Goal: Task Accomplishment & Management: Manage account settings

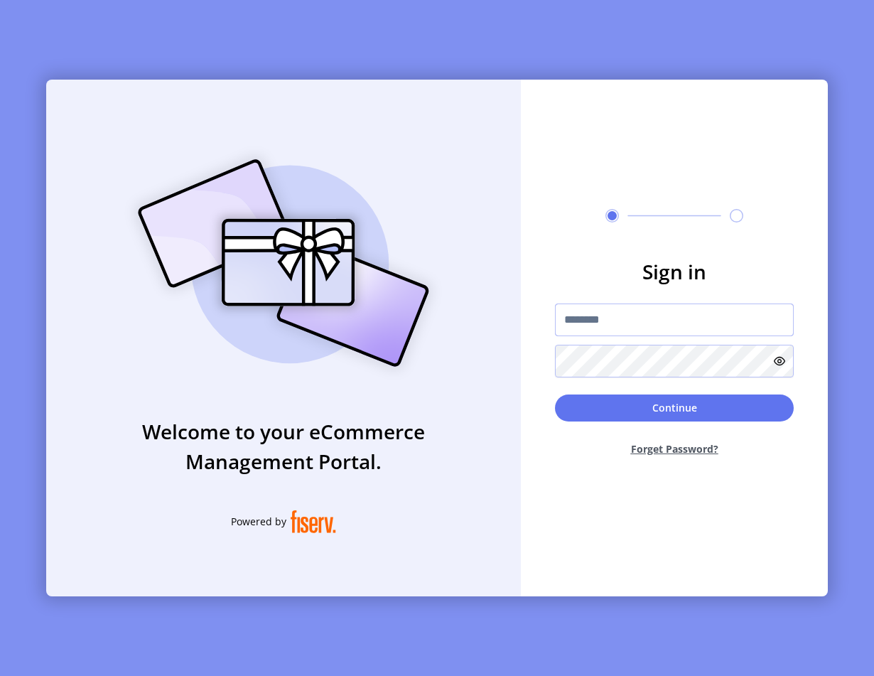
click at [643, 313] on input "text" at bounding box center [674, 319] width 239 height 33
type input "**********"
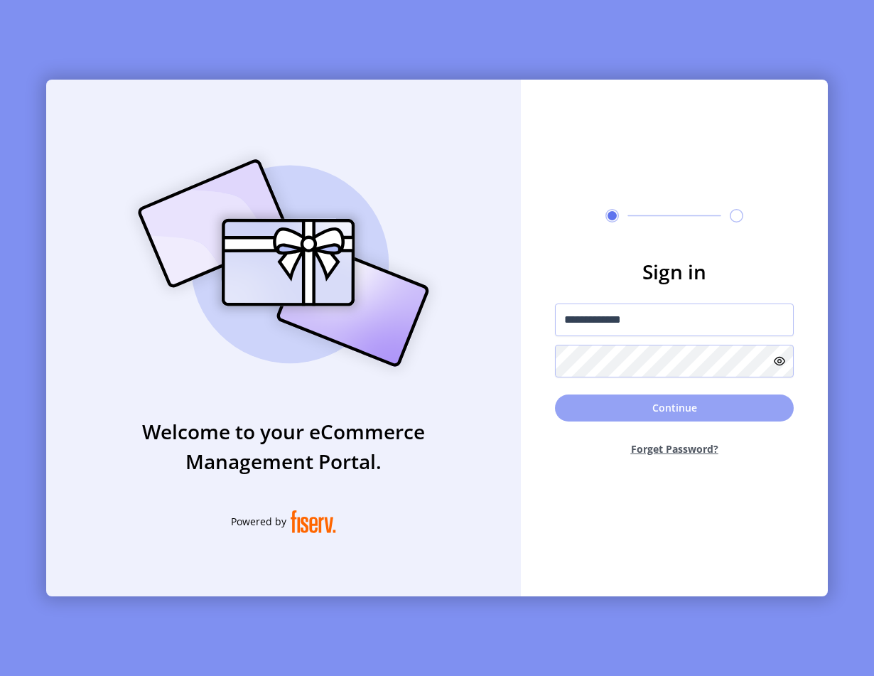
click at [627, 399] on button "Continue" at bounding box center [674, 407] width 239 height 27
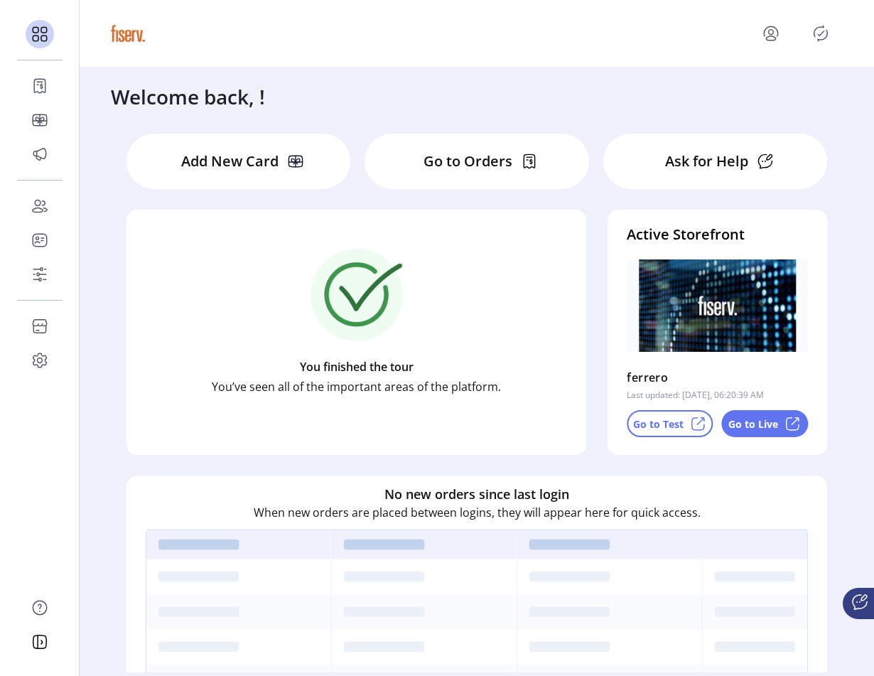
click at [677, 421] on p "Go to Test" at bounding box center [658, 423] width 50 height 15
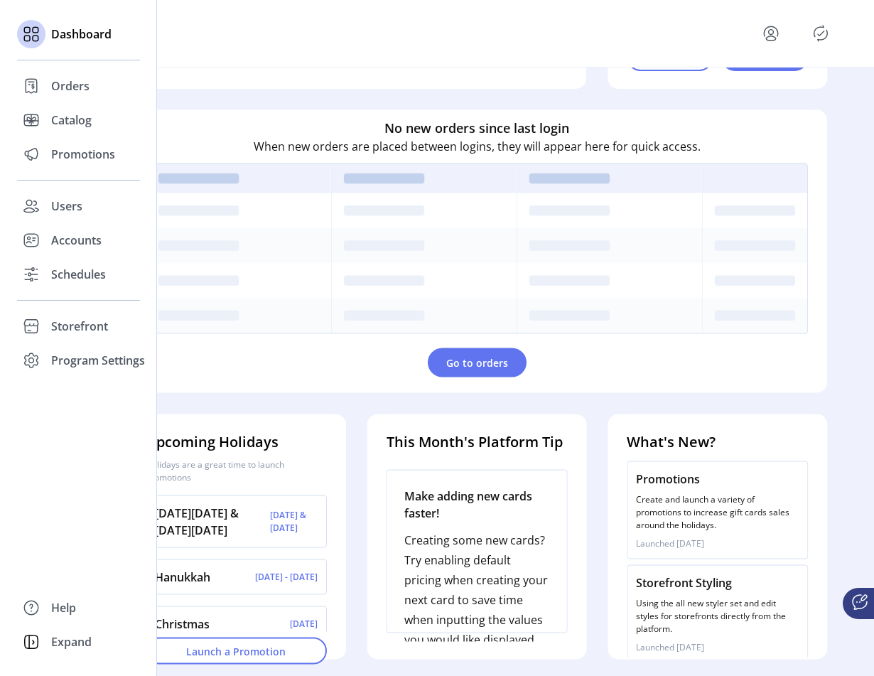
click at [11, 306] on div "Dashboard Orders Catalog Promotions Users Accounts Schedules Storefront Configu…" at bounding box center [78, 338] width 157 height 676
click at [31, 333] on icon at bounding box center [31, 329] width 13 height 8
click at [81, 360] on span "Configuration" at bounding box center [88, 354] width 75 height 17
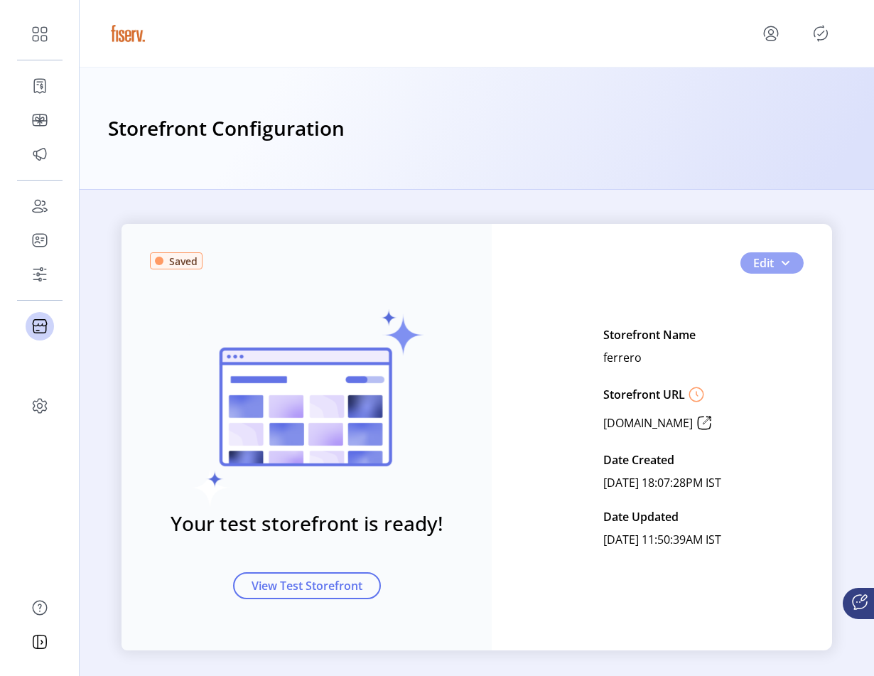
click at [787, 259] on span "button" at bounding box center [785, 262] width 11 height 11
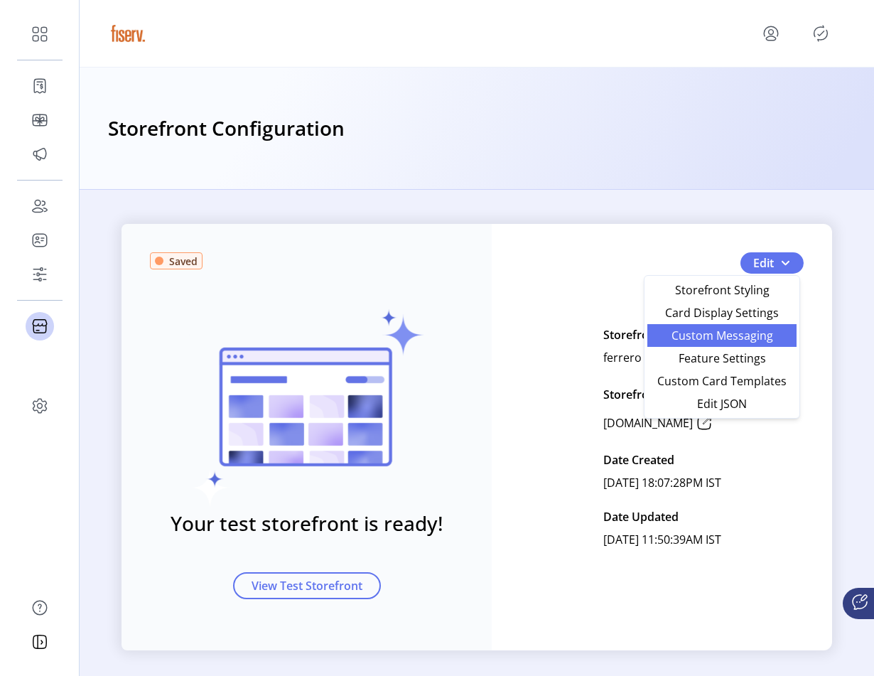
click at [708, 337] on span "Custom Messaging" at bounding box center [722, 335] width 132 height 11
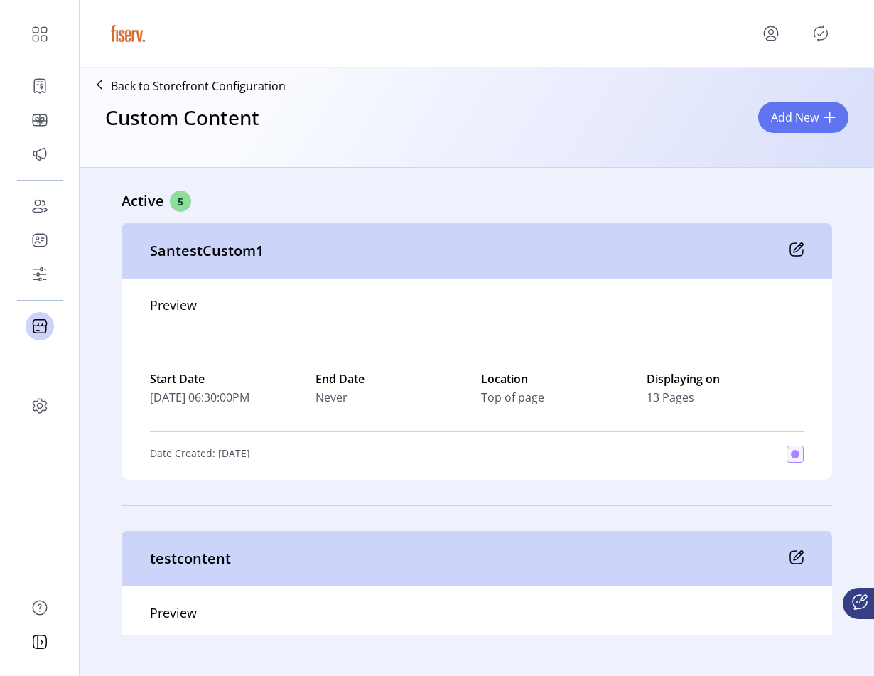
click at [793, 249] on icon at bounding box center [797, 249] width 14 height 14
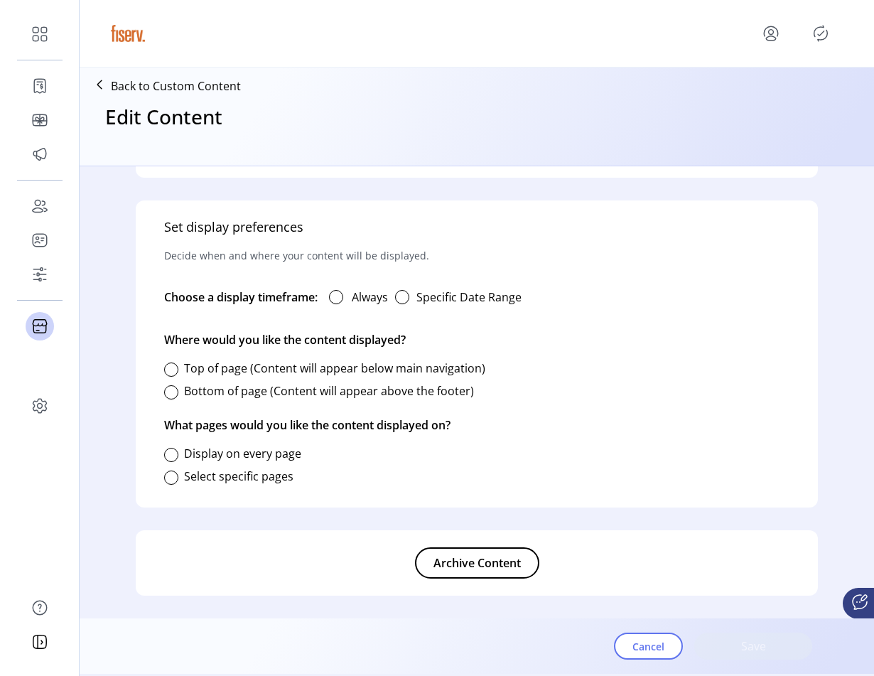
type input "**********"
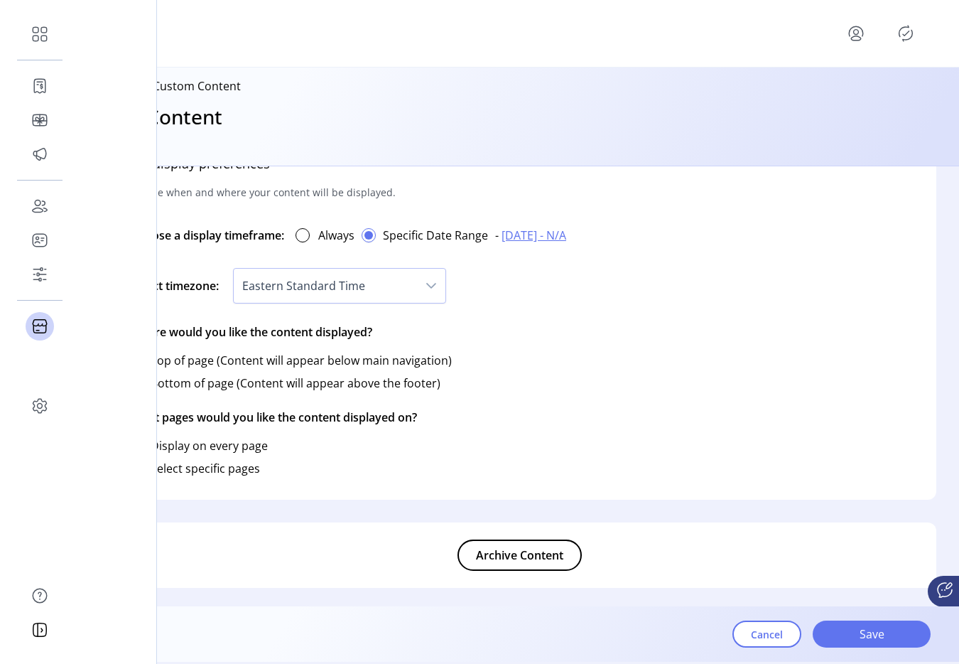
scroll to position [895, 0]
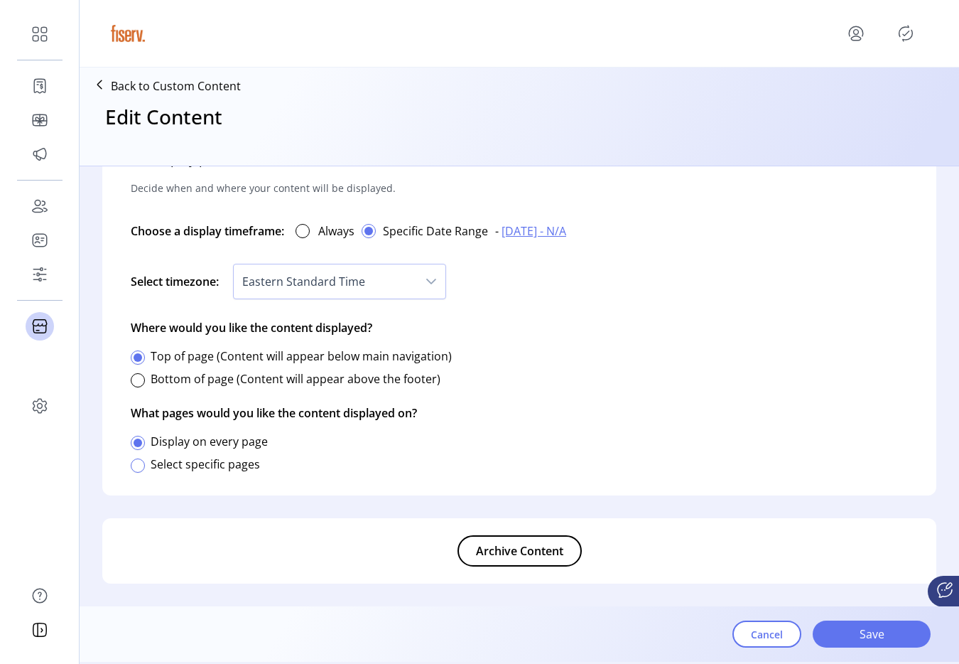
click at [144, 467] on div at bounding box center [138, 465] width 14 height 14
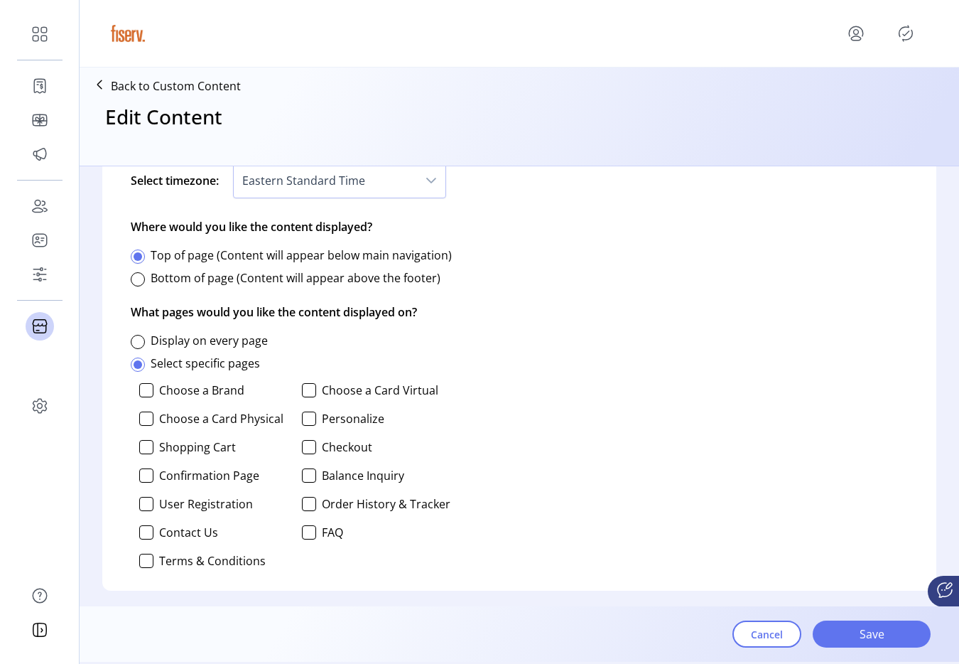
scroll to position [1091, 0]
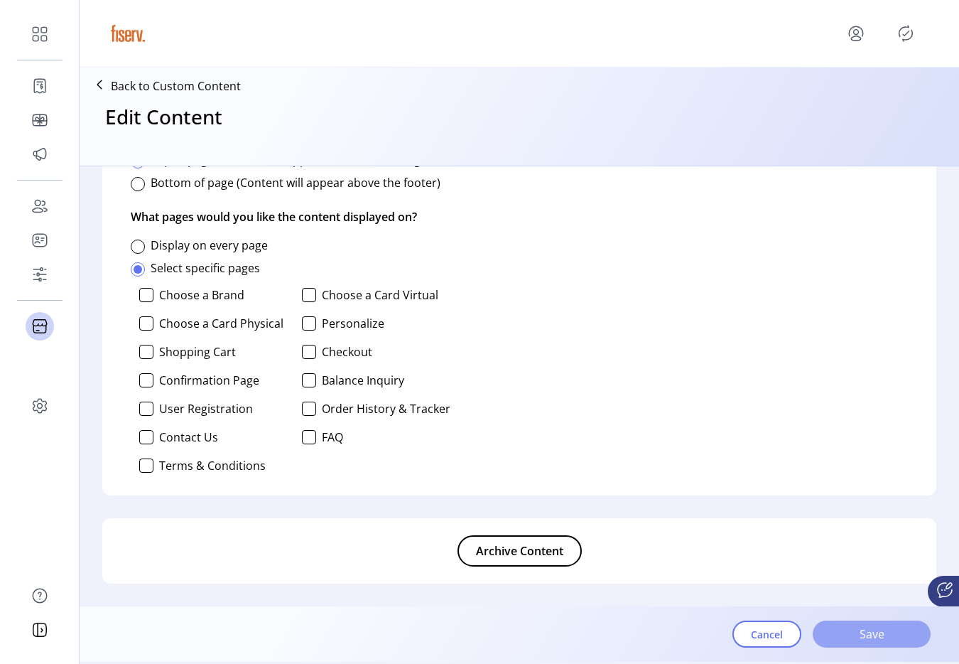
click at [862, 641] on span "Save" at bounding box center [871, 633] width 81 height 17
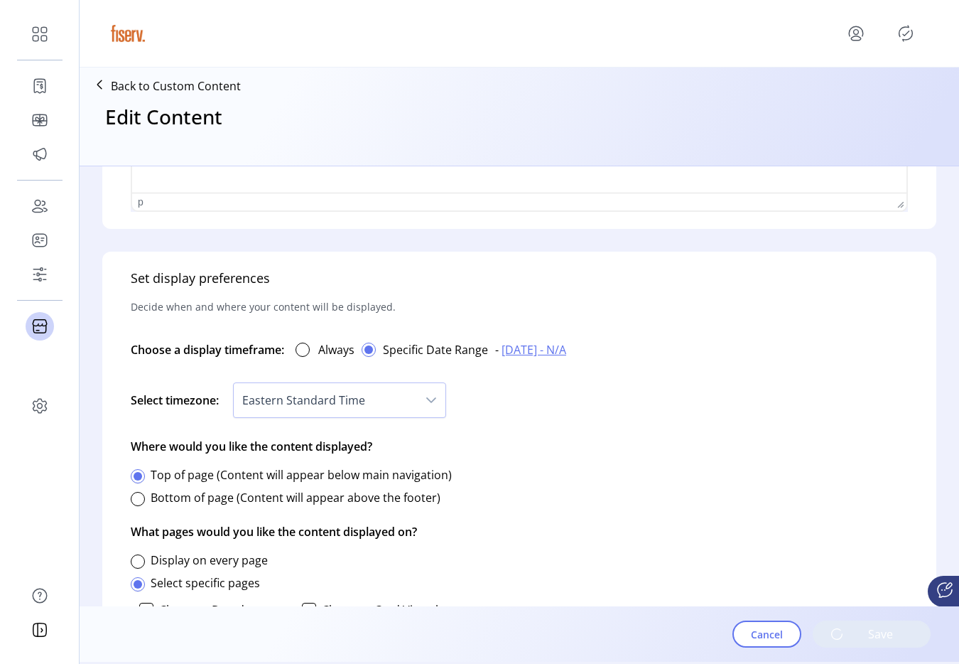
scroll to position [785, 0]
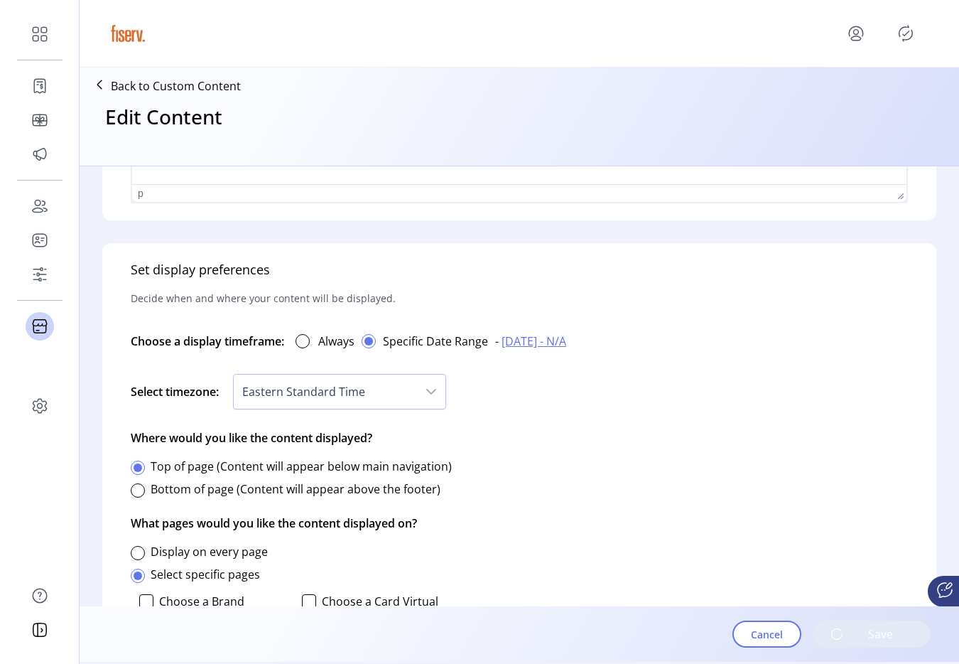
click at [566, 347] on span "07/30/2025 - N/A" at bounding box center [534, 341] width 65 height 17
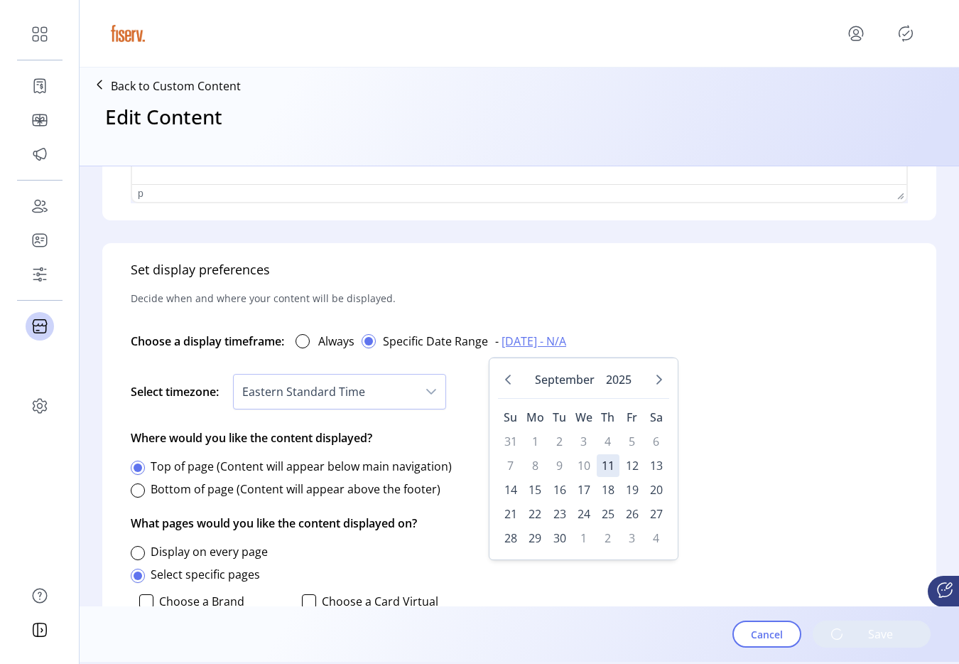
click at [641, 477] on table "Su Mo Tu We Th Fr Sa 31 1 2 3 4 5 6 7 8 9 10 11 12 13 14 15 16 17 18 19 20 21 2…" at bounding box center [583, 477] width 171 height 146
click at [632, 468] on span "12" at bounding box center [632, 465] width 23 height 23
click at [657, 520] on span "27" at bounding box center [656, 513] width 23 height 23
click at [660, 520] on span "27" at bounding box center [656, 513] width 23 height 23
click at [748, 446] on div "Set display preferences Decide when and where your content will be displayed. C…" at bounding box center [519, 522] width 834 height 559
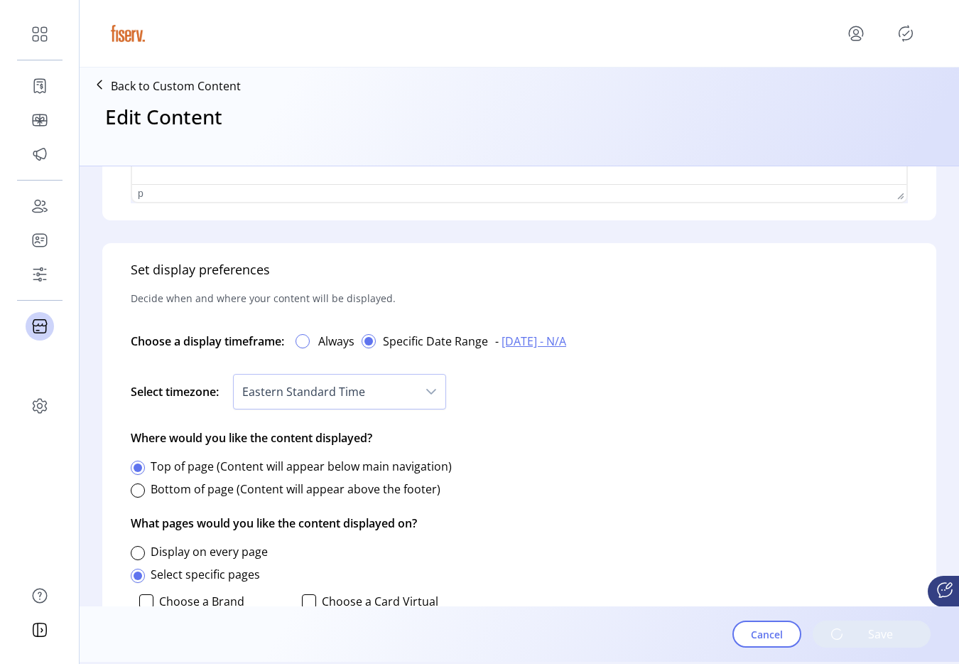
click at [301, 343] on div at bounding box center [303, 341] width 14 height 14
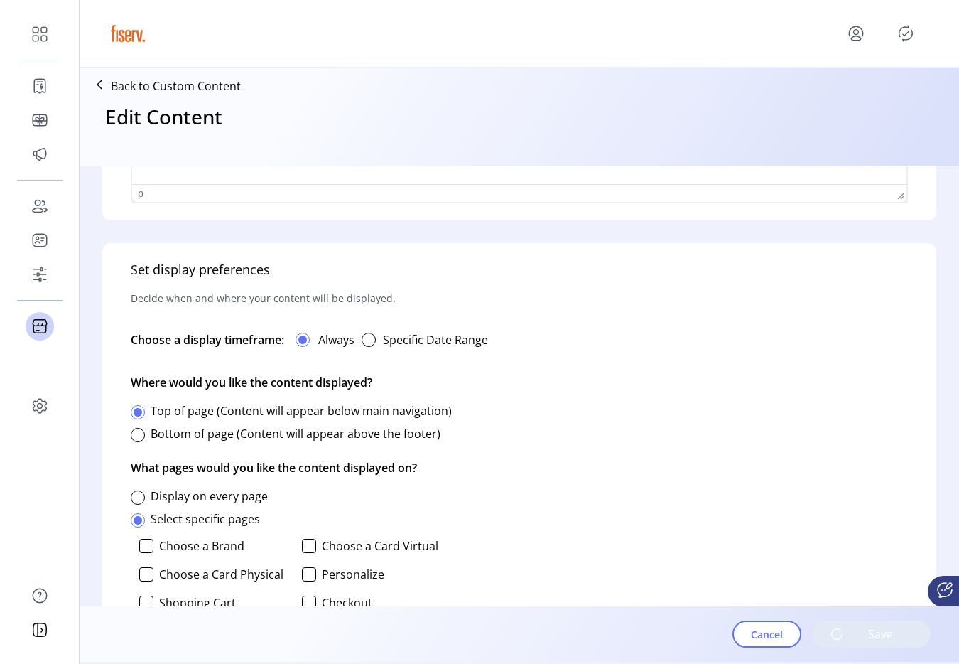
scroll to position [1035, 0]
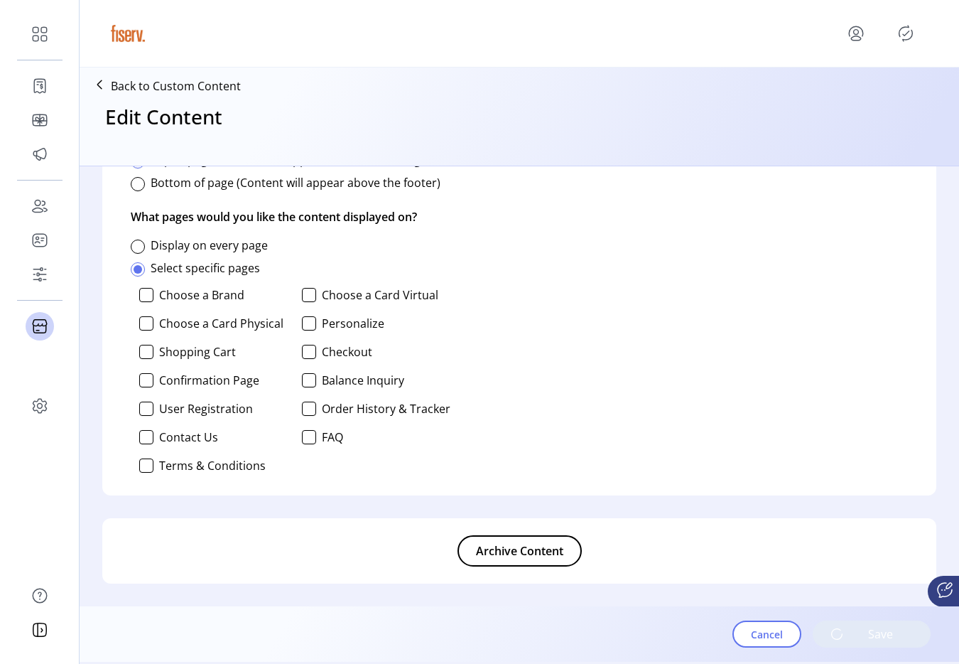
click at [841, 629] on p-button "Save" at bounding box center [872, 633] width 118 height 27
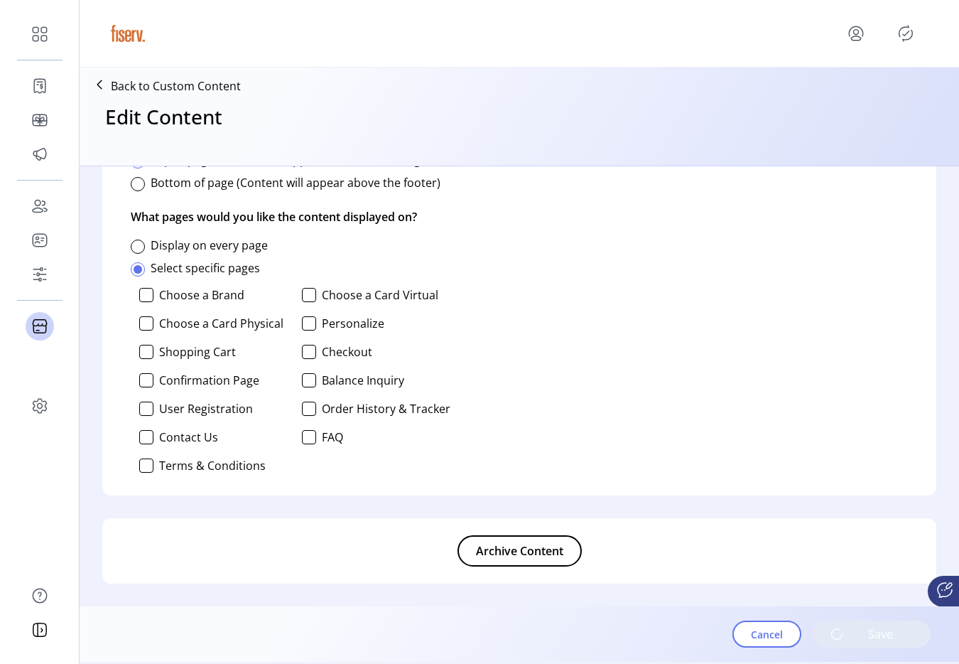
click at [841, 629] on p-button "Save" at bounding box center [872, 633] width 118 height 27
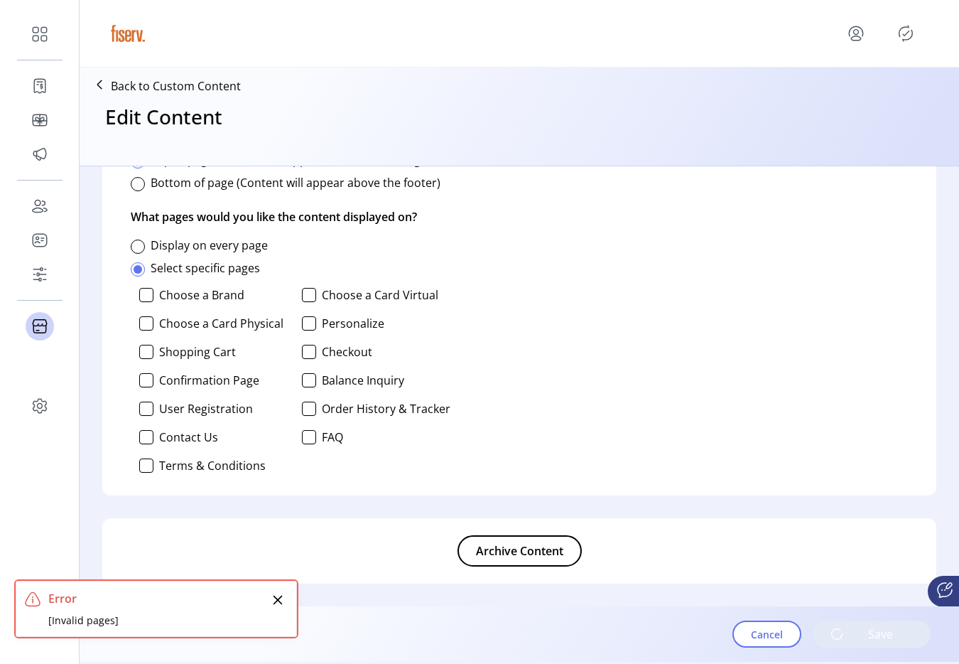
click at [841, 629] on p-button "Save" at bounding box center [872, 633] width 118 height 27
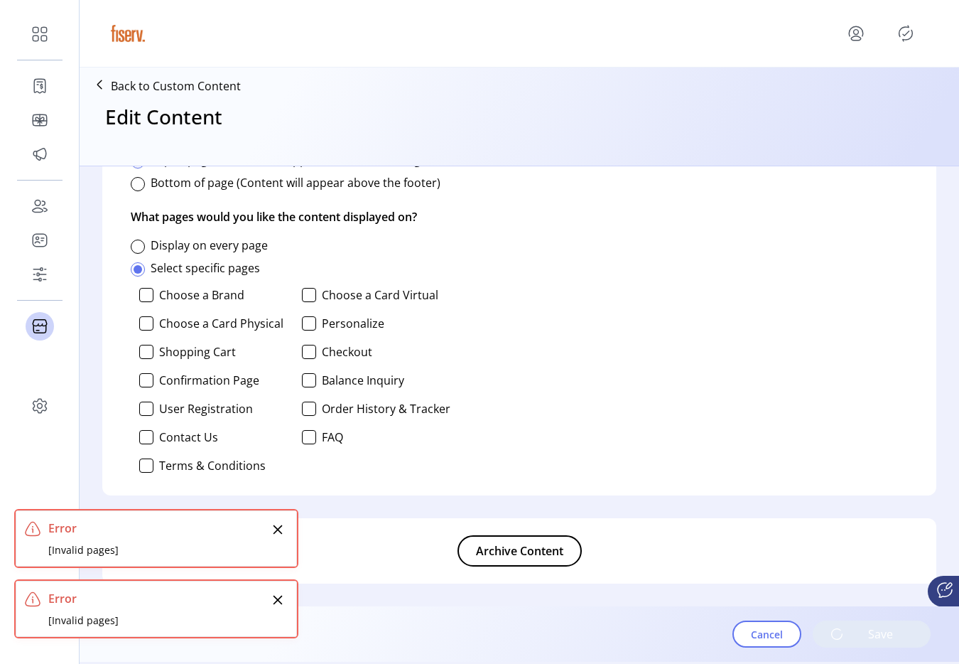
click at [841, 629] on p-button "Save" at bounding box center [872, 633] width 118 height 27
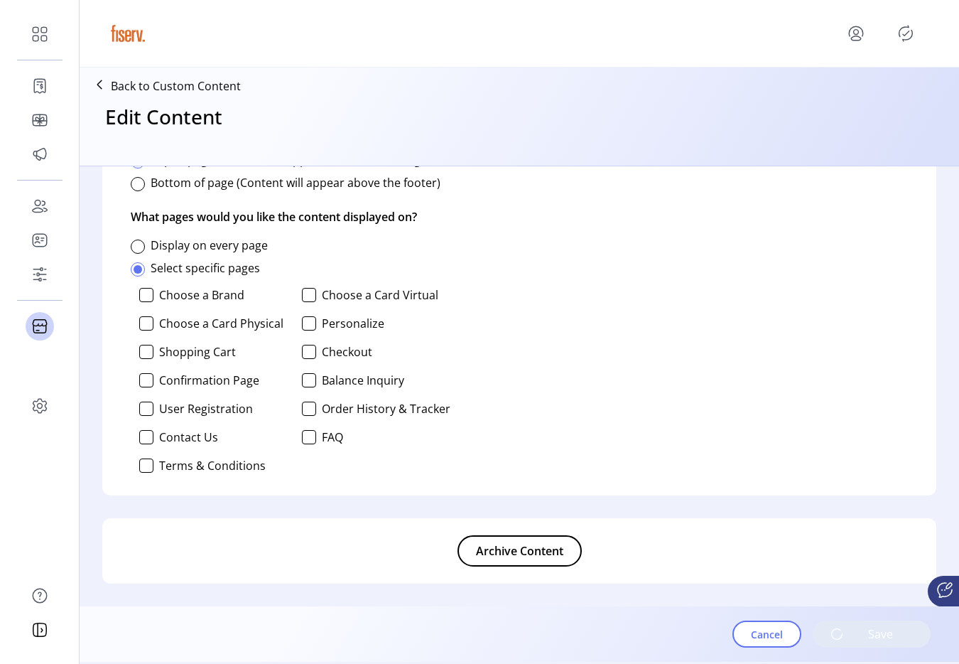
click at [851, 638] on p-button "Save" at bounding box center [872, 633] width 118 height 27
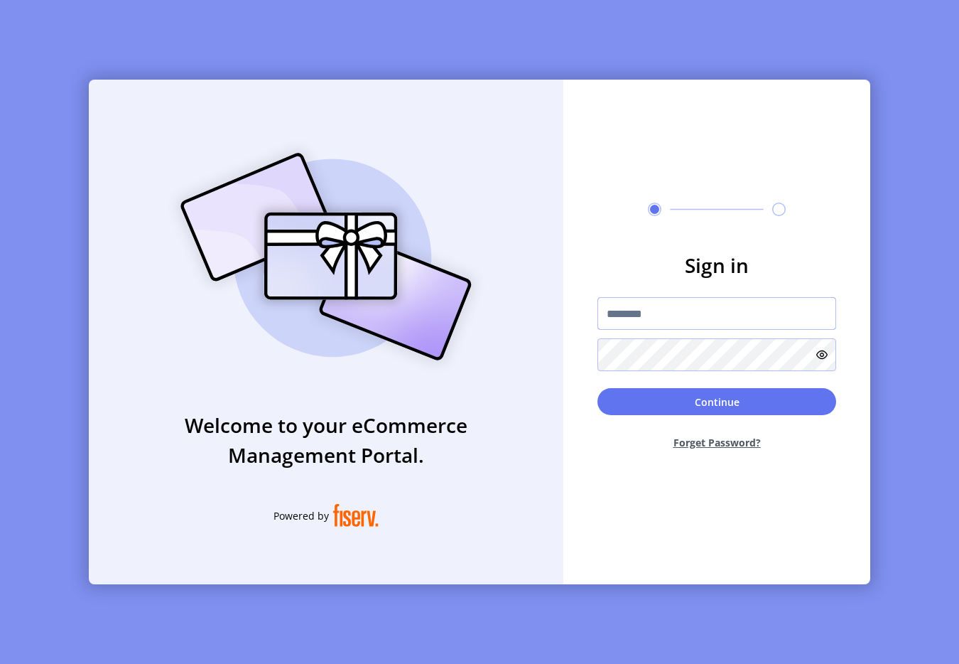
click at [640, 313] on input "text" at bounding box center [717, 313] width 239 height 33
type input "**********"
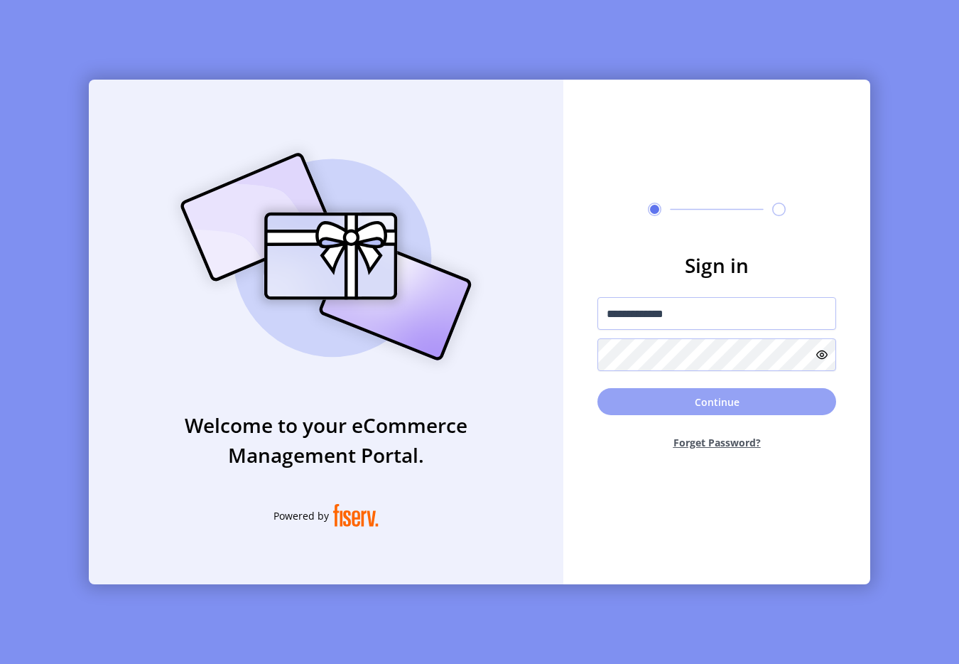
click at [684, 399] on button "Continue" at bounding box center [717, 401] width 239 height 27
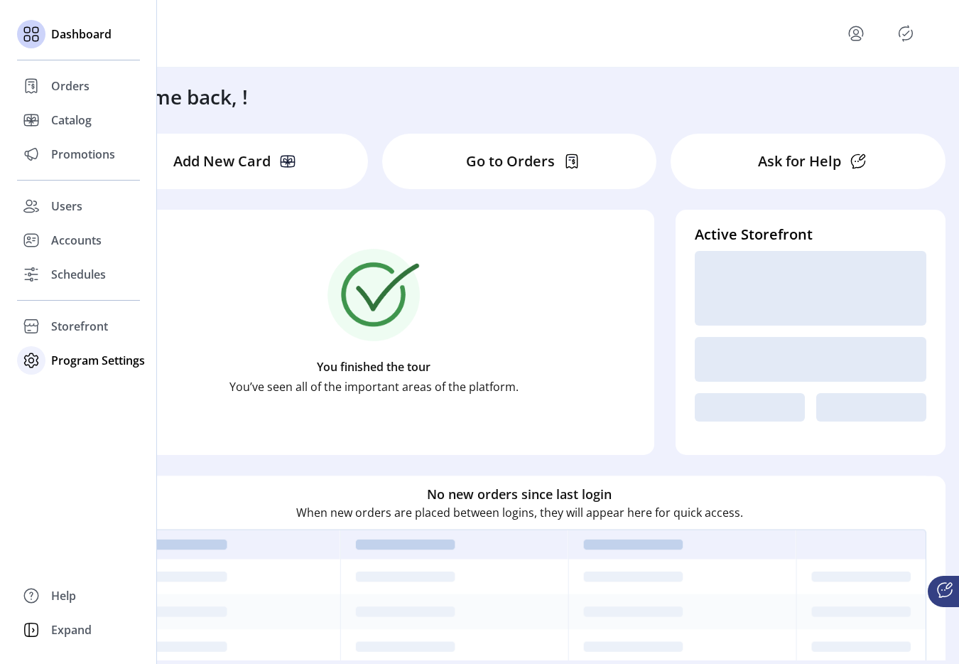
click at [64, 371] on div "Program Settings" at bounding box center [78, 360] width 123 height 34
click at [64, 383] on span "Templates" at bounding box center [79, 388] width 56 height 17
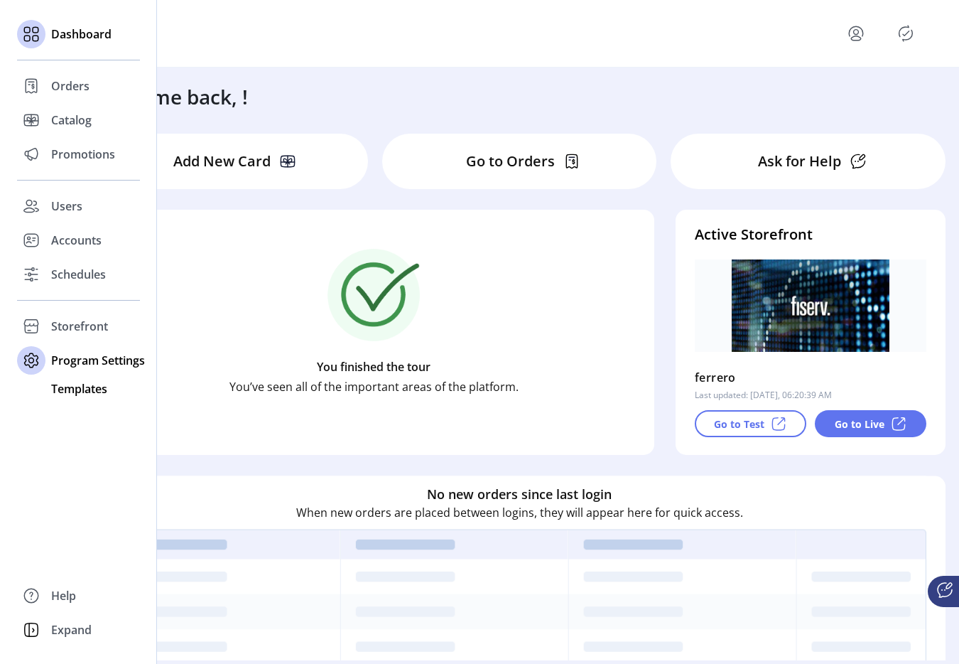
click at [74, 384] on span "Templates" at bounding box center [79, 388] width 56 height 17
click at [47, 360] on div "Program Settings" at bounding box center [78, 360] width 123 height 34
click at [58, 382] on div "Dashboard Orders Catalog Promotions Users Accounts Schedules Storefront Configu…" at bounding box center [78, 332] width 157 height 664
click at [75, 364] on span "Program Settings" at bounding box center [98, 360] width 94 height 17
click at [80, 409] on div "Dashboard Orders Catalog Promotions Users Accounts Schedules Storefront Configu…" at bounding box center [78, 332] width 157 height 664
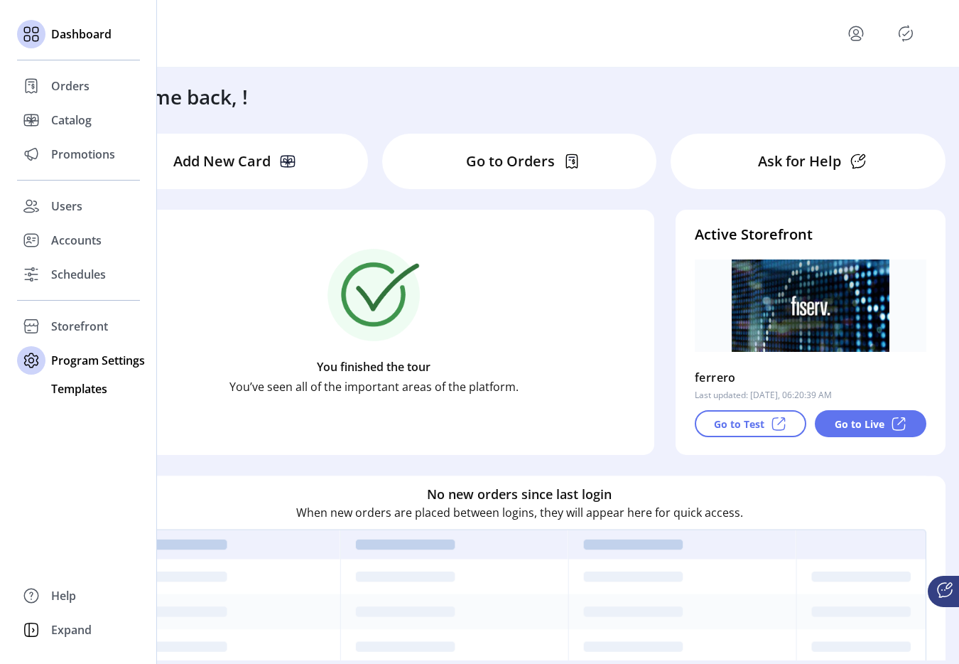
click at [82, 394] on span "Templates" at bounding box center [79, 388] width 56 height 17
click at [70, 363] on span "Program Settings" at bounding box center [98, 360] width 94 height 17
click at [70, 382] on span "Templates" at bounding box center [79, 388] width 56 height 17
click at [72, 380] on span "Templates" at bounding box center [79, 388] width 56 height 17
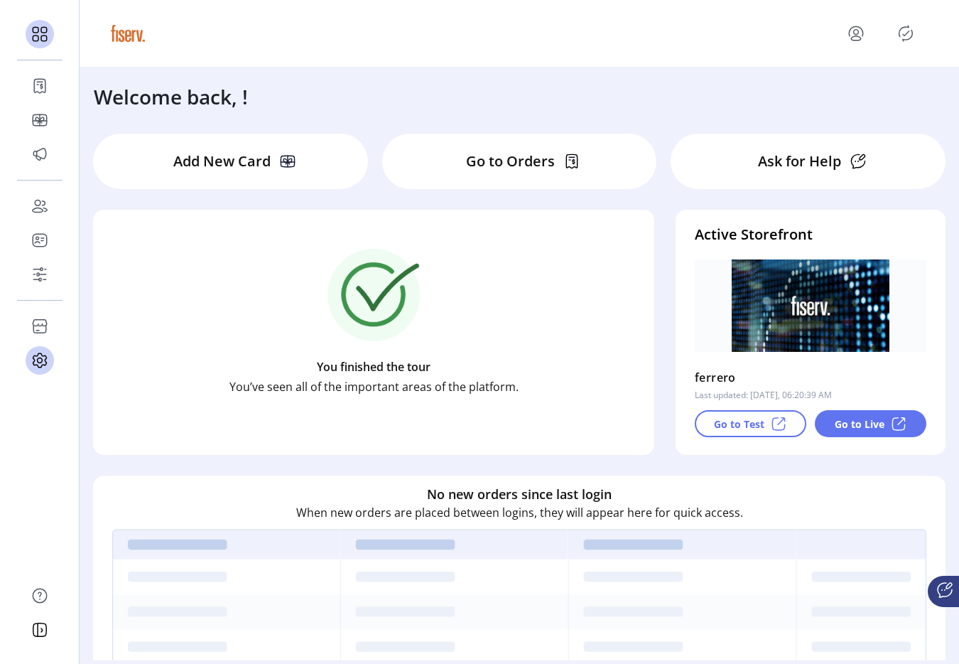
click at [87, 252] on ktd-grid-item "You finished the tour You’ve seen all of the important areas of the platform." at bounding box center [373, 332] width 583 height 266
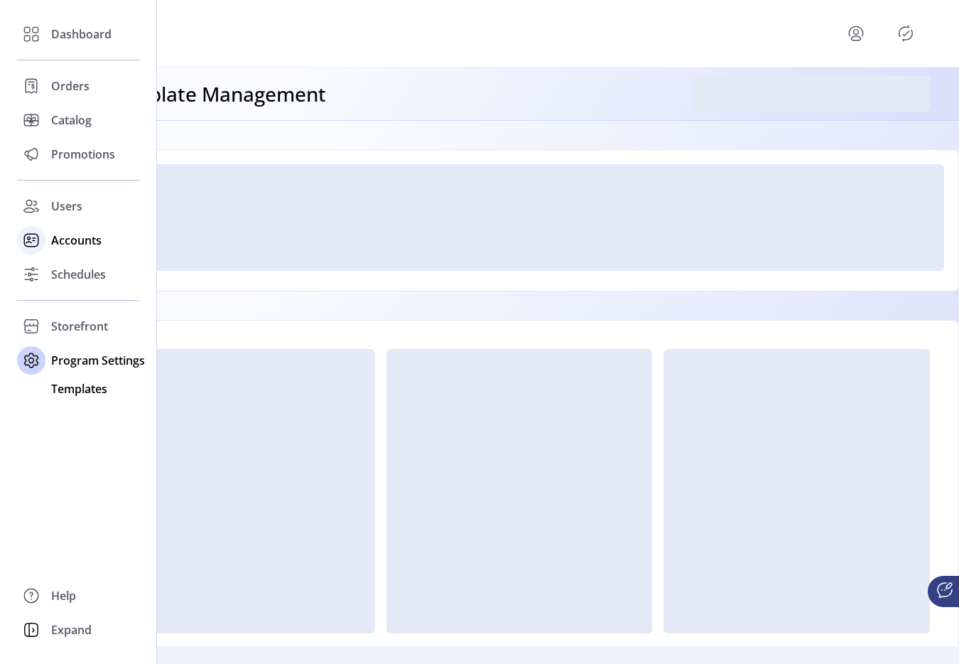
click at [51, 244] on span "Accounts" at bounding box center [76, 240] width 50 height 17
click at [90, 377] on div "Dashboard Orders Catalog Promotions Users Accounts Schedules Storefront Configu…" at bounding box center [78, 332] width 157 height 664
click at [55, 354] on span "Program Settings" at bounding box center [98, 360] width 94 height 17
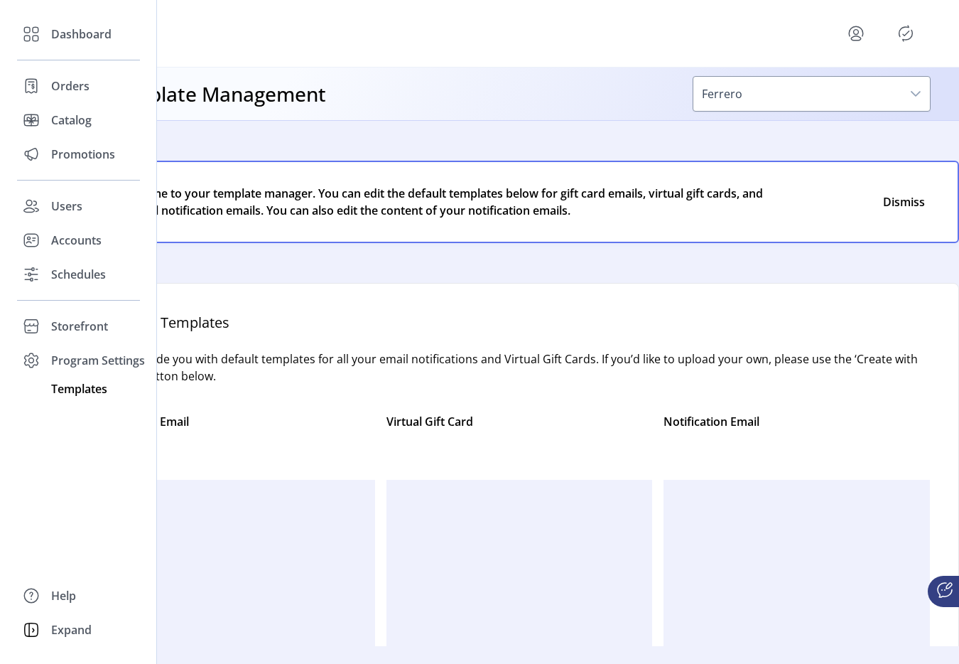
click at [59, 385] on span "Templates" at bounding box center [79, 388] width 56 height 17
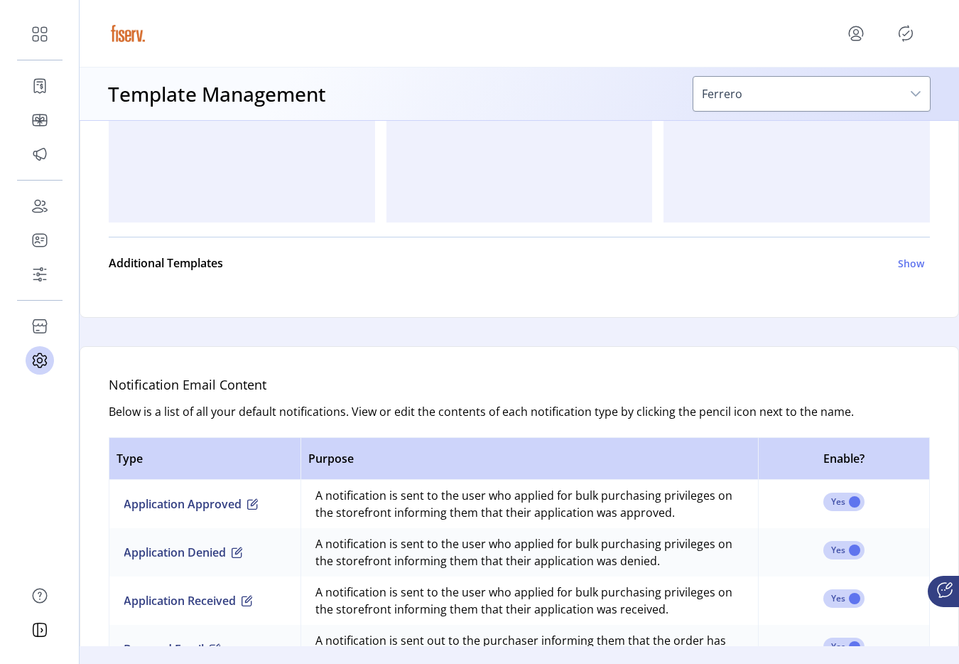
scroll to position [699, 0]
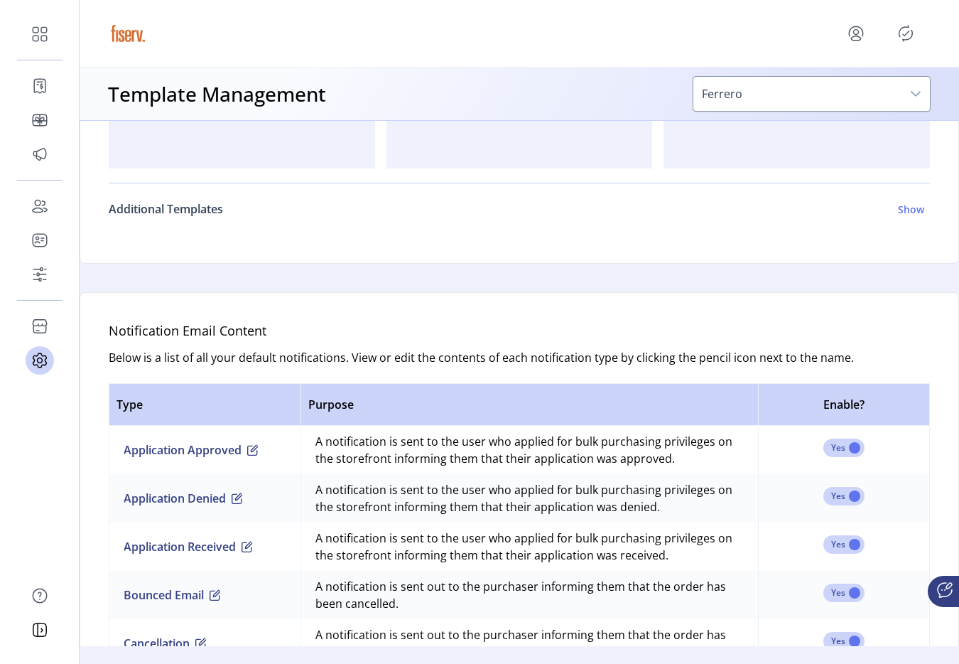
click at [194, 205] on h6 "Additional Templates" at bounding box center [166, 208] width 114 height 17
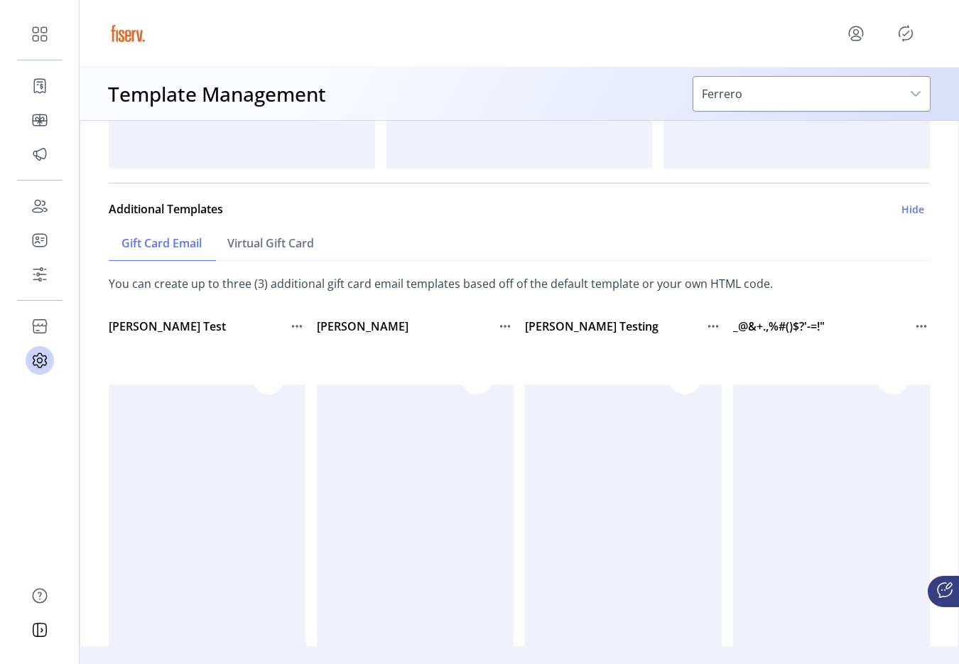
scroll to position [738, 0]
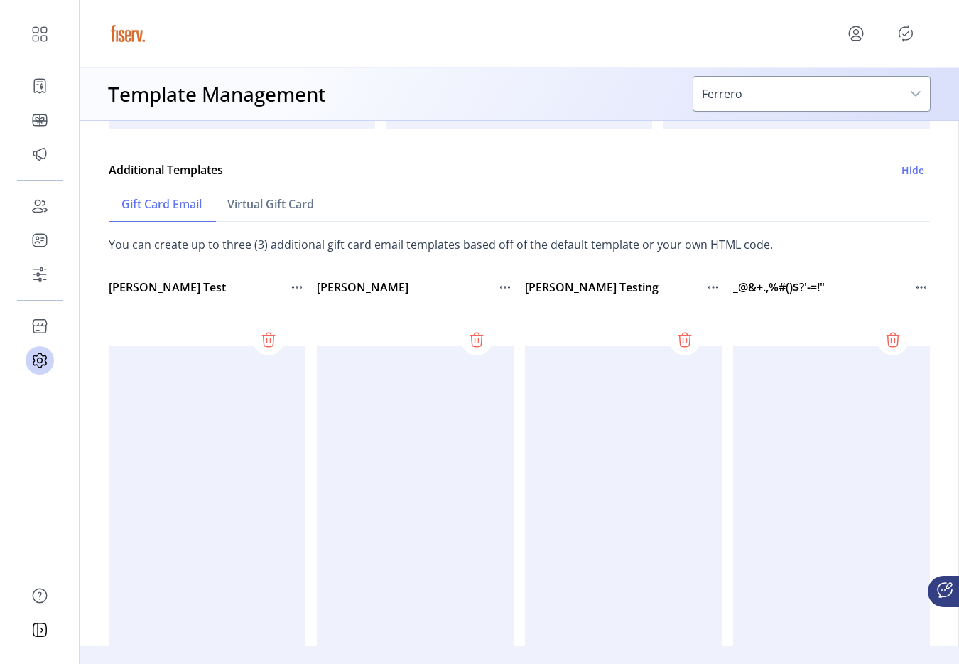
click at [266, 333] on div at bounding box center [267, 520] width 316 height 426
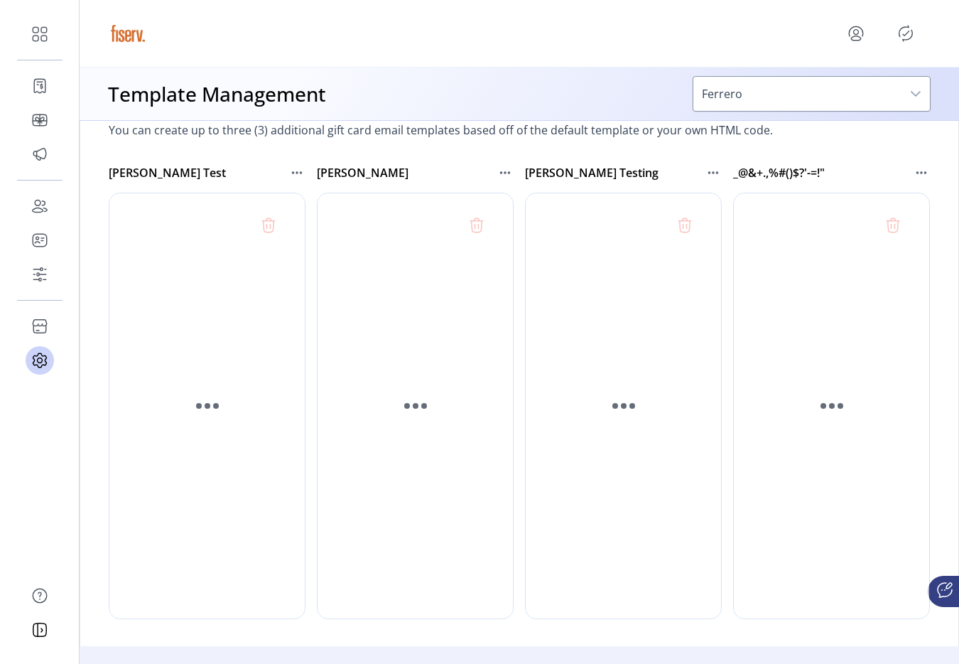
scroll to position [862, 0]
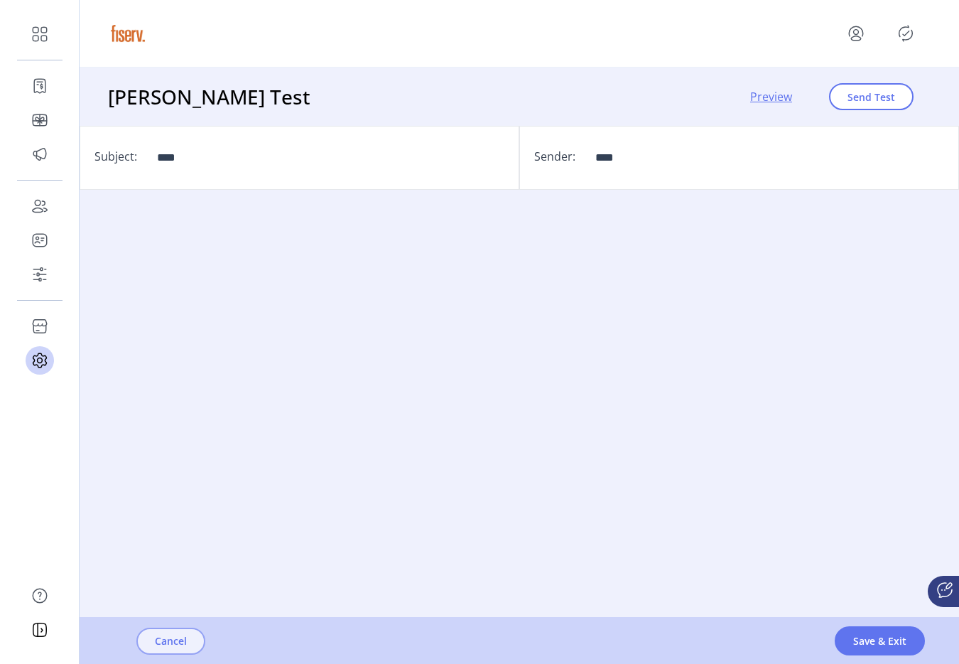
click at [183, 645] on span "Cancel" at bounding box center [171, 640] width 32 height 15
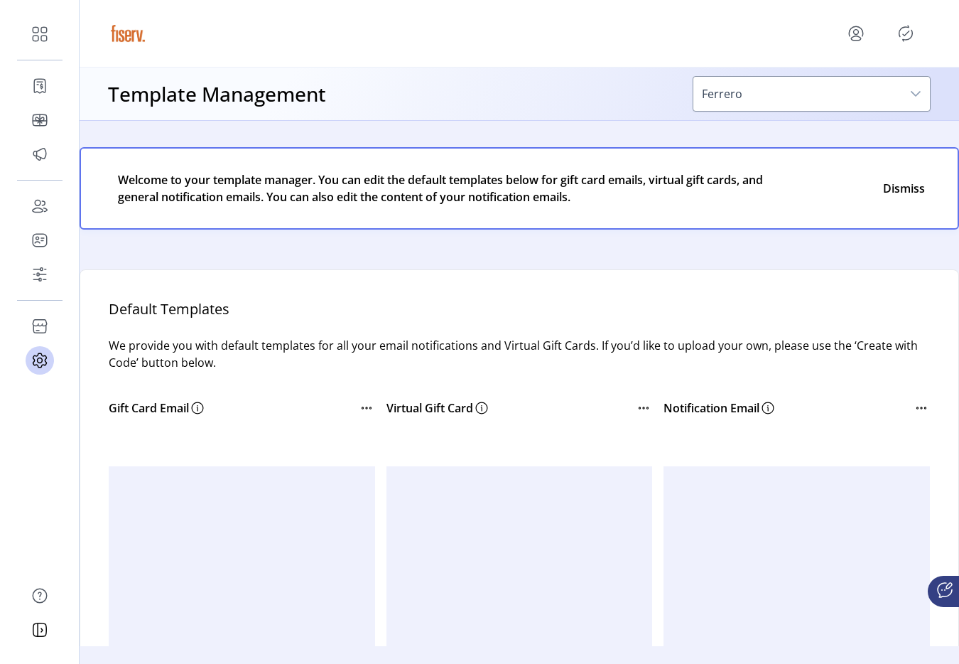
scroll to position [19, 0]
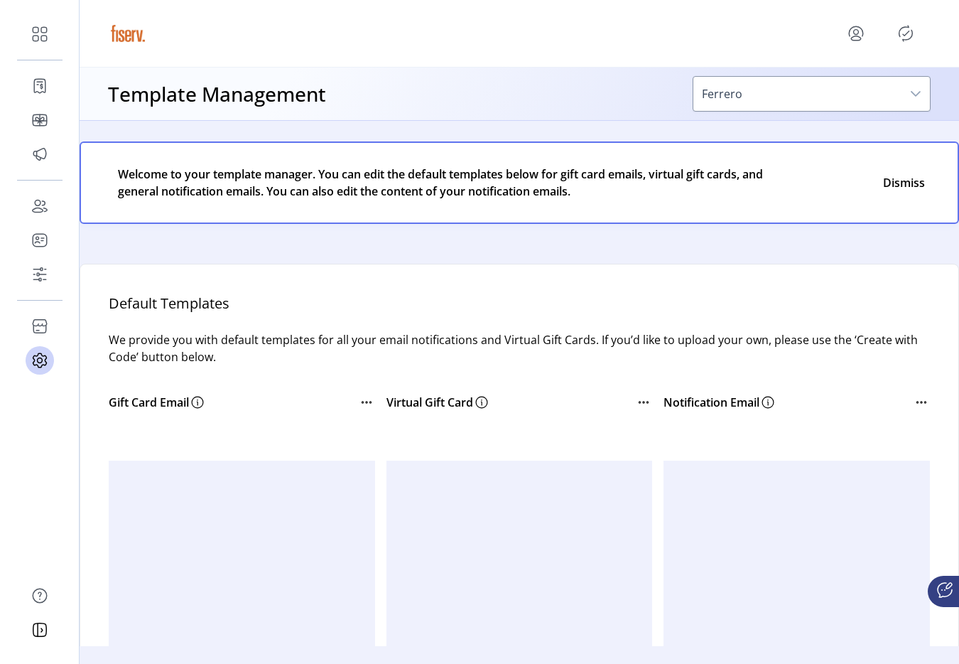
click at [368, 409] on icon at bounding box center [366, 402] width 17 height 17
click at [314, 384] on div "Gift Card Email" at bounding box center [242, 402] width 266 height 40
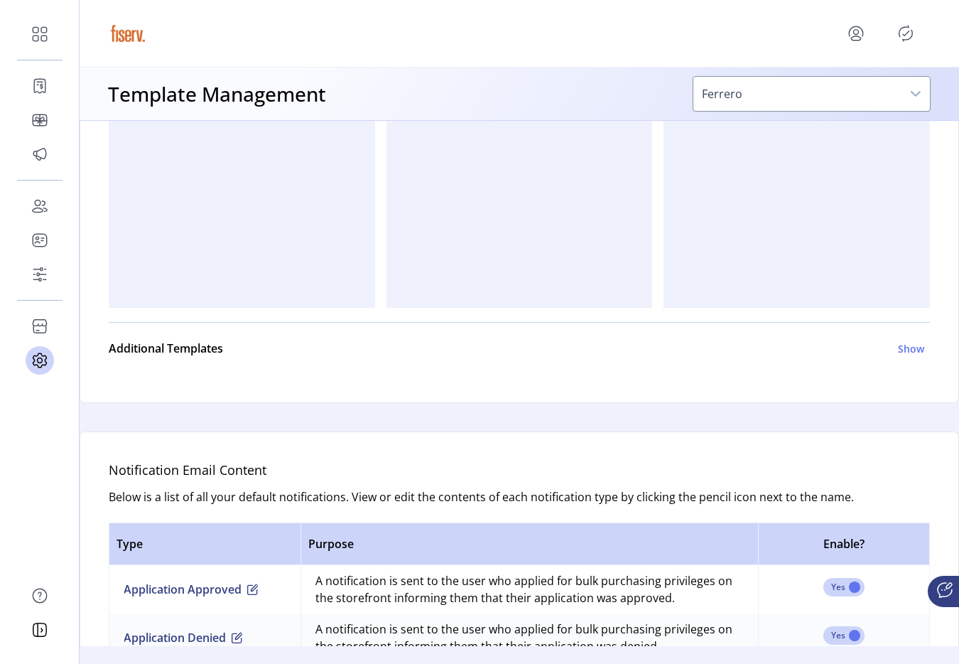
scroll to position [573, 0]
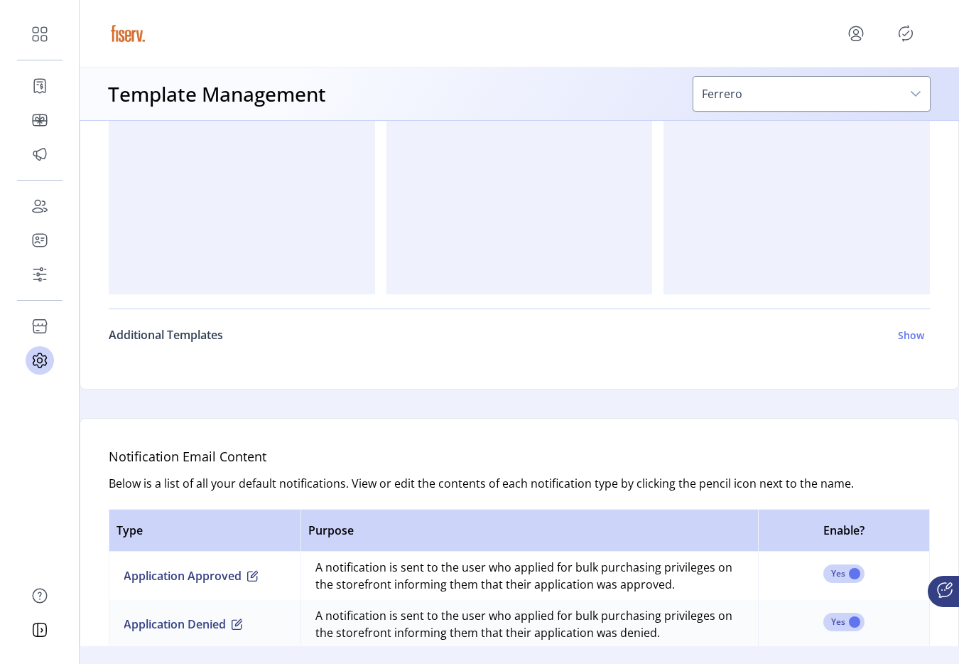
click at [212, 322] on link "Additional Templates Show" at bounding box center [519, 335] width 821 height 34
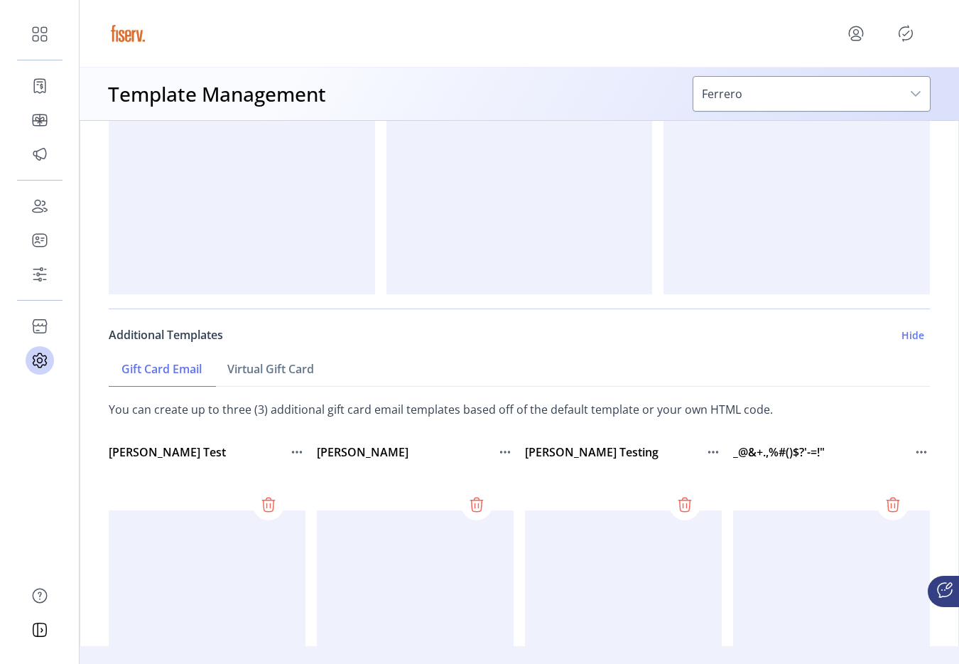
click at [211, 329] on h6 "Additional Templates" at bounding box center [166, 334] width 114 height 17
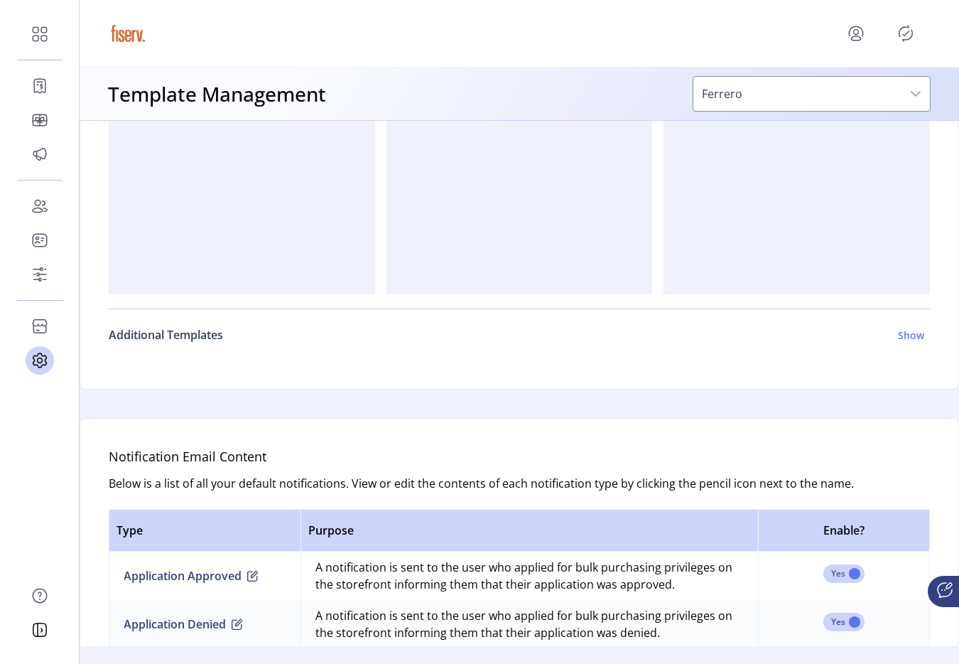
click at [211, 329] on h6 "Additional Templates" at bounding box center [166, 334] width 114 height 17
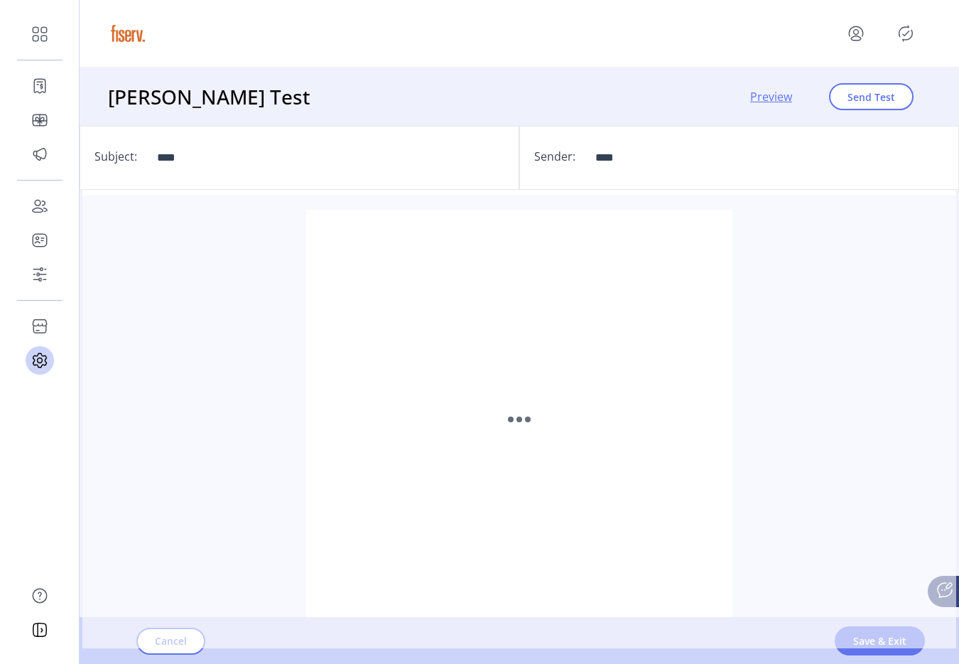
click at [159, 626] on div "Loading..." at bounding box center [519, 419] width 874 height 458
click at [163, 645] on div "Loading..." at bounding box center [519, 419] width 874 height 458
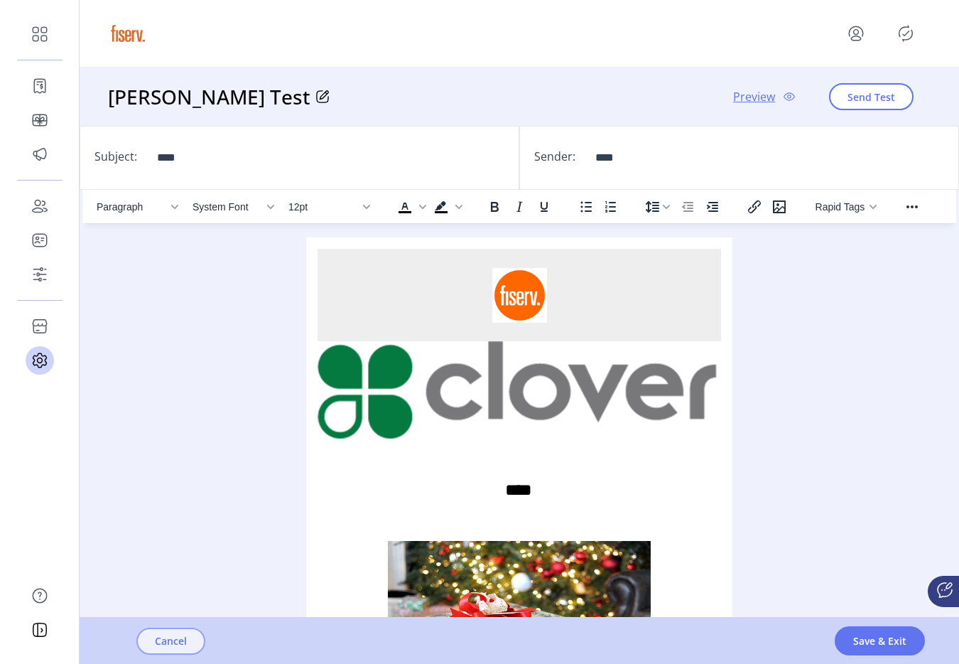
click at [171, 646] on span "Cancel" at bounding box center [171, 640] width 32 height 15
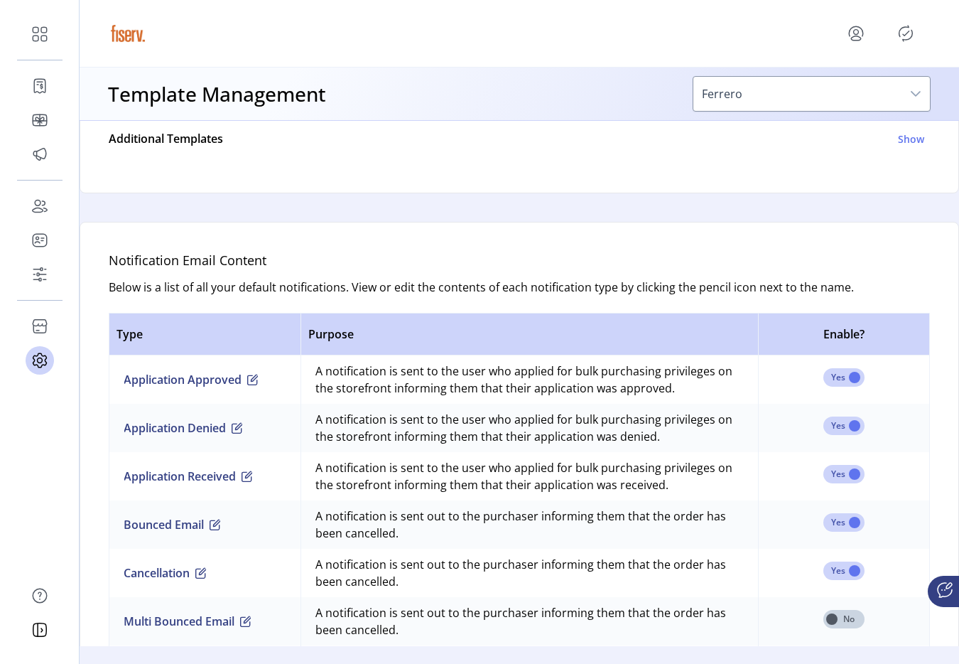
scroll to position [754, 0]
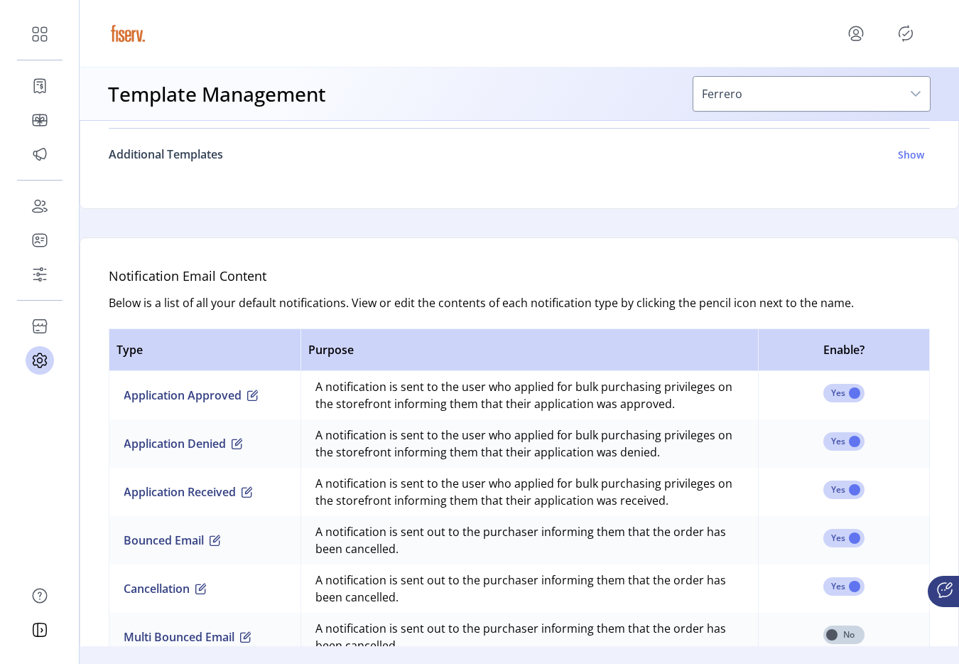
click at [215, 158] on h6 "Additional Templates" at bounding box center [166, 154] width 114 height 17
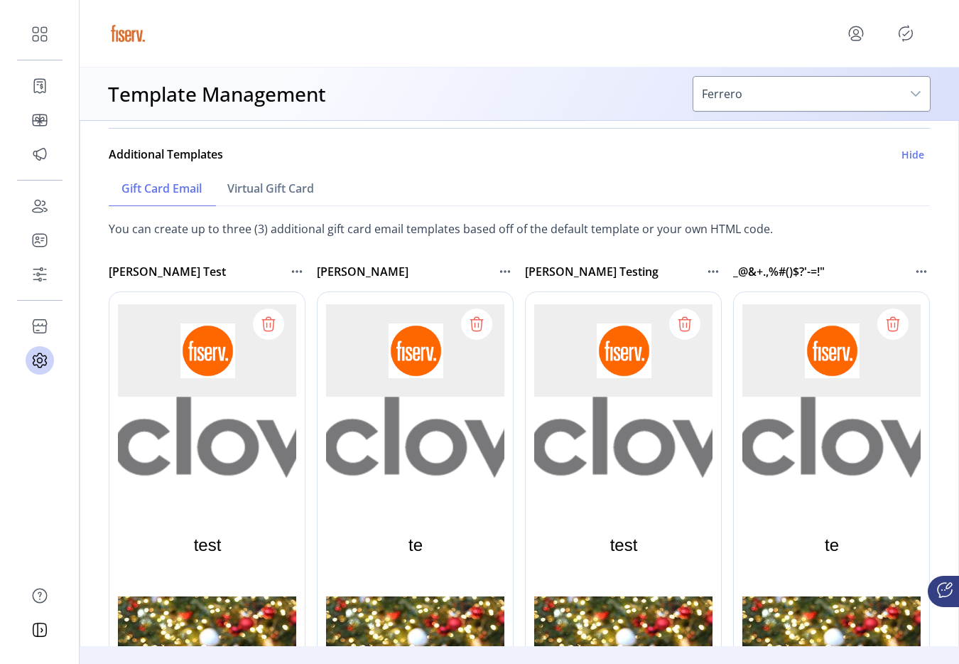
click at [299, 271] on icon at bounding box center [297, 271] width 17 height 17
click at [273, 262] on div "Ferrero's Test" at bounding box center [207, 272] width 197 height 40
click at [264, 320] on div at bounding box center [267, 504] width 316 height 426
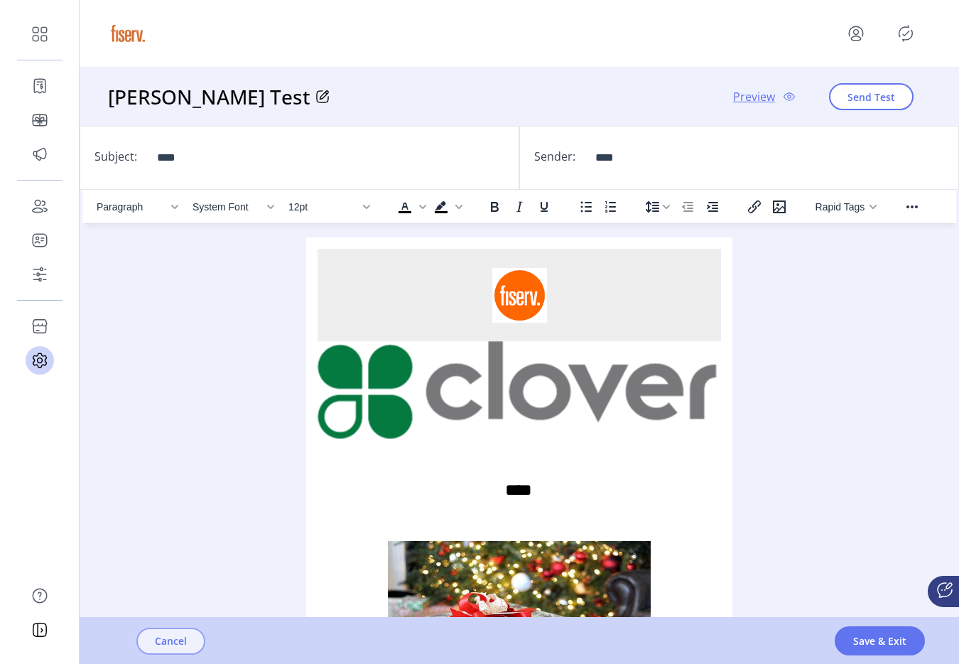
click at [188, 649] on button "Cancel" at bounding box center [170, 640] width 69 height 27
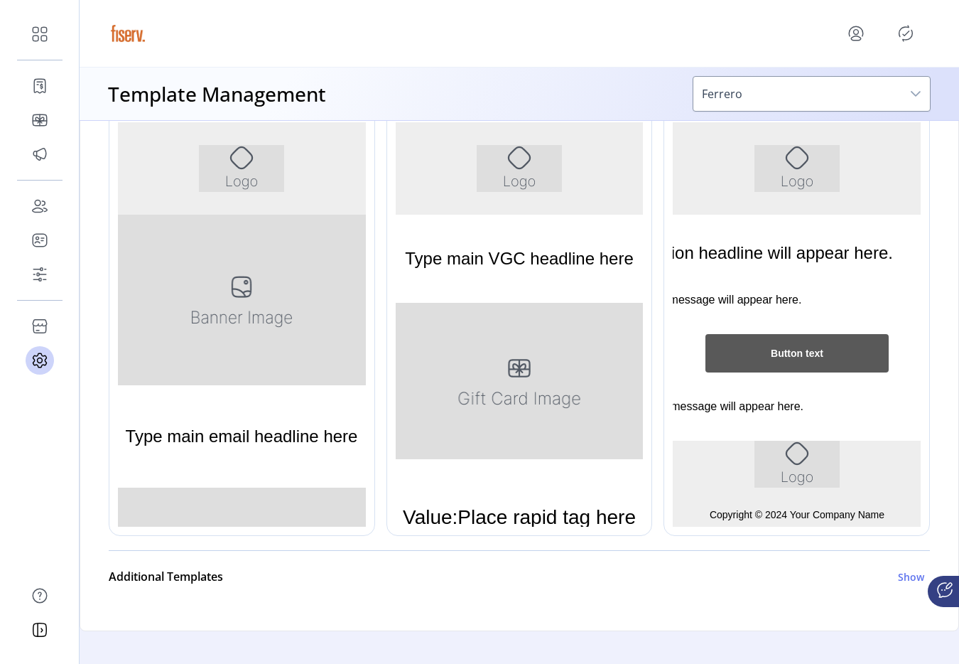
scroll to position [347, 0]
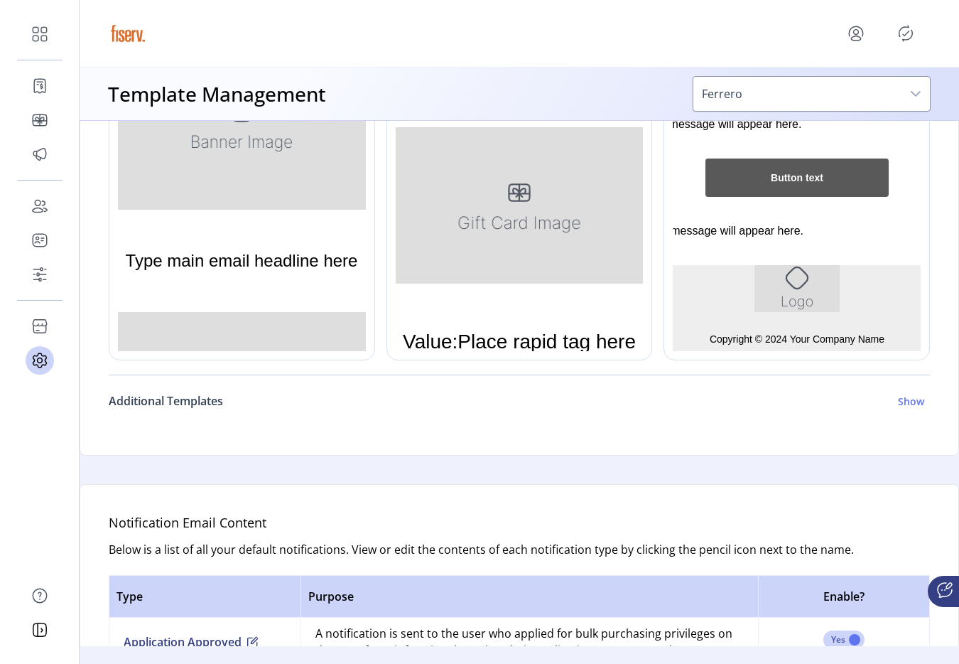
click at [202, 402] on h6 "Additional Templates" at bounding box center [166, 400] width 114 height 17
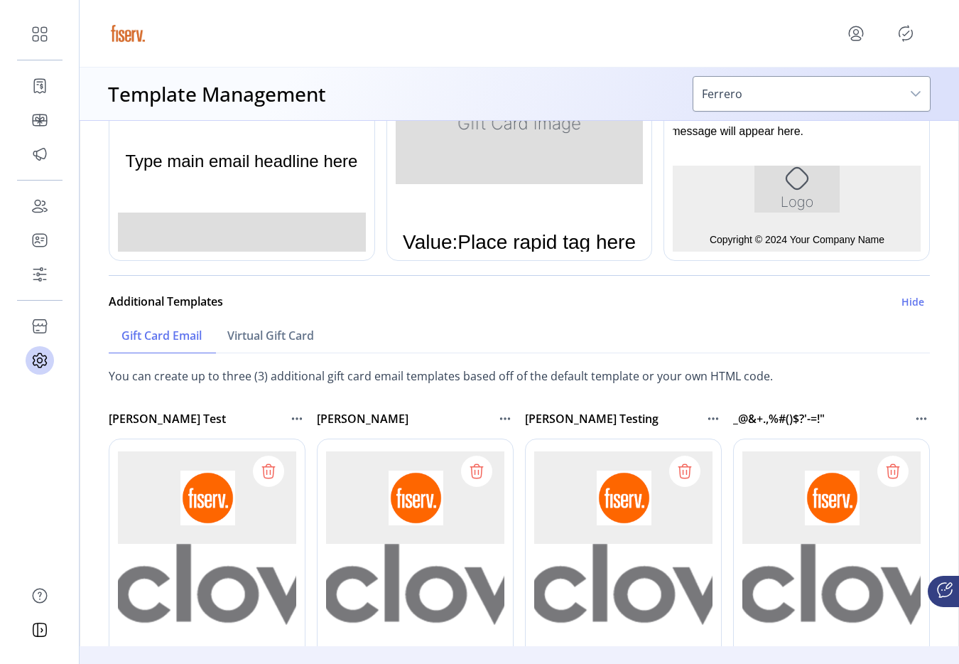
click at [709, 428] on div "Ferrero's Testing" at bounding box center [623, 419] width 197 height 40
click at [709, 423] on icon at bounding box center [713, 418] width 17 height 17
click at [698, 419] on div "Ferrero's Testing" at bounding box center [615, 418] width 180 height 17
click at [679, 473] on div at bounding box center [683, 651] width 316 height 426
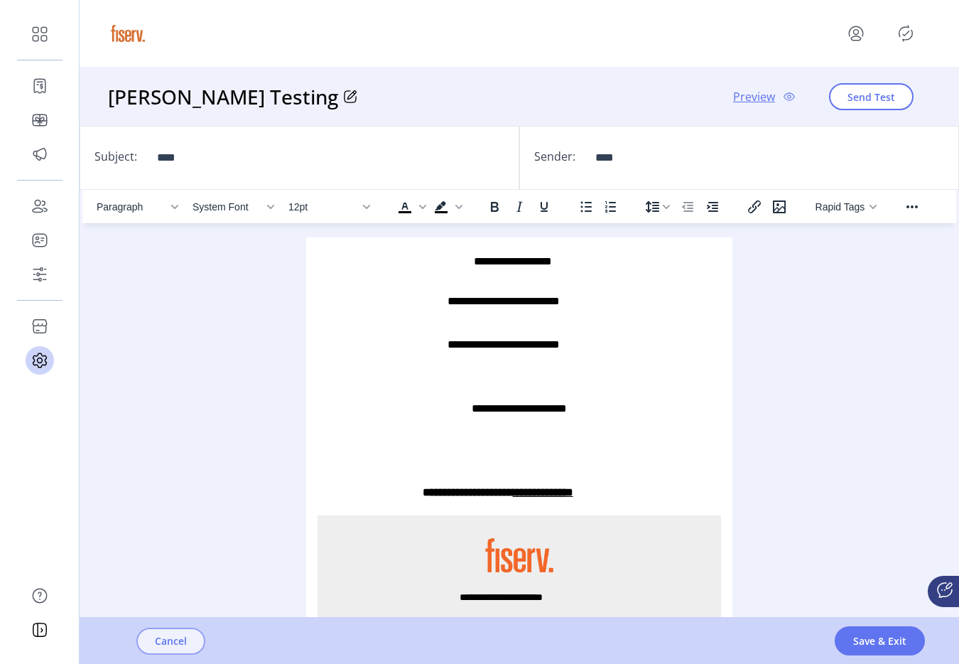
click at [166, 638] on span "Cancel" at bounding box center [171, 640] width 32 height 15
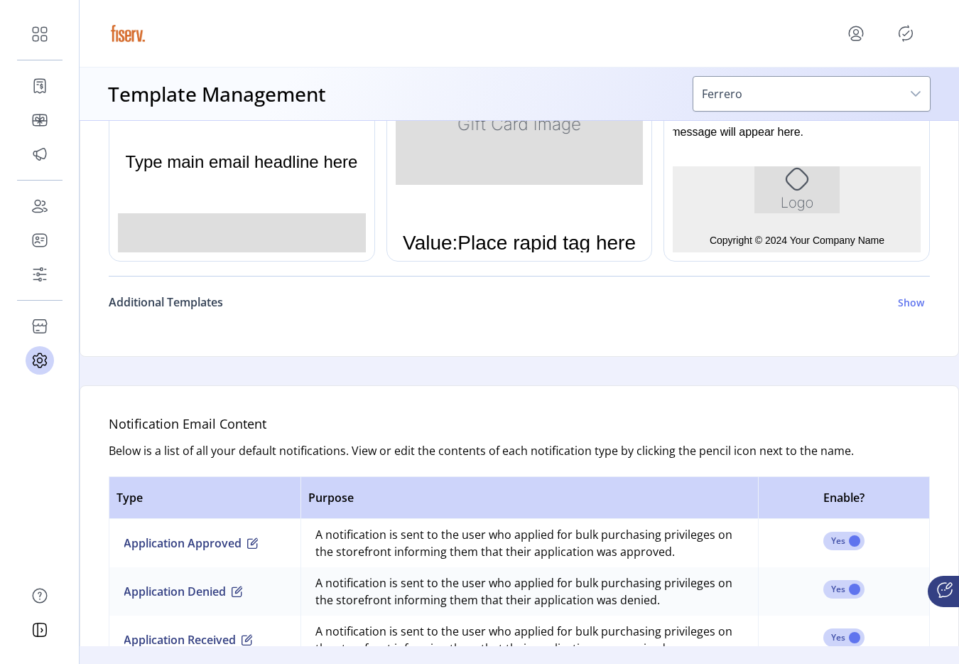
click at [201, 318] on link "Additional Templates Show" at bounding box center [519, 302] width 821 height 34
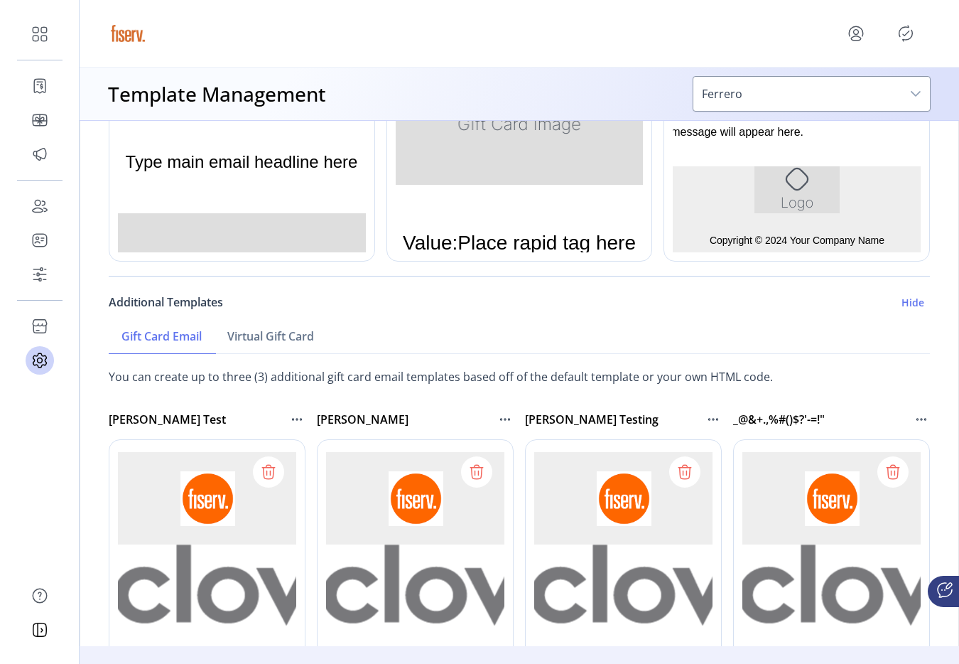
click at [209, 315] on link "Additional Templates Hide" at bounding box center [519, 302] width 821 height 34
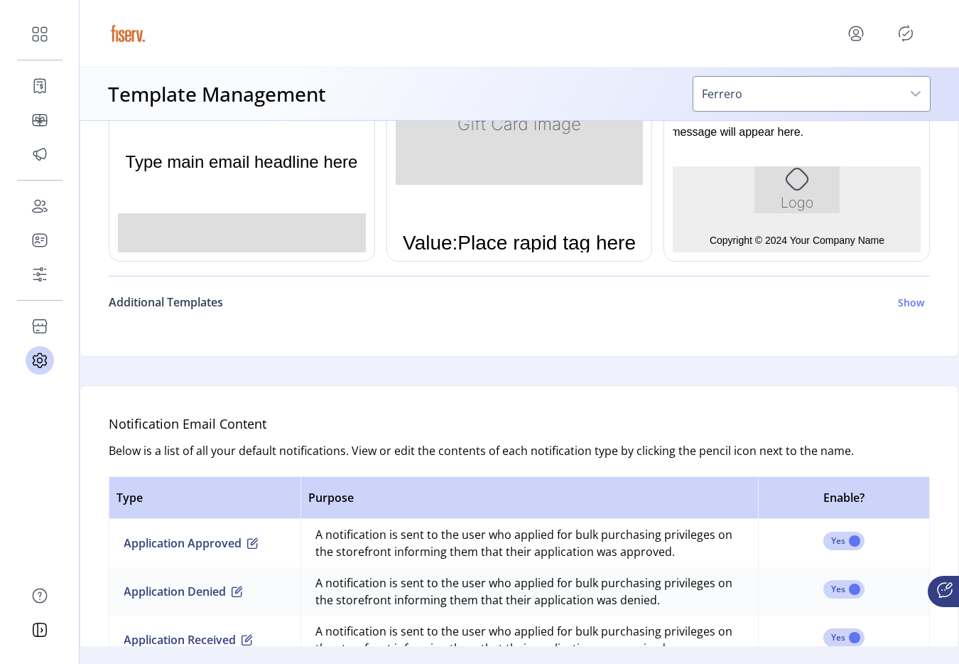
click at [200, 305] on h6 "Additional Templates" at bounding box center [166, 301] width 114 height 17
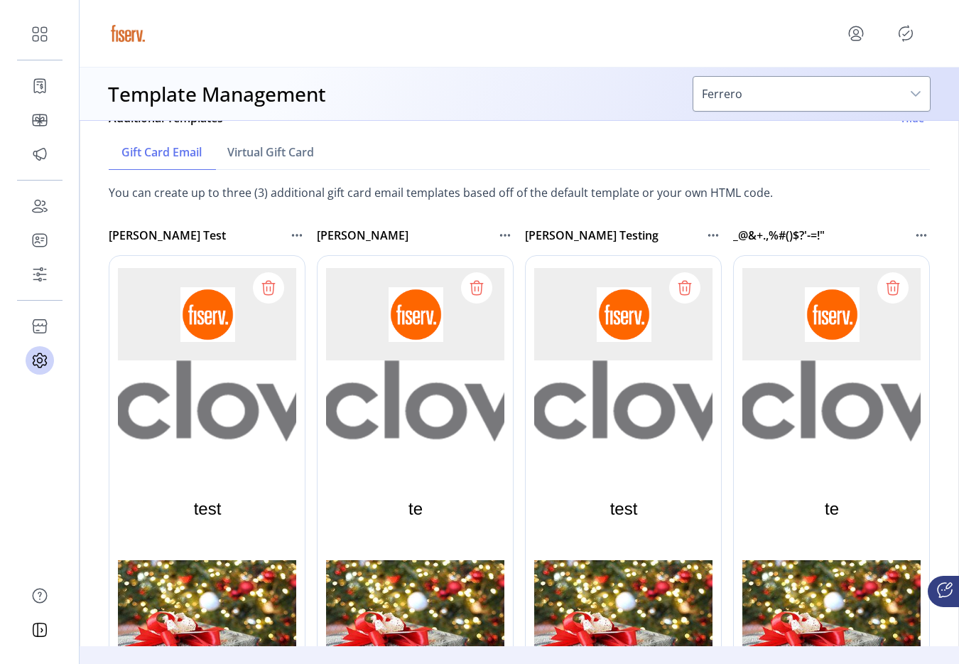
click at [686, 280] on div at bounding box center [683, 468] width 316 height 426
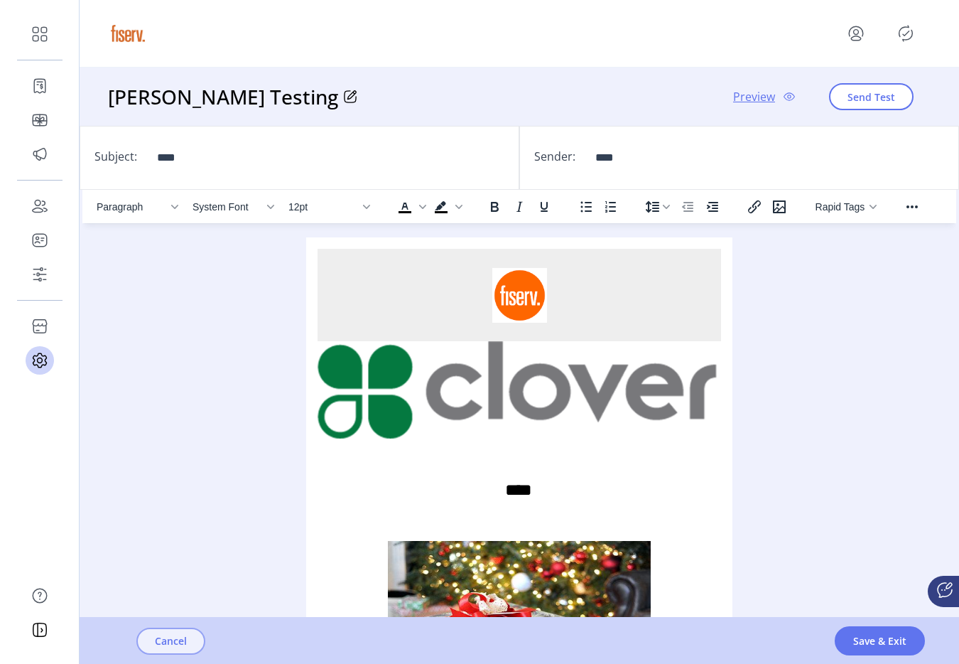
click at [167, 633] on span "Cancel" at bounding box center [171, 640] width 32 height 15
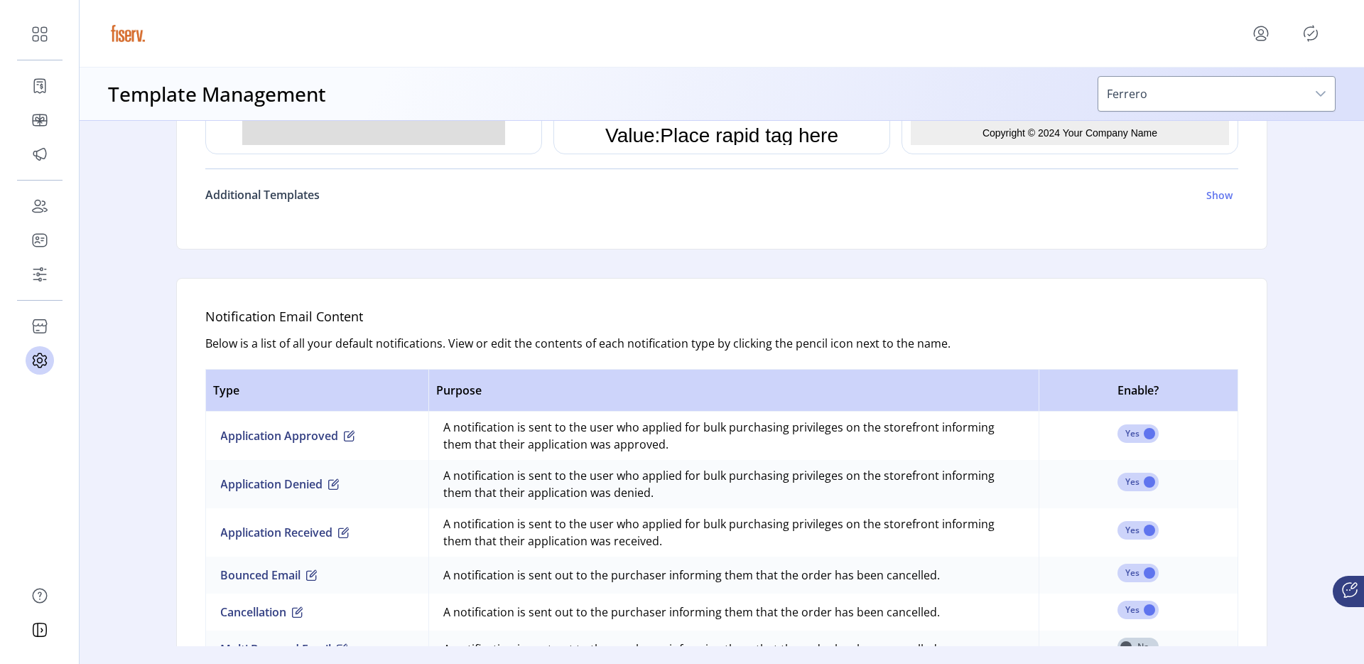
click at [309, 197] on h6 "Additional Templates" at bounding box center [262, 194] width 114 height 17
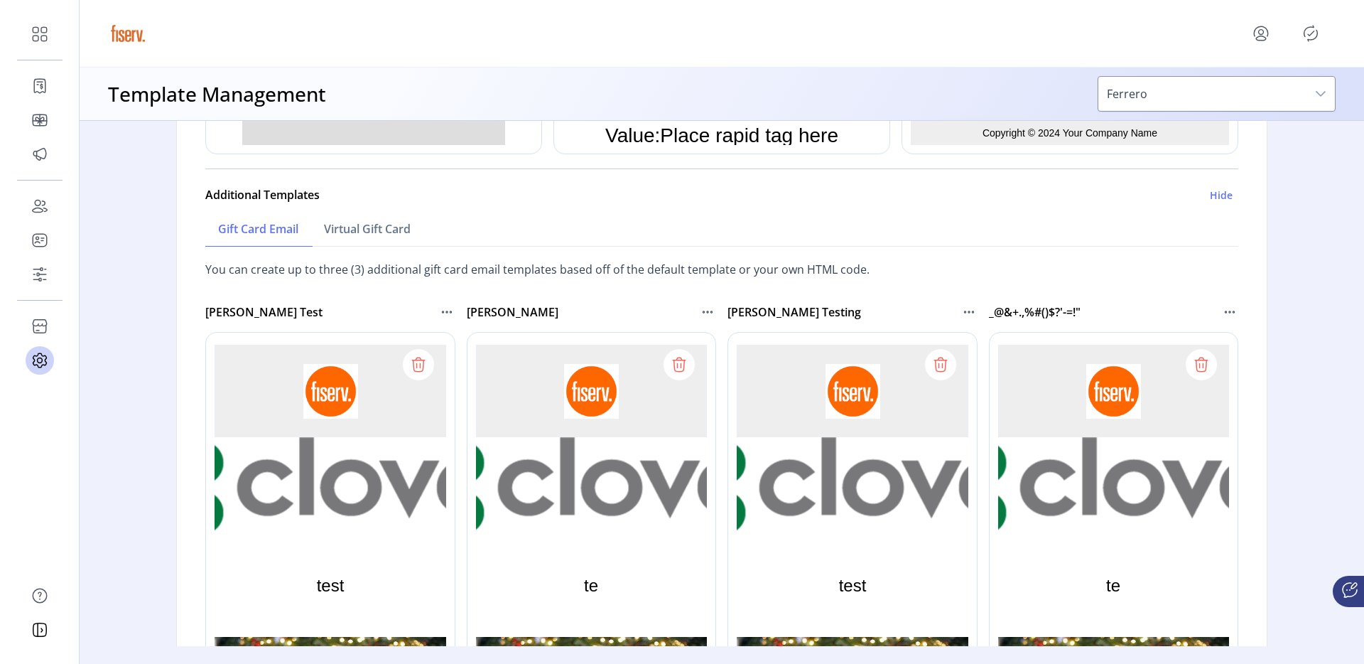
click at [671, 366] on div at bounding box center [625, 545] width 316 height 426
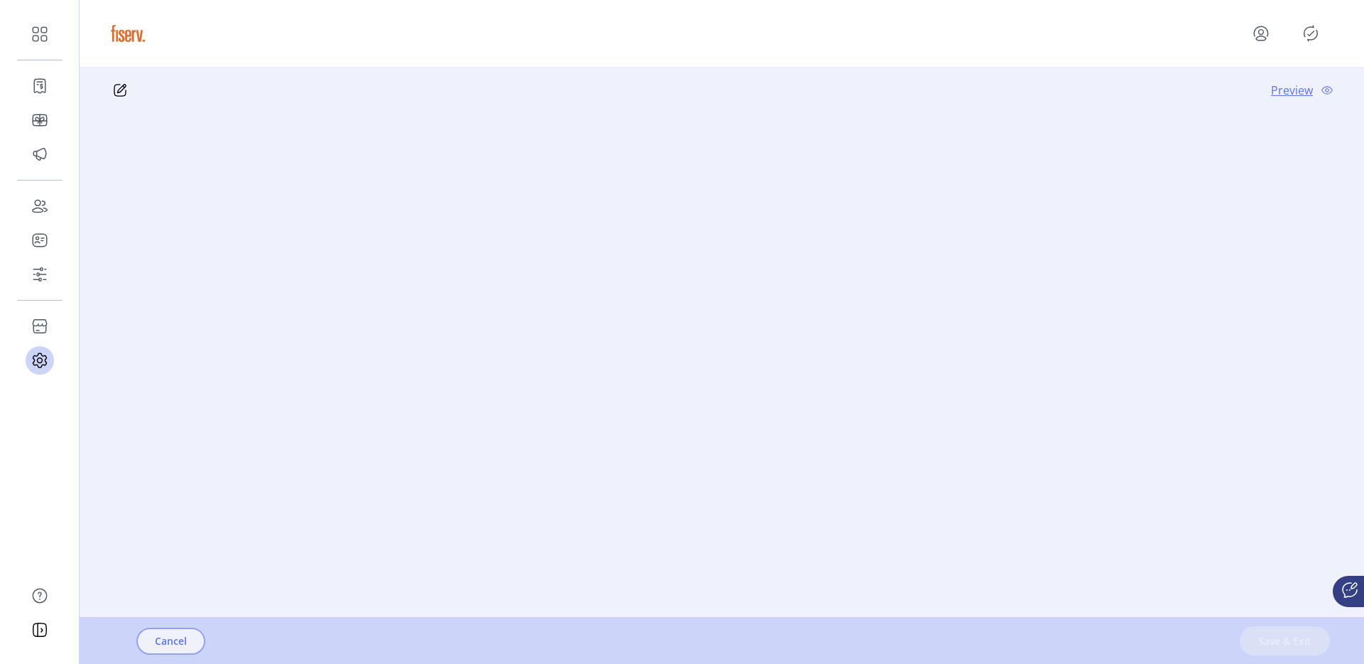
click at [188, 640] on button "Cancel" at bounding box center [170, 640] width 69 height 27
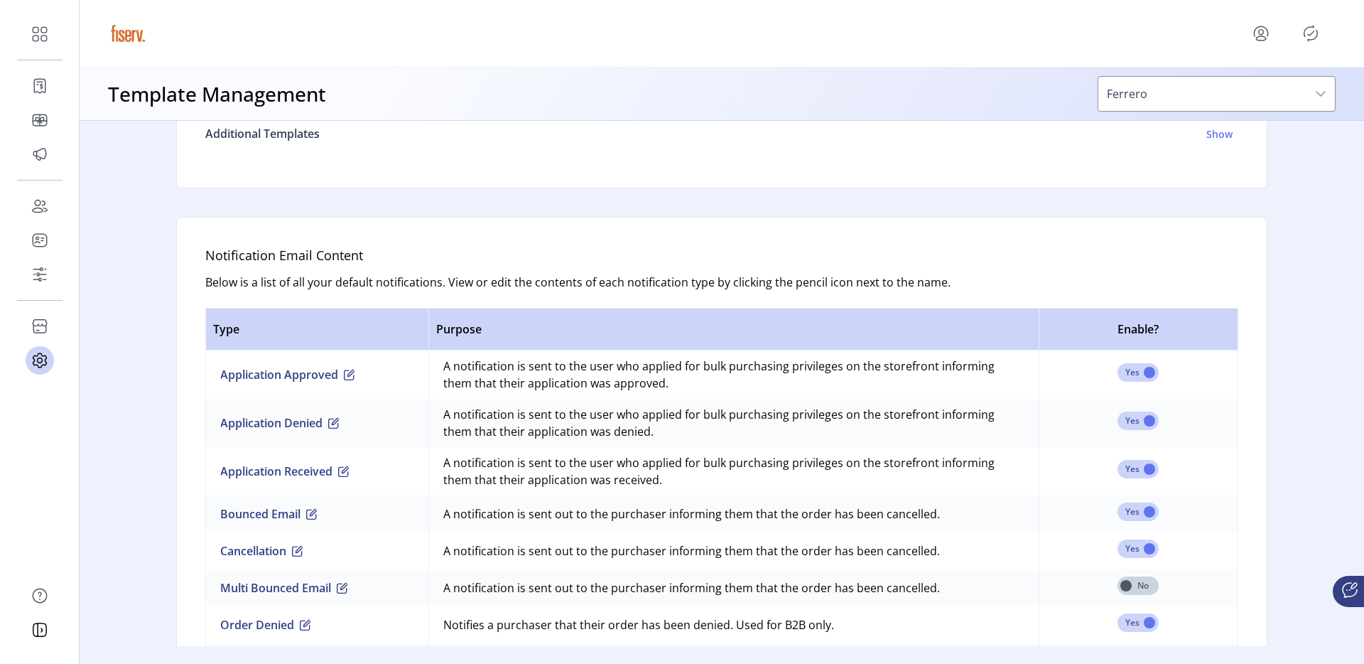
click at [959, 135] on h6 "Show" at bounding box center [1220, 133] width 26 height 15
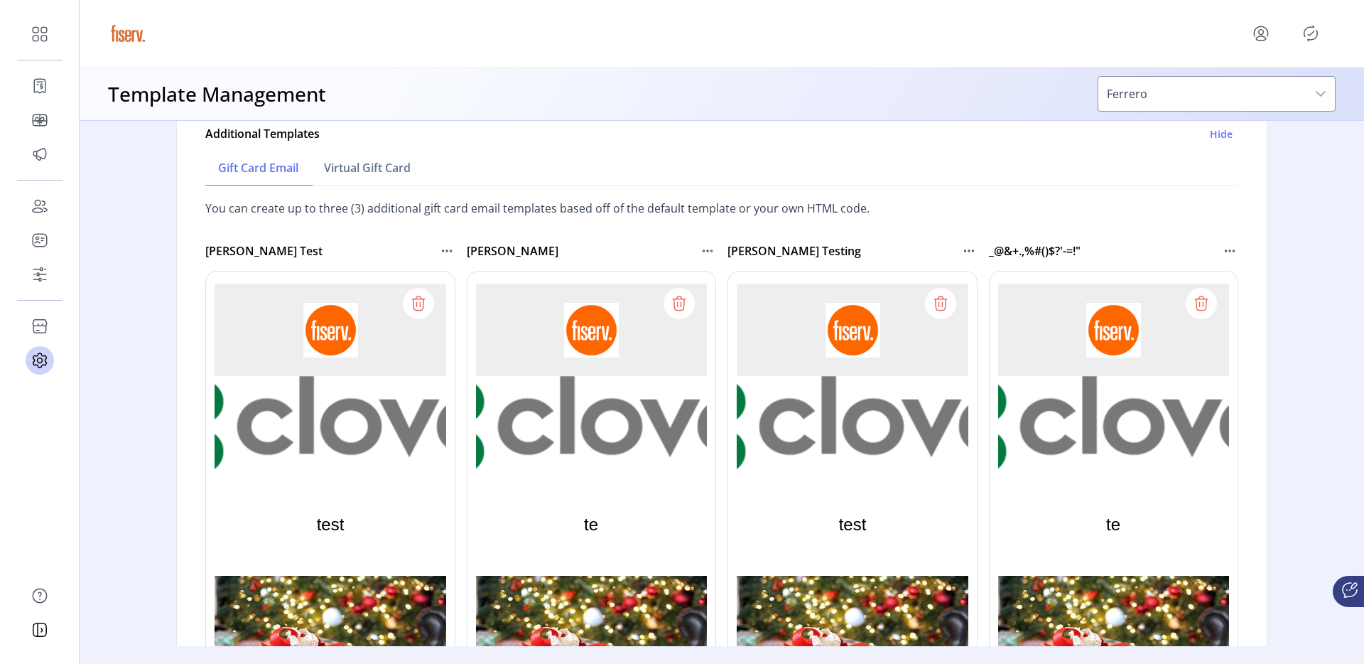
click at [959, 301] on div at bounding box center [1147, 484] width 316 height 426
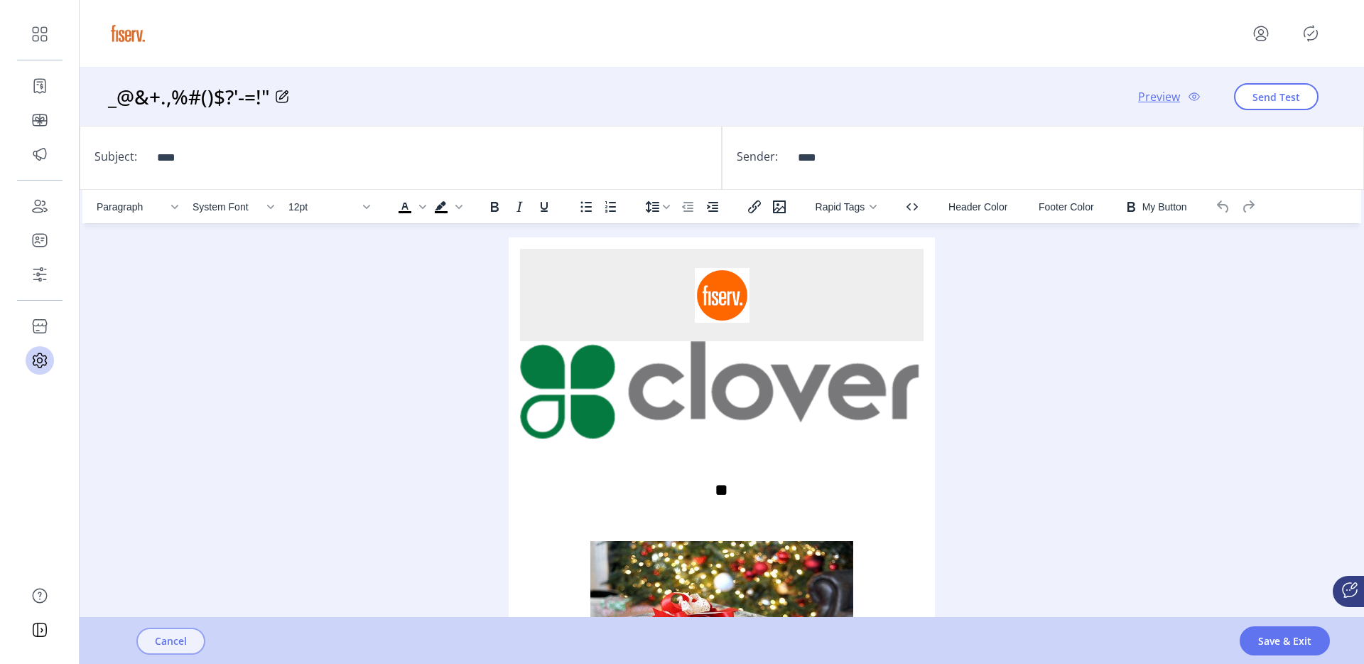
click at [188, 641] on button "Cancel" at bounding box center [170, 640] width 69 height 27
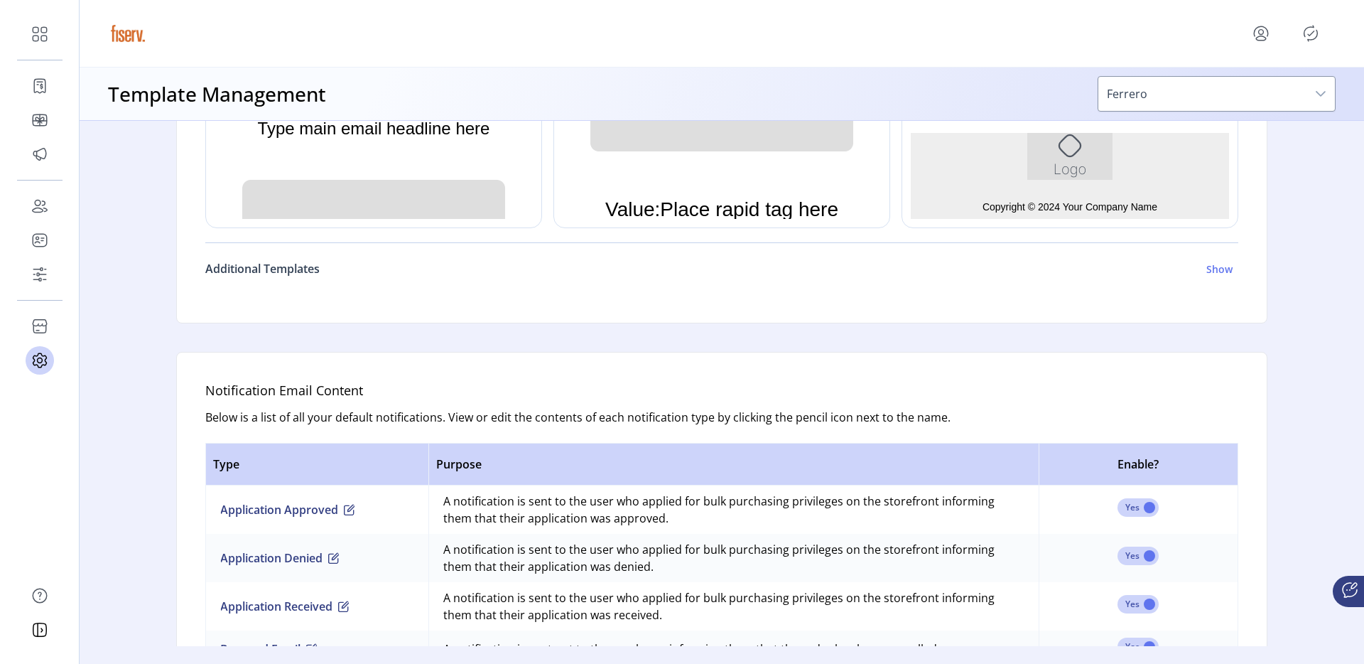
click at [296, 267] on h6 "Additional Templates" at bounding box center [262, 268] width 114 height 17
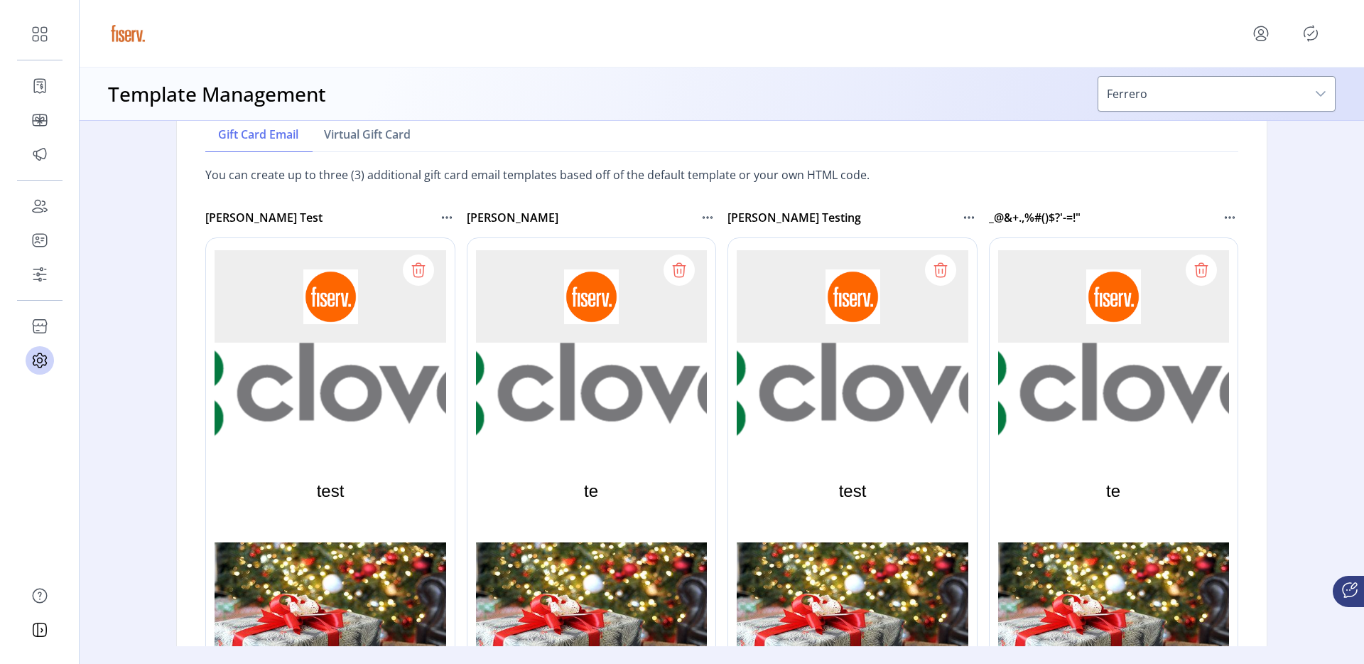
click at [414, 267] on div at bounding box center [363, 450] width 316 height 426
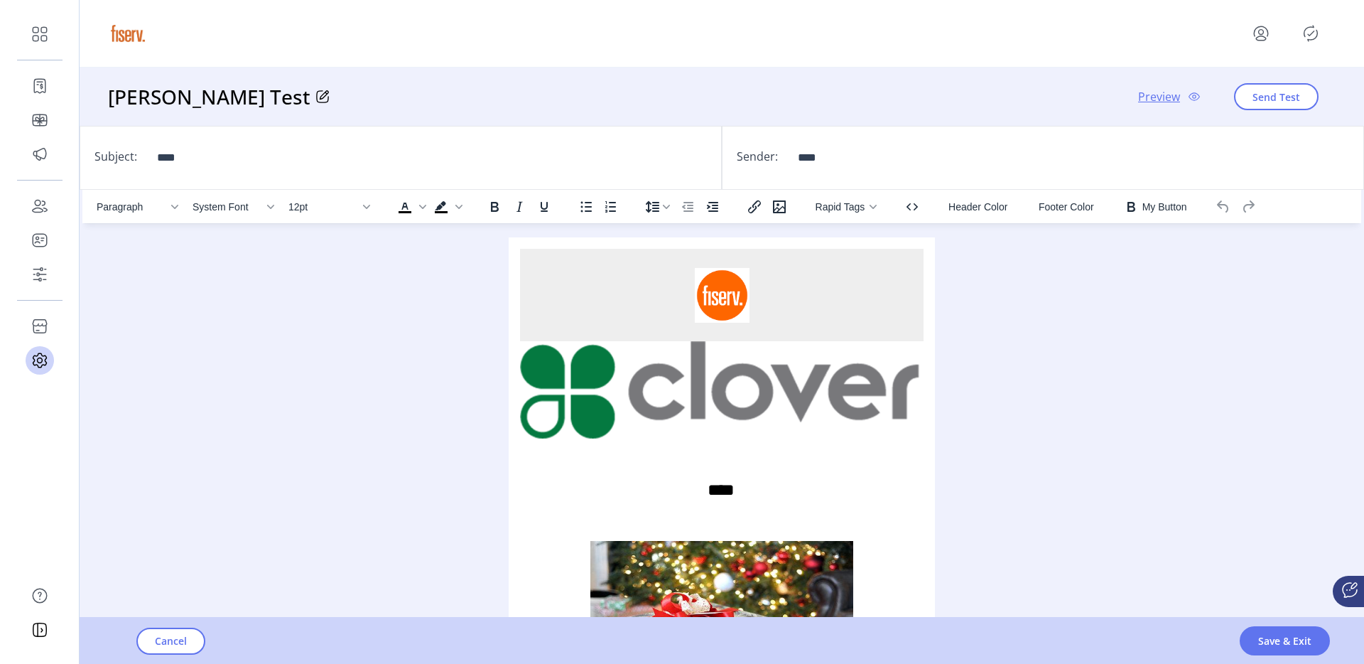
click at [806, 315] on div "Rich Text Area. Press ALT-0 for help." at bounding box center [722, 295] width 404 height 92
click at [821, 298] on div "Rich Text Area. Press ALT-0 for help." at bounding box center [722, 295] width 404 height 92
click at [855, 302] on div "Rich Text Area. Press ALT-0 for help." at bounding box center [722, 295] width 404 height 92
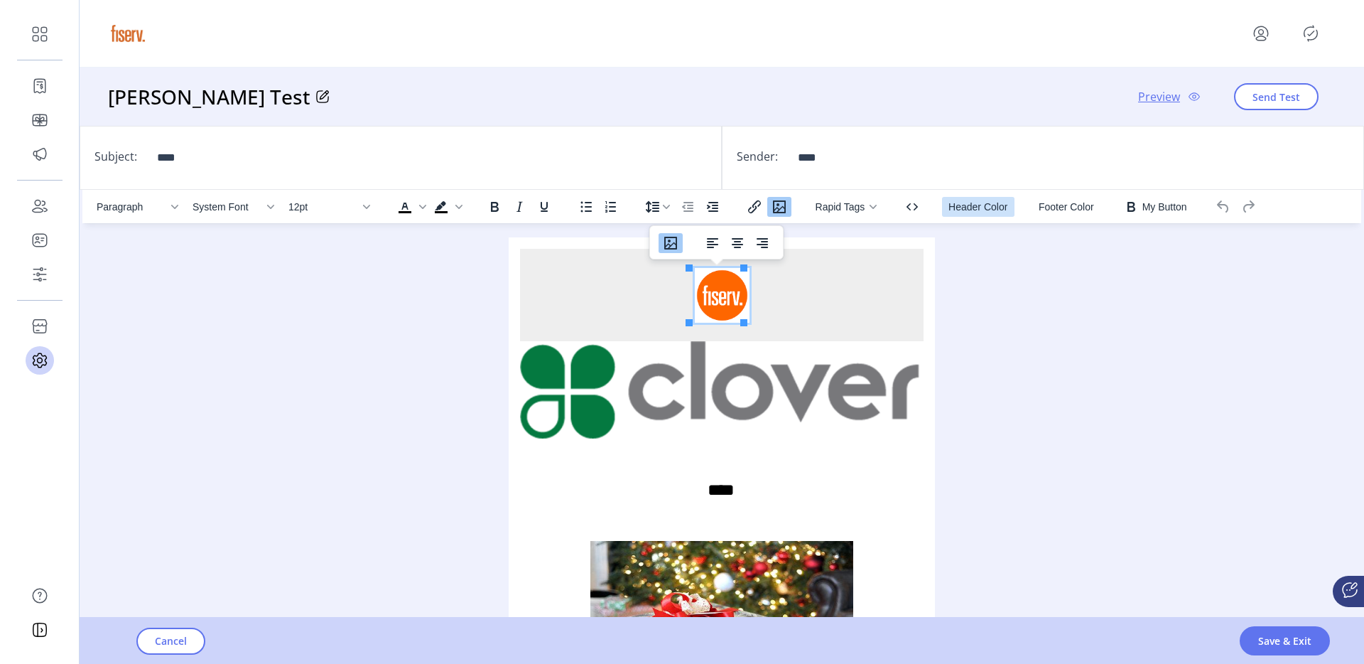
click at [959, 201] on span "Header Color" at bounding box center [978, 206] width 59 height 11
click at [959, 210] on span "Header Color" at bounding box center [978, 206] width 59 height 11
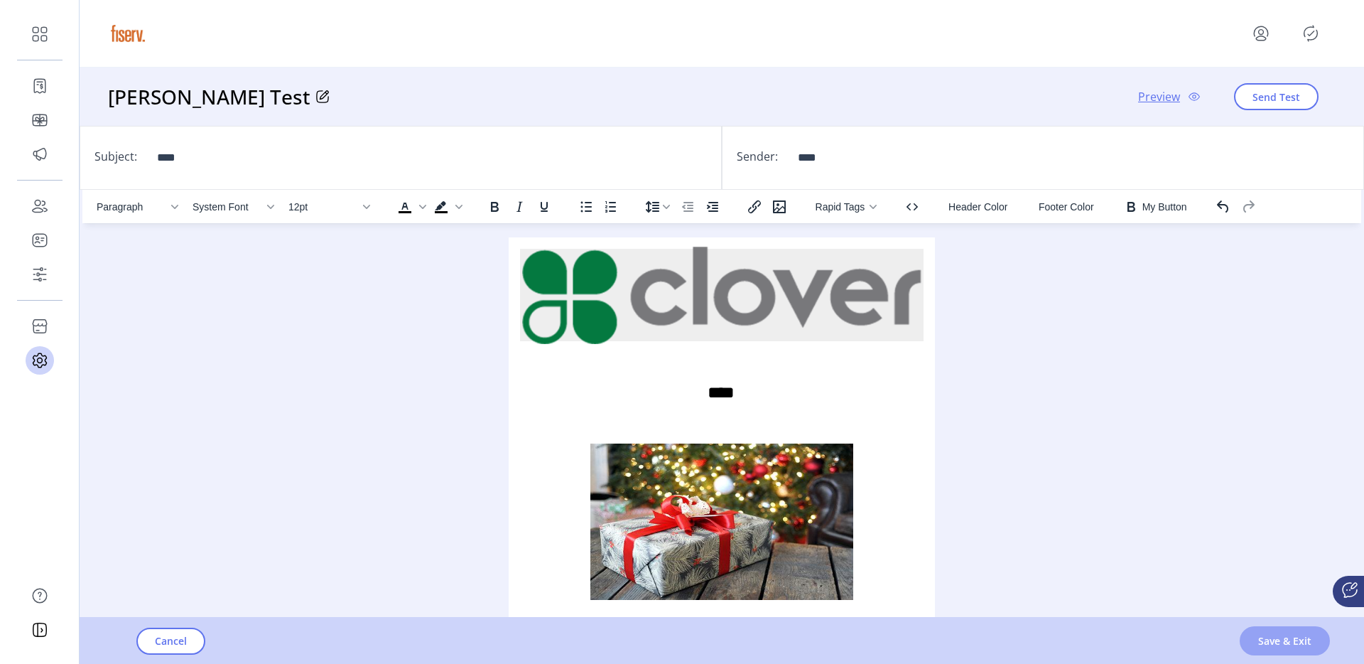
click at [959, 637] on span "Save & Exit" at bounding box center [1285, 640] width 53 height 15
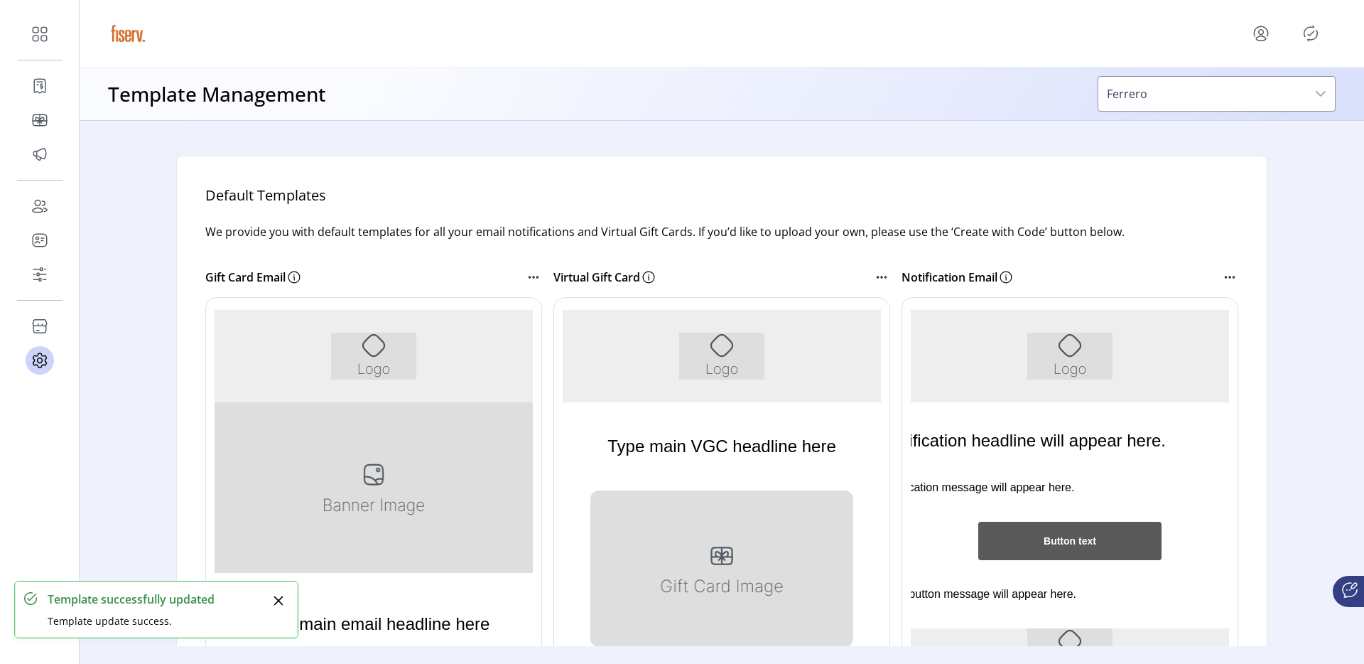
click at [302, 298] on div at bounding box center [363, 510] width 316 height 426
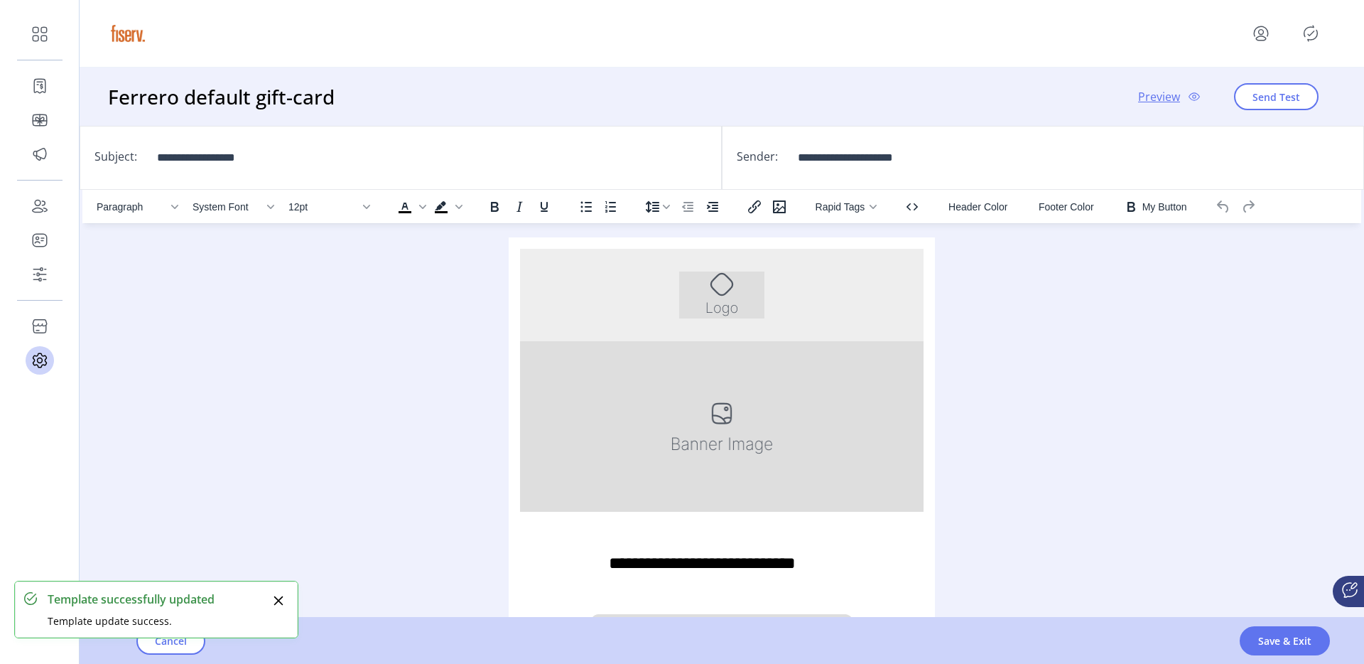
click at [193, 636] on div "Template successfully updated Template update success." at bounding box center [156, 609] width 283 height 56
click at [323, 566] on div "Paragraph System Font 12pt To open the popup, press Shift+Enter To open the pop…" at bounding box center [721, 433] width 1279 height 486
click at [279, 600] on icon "Close" at bounding box center [278, 600] width 11 height 11
click at [233, 556] on div "Paragraph System Font 12pt To open the popup, press Shift+Enter To open the pop…" at bounding box center [721, 433] width 1279 height 486
click at [310, 333] on div "Paragraph System Font 12pt To open the popup, press Shift+Enter To open the pop…" at bounding box center [721, 433] width 1279 height 486
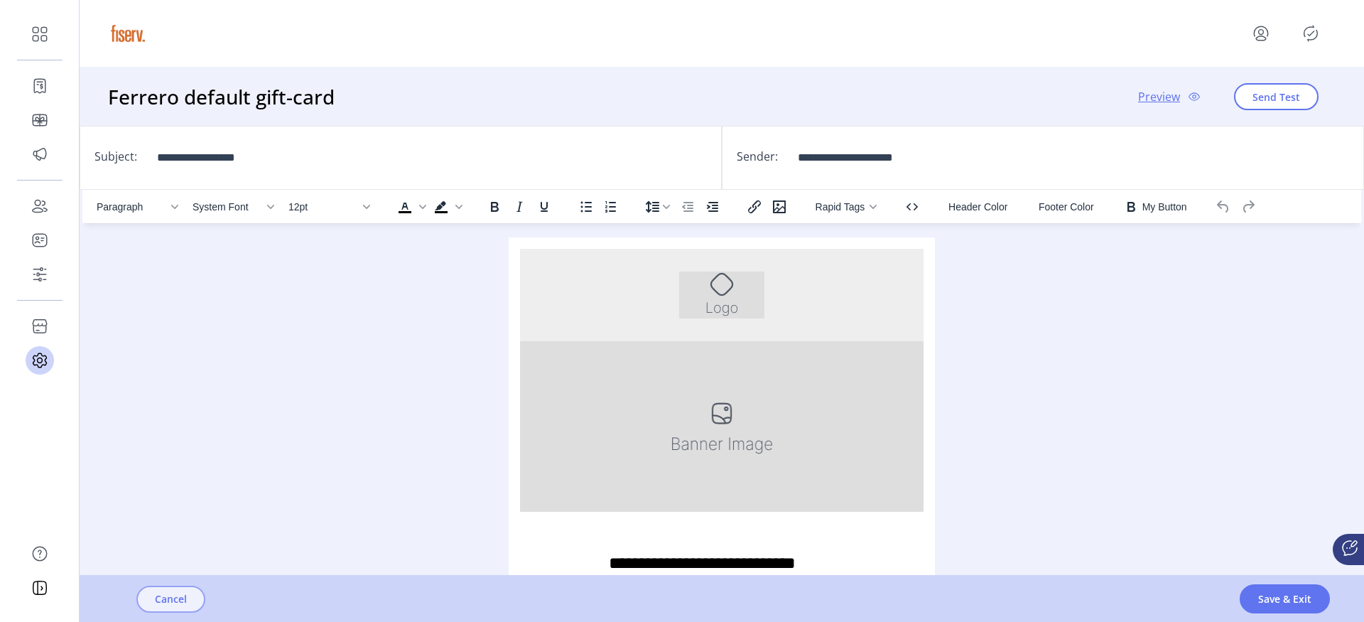
click at [188, 603] on button "Cancel" at bounding box center [170, 599] width 69 height 27
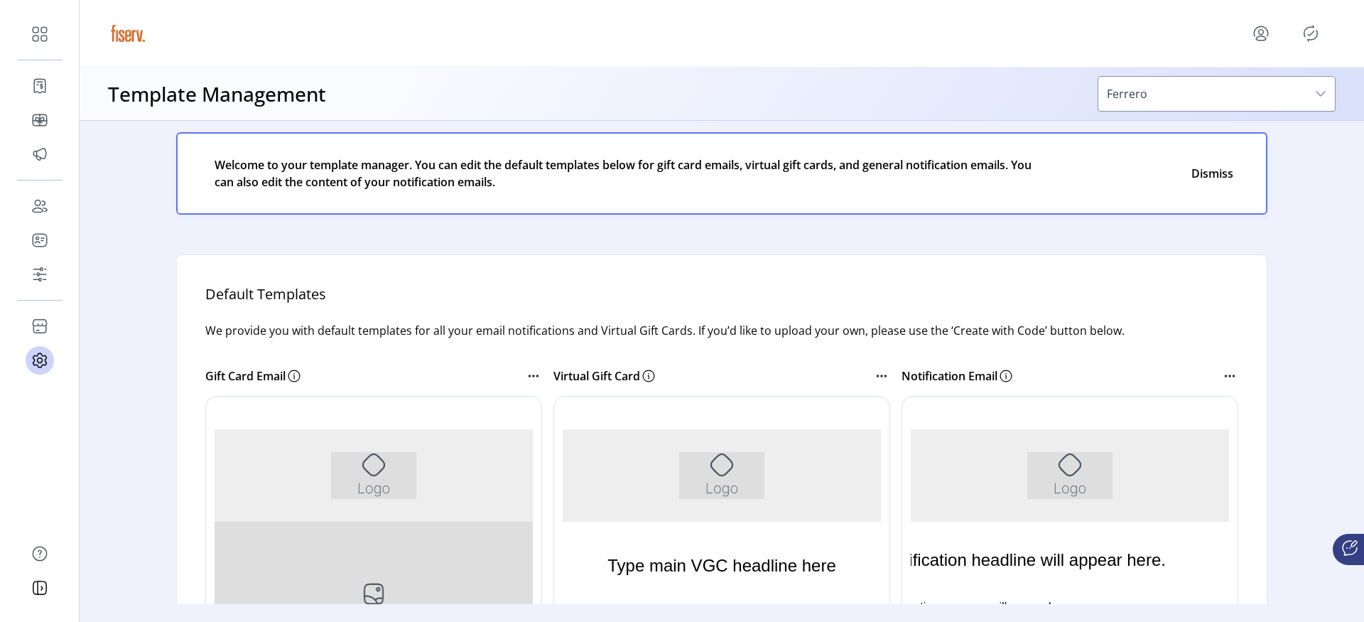
scroll to position [58, 0]
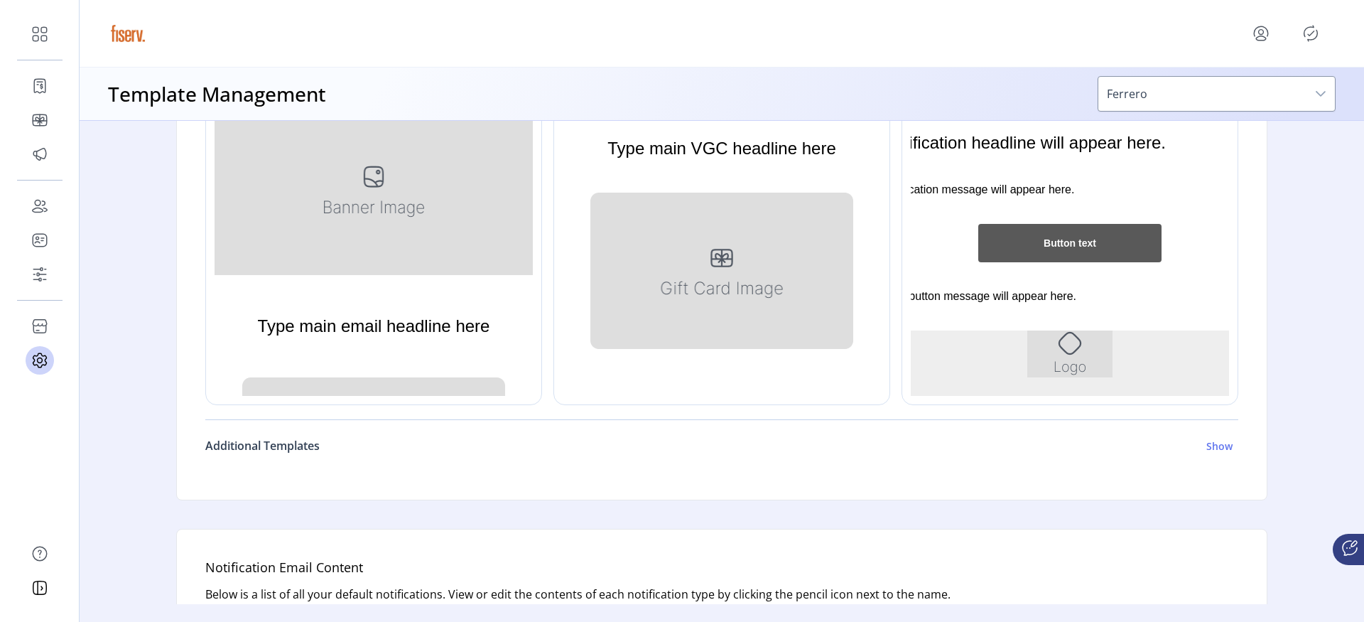
click at [283, 448] on h6 "Additional Templates" at bounding box center [262, 445] width 114 height 17
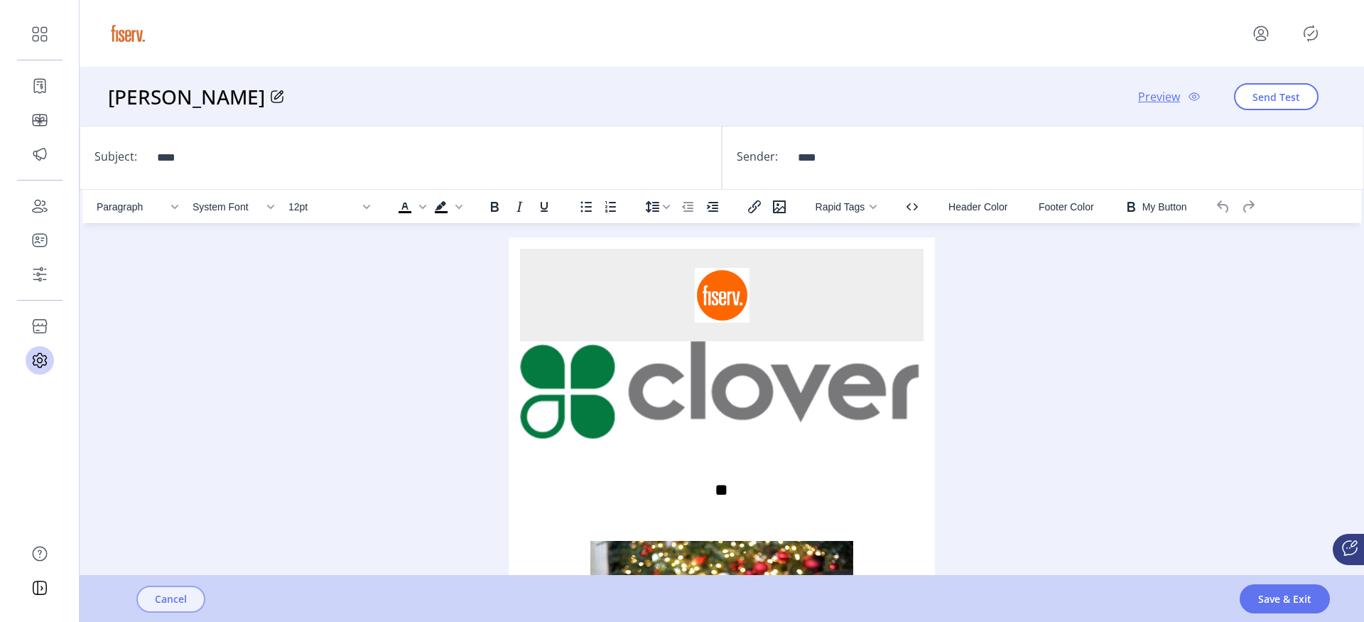
click at [181, 587] on button "Cancel" at bounding box center [170, 599] width 69 height 27
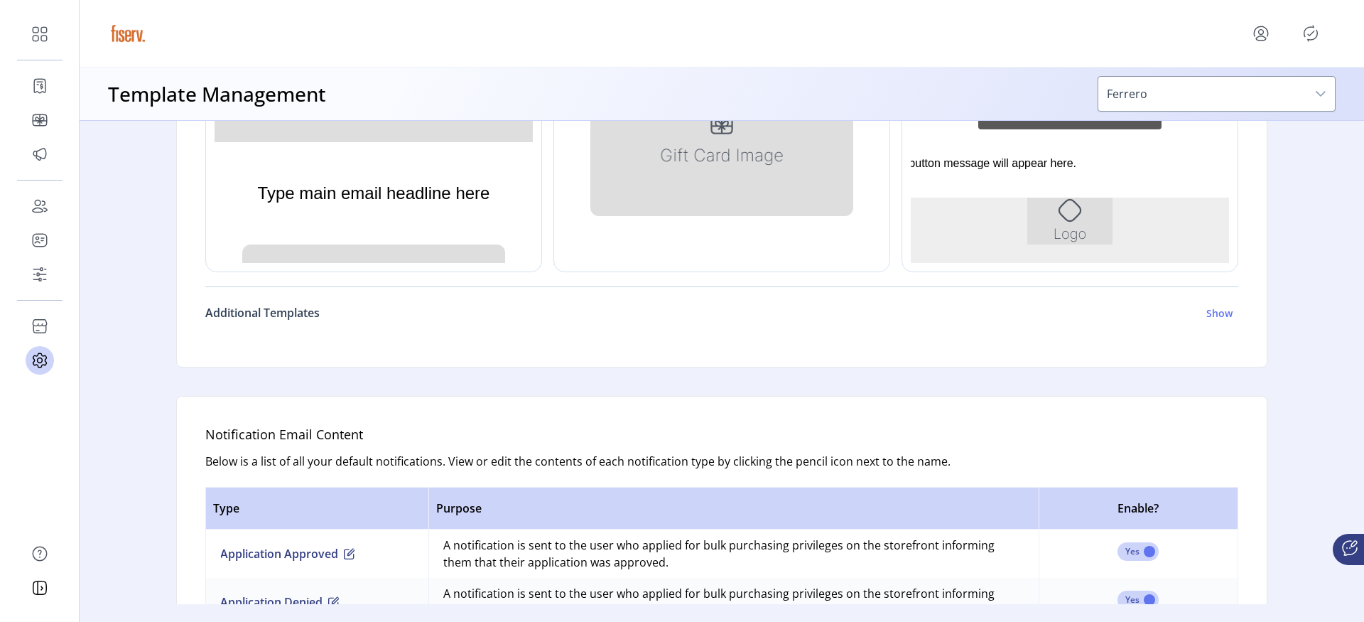
click at [308, 315] on h6 "Additional Templates" at bounding box center [262, 312] width 114 height 17
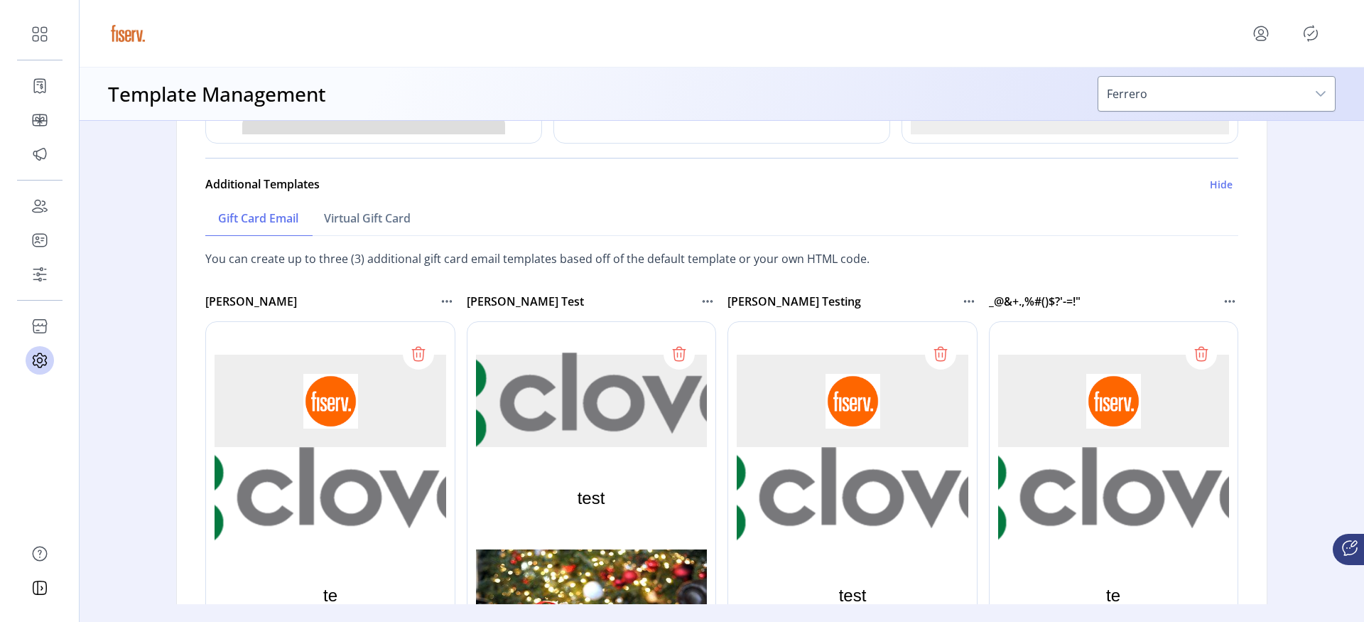
click at [677, 356] on div at bounding box center [625, 534] width 316 height 426
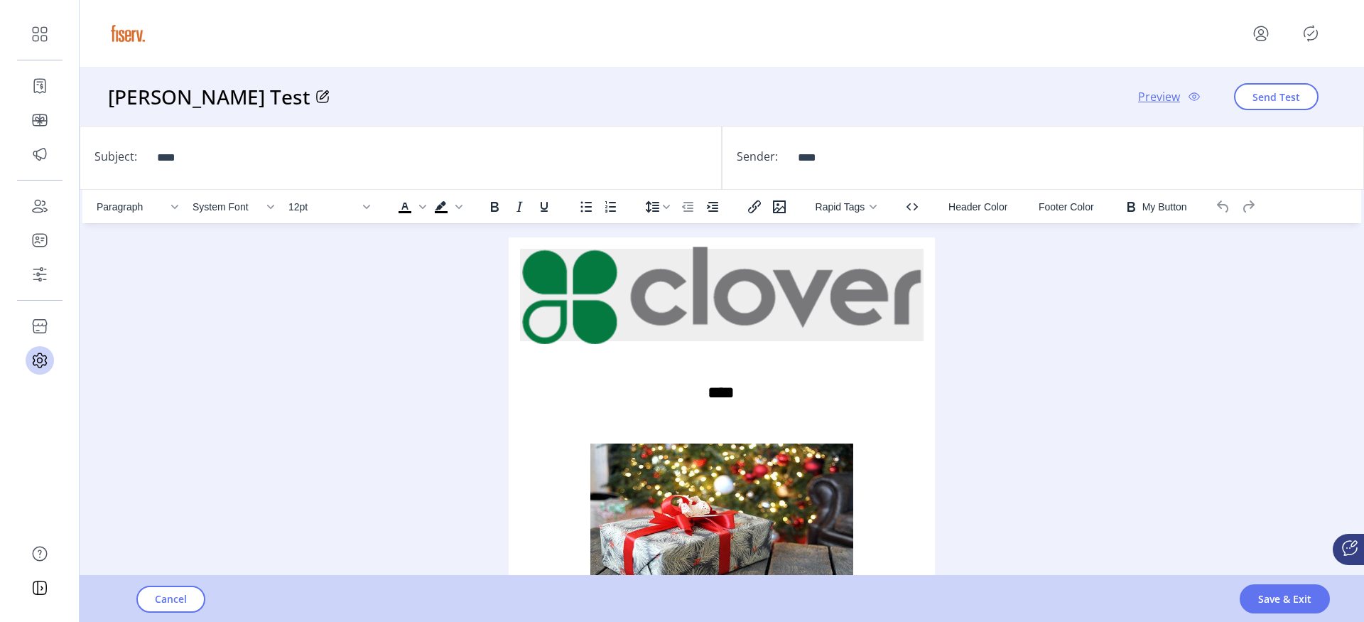
click at [959, 33] on icon "menu" at bounding box center [1261, 33] width 23 height 23
click at [959, 84] on span "Sign Out" at bounding box center [1210, 89] width 107 height 11
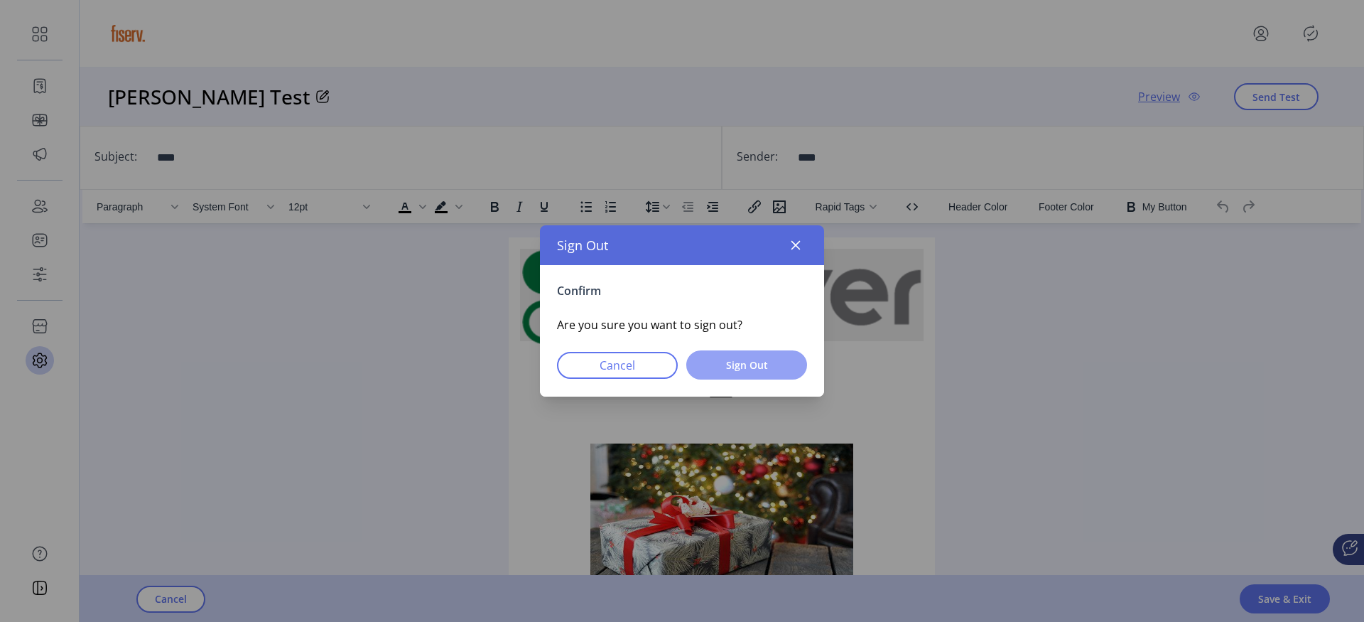
click at [755, 370] on span "Sign Out" at bounding box center [747, 364] width 84 height 15
click at [640, 362] on span "Cancel" at bounding box center [618, 365] width 84 height 17
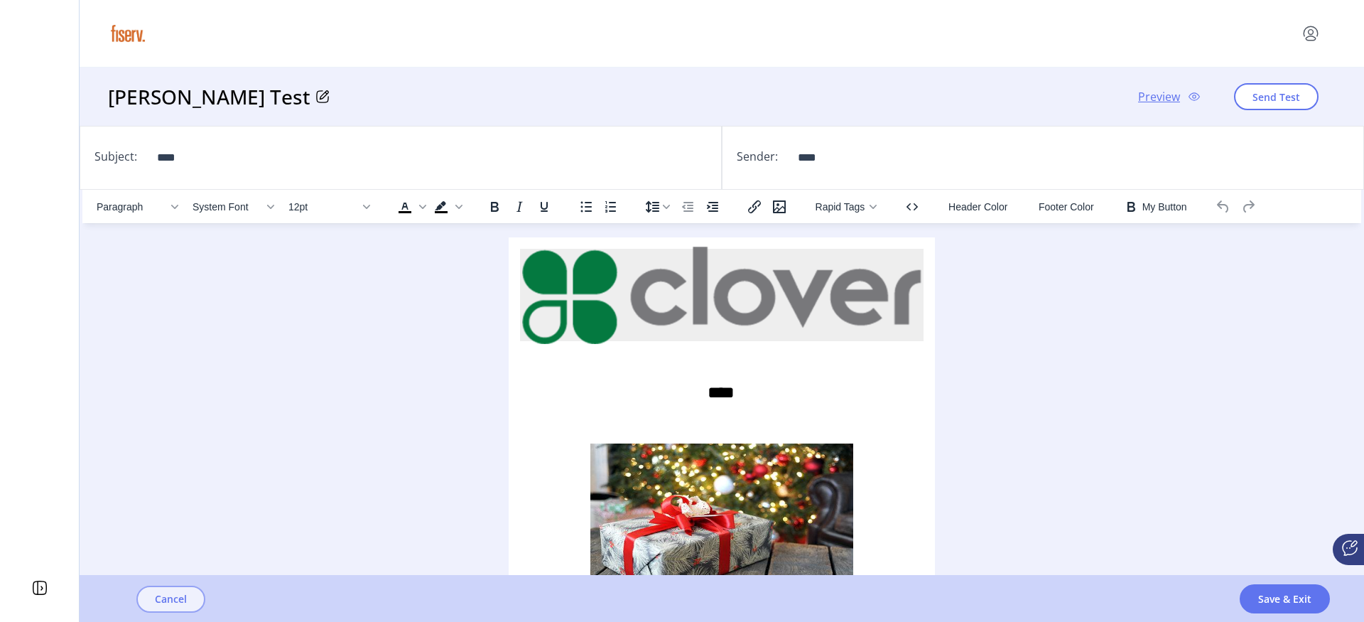
click at [157, 596] on span "Cancel" at bounding box center [171, 598] width 32 height 15
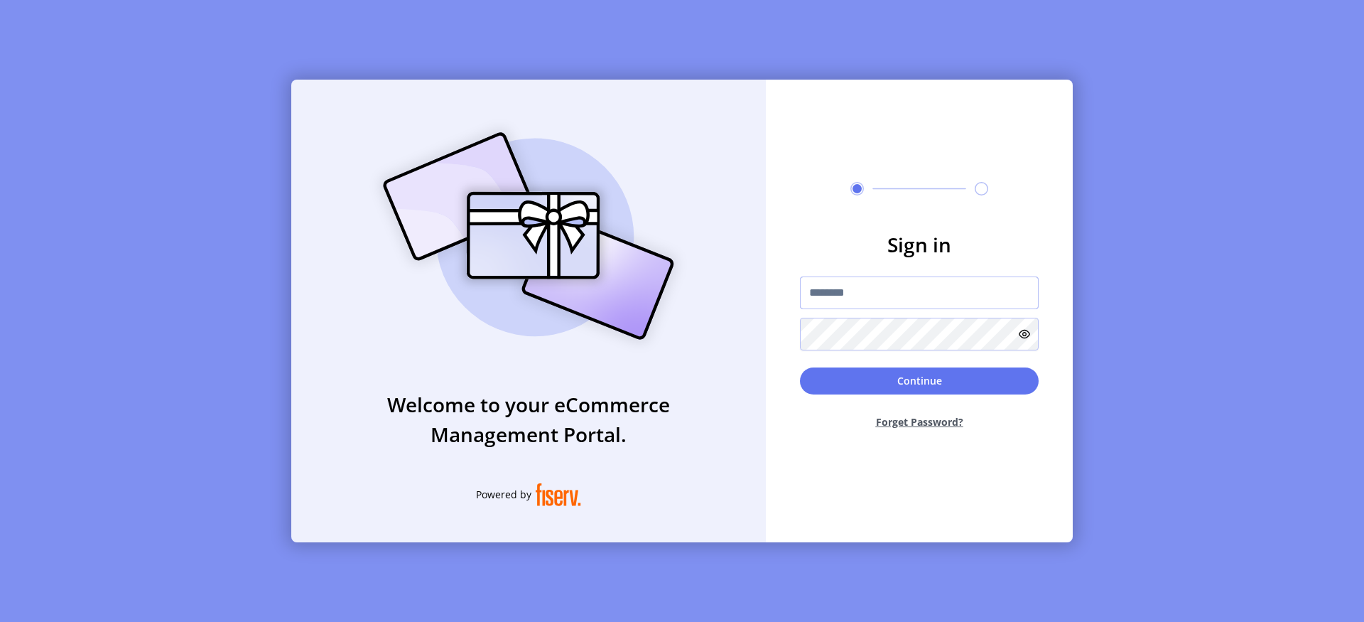
click at [818, 282] on input "text" at bounding box center [919, 292] width 239 height 33
click at [659, 232] on img at bounding box center [529, 236] width 334 height 239
click at [843, 292] on input "text" at bounding box center [919, 292] width 239 height 33
type input "**********"
click at [928, 373] on button "Continue" at bounding box center [919, 380] width 239 height 27
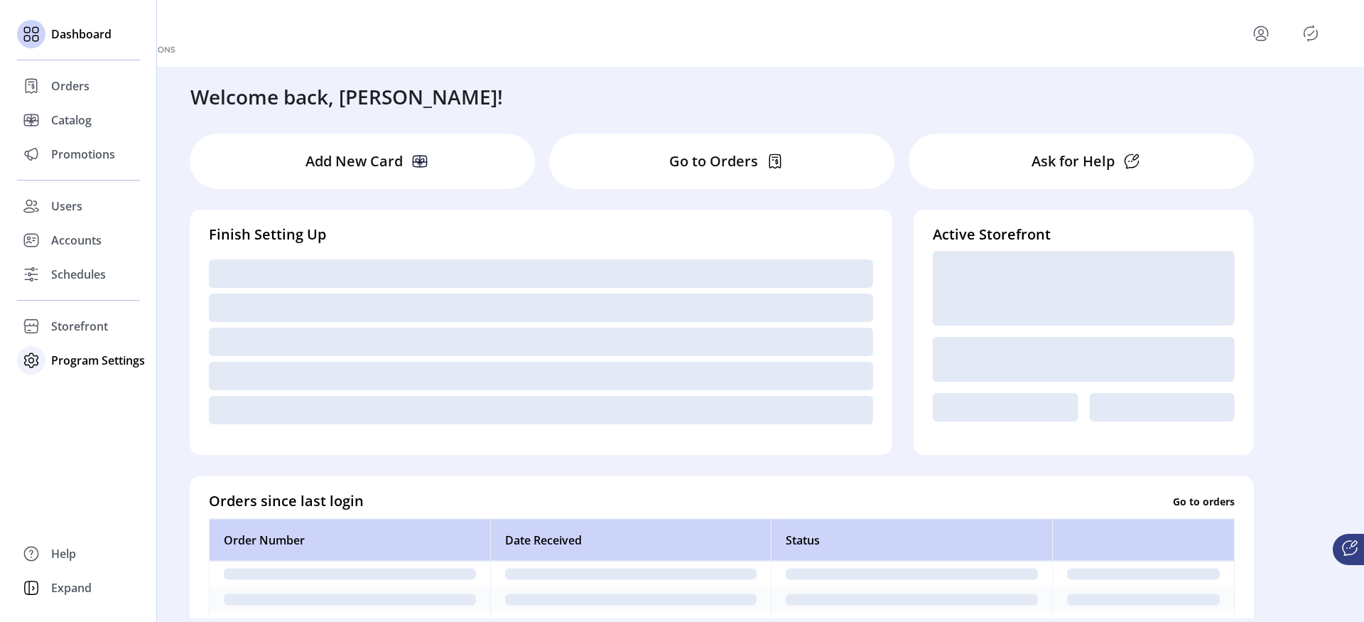
click at [42, 357] on icon at bounding box center [31, 360] width 23 height 23
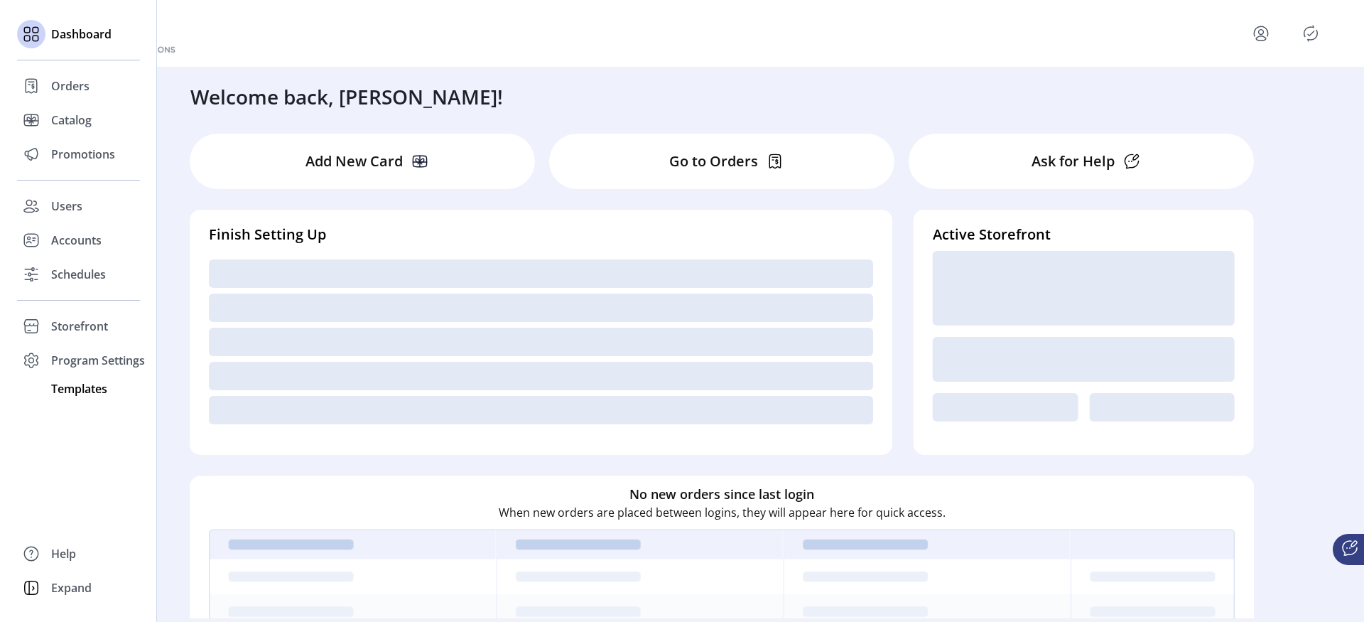
click at [61, 383] on span "Templates" at bounding box center [79, 388] width 56 height 17
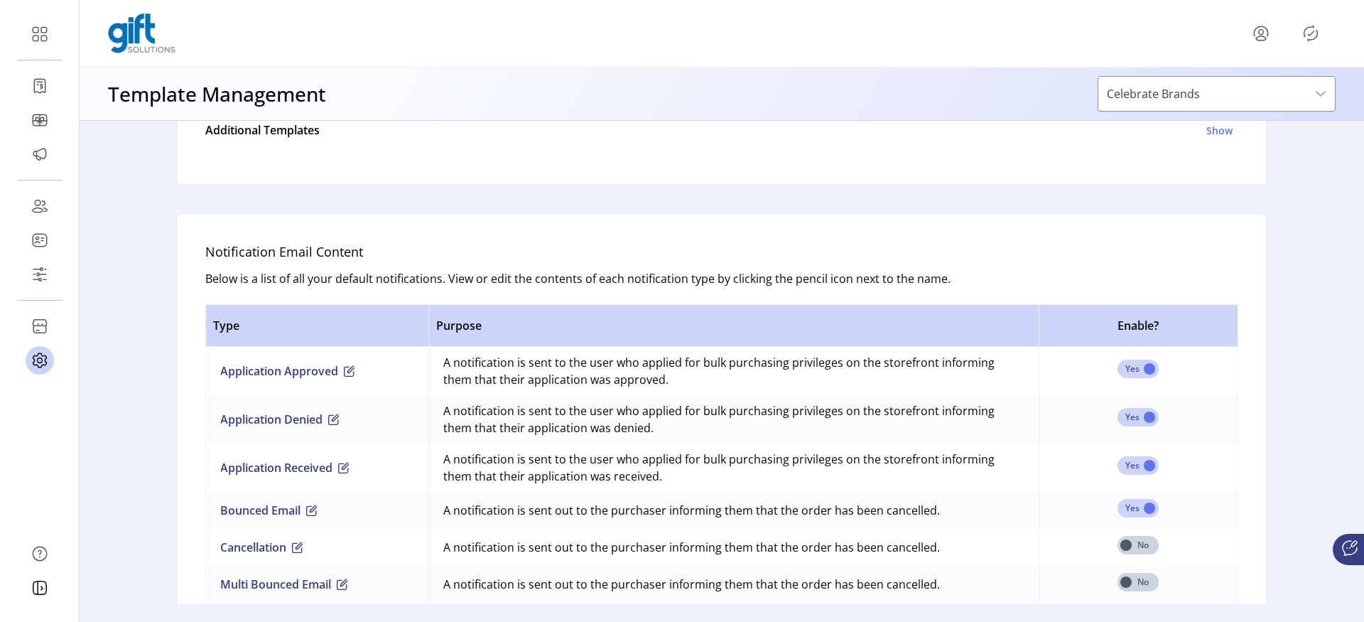
scroll to position [763, 0]
click at [306, 120] on h6 "Additional Templates" at bounding box center [262, 128] width 114 height 17
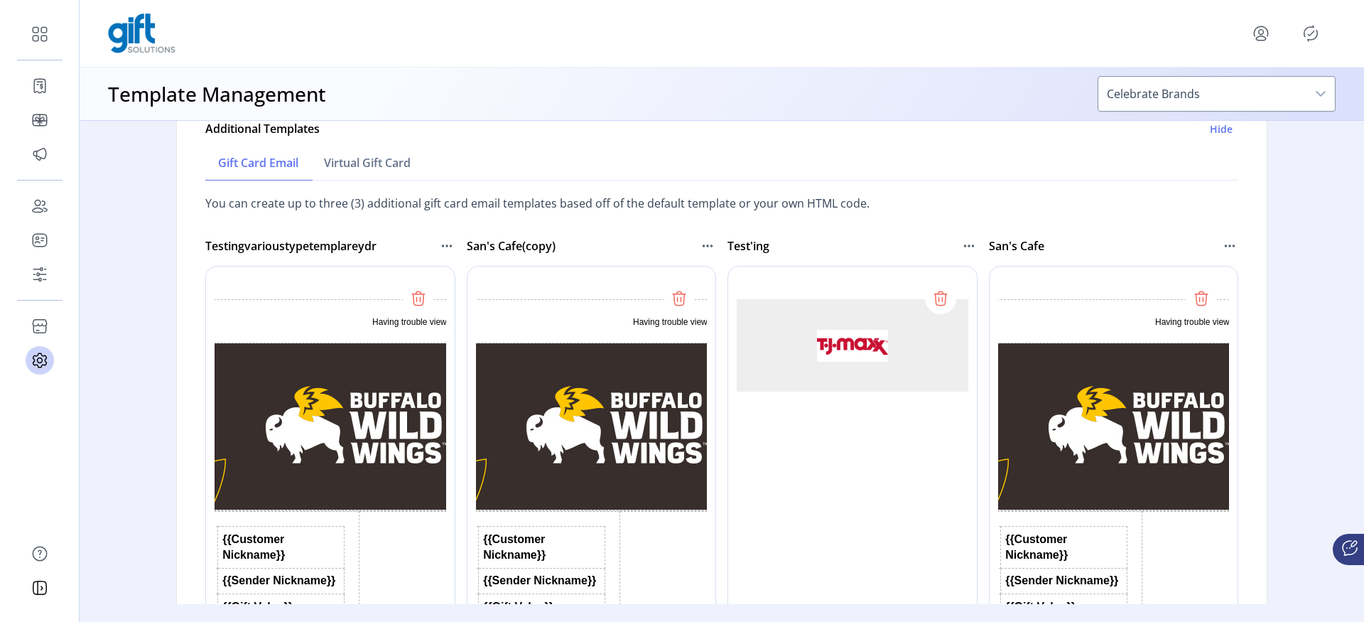
click at [412, 301] on div at bounding box center [363, 479] width 316 height 426
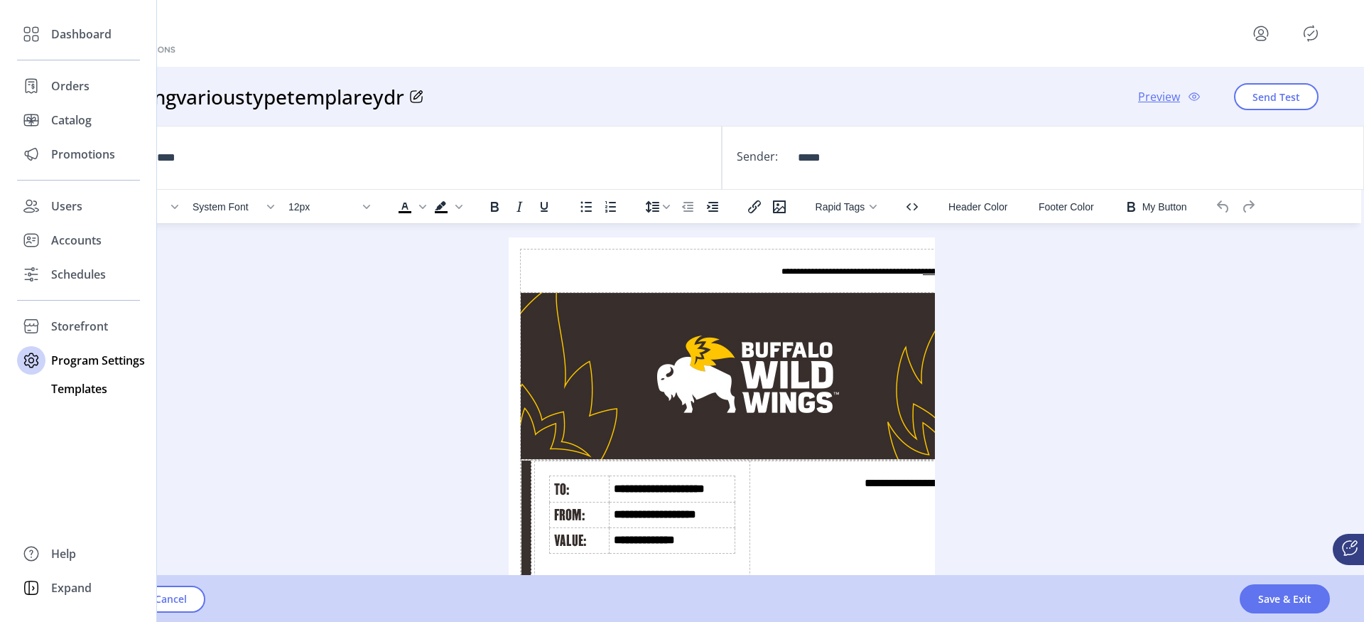
click at [60, 381] on span "Templates" at bounding box center [79, 388] width 56 height 17
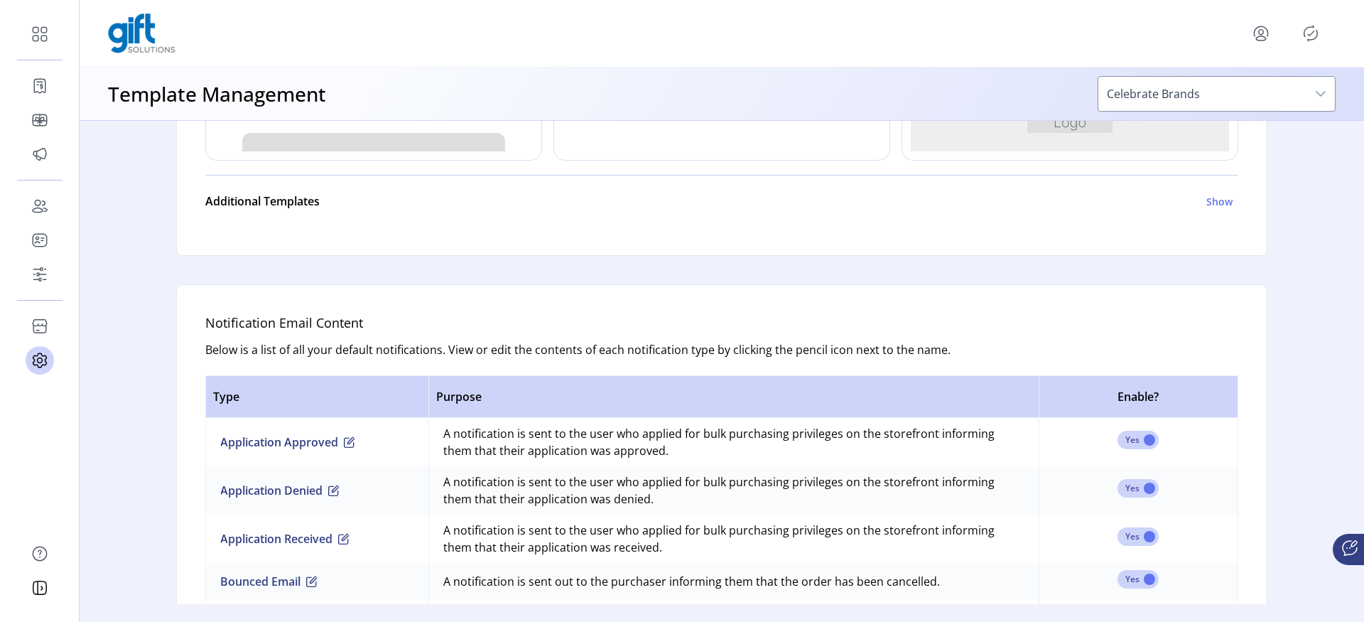
scroll to position [694, 0]
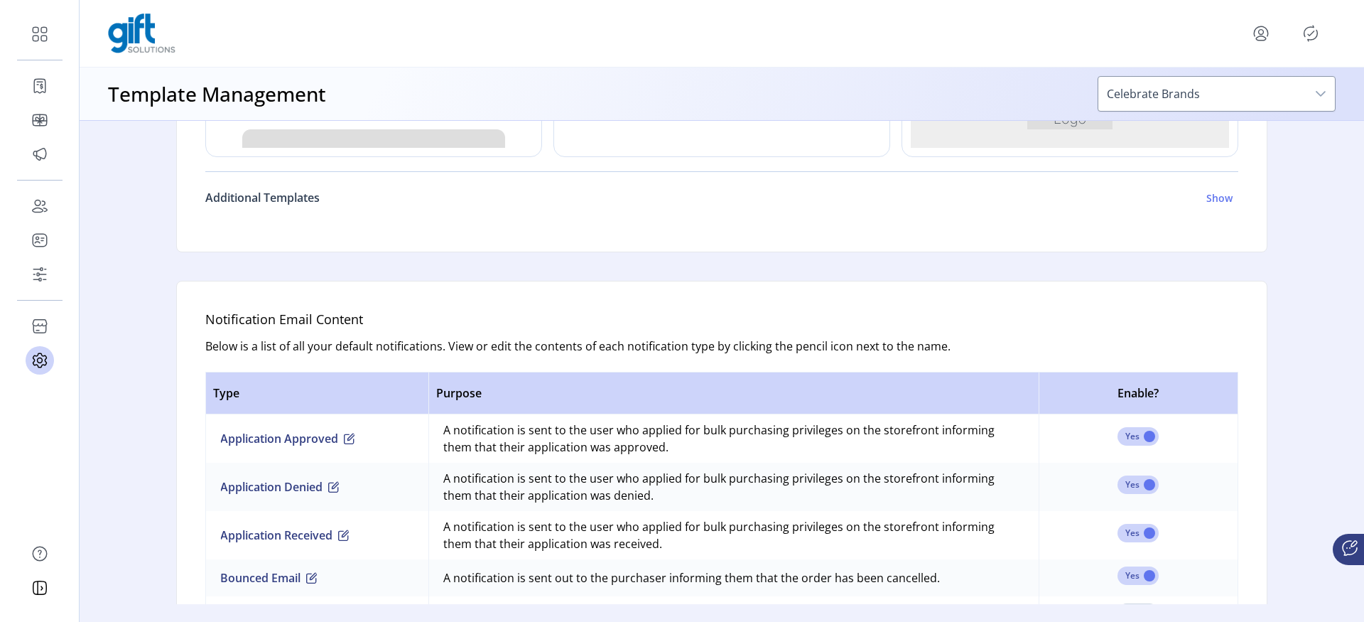
click at [289, 208] on link "Additional Templates Show" at bounding box center [721, 197] width 1033 height 34
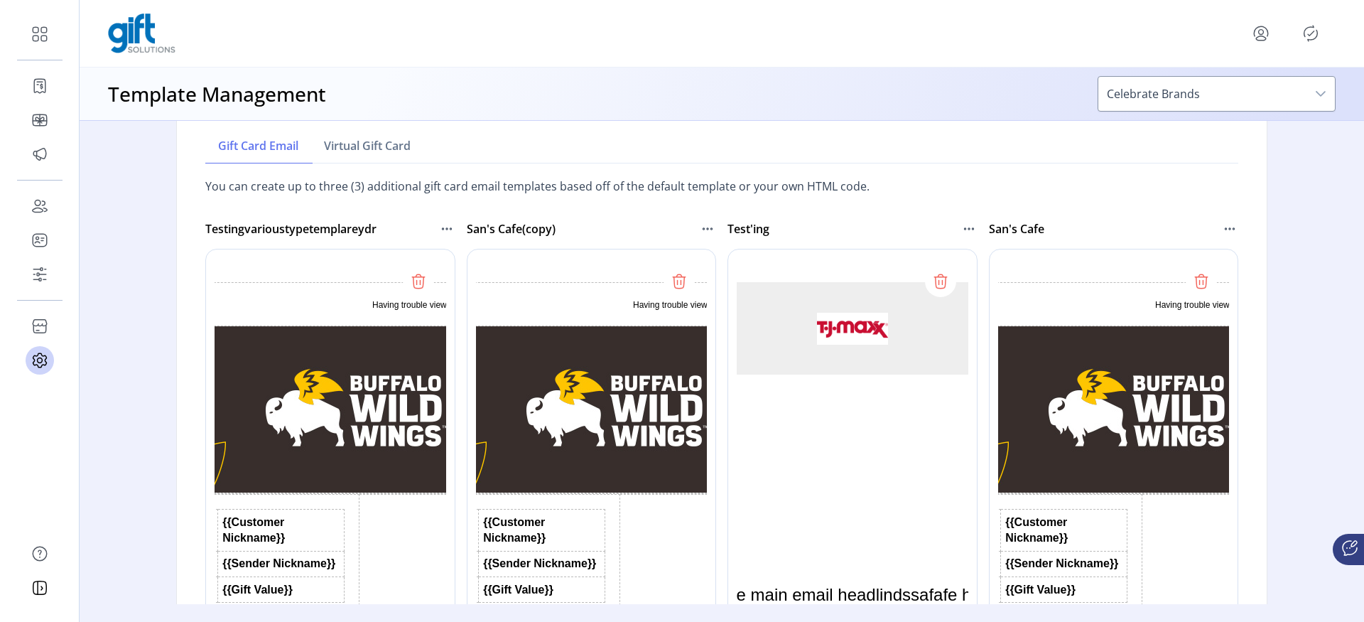
scroll to position [803, 0]
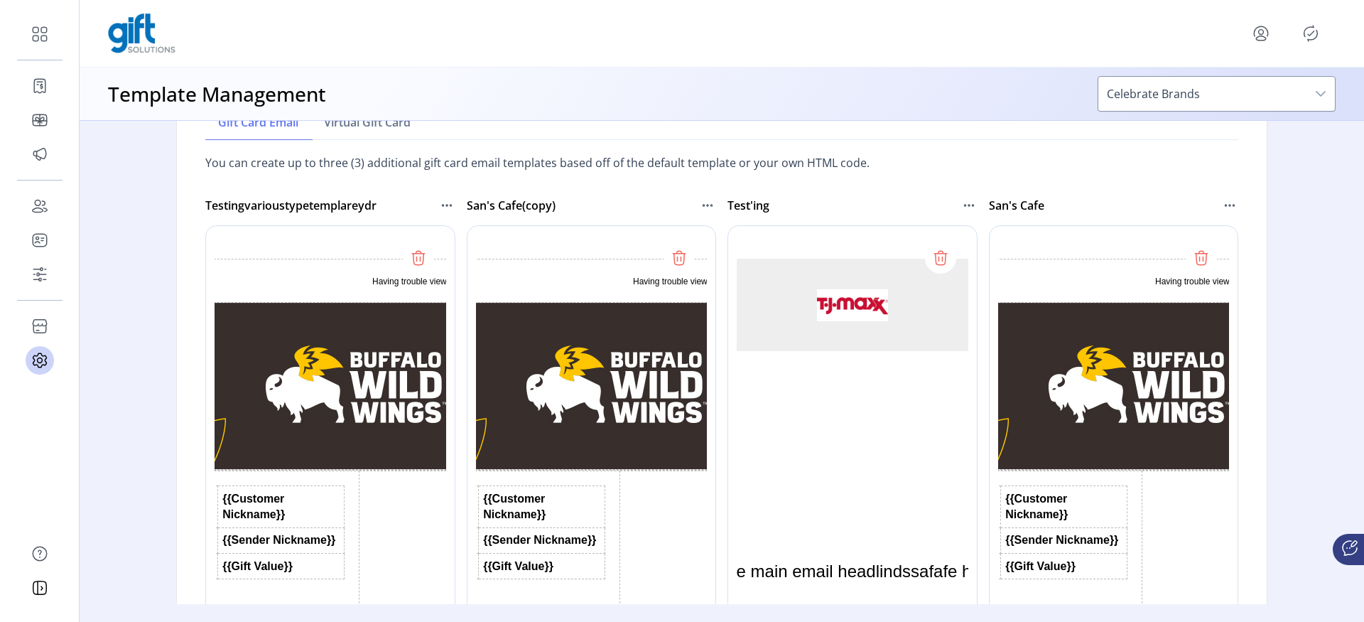
click at [937, 266] on div at bounding box center [886, 438] width 316 height 426
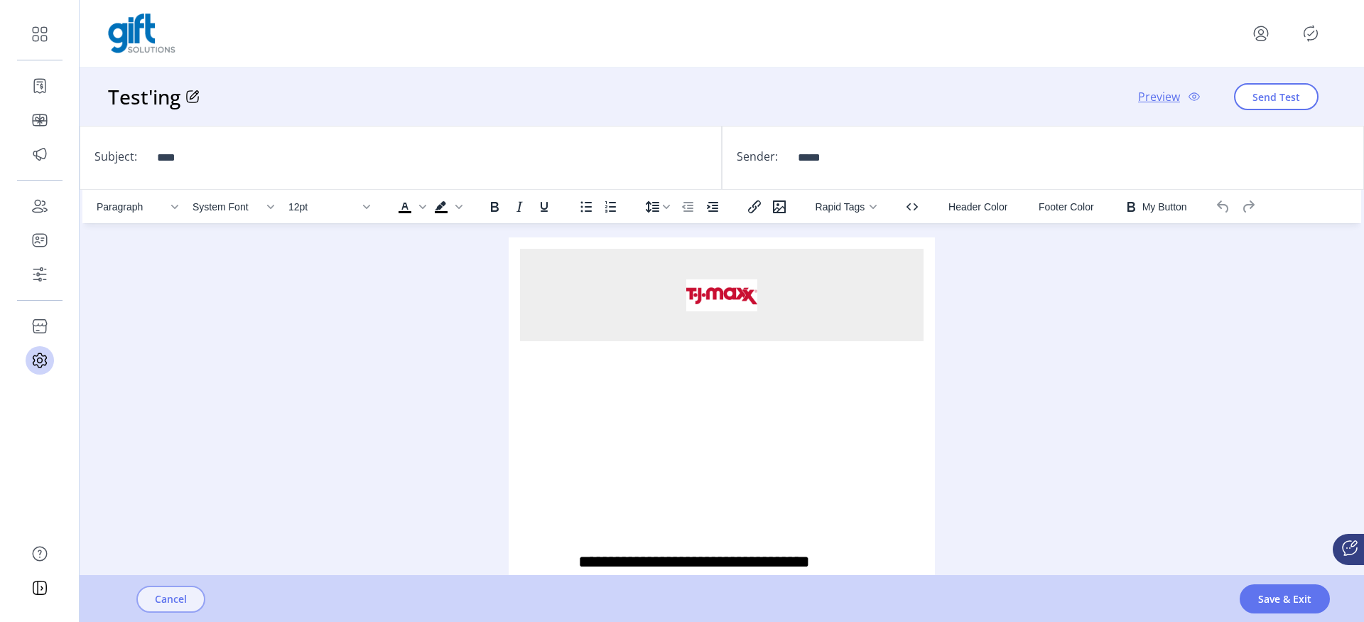
click at [156, 593] on span "Cancel" at bounding box center [171, 598] width 32 height 15
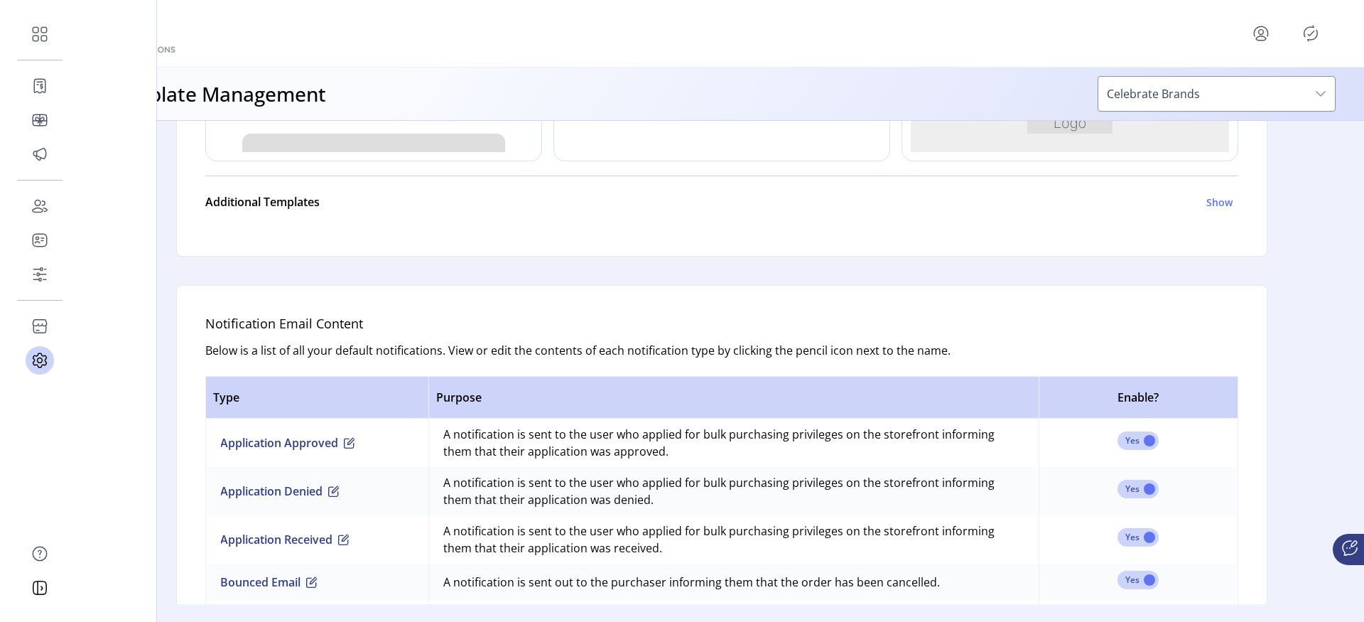
scroll to position [677, 0]
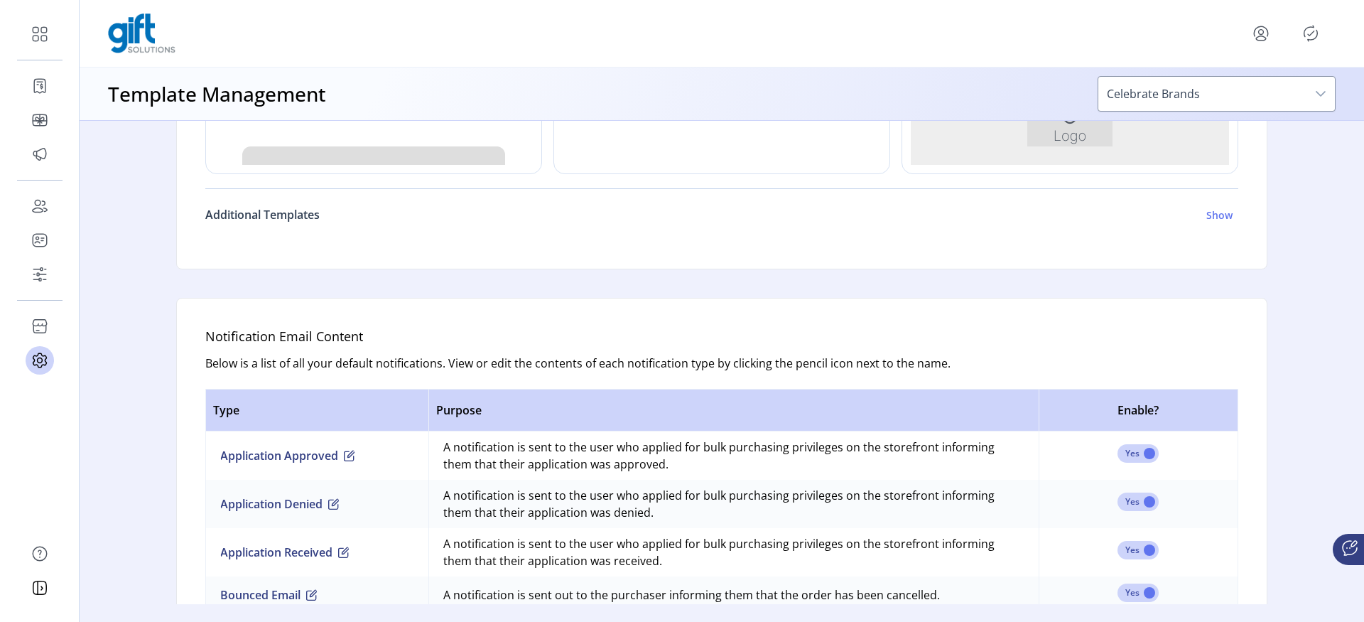
click at [268, 210] on h6 "Additional Templates" at bounding box center [262, 214] width 114 height 17
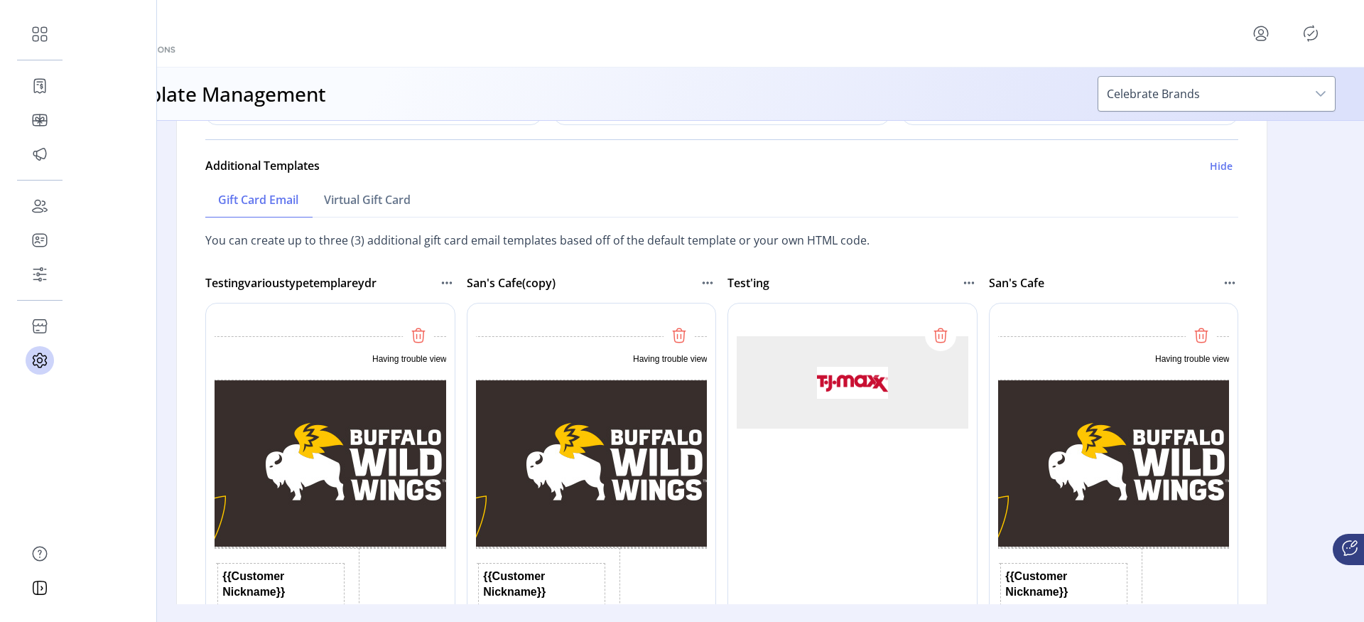
scroll to position [706, 0]
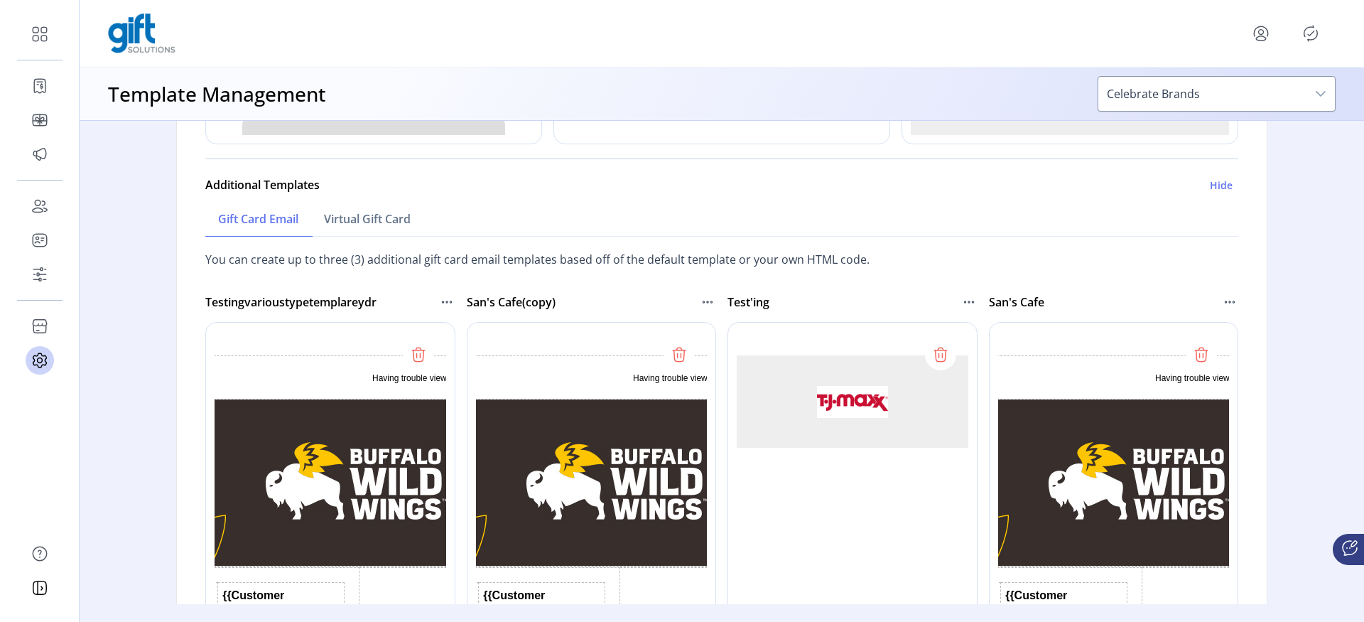
click at [413, 353] on div at bounding box center [363, 535] width 316 height 426
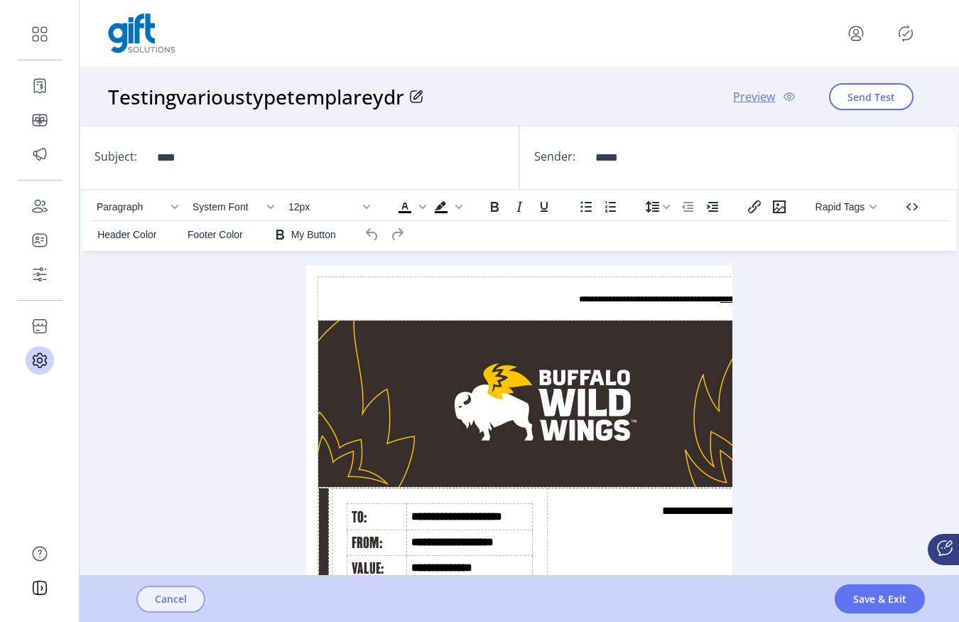
click at [180, 596] on span "Cancel" at bounding box center [171, 598] width 32 height 15
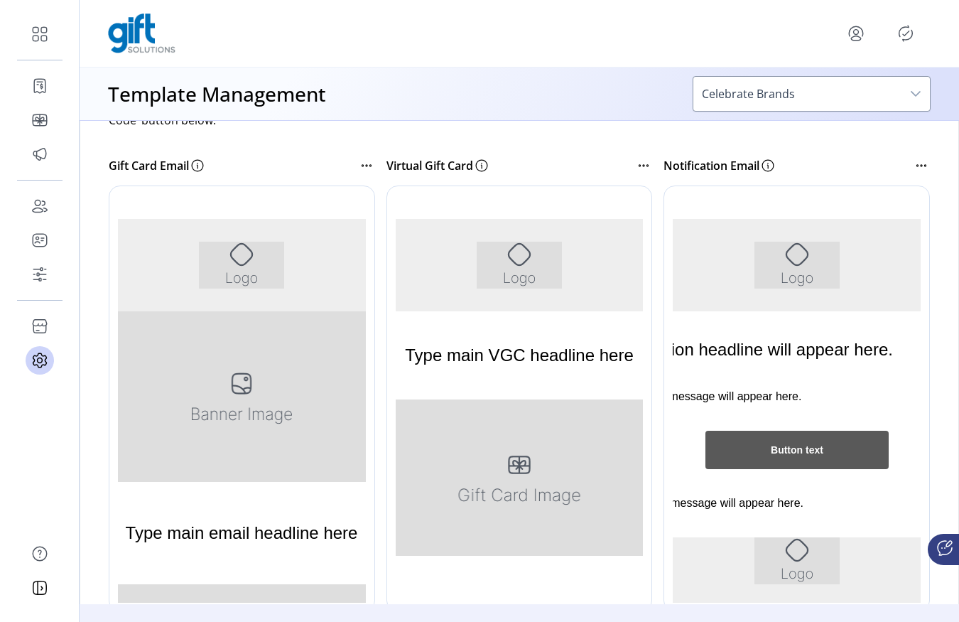
drag, startPoint x: 379, startPoint y: 436, endPoint x: 379, endPoint y: 426, distance: 10.7
click at [379, 429] on div at bounding box center [267, 398] width 316 height 426
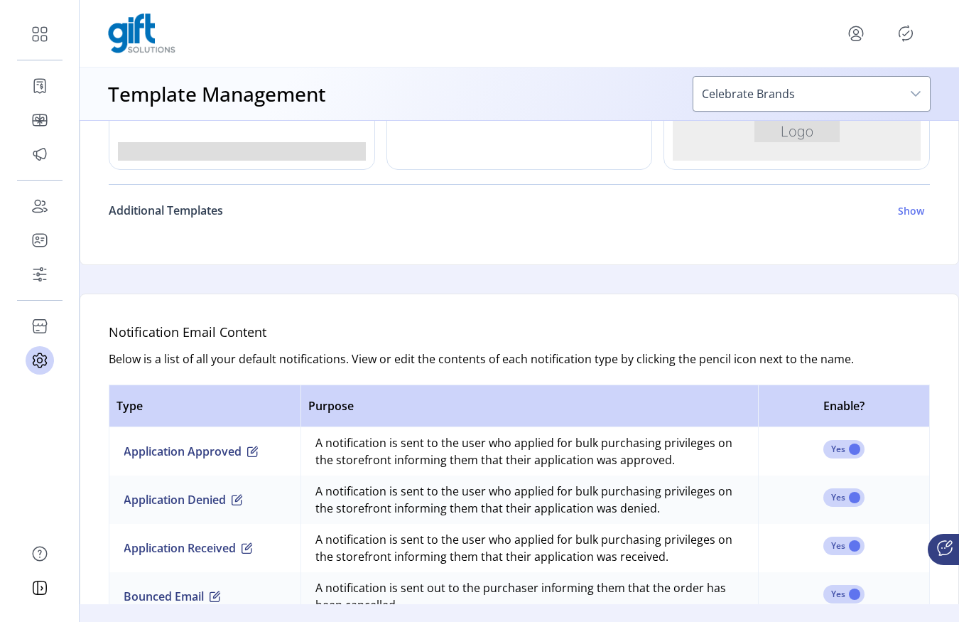
click at [210, 211] on h6 "Additional Templates" at bounding box center [166, 210] width 114 height 17
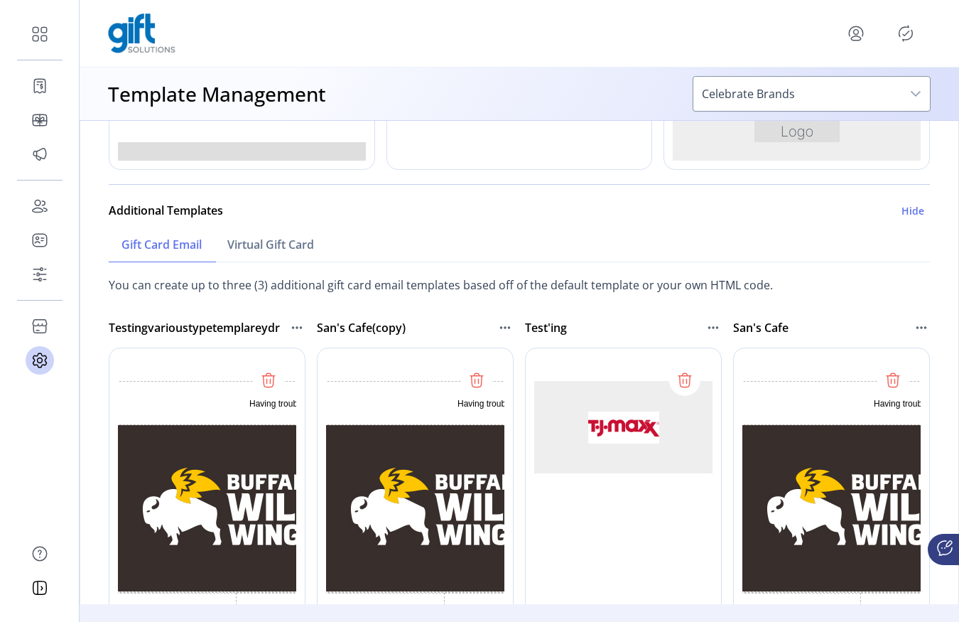
click at [680, 382] on div at bounding box center [683, 560] width 316 height 426
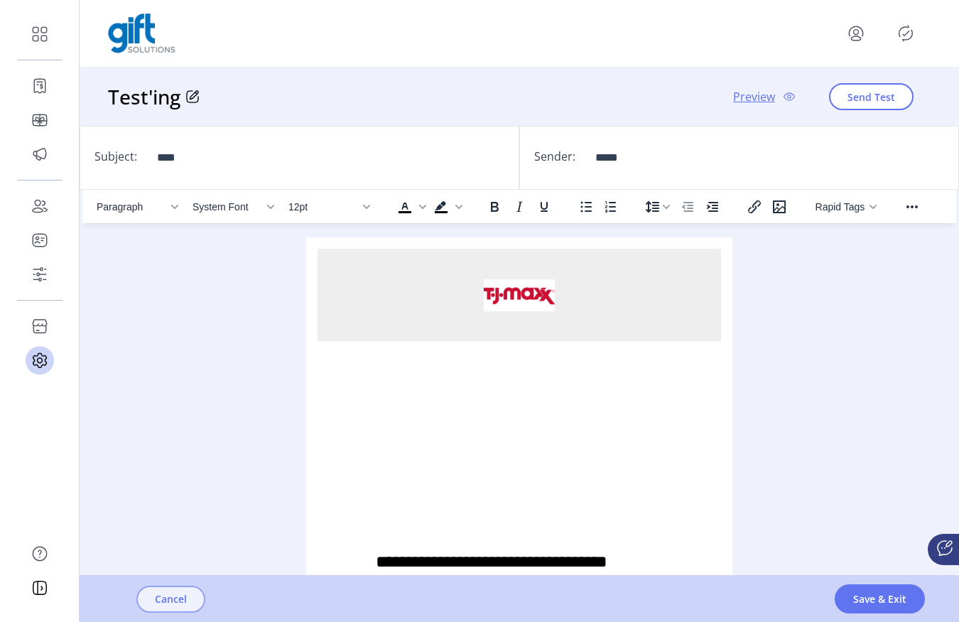
click at [172, 606] on button "Cancel" at bounding box center [170, 599] width 69 height 27
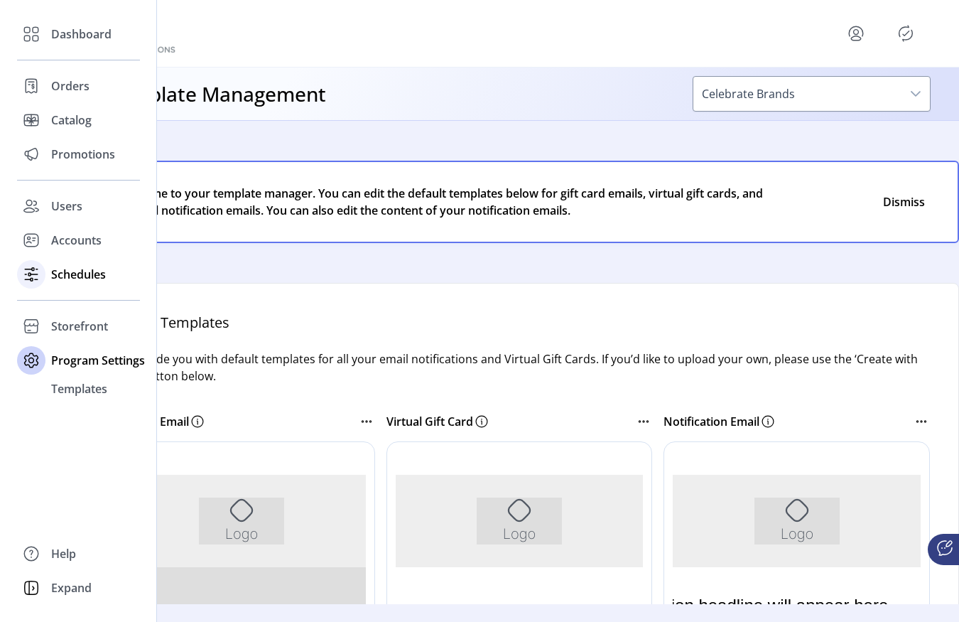
click at [68, 281] on span "Schedules" at bounding box center [78, 274] width 55 height 17
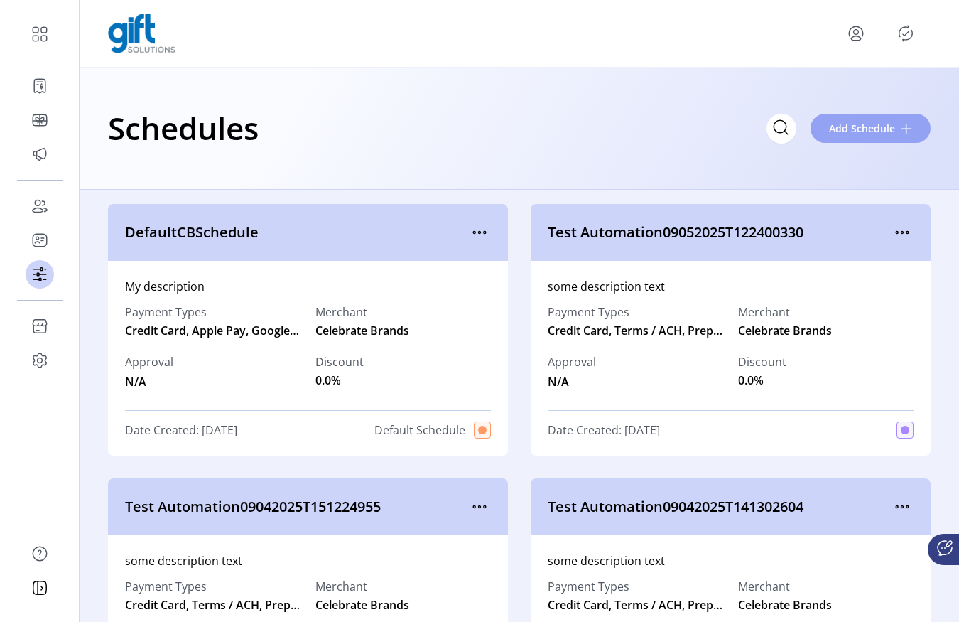
click at [848, 136] on button "Add Schedule" at bounding box center [871, 128] width 120 height 29
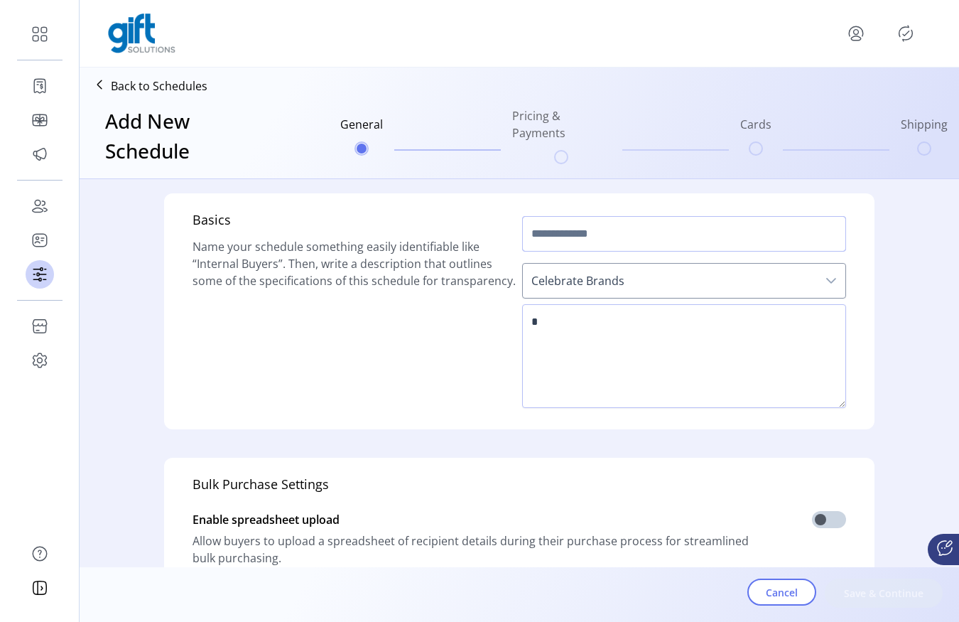
click at [563, 237] on input "text" at bounding box center [684, 234] width 324 height 36
type input "*****"
click at [554, 286] on span "Celebrate Brands" at bounding box center [670, 281] width 294 height 34
click at [554, 328] on textarea at bounding box center [684, 356] width 324 height 104
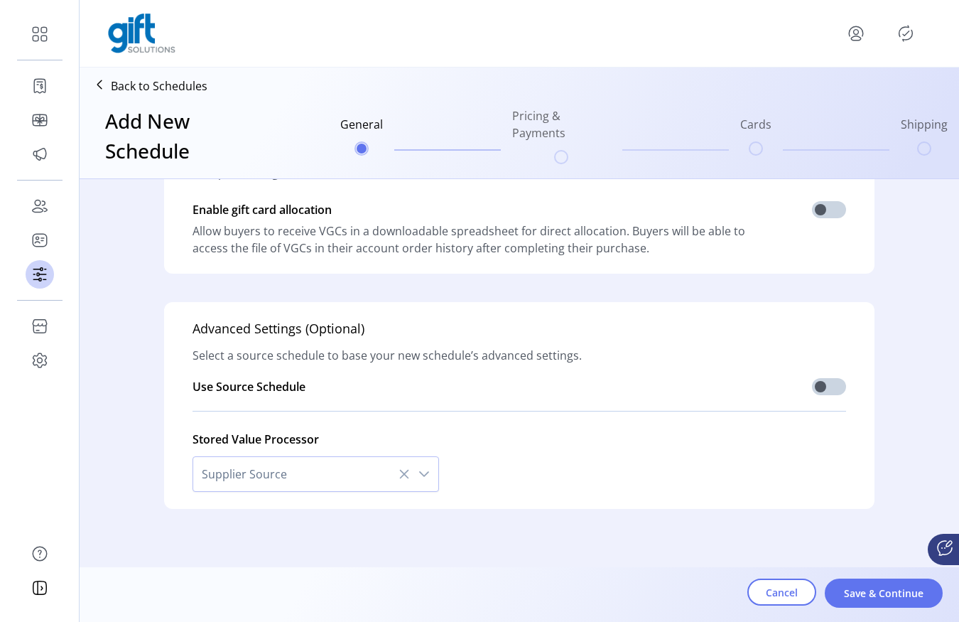
scroll to position [392, 0]
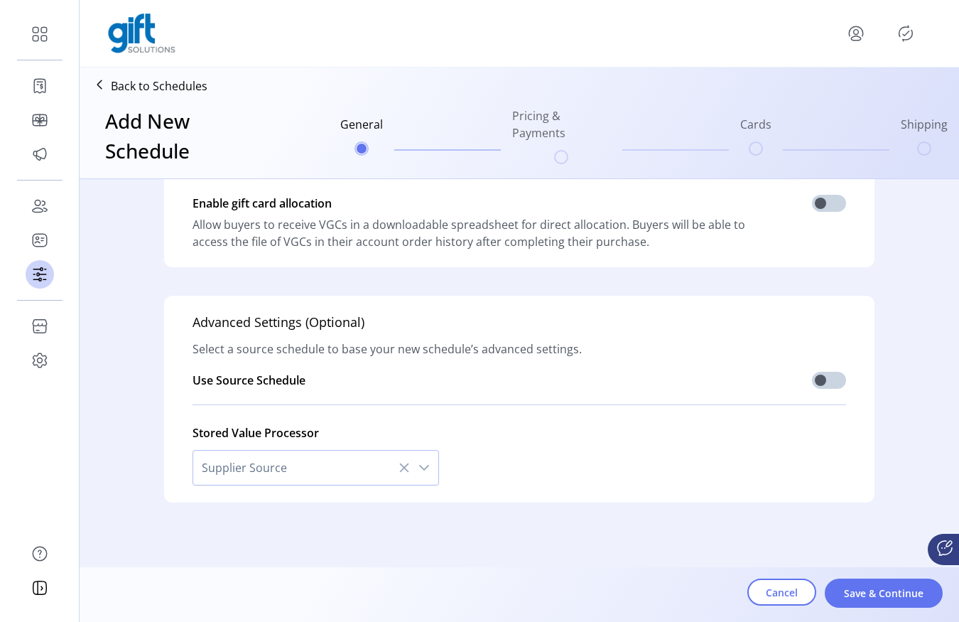
type textarea "****"
click at [207, 473] on span "Supplier Source" at bounding box center [301, 468] width 217 height 34
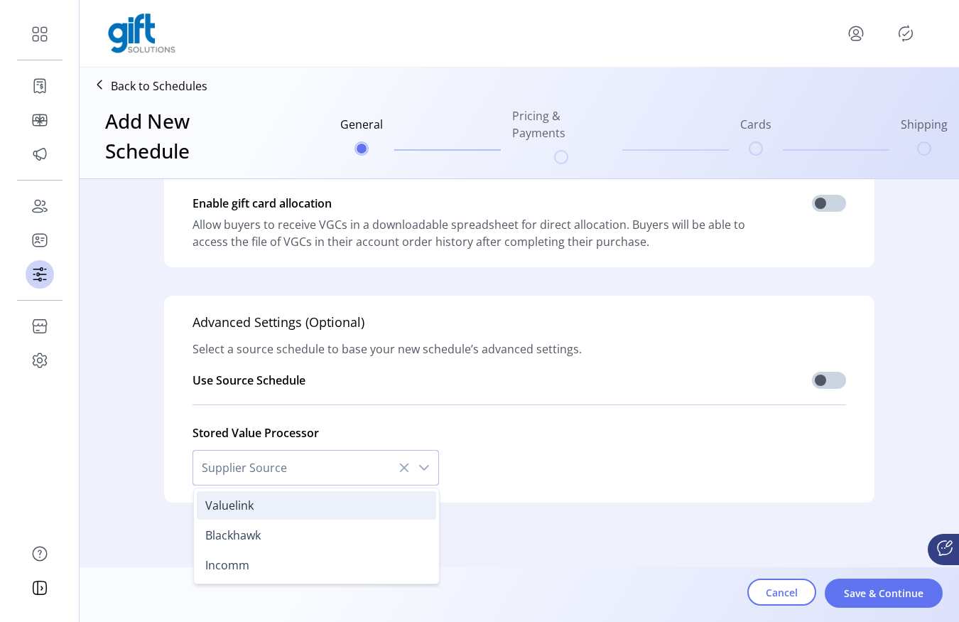
click at [254, 500] on li "Valuelink" at bounding box center [316, 505] width 239 height 28
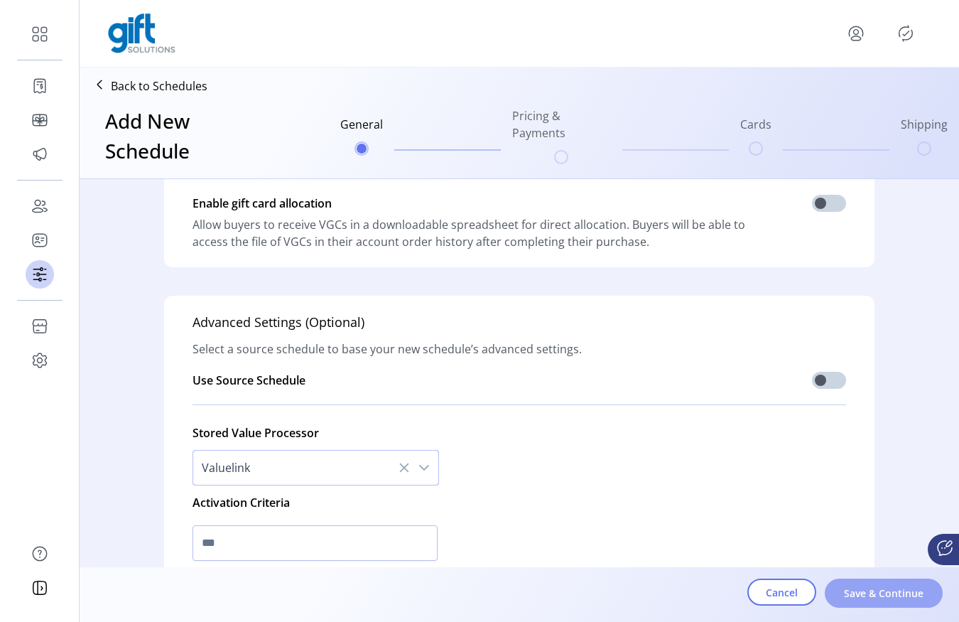
click at [868, 600] on span "Save & Continue" at bounding box center [884, 593] width 81 height 15
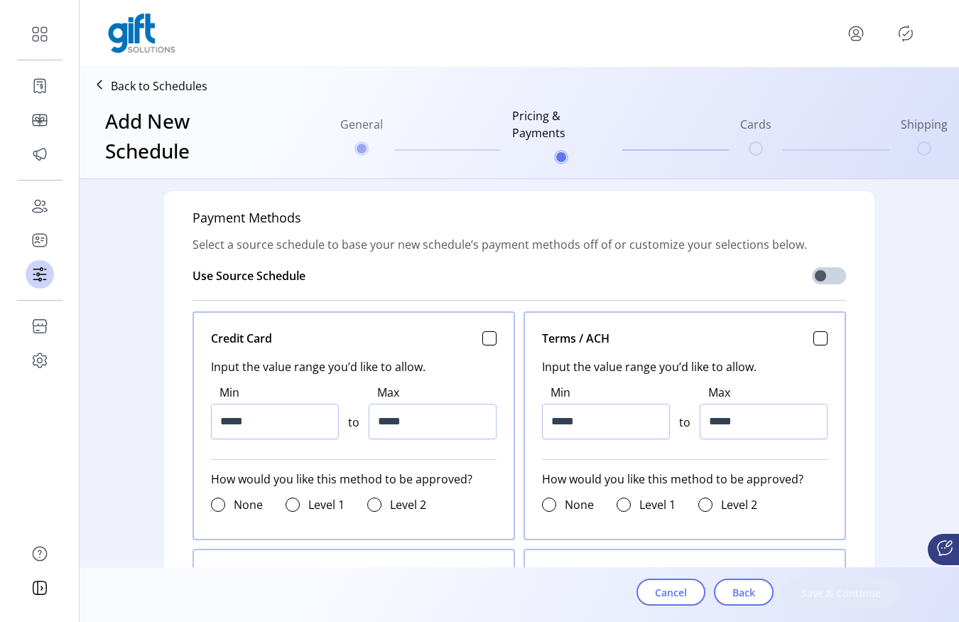
scroll to position [494, 0]
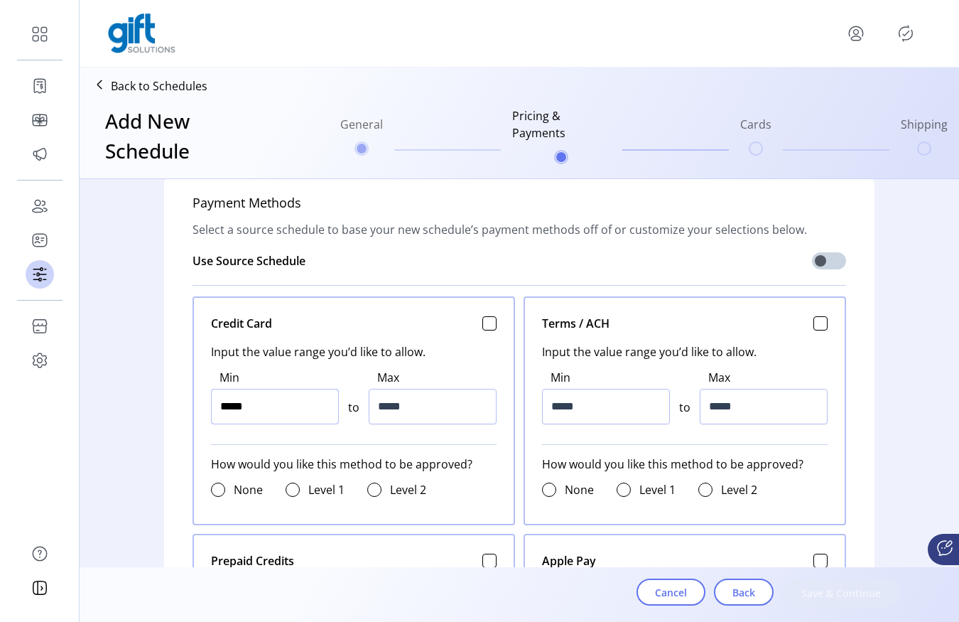
click at [271, 405] on input "*****" at bounding box center [275, 407] width 128 height 36
type input "*****"
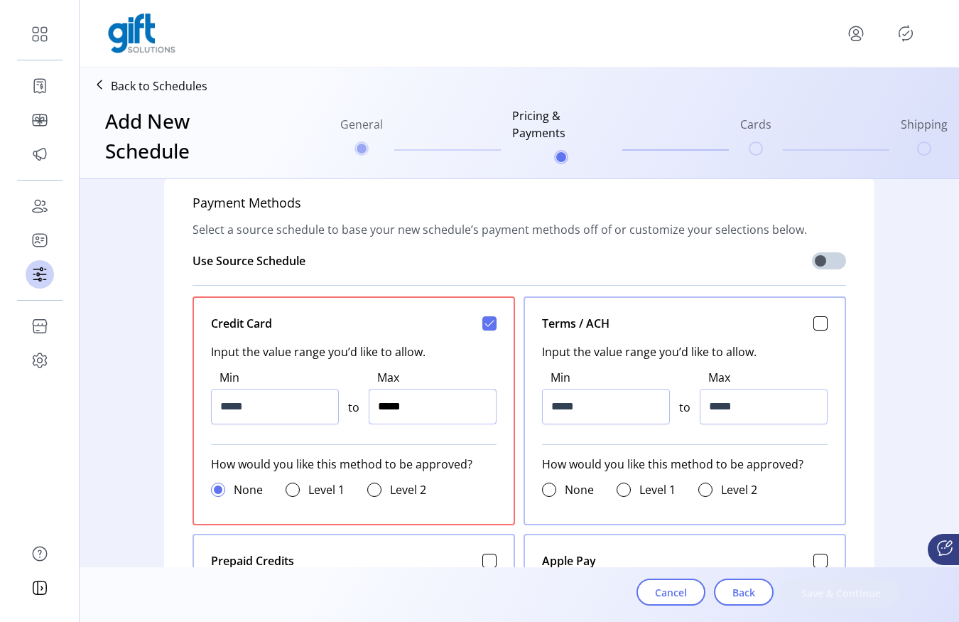
click at [449, 394] on input "*****" at bounding box center [433, 407] width 128 height 36
type input "*********"
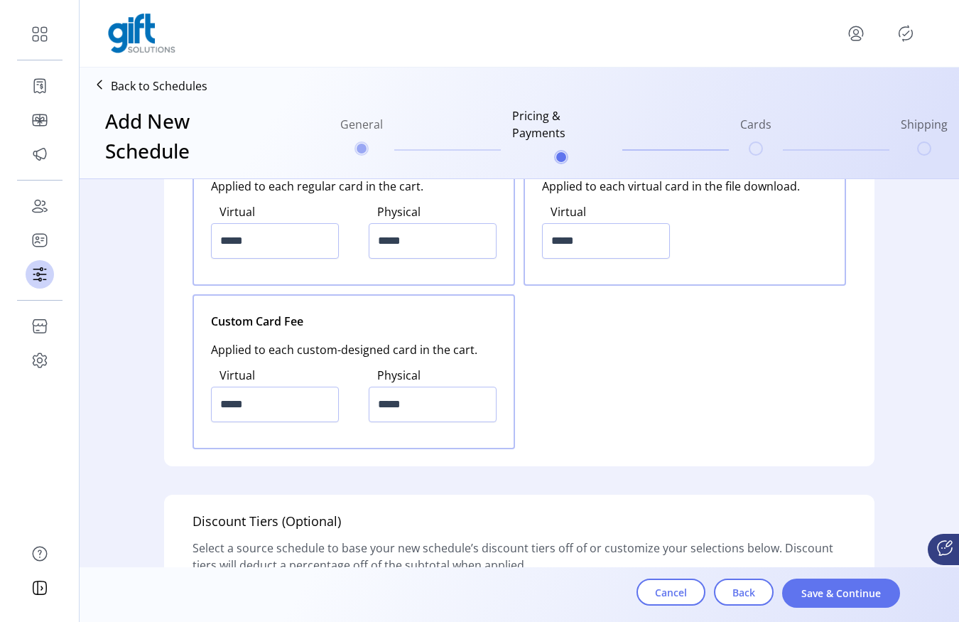
scroll to position [1939, 0]
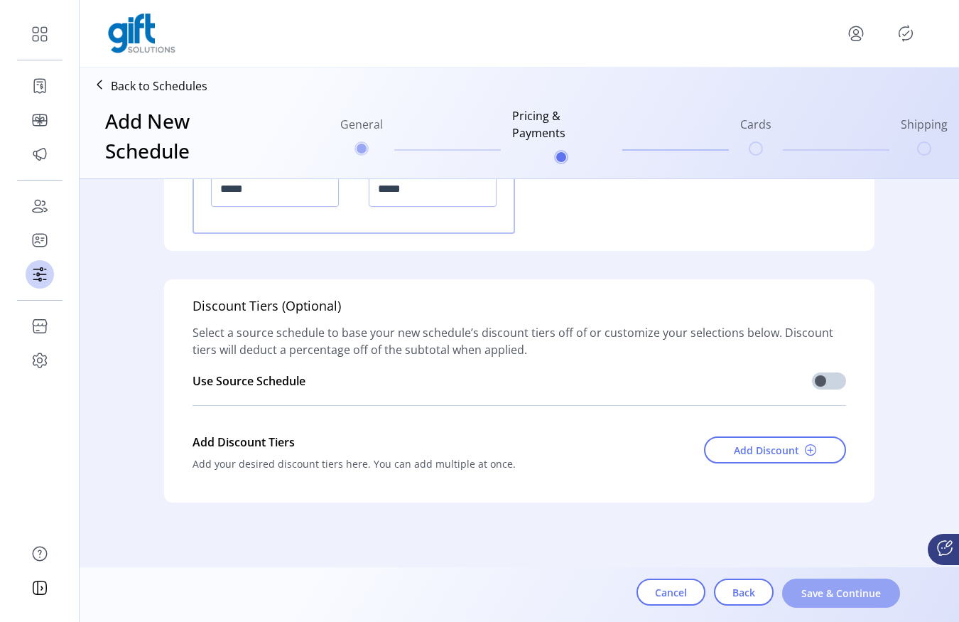
click at [839, 600] on span "Save & Continue" at bounding box center [841, 593] width 81 height 15
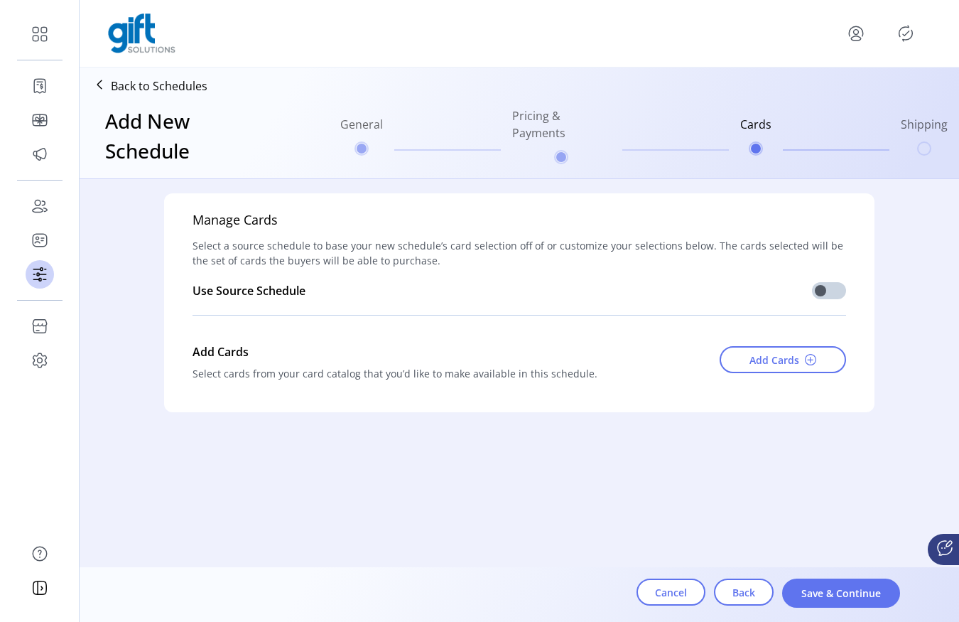
scroll to position [0, 0]
click at [803, 364] on button "Add Cards" at bounding box center [783, 359] width 126 height 27
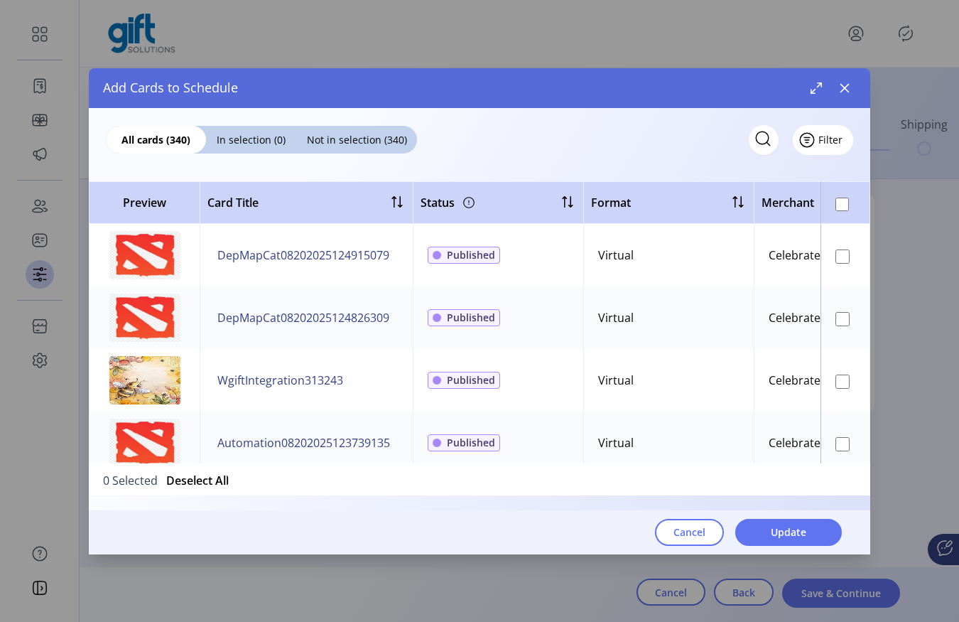
click at [830, 135] on span "Filter" at bounding box center [831, 139] width 24 height 15
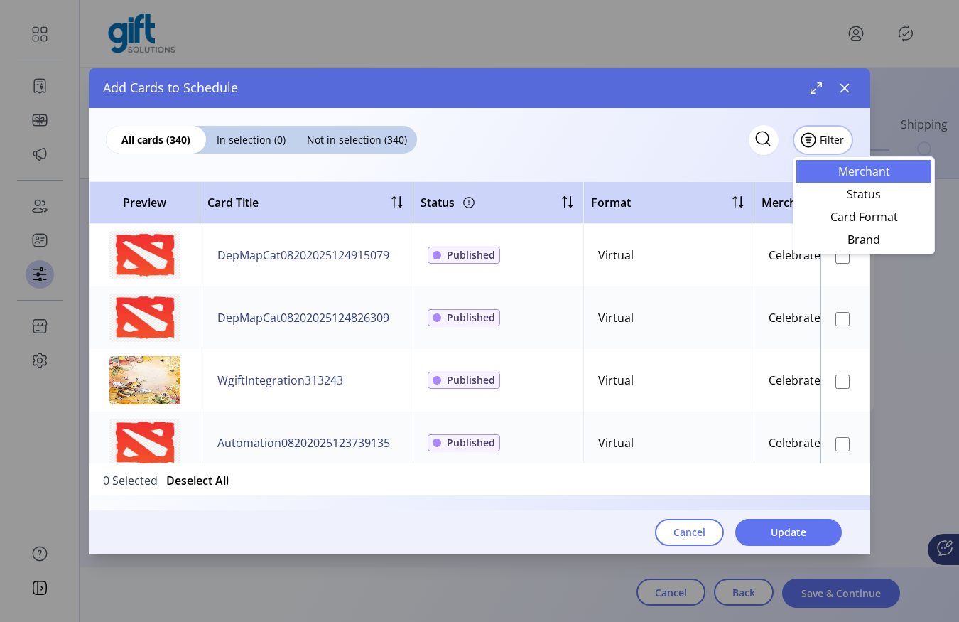
click at [815, 161] on link "Merchant" at bounding box center [864, 171] width 135 height 23
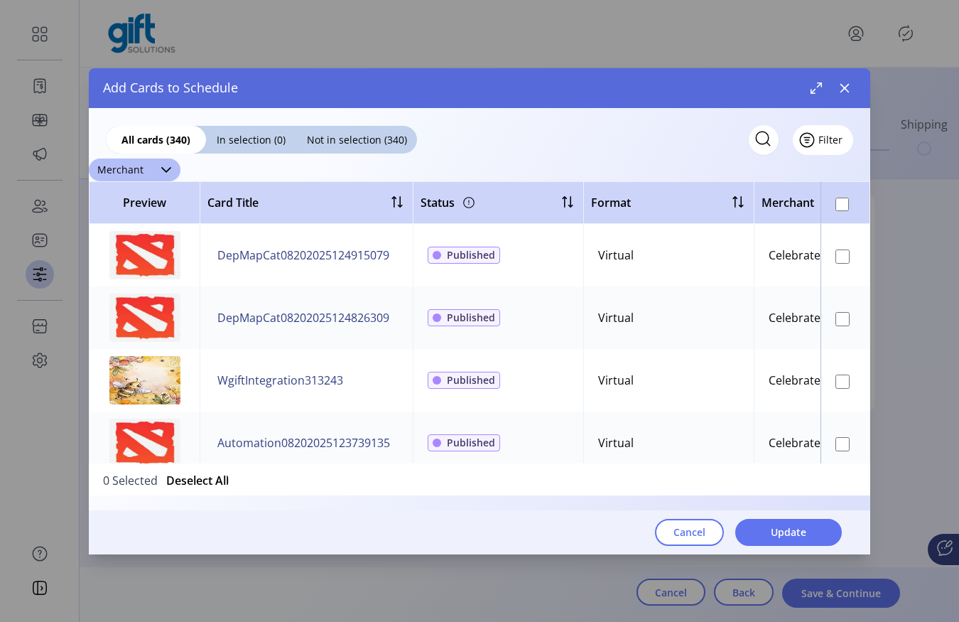
click at [831, 142] on button "Filter" at bounding box center [823, 140] width 60 height 30
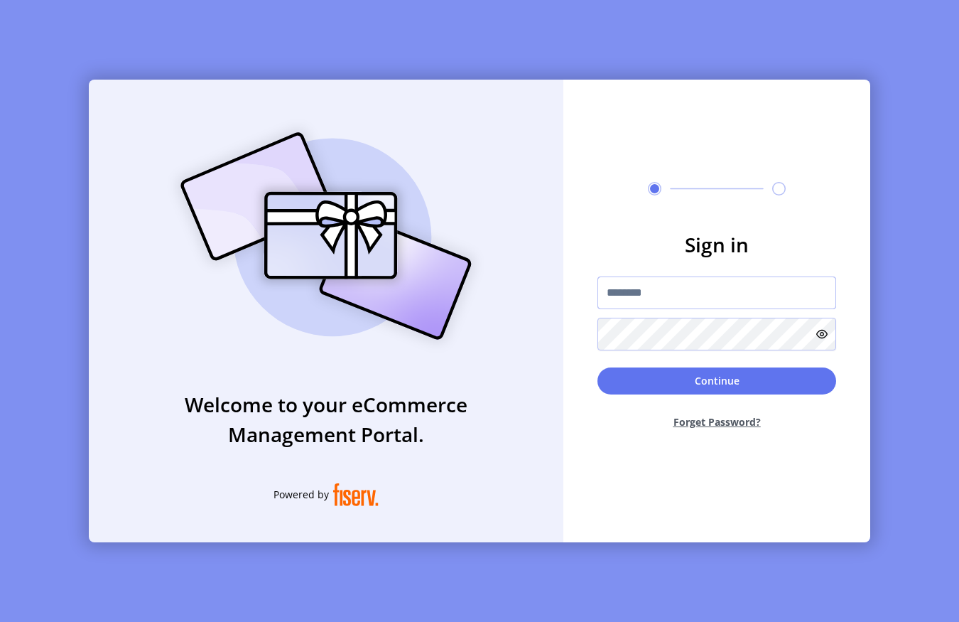
click at [652, 290] on input "text" at bounding box center [717, 292] width 239 height 33
click at [399, 167] on img at bounding box center [326, 236] width 334 height 239
type input "**********"
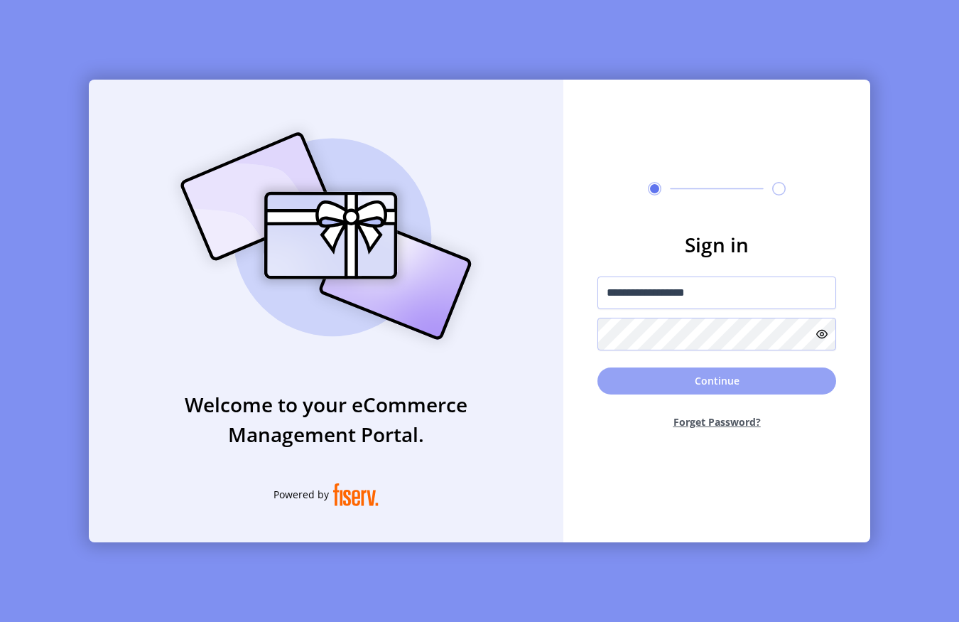
click at [709, 375] on button "Continue" at bounding box center [717, 380] width 239 height 27
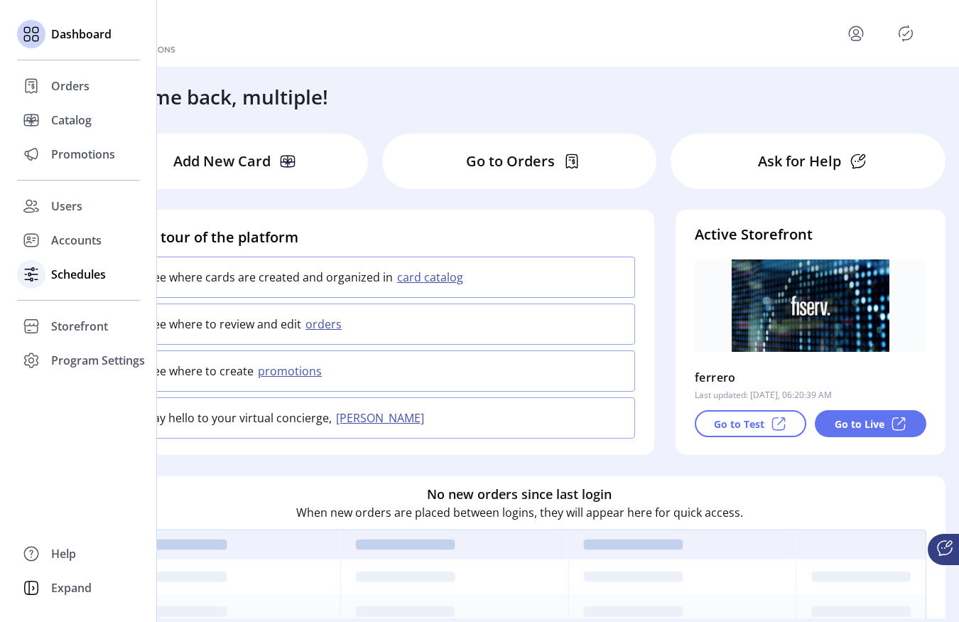
click at [73, 277] on span "Schedules" at bounding box center [78, 274] width 55 height 17
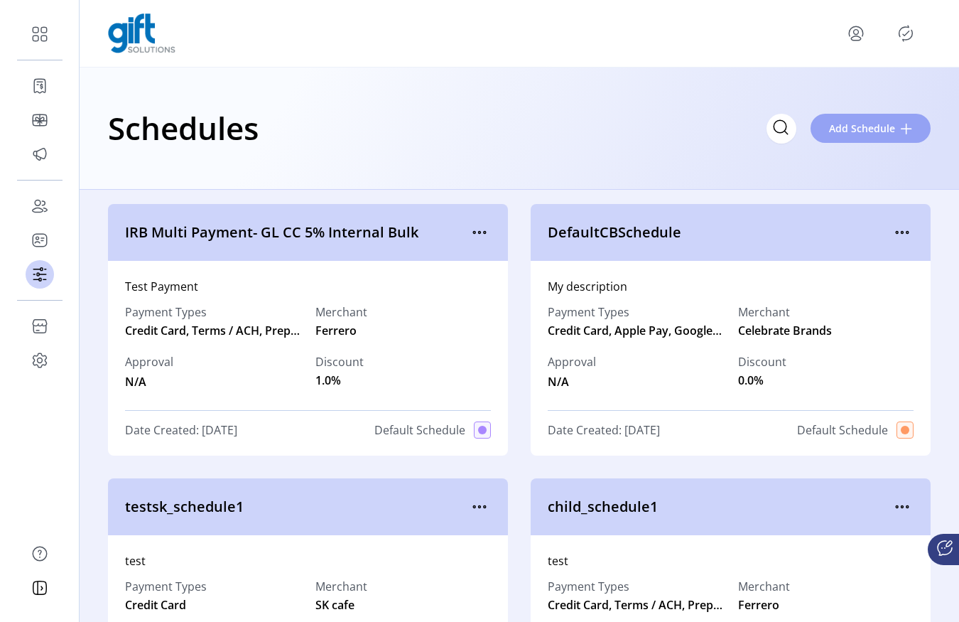
click at [843, 136] on button "Add Schedule" at bounding box center [871, 128] width 120 height 29
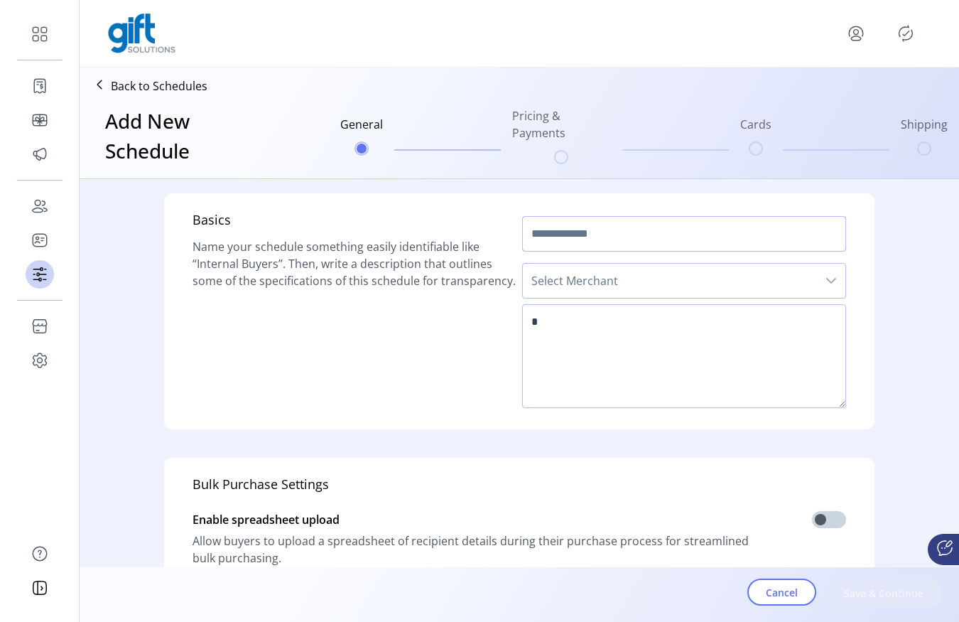
click at [603, 237] on input "text" at bounding box center [684, 234] width 324 height 36
type input "***"
click at [607, 289] on span "Select Merchant" at bounding box center [670, 281] width 294 height 34
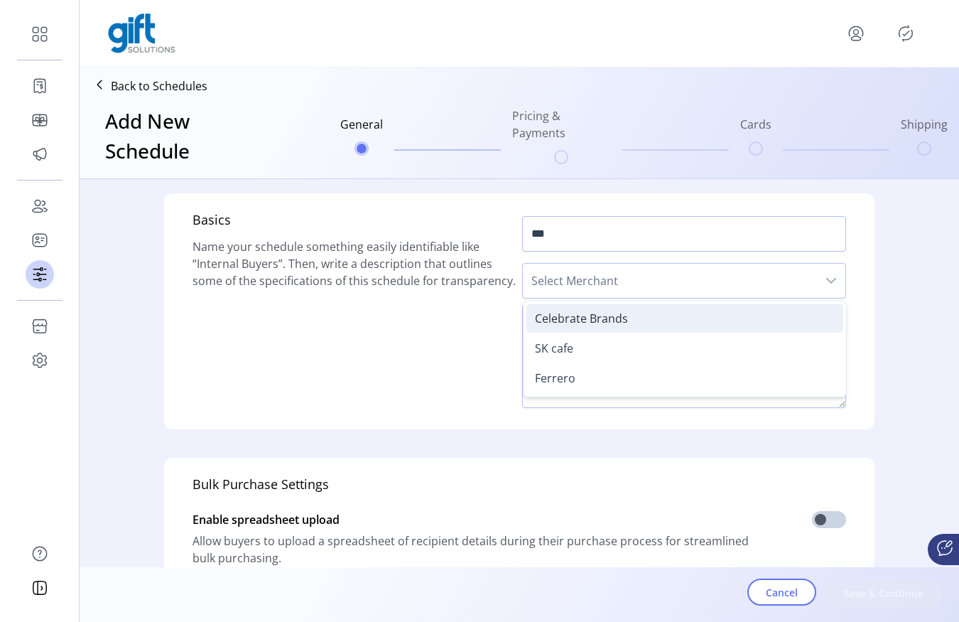
click at [593, 330] on li "Celebrate Brands" at bounding box center [685, 318] width 317 height 28
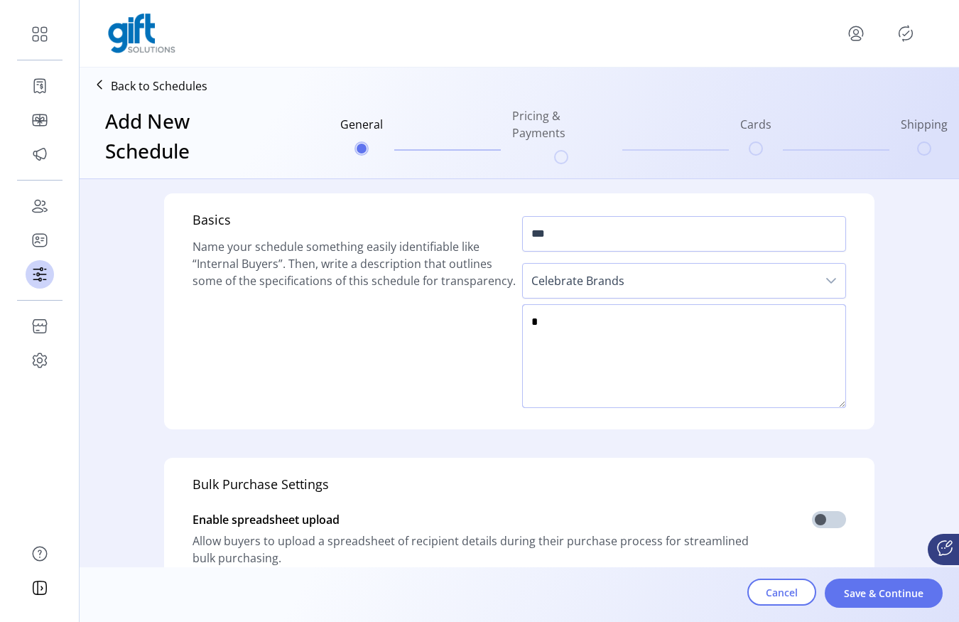
click at [611, 338] on textarea at bounding box center [684, 356] width 324 height 104
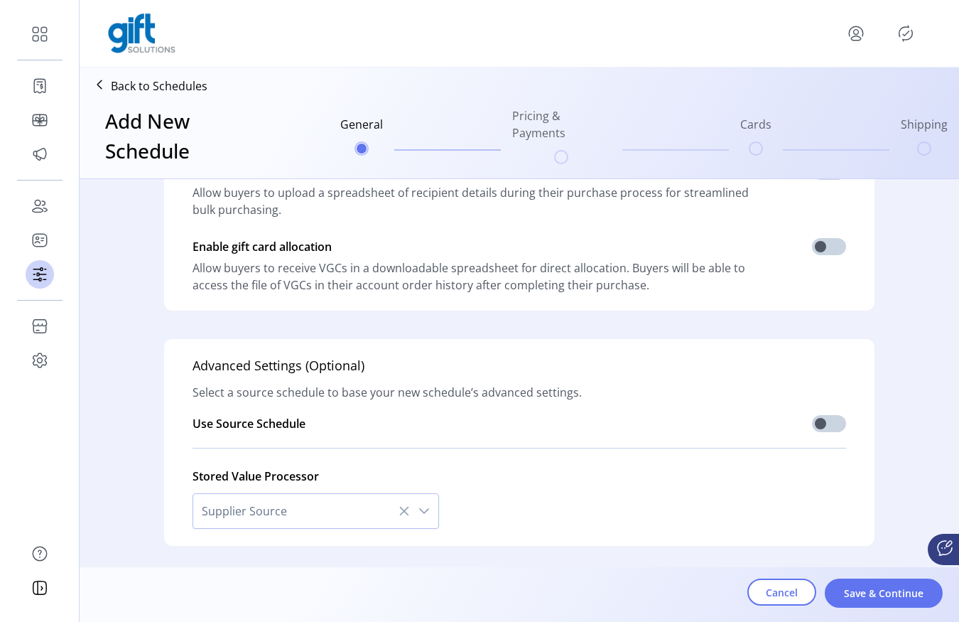
scroll to position [392, 0]
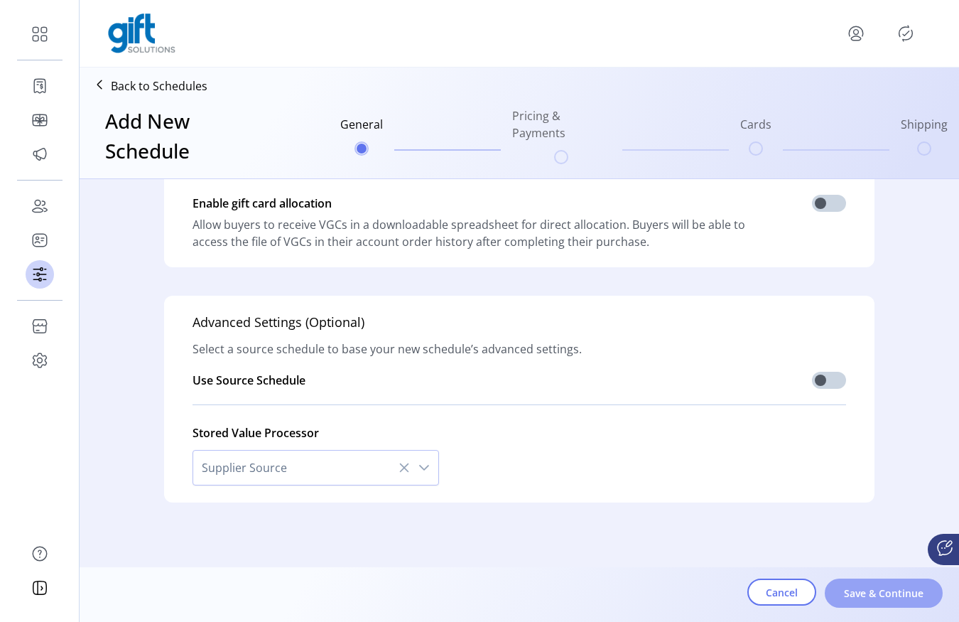
type textarea "***"
click at [858, 583] on button "Save & Continue" at bounding box center [884, 592] width 118 height 29
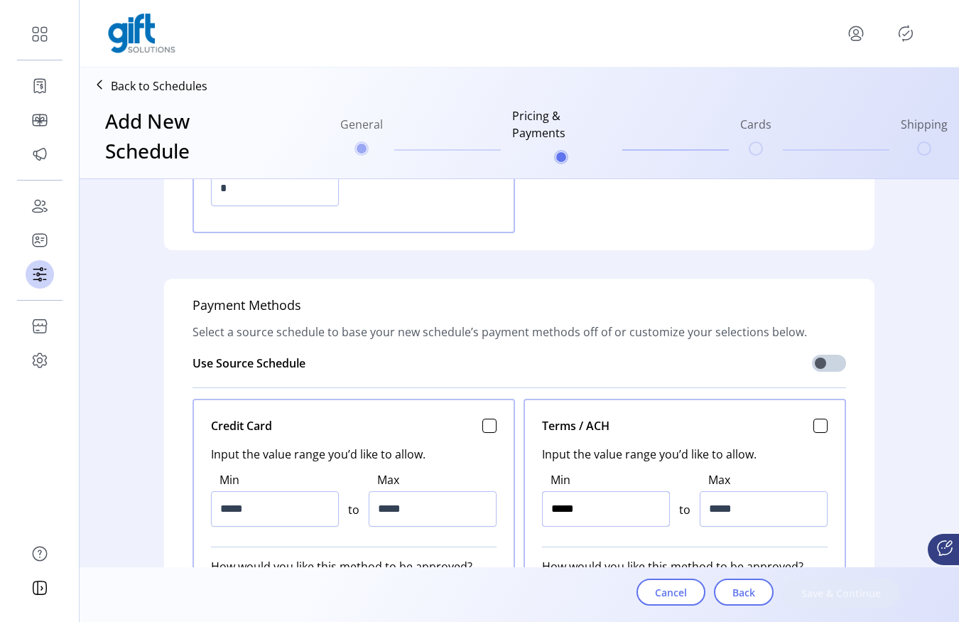
click at [588, 523] on input "*****" at bounding box center [606, 509] width 128 height 36
click at [610, 520] on input "*****" at bounding box center [606, 509] width 128 height 36
type input "*****"
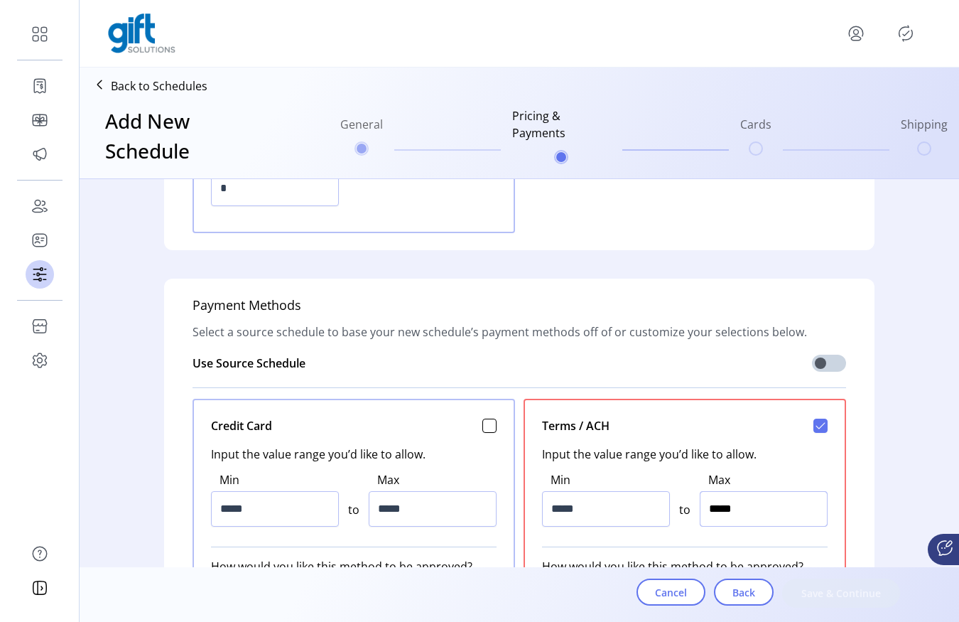
click at [700, 505] on input "*****" at bounding box center [764, 509] width 128 height 36
click at [700, 505] on input "******" at bounding box center [764, 509] width 128 height 36
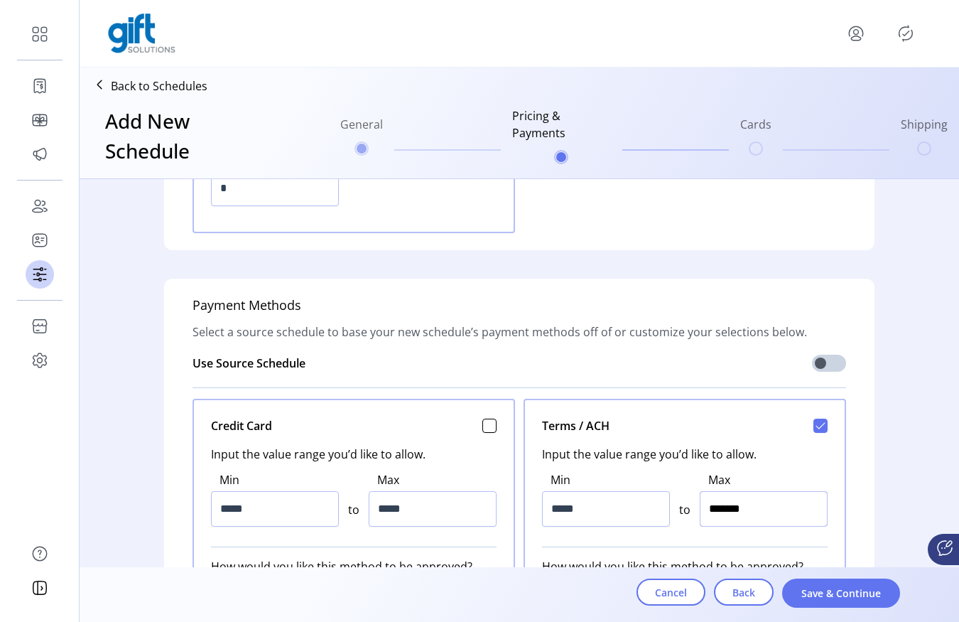
type input "*********"
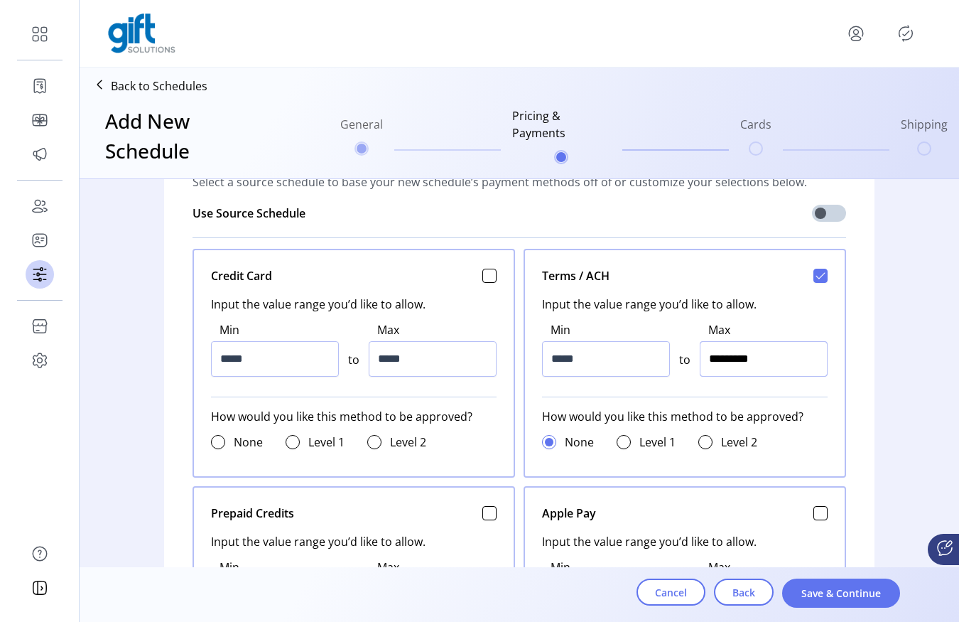
scroll to position [571, 0]
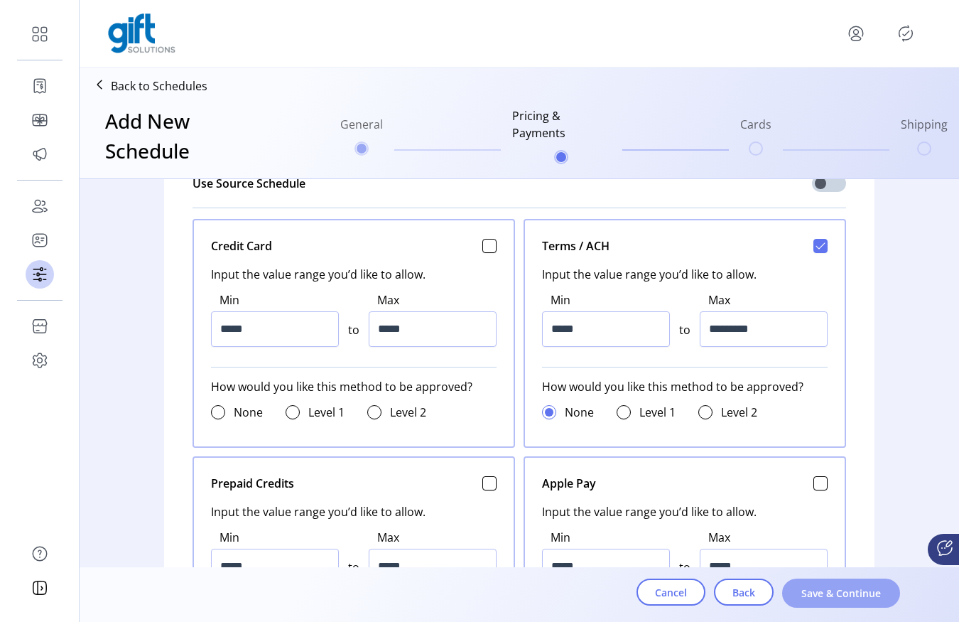
click at [832, 582] on button "Save & Continue" at bounding box center [841, 592] width 118 height 29
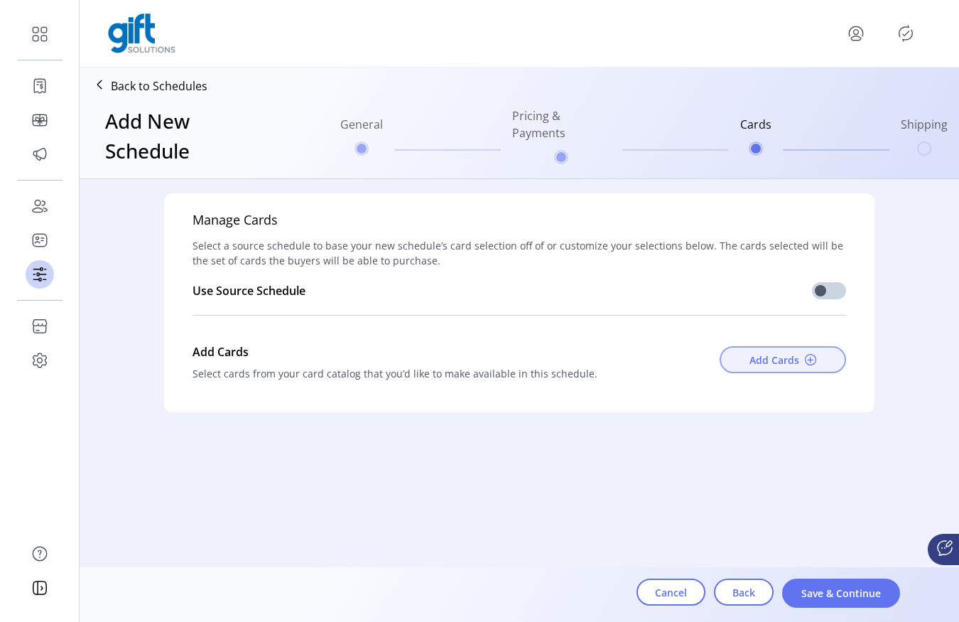
click at [794, 347] on button "Add Cards" at bounding box center [783, 359] width 126 height 27
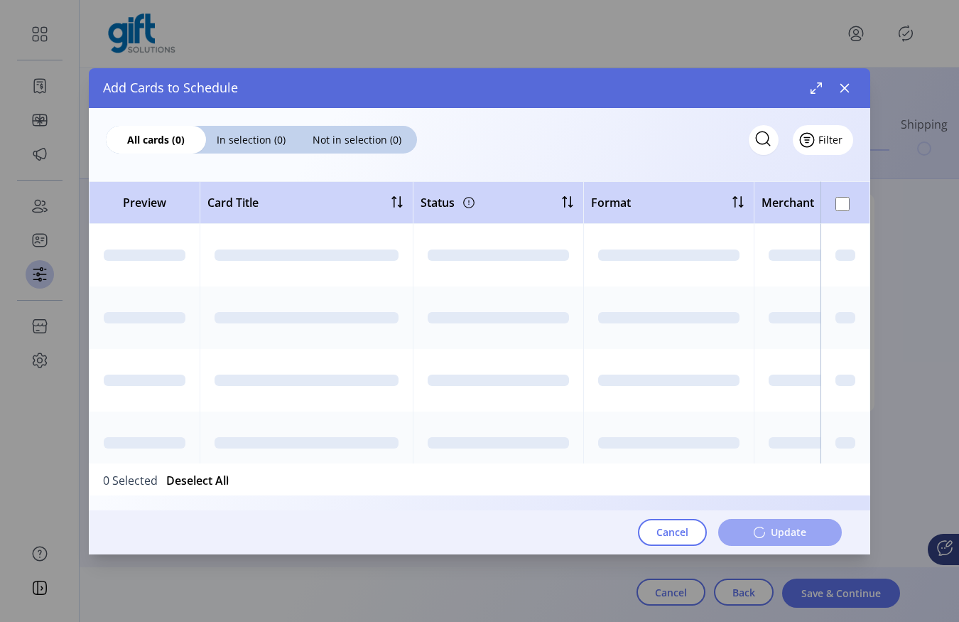
click at [829, 135] on span "Filter" at bounding box center [831, 139] width 24 height 15
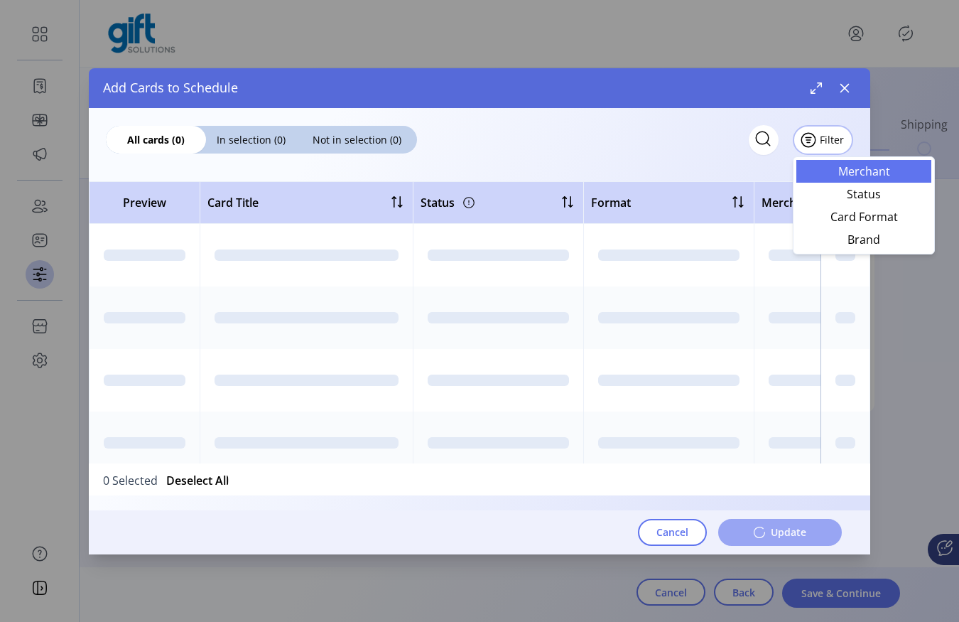
click at [841, 173] on span "Merchant" at bounding box center [864, 171] width 118 height 11
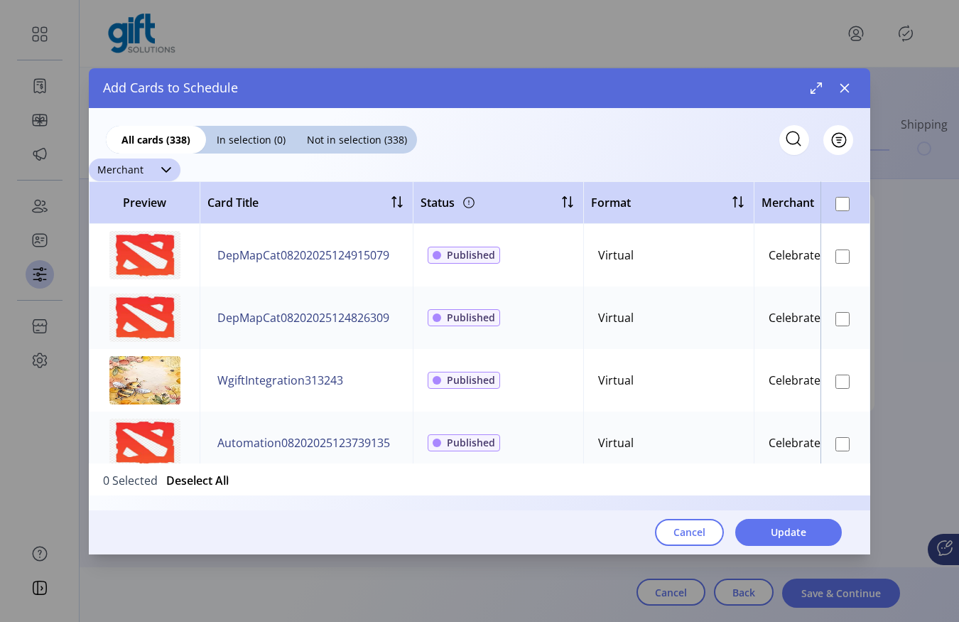
click at [139, 164] on div "Merchant" at bounding box center [120, 169] width 63 height 23
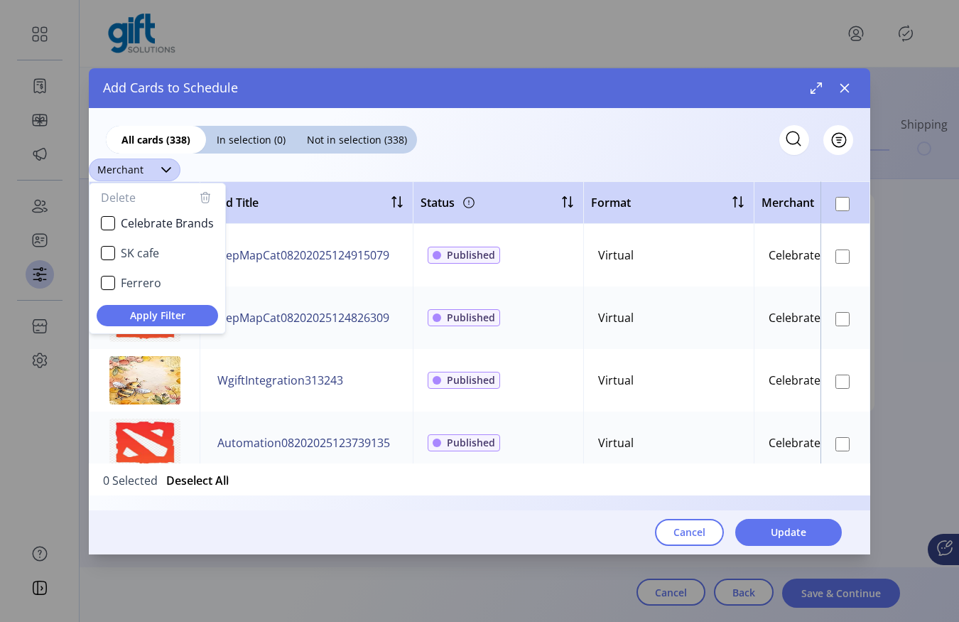
scroll to position [8, 55]
click at [135, 228] on span "Celebrate Brands" at bounding box center [167, 223] width 93 height 17
click at [134, 251] on span "SK cafe" at bounding box center [140, 252] width 38 height 17
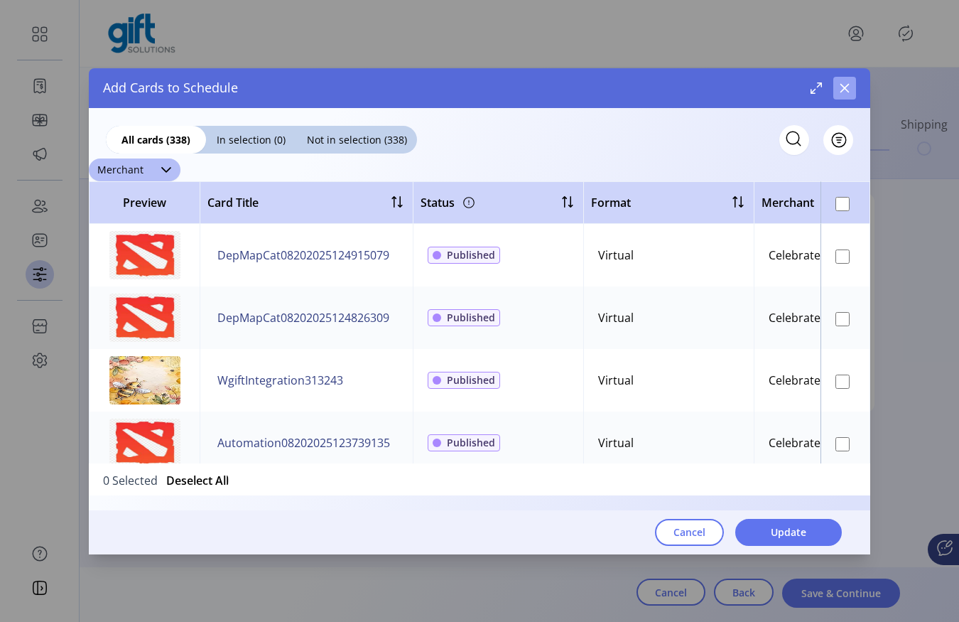
click at [851, 95] on button "button" at bounding box center [845, 88] width 23 height 23
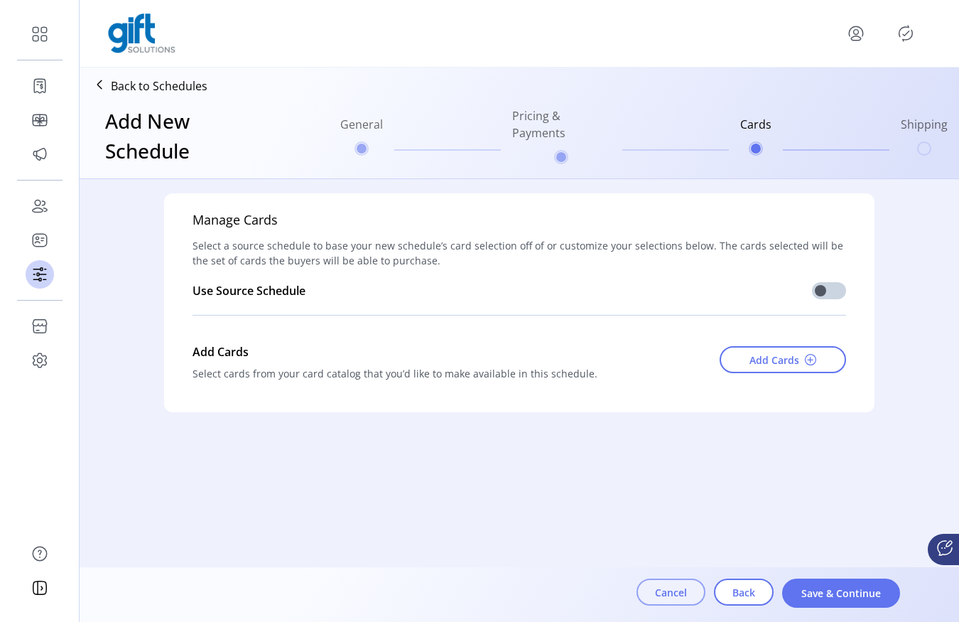
click at [675, 592] on span "Cancel" at bounding box center [671, 592] width 32 height 15
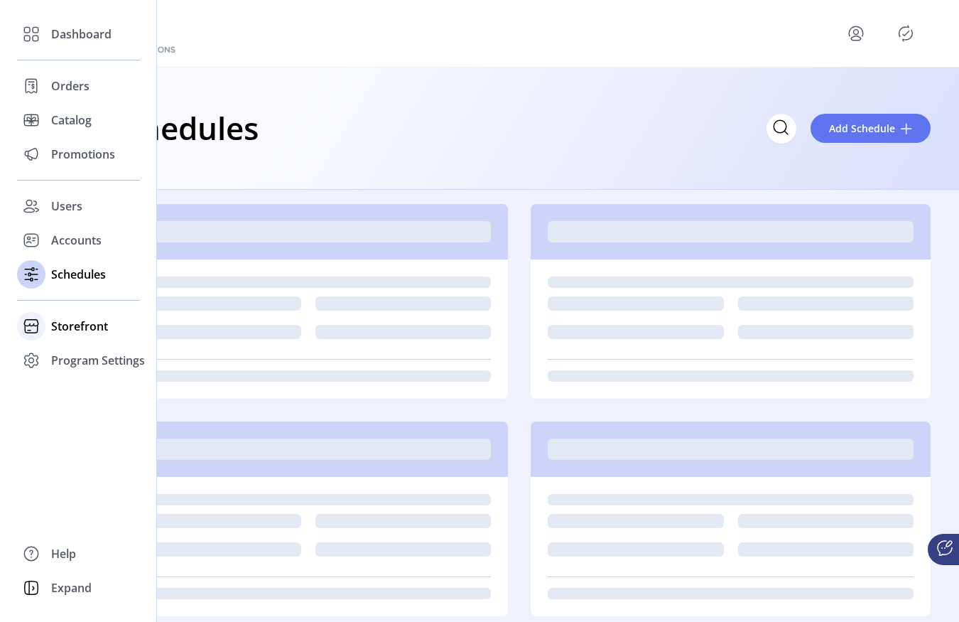
click at [63, 322] on span "Storefront" at bounding box center [79, 326] width 57 height 17
click at [82, 353] on span "Configuration" at bounding box center [88, 354] width 75 height 17
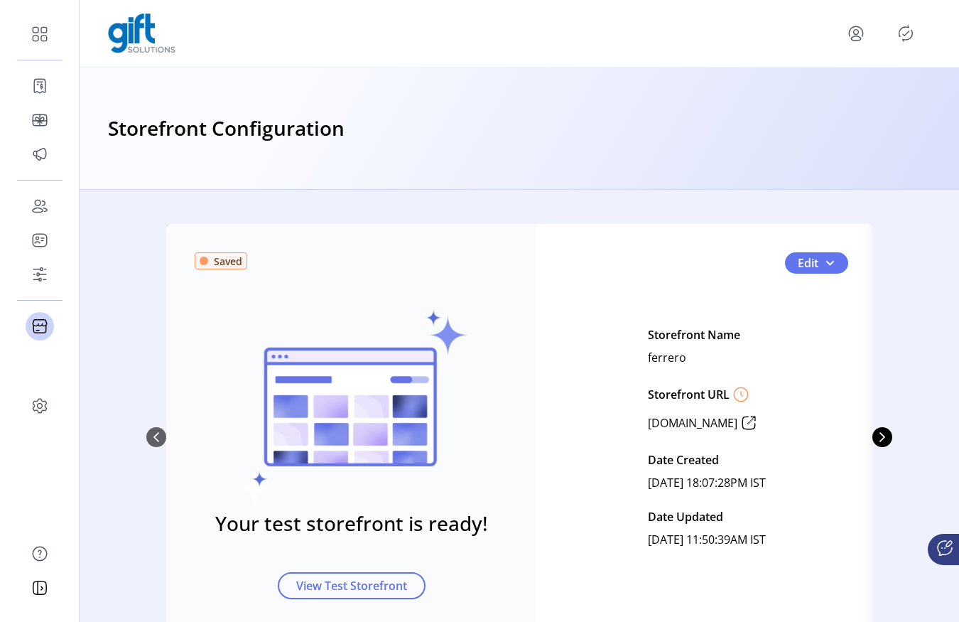
click at [829, 273] on div "Saved Your test storefront is ready! View Test Storefront Edit Storefront Name …" at bounding box center [521, 437] width 711 height 426
click at [824, 267] on span "0" at bounding box center [829, 262] width 11 height 11
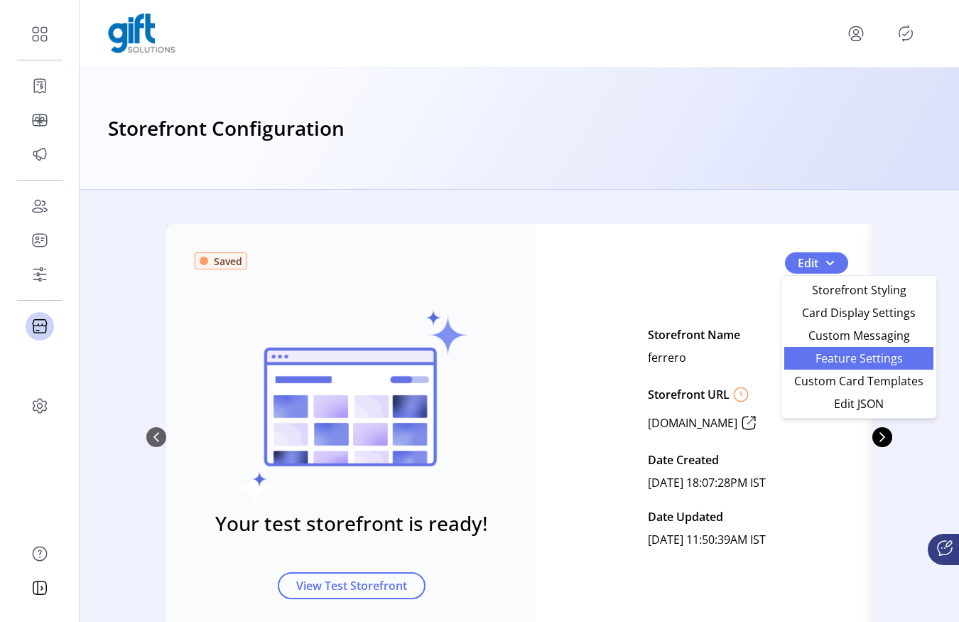
click at [818, 348] on link "Feature Settings" at bounding box center [859, 358] width 149 height 23
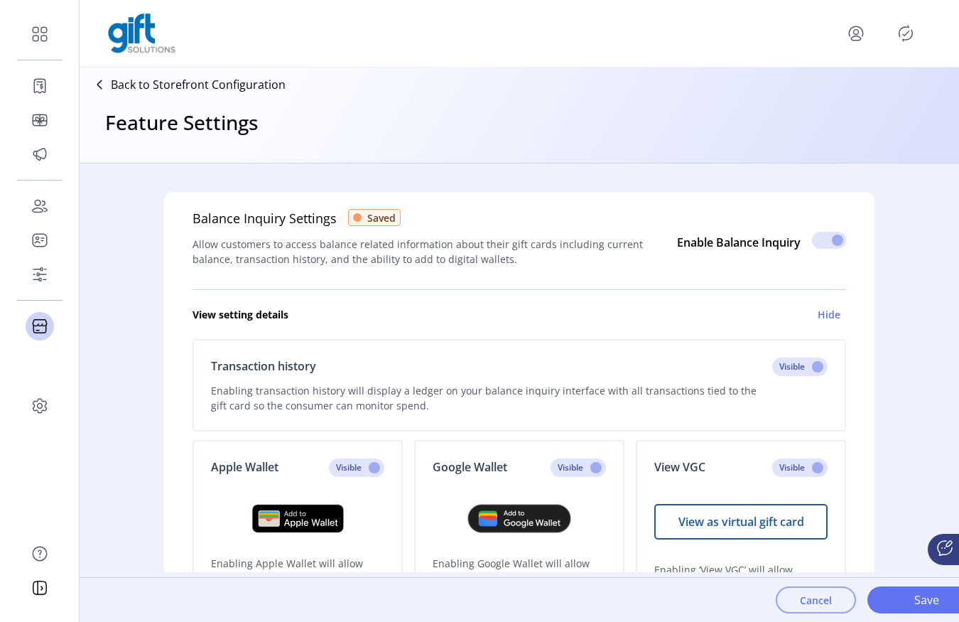
click at [815, 603] on span "Cancel" at bounding box center [816, 600] width 32 height 15
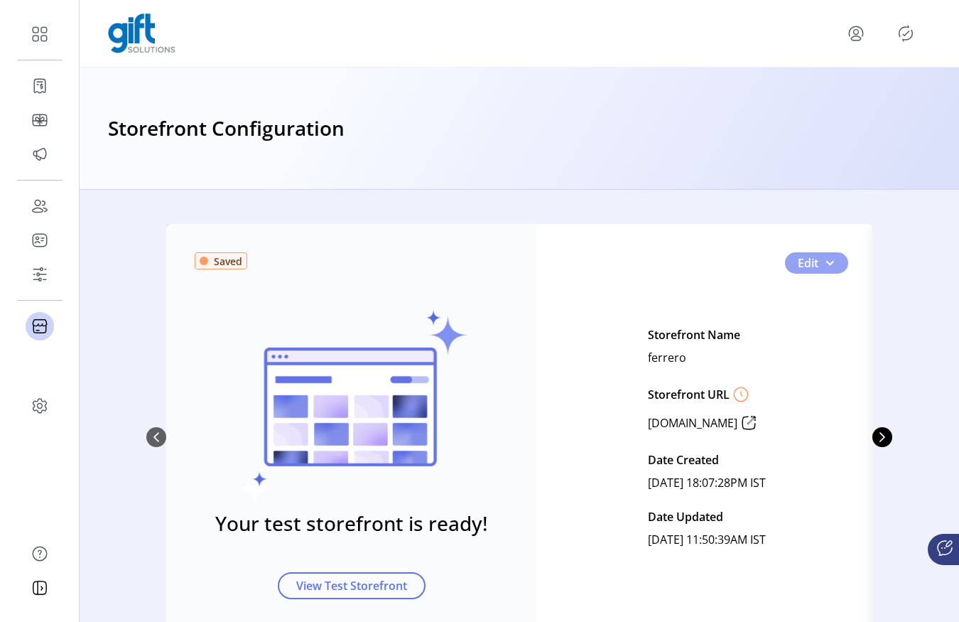
click at [834, 267] on button "Edit" at bounding box center [816, 262] width 63 height 21
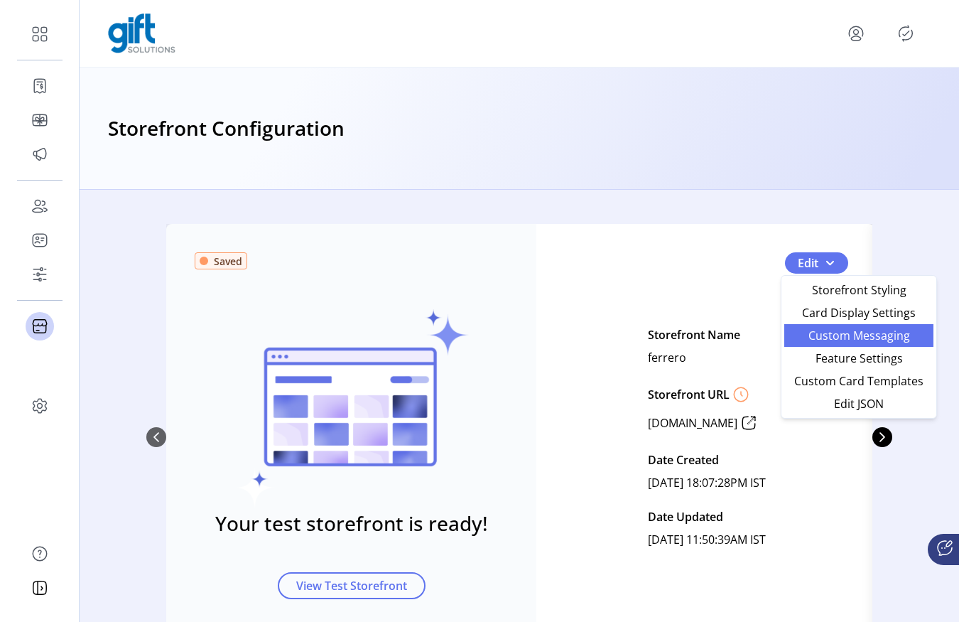
click at [816, 341] on span "Custom Messaging" at bounding box center [859, 335] width 132 height 11
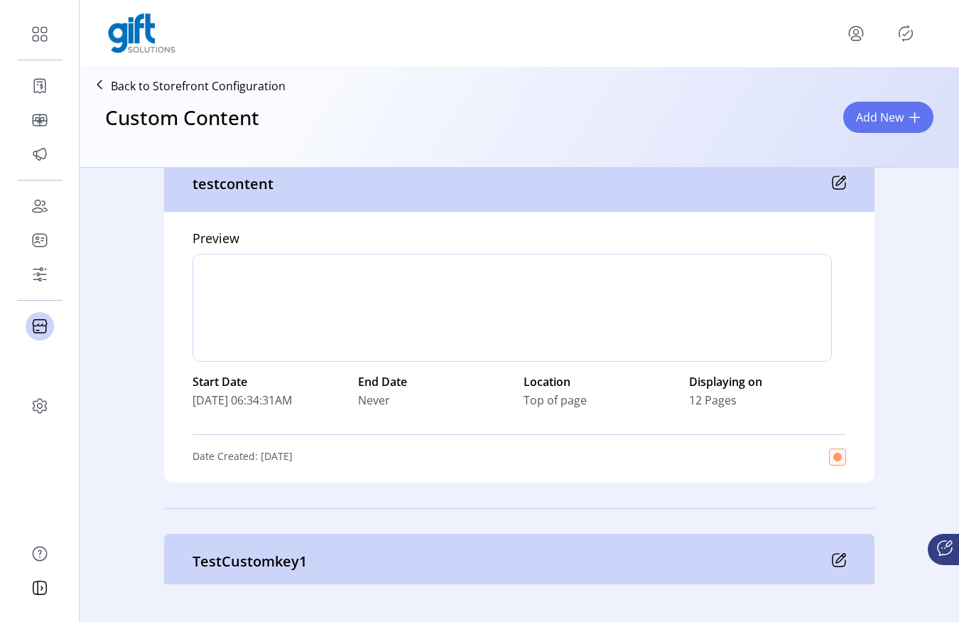
scroll to position [416, 0]
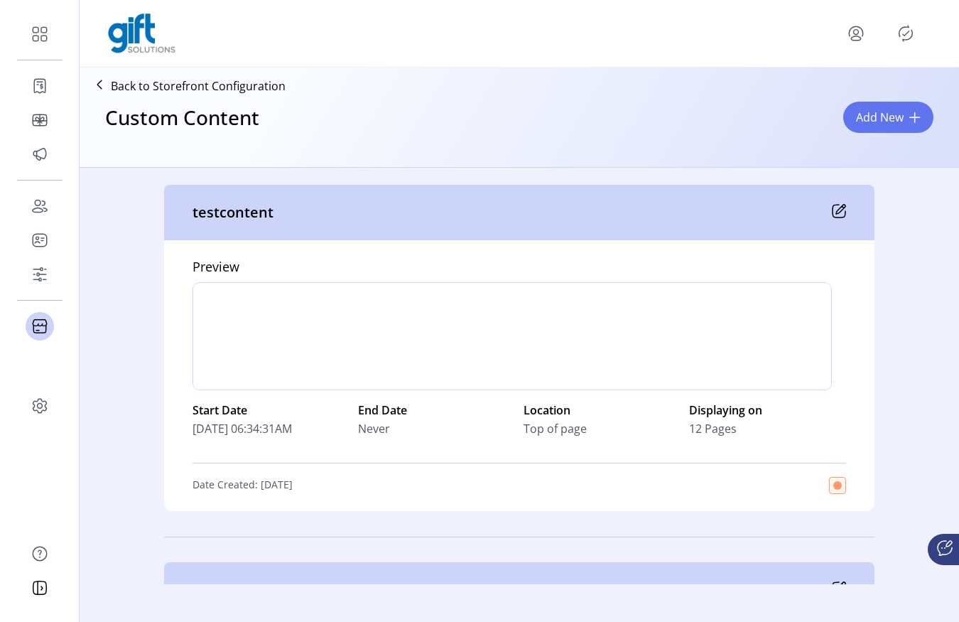
click at [836, 211] on icon at bounding box center [839, 211] width 14 height 14
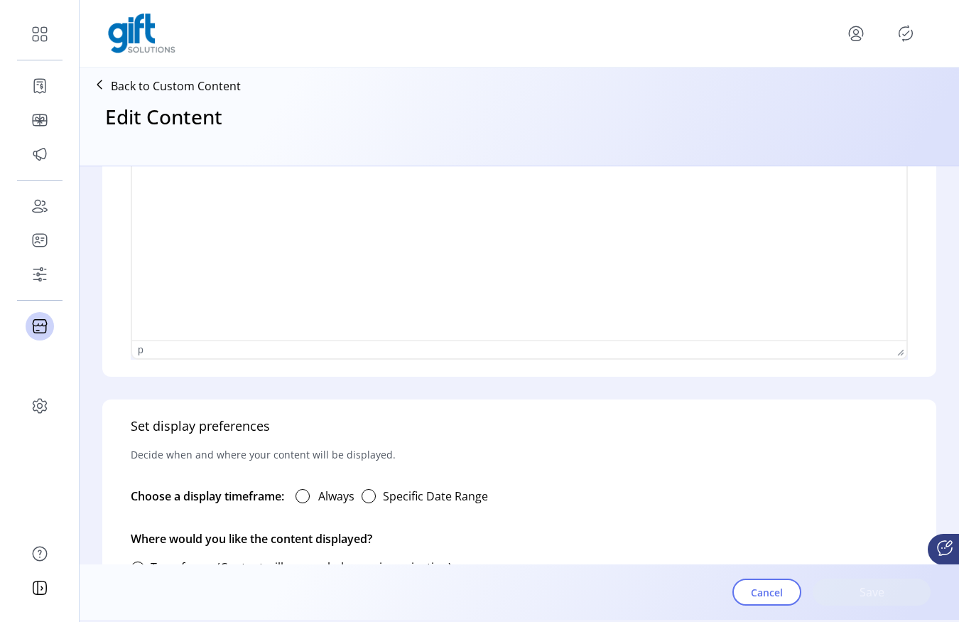
type input "**********"
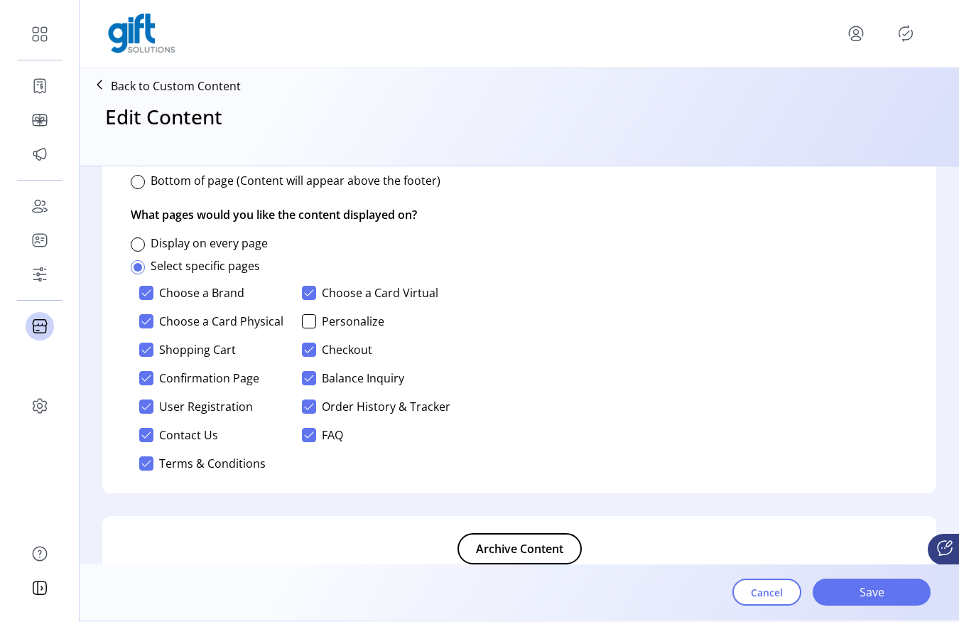
scroll to position [975, 0]
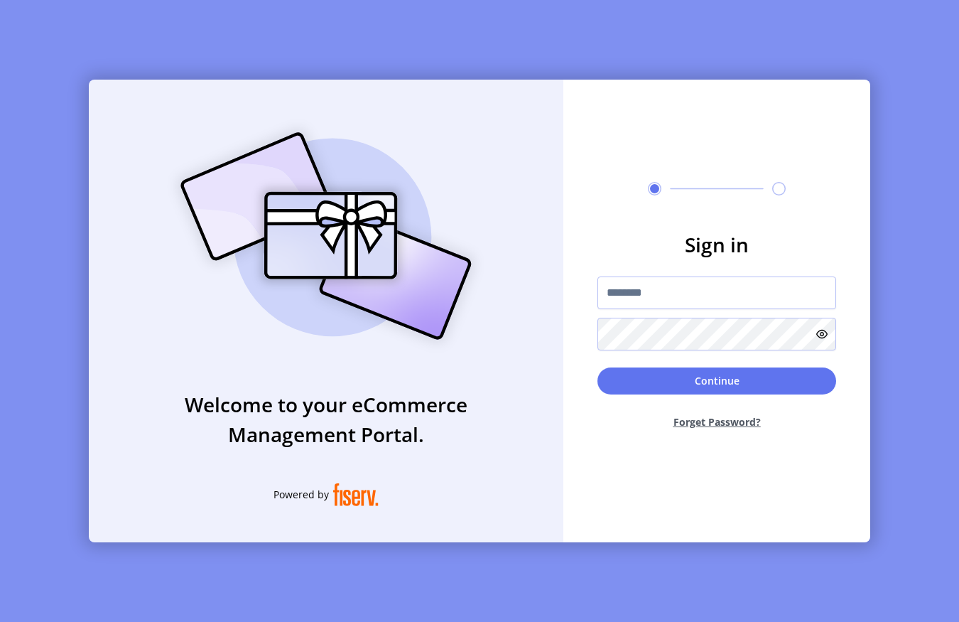
click at [568, 261] on form "Sign in Continue Forget Password?" at bounding box center [717, 335] width 307 height 211
click at [632, 300] on input "text" at bounding box center [717, 292] width 239 height 33
type input "**********"
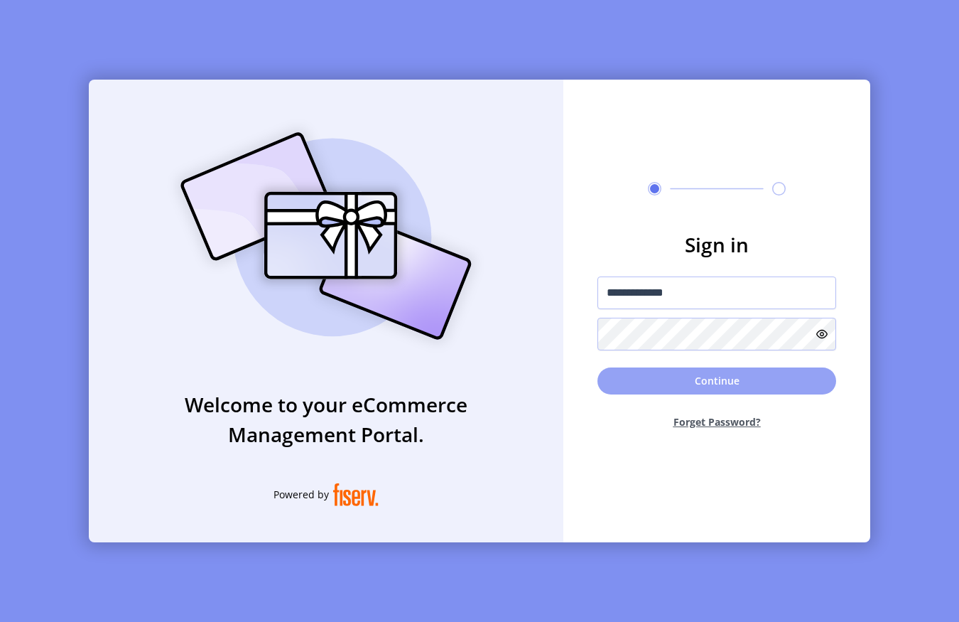
click at [629, 370] on button "Continue" at bounding box center [717, 380] width 239 height 27
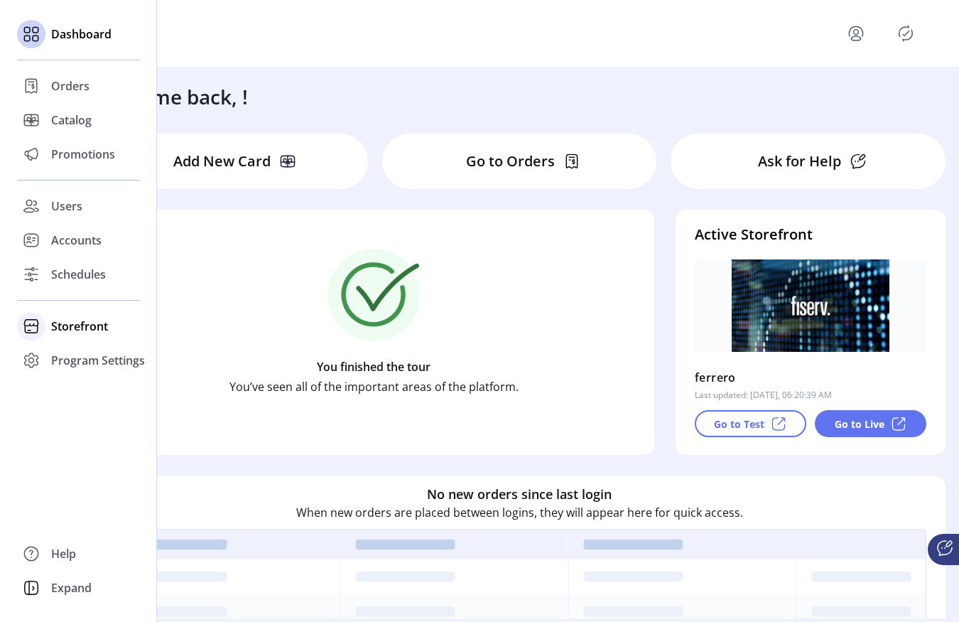
click at [82, 323] on span "Storefront" at bounding box center [79, 326] width 57 height 17
click at [86, 362] on span "Configuration" at bounding box center [88, 354] width 75 height 17
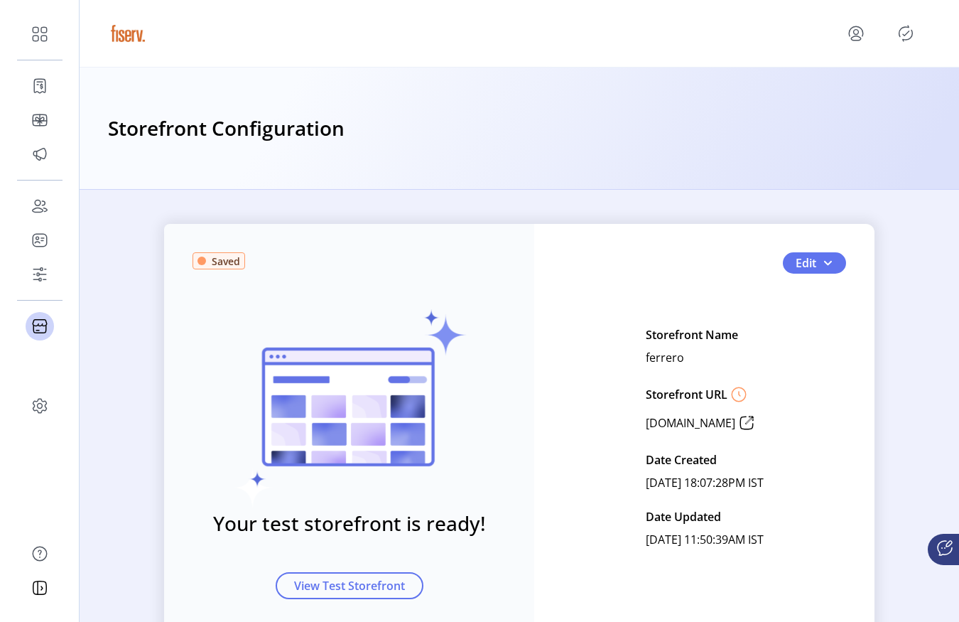
click at [831, 250] on div "Saved Your test storefront is ready! View Test Storefront Edit Storefront Name …" at bounding box center [519, 437] width 711 height 426
click at [834, 266] on button "Edit" at bounding box center [814, 262] width 63 height 21
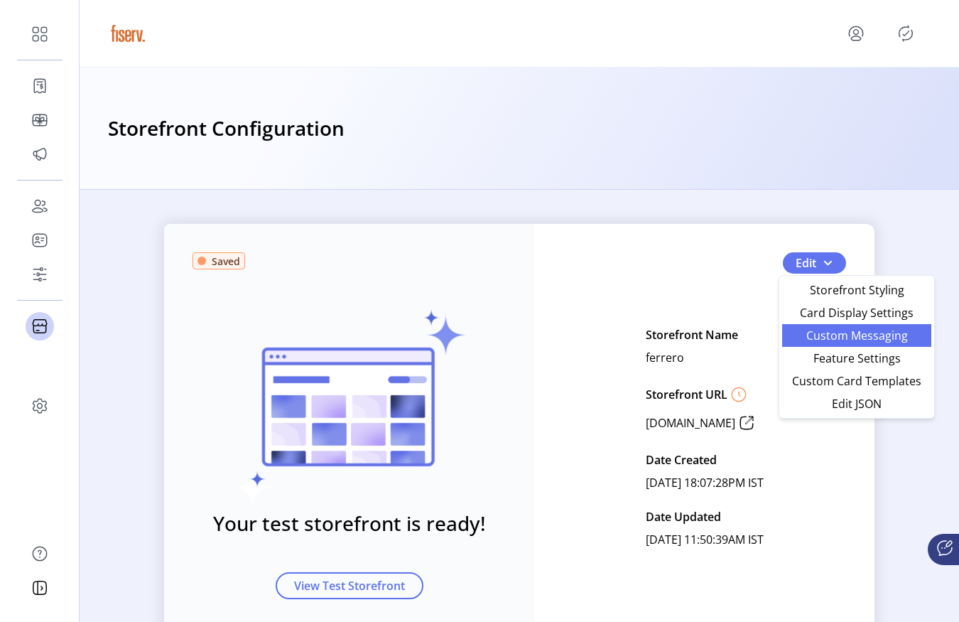
click at [824, 330] on span "Custom Messaging" at bounding box center [857, 335] width 132 height 11
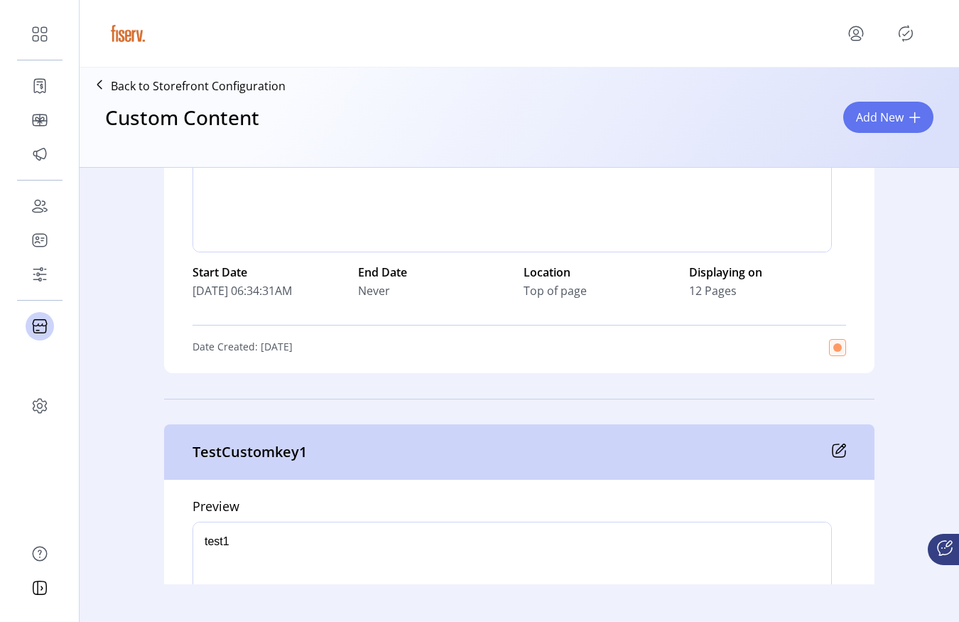
scroll to position [433, 0]
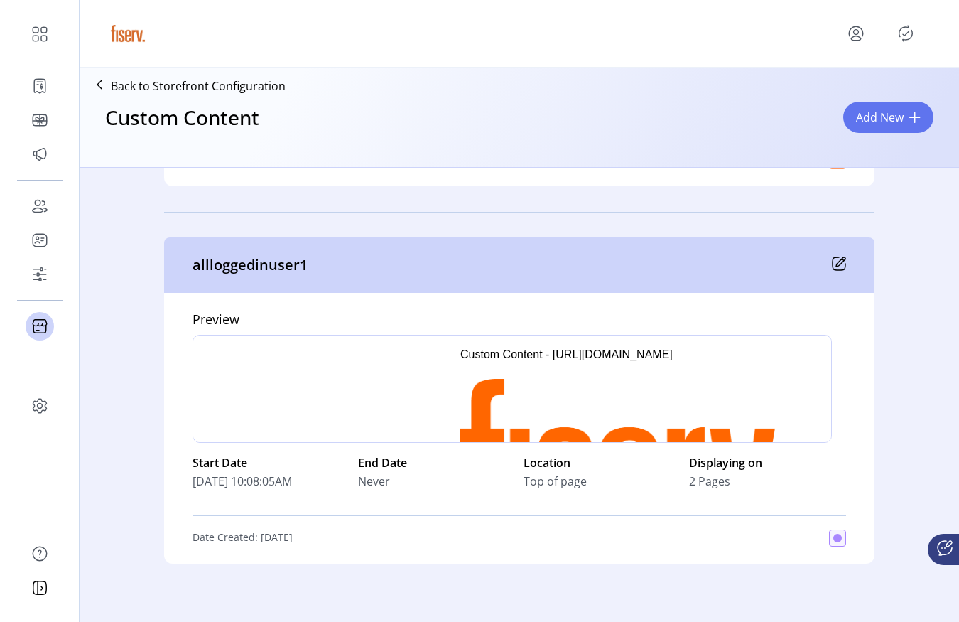
scroll to position [1928, 0]
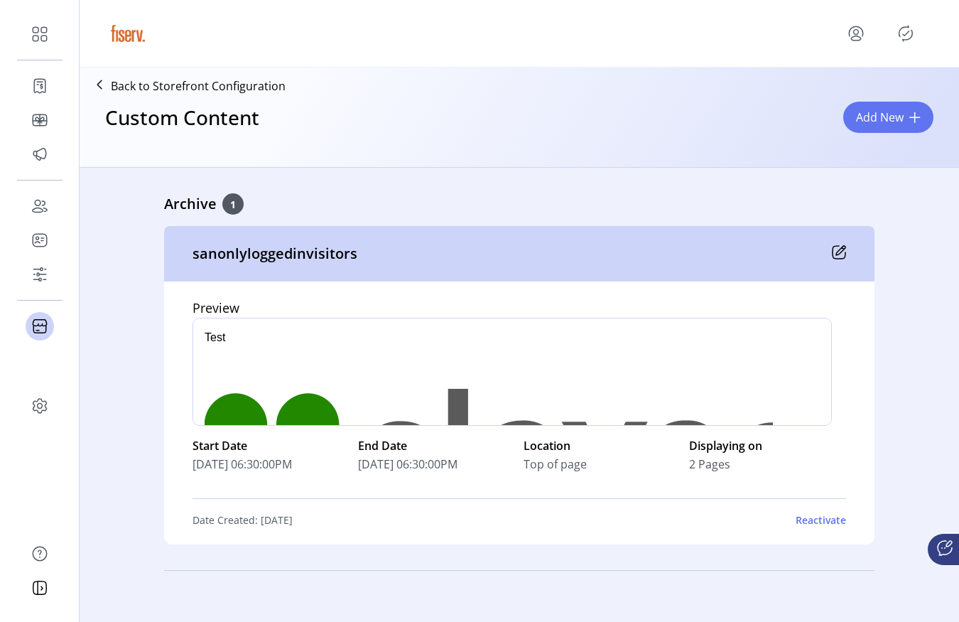
click at [912, 321] on div "Archive 1 sanonlyloggedinvisitors Preview div Start Date 07/24/2025 06:30:00PM …" at bounding box center [520, 378] width 880 height 414
click at [916, 247] on div "Archive 1 sanonlyloggedinvisitors Preview div Start Date 07/24/2025 06:30:00PM …" at bounding box center [520, 378] width 880 height 414
click at [662, 230] on div "sanonlyloggedinvisitors" at bounding box center [519, 253] width 711 height 55
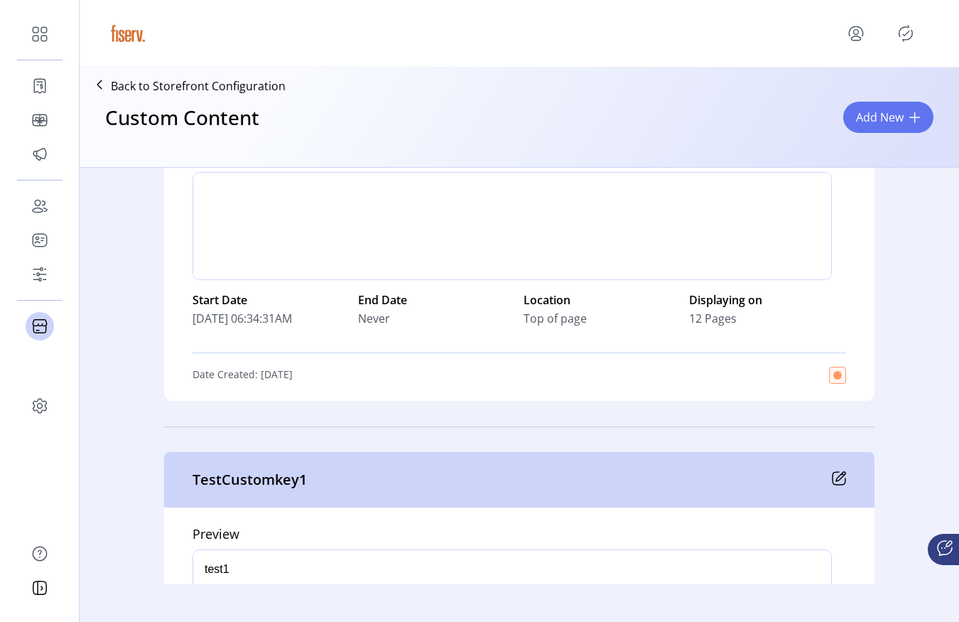
scroll to position [0, 0]
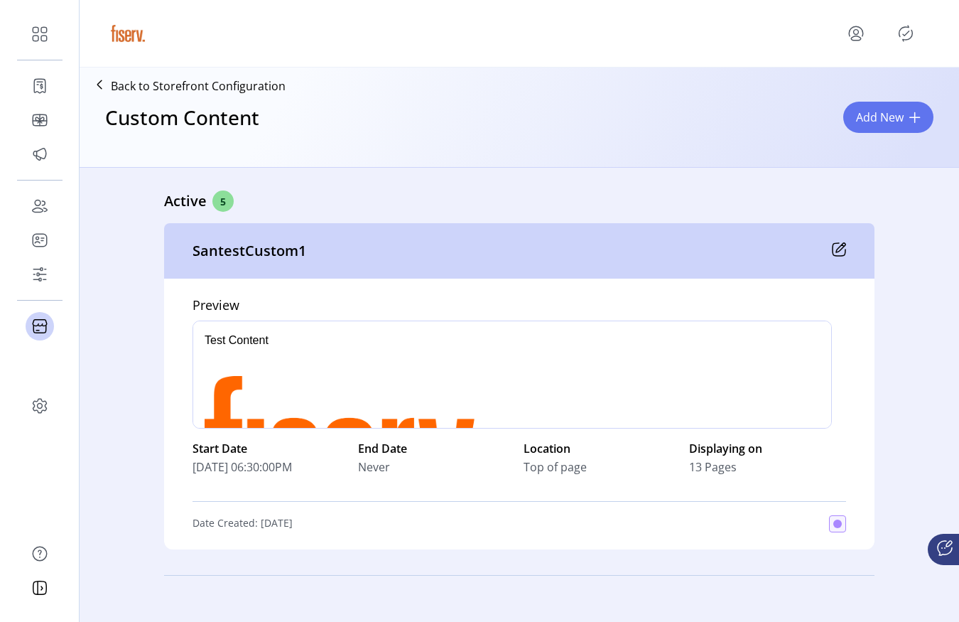
click at [193, 89] on p "Back to Storefront Configuration" at bounding box center [198, 85] width 175 height 17
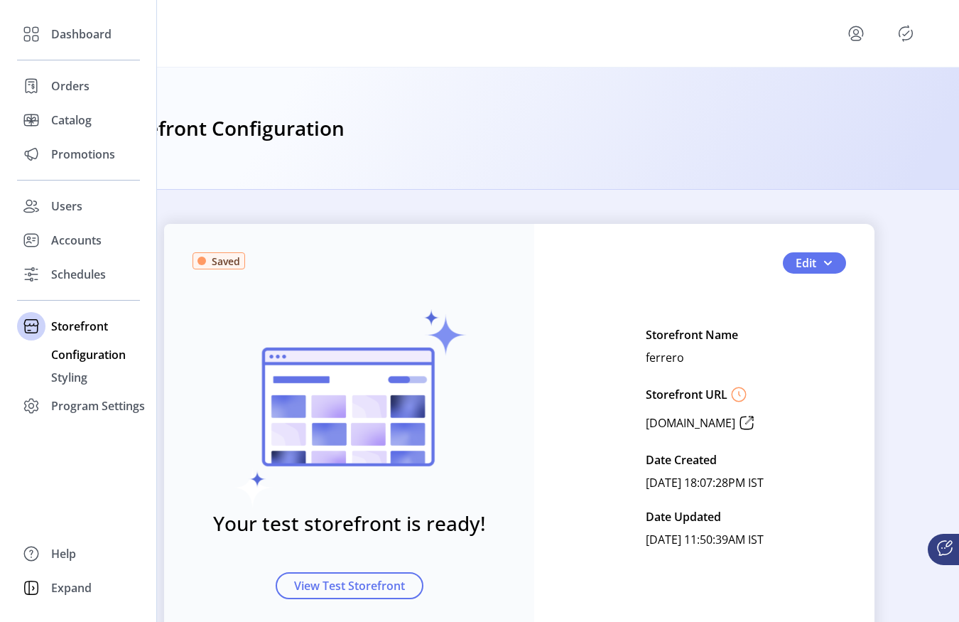
click at [84, 176] on div "Dashboard Orders Catalog Promotions Users Accounts Schedules Storefront Configu…" at bounding box center [78, 220] width 123 height 406
click at [91, 151] on span "Promotions" at bounding box center [83, 154] width 64 height 17
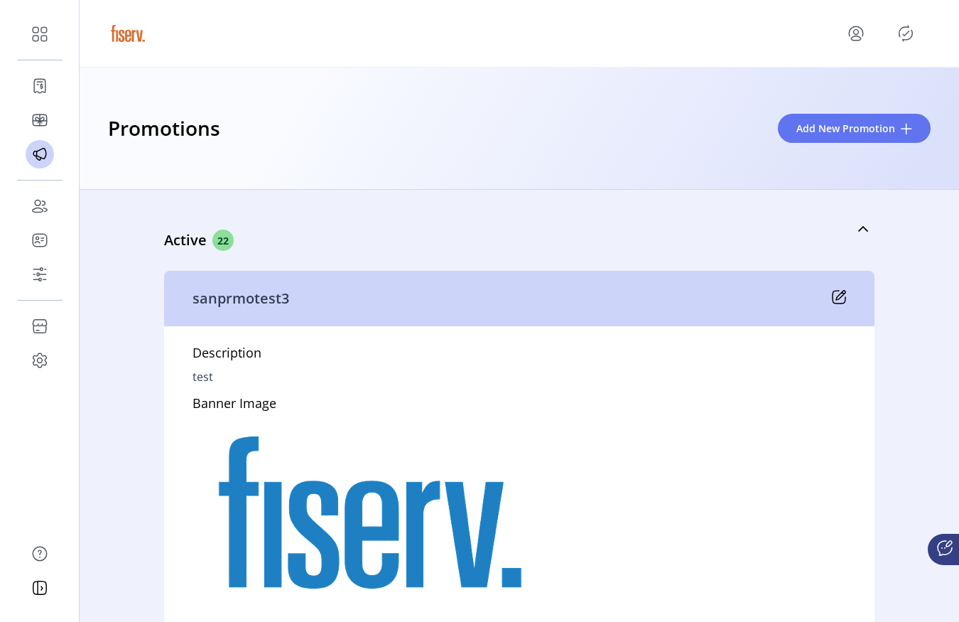
click at [832, 298] on icon at bounding box center [839, 297] width 14 height 14
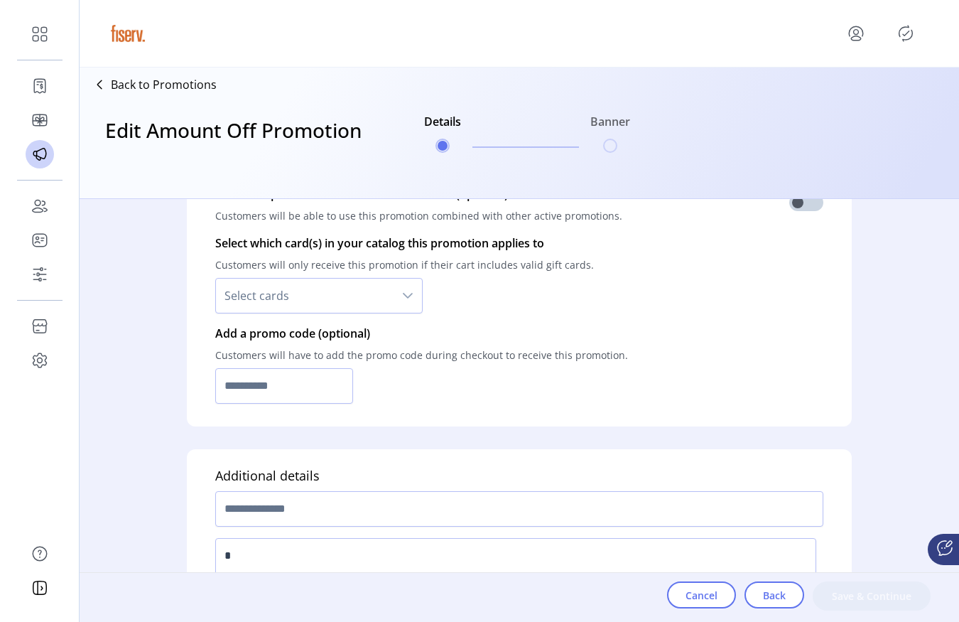
scroll to position [1074, 0]
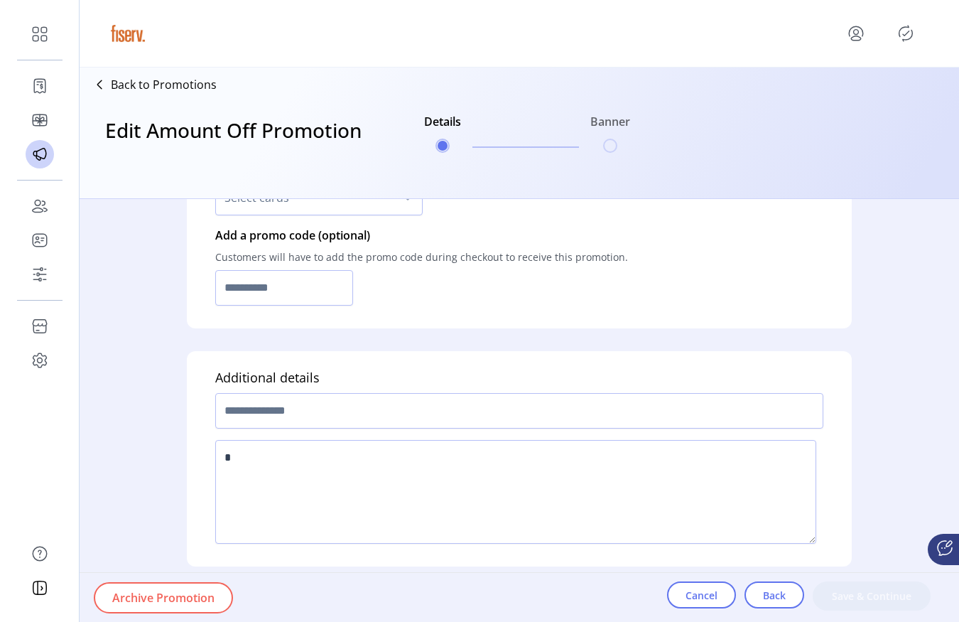
type input "**"
type input "*****"
type input "**********"
type input "*****"
type input "**********"
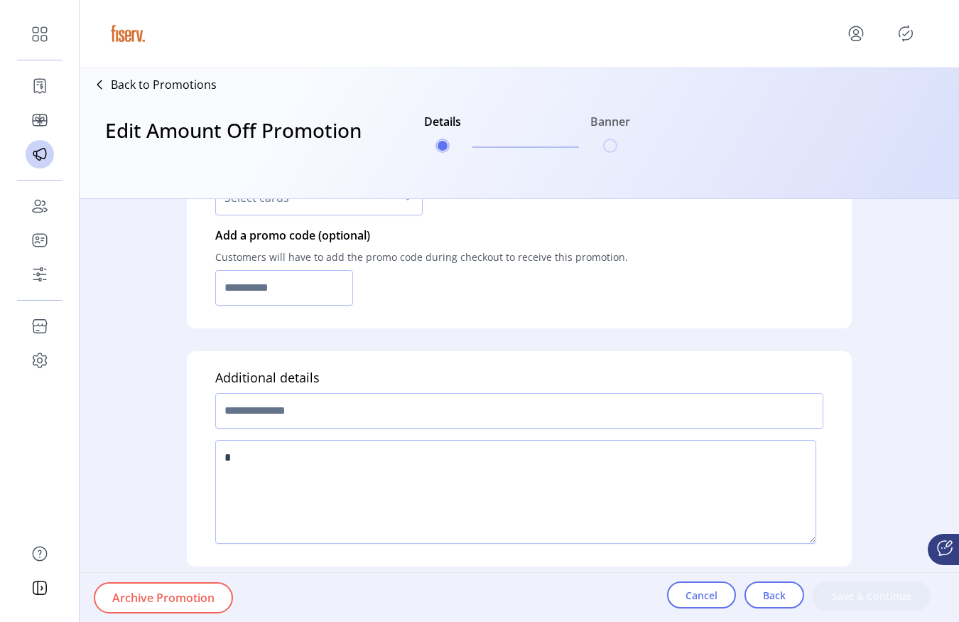
type textarea "****"
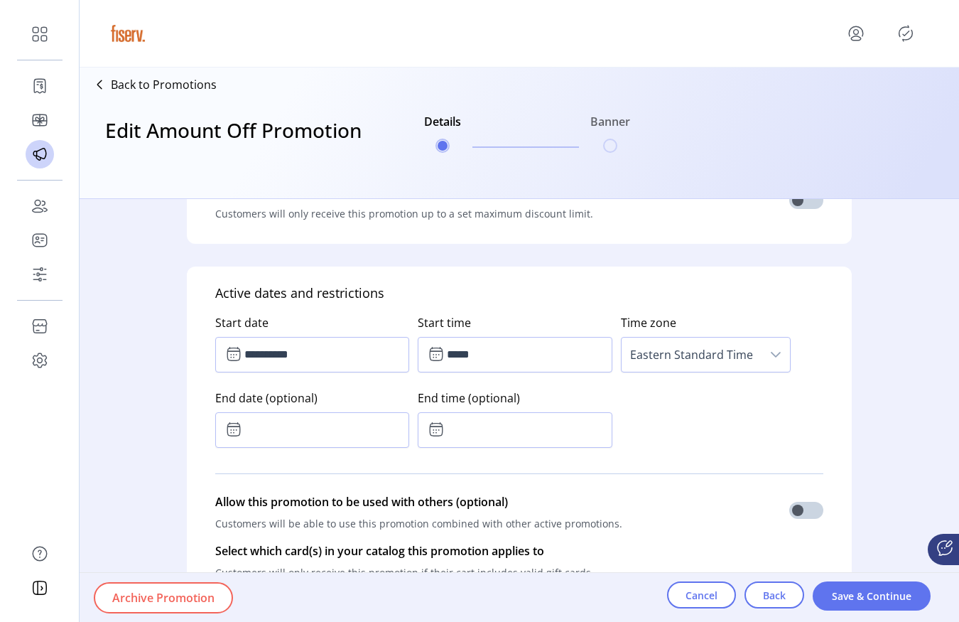
scroll to position [1144, 0]
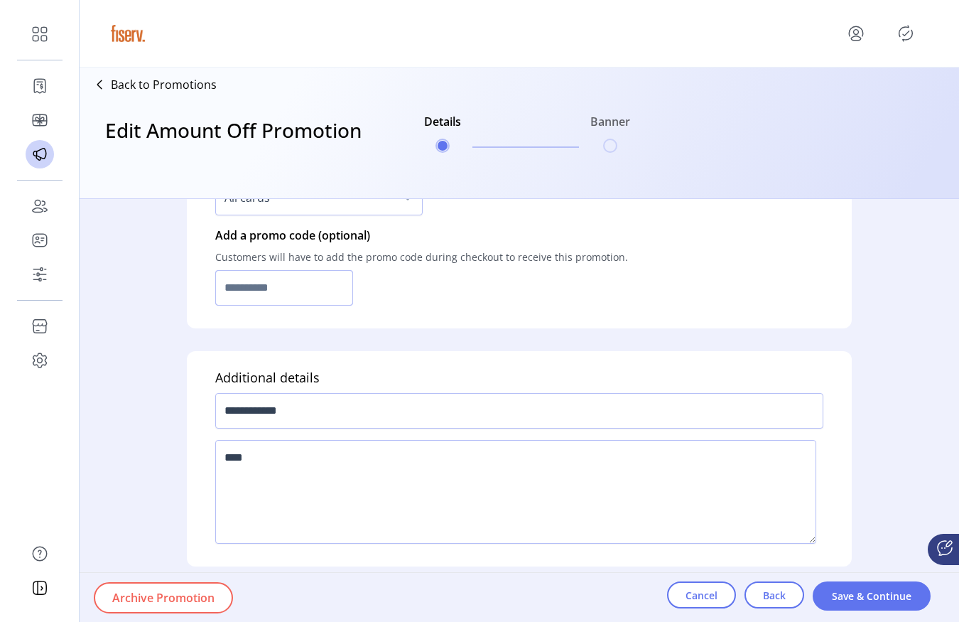
click at [316, 292] on input "text" at bounding box center [284, 288] width 138 height 36
type input "**********"
click at [891, 590] on span "Save & Continue" at bounding box center [871, 595] width 81 height 15
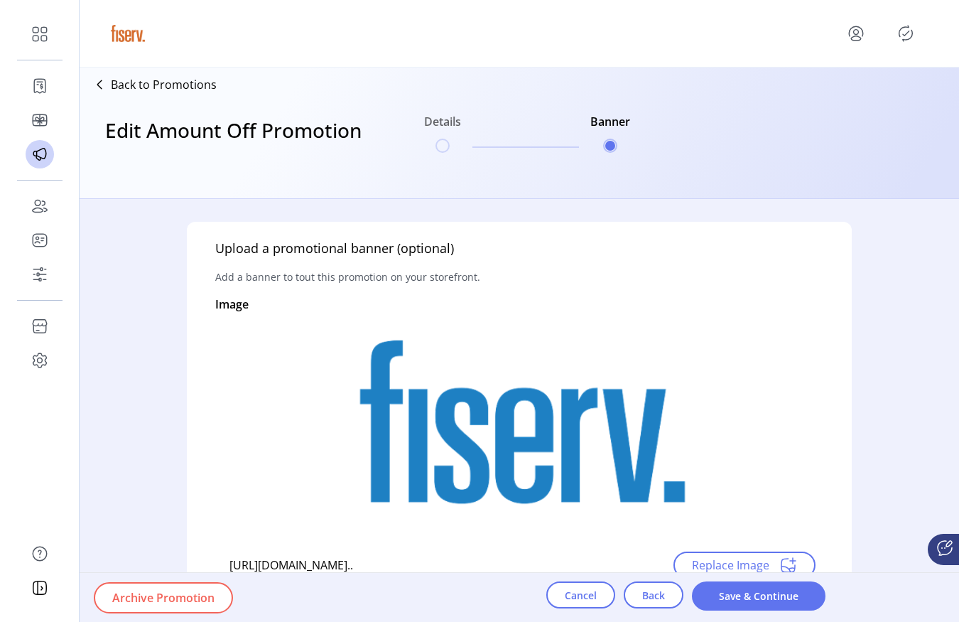
click at [891, 590] on div "Archive Promotion Cancel Back Save & Continue" at bounding box center [559, 597] width 959 height 49
click at [819, 595] on button "Save & Continue" at bounding box center [759, 595] width 134 height 29
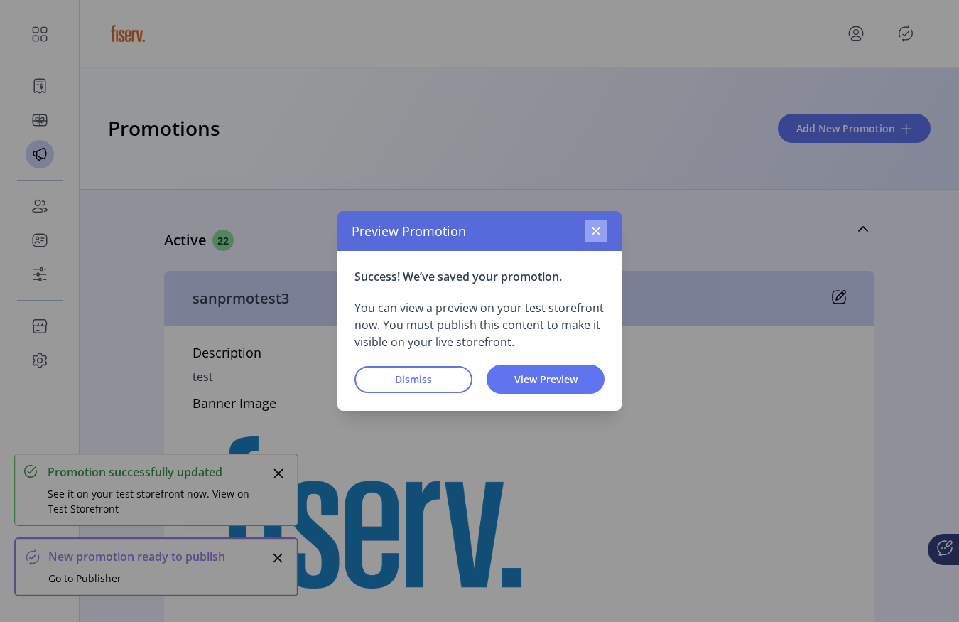
click at [593, 236] on icon "button" at bounding box center [596, 230] width 11 height 11
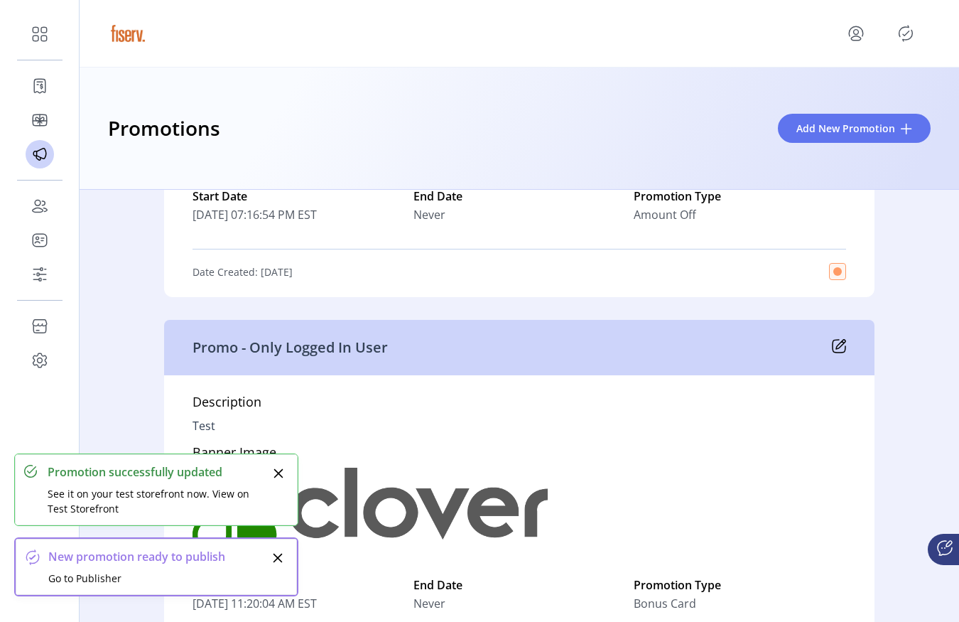
scroll to position [461, 0]
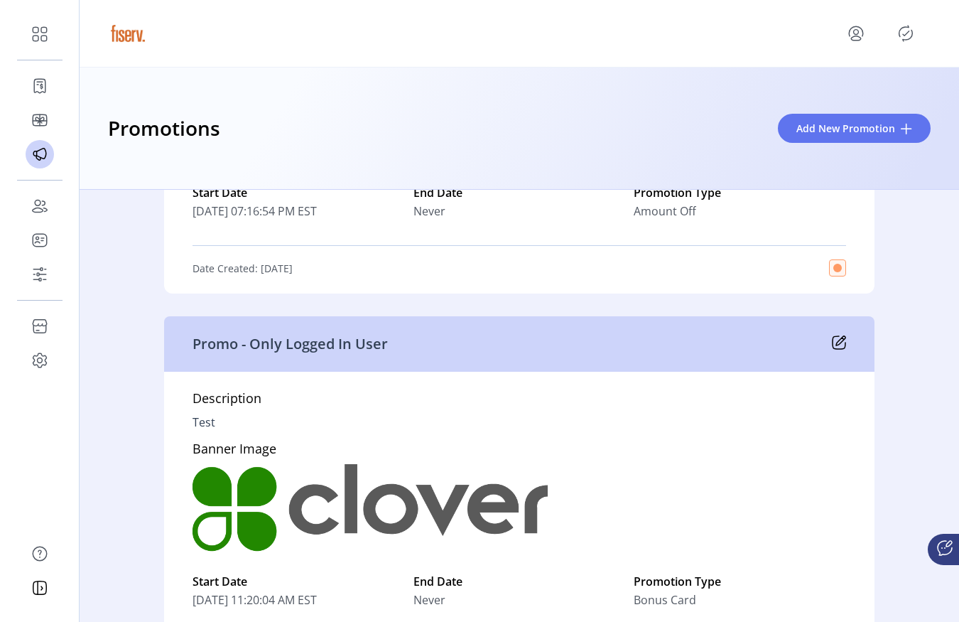
click at [832, 340] on icon at bounding box center [839, 342] width 14 height 14
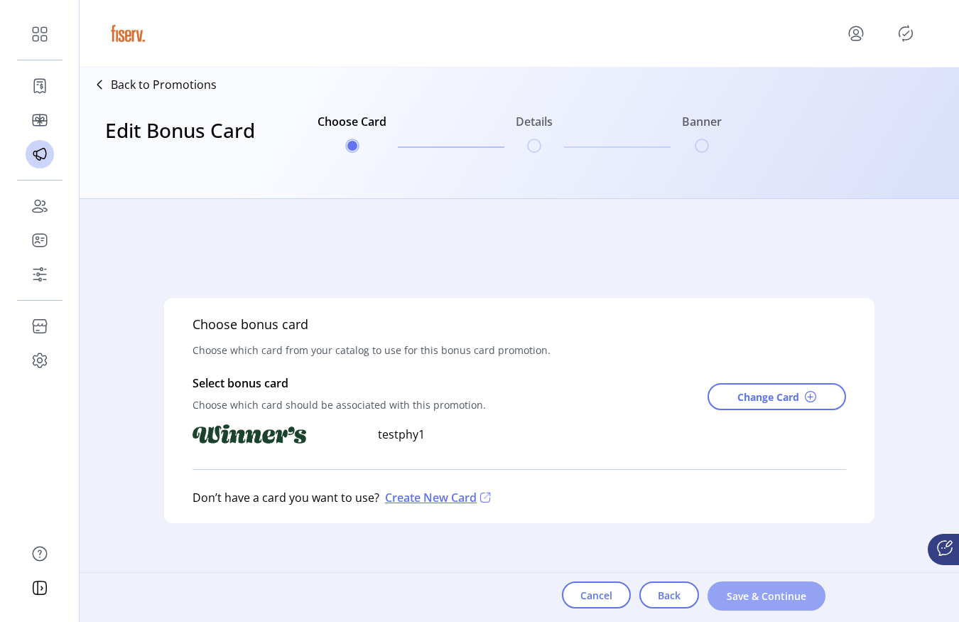
click at [745, 594] on span "Save & Continue" at bounding box center [766, 595] width 81 height 15
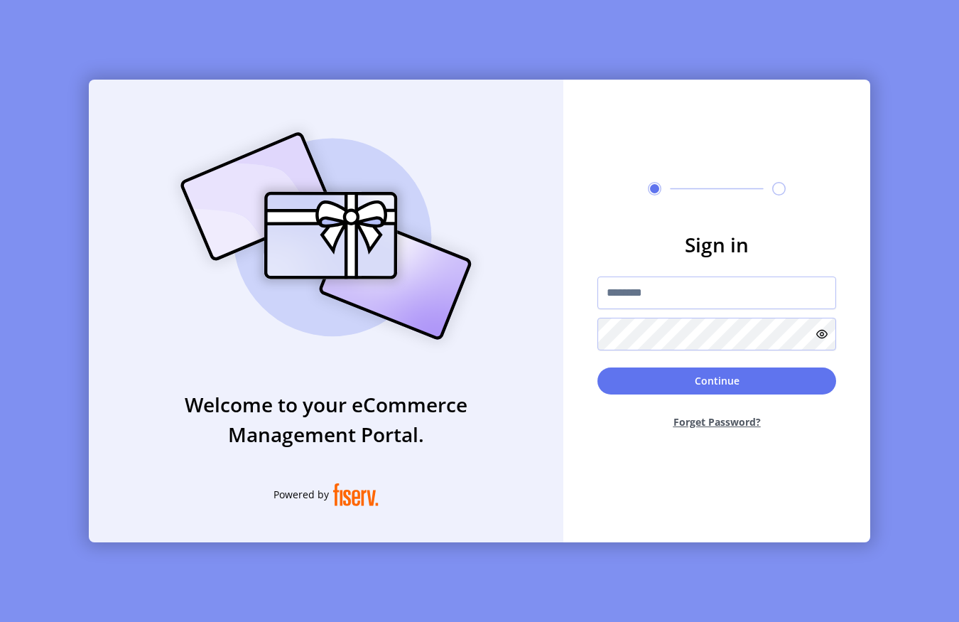
click at [695, 109] on div "Sign in Continue Forget Password?" at bounding box center [717, 311] width 307 height 463
click at [696, 295] on input "text" at bounding box center [717, 292] width 239 height 33
type input "**********"
click at [683, 364] on form "**********" at bounding box center [717, 335] width 307 height 211
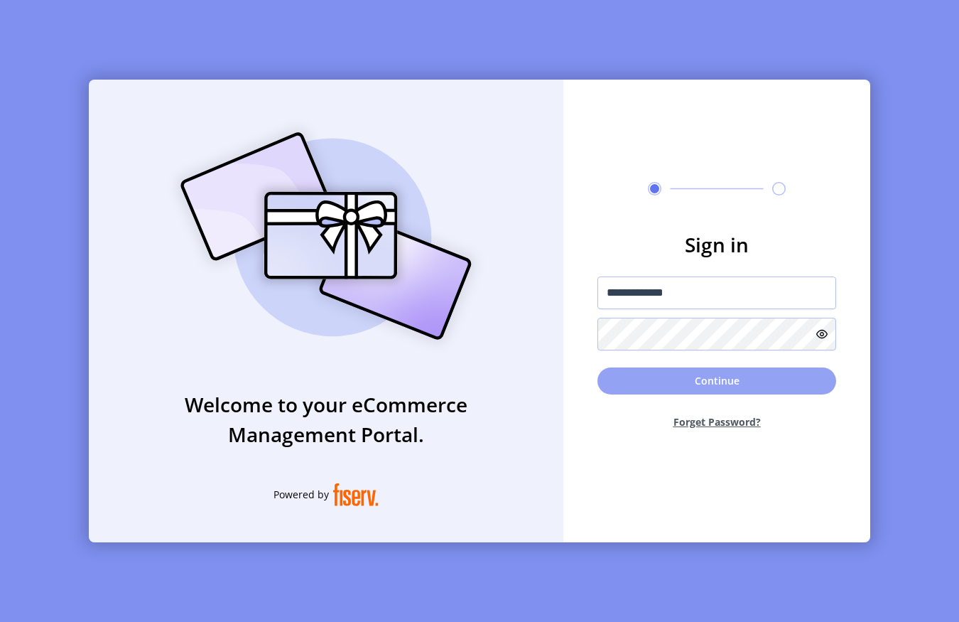
click at [683, 379] on button "Continue" at bounding box center [717, 380] width 239 height 27
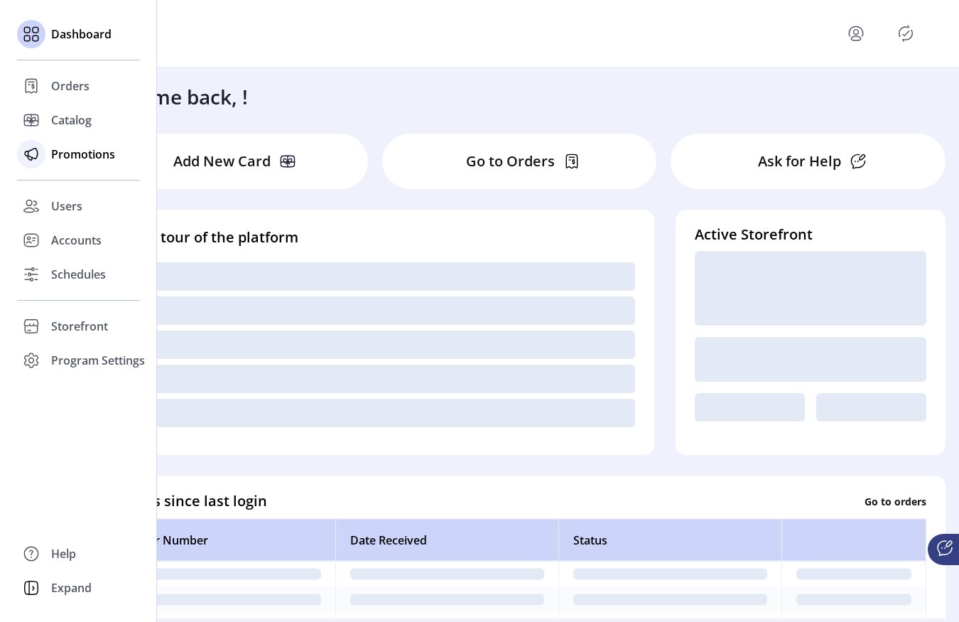
click at [46, 170] on div "Promotions" at bounding box center [78, 154] width 123 height 34
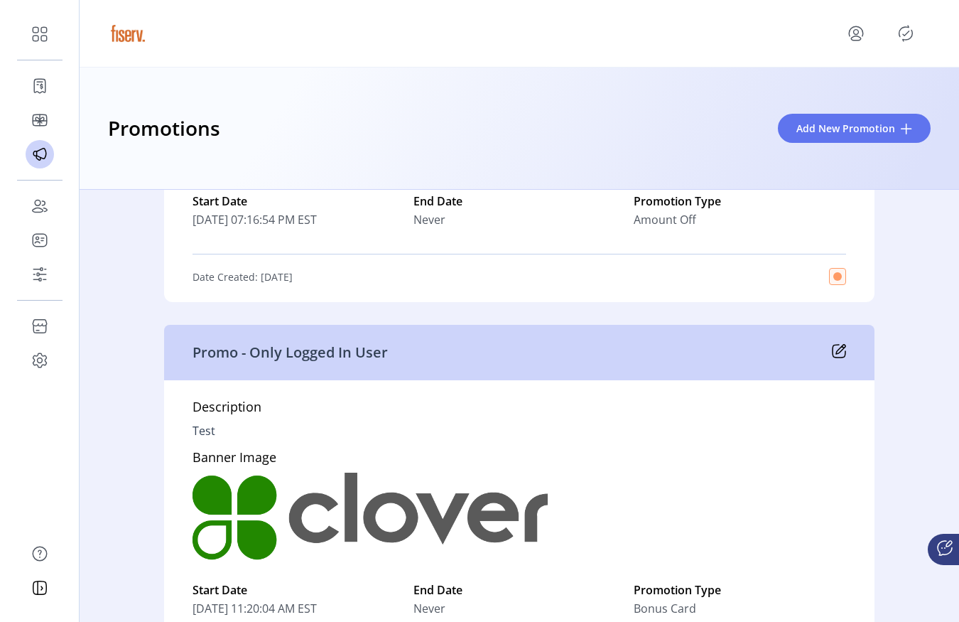
scroll to position [465, 0]
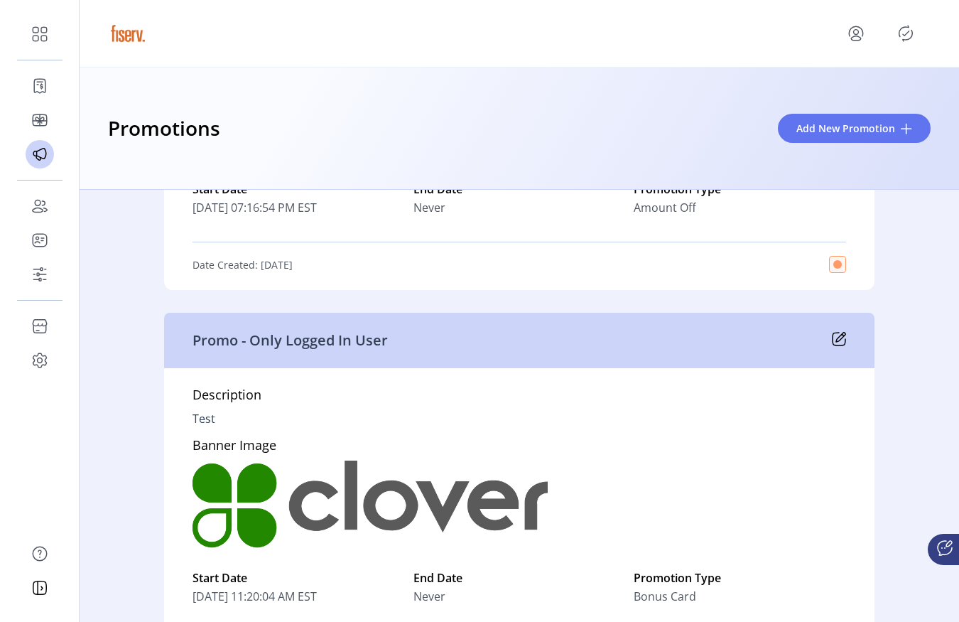
click at [839, 338] on icon at bounding box center [840, 337] width 9 height 9
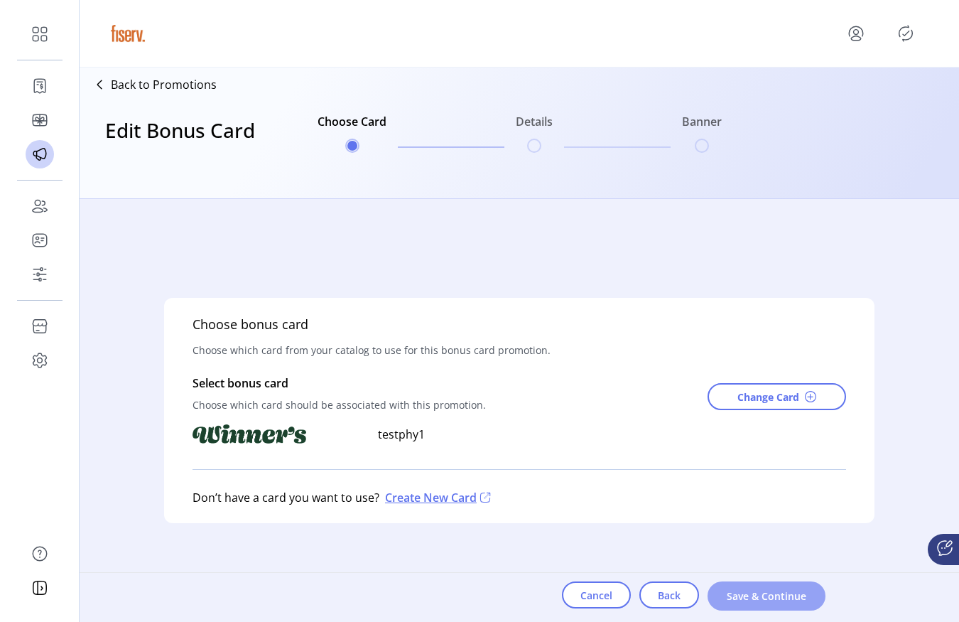
click at [746, 593] on span "Save & Continue" at bounding box center [766, 595] width 81 height 15
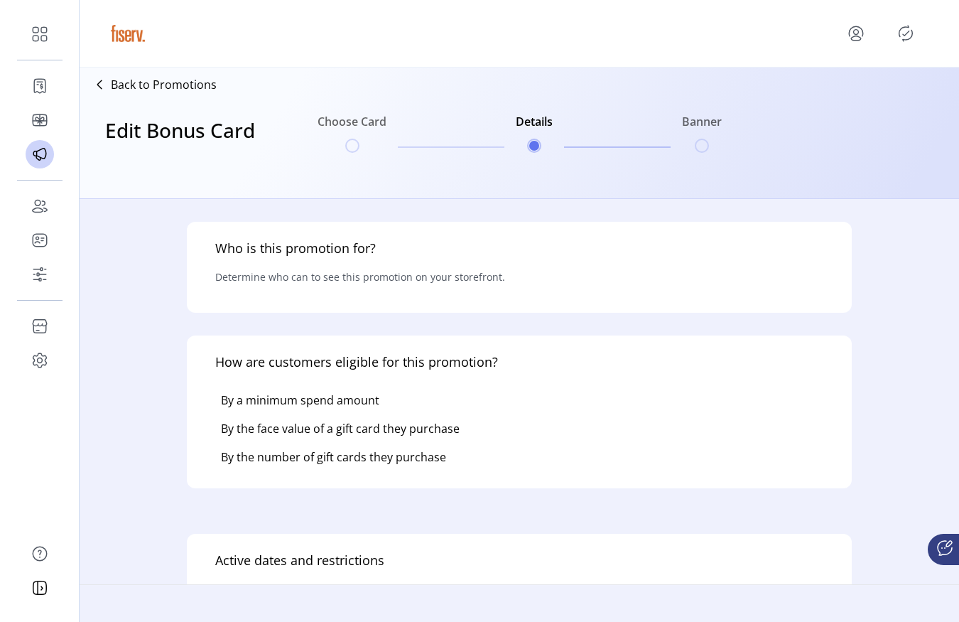
type input "**********"
type textarea "****"
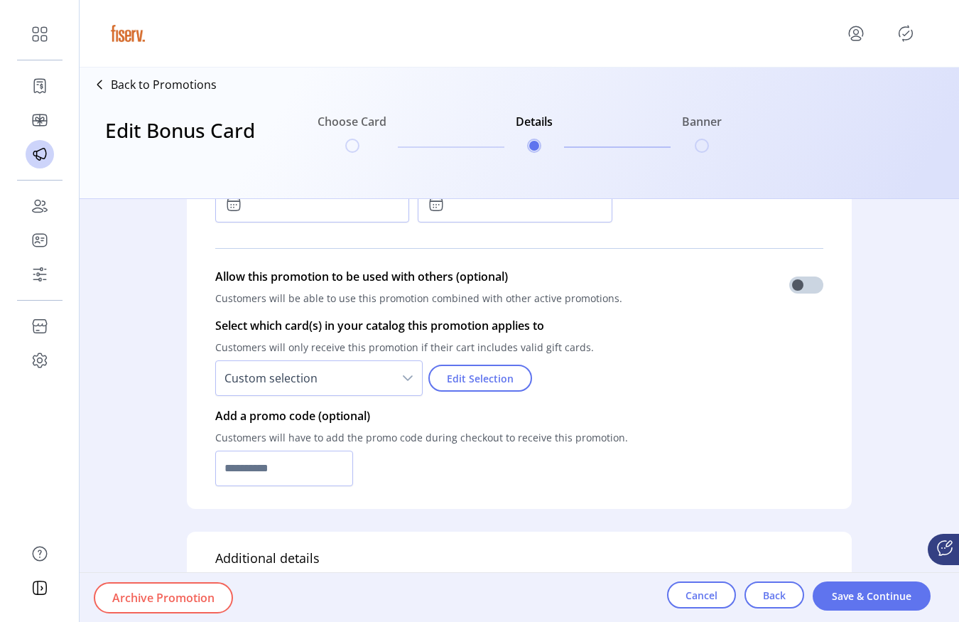
scroll to position [861, 0]
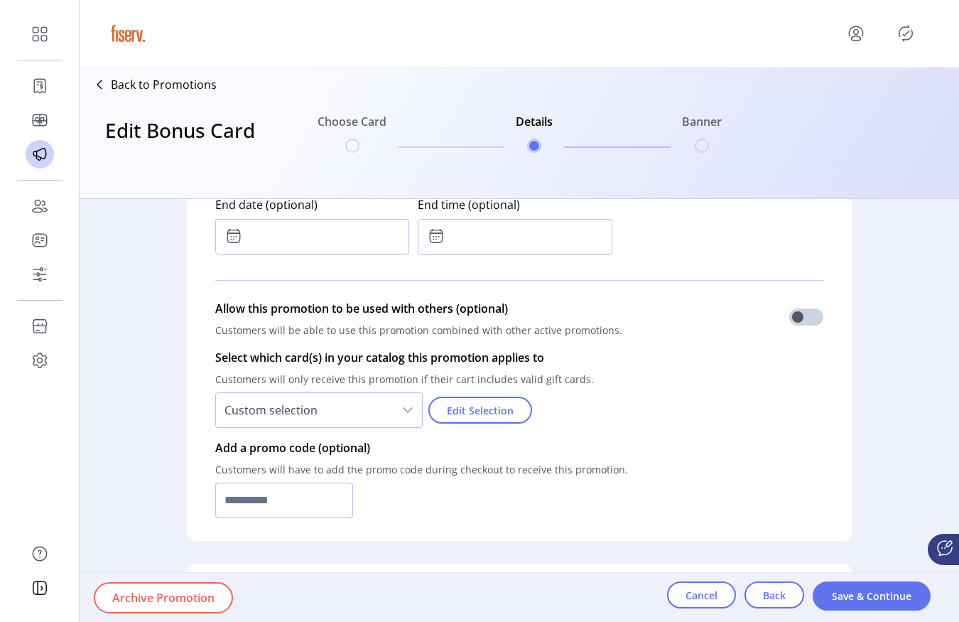
click at [284, 485] on input "text" at bounding box center [284, 501] width 138 height 36
type input "**********"
click at [847, 583] on button "Save & Continue" at bounding box center [872, 595] width 118 height 29
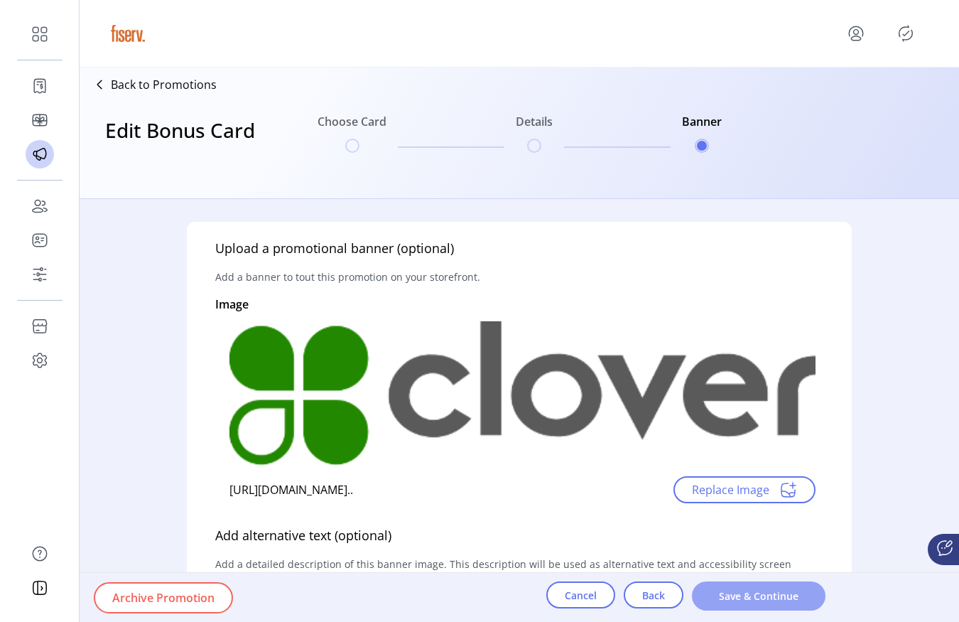
click at [816, 597] on button "Save & Continue" at bounding box center [759, 595] width 134 height 29
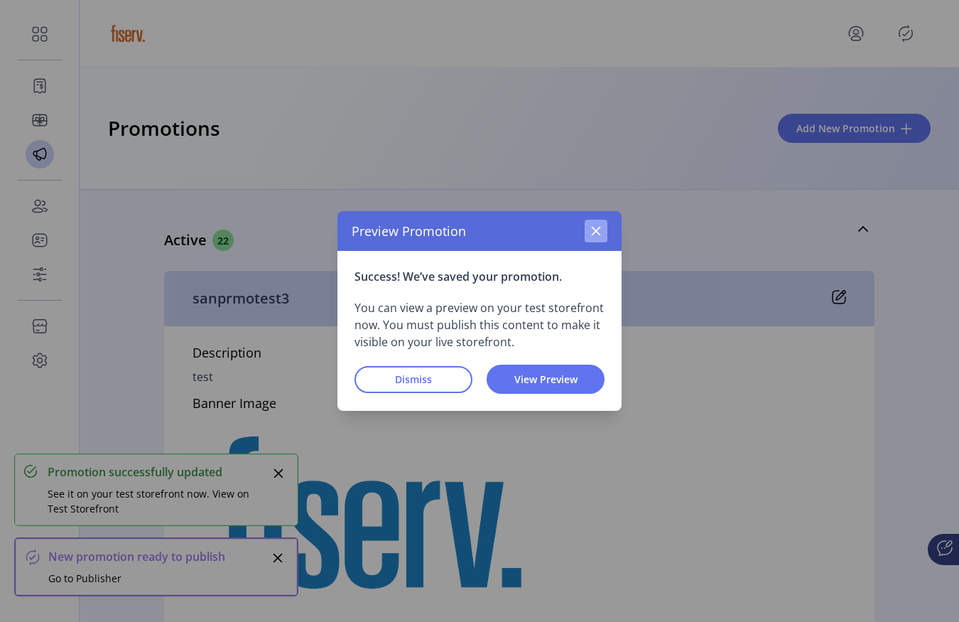
click at [598, 231] on icon "button" at bounding box center [596, 230] width 11 height 11
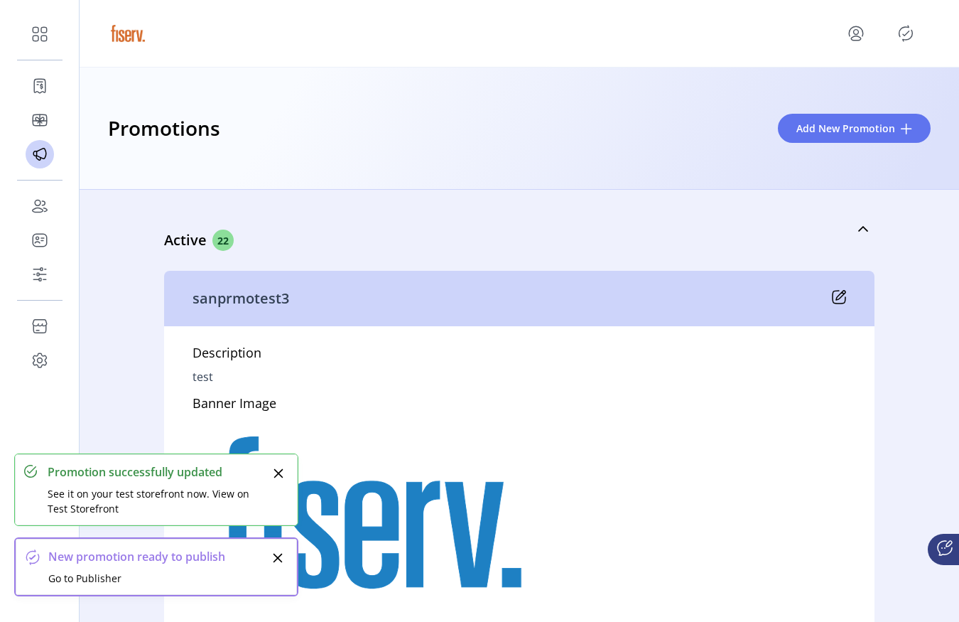
click at [837, 291] on icon at bounding box center [839, 297] width 14 height 14
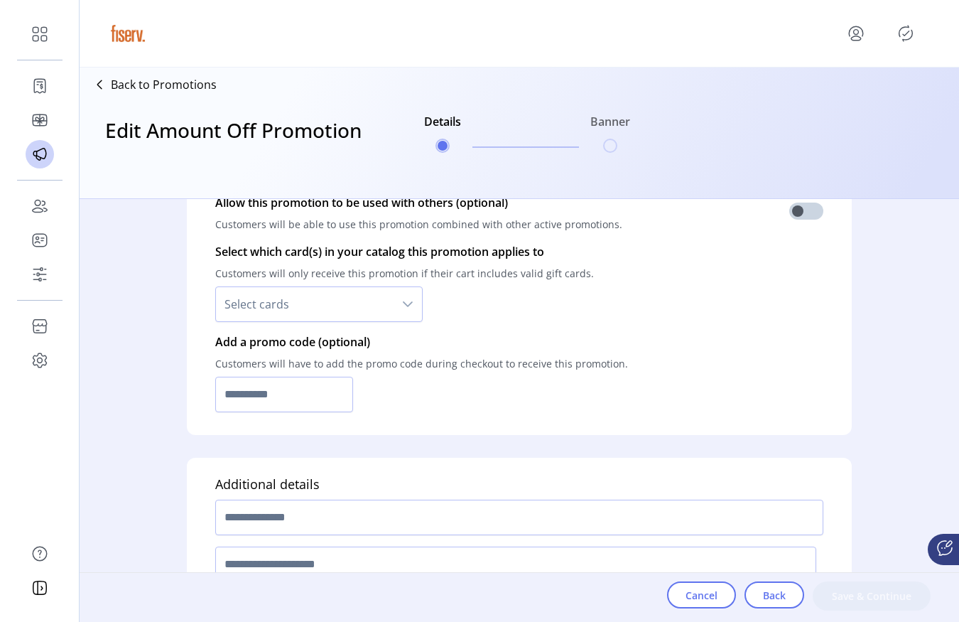
scroll to position [1047, 0]
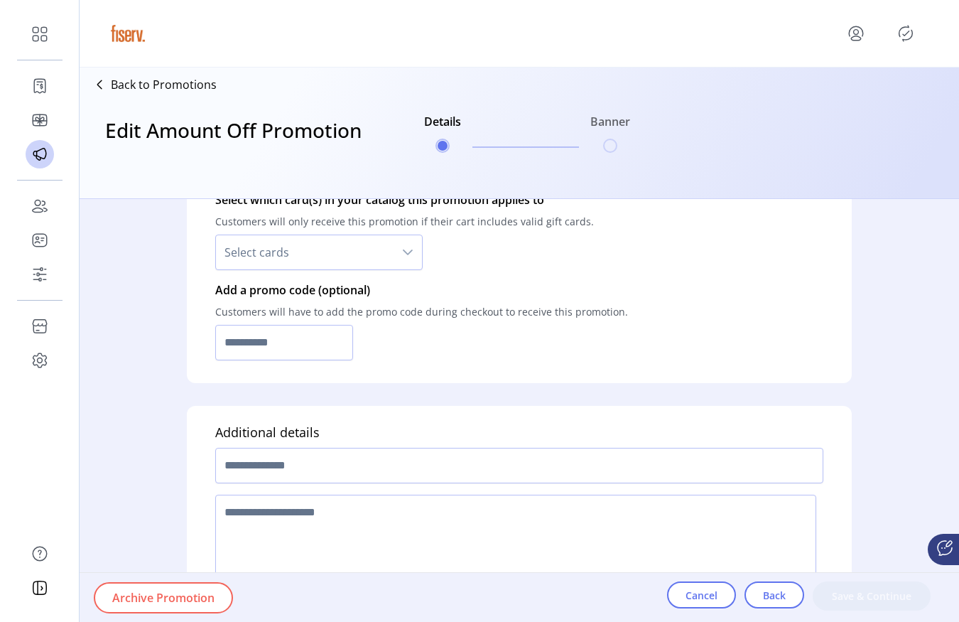
type input "**********"
type textarea "****"
type input "**"
type input "*****"
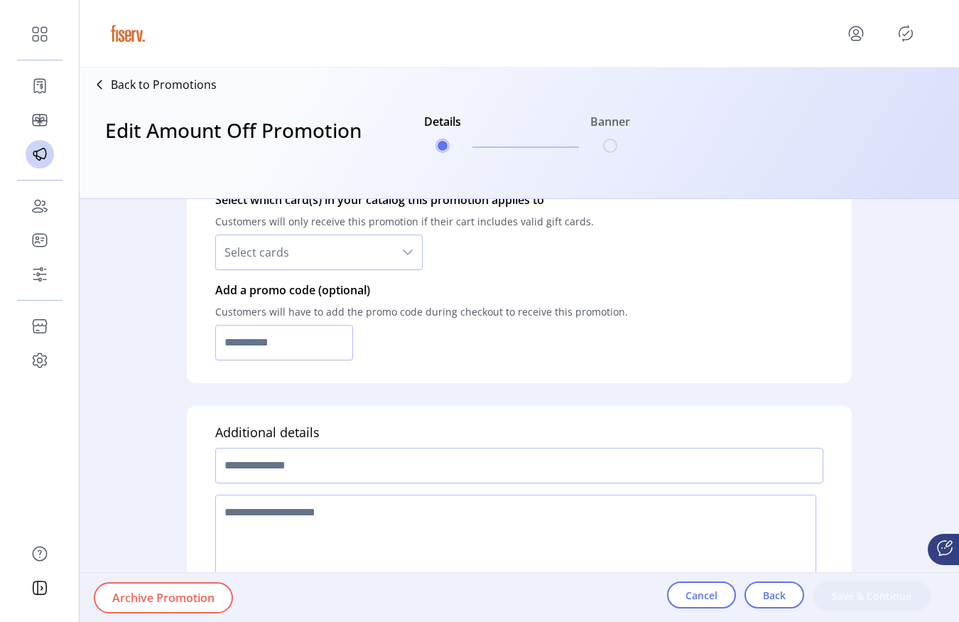
type input "**********"
type input "*****"
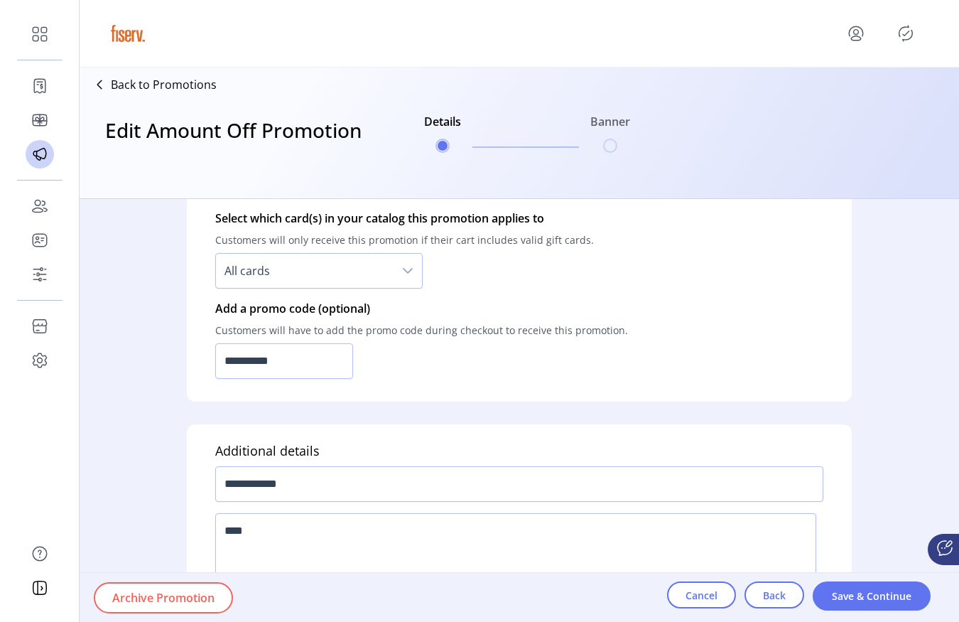
scroll to position [1067, 0]
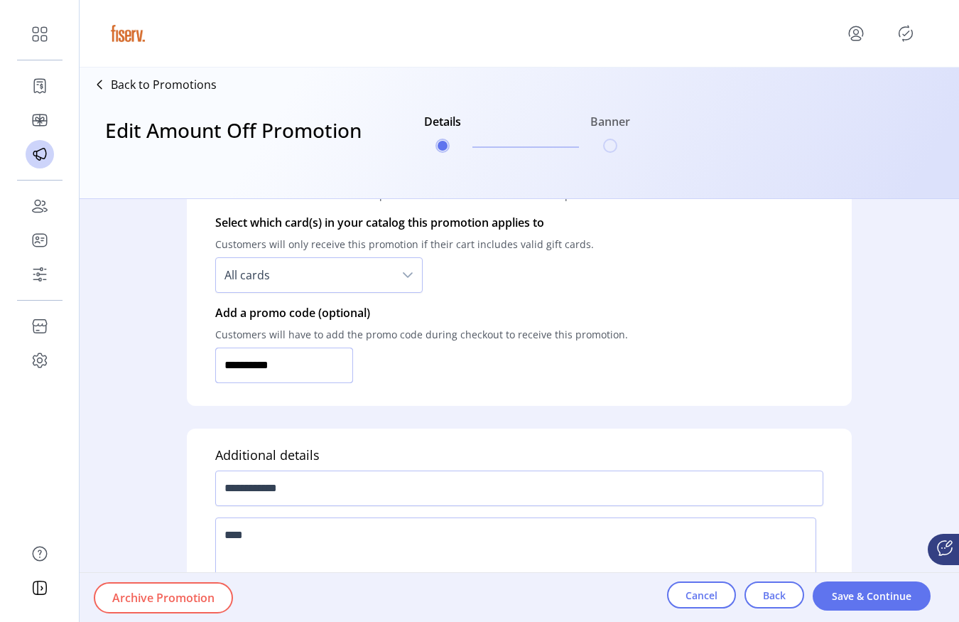
click at [319, 365] on input "**********" at bounding box center [284, 365] width 138 height 36
click at [274, 357] on input "**********" at bounding box center [284, 365] width 138 height 36
type input "**********"
click at [866, 600] on span "Save & Continue" at bounding box center [871, 595] width 81 height 15
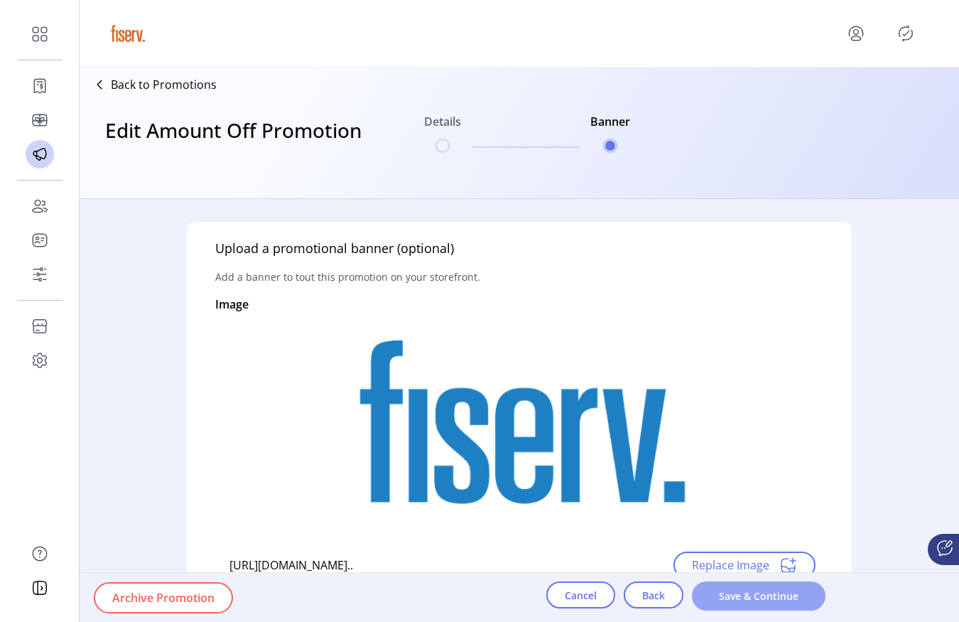
click at [765, 603] on span "Save & Continue" at bounding box center [759, 595] width 97 height 15
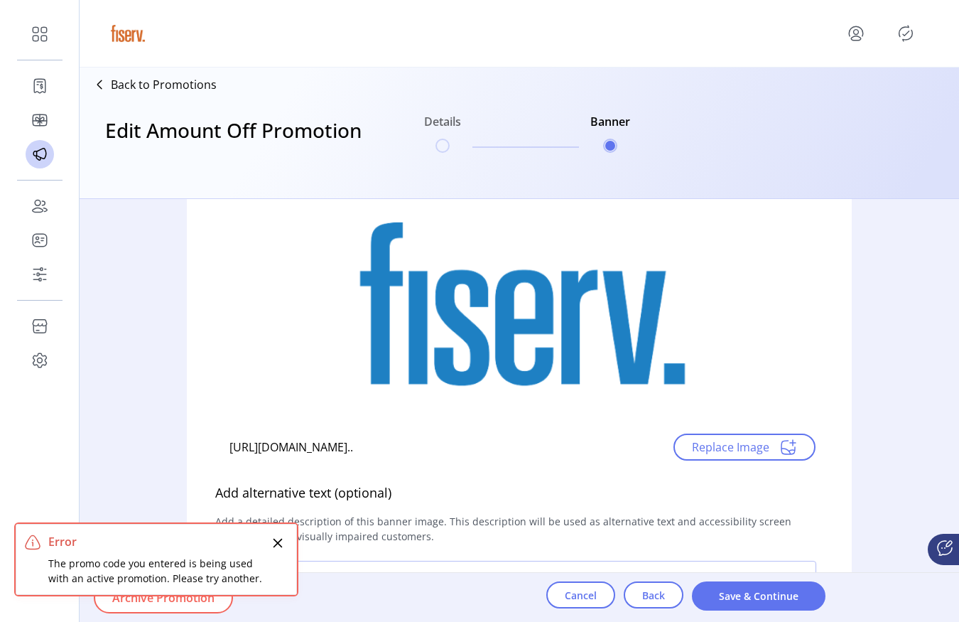
scroll to position [166, 0]
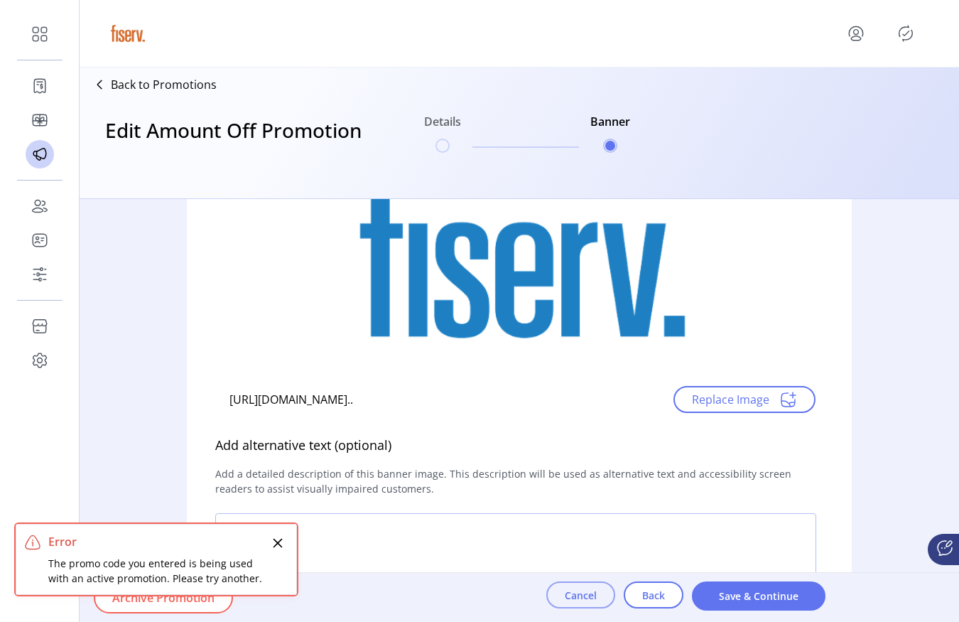
click at [579, 586] on button "Cancel" at bounding box center [580, 594] width 69 height 27
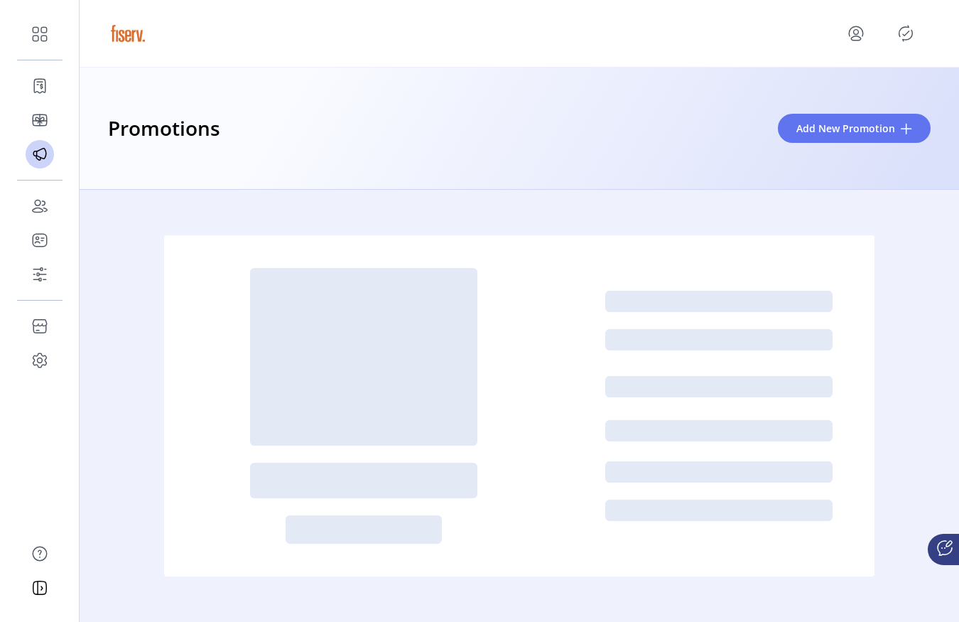
click at [900, 54] on div at bounding box center [520, 34] width 880 height 68
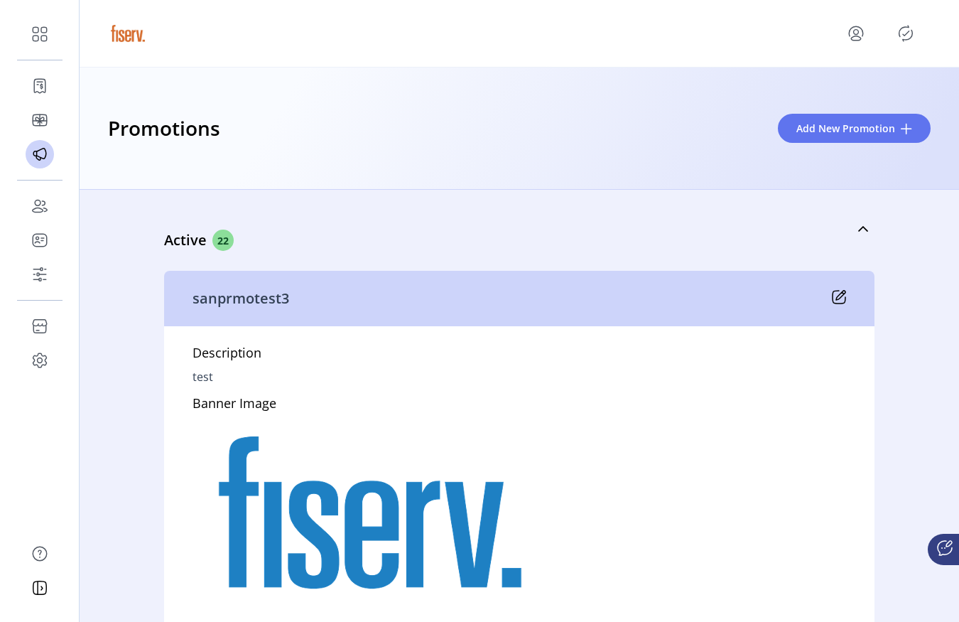
click at [911, 36] on icon "Publisher Panel" at bounding box center [906, 33] width 23 height 23
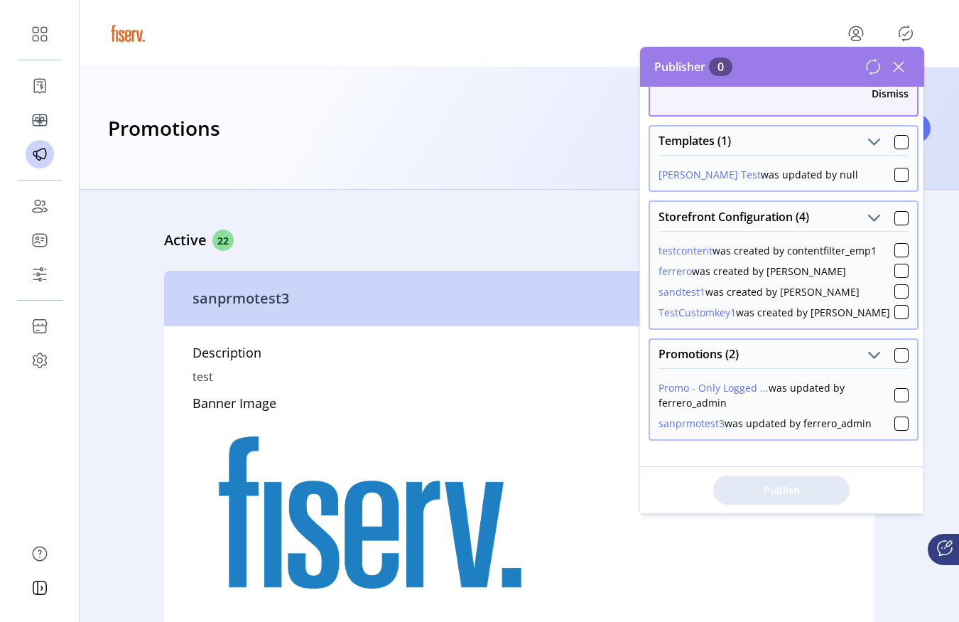
scroll to position [92, 0]
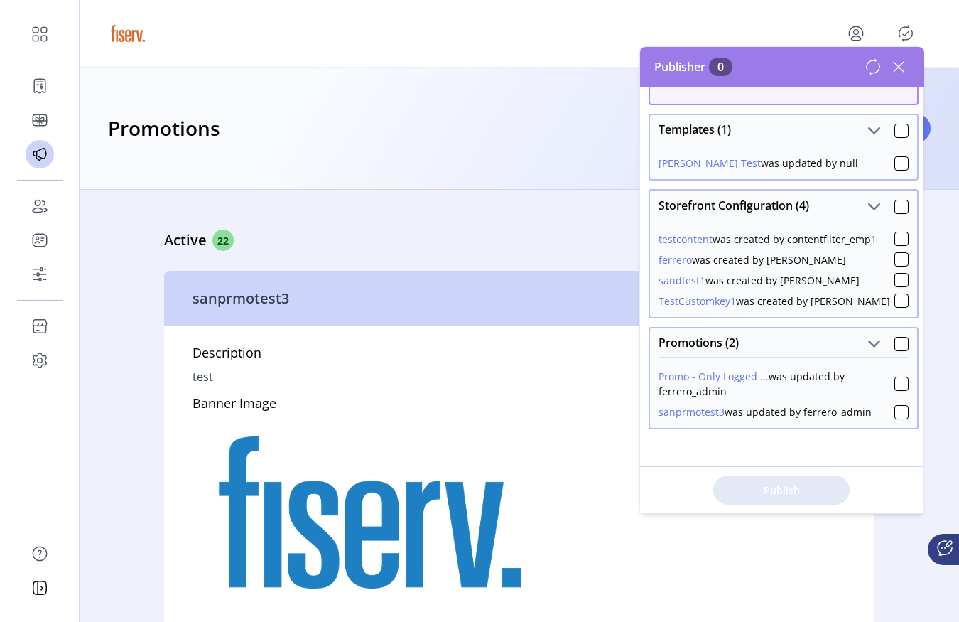
click at [687, 241] on button "testcontent" at bounding box center [686, 239] width 54 height 15
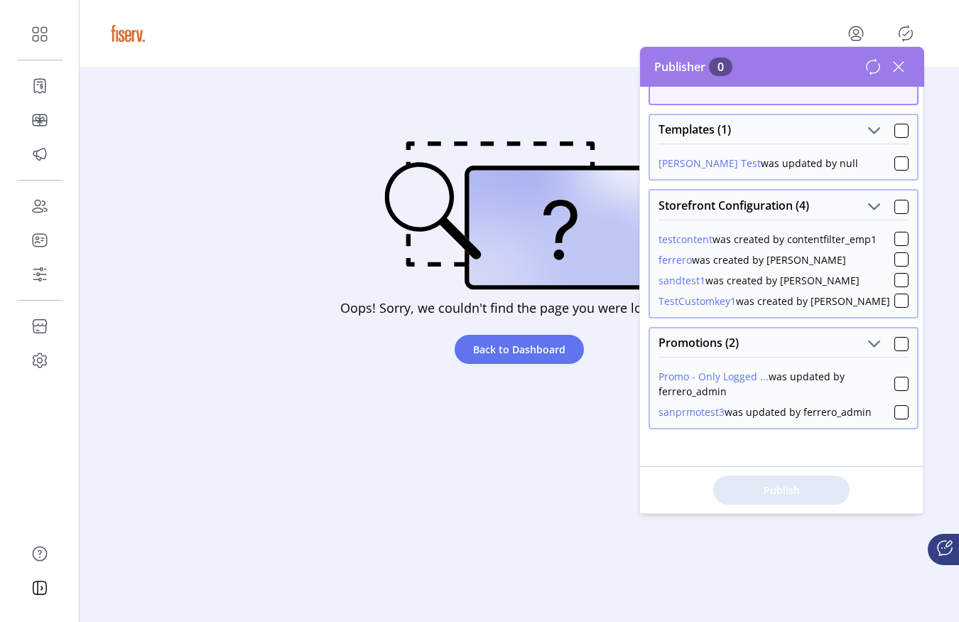
click at [666, 264] on button "ferrero" at bounding box center [675, 259] width 33 height 15
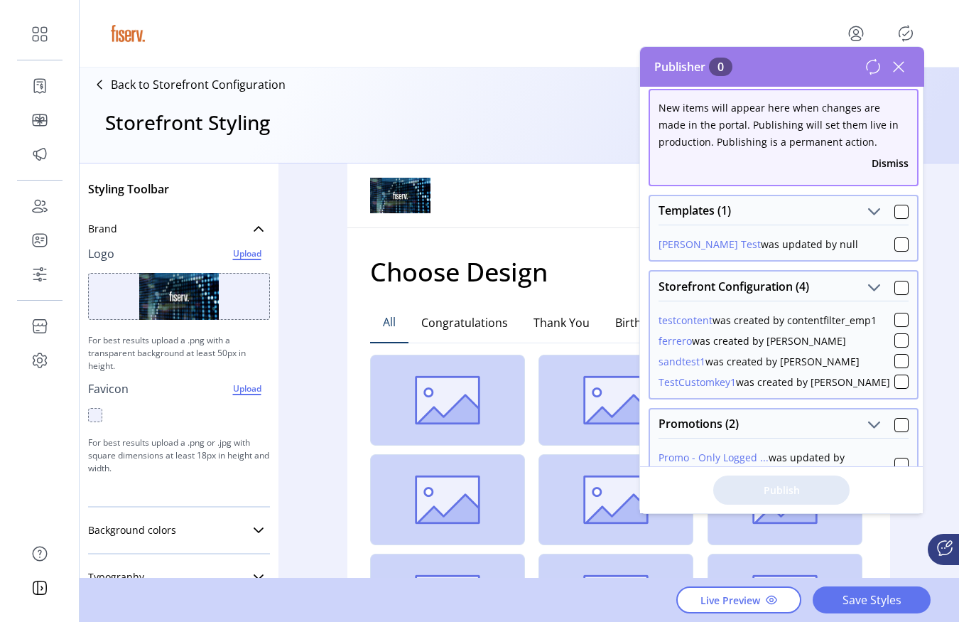
scroll to position [8, 0]
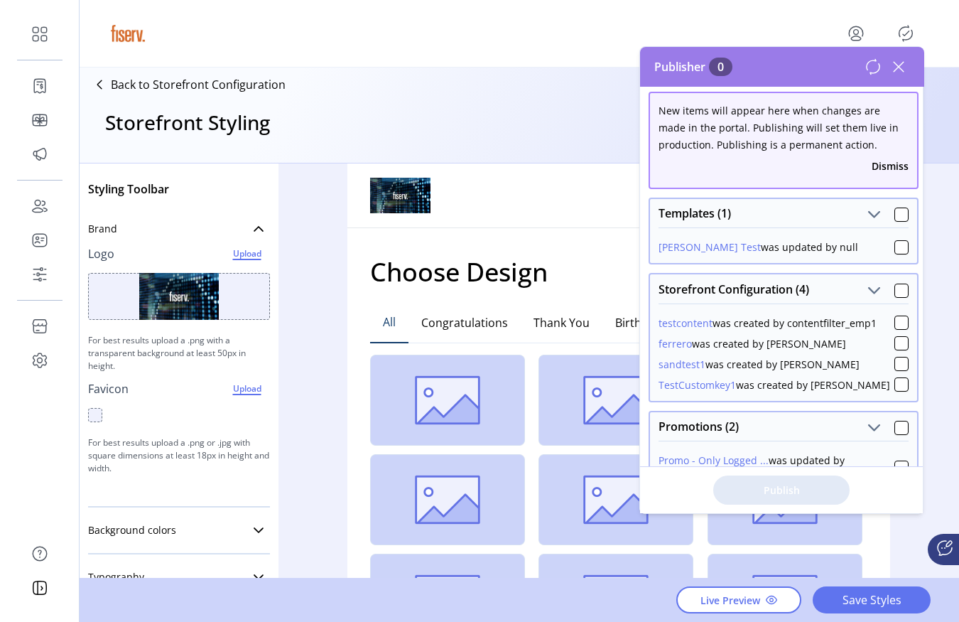
click at [891, 163] on button "Dismiss" at bounding box center [890, 165] width 37 height 15
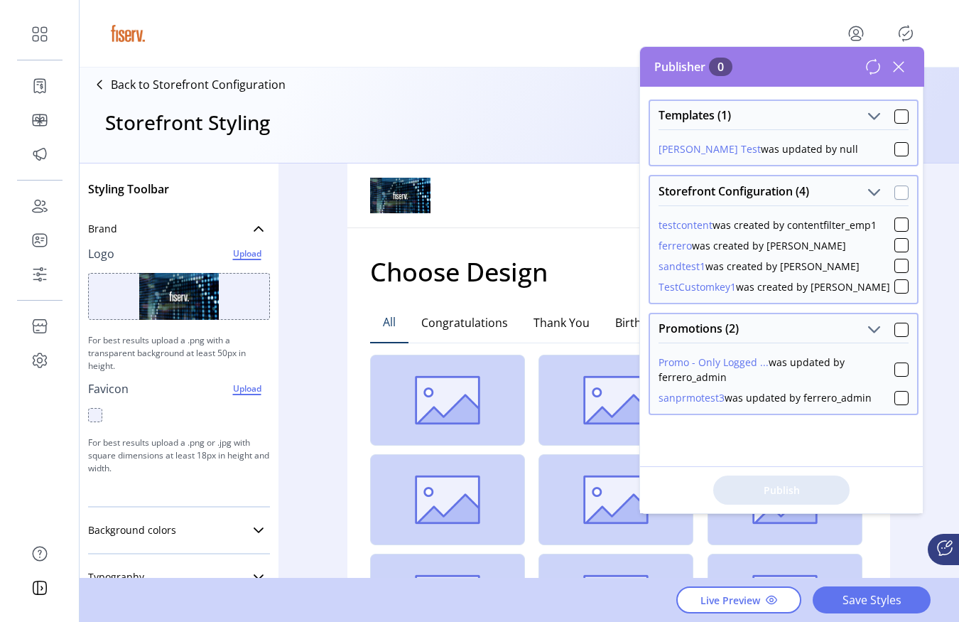
click at [895, 198] on div at bounding box center [902, 192] width 14 height 14
click at [897, 190] on icon at bounding box center [902, 193] width 10 height 10
click at [895, 193] on div at bounding box center [902, 192] width 14 height 14
click at [897, 193] on icon at bounding box center [902, 193] width 10 height 10
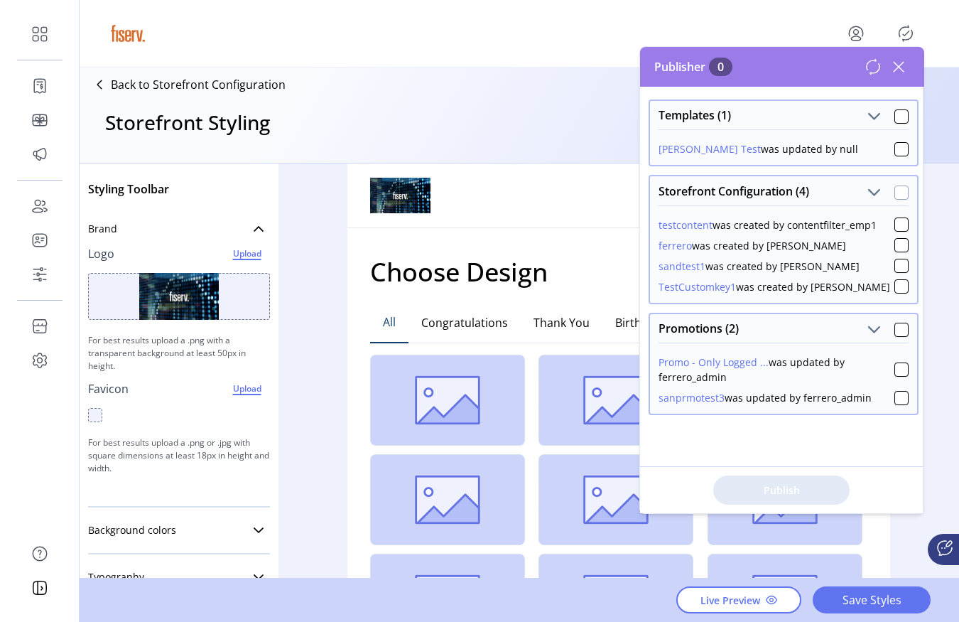
click at [895, 193] on div at bounding box center [902, 192] width 14 height 14
click at [897, 193] on icon at bounding box center [902, 193] width 10 height 10
click at [895, 193] on div at bounding box center [902, 192] width 14 height 14
click at [895, 240] on p-checkbox at bounding box center [902, 245] width 14 height 15
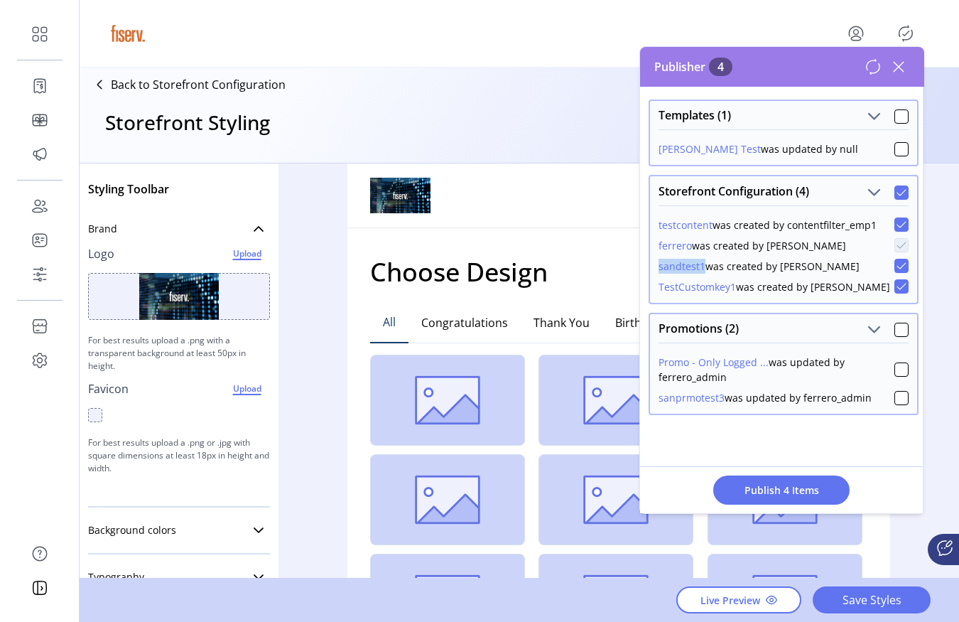
click at [895, 240] on p-checkbox at bounding box center [902, 245] width 14 height 15
click at [895, 243] on p-checkbox at bounding box center [902, 245] width 14 height 15
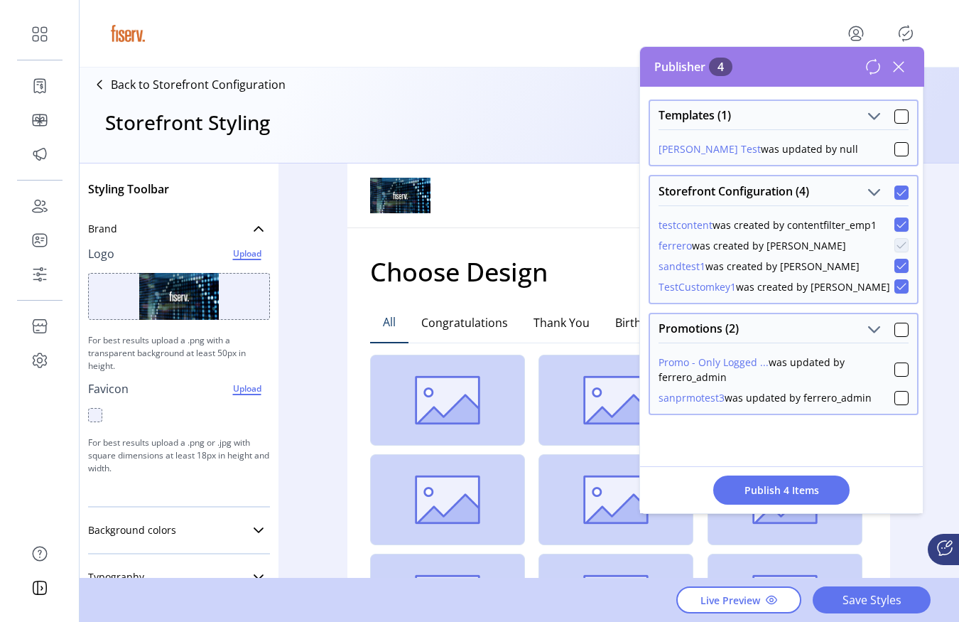
click at [897, 261] on icon at bounding box center [902, 266] width 10 height 10
click at [897, 260] on div at bounding box center [902, 266] width 14 height 14
click at [897, 261] on icon at bounding box center [902, 266] width 10 height 10
click at [897, 262] on div at bounding box center [902, 266] width 14 height 14
click at [897, 262] on icon at bounding box center [902, 266] width 10 height 10
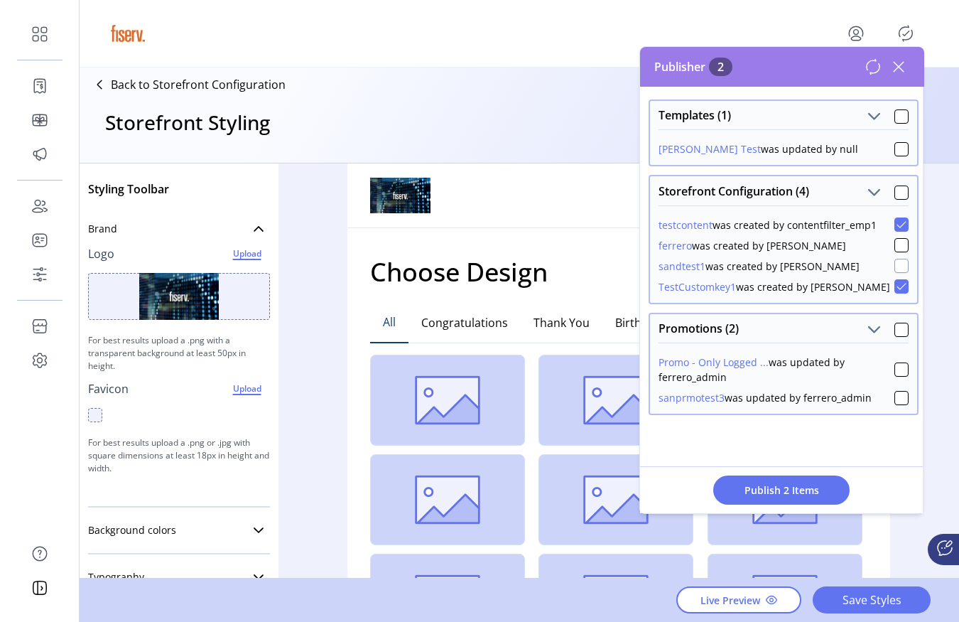
click at [897, 262] on div at bounding box center [902, 266] width 14 height 14
click at [897, 262] on icon at bounding box center [902, 266] width 10 height 10
click at [897, 220] on icon at bounding box center [902, 225] width 10 height 10
click at [897, 283] on icon at bounding box center [902, 286] width 10 height 10
click at [895, 259] on div at bounding box center [902, 266] width 14 height 14
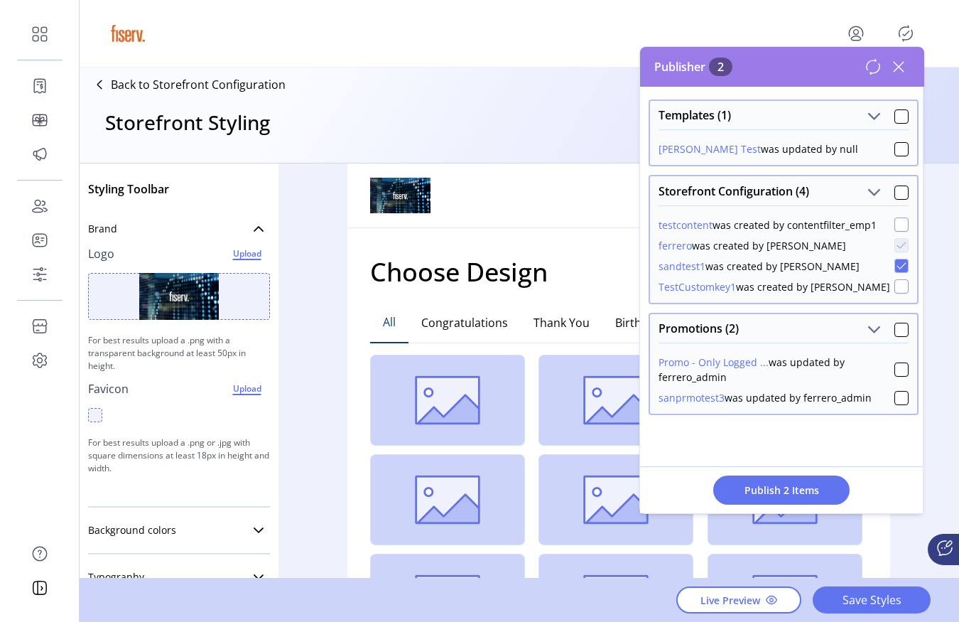
click at [897, 264] on icon at bounding box center [902, 266] width 10 height 10
click at [895, 191] on div at bounding box center [902, 192] width 14 height 14
click at [895, 114] on div at bounding box center [902, 116] width 14 height 14
click at [896, 335] on div at bounding box center [902, 330] width 14 height 14
click at [875, 72] on icon at bounding box center [873, 66] width 17 height 17
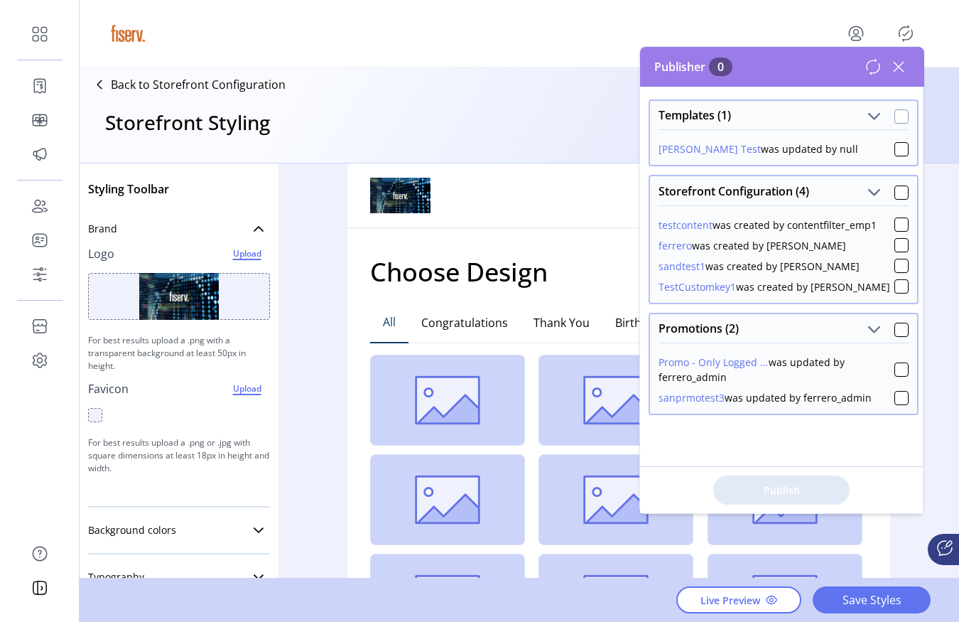
click at [895, 111] on div at bounding box center [902, 116] width 14 height 14
click at [898, 189] on div at bounding box center [902, 192] width 14 height 14
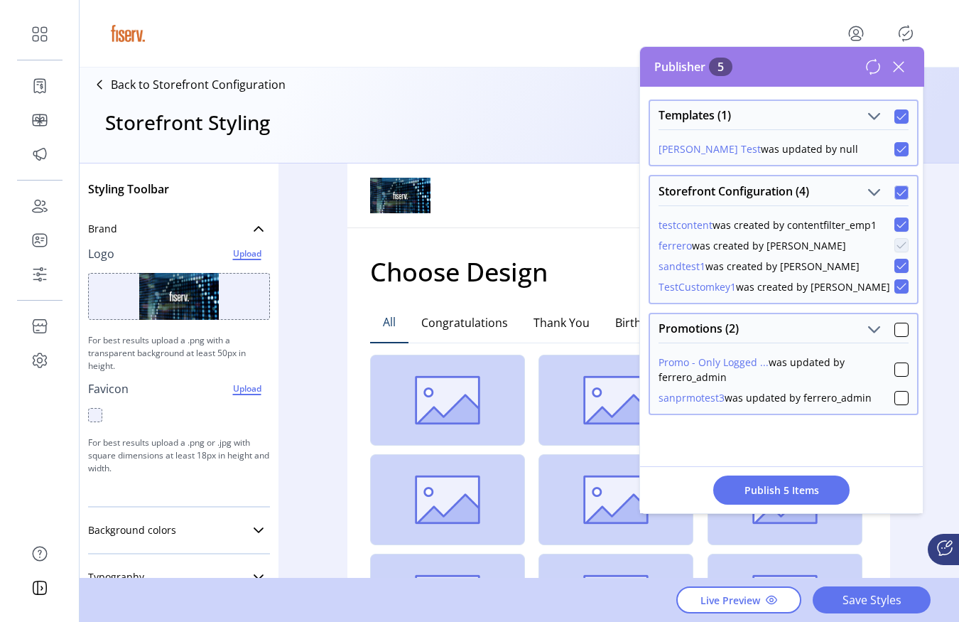
click at [893, 337] on div "Promotions (2)" at bounding box center [783, 328] width 267 height 28
click at [895, 336] on div at bounding box center [902, 330] width 14 height 14
click at [787, 493] on span "Publish 7 Items" at bounding box center [781, 490] width 99 height 15
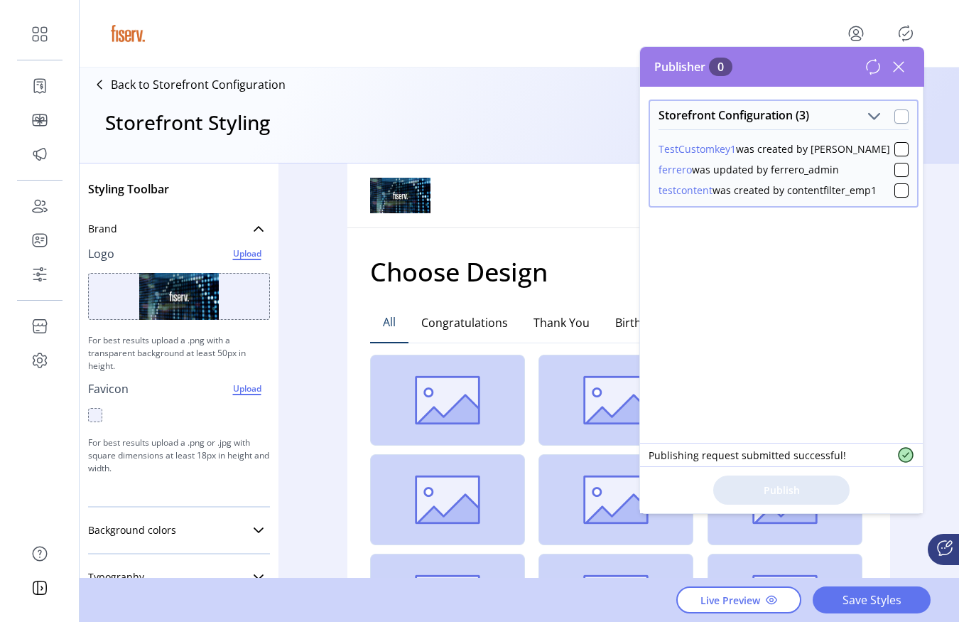
click at [898, 116] on div at bounding box center [902, 116] width 14 height 14
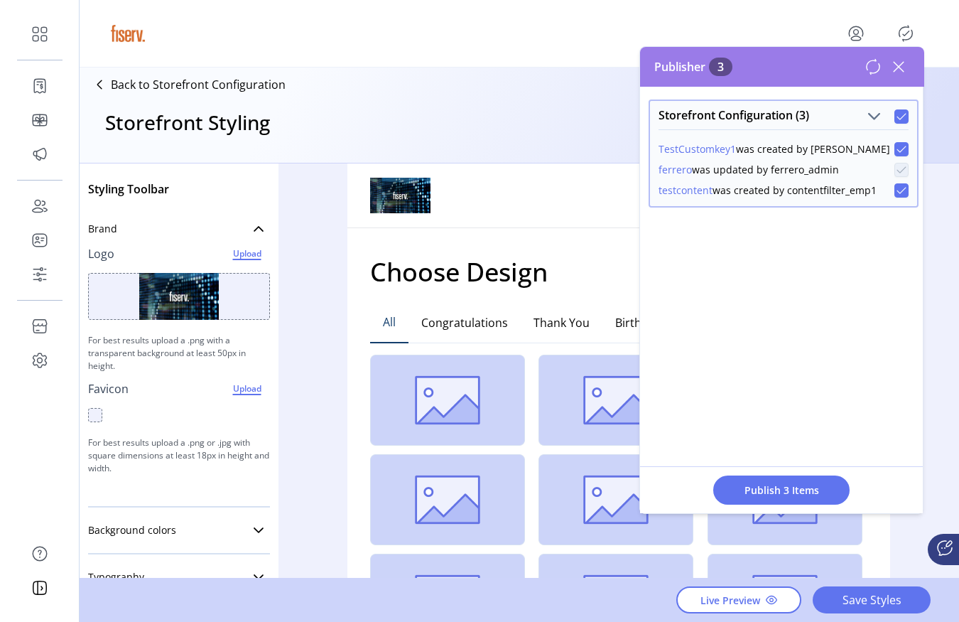
click at [898, 116] on div at bounding box center [902, 116] width 14 height 14
click at [900, 122] on div at bounding box center [902, 116] width 14 height 14
click at [787, 492] on span "Publish 3 Items" at bounding box center [781, 490] width 99 height 15
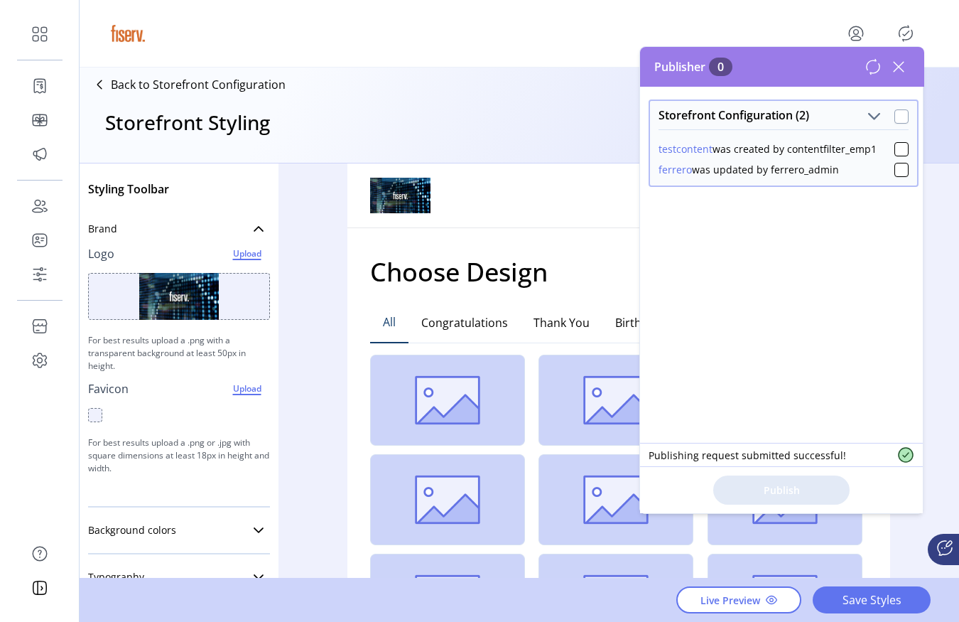
click at [895, 120] on div at bounding box center [902, 116] width 14 height 14
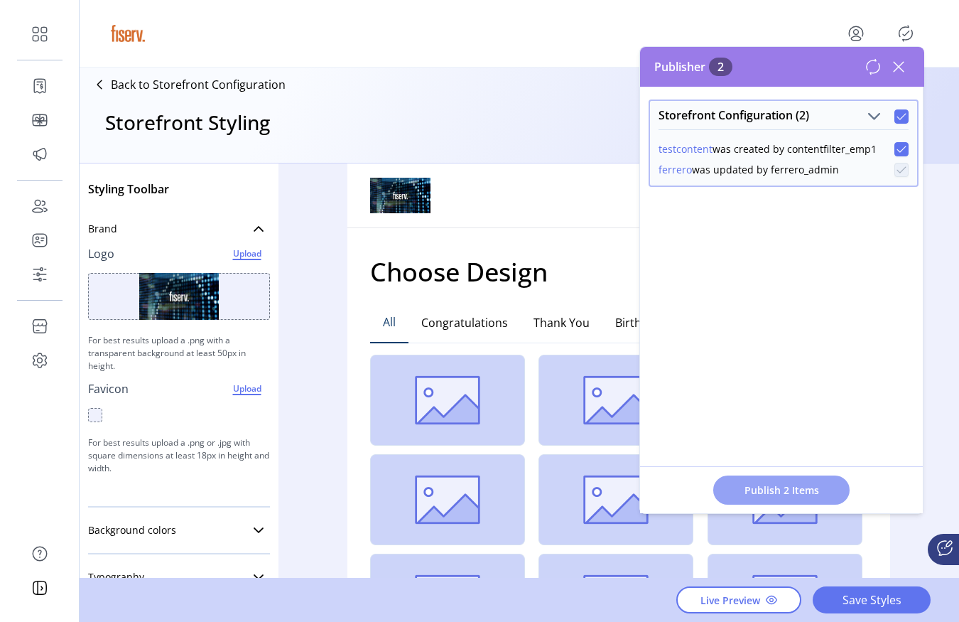
click at [802, 480] on button "Publish 2 Items" at bounding box center [781, 489] width 136 height 29
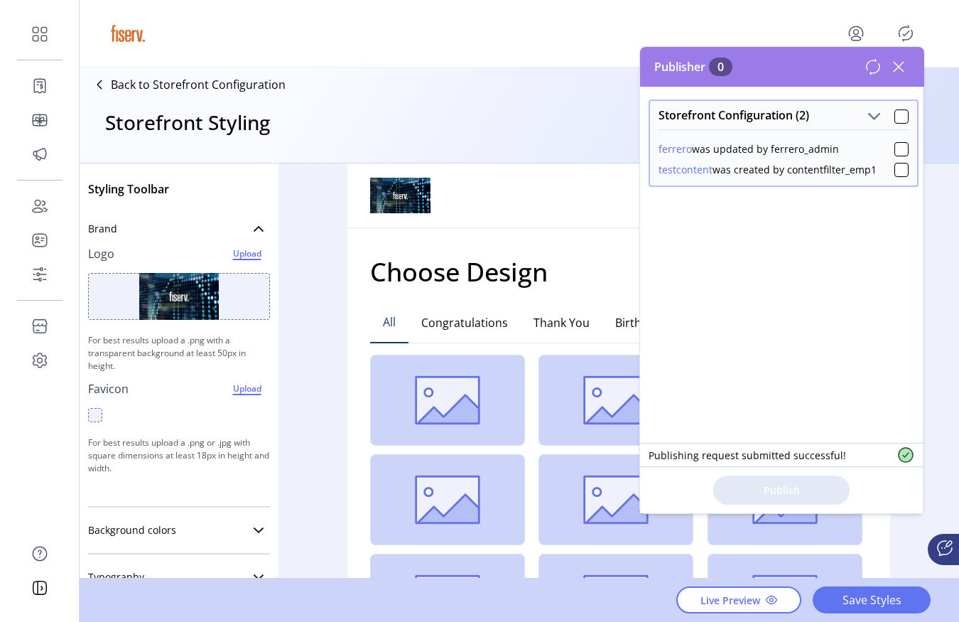
click at [875, 70] on icon at bounding box center [873, 66] width 17 height 17
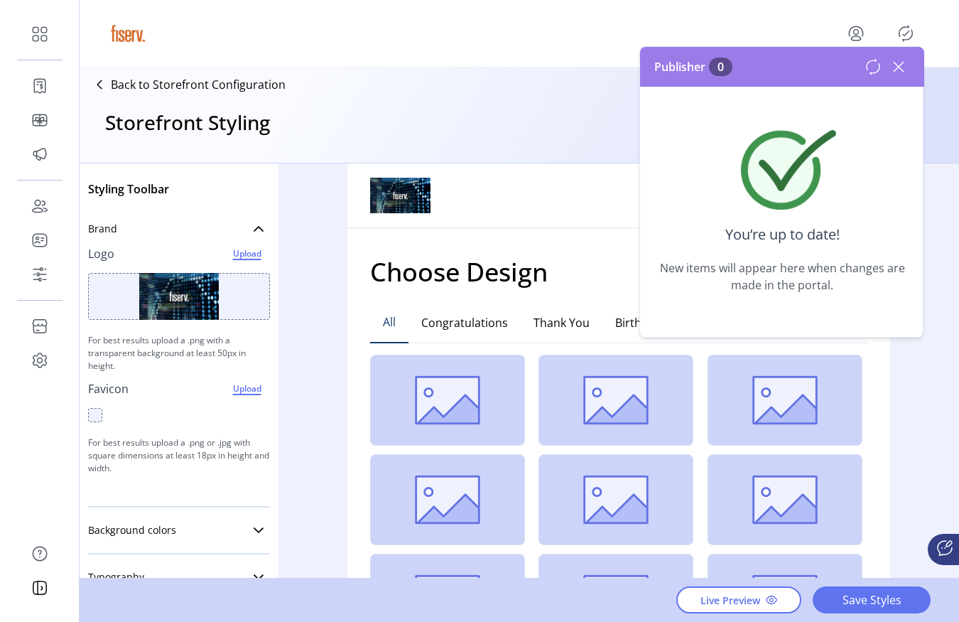
click at [900, 67] on icon at bounding box center [899, 67] width 10 height 10
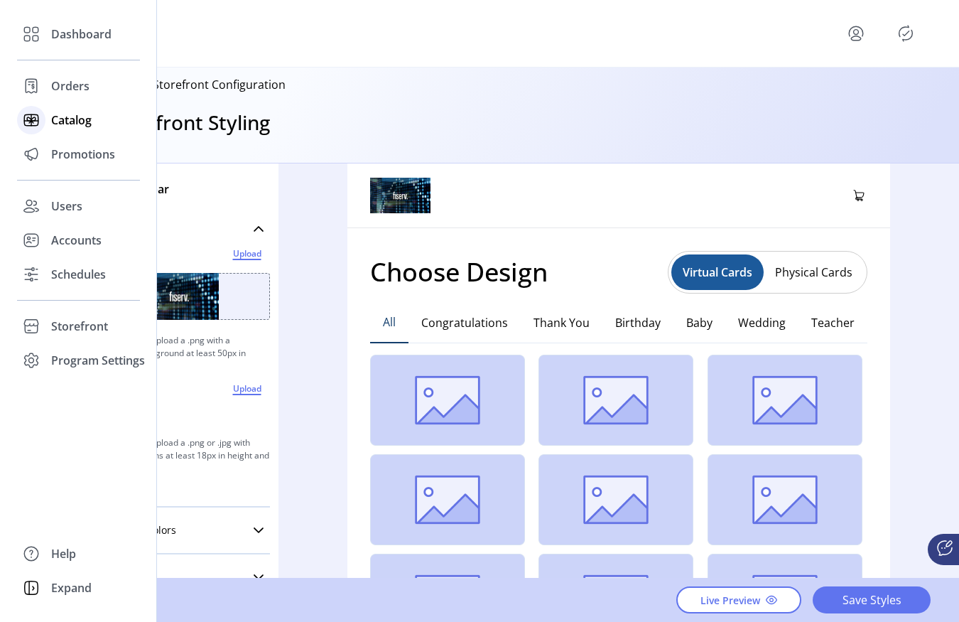
click at [41, 121] on icon at bounding box center [31, 120] width 23 height 23
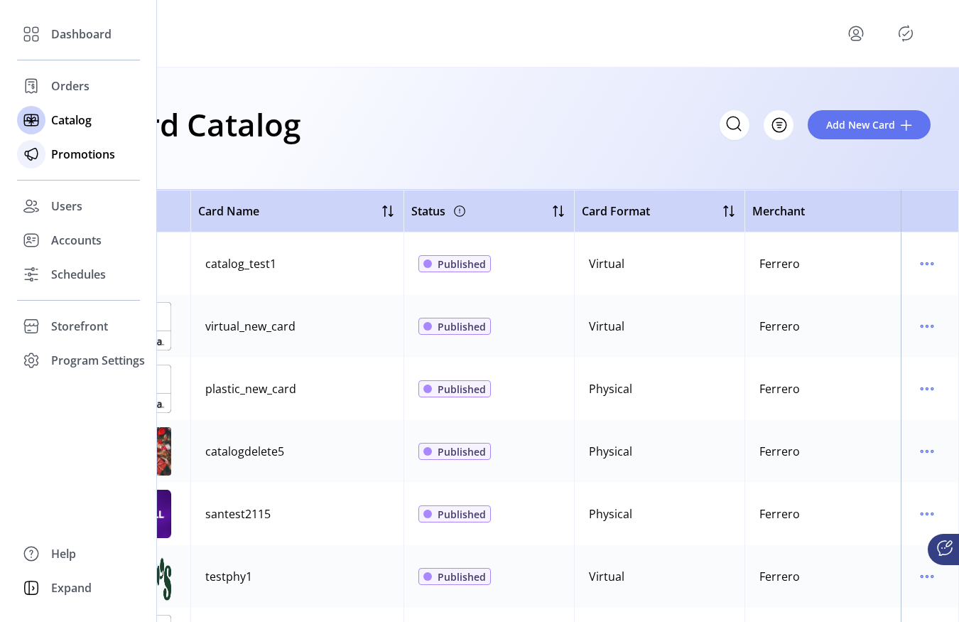
click at [85, 140] on div "Promotions" at bounding box center [78, 154] width 123 height 34
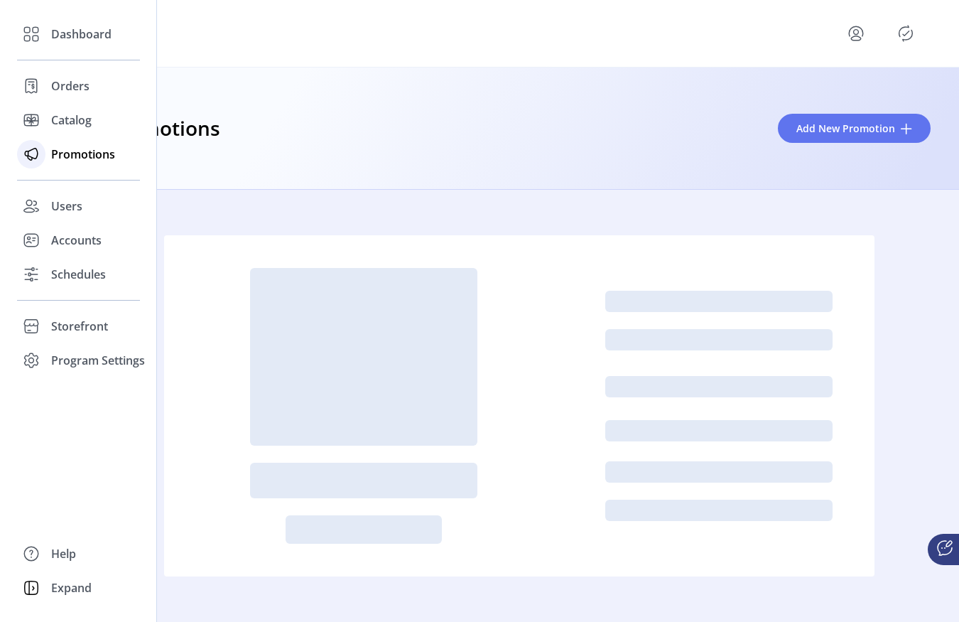
click at [84, 140] on div "Promotions" at bounding box center [78, 154] width 123 height 34
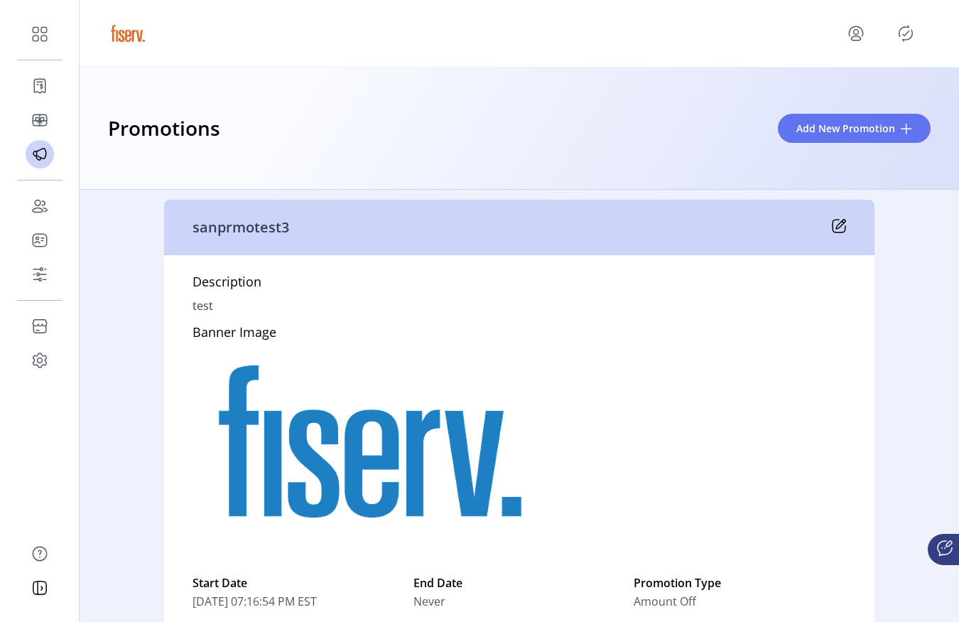
scroll to position [52, 0]
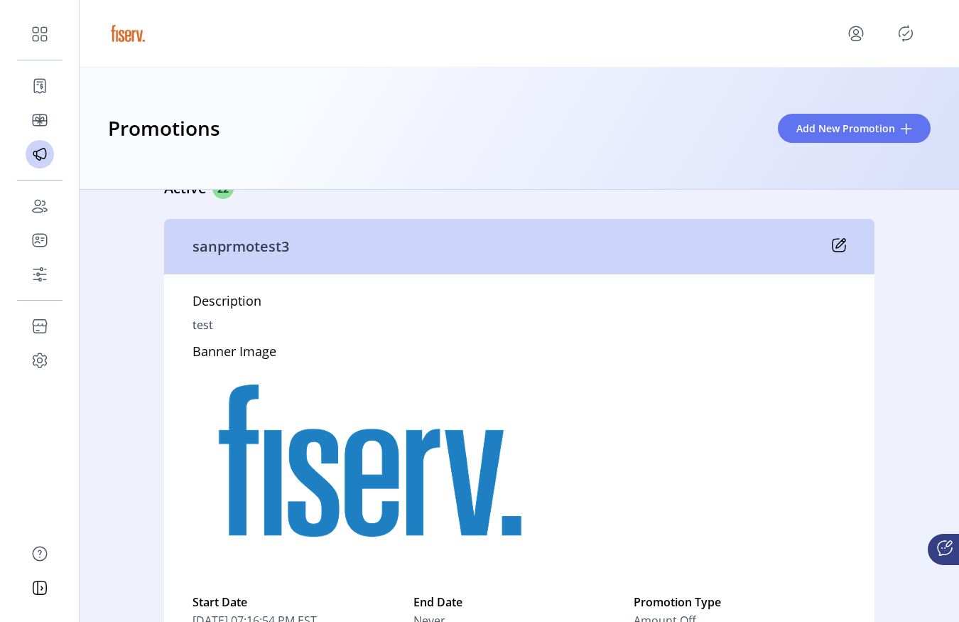
click at [838, 242] on icon at bounding box center [839, 245] width 14 height 14
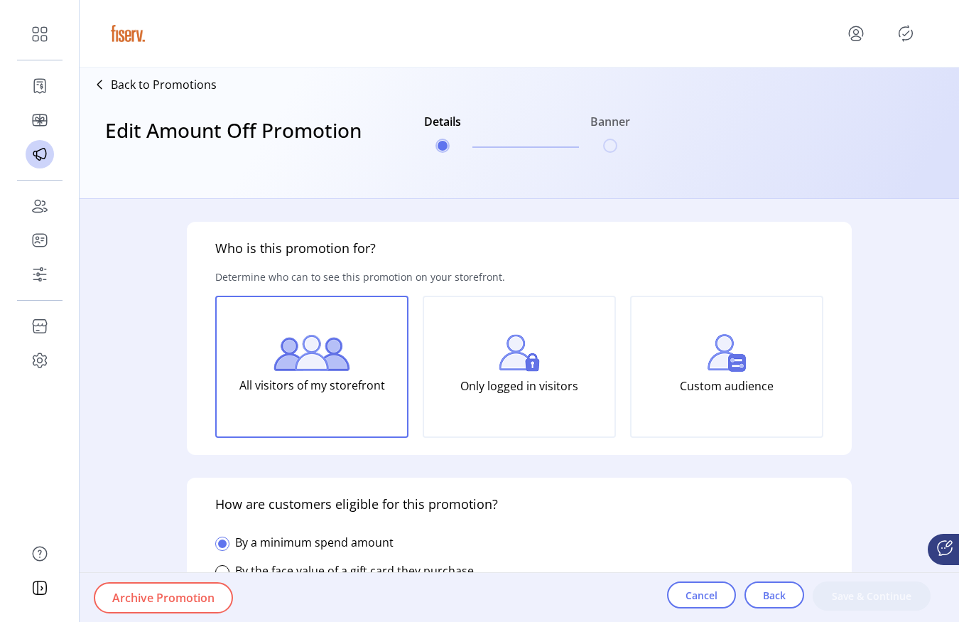
type input "**"
type input "*****"
type input "**********"
type input "*****"
type input "**********"
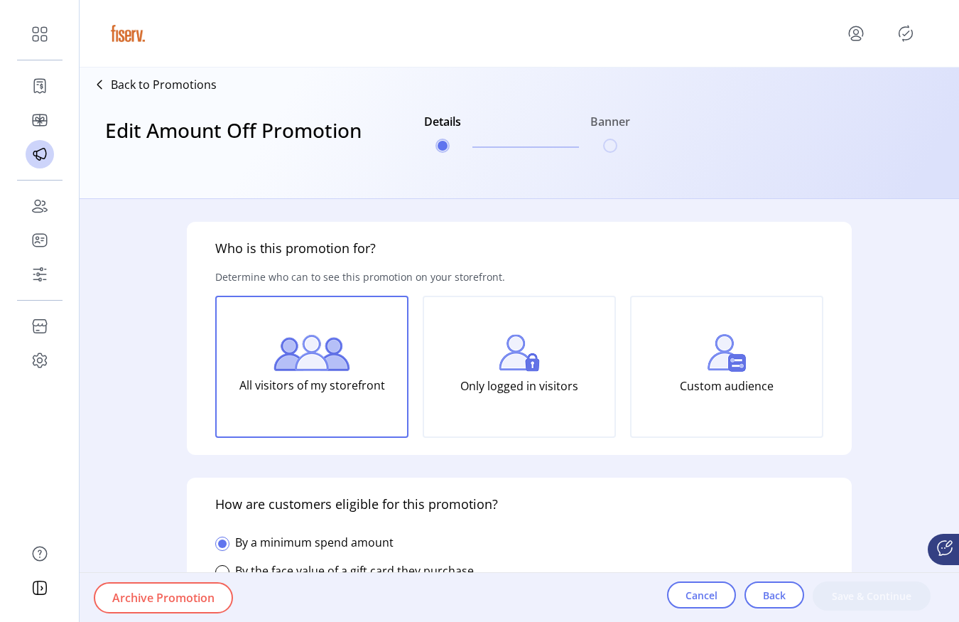
type input "**********"
type textarea "****"
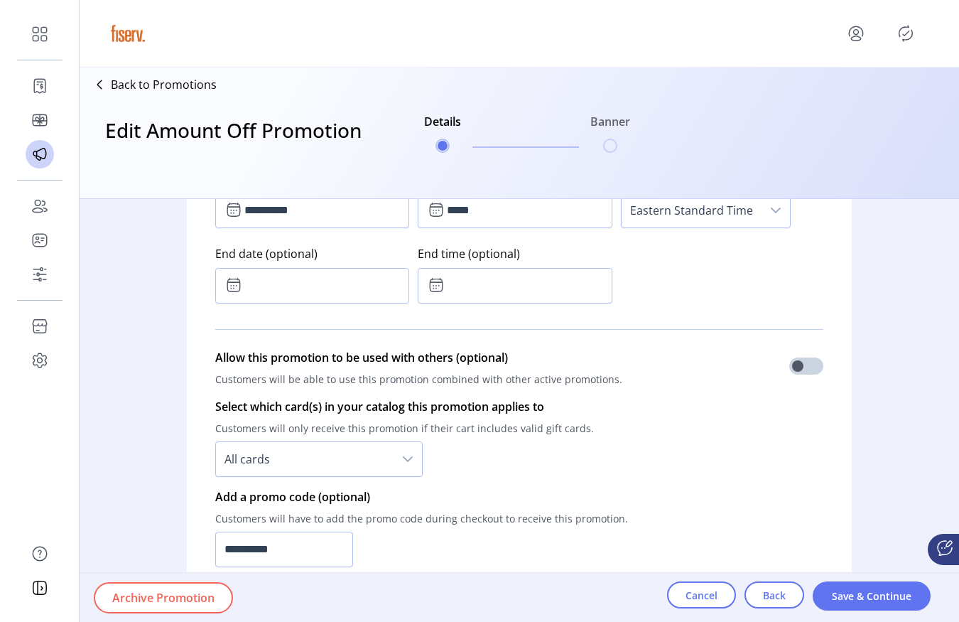
scroll to position [1082, 0]
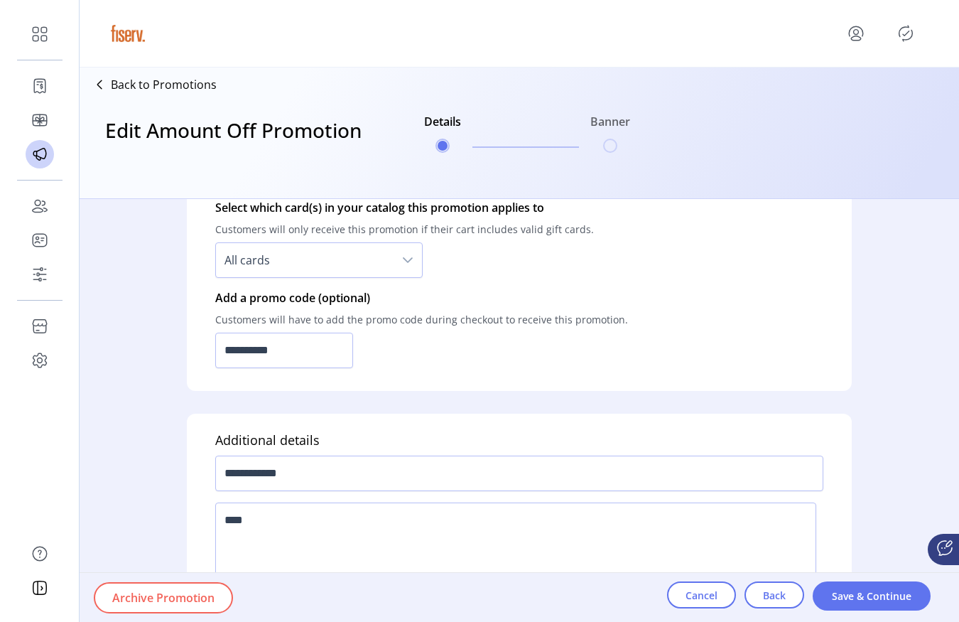
click at [208, 605] on button "Archive Promotion" at bounding box center [163, 597] width 139 height 31
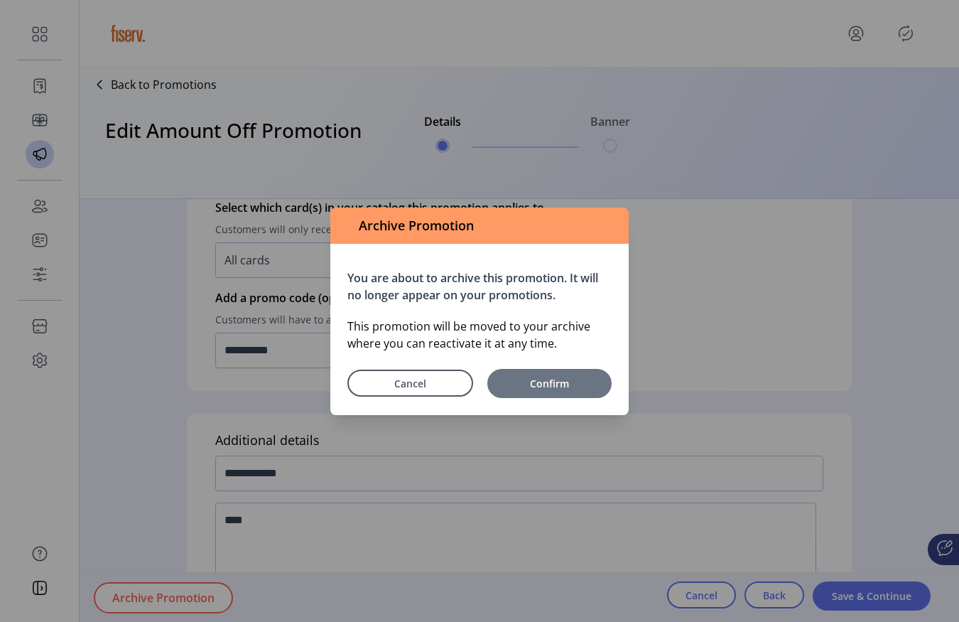
click at [546, 386] on span "Confirm" at bounding box center [550, 383] width 110 height 15
click at [556, 382] on span "Confirm" at bounding box center [550, 383] width 110 height 15
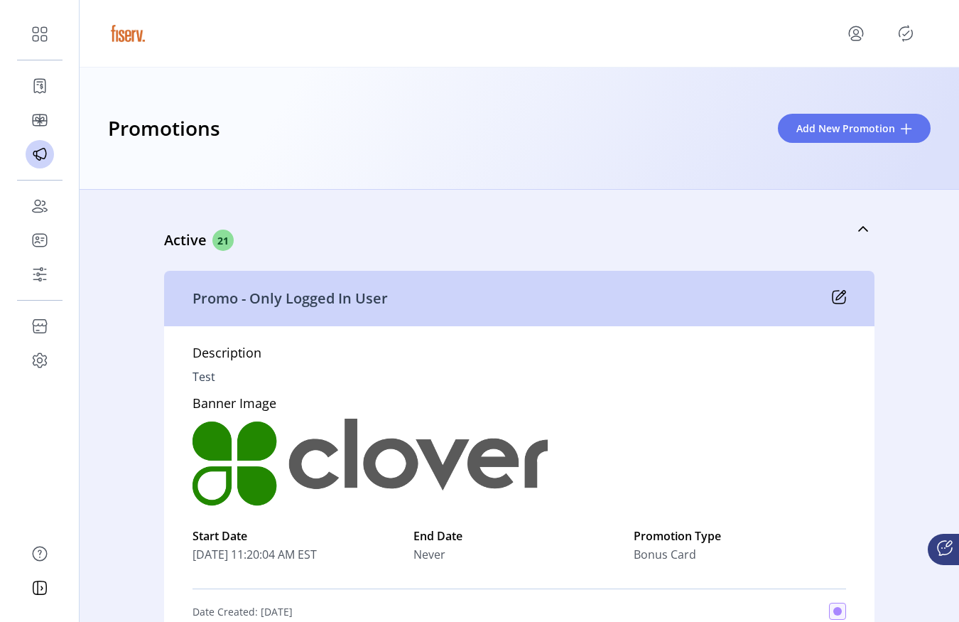
click at [905, 34] on icon "Publisher Panel" at bounding box center [906, 33] width 23 height 23
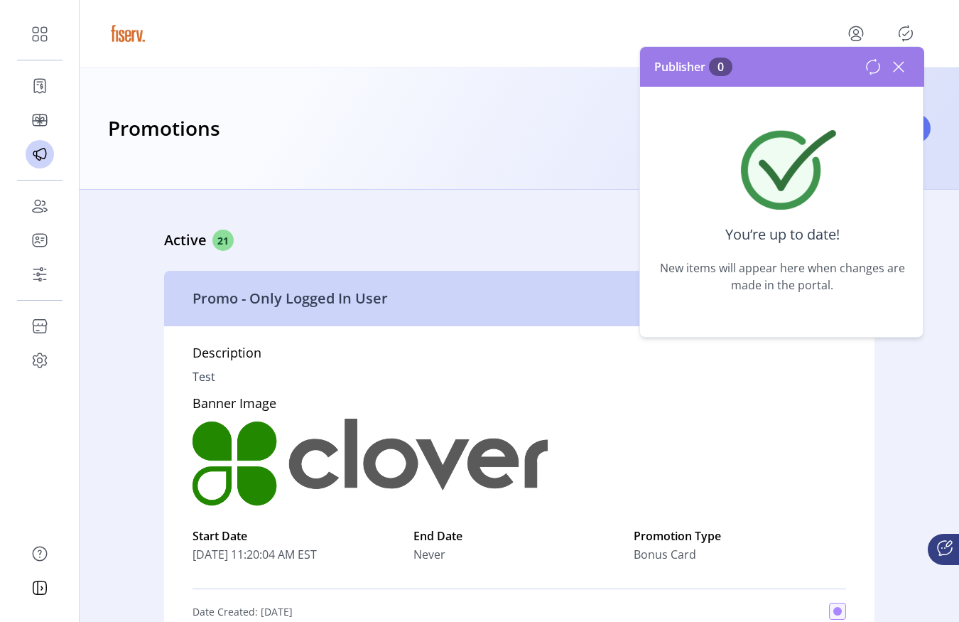
click at [894, 71] on icon at bounding box center [899, 67] width 10 height 10
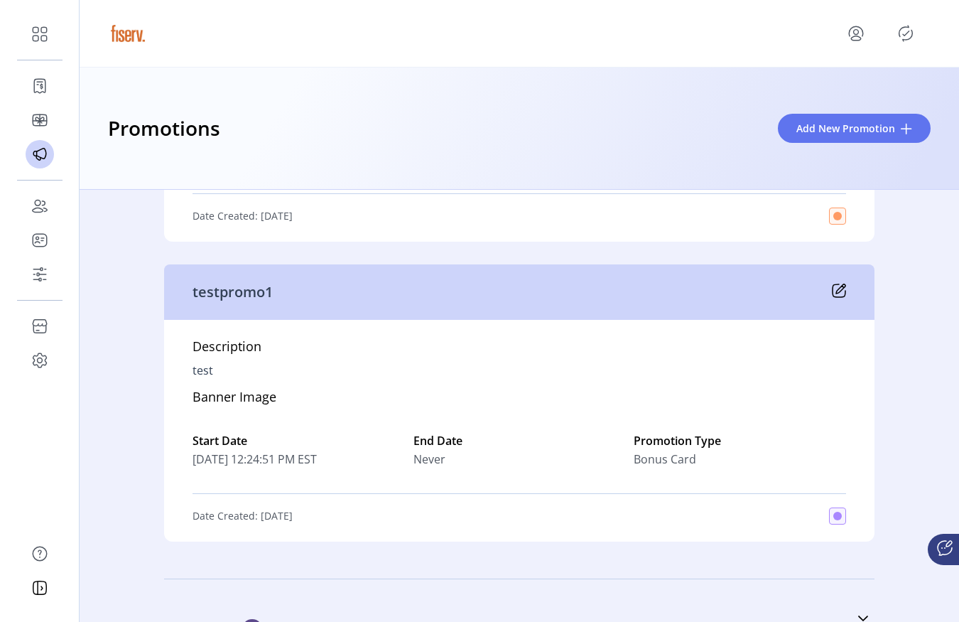
scroll to position [8621, 0]
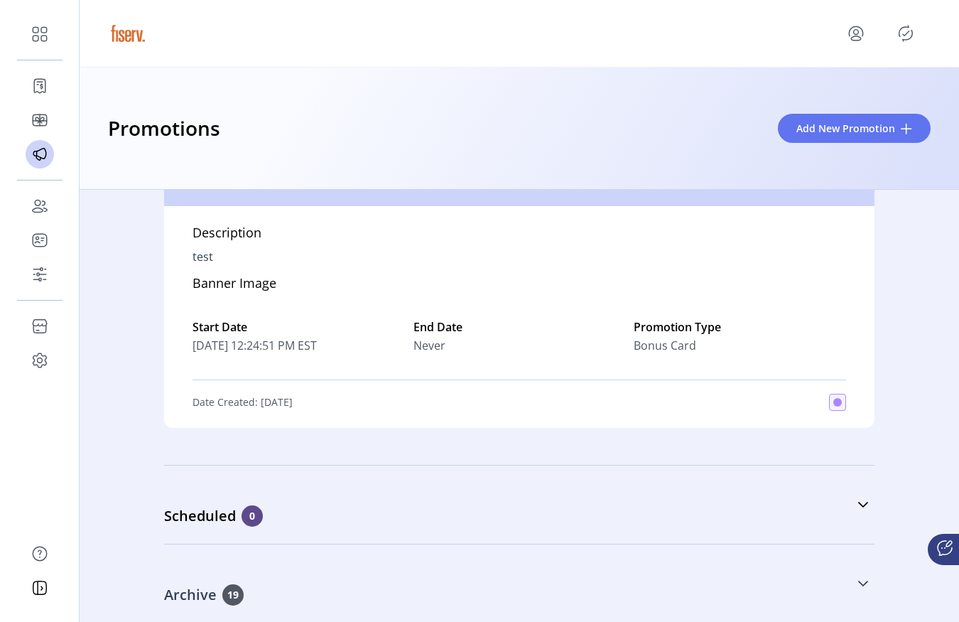
click at [296, 587] on div "Archive 19" at bounding box center [448, 594] width 569 height 21
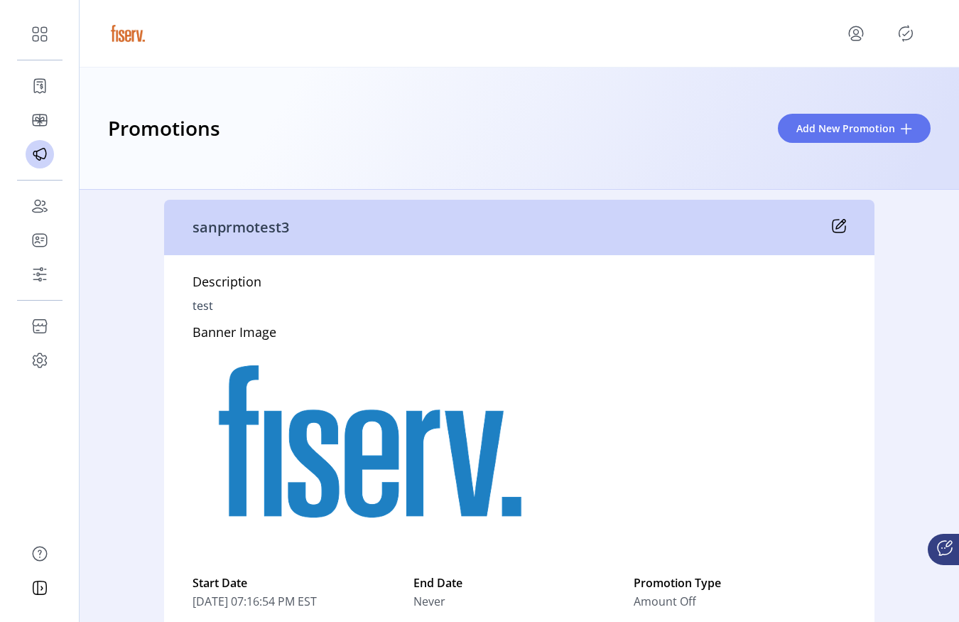
scroll to position [10631, 0]
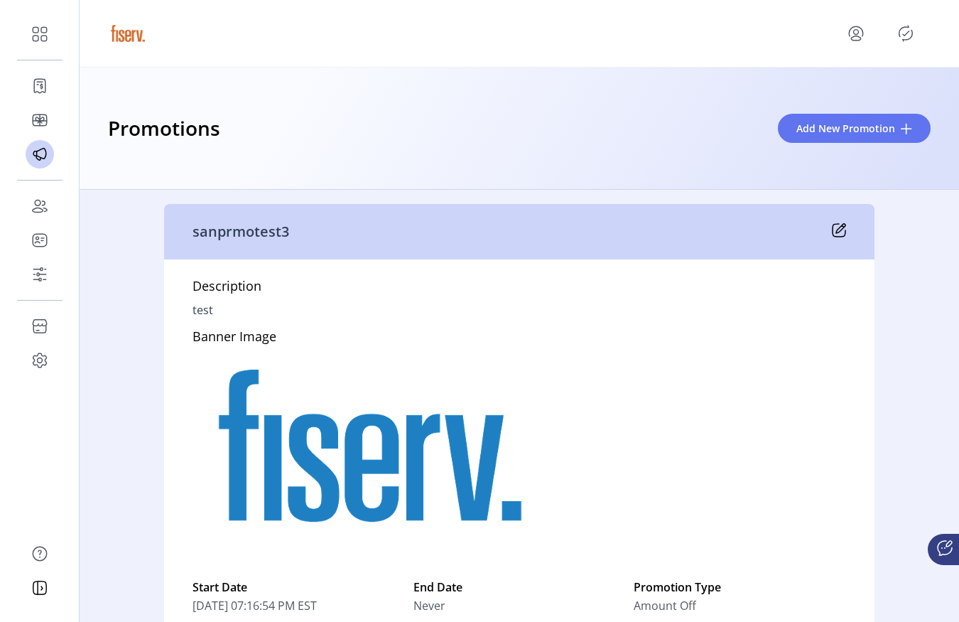
click at [834, 238] on div "sanprmotest3" at bounding box center [519, 231] width 711 height 55
click at [835, 235] on icon at bounding box center [839, 230] width 14 height 14
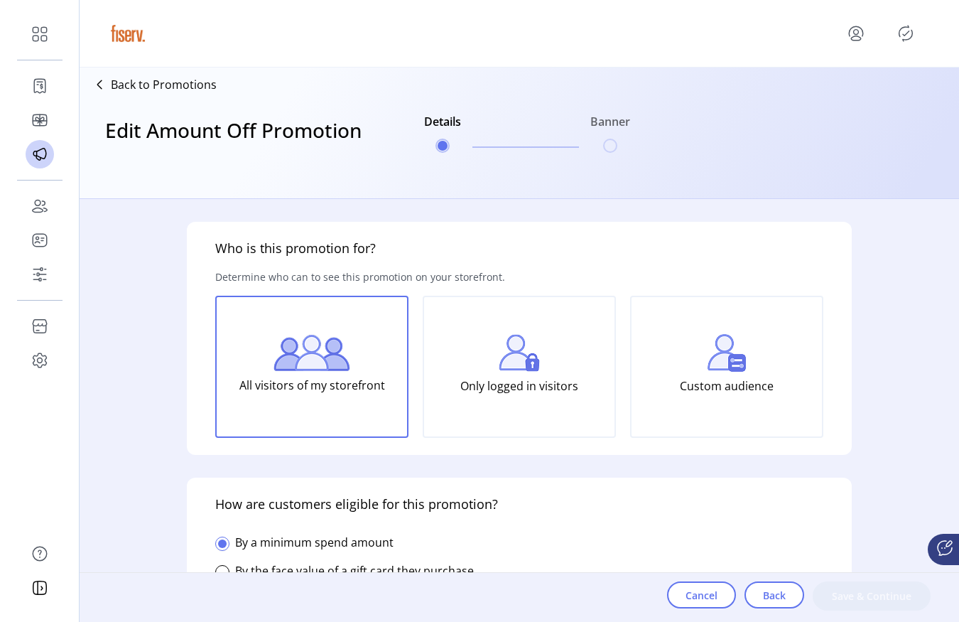
type input "**********"
type textarea "****"
type input "**"
type input "*****"
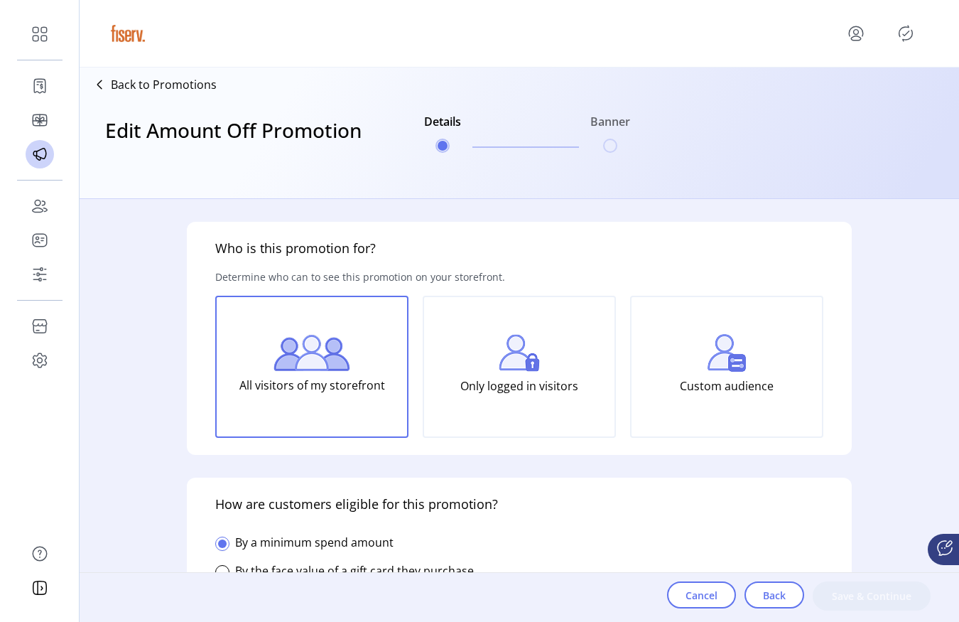
type input "**********"
type input "*****"
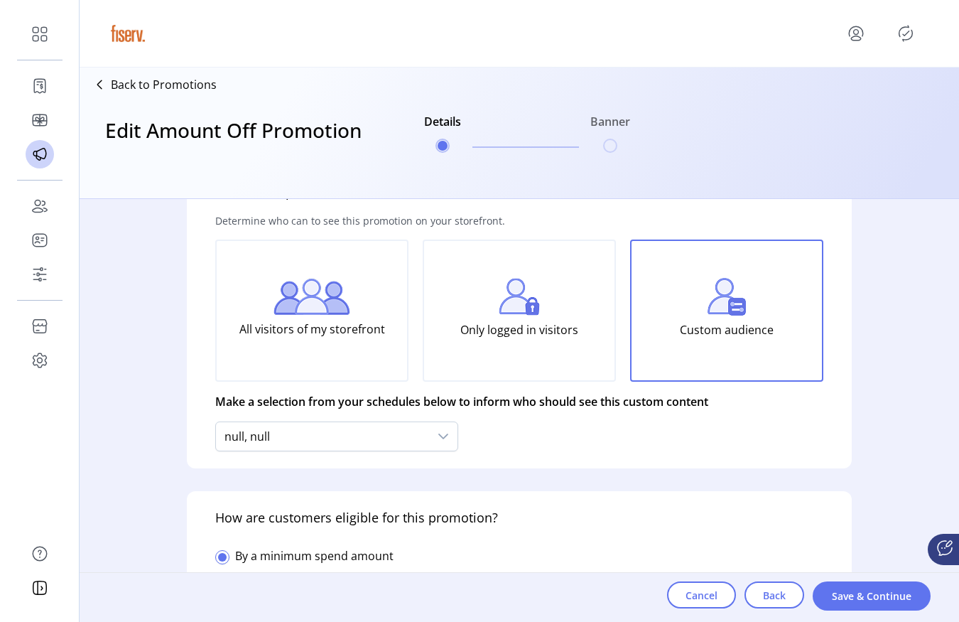
scroll to position [55, 0]
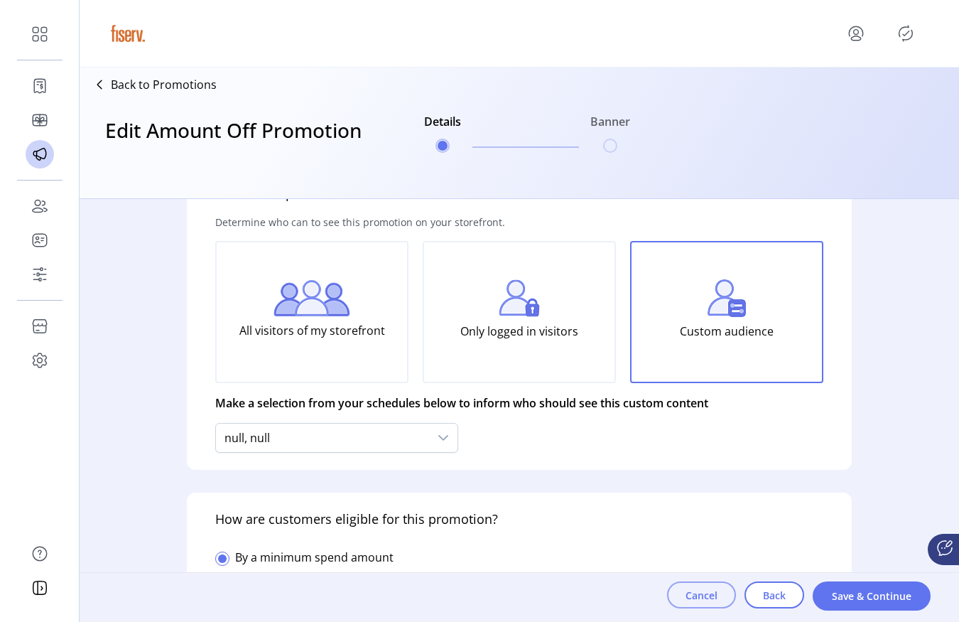
click at [713, 603] on button "Cancel" at bounding box center [701, 594] width 69 height 27
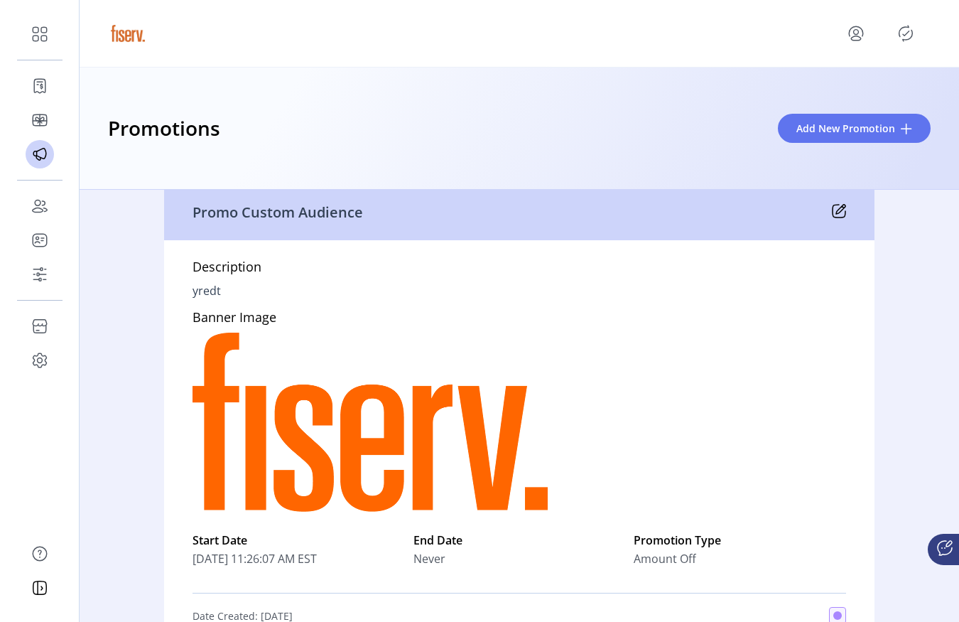
scroll to position [471, 0]
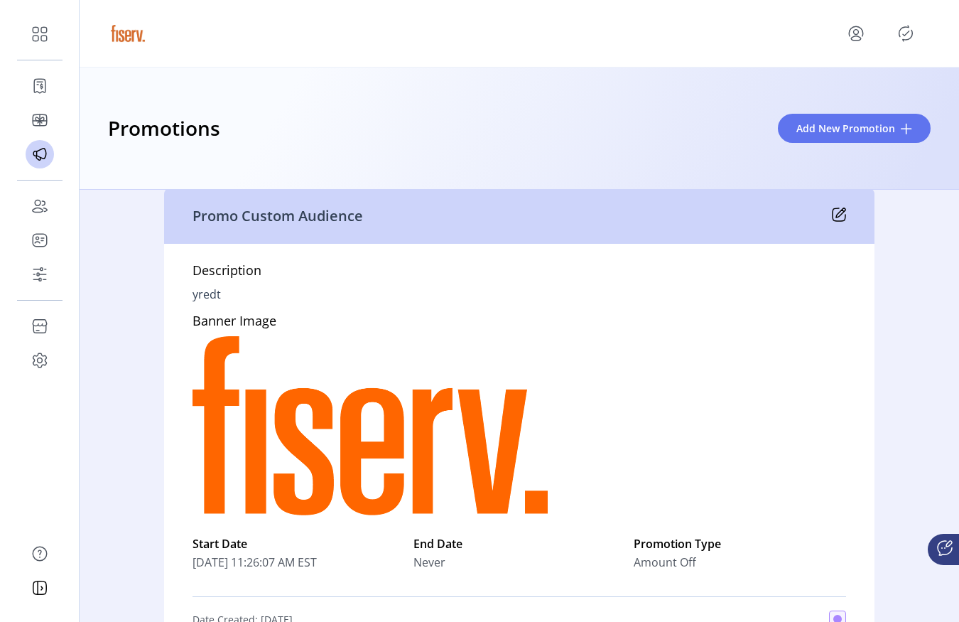
click at [835, 220] on icon at bounding box center [839, 214] width 13 height 13
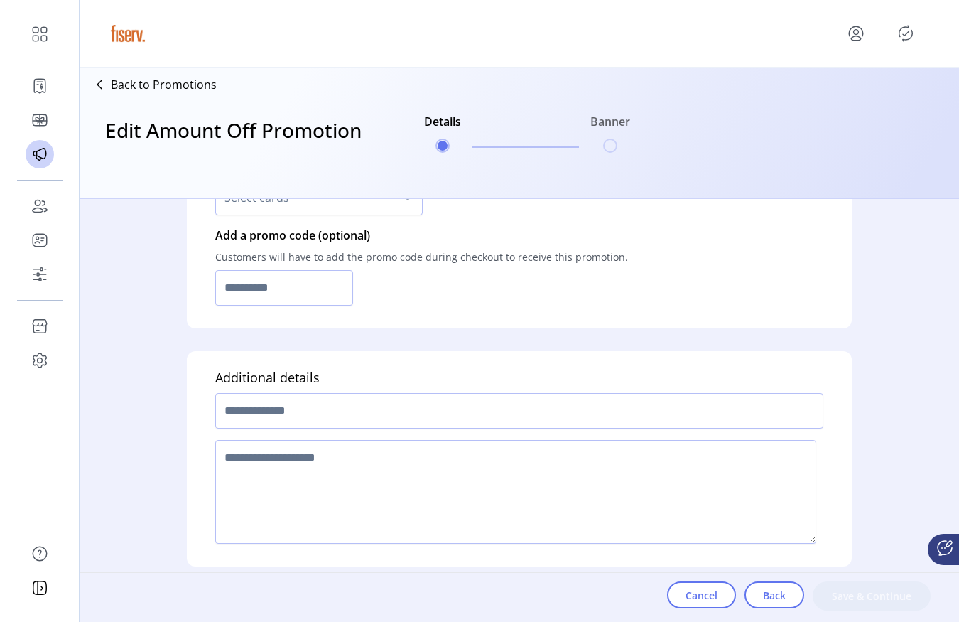
type input "**********"
type textarea "*****"
type input "**"
type input "*********"
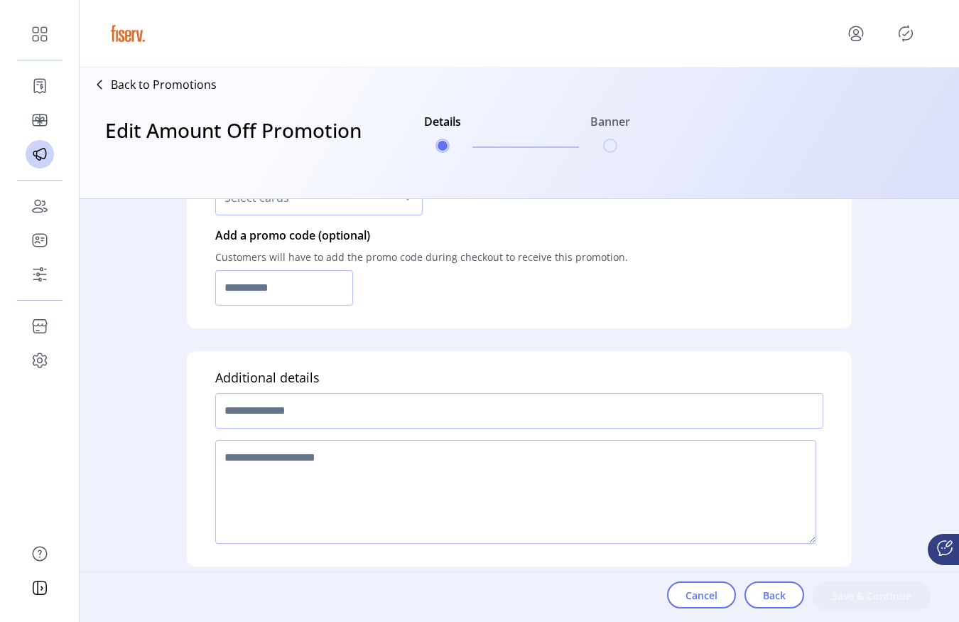
type input "**********"
type input "*****"
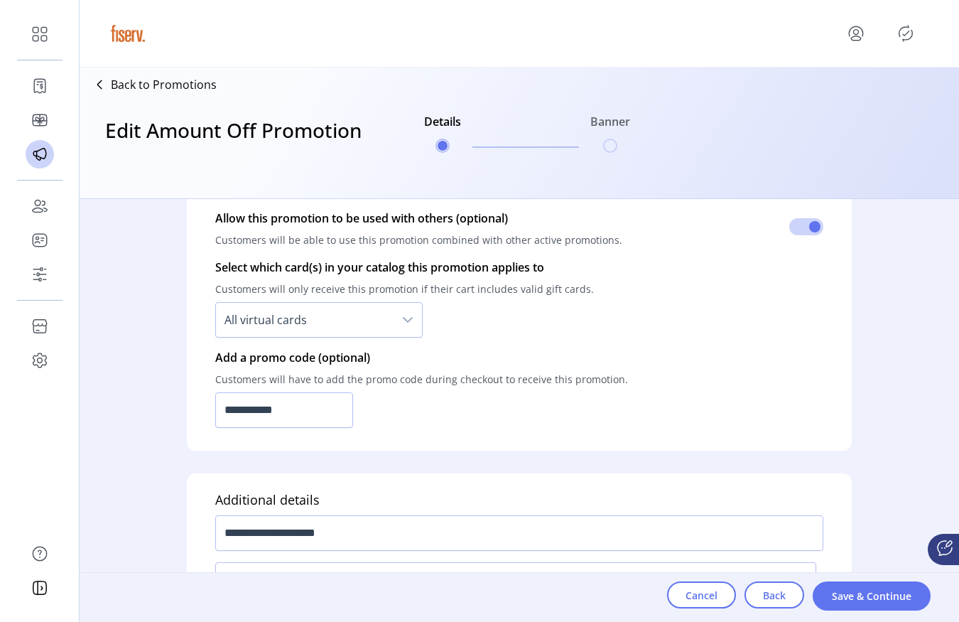
scroll to position [1197, 0]
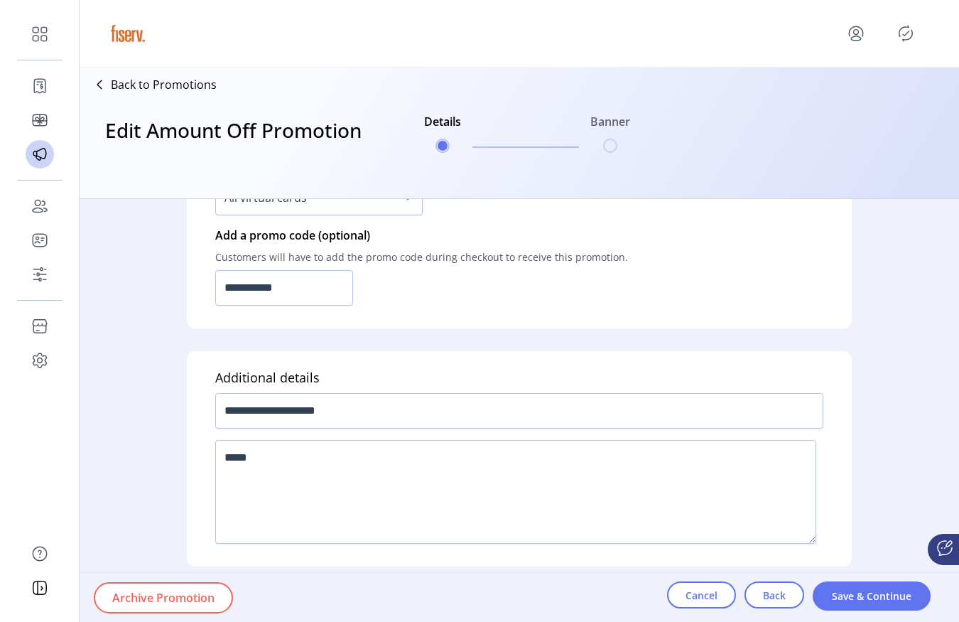
click at [219, 611] on button "Archive Promotion" at bounding box center [163, 597] width 139 height 31
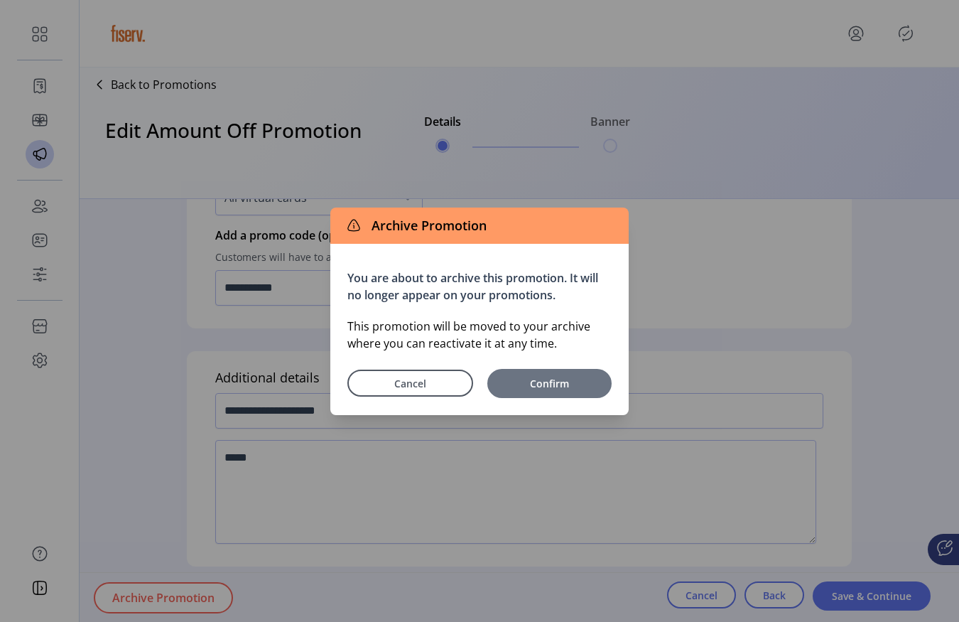
click at [574, 394] on button "Confirm" at bounding box center [549, 383] width 124 height 29
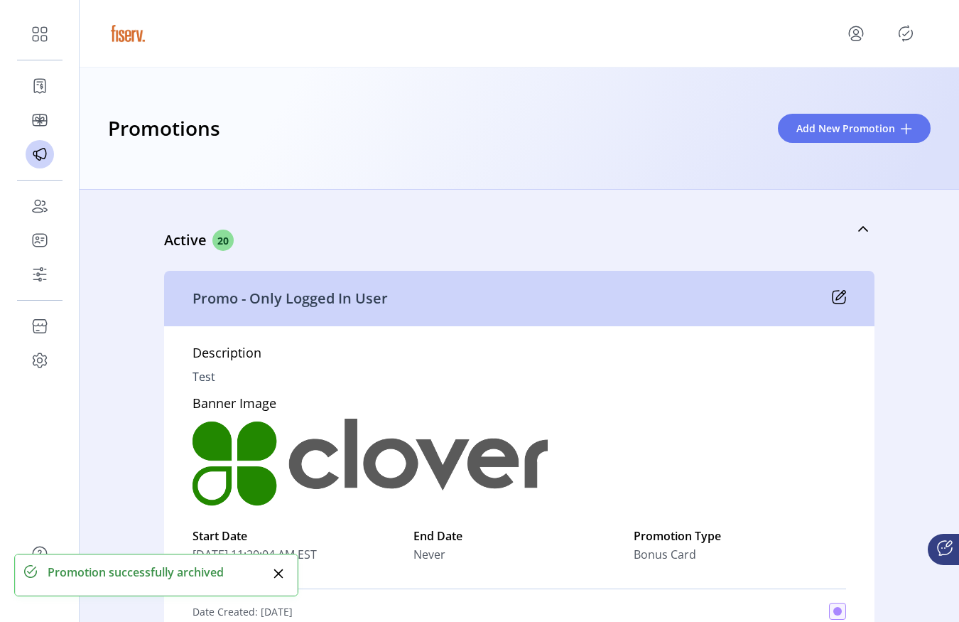
click at [901, 35] on icon "Publisher Panel" at bounding box center [906, 33] width 23 height 23
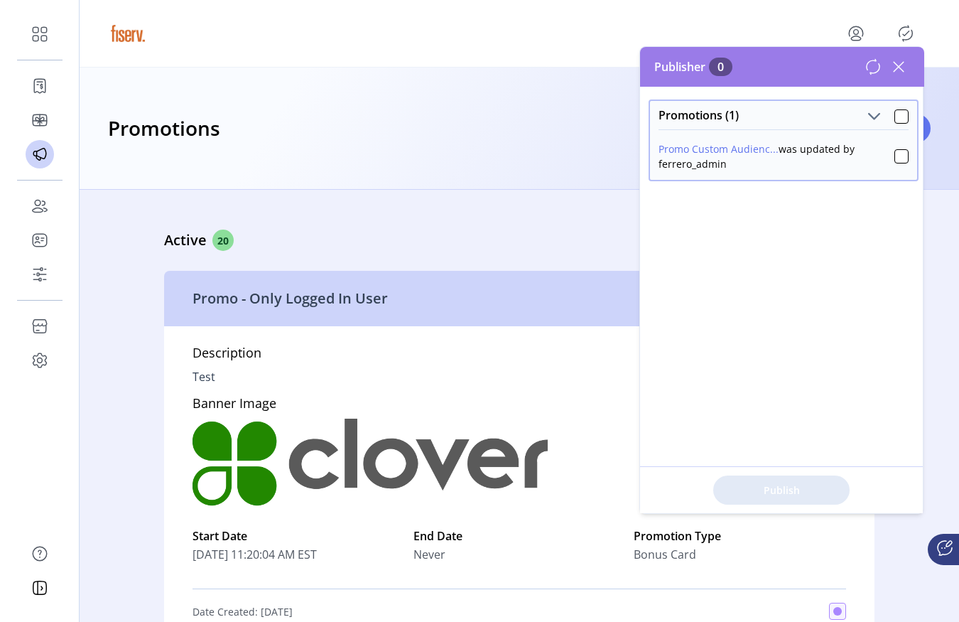
click at [715, 152] on button "Promo Custom Audienc..." at bounding box center [719, 148] width 120 height 15
click at [724, 139] on div "Promo Custom Audienc... was updated by ferrero_admin" at bounding box center [784, 154] width 250 height 36
click at [723, 154] on button "Promo Custom Audienc..." at bounding box center [719, 148] width 120 height 15
click at [738, 151] on button "Promo Custom Audienc..." at bounding box center [719, 148] width 120 height 15
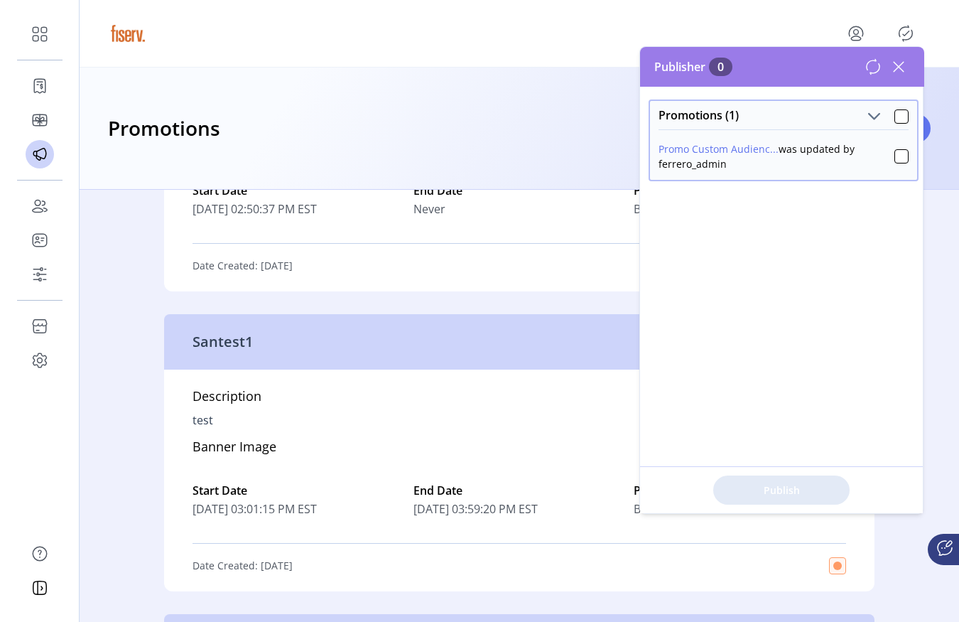
scroll to position [8142, 0]
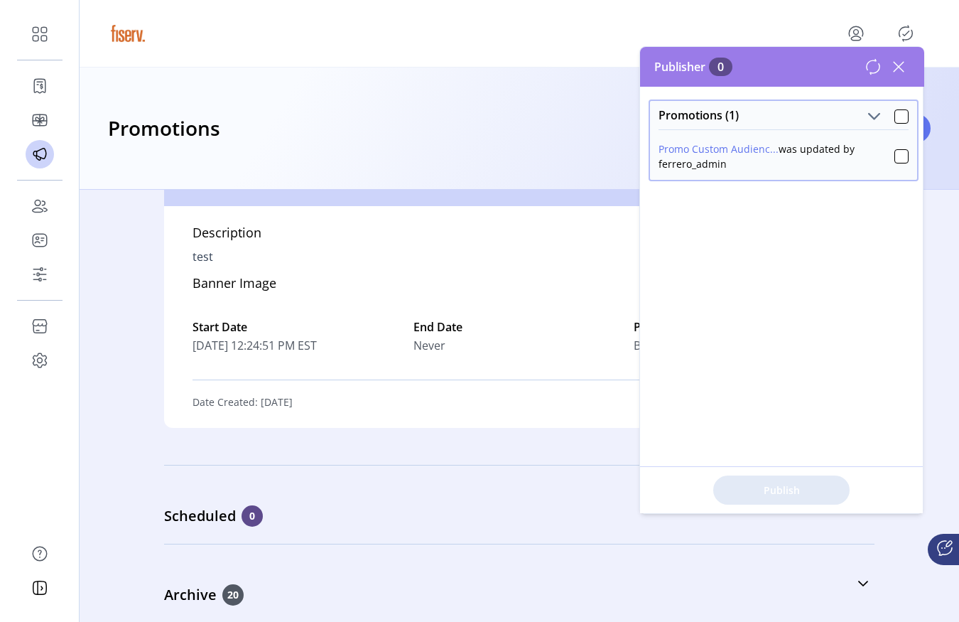
click at [900, 79] on div "Publisher 0" at bounding box center [782, 67] width 284 height 40
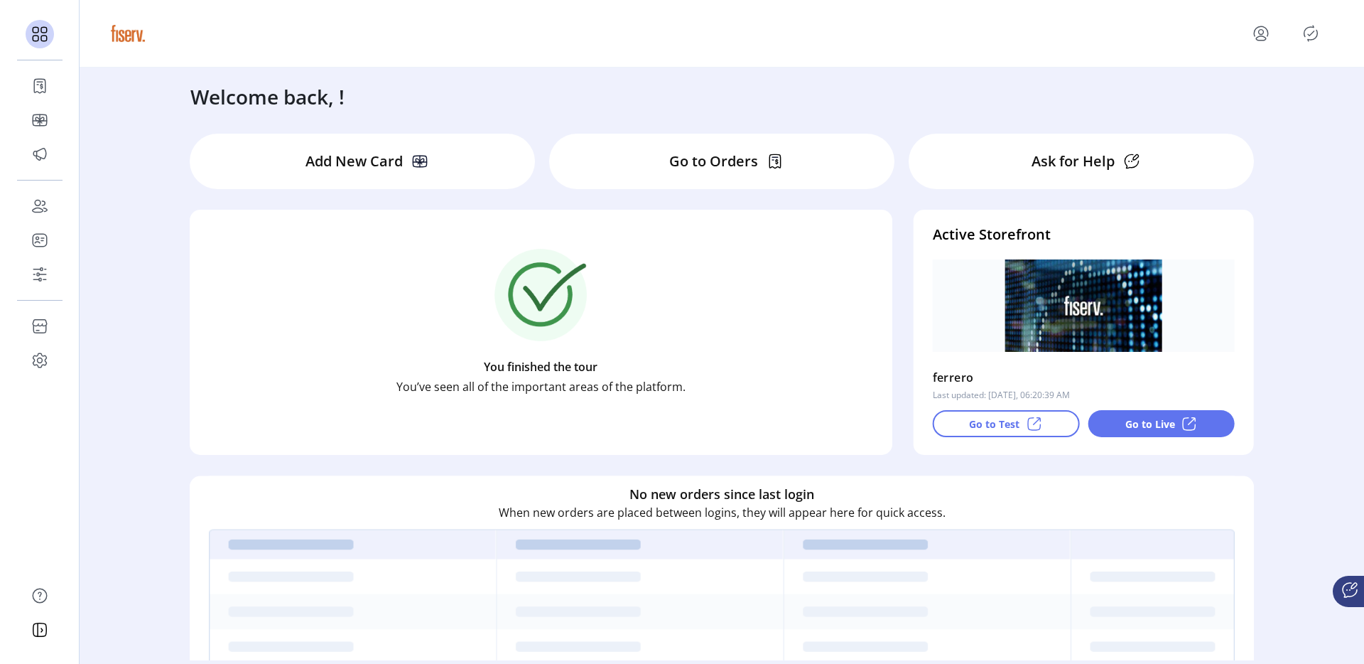
click at [1309, 29] on icon "Publisher Panel" at bounding box center [1311, 33] width 23 height 23
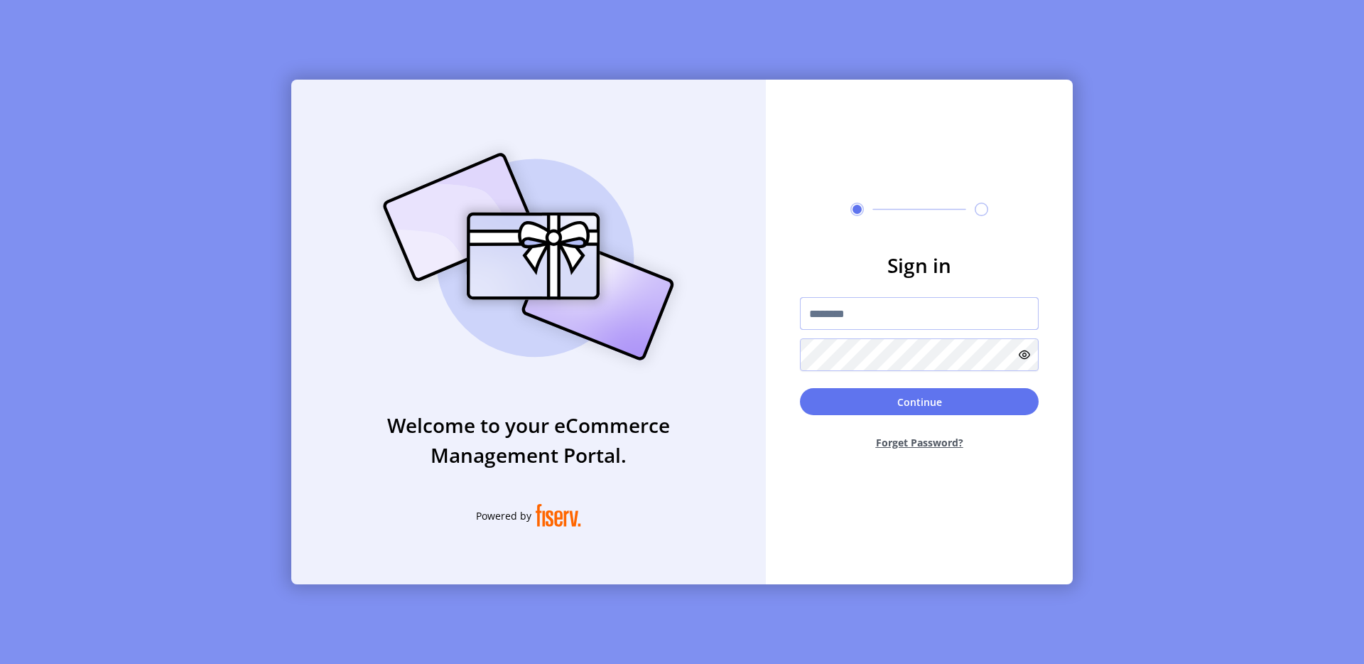
click at [912, 308] on input "text" at bounding box center [919, 313] width 239 height 33
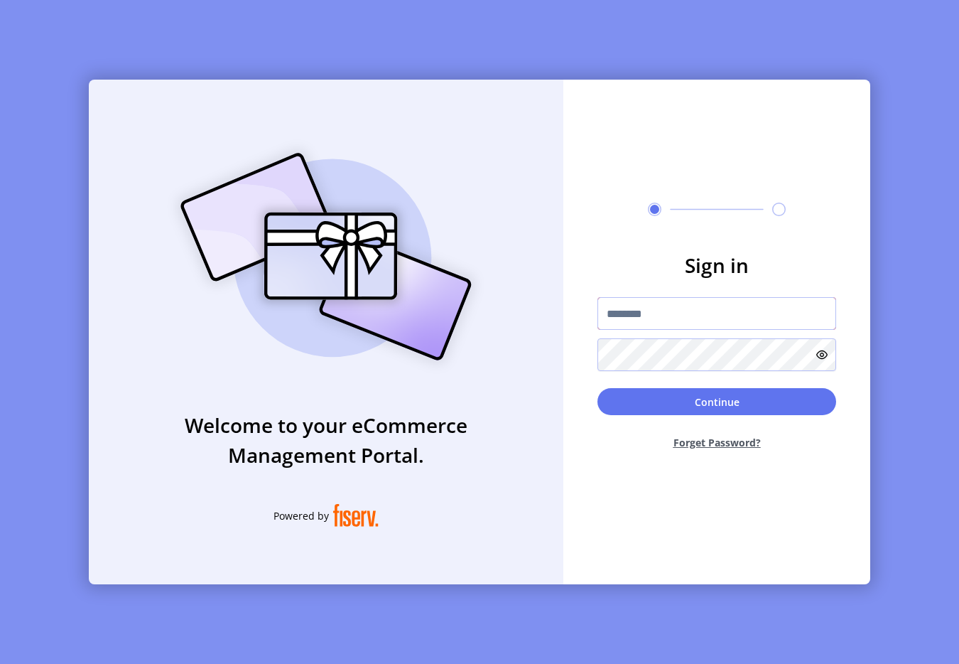
click at [635, 303] on input "text" at bounding box center [717, 313] width 239 height 33
type input "**********"
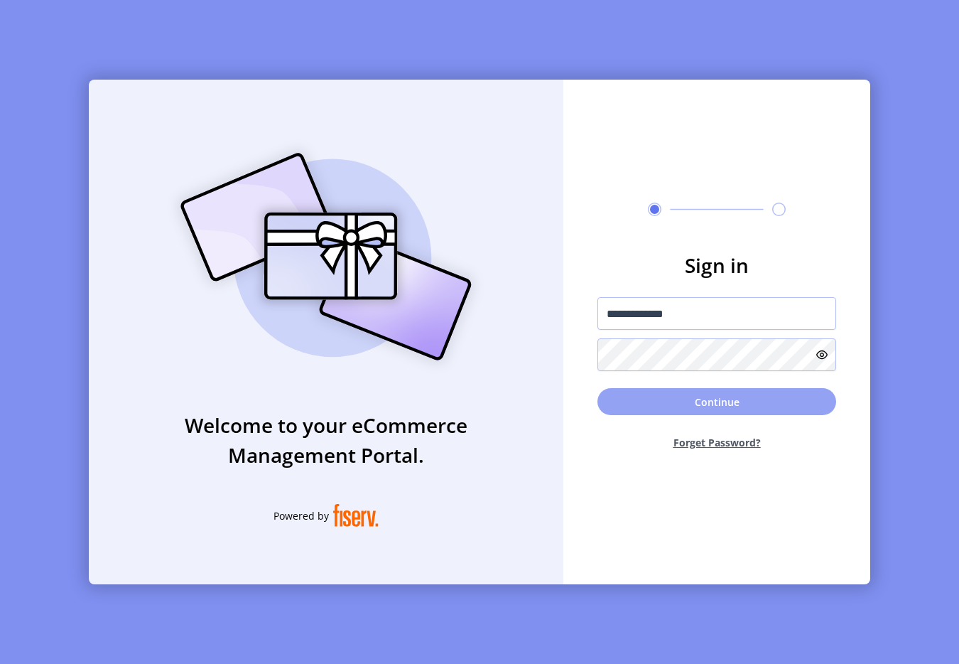
click at [627, 410] on button "Continue" at bounding box center [717, 401] width 239 height 27
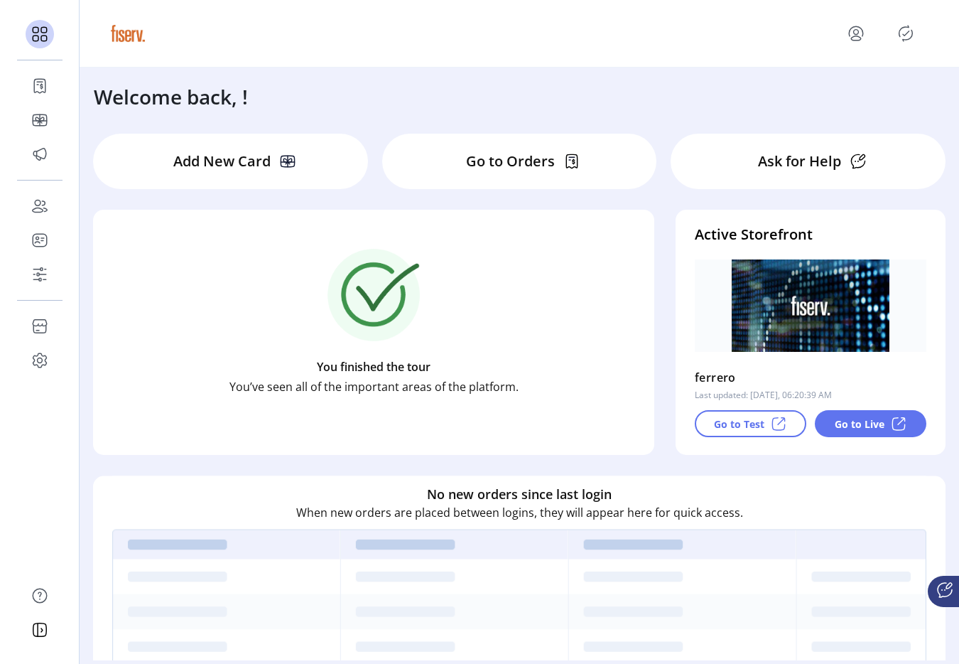
click at [907, 36] on icon "Publisher Panel" at bounding box center [906, 33] width 23 height 23
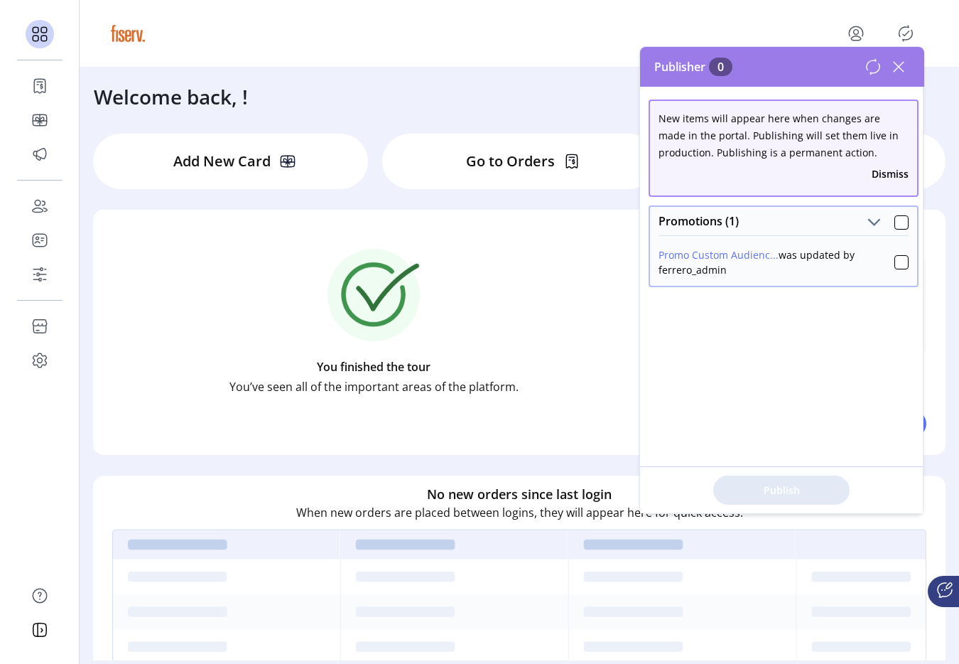
click at [752, 254] on button "Promo Custom Audienc..." at bounding box center [719, 254] width 120 height 15
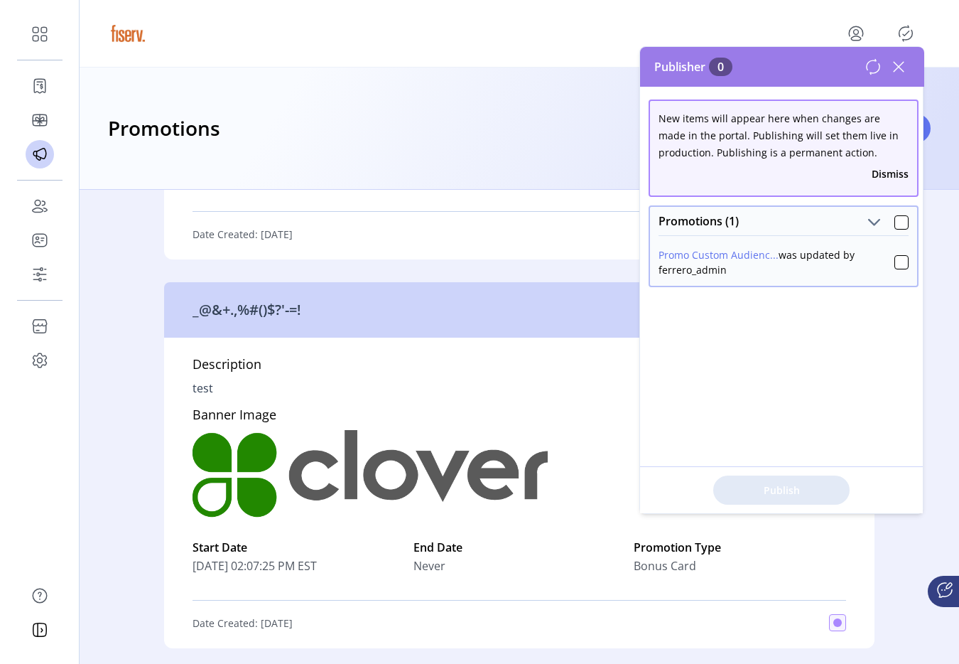
scroll to position [378, 0]
click at [900, 66] on icon at bounding box center [899, 66] width 23 height 23
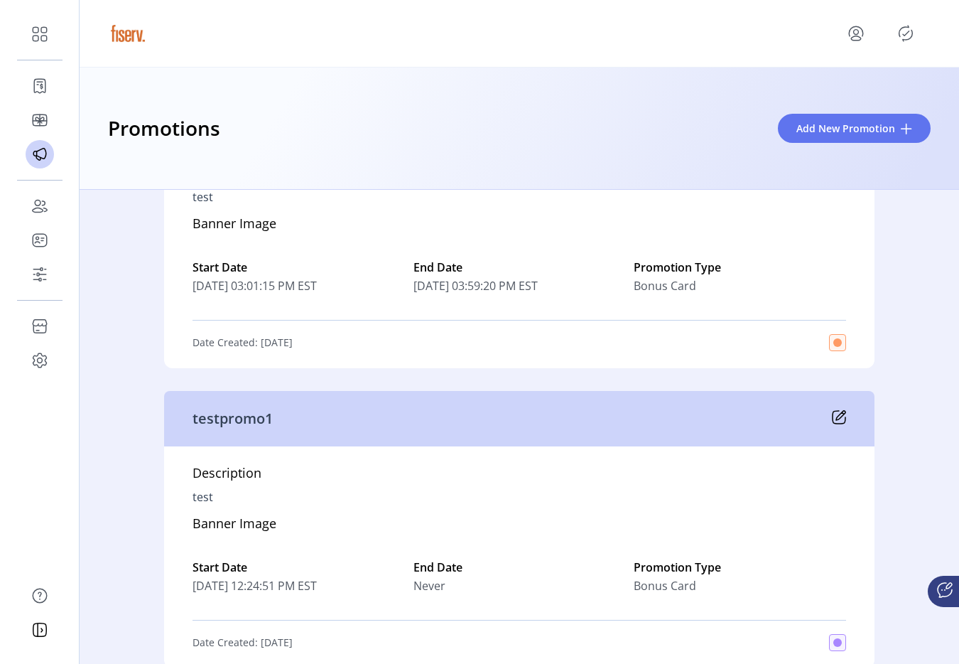
scroll to position [8100, 0]
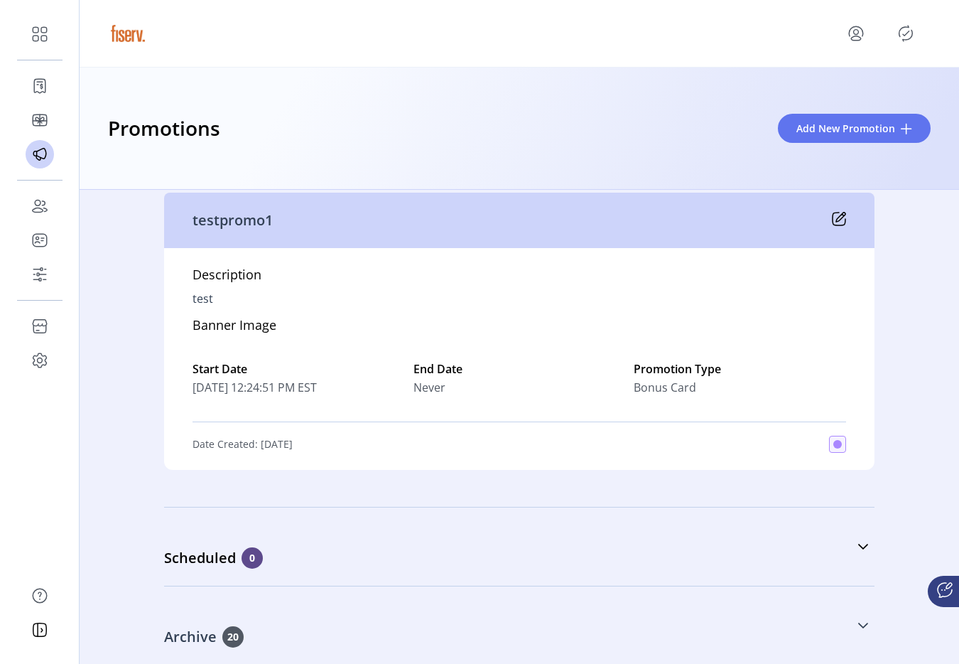
click at [399, 616] on link "Archive 20" at bounding box center [519, 625] width 711 height 61
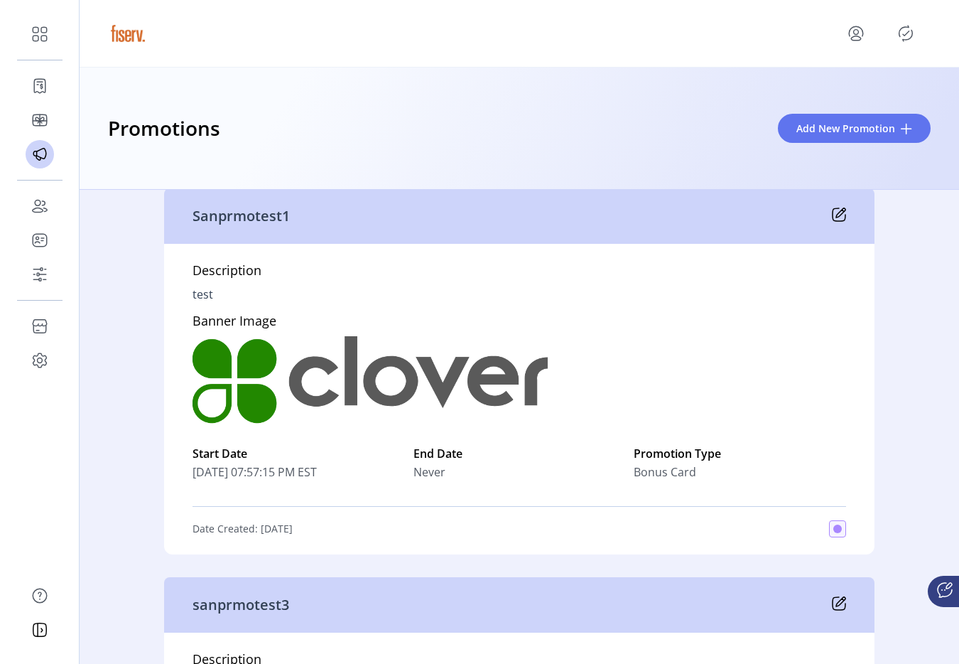
scroll to position [9754, 0]
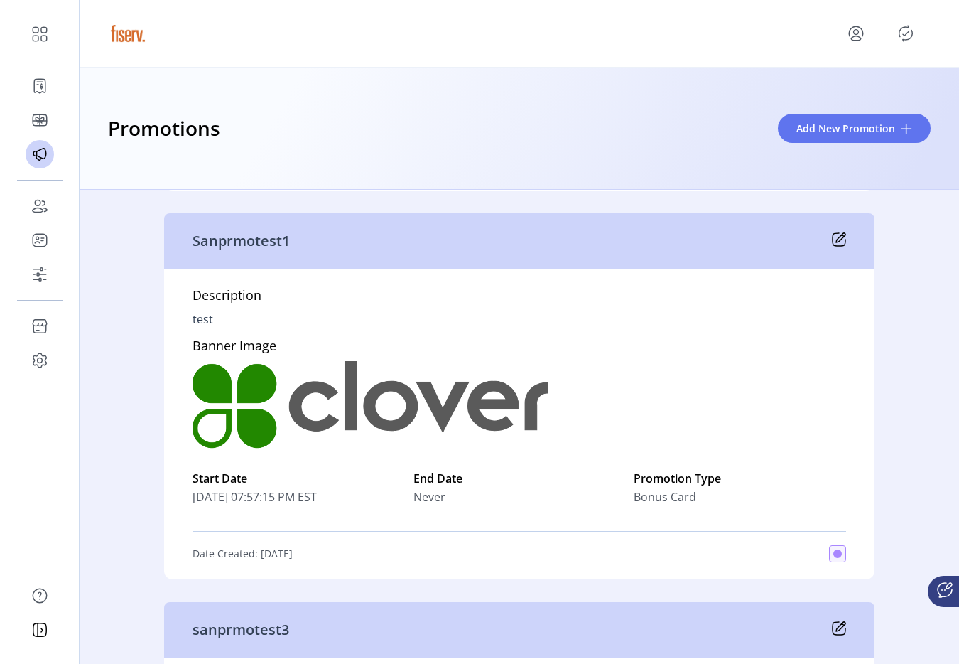
click at [830, 252] on div "Sanprmotest1" at bounding box center [519, 240] width 711 height 55
click at [838, 238] on icon at bounding box center [840, 237] width 9 height 9
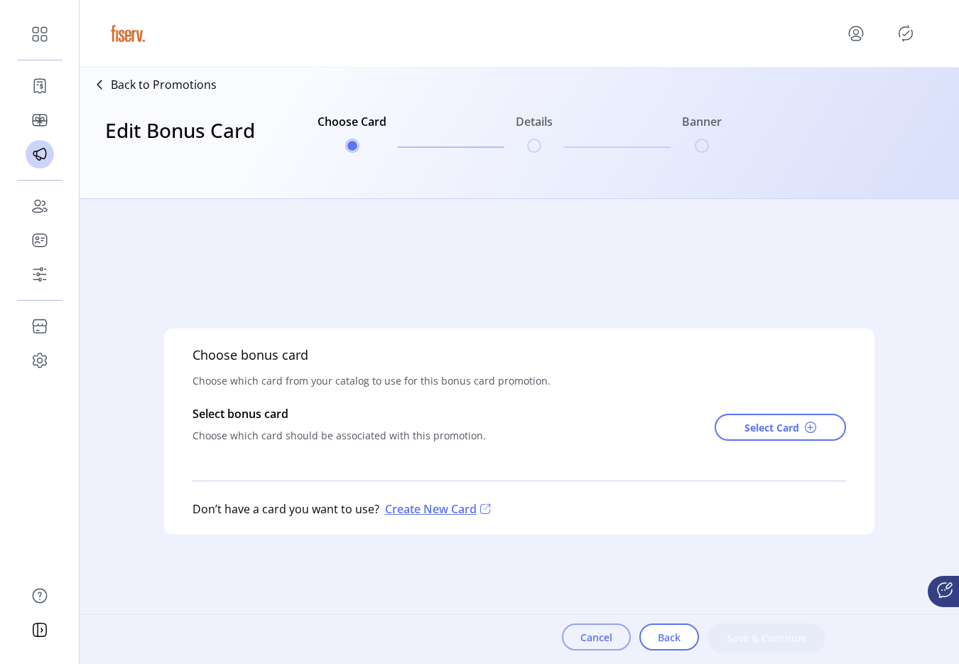
click at [585, 630] on span "Cancel" at bounding box center [597, 637] width 32 height 15
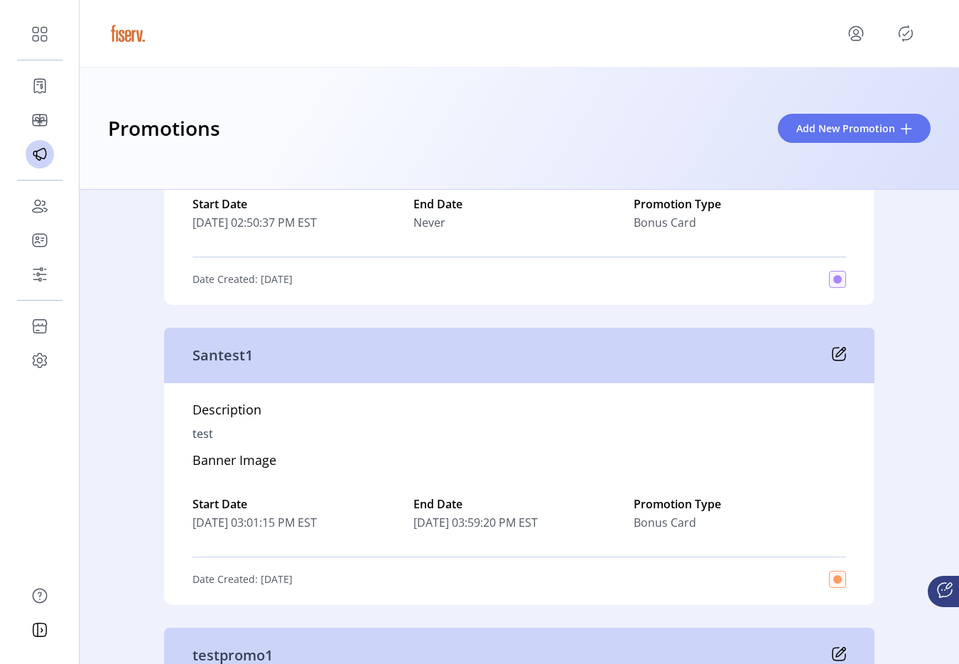
scroll to position [8100, 0]
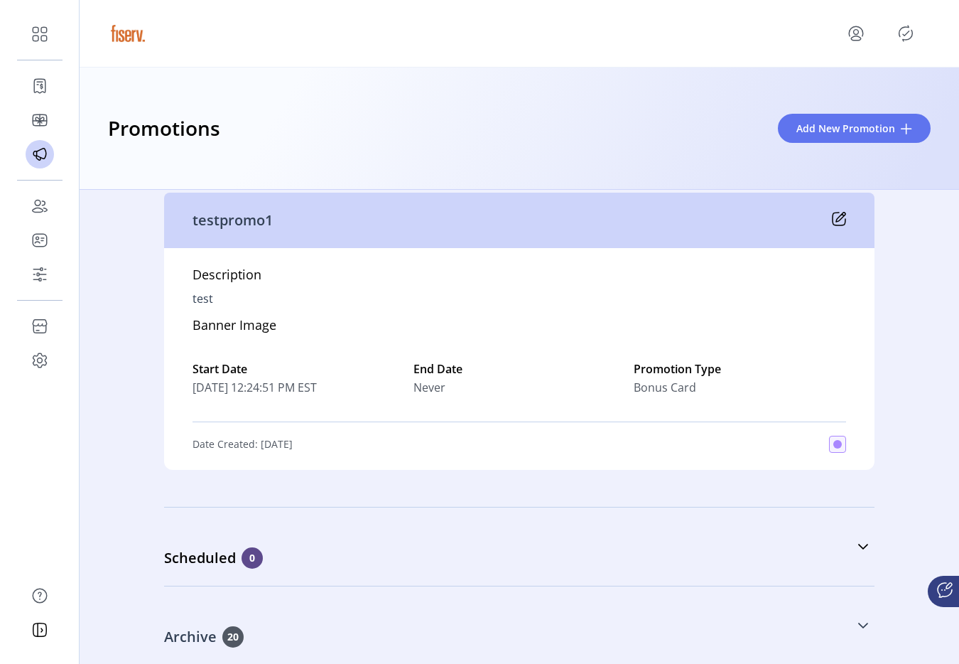
click at [564, 604] on link "Archive 20" at bounding box center [519, 625] width 711 height 61
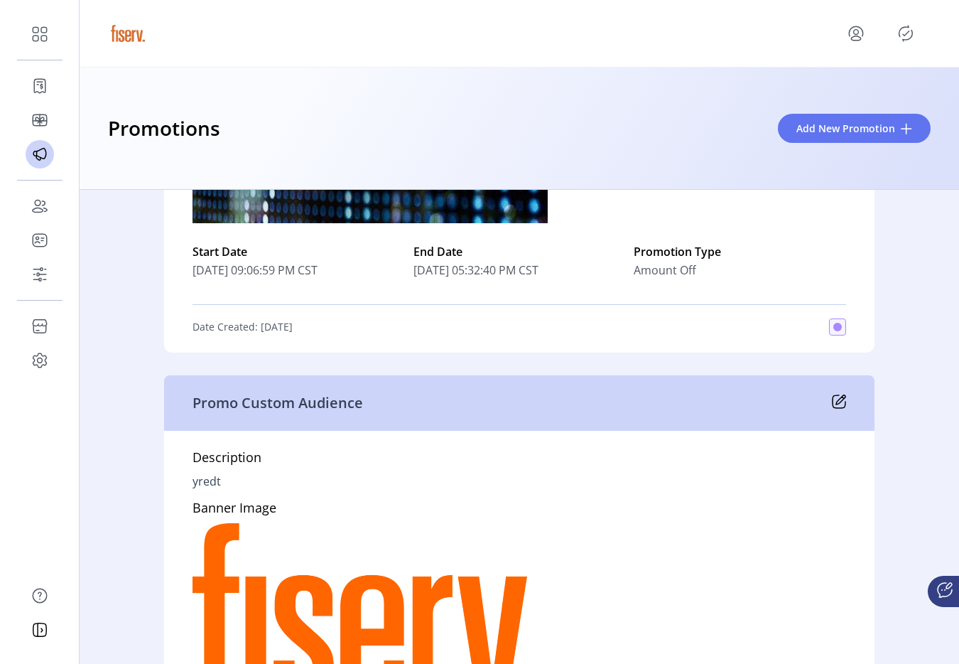
scroll to position [11017, 0]
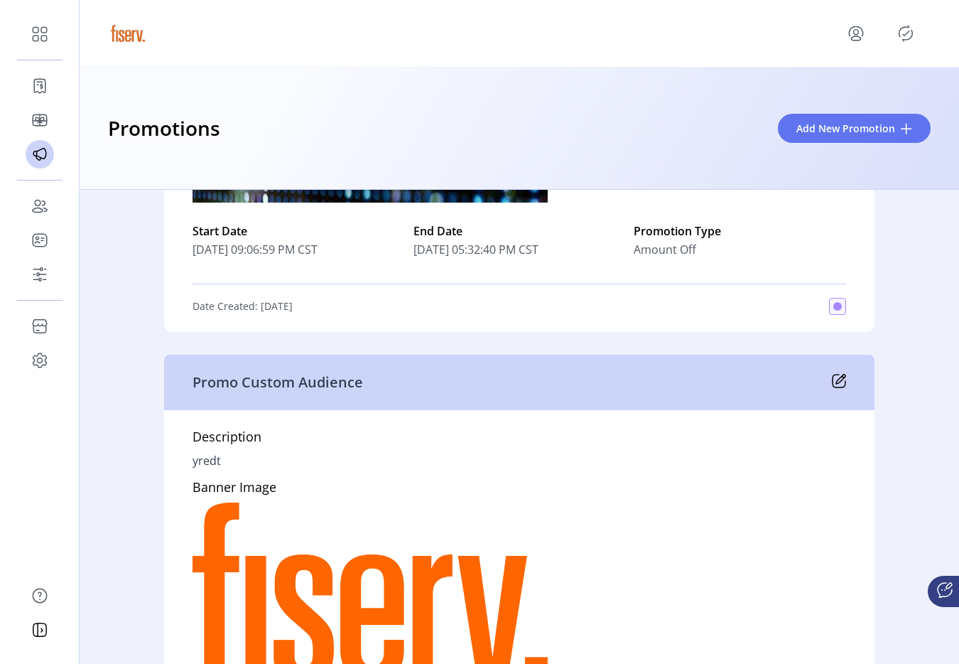
click at [836, 379] on icon at bounding box center [840, 378] width 9 height 9
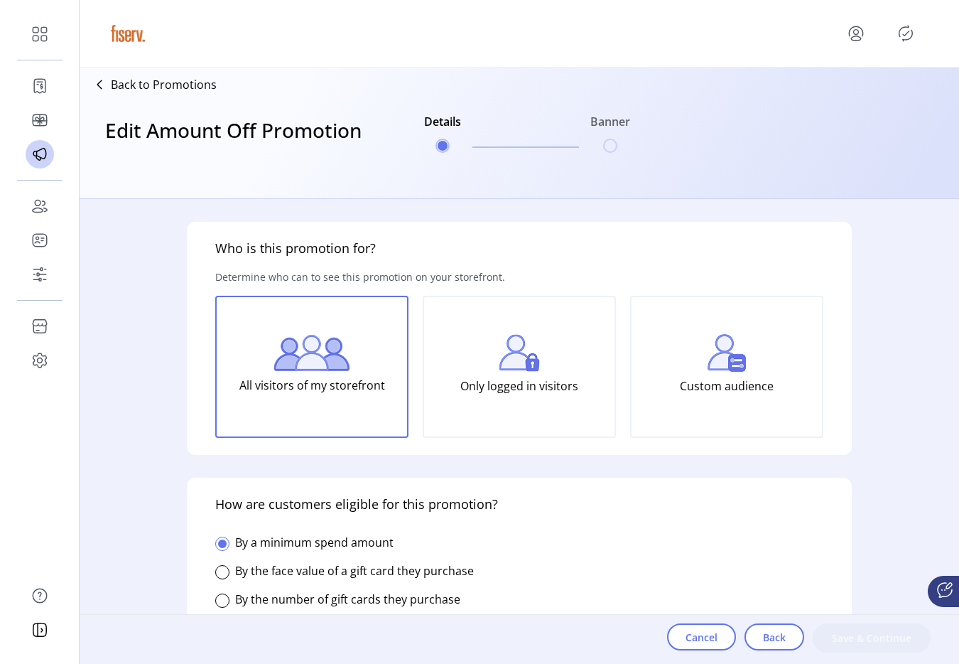
type input "**"
type input "*********"
type input "**********"
type input "*****"
type input "**********"
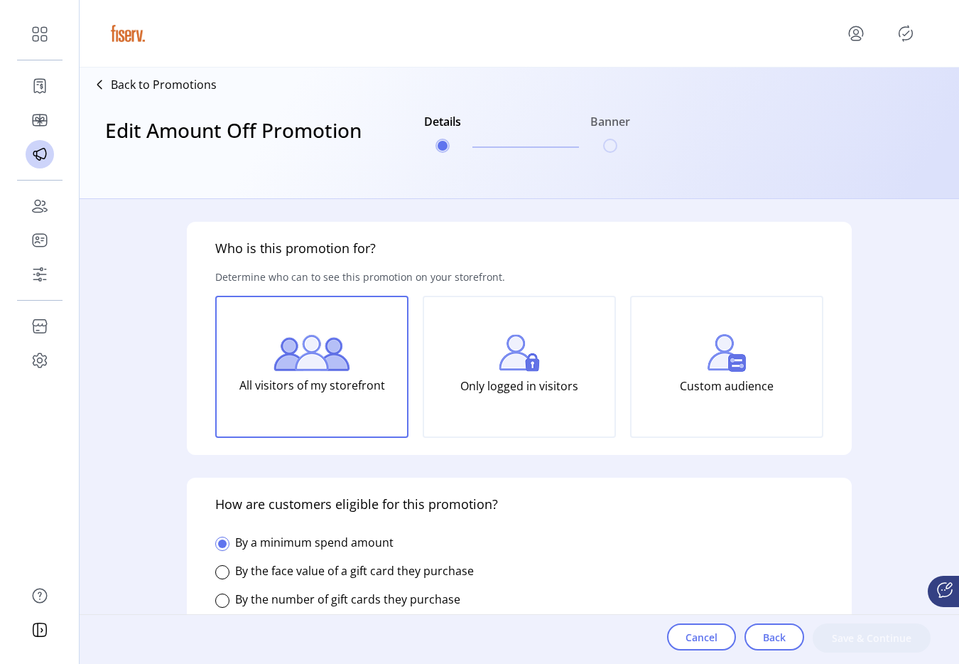
type input "**********"
type textarea "*****"
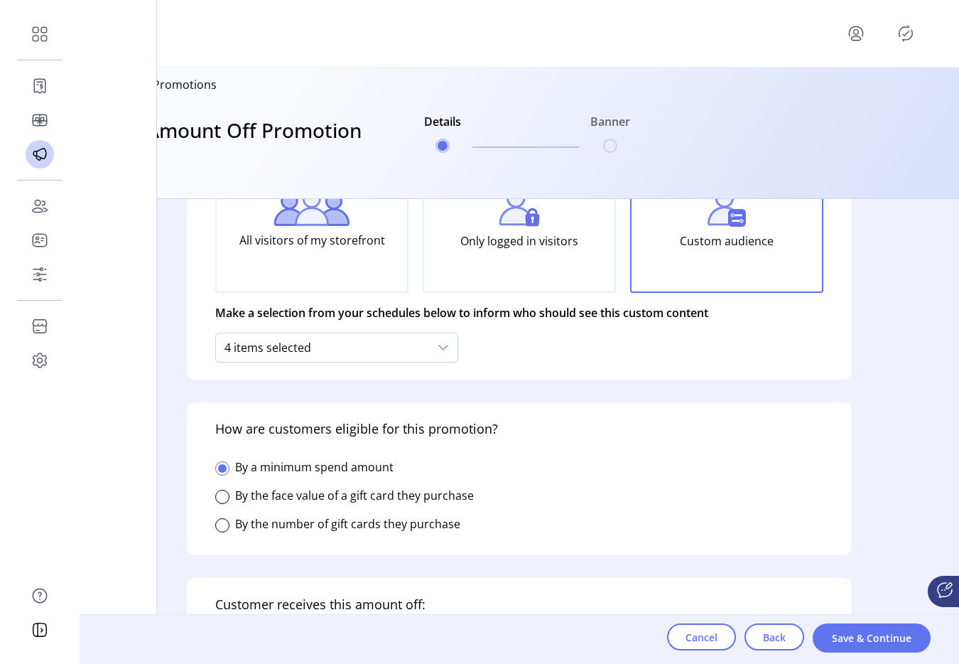
scroll to position [97, 0]
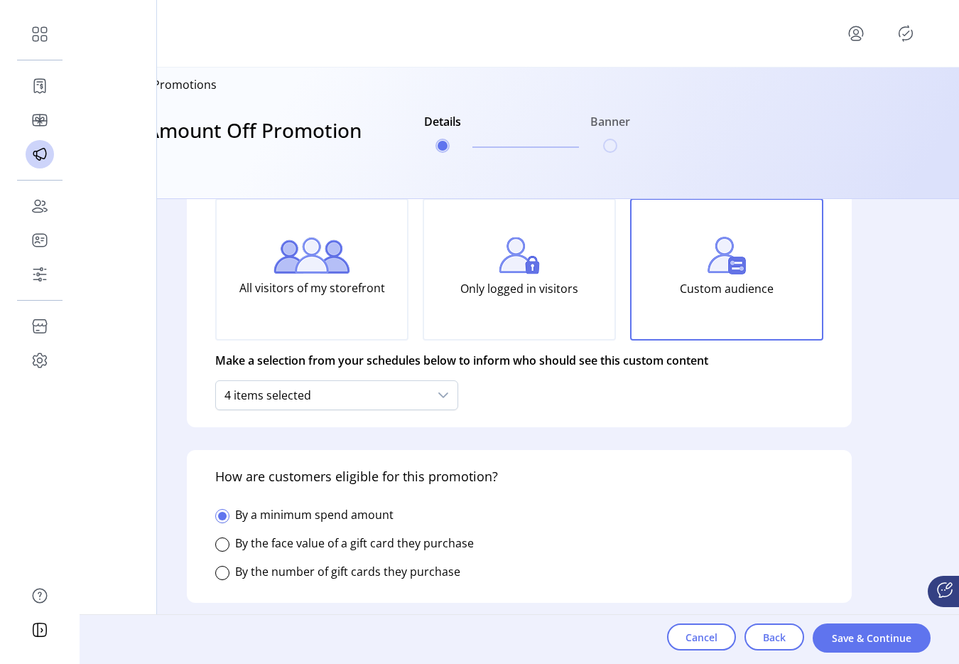
click at [412, 398] on div "4 items selected" at bounding box center [322, 395] width 213 height 28
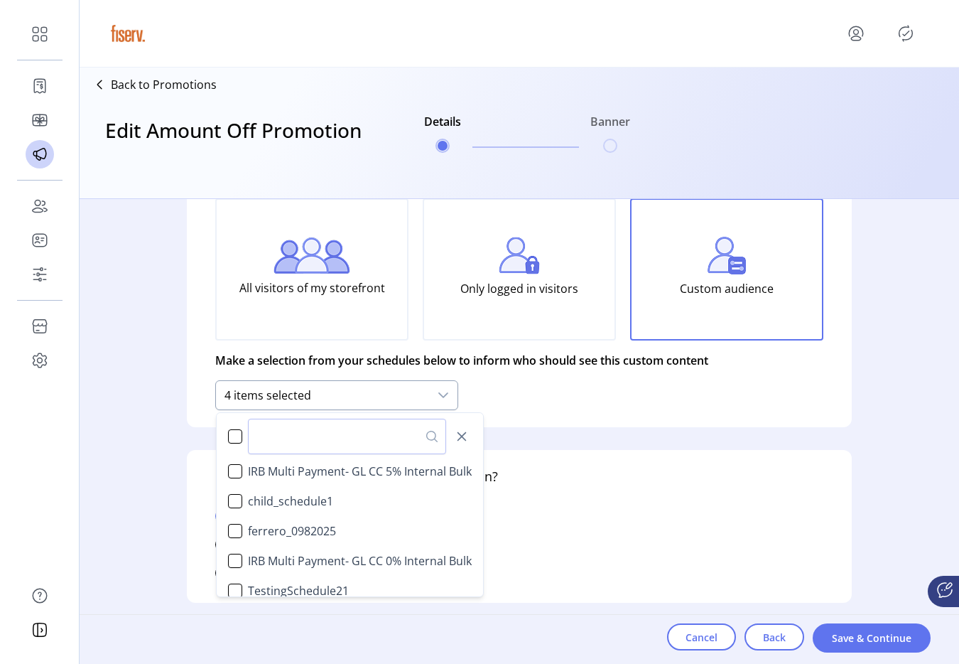
click at [412, 398] on div "4 items selected" at bounding box center [322, 395] width 213 height 28
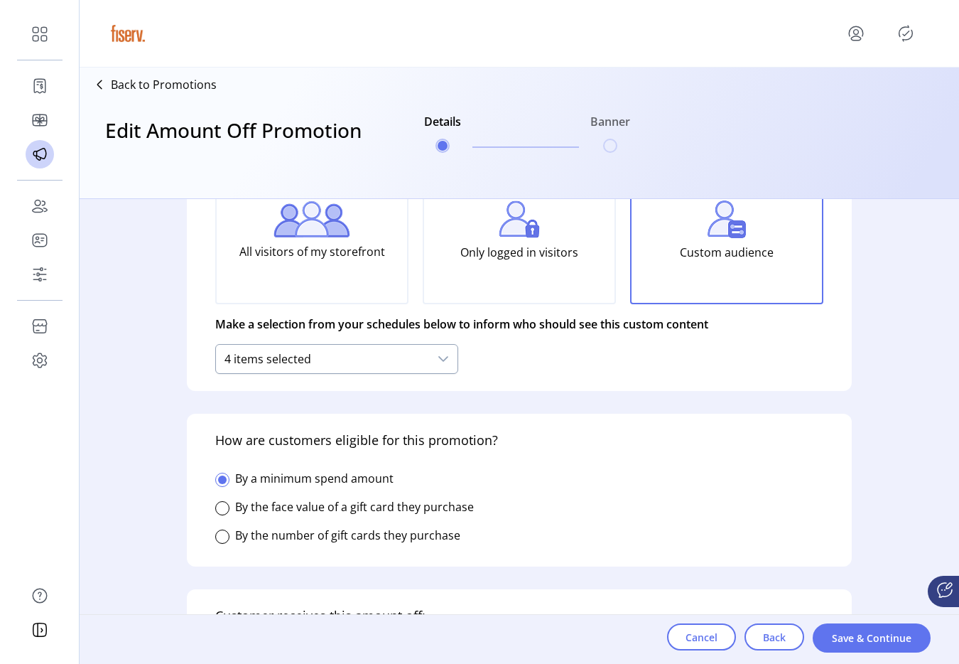
scroll to position [124, 0]
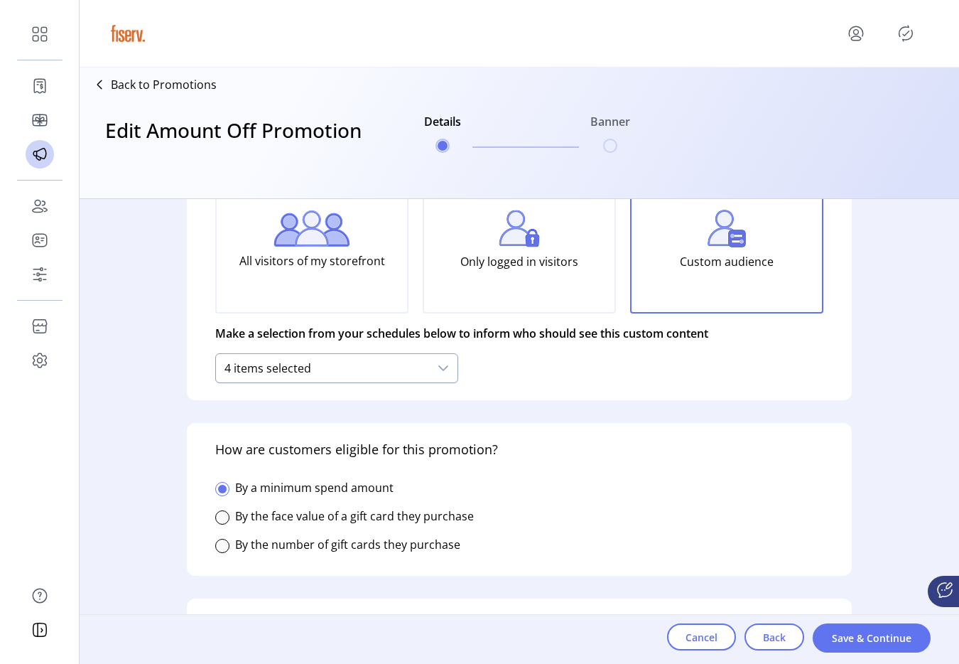
click at [409, 374] on div "4 items selected" at bounding box center [322, 368] width 213 height 28
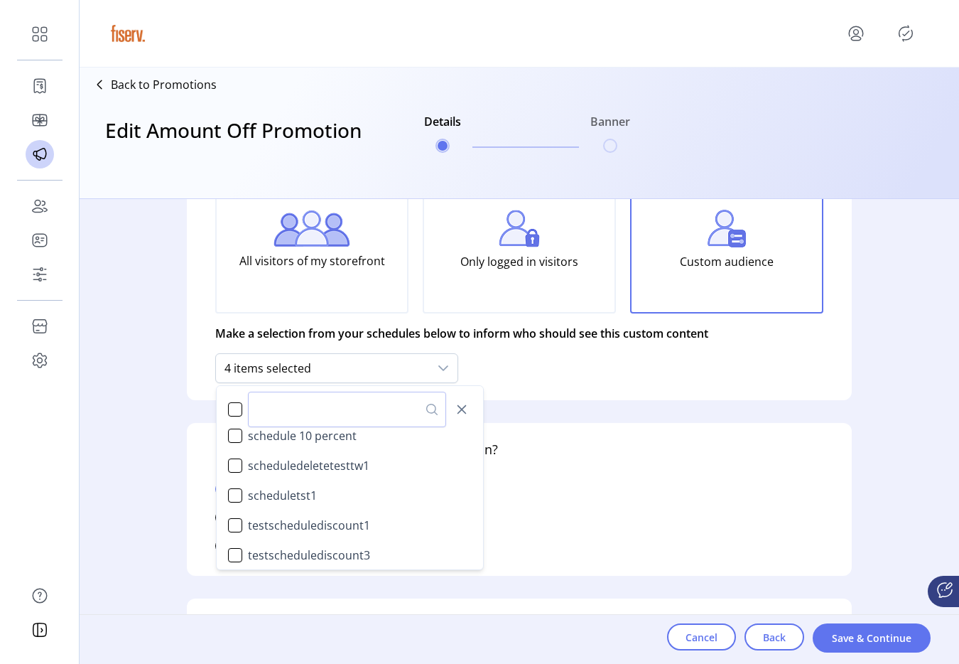
scroll to position [1445, 0]
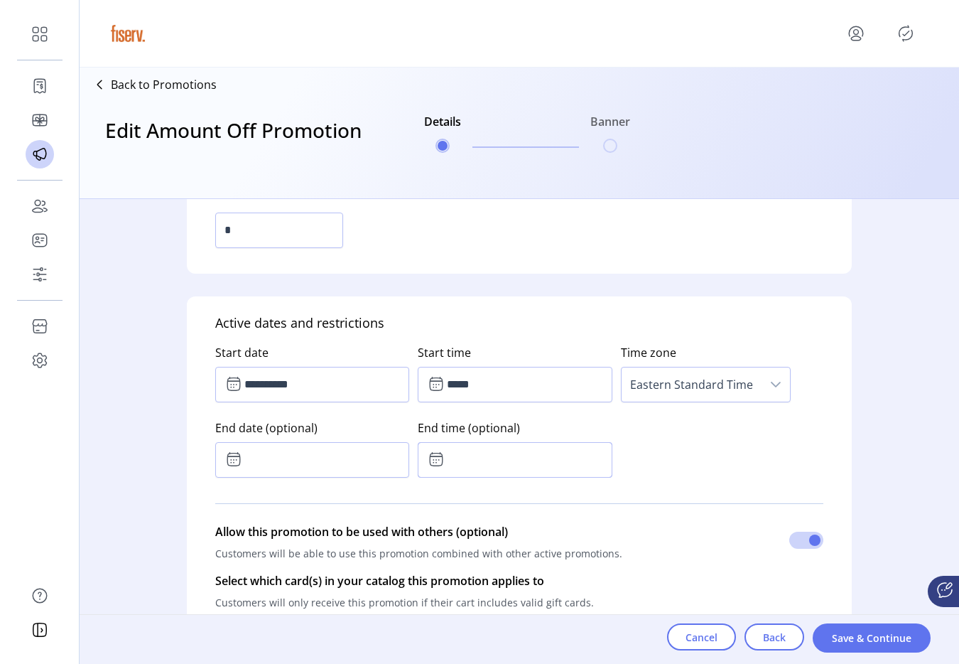
click at [516, 446] on input "text" at bounding box center [515, 460] width 194 height 36
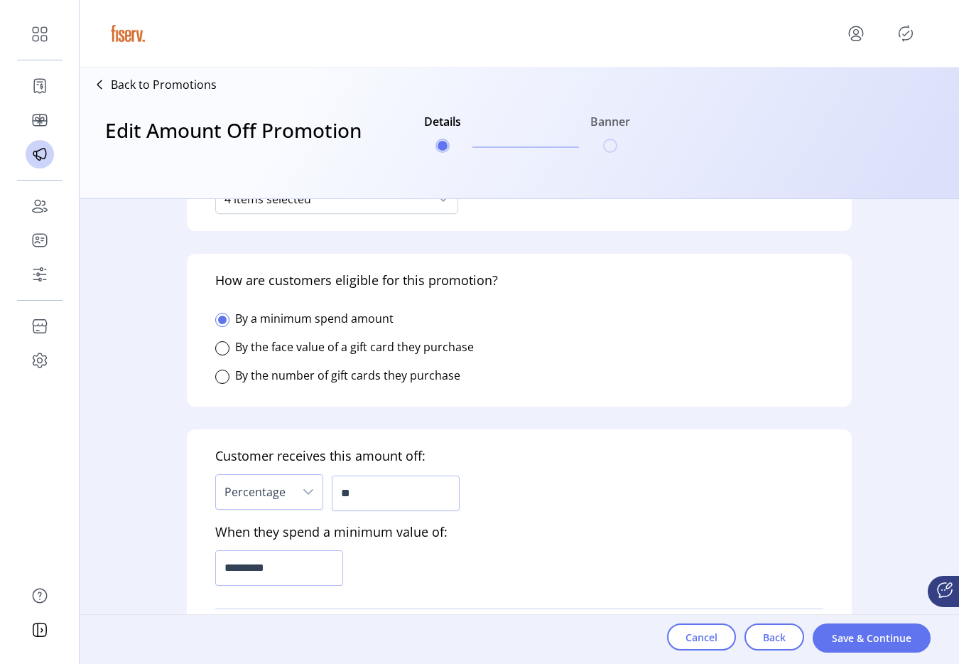
click at [516, 446] on div "Customer receives this amount off: Percentage ** When they spend a minimum valu…" at bounding box center [519, 585] width 665 height 312
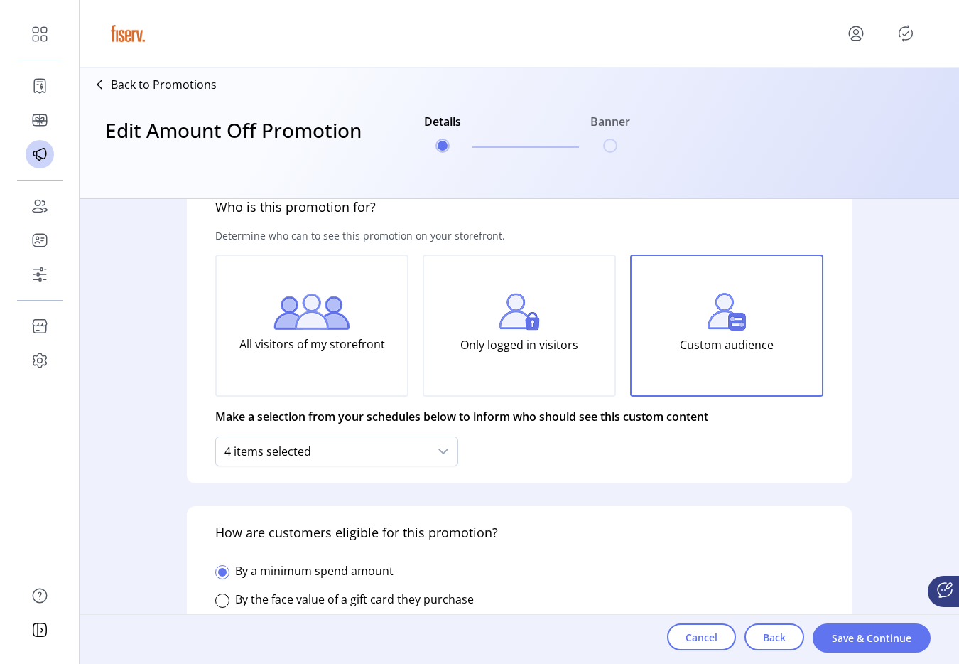
scroll to position [0, 0]
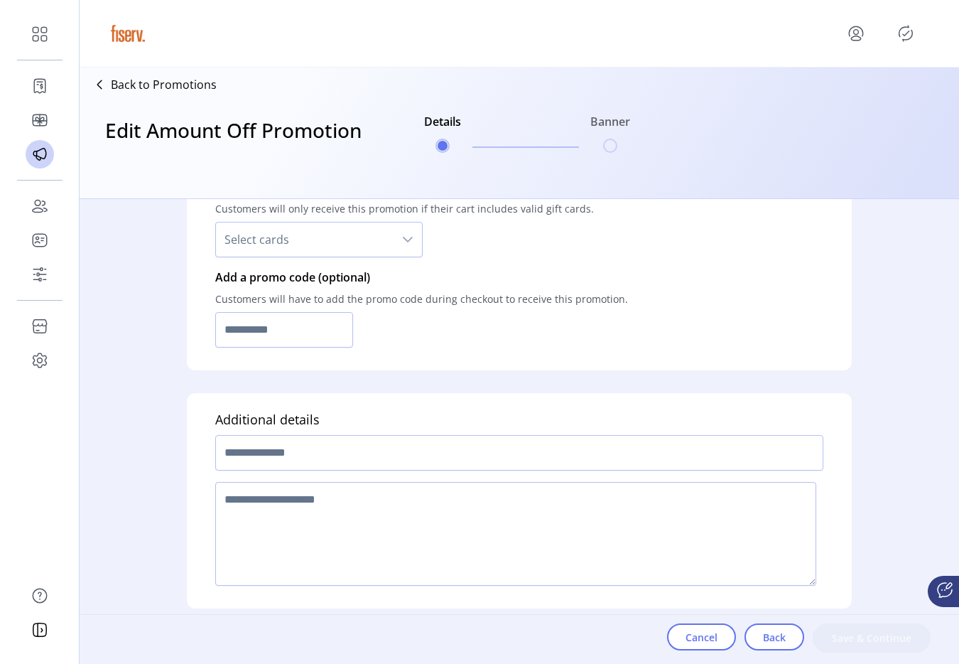
scroll to position [983, 0]
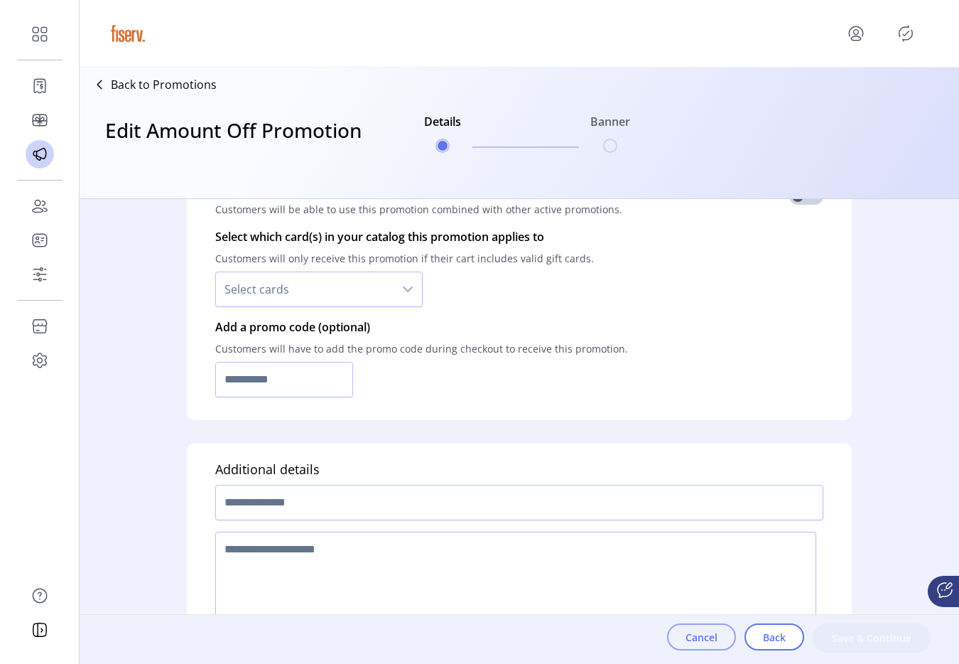
click at [681, 646] on button "Cancel" at bounding box center [701, 636] width 69 height 27
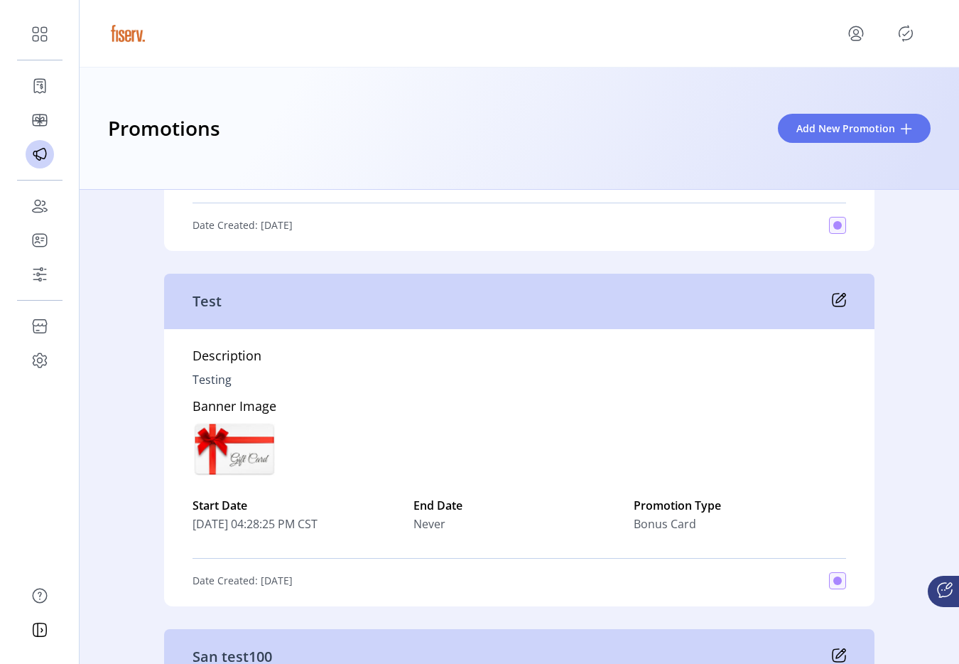
scroll to position [8100, 0]
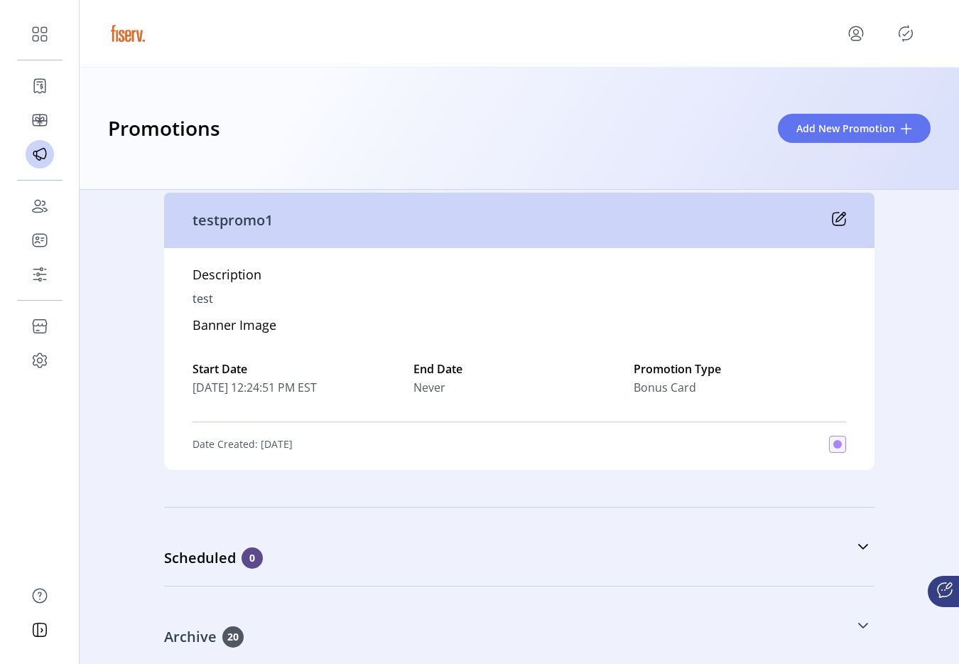
click at [340, 638] on div "Archive 20" at bounding box center [448, 636] width 569 height 21
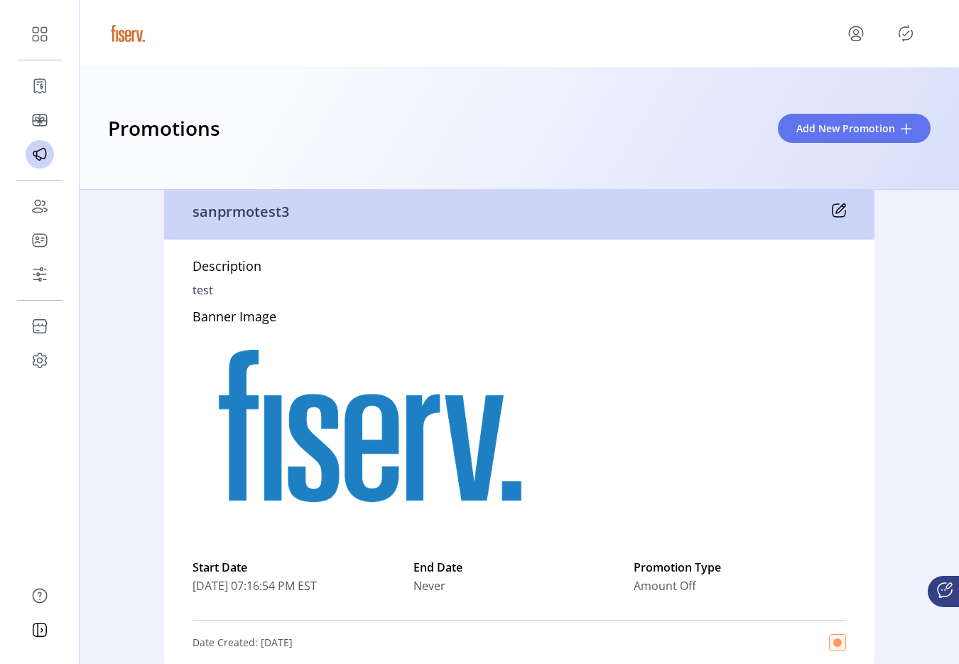
scroll to position [10171, 0]
click at [909, 40] on icon "Publisher Panel" at bounding box center [906, 33] width 23 height 23
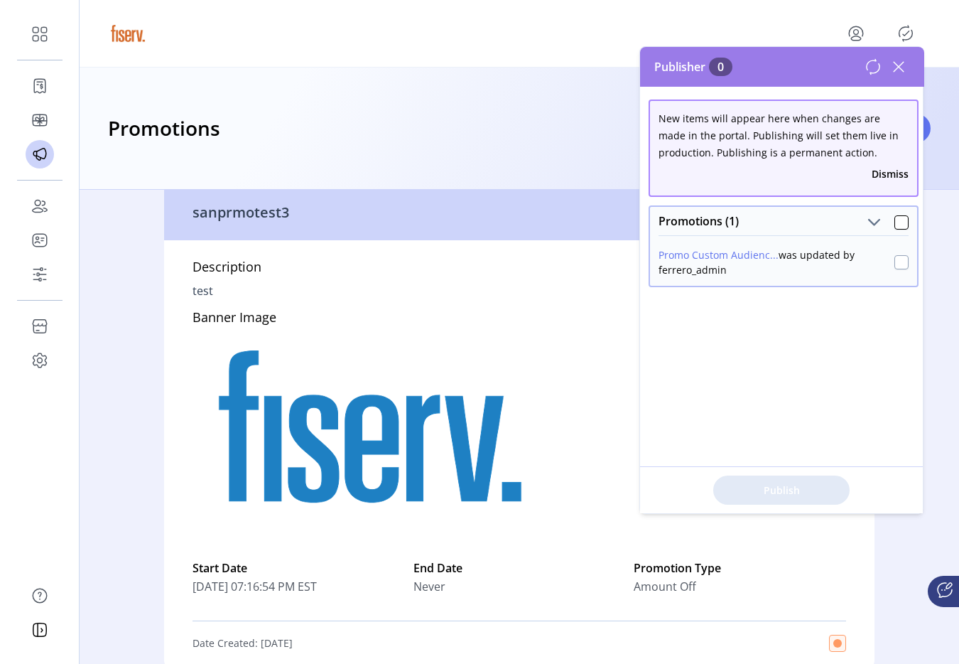
click at [895, 266] on div at bounding box center [902, 262] width 14 height 14
click at [777, 488] on span "Publish 1 Items" at bounding box center [781, 490] width 99 height 15
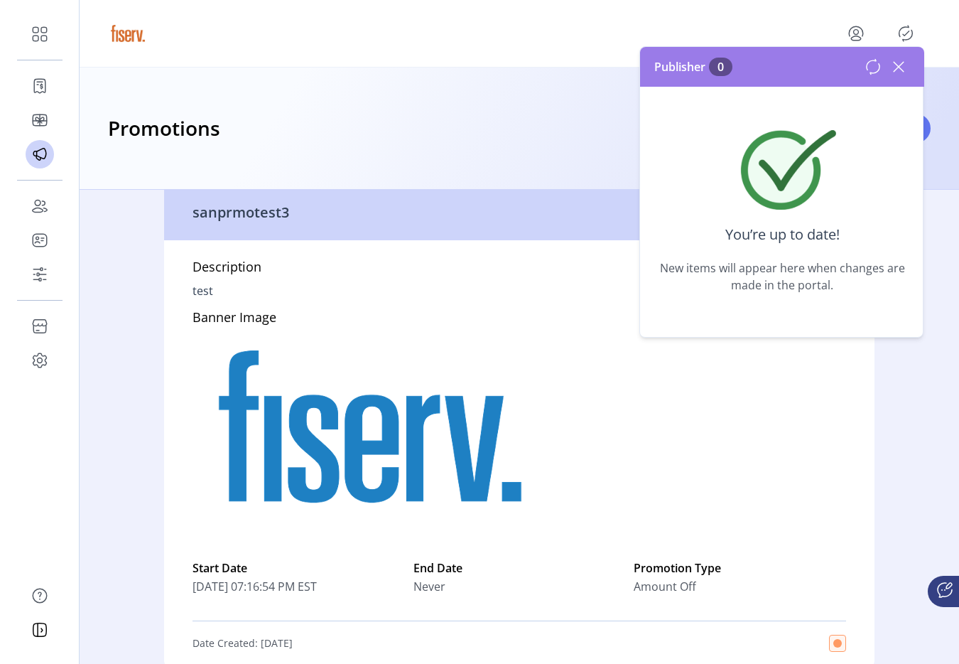
click at [900, 72] on icon at bounding box center [899, 66] width 23 height 23
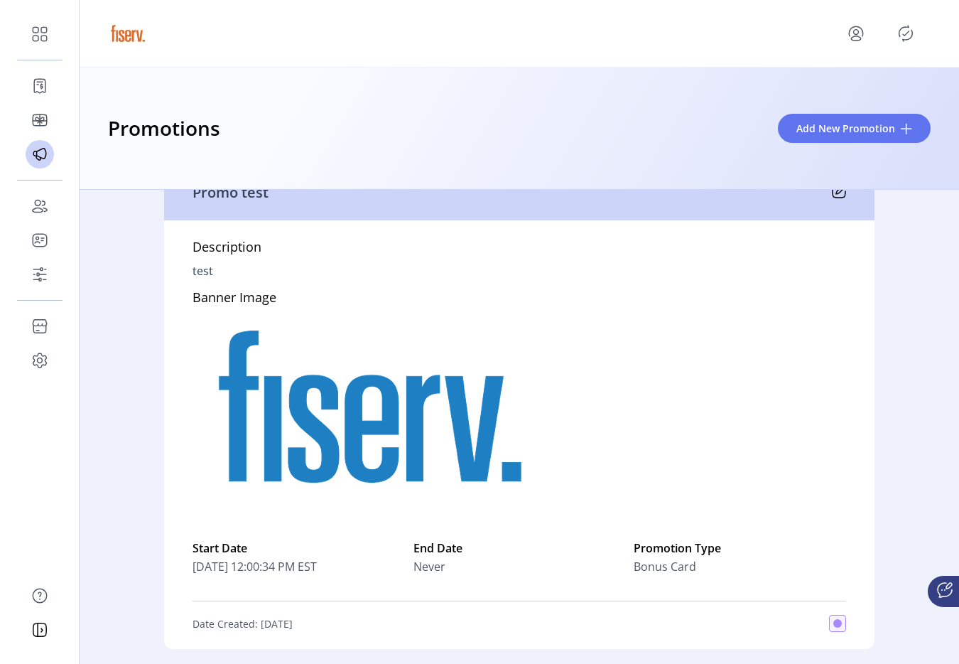
scroll to position [816, 0]
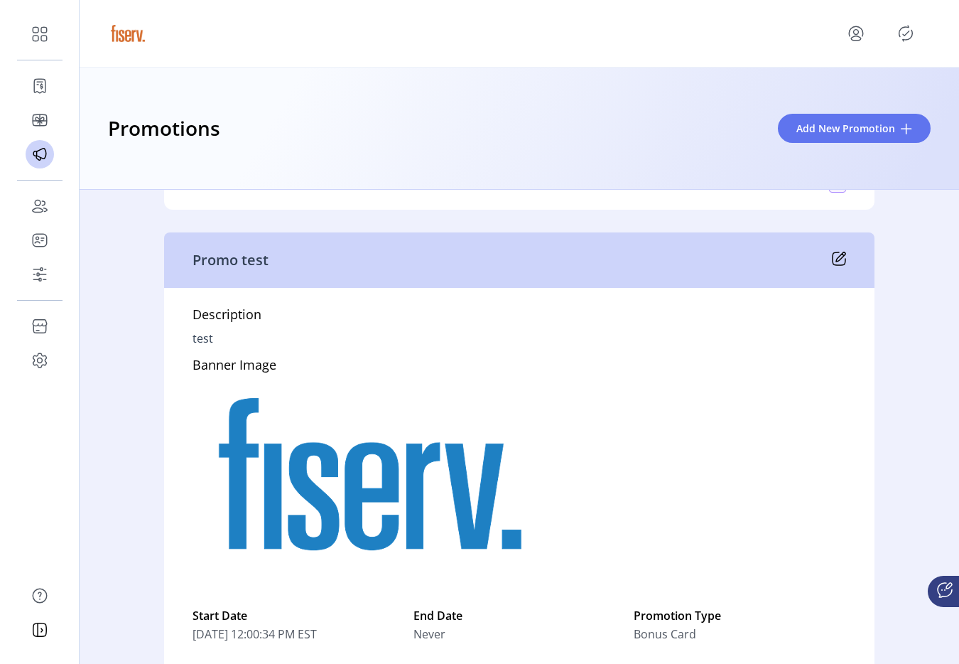
click at [837, 264] on icon at bounding box center [839, 258] width 13 height 13
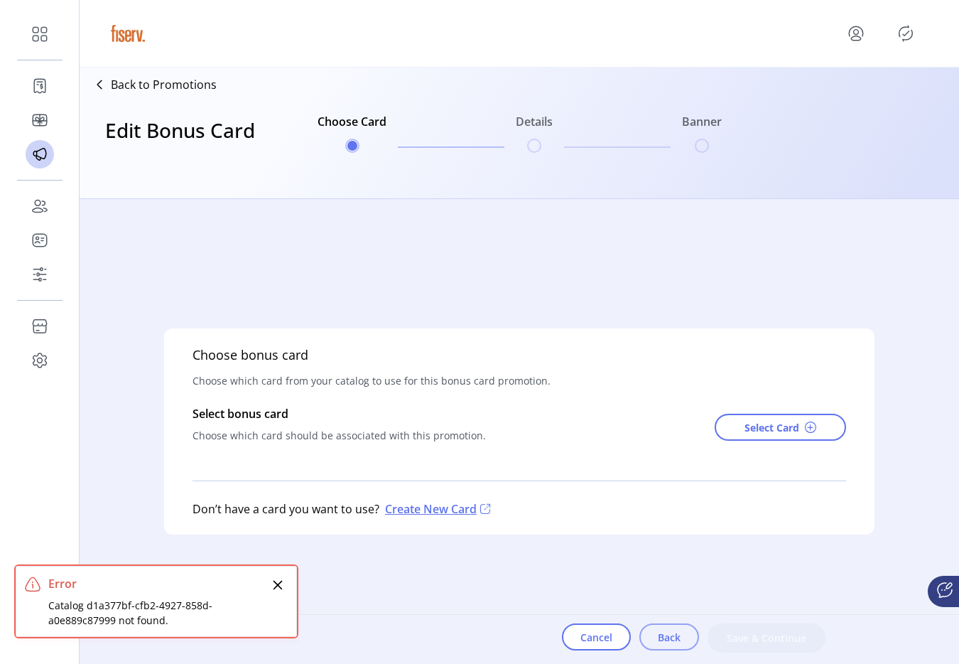
click at [657, 640] on button "Back" at bounding box center [670, 636] width 60 height 27
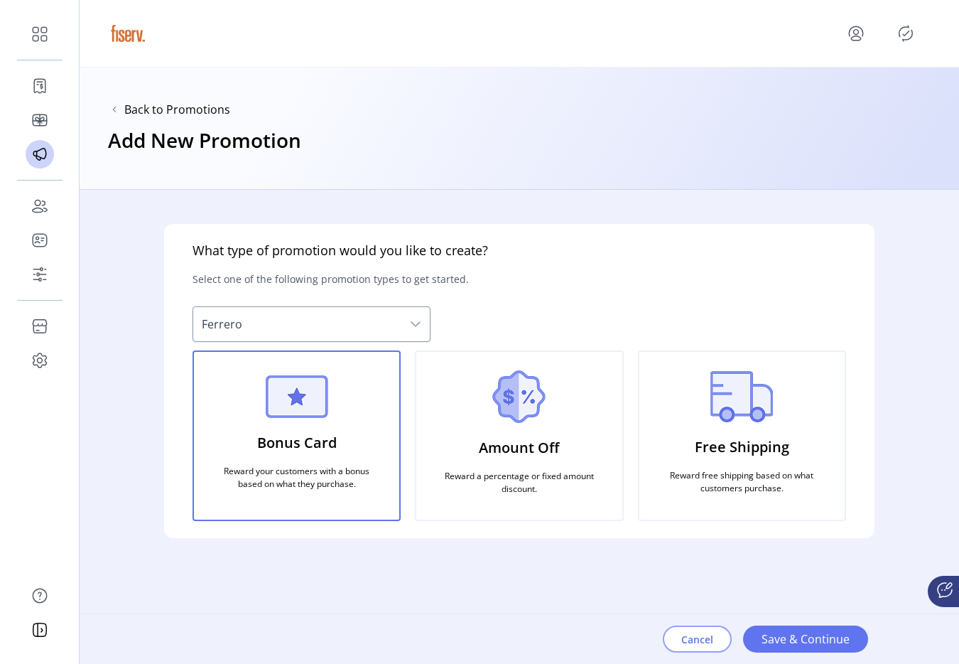
click at [684, 630] on button "Cancel" at bounding box center [697, 638] width 69 height 27
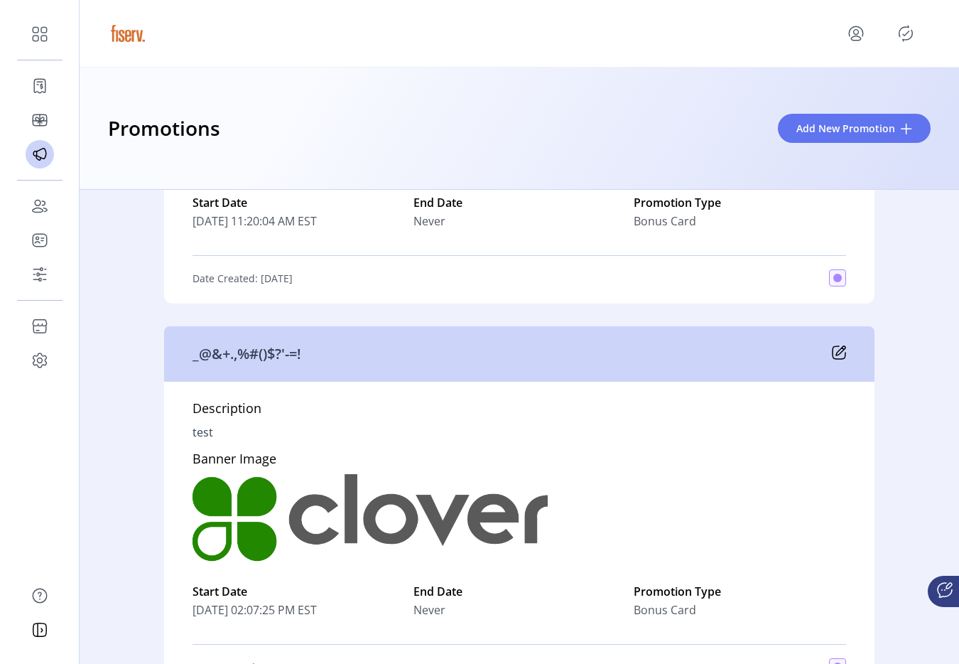
scroll to position [327, 0]
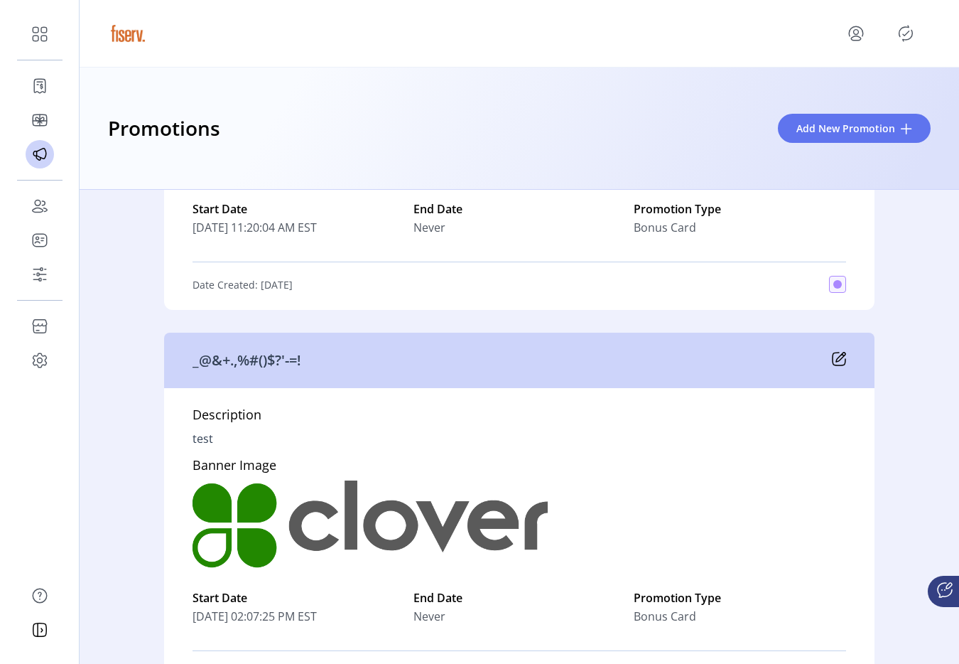
click at [839, 357] on icon at bounding box center [840, 356] width 9 height 9
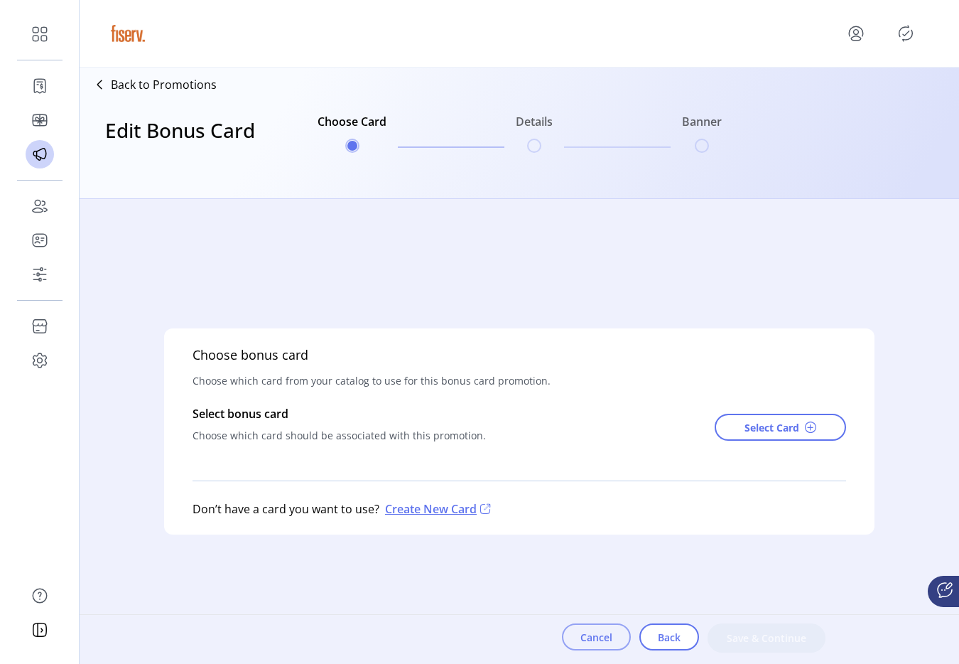
click at [599, 649] on button "Cancel" at bounding box center [596, 636] width 69 height 27
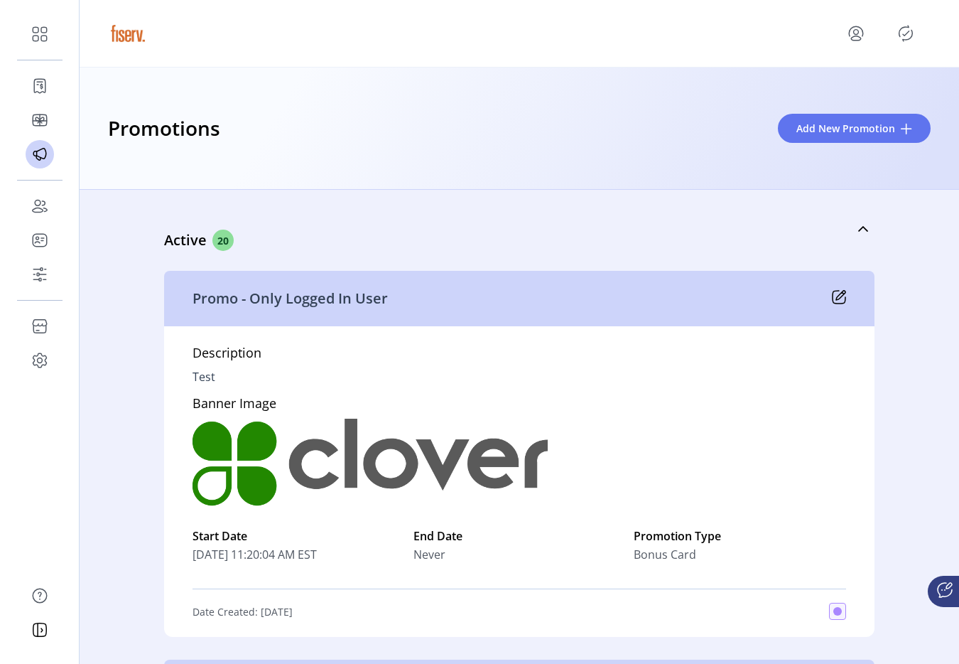
click at [839, 301] on icon at bounding box center [839, 297] width 14 height 14
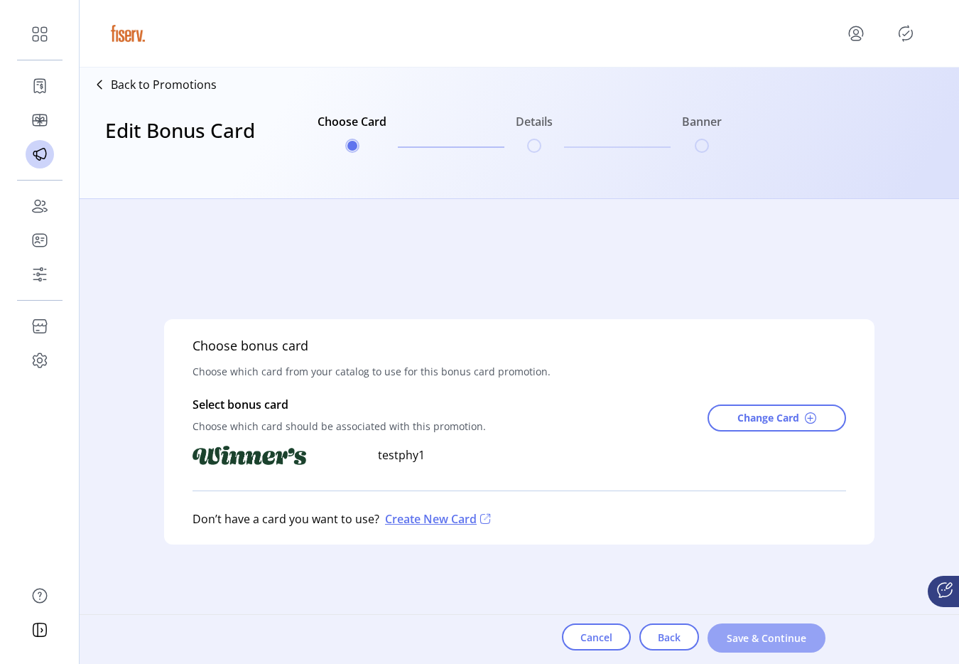
click at [750, 637] on span "Save & Continue" at bounding box center [766, 637] width 81 height 15
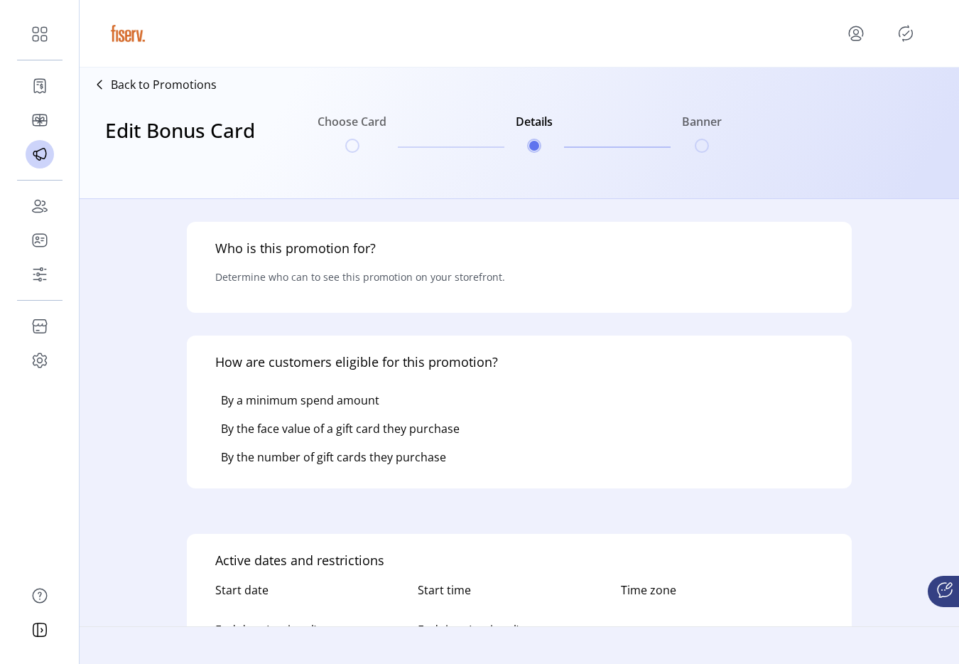
type input "**********"
type textarea "****"
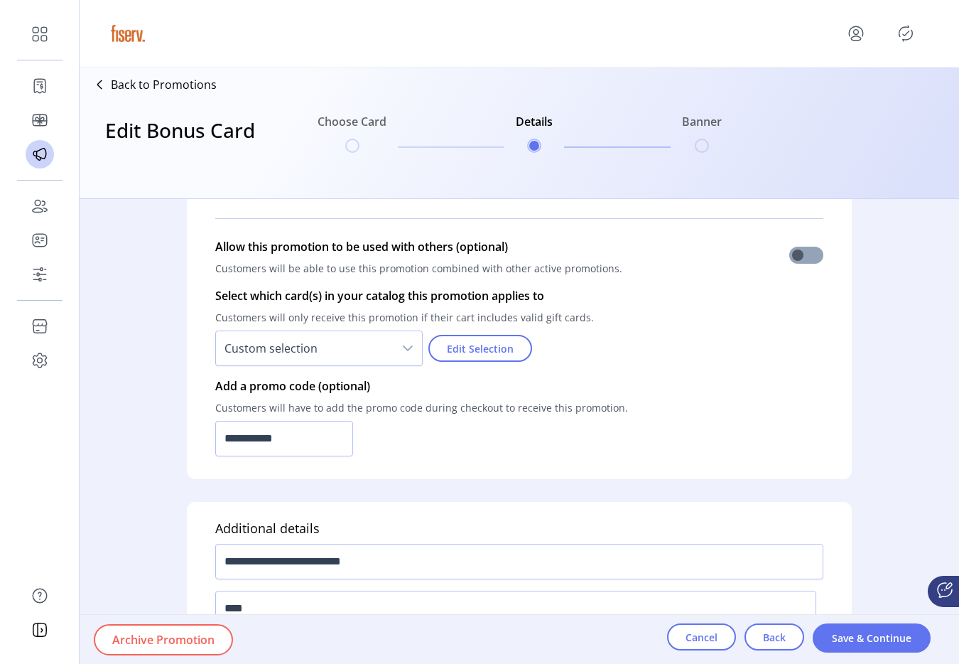
scroll to position [1033, 0]
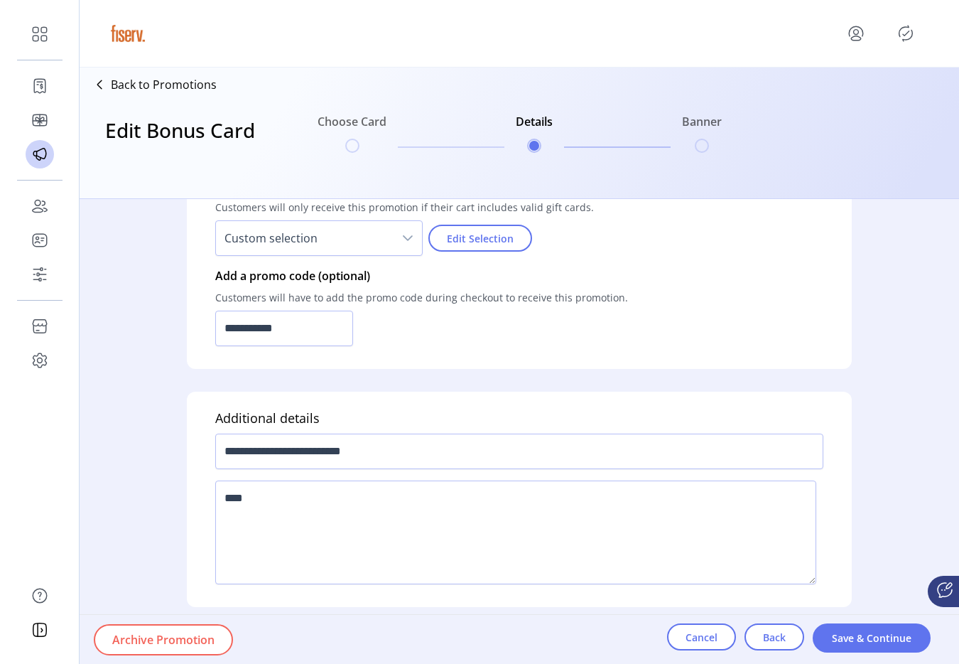
click at [182, 636] on span "Archive Promotion" at bounding box center [163, 639] width 102 height 17
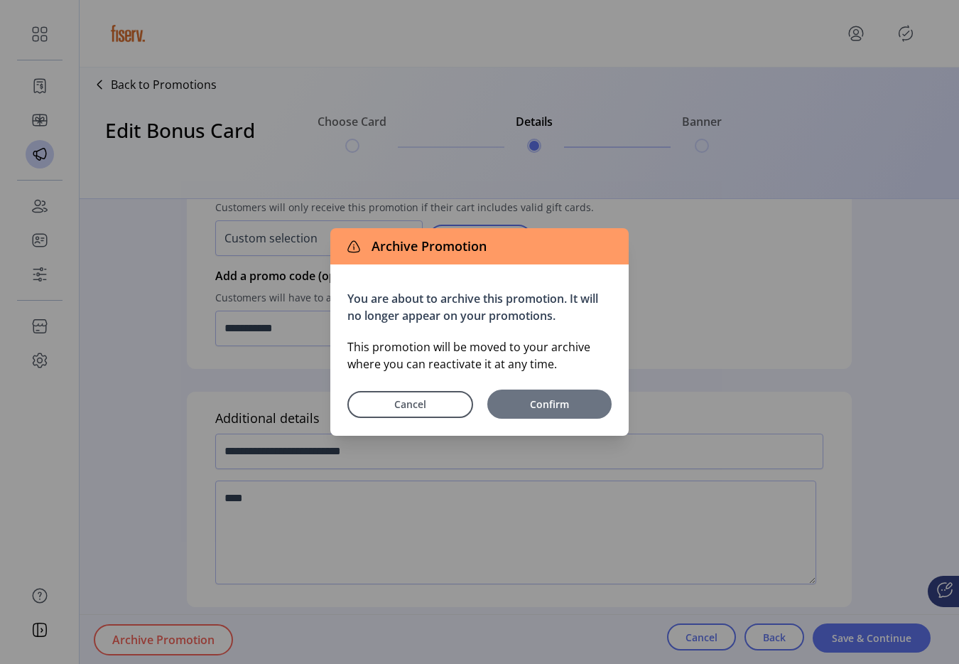
click at [579, 397] on span "Confirm" at bounding box center [550, 404] width 110 height 15
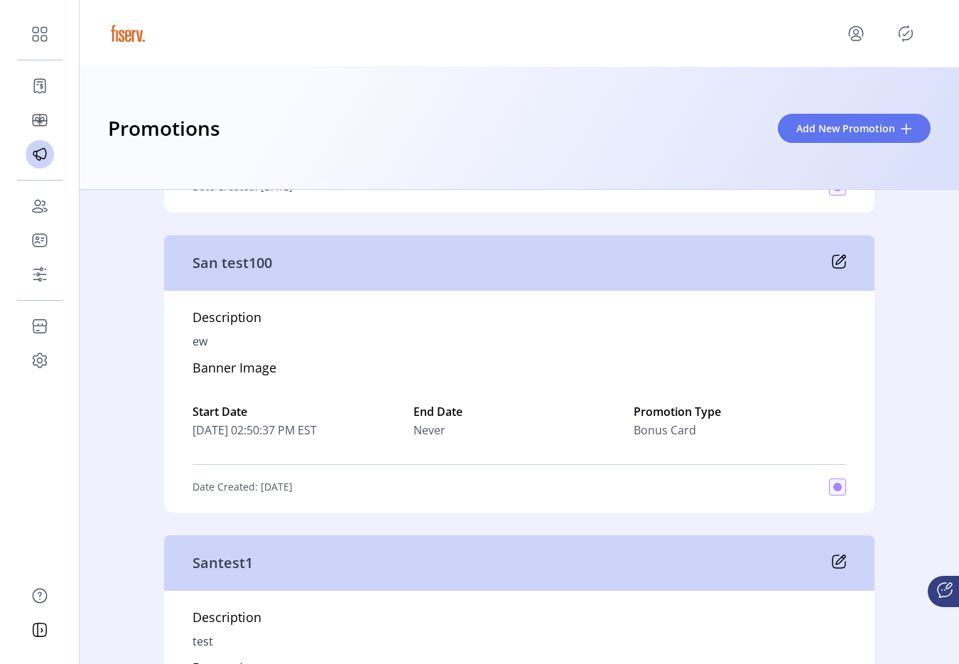
scroll to position [7712, 0]
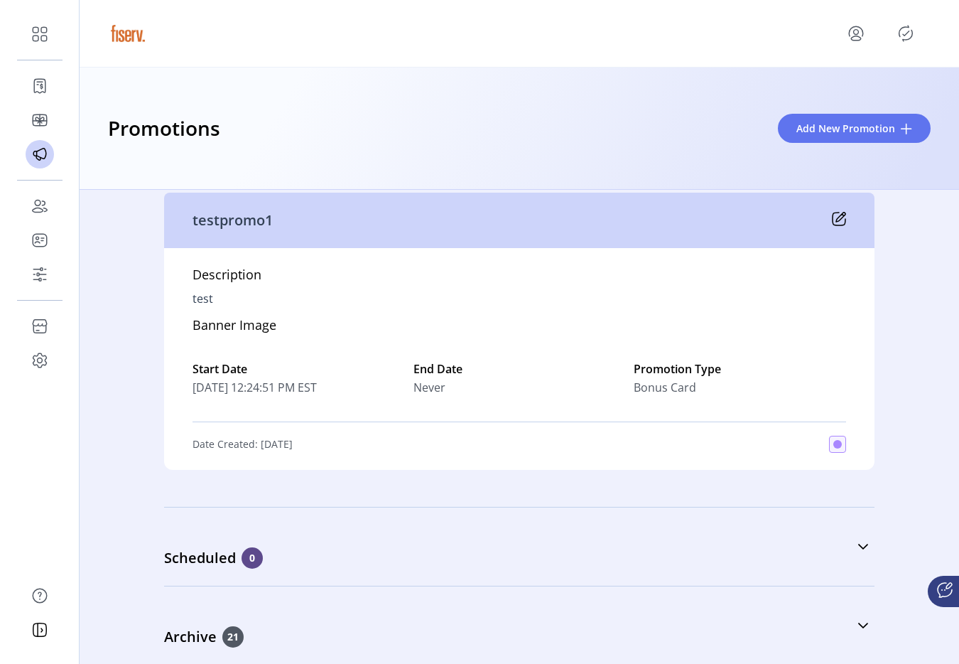
click at [898, 38] on icon "Publisher Panel" at bounding box center [906, 33] width 23 height 23
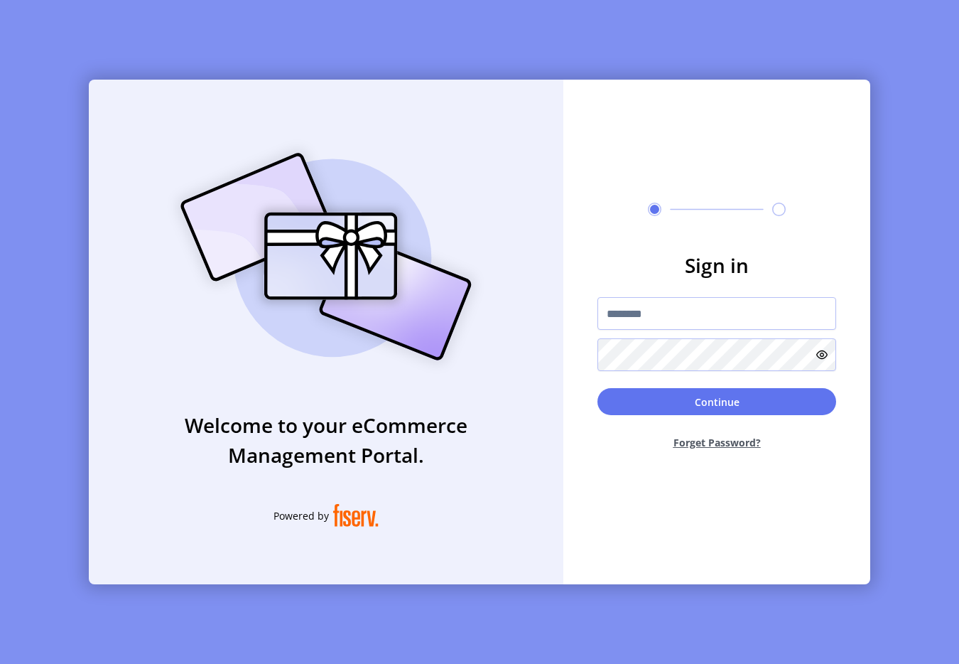
click at [617, 295] on form "Sign in Continue Forget Password?" at bounding box center [717, 355] width 307 height 211
click at [620, 311] on input "text" at bounding box center [717, 313] width 239 height 33
type input "**********"
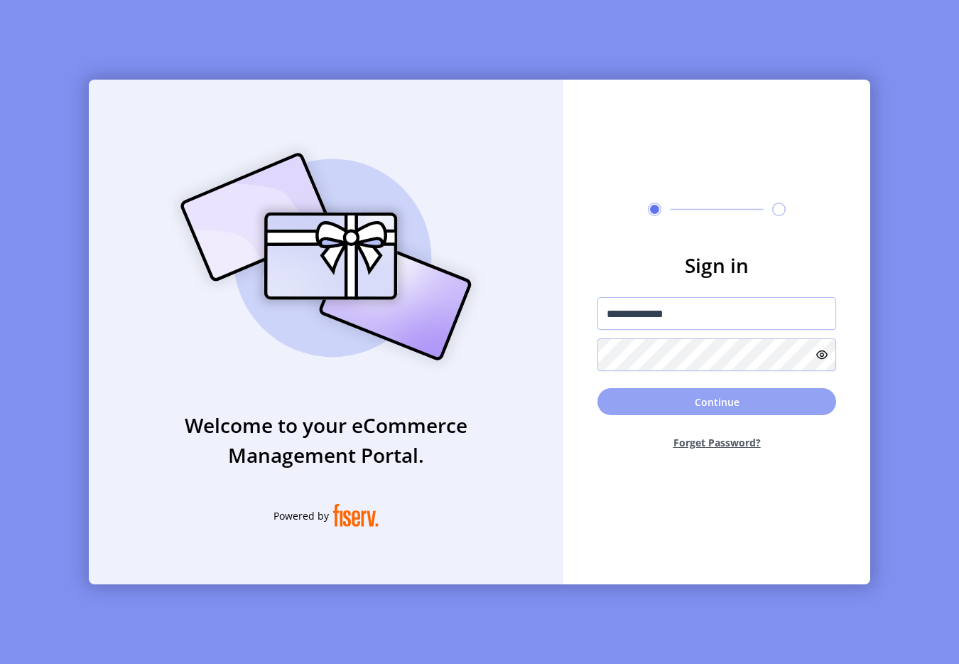
click at [614, 392] on button "Continue" at bounding box center [717, 401] width 239 height 27
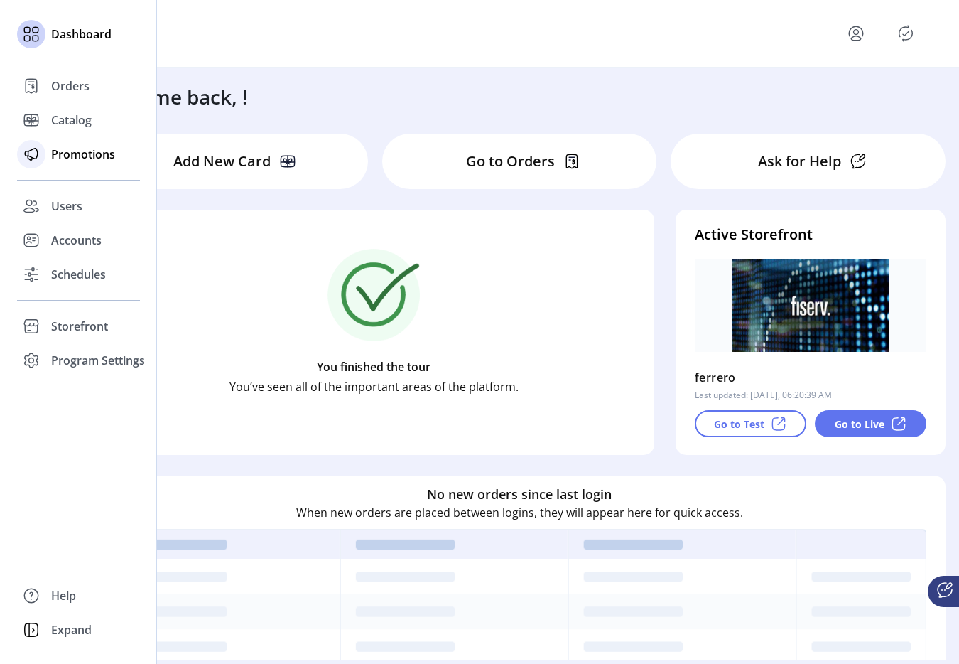
click at [56, 163] on div "Promotions" at bounding box center [78, 154] width 123 height 34
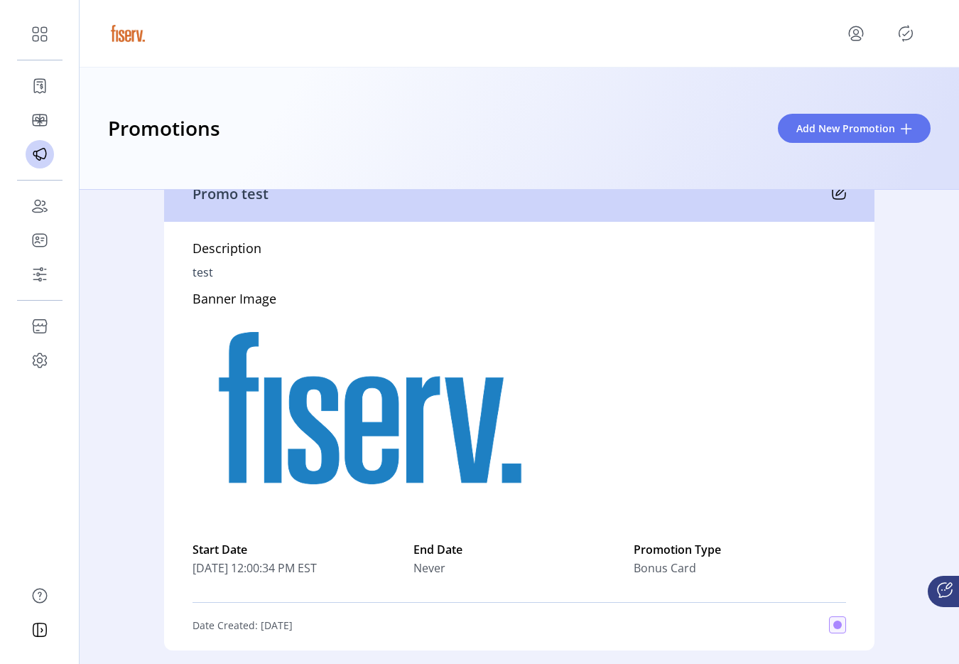
scroll to position [491, 0]
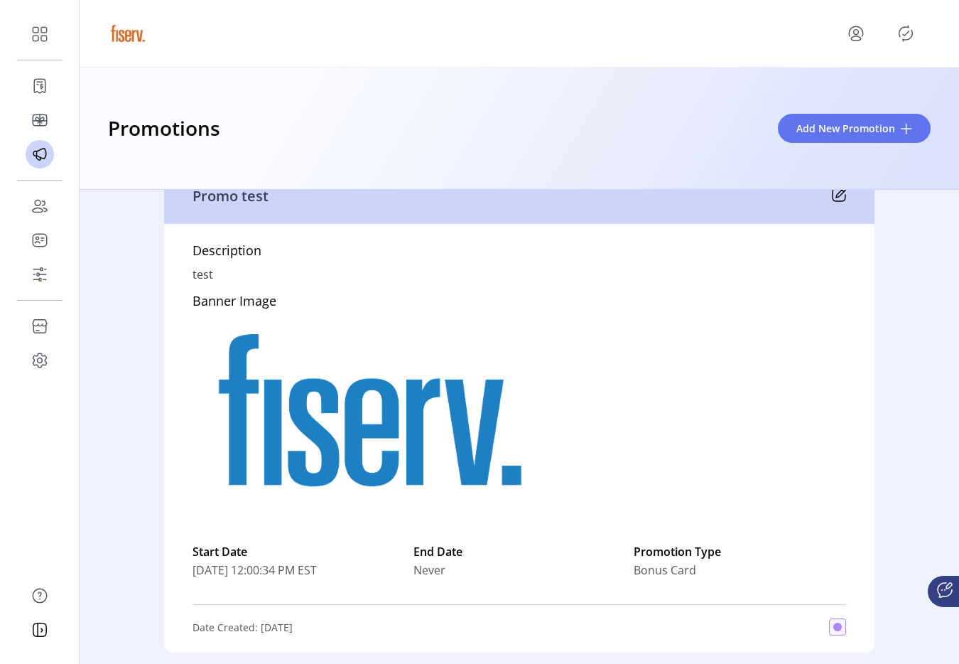
click at [838, 199] on icon at bounding box center [839, 195] width 14 height 14
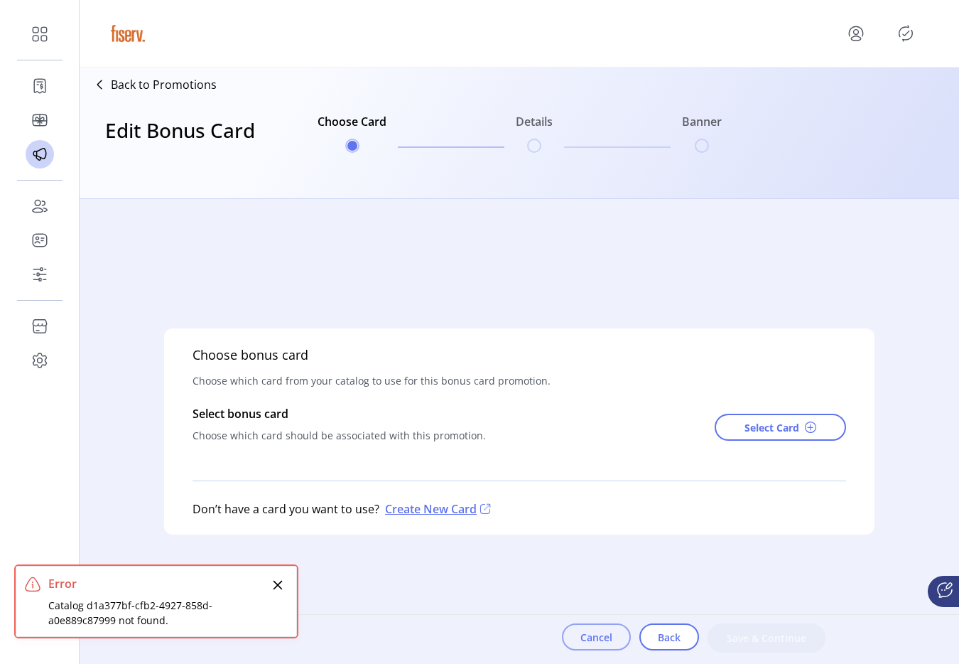
click at [595, 635] on span "Cancel" at bounding box center [597, 637] width 32 height 15
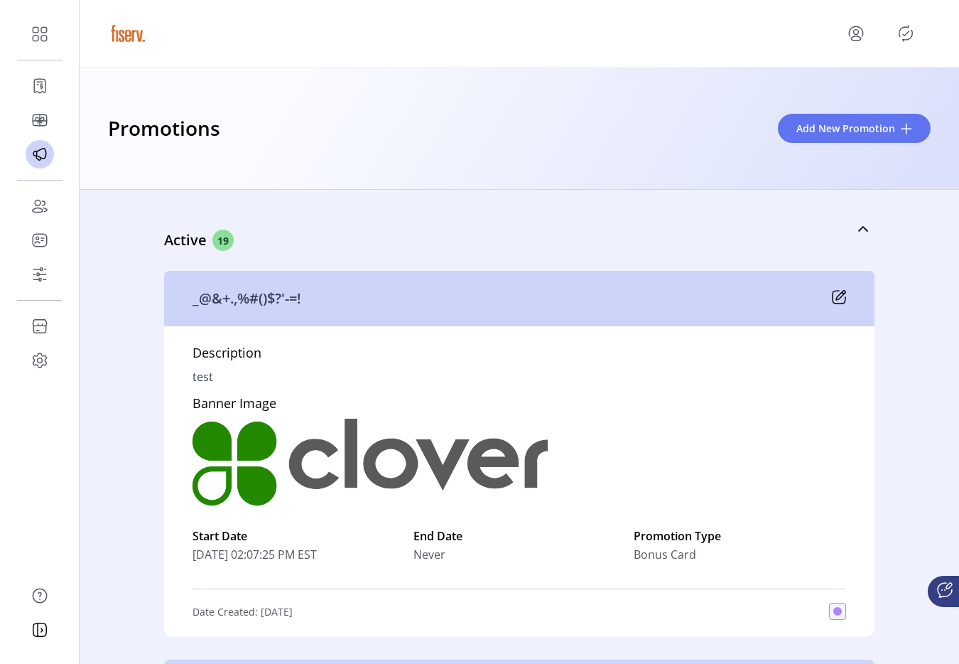
click at [812, 154] on div "Promotions Add New Promotion" at bounding box center [520, 129] width 880 height 122
click at [823, 126] on span "Add New Promotion" at bounding box center [846, 128] width 99 height 15
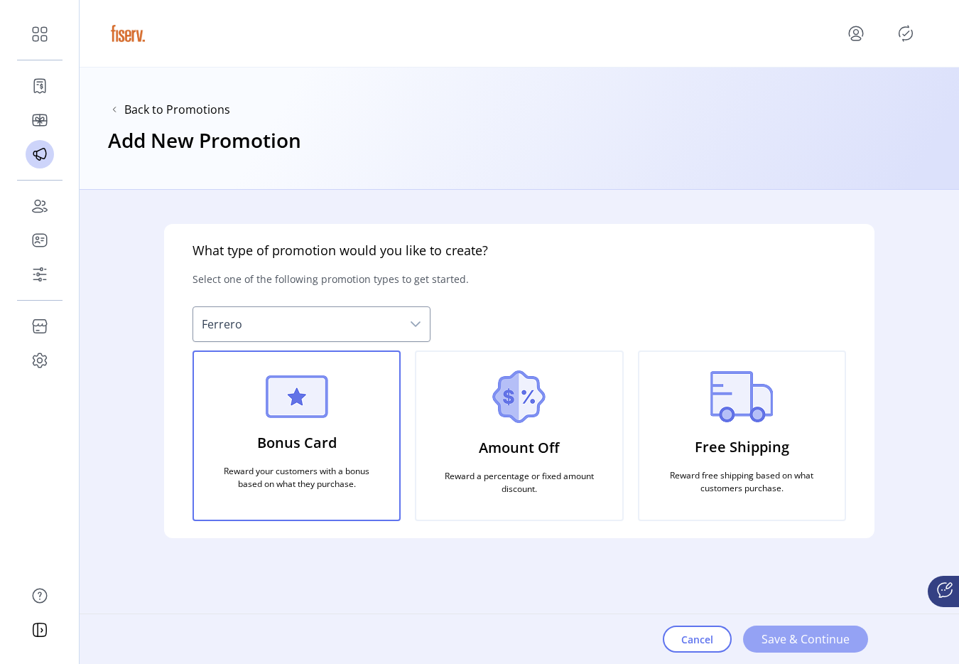
click at [794, 642] on span "Save & Continue" at bounding box center [806, 638] width 88 height 17
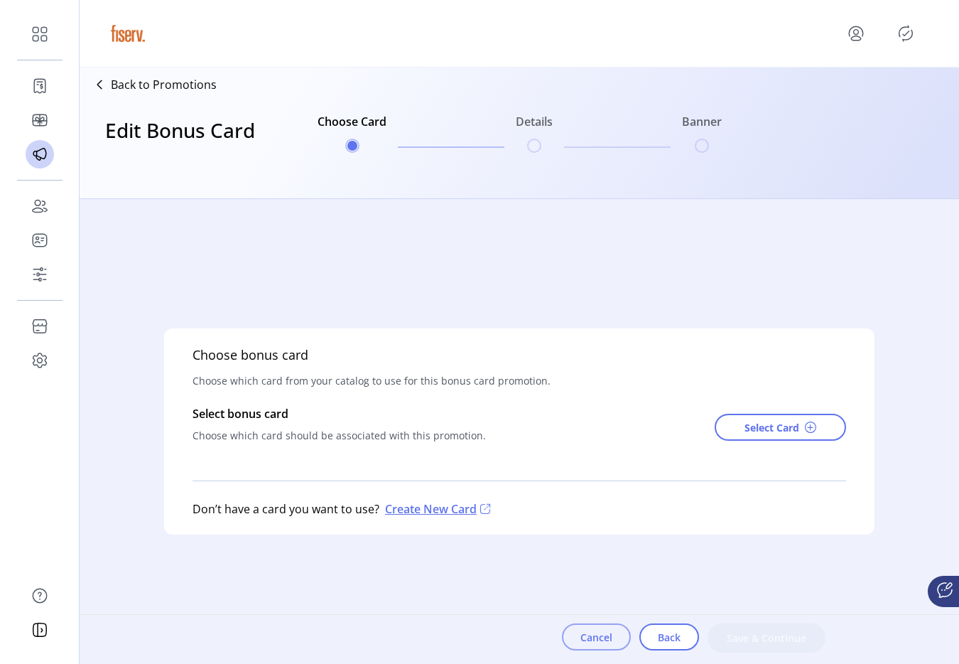
click at [609, 635] on span "Cancel" at bounding box center [597, 637] width 32 height 15
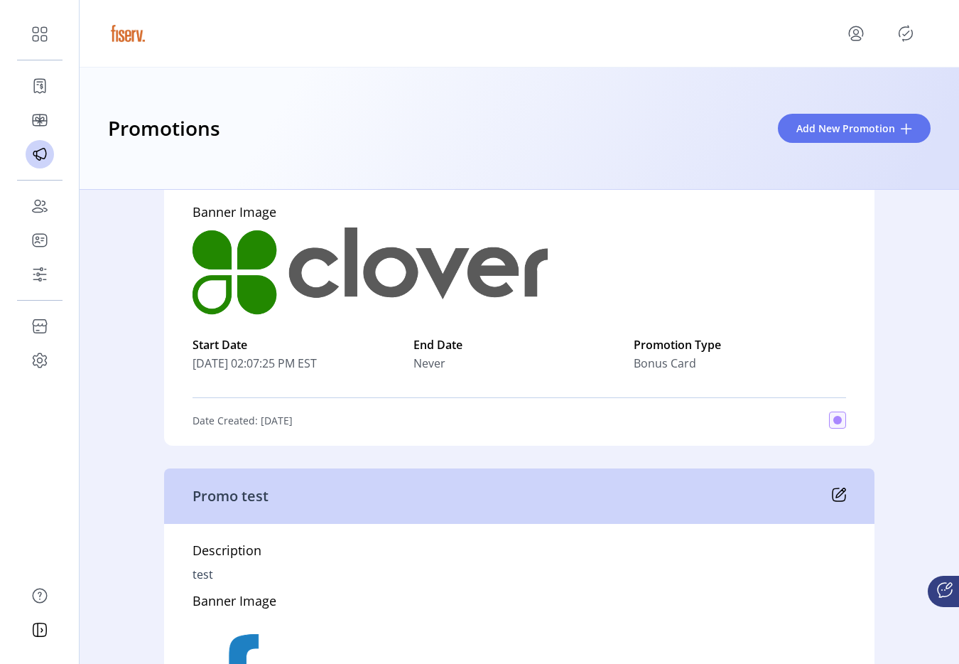
scroll to position [262, 0]
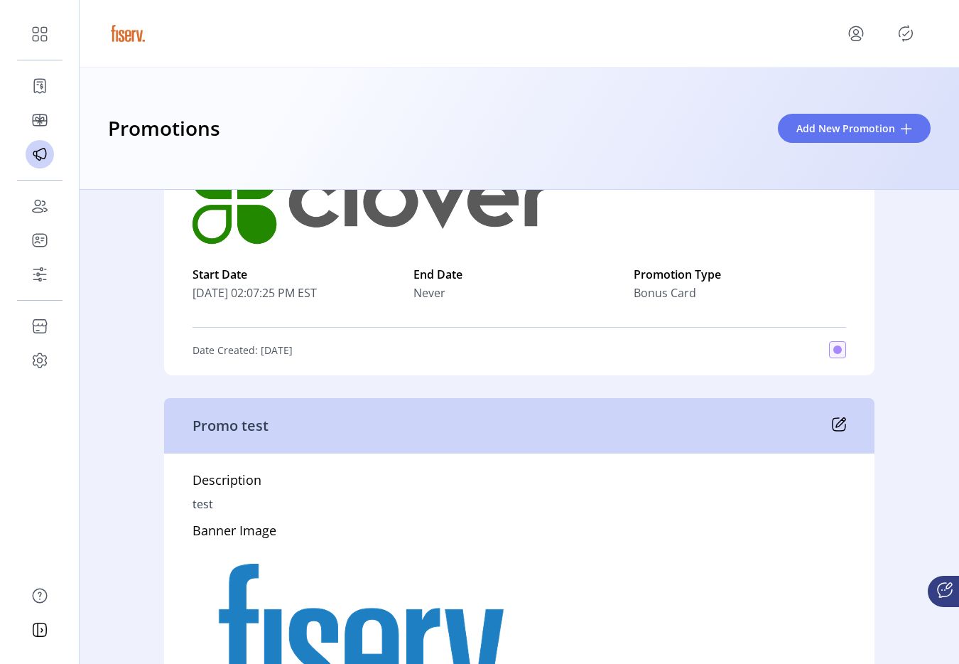
click at [826, 425] on div "Promo test" at bounding box center [519, 425] width 711 height 55
click at [832, 426] on icon at bounding box center [839, 424] width 14 height 14
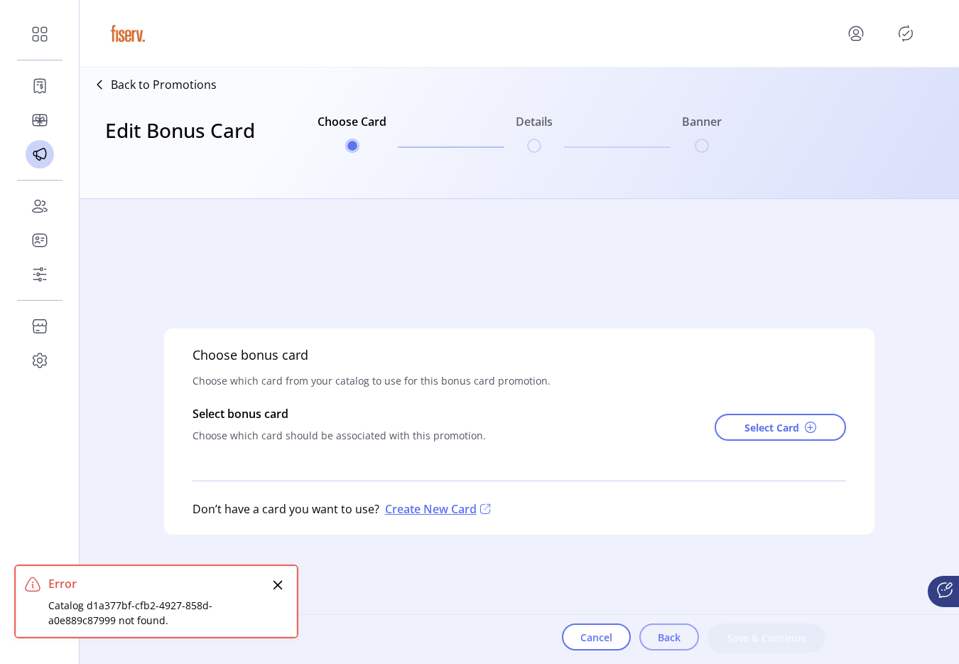
click at [681, 632] on button "Back" at bounding box center [670, 636] width 60 height 27
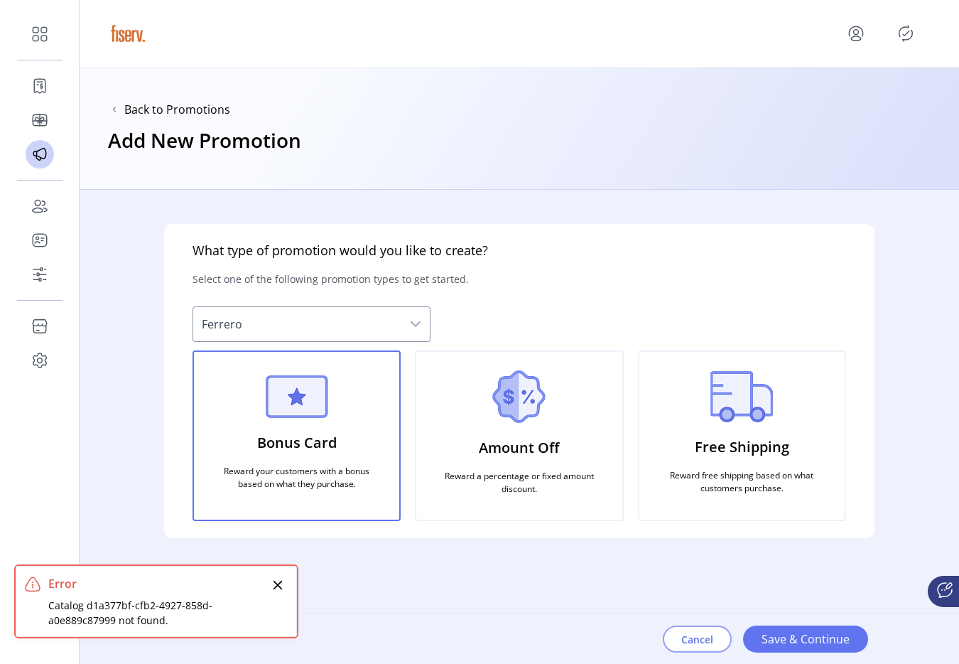
click at [684, 630] on button "Cancel" at bounding box center [697, 638] width 69 height 27
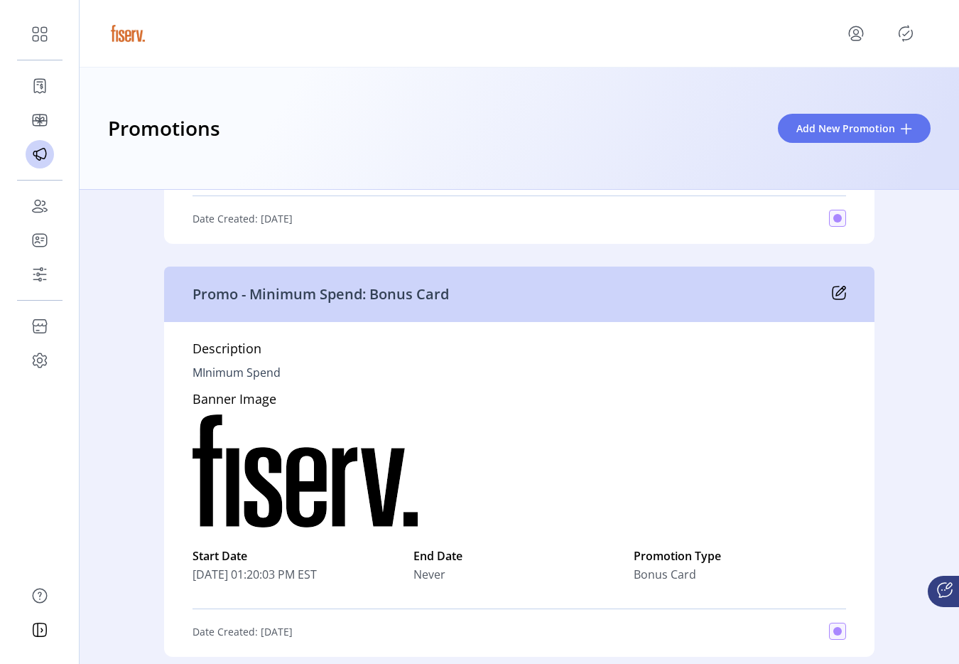
scroll to position [908, 0]
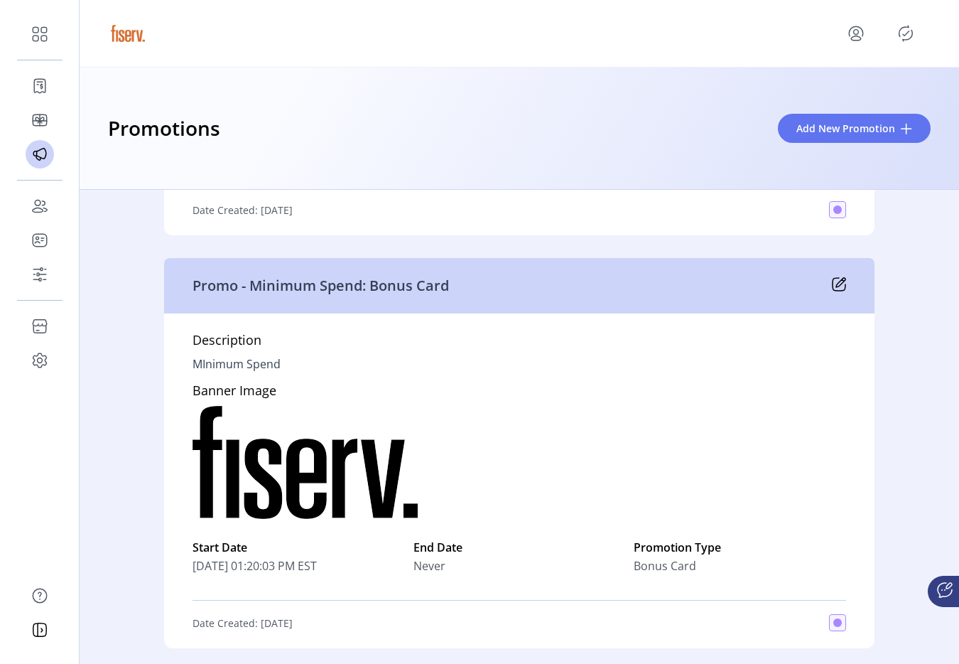
click at [836, 284] on icon at bounding box center [840, 282] width 9 height 9
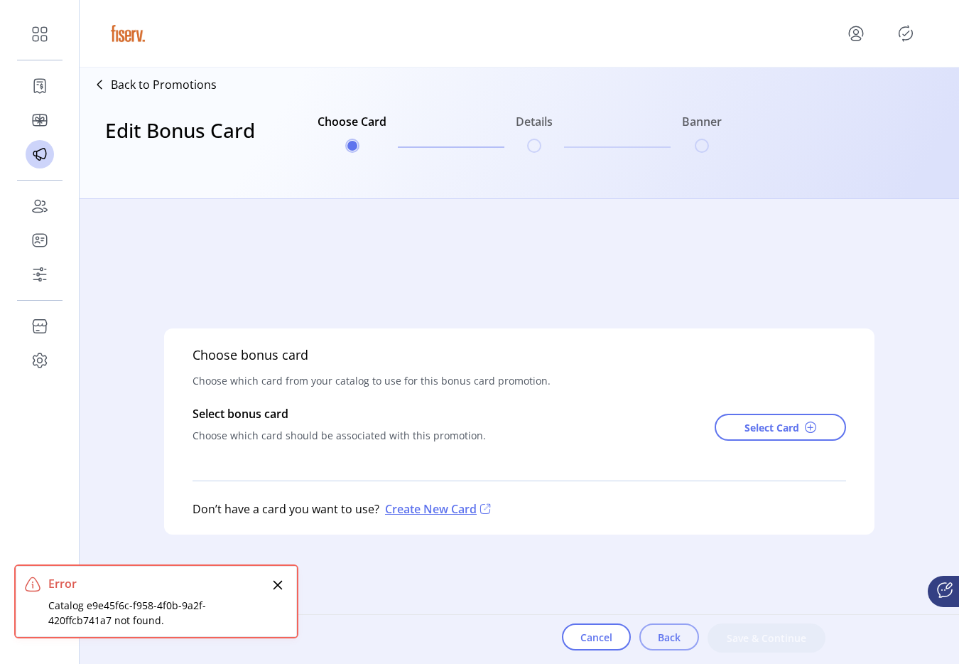
click at [688, 645] on button "Back" at bounding box center [670, 636] width 60 height 27
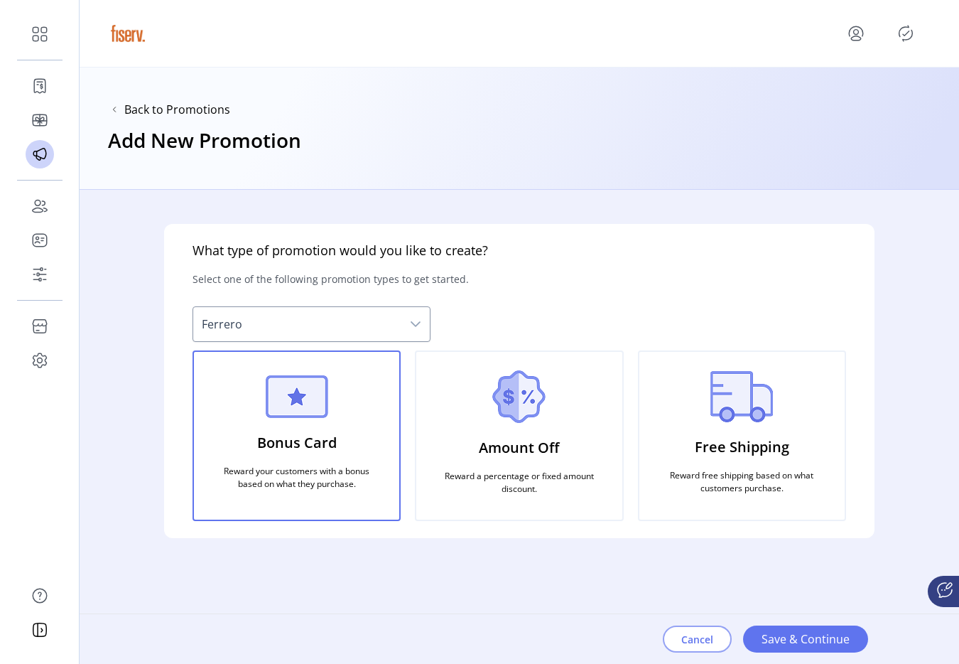
click at [691, 642] on span "Cancel" at bounding box center [697, 639] width 32 height 15
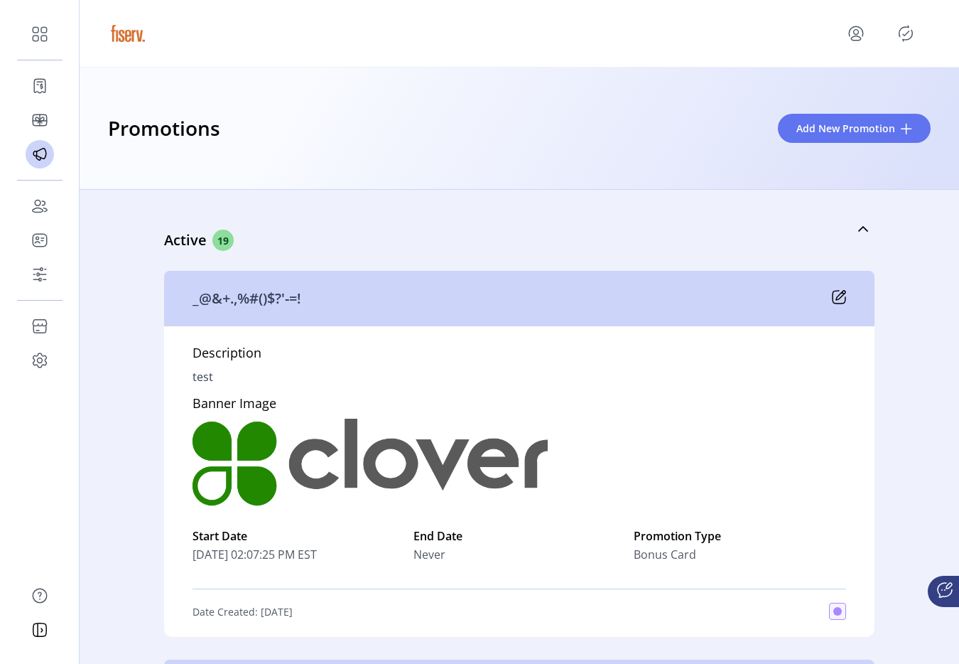
click at [836, 297] on icon at bounding box center [840, 295] width 9 height 9
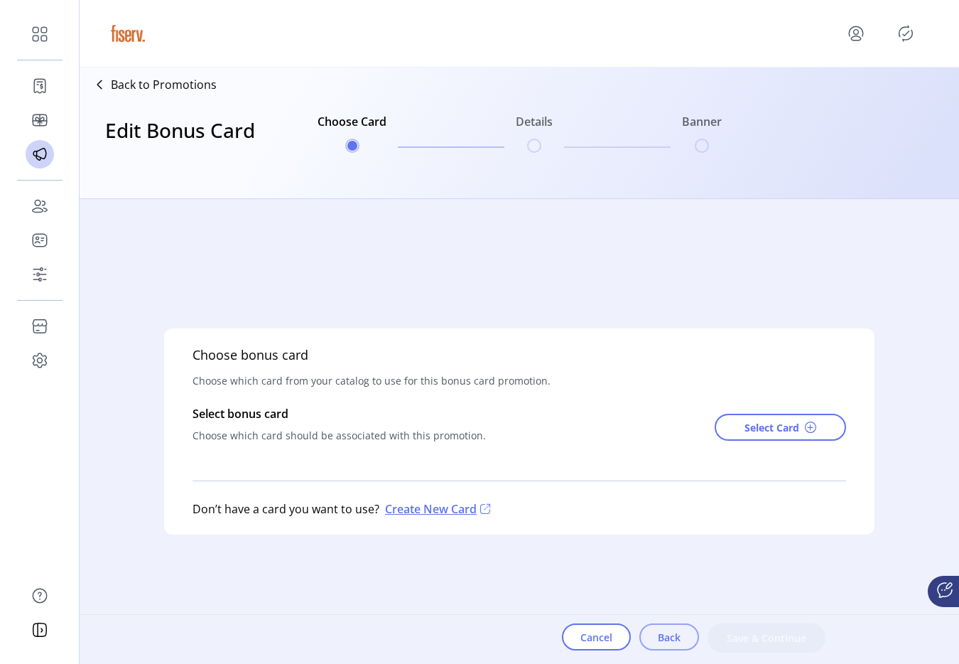
click at [651, 637] on button "Back" at bounding box center [670, 636] width 60 height 27
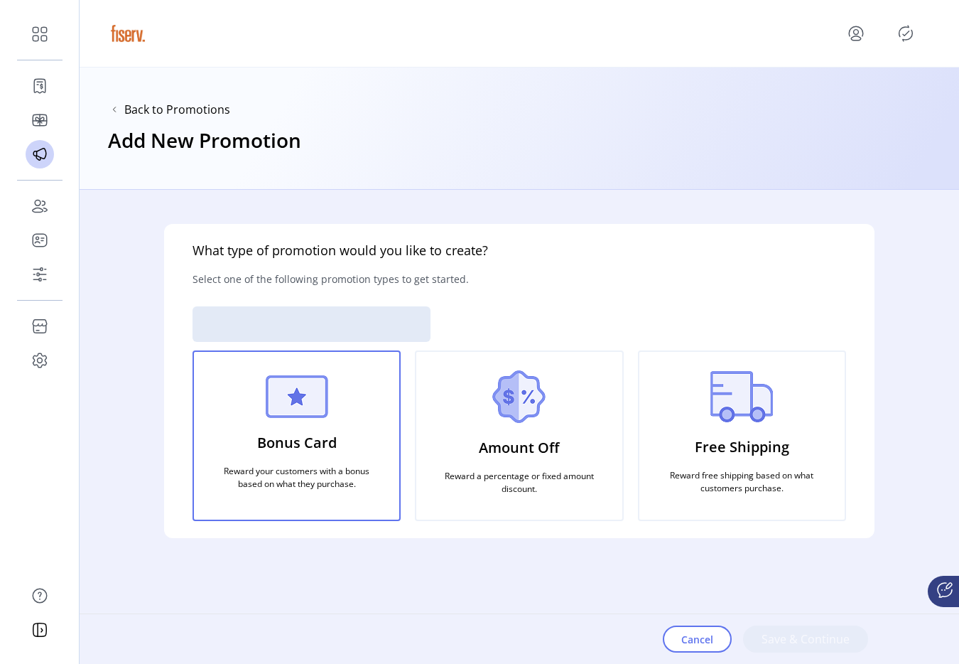
click at [556, 432] on p "Amount Off" at bounding box center [519, 447] width 80 height 33
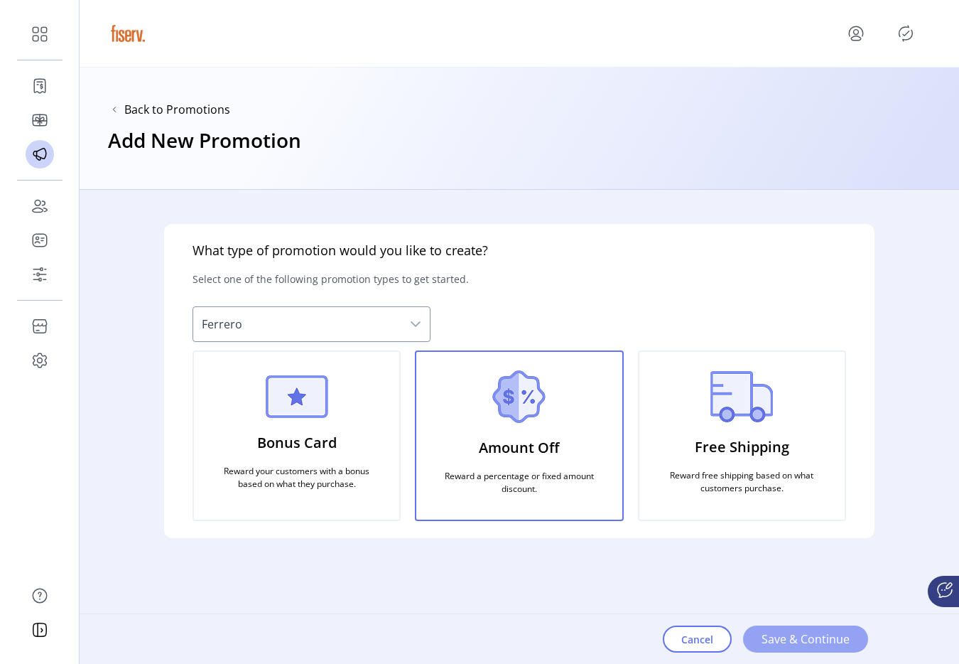
click at [792, 640] on span "Save & Continue" at bounding box center [806, 638] width 88 height 17
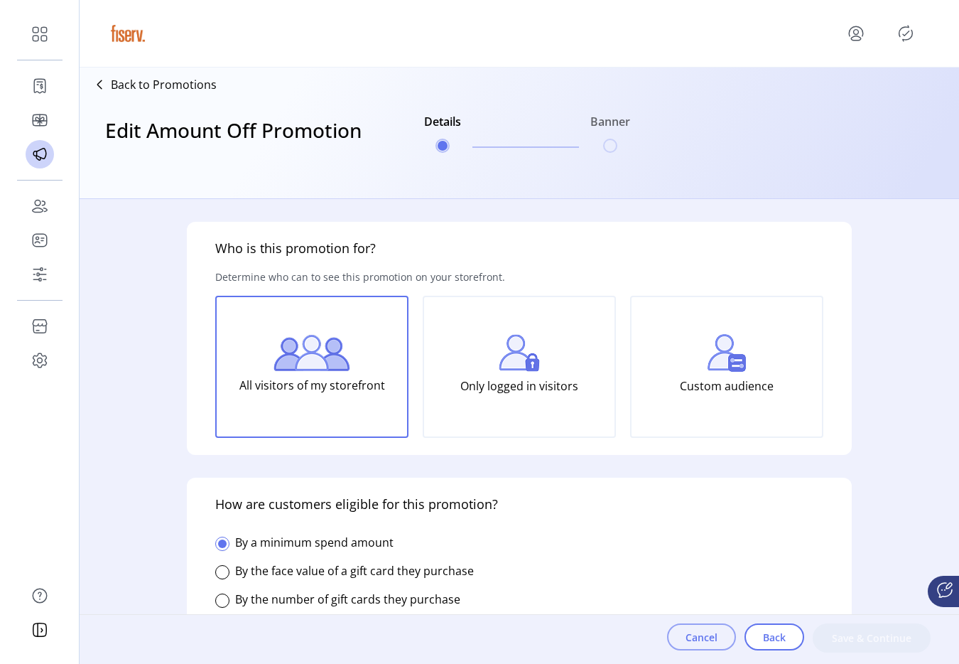
click at [701, 635] on span "Cancel" at bounding box center [702, 637] width 32 height 15
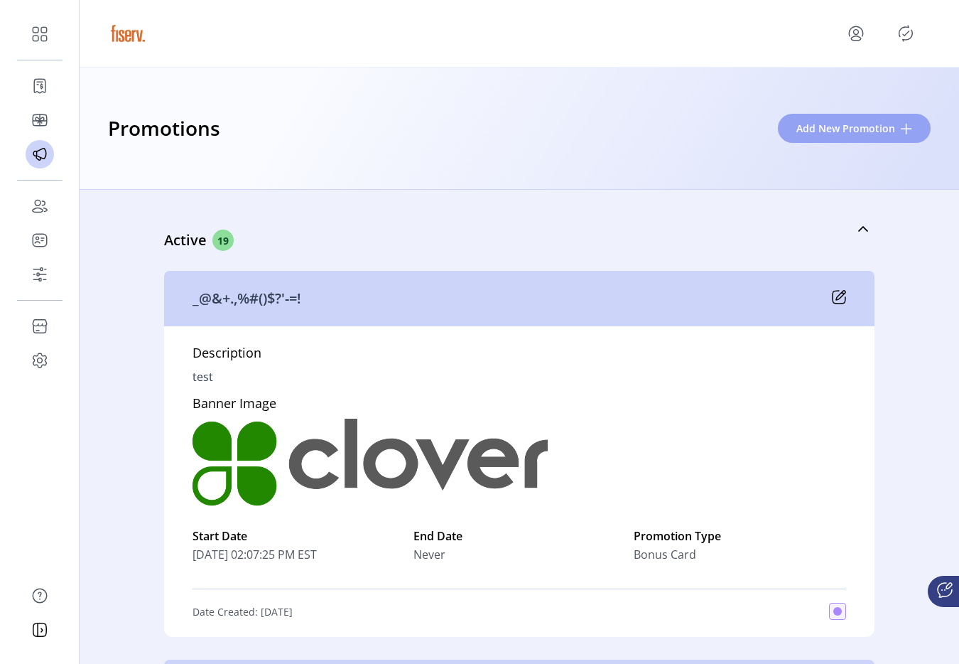
click at [857, 130] on span "Add New Promotion" at bounding box center [846, 128] width 99 height 15
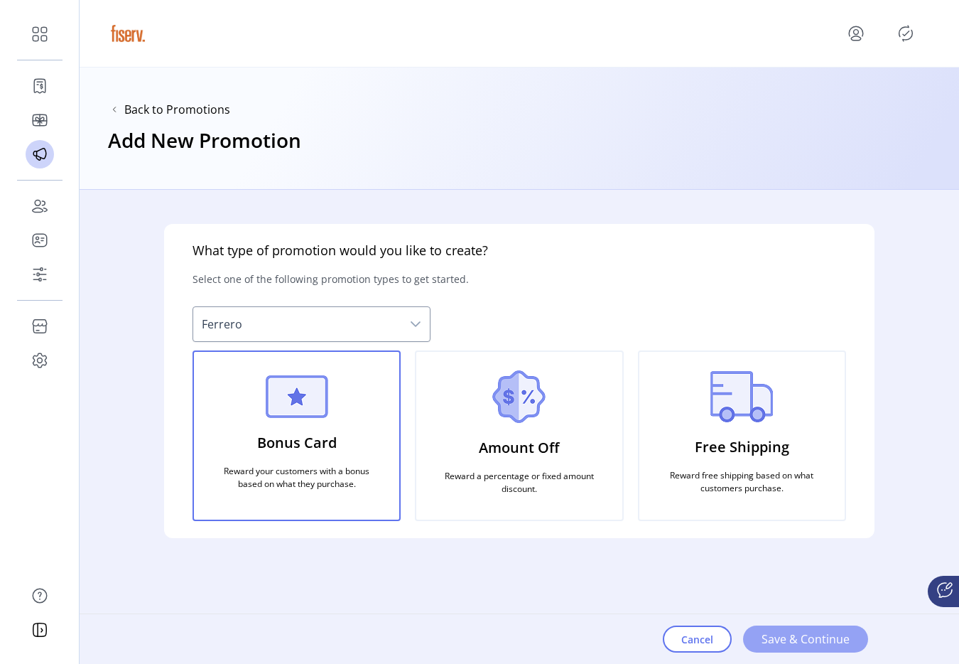
click at [824, 630] on span "Save & Continue" at bounding box center [806, 638] width 88 height 17
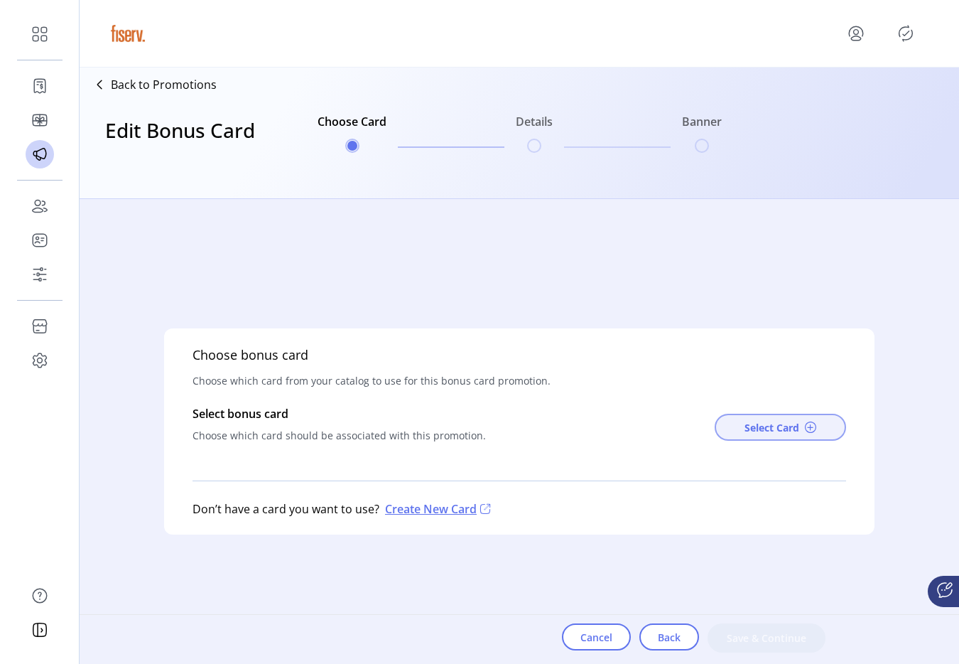
click at [738, 429] on button "Select Card" at bounding box center [780, 427] width 131 height 27
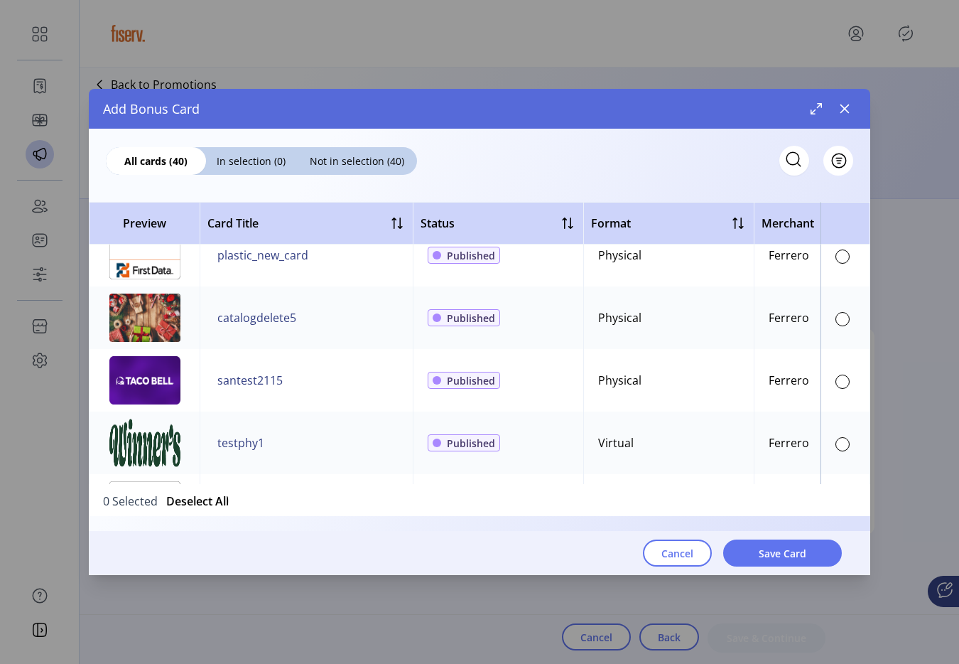
scroll to position [174, 0]
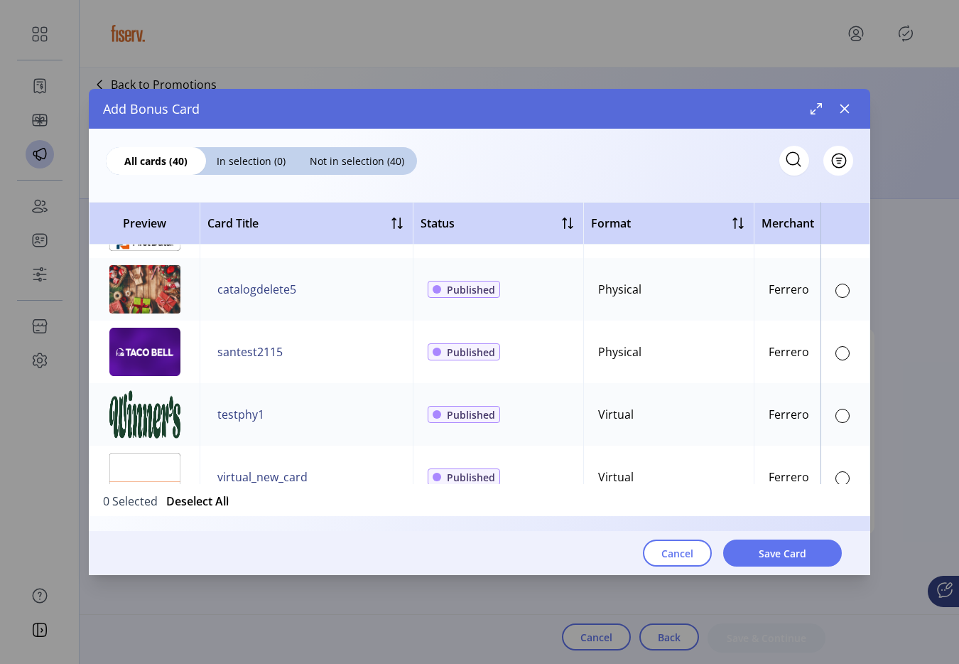
click at [835, 404] on td at bounding box center [846, 414] width 50 height 63
click at [836, 356] on div at bounding box center [843, 353] width 14 height 14
click at [810, 542] on button "Save Card" at bounding box center [782, 552] width 119 height 27
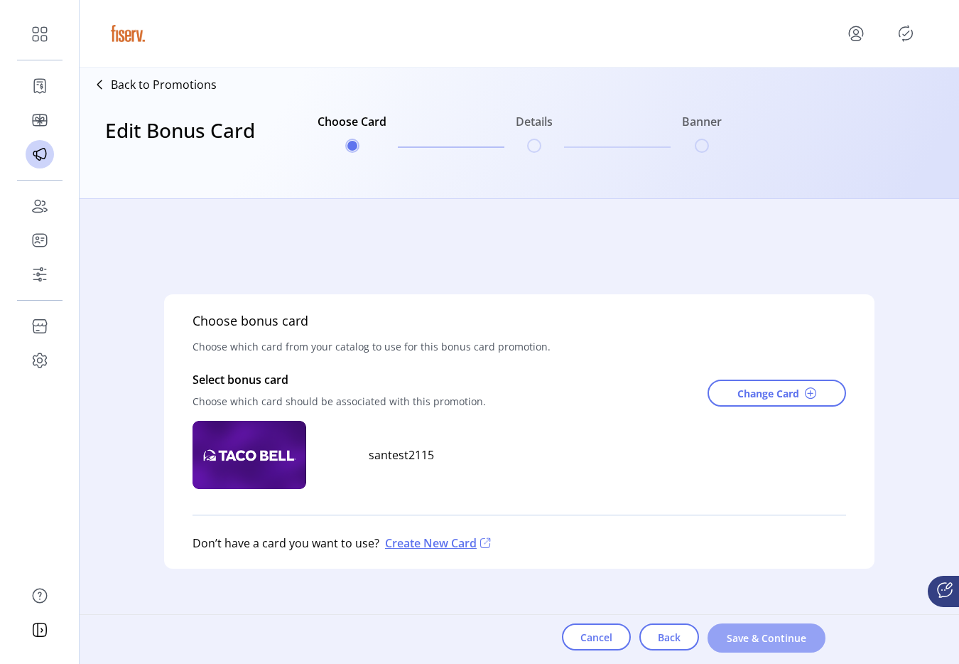
click at [751, 644] on span "Save & Continue" at bounding box center [766, 637] width 81 height 15
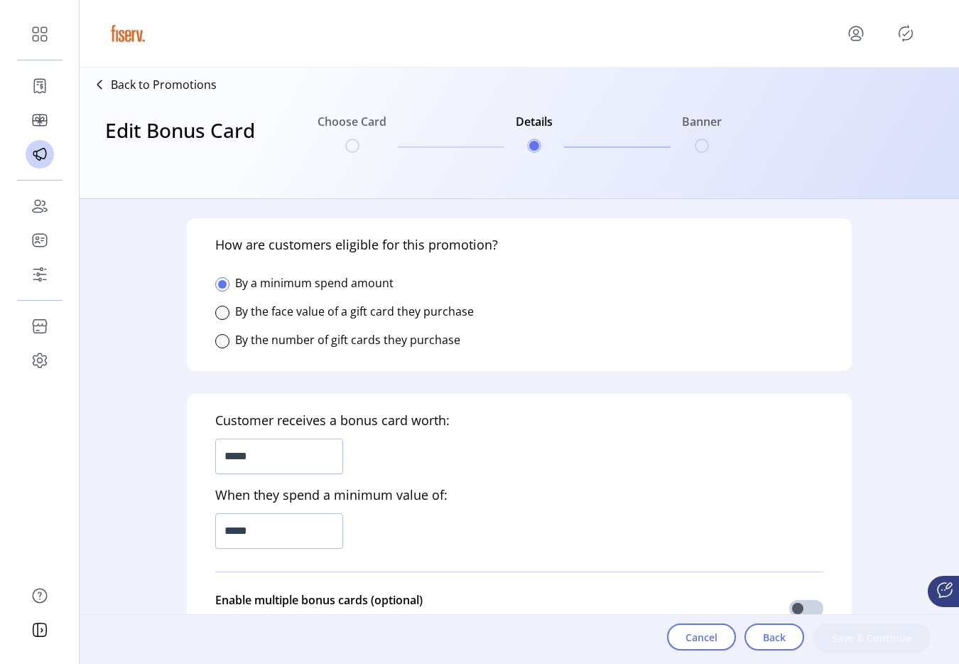
scroll to position [318, 0]
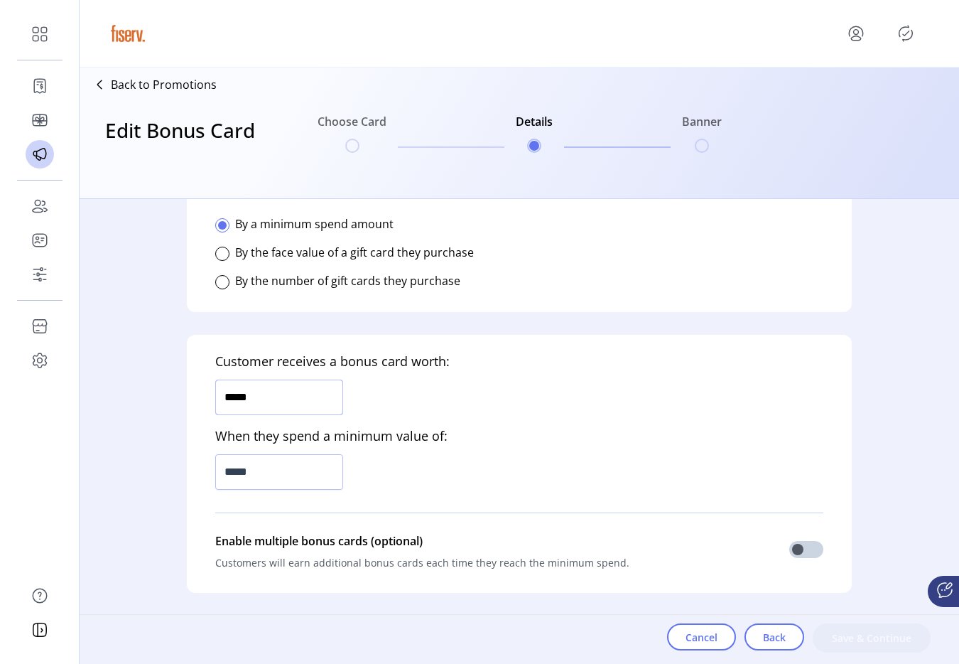
click at [286, 394] on input "*****" at bounding box center [279, 397] width 128 height 36
type input "*****"
click at [278, 469] on input "*****" at bounding box center [279, 472] width 128 height 36
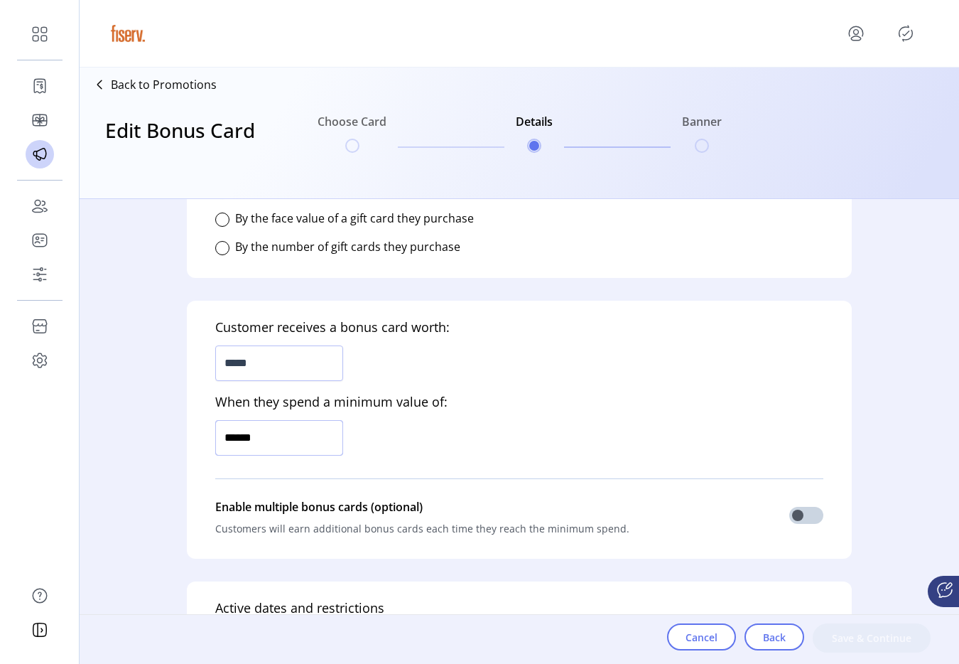
type input "*******"
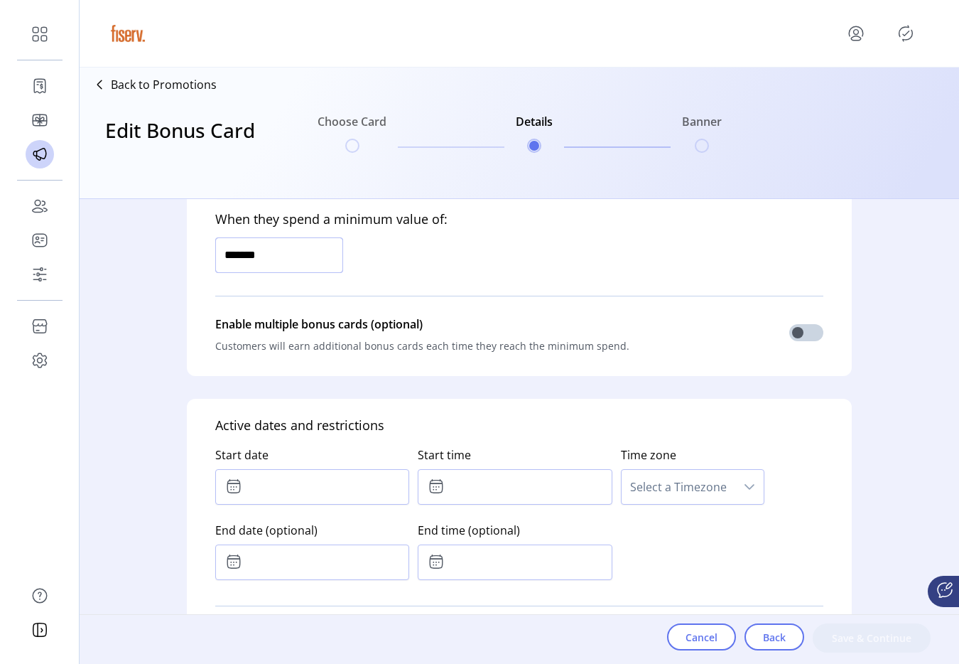
scroll to position [545, 0]
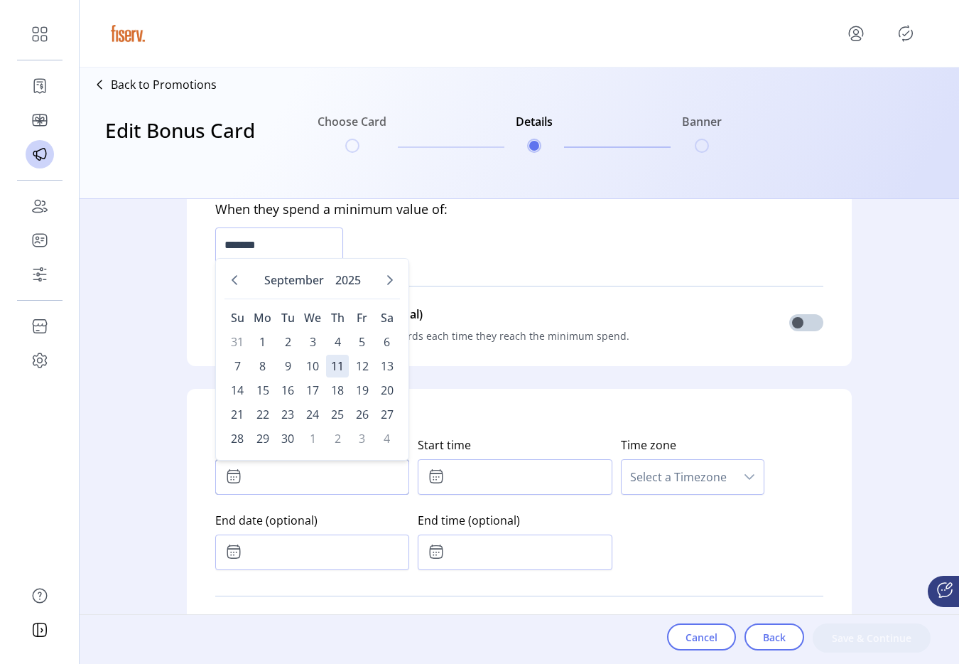
click at [281, 464] on input "text" at bounding box center [312, 477] width 194 height 36
click at [334, 342] on span "4" at bounding box center [337, 341] width 23 height 23
type input "**********"
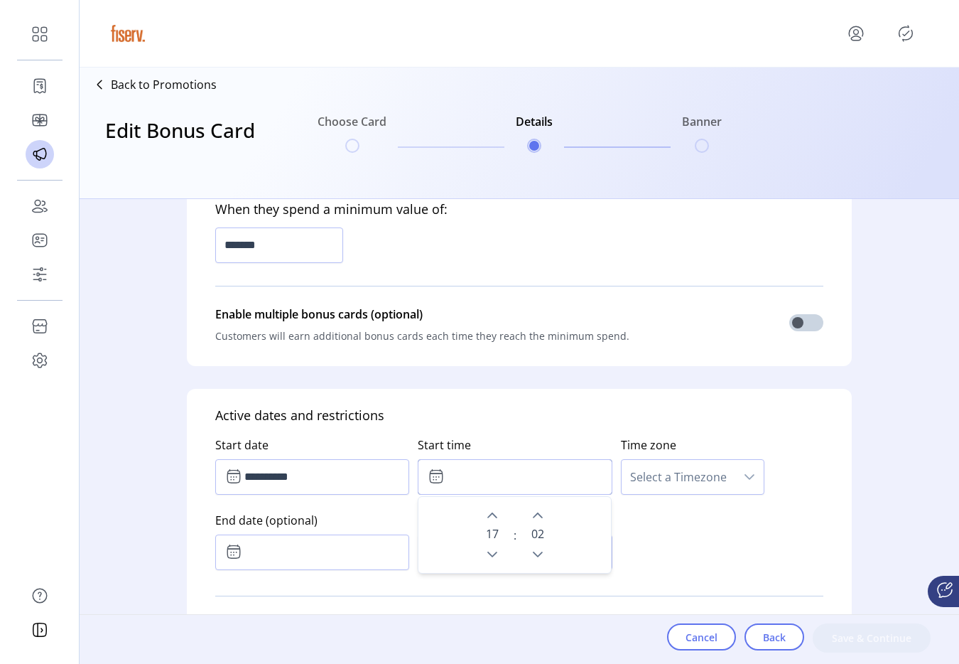
click at [487, 473] on input "text" at bounding box center [515, 477] width 194 height 36
click at [537, 522] on button "Next Minute" at bounding box center [538, 515] width 20 height 20
type input "*****"
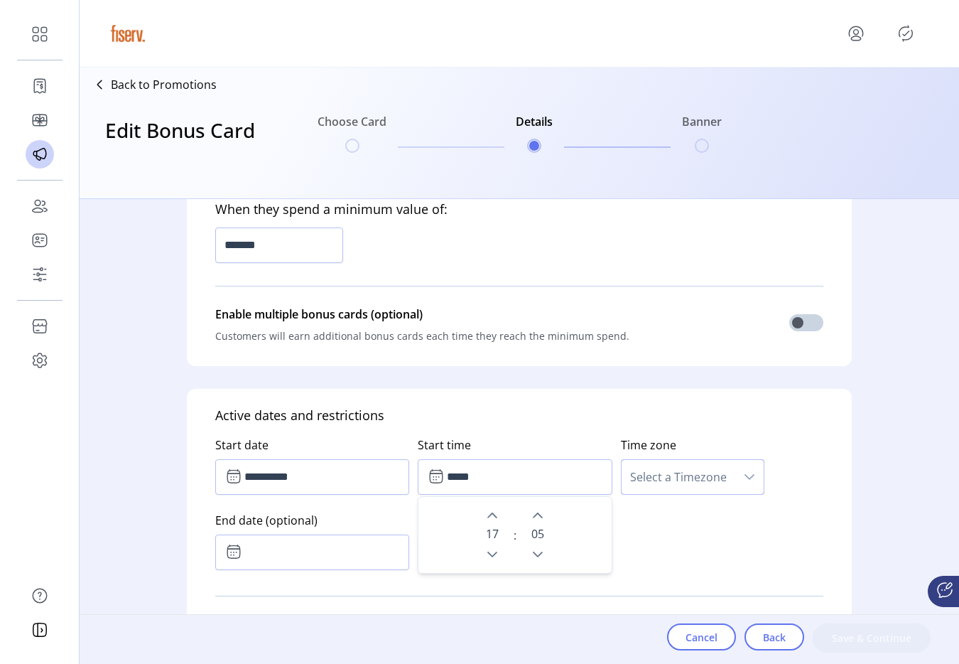
click at [669, 479] on span "Select a Timezone" at bounding box center [679, 477] width 114 height 34
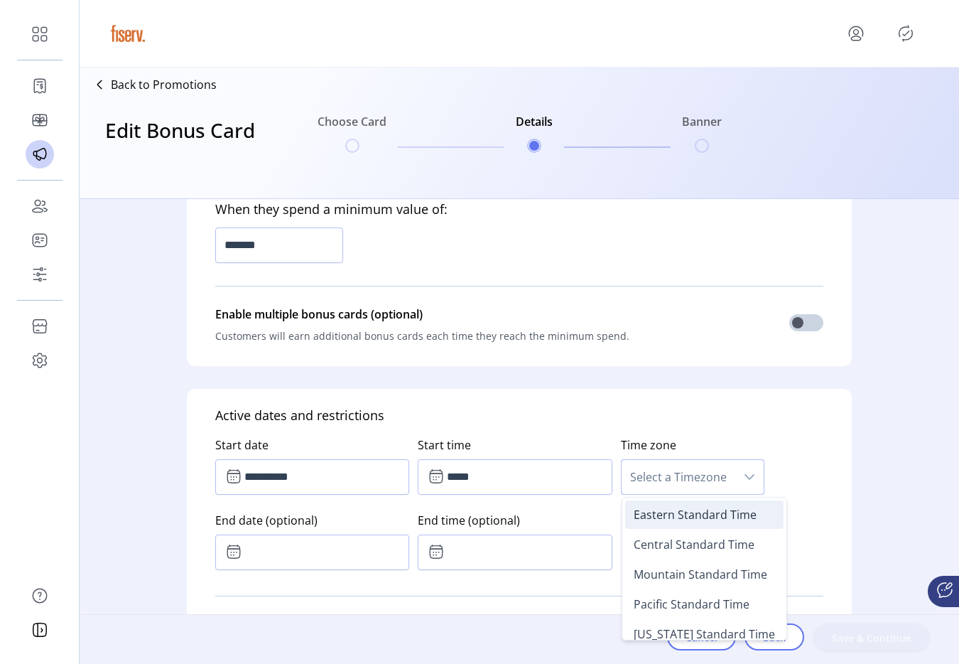
click at [641, 522] on li "Eastern Standard Time" at bounding box center [704, 514] width 158 height 28
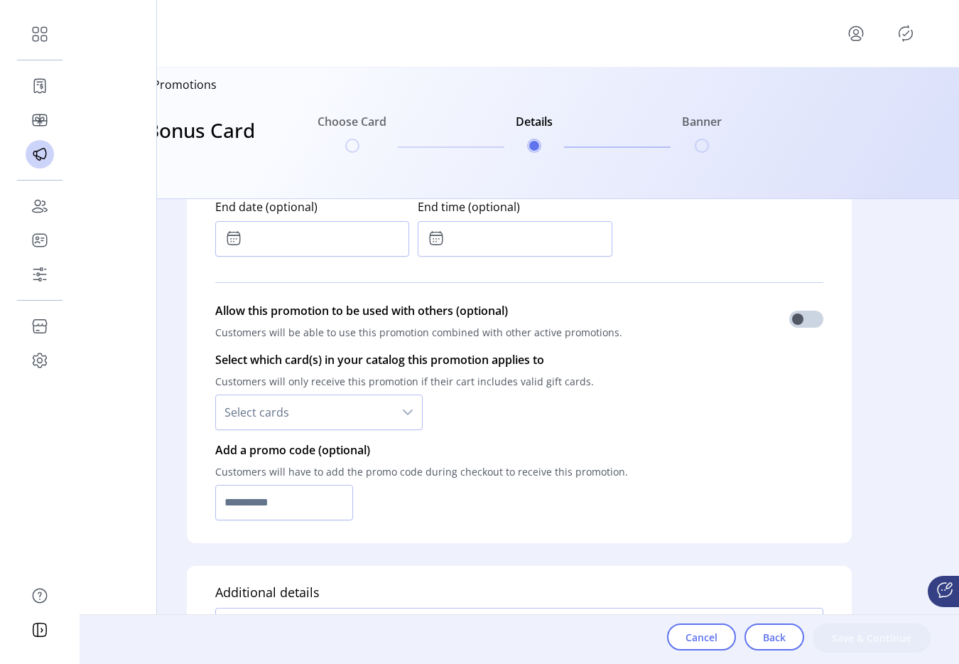
scroll to position [859, 0]
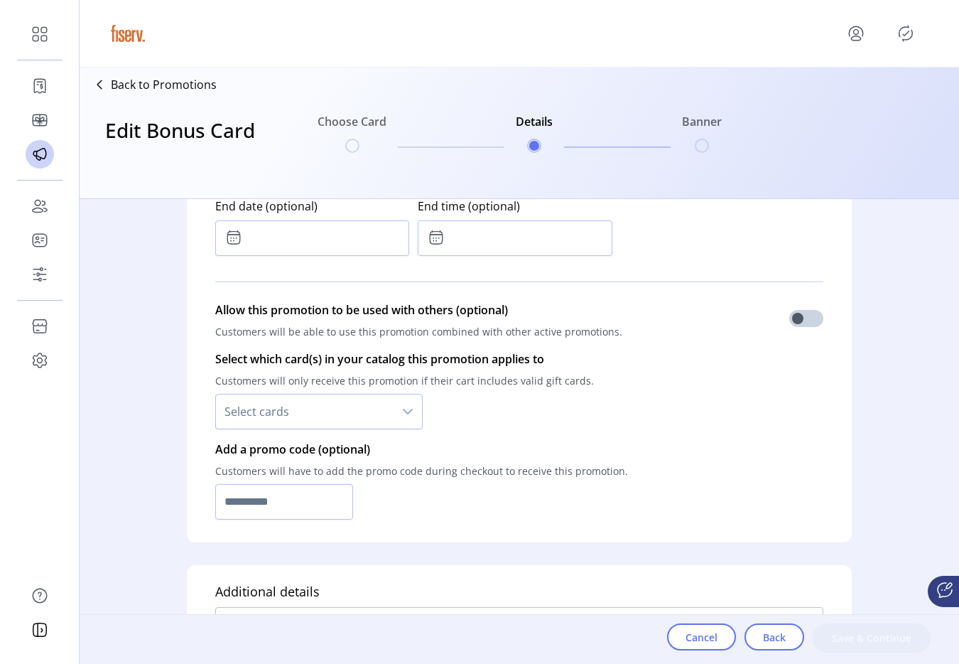
click at [383, 406] on span "Select cards" at bounding box center [305, 411] width 178 height 34
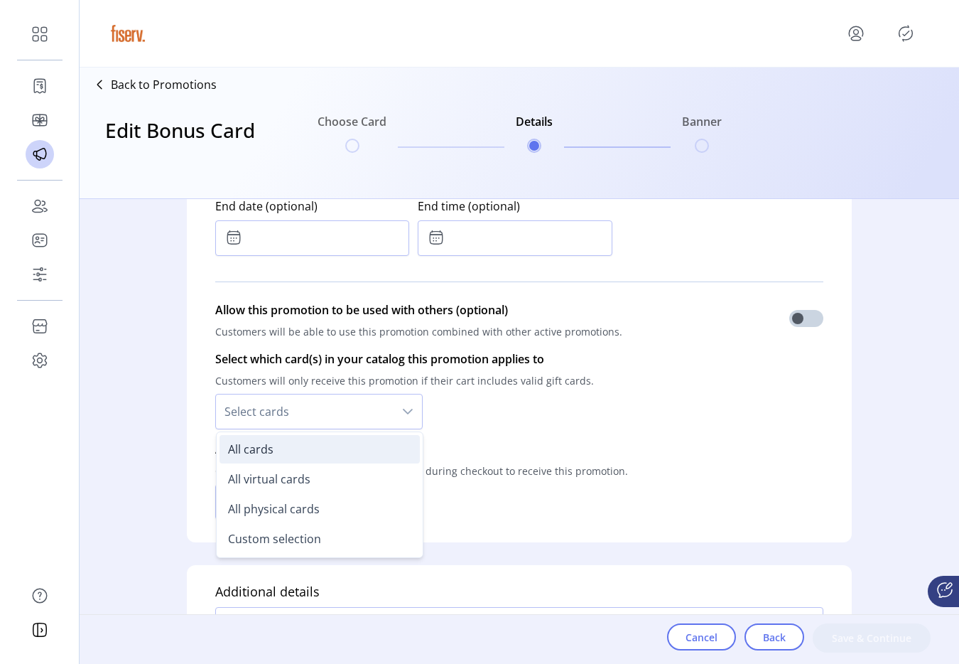
click at [329, 453] on li "All cards" at bounding box center [320, 449] width 200 height 28
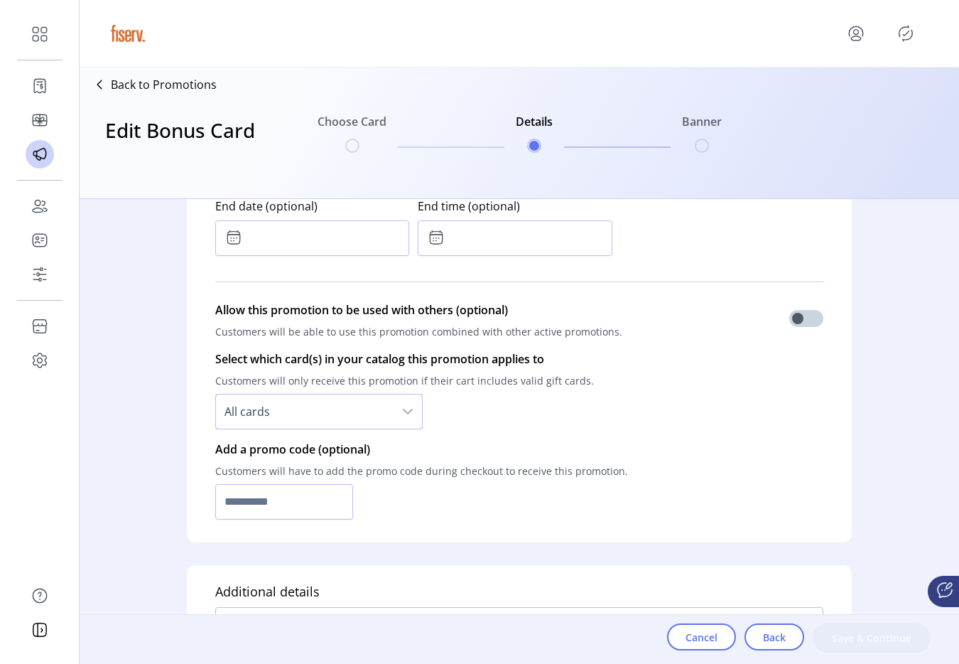
click at [300, 421] on span "All cards" at bounding box center [305, 411] width 178 height 34
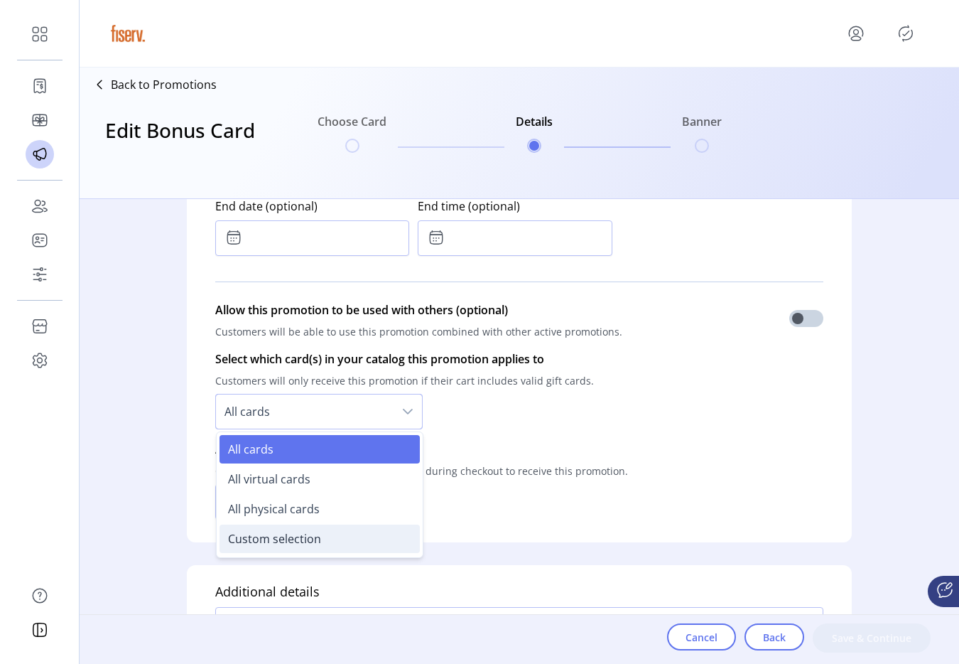
click at [283, 537] on span "Custom selection" at bounding box center [274, 539] width 93 height 16
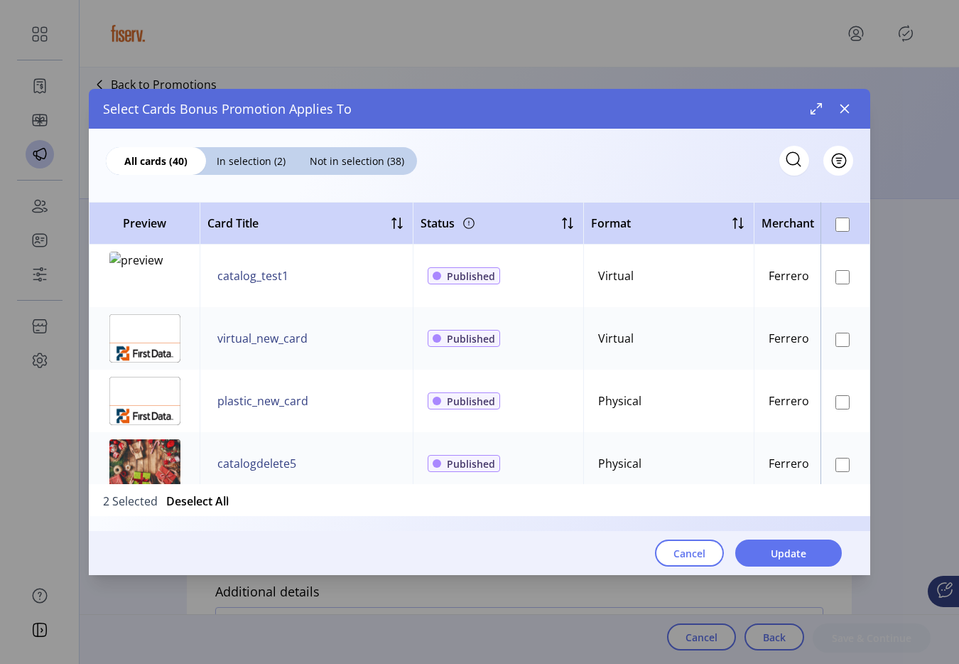
click at [849, 459] on td at bounding box center [846, 463] width 50 height 63
click at [844, 464] on td at bounding box center [846, 463] width 50 height 63
click at [836, 471] on td at bounding box center [846, 463] width 50 height 63
click at [814, 557] on button "Update" at bounding box center [788, 552] width 107 height 27
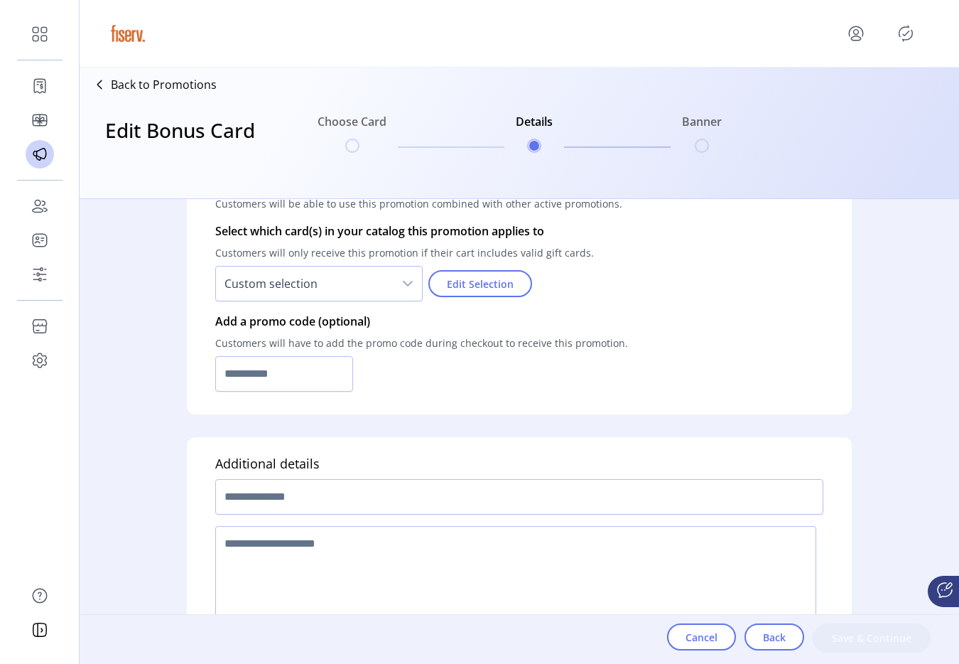
scroll to position [1033, 0]
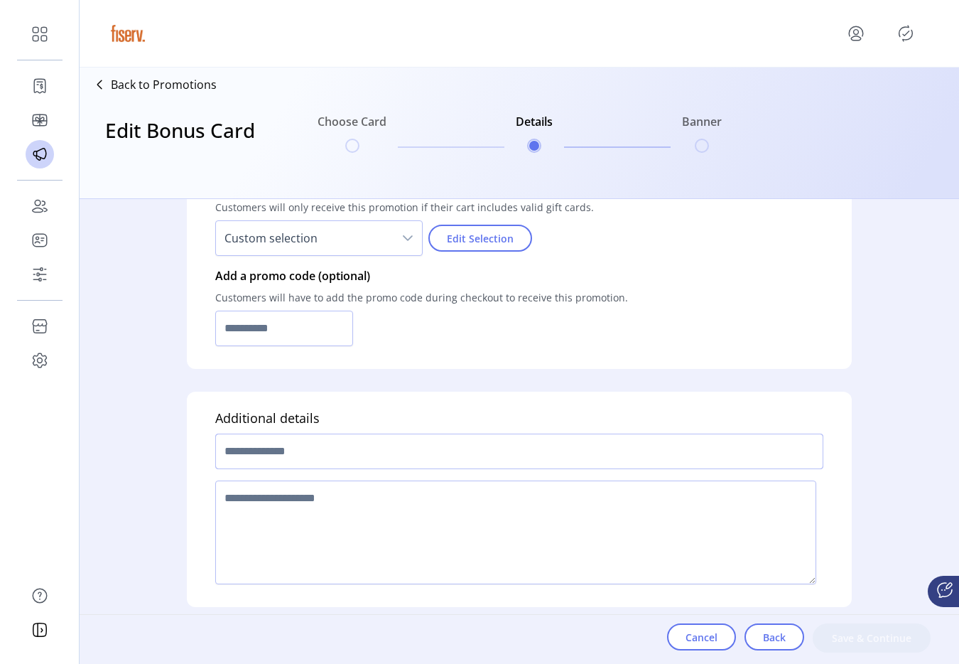
click at [470, 459] on input "text" at bounding box center [519, 451] width 608 height 36
type input "*****"
click at [257, 329] on input "text" at bounding box center [284, 329] width 138 height 36
type input "*****"
click at [269, 505] on textarea at bounding box center [515, 532] width 601 height 104
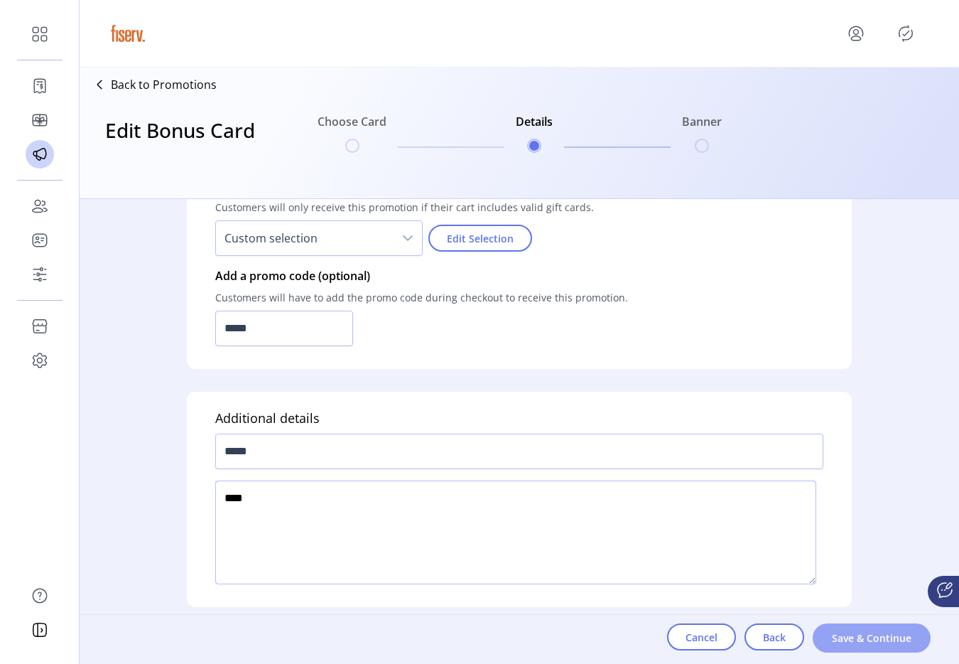
type textarea "****"
click at [873, 625] on button "Save & Continue" at bounding box center [872, 637] width 118 height 29
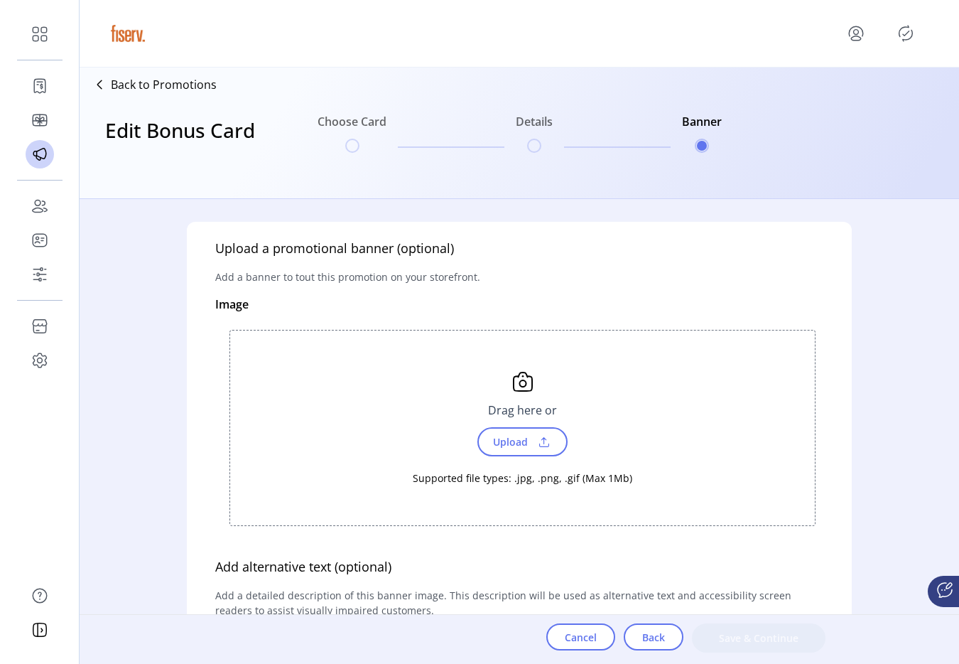
scroll to position [643, 0]
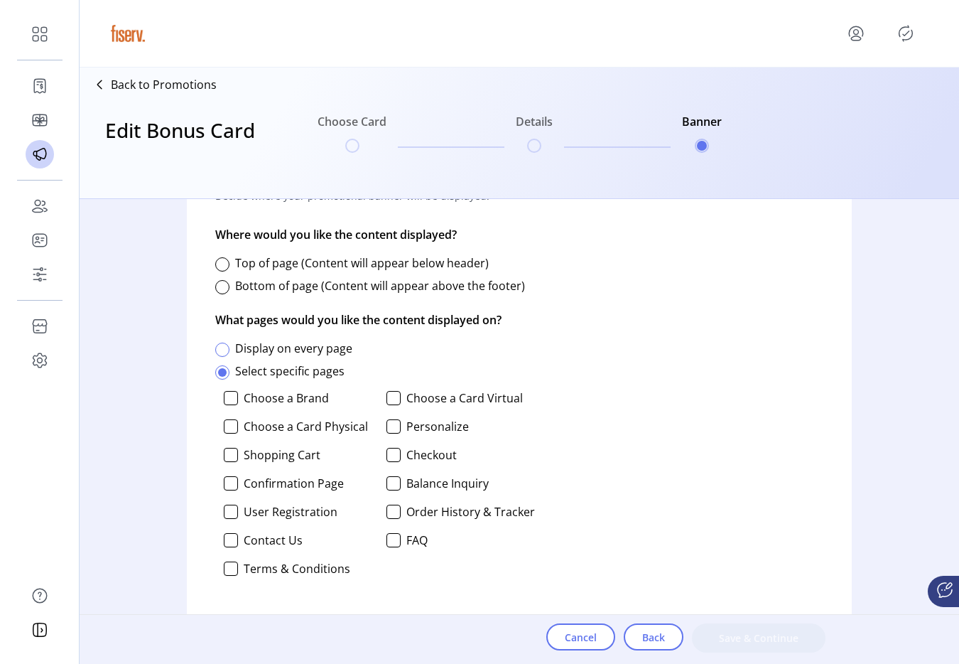
click at [220, 350] on div at bounding box center [222, 350] width 14 height 14
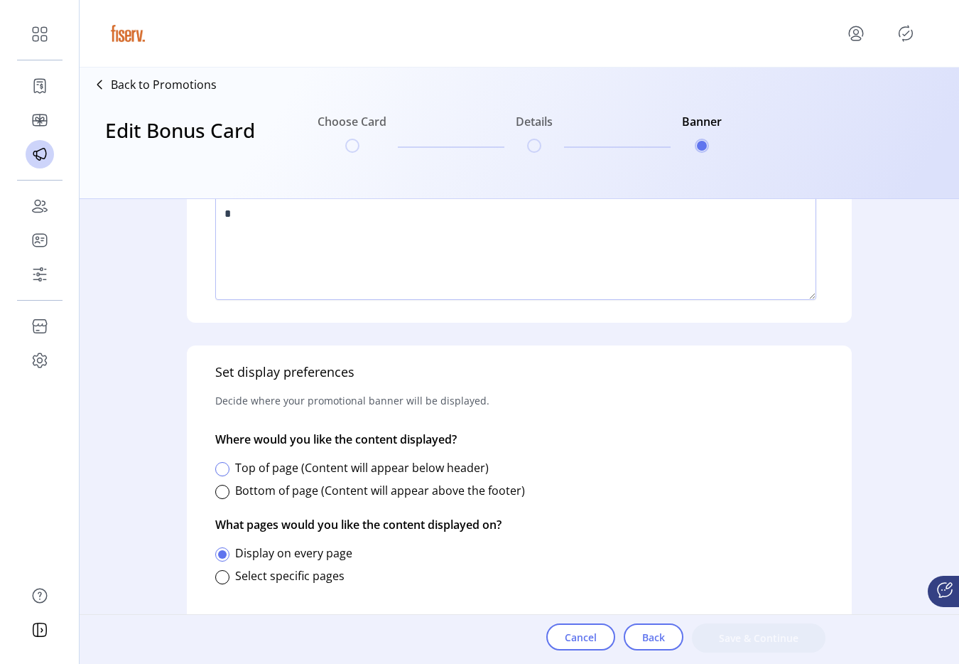
click at [225, 473] on div at bounding box center [222, 469] width 14 height 14
click at [718, 633] on span "Save & Continue" at bounding box center [759, 637] width 97 height 15
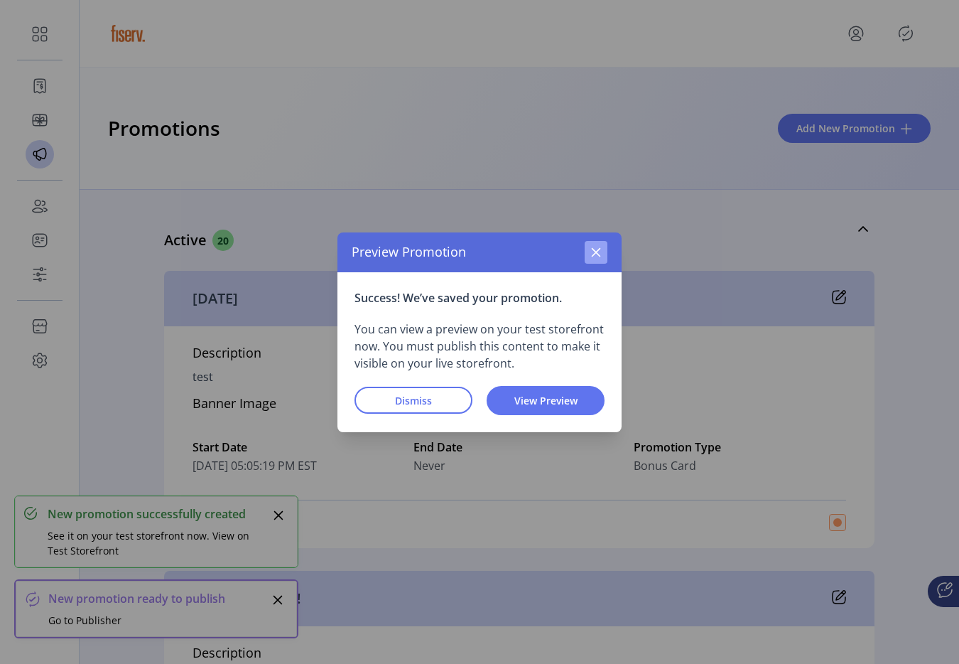
click at [602, 260] on button "button" at bounding box center [596, 252] width 23 height 23
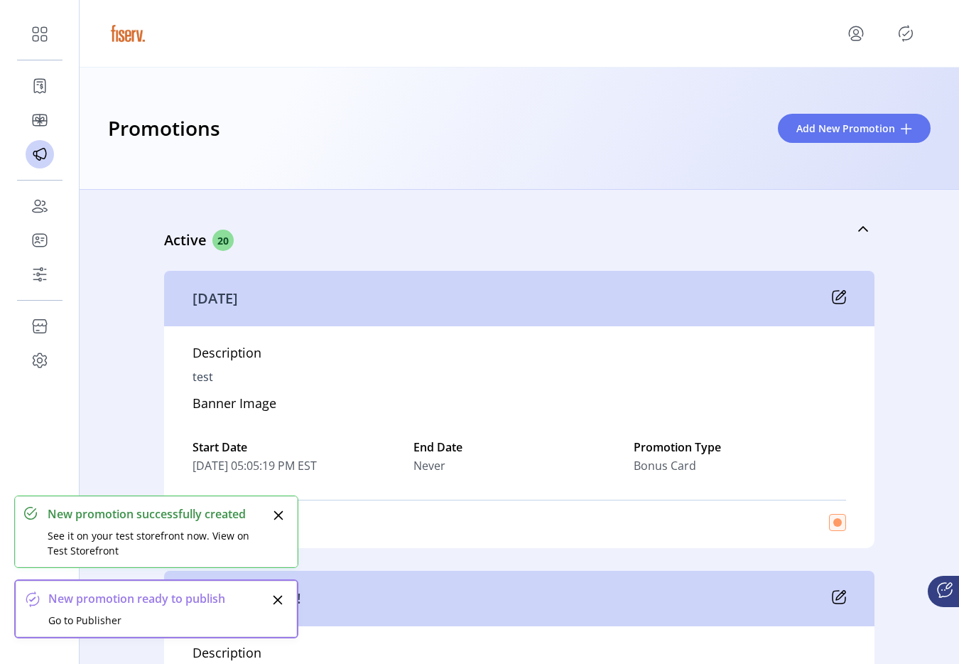
click at [916, 33] on icon "Publisher Panel" at bounding box center [906, 33] width 23 height 23
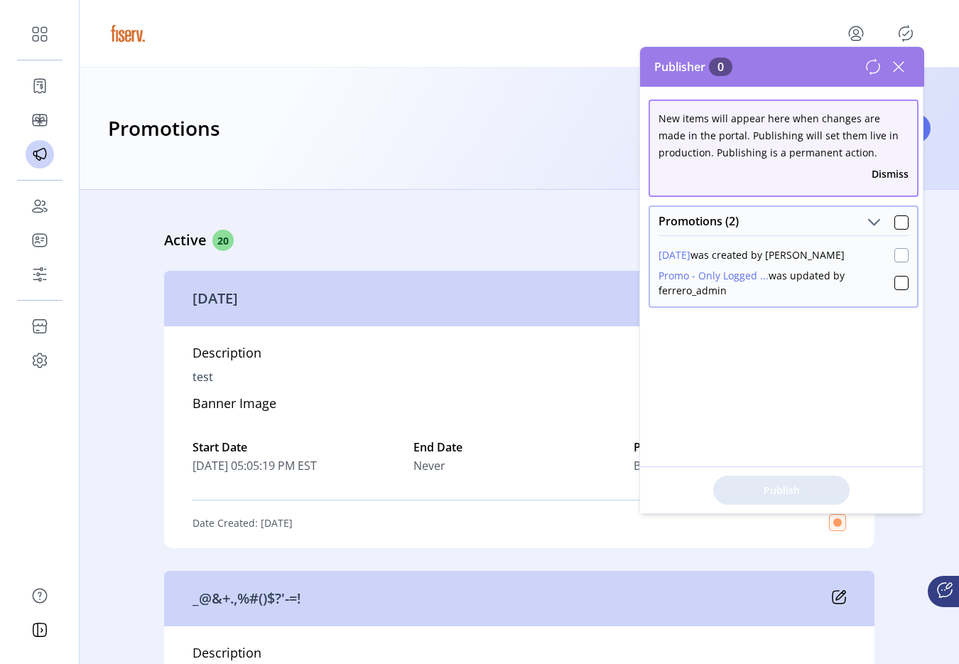
click at [895, 254] on div at bounding box center [902, 255] width 14 height 14
click at [895, 279] on div at bounding box center [902, 283] width 14 height 14
click at [802, 491] on span "Publish 2 Items" at bounding box center [781, 490] width 99 height 15
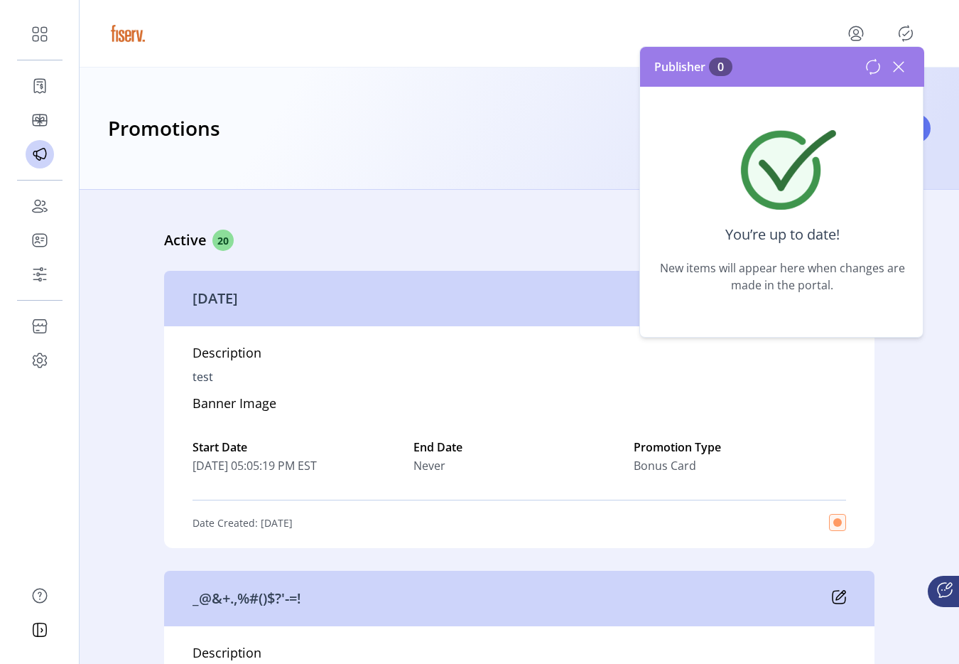
click at [897, 70] on icon at bounding box center [899, 66] width 23 height 23
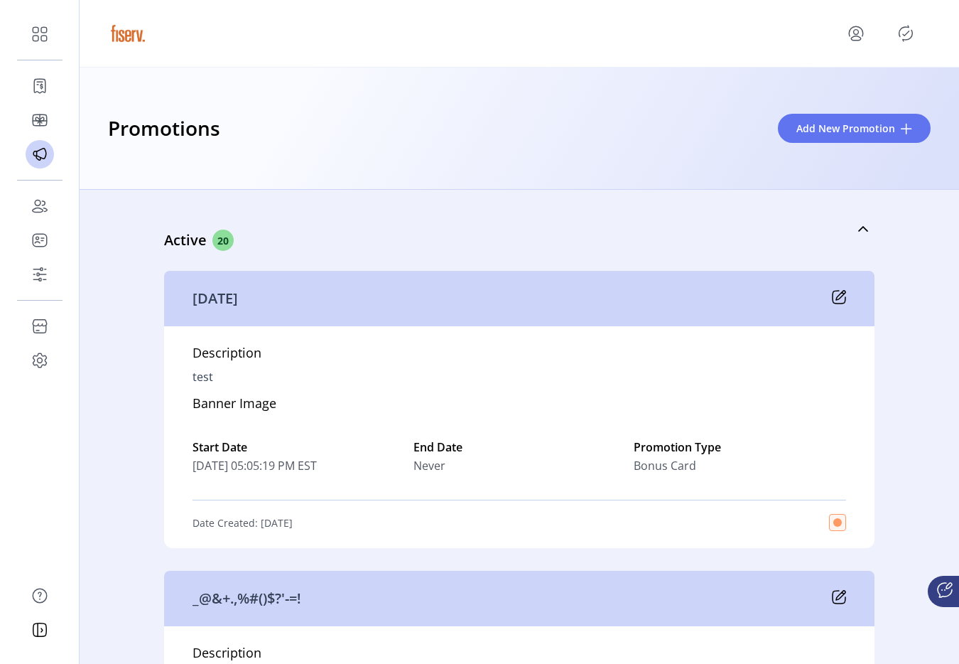
click at [832, 299] on icon at bounding box center [839, 297] width 14 height 14
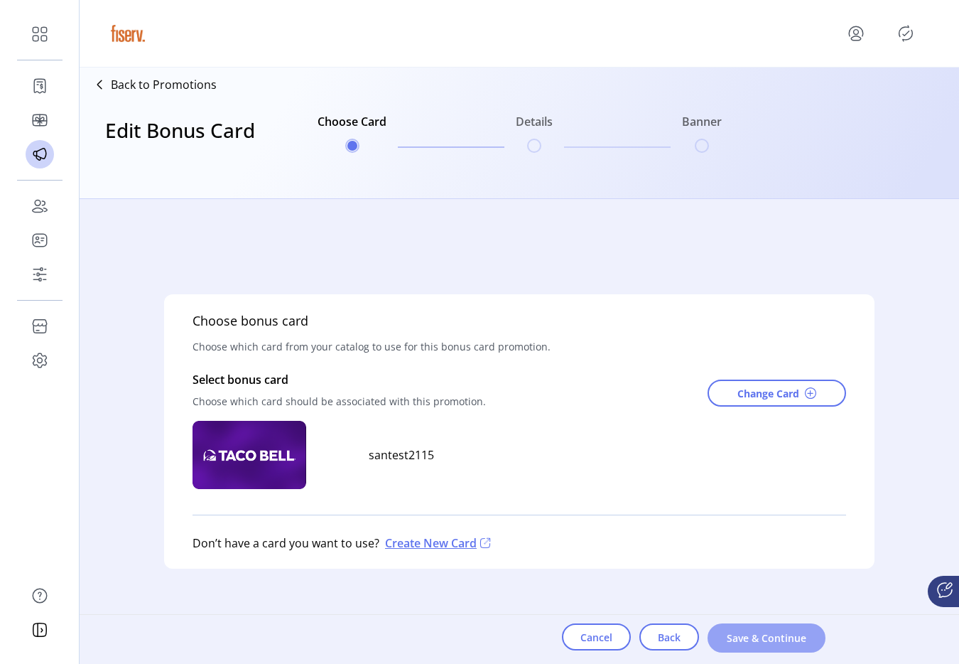
click at [752, 641] on span "Save & Continue" at bounding box center [766, 637] width 81 height 15
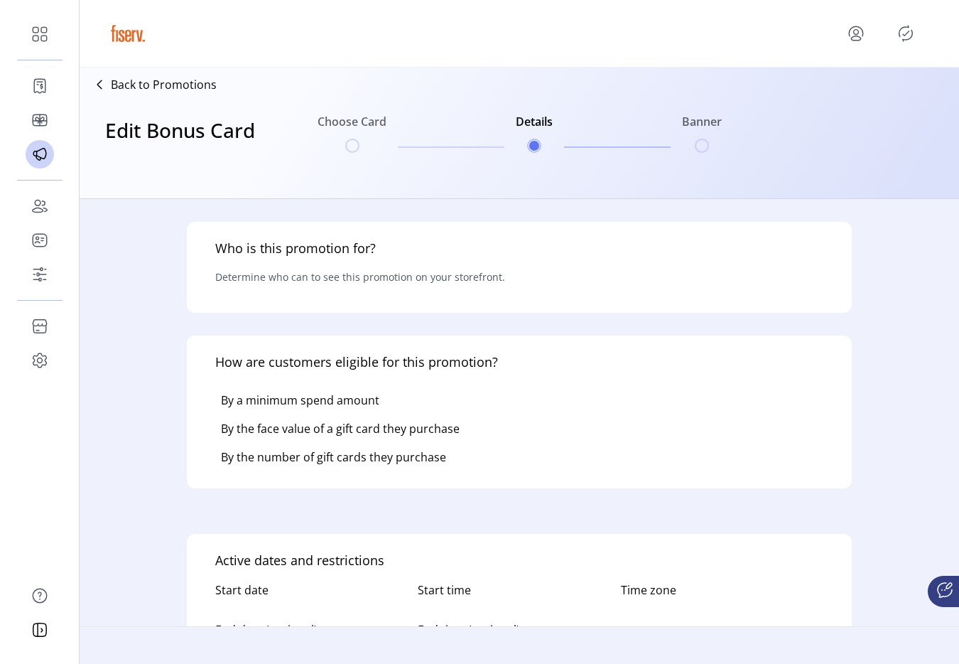
type input "*****"
type textarea "****"
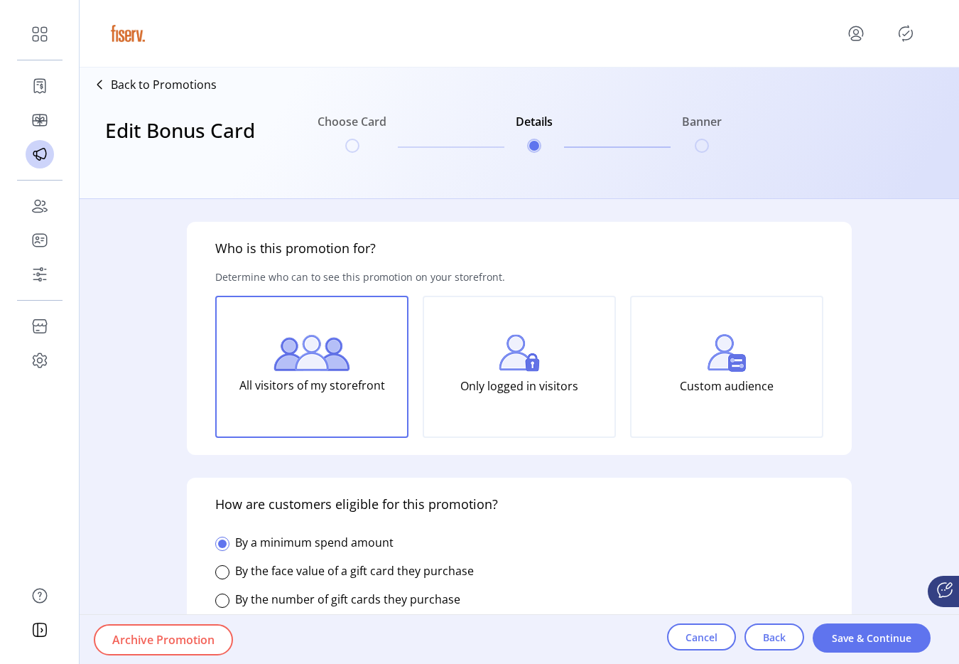
click at [219, 640] on button "Archive Promotion" at bounding box center [163, 639] width 139 height 31
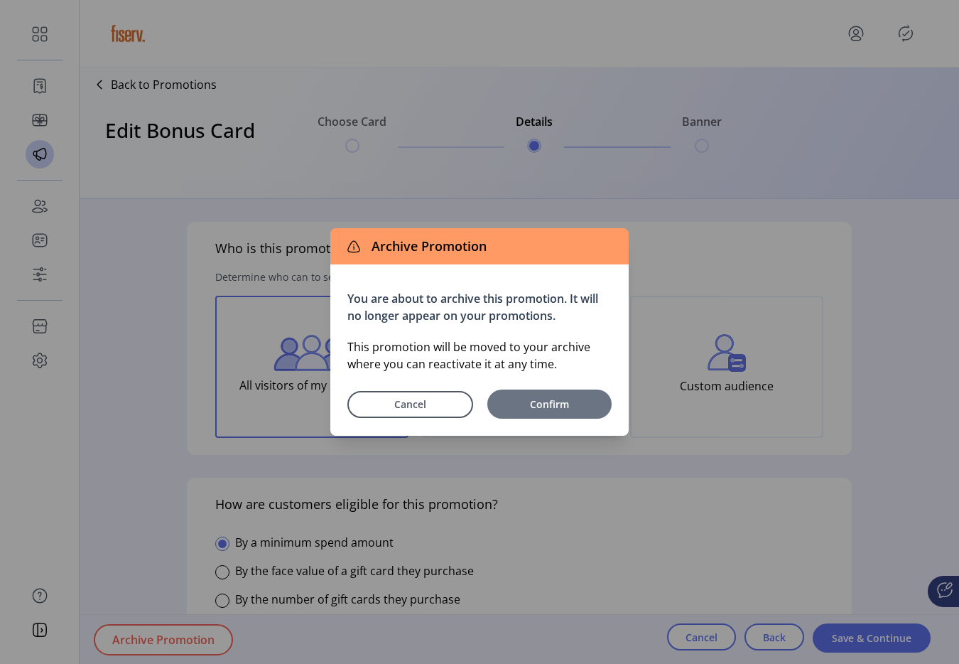
click at [551, 406] on span "Confirm" at bounding box center [550, 404] width 110 height 15
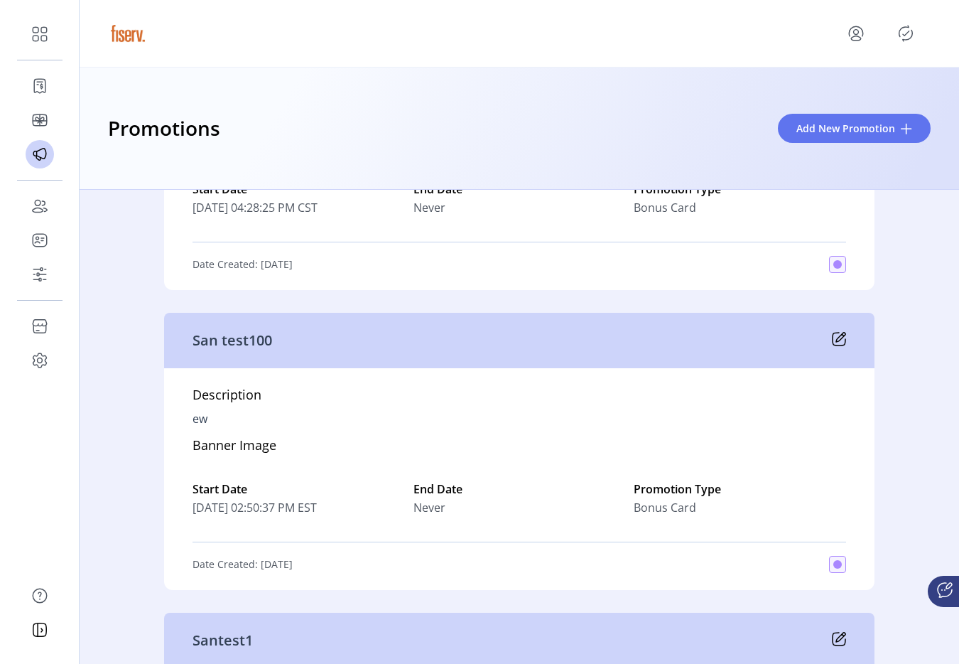
scroll to position [7699, 0]
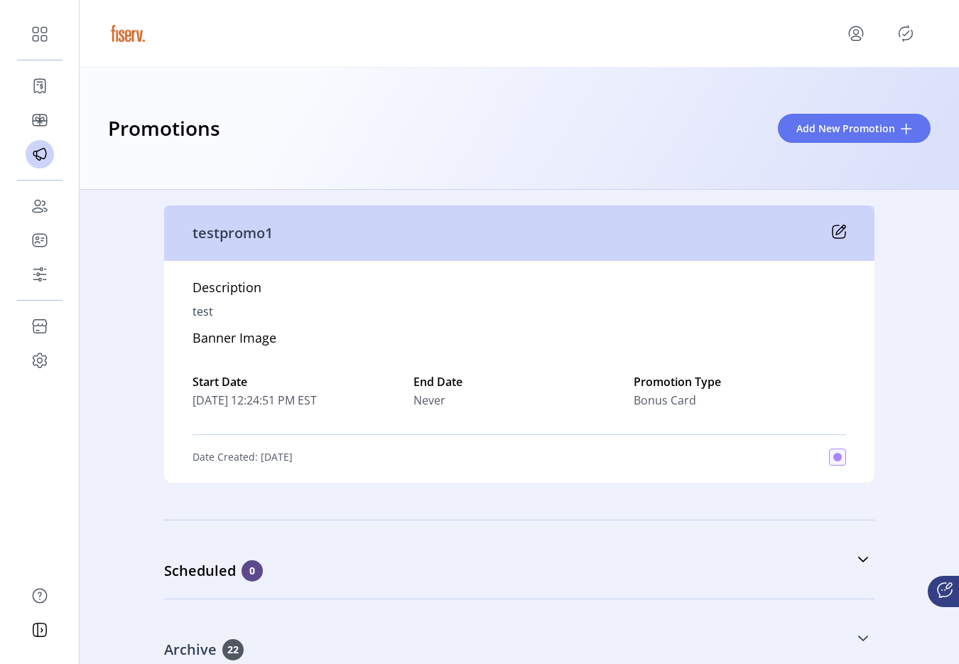
click at [420, 645] on div "Archive 22" at bounding box center [448, 649] width 569 height 21
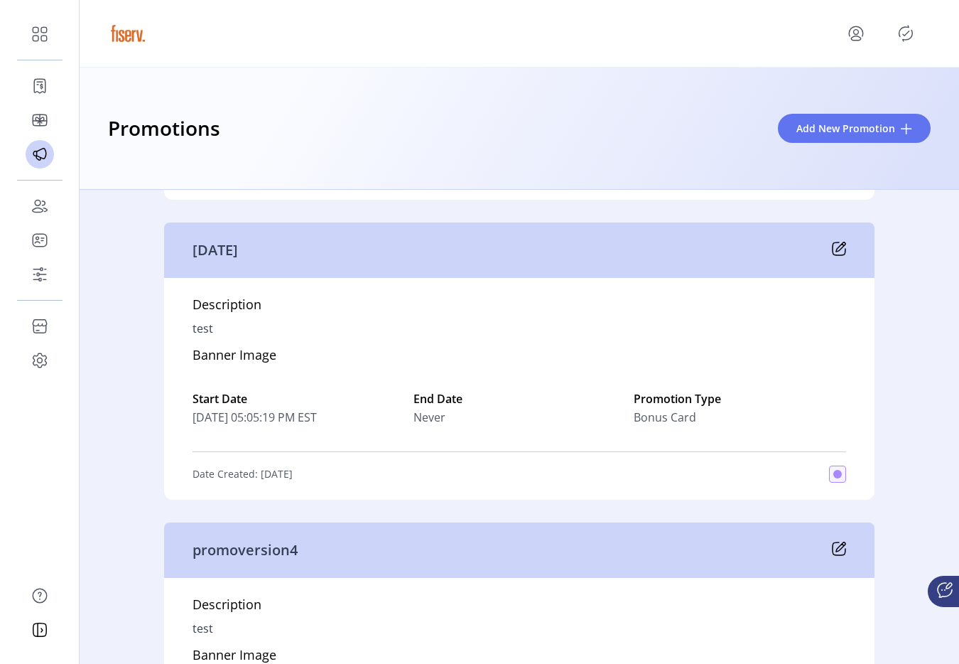
scroll to position [8454, 0]
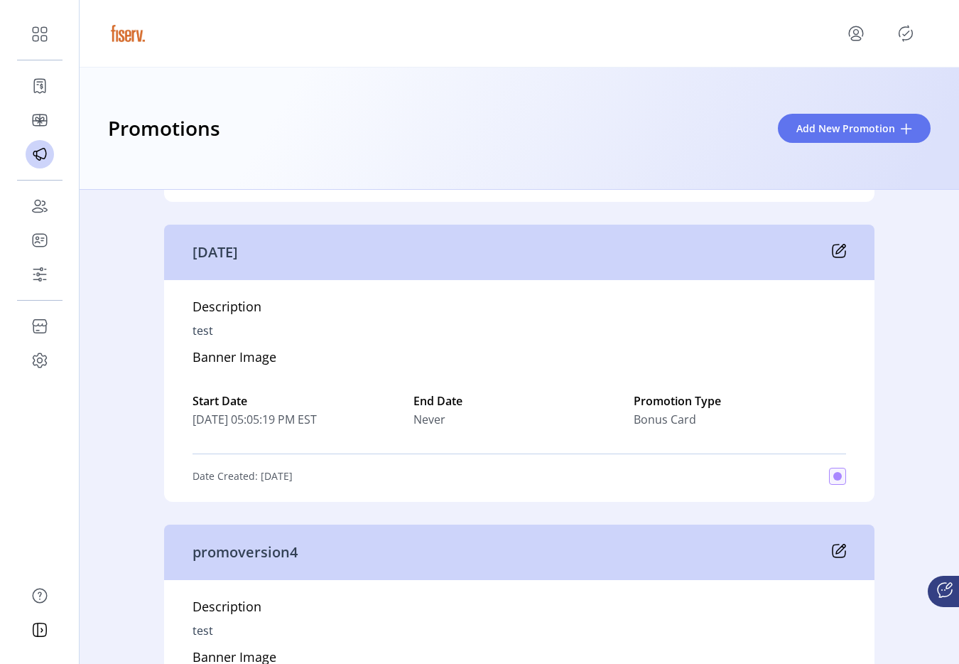
click at [836, 254] on icon at bounding box center [839, 251] width 14 height 14
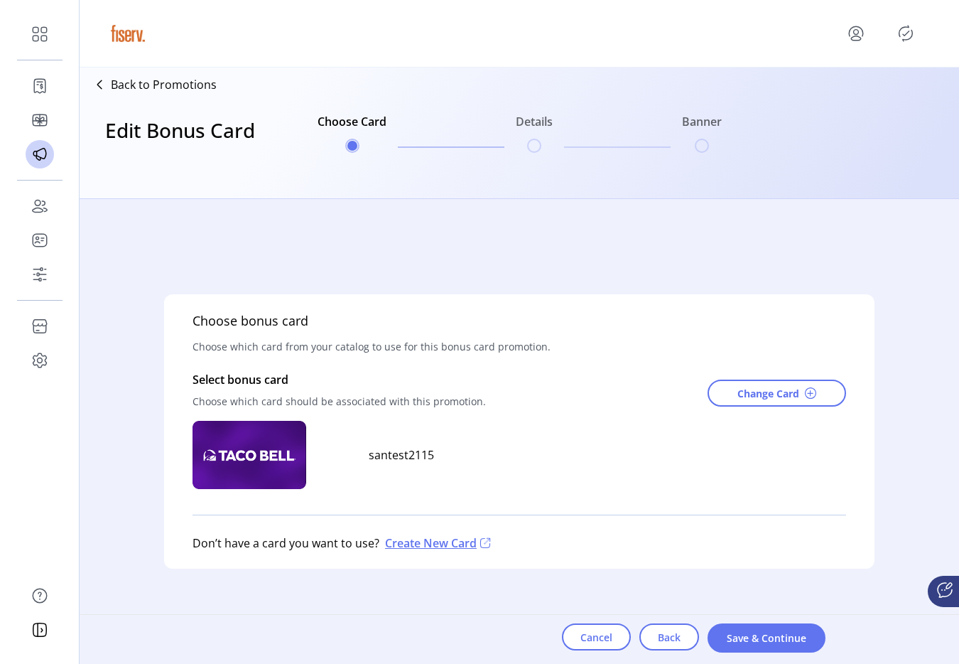
click at [907, 31] on icon "Publisher Panel" at bounding box center [906, 33] width 23 height 23
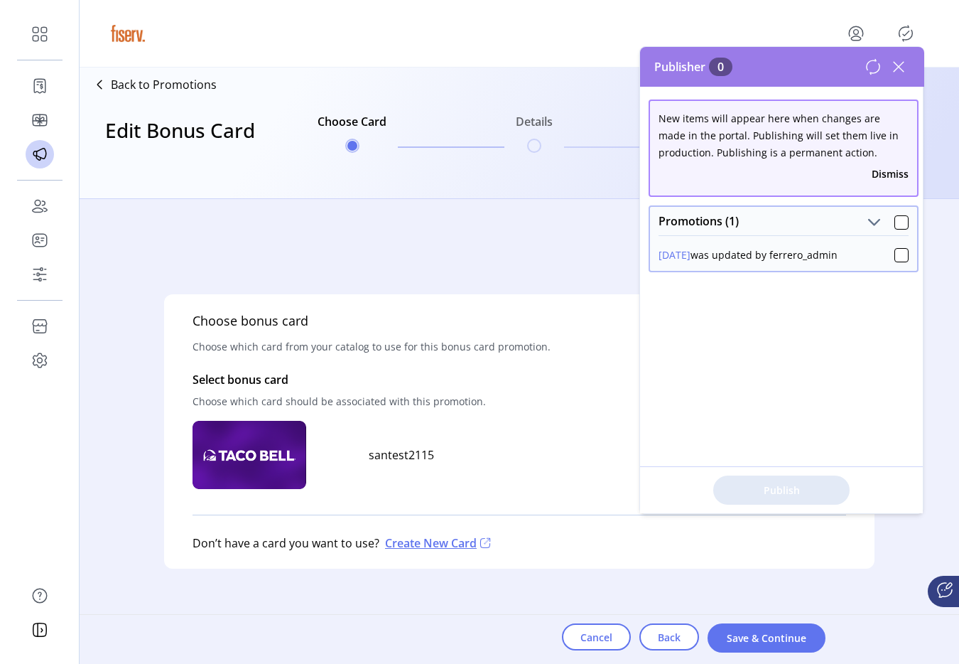
click at [875, 66] on icon at bounding box center [873, 66] width 17 height 17
click at [875, 66] on div "Publisher 0 New items will appear here when changes are made in the portal. Pub…" at bounding box center [782, 280] width 284 height 466
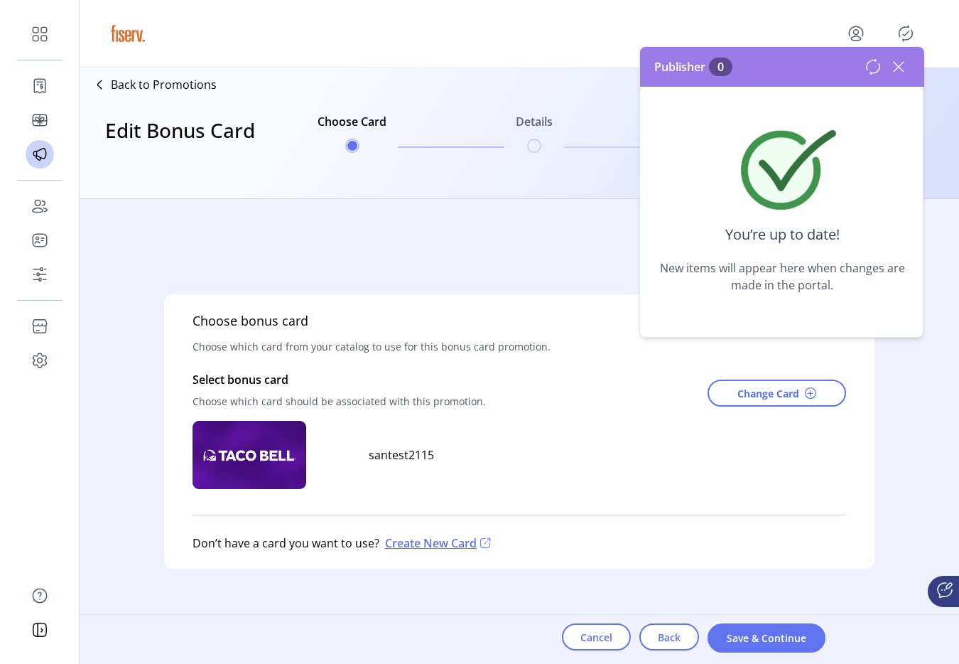
click at [901, 60] on icon at bounding box center [899, 66] width 23 height 23
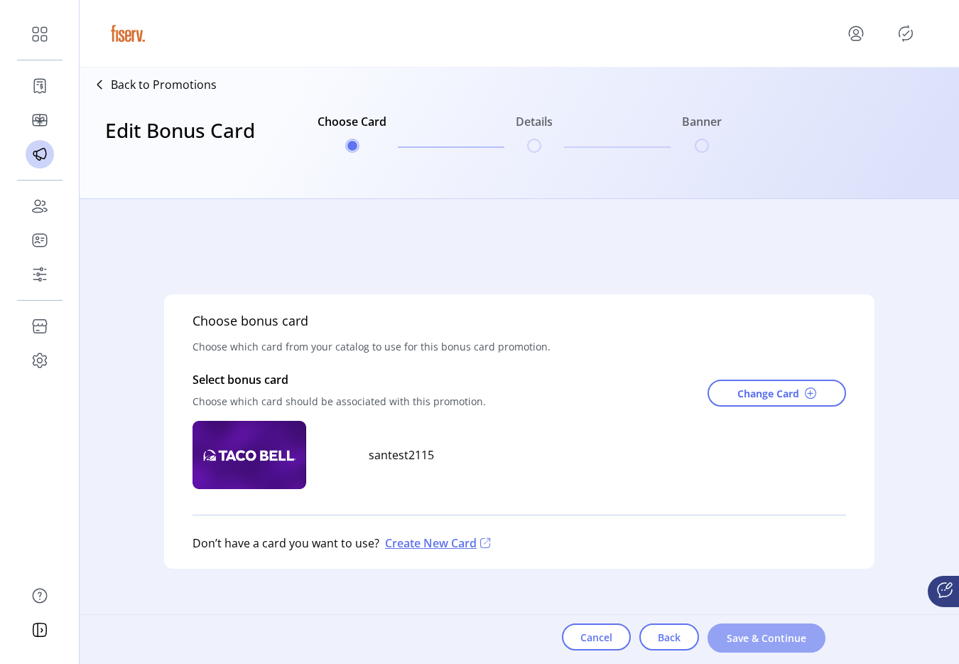
click at [814, 641] on button "Save & Continue" at bounding box center [767, 637] width 118 height 29
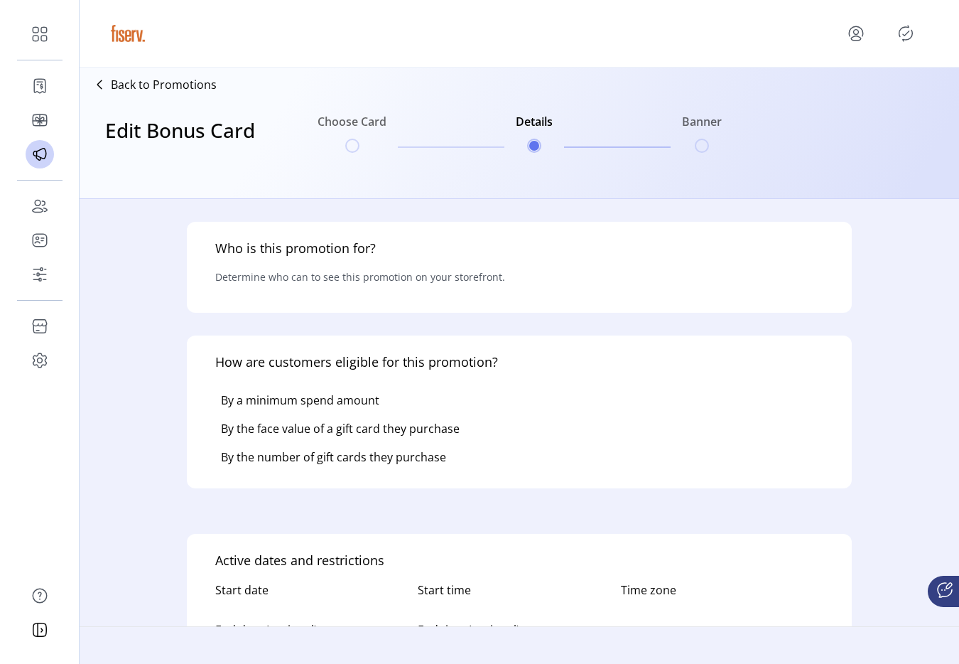
type input "*****"
type textarea "****"
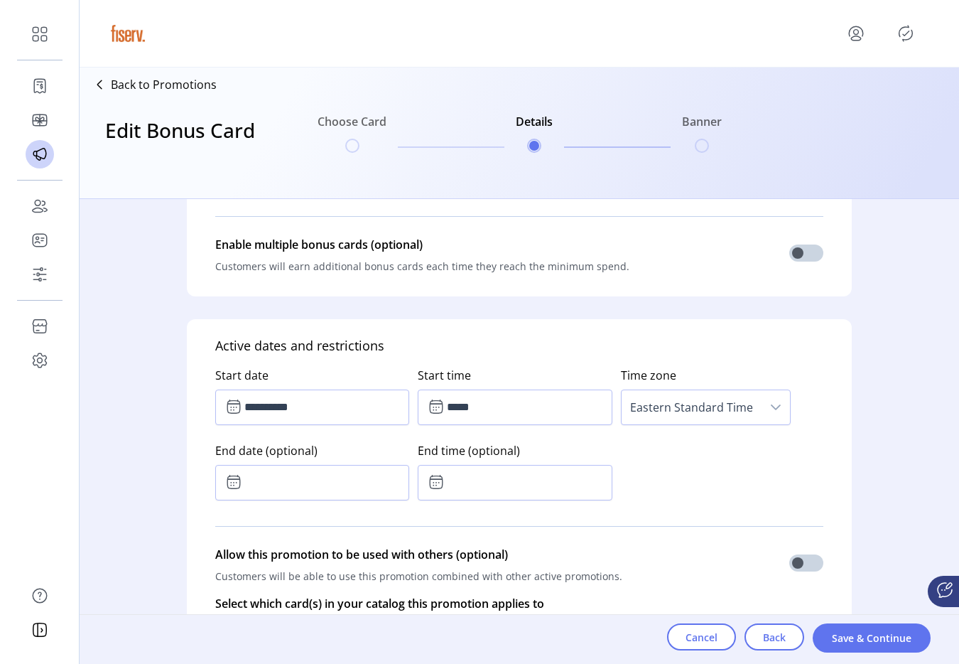
scroll to position [634, 0]
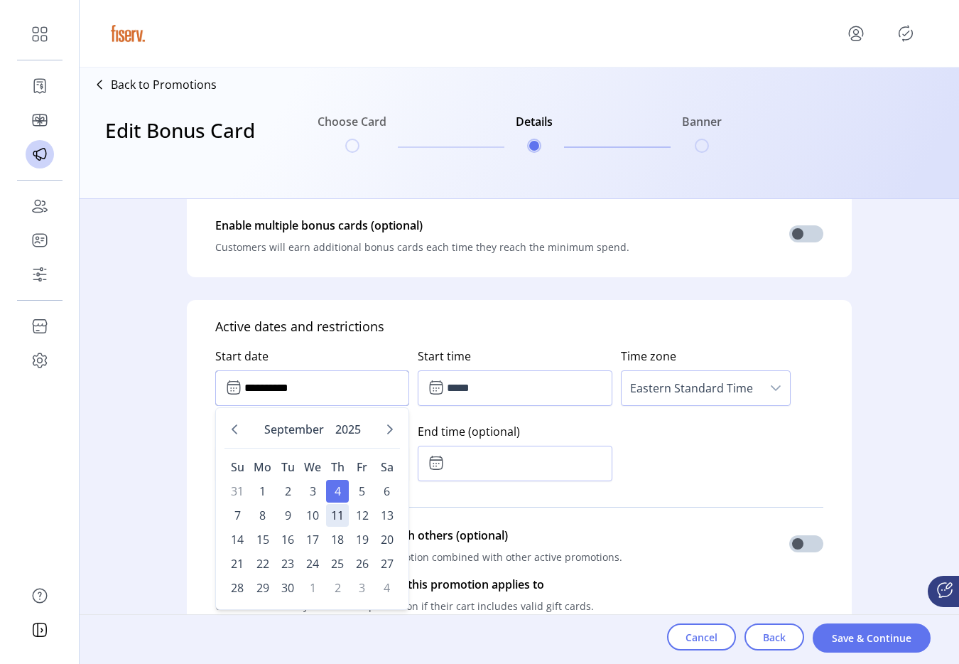
click at [309, 394] on input "**********" at bounding box center [312, 388] width 194 height 36
click at [411, 320] on div "**********" at bounding box center [519, 534] width 665 height 468
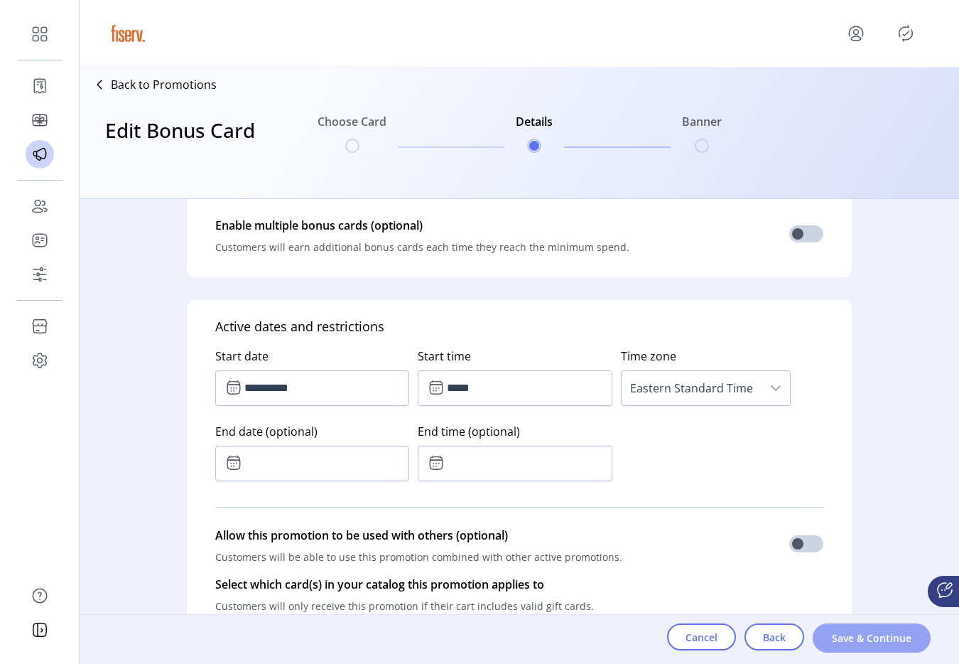
click at [853, 642] on span "Save & Continue" at bounding box center [871, 637] width 81 height 15
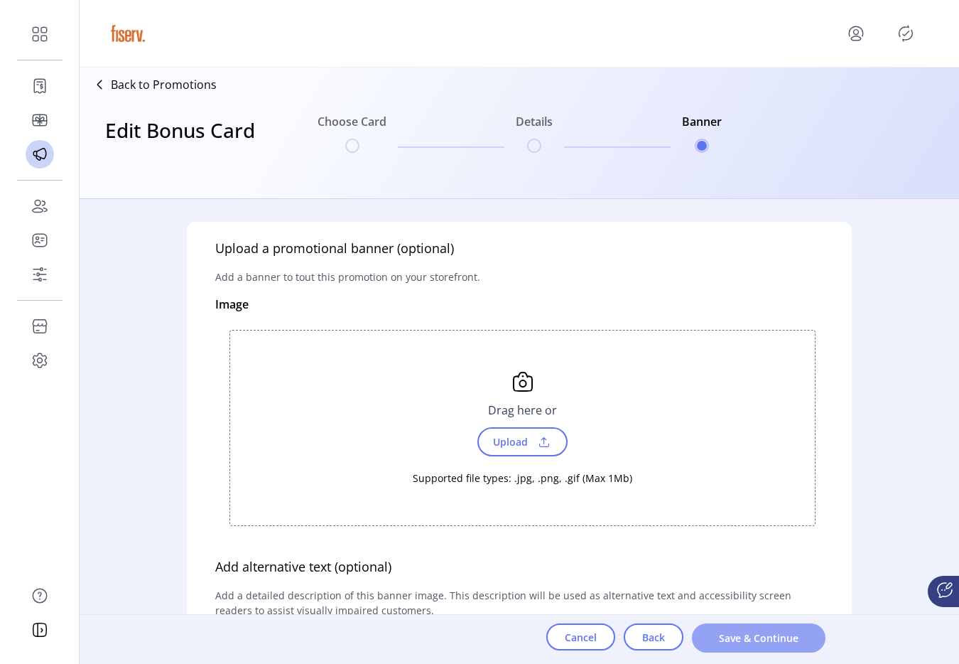
click at [793, 637] on span "Save & Continue" at bounding box center [759, 637] width 97 height 15
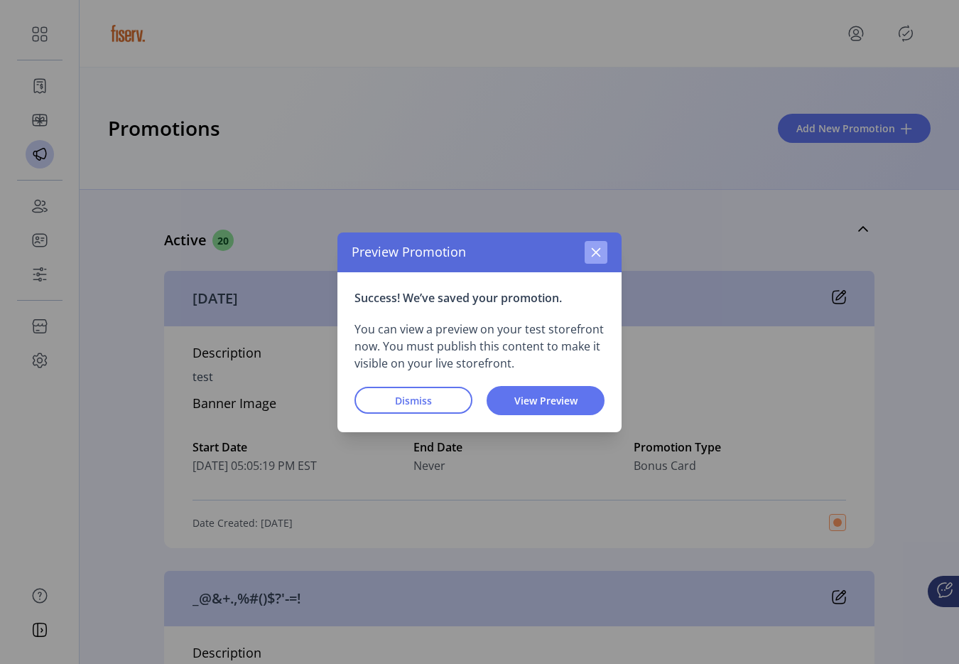
click at [587, 247] on button "button" at bounding box center [596, 252] width 23 height 23
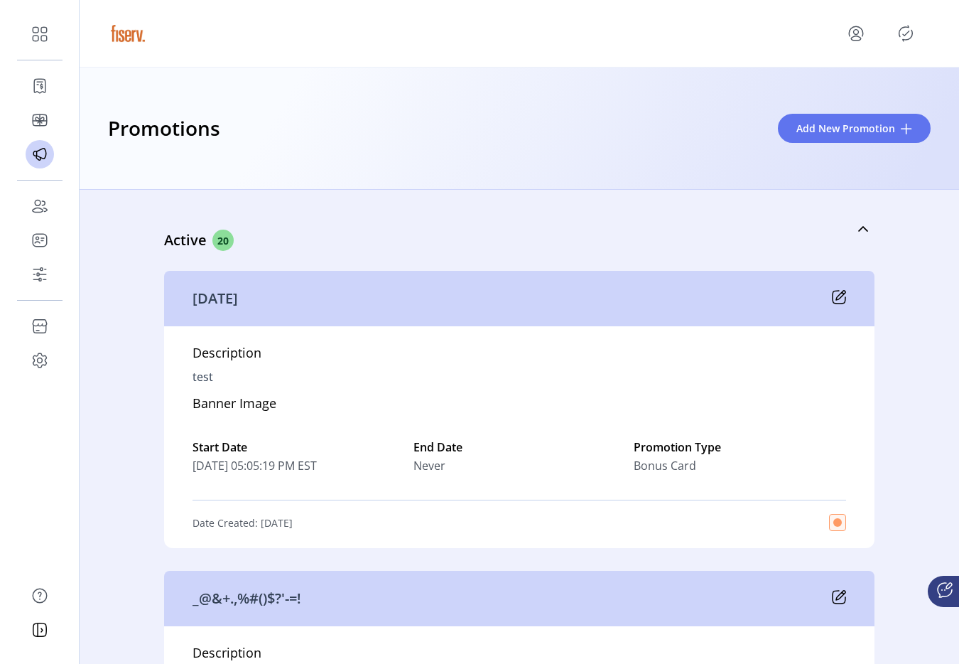
click at [835, 293] on icon at bounding box center [839, 297] width 14 height 14
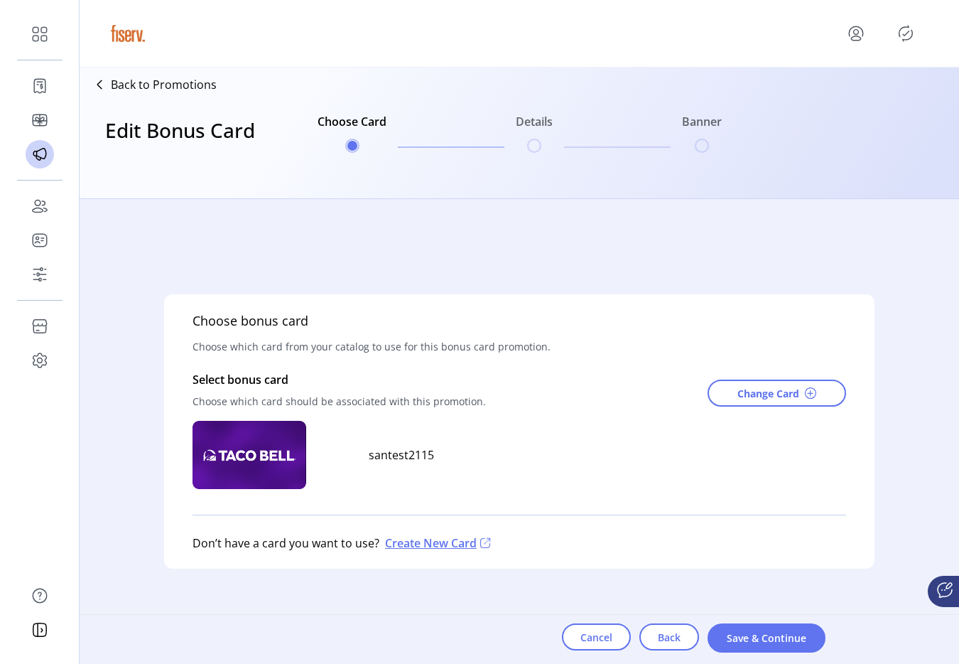
click at [909, 41] on icon "Publisher Panel" at bounding box center [906, 33] width 23 height 23
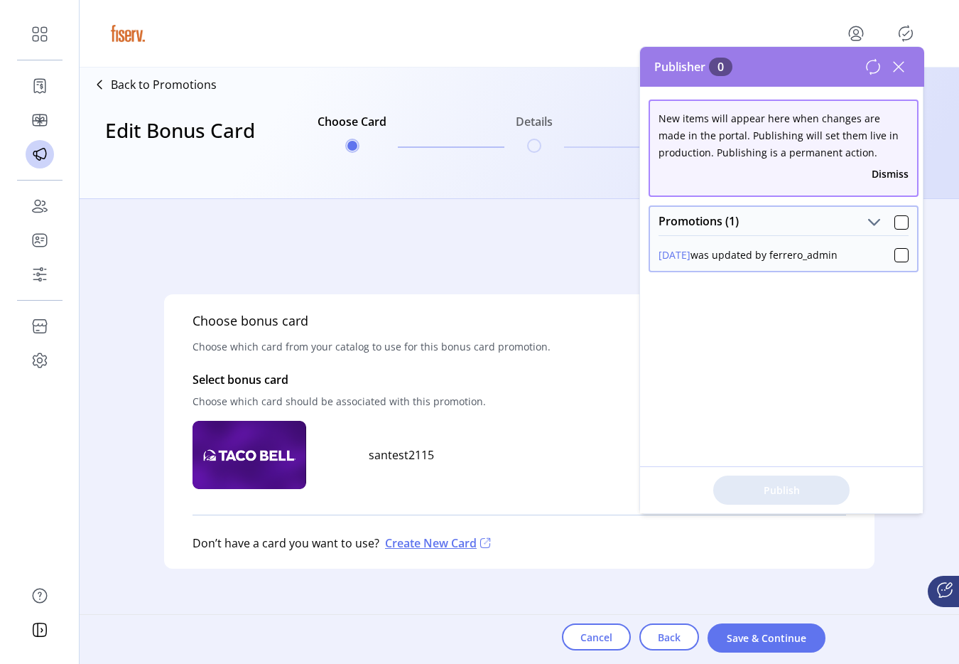
click at [901, 68] on icon at bounding box center [899, 66] width 23 height 23
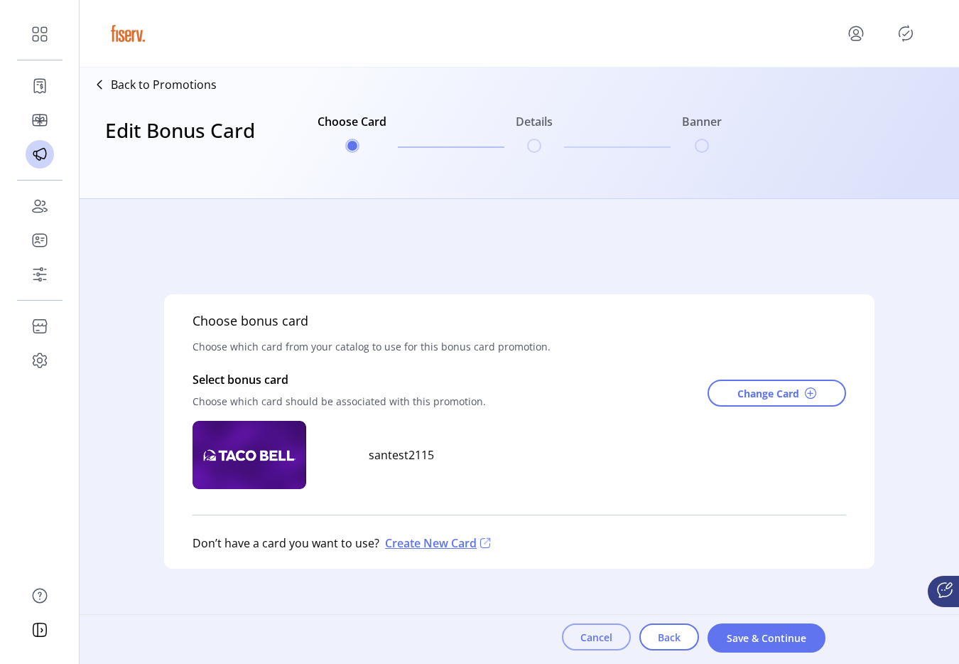
click at [586, 637] on span "Cancel" at bounding box center [597, 637] width 32 height 15
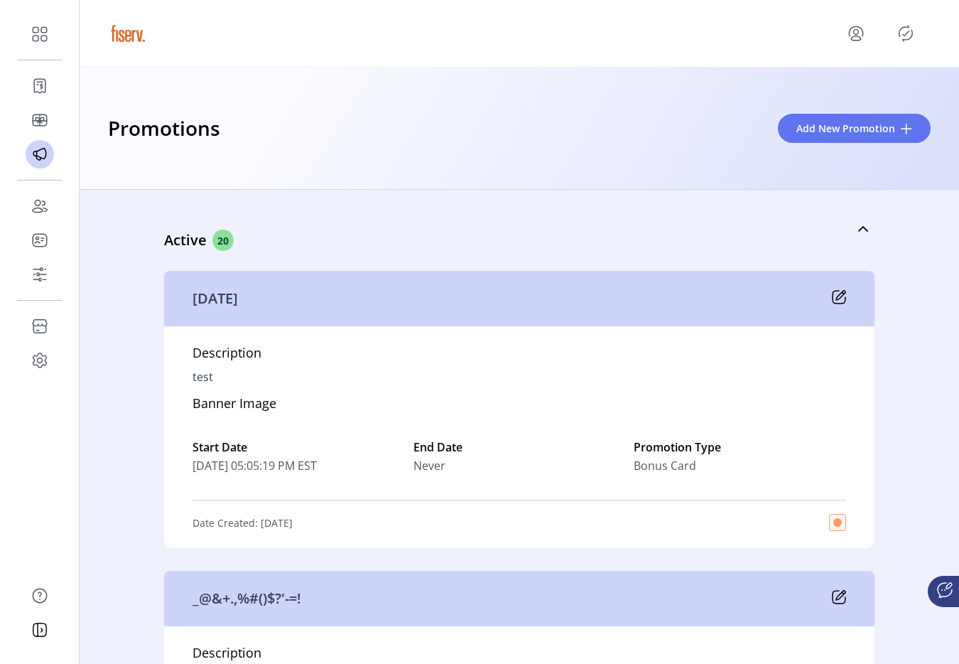
click at [836, 298] on icon at bounding box center [840, 295] width 9 height 9
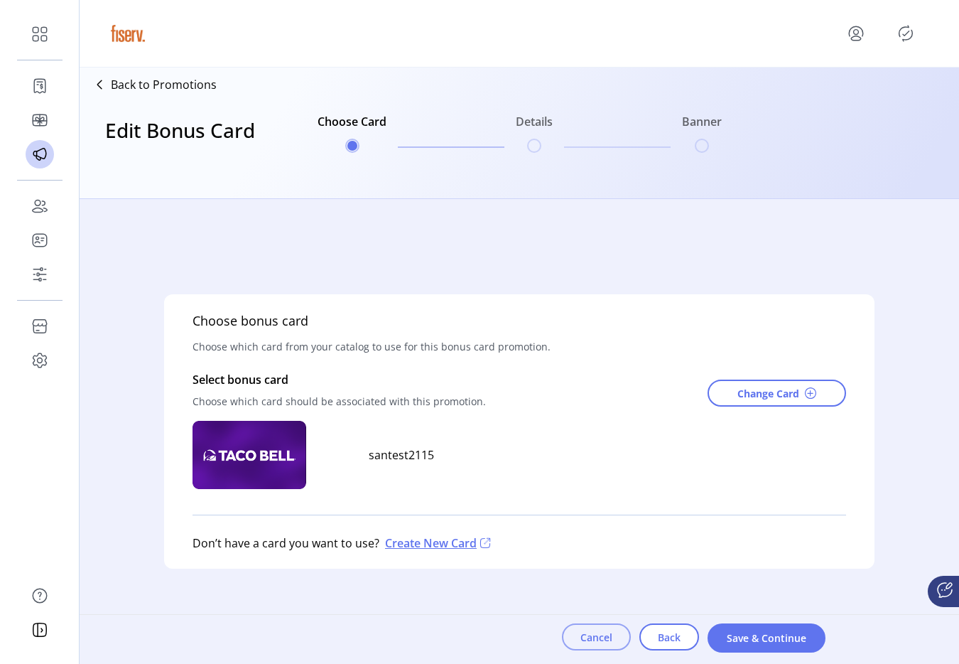
click at [593, 635] on span "Cancel" at bounding box center [597, 637] width 32 height 15
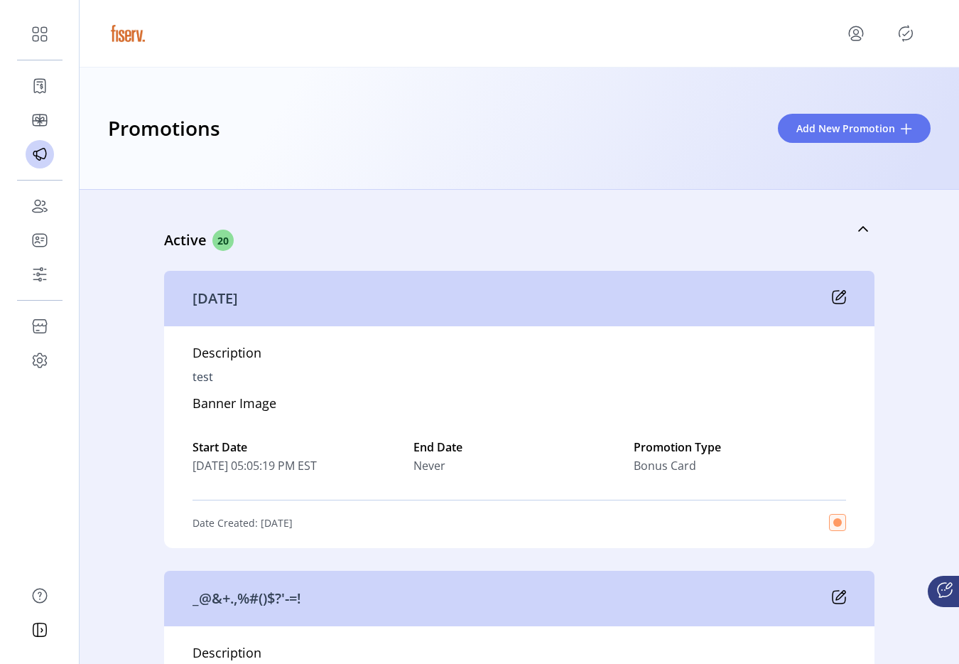
click at [900, 38] on icon "Publisher Panel" at bounding box center [906, 33] width 23 height 23
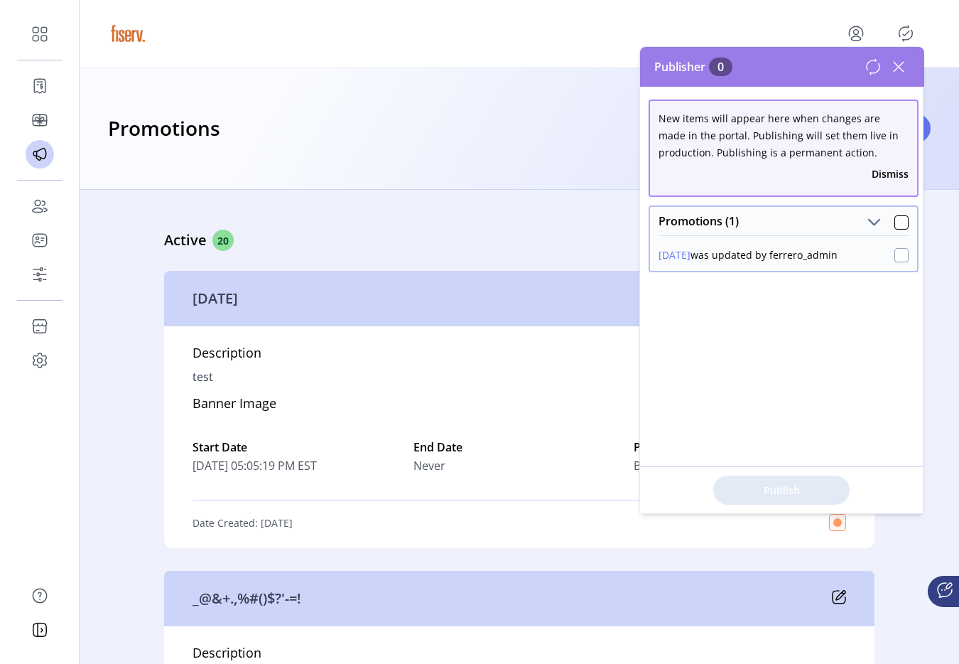
click at [898, 251] on div at bounding box center [902, 255] width 14 height 14
click at [795, 475] on button "Publish 1 Items" at bounding box center [781, 489] width 136 height 29
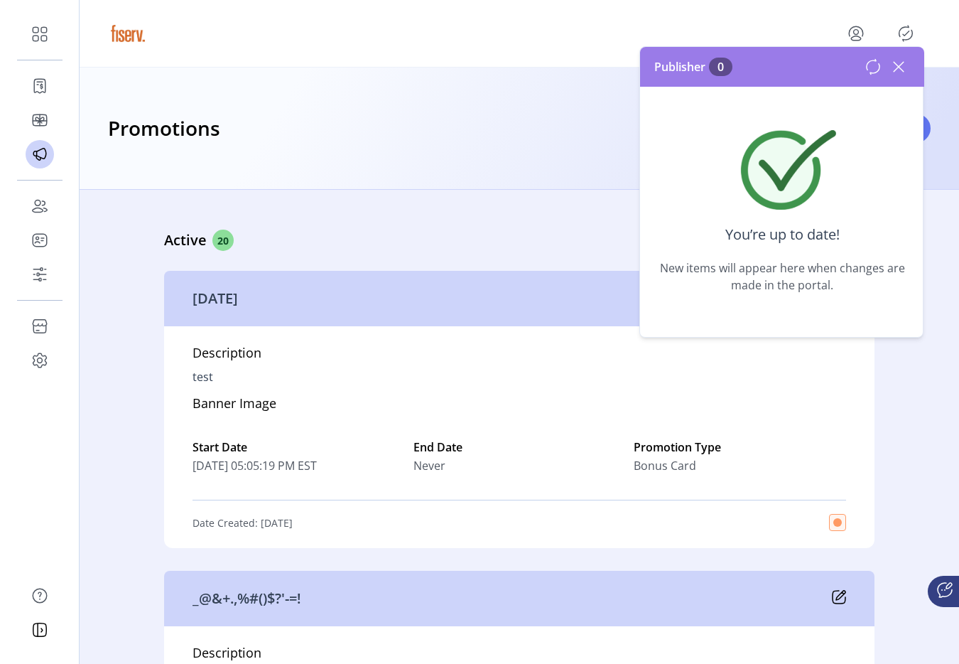
click at [903, 71] on icon at bounding box center [899, 67] width 10 height 10
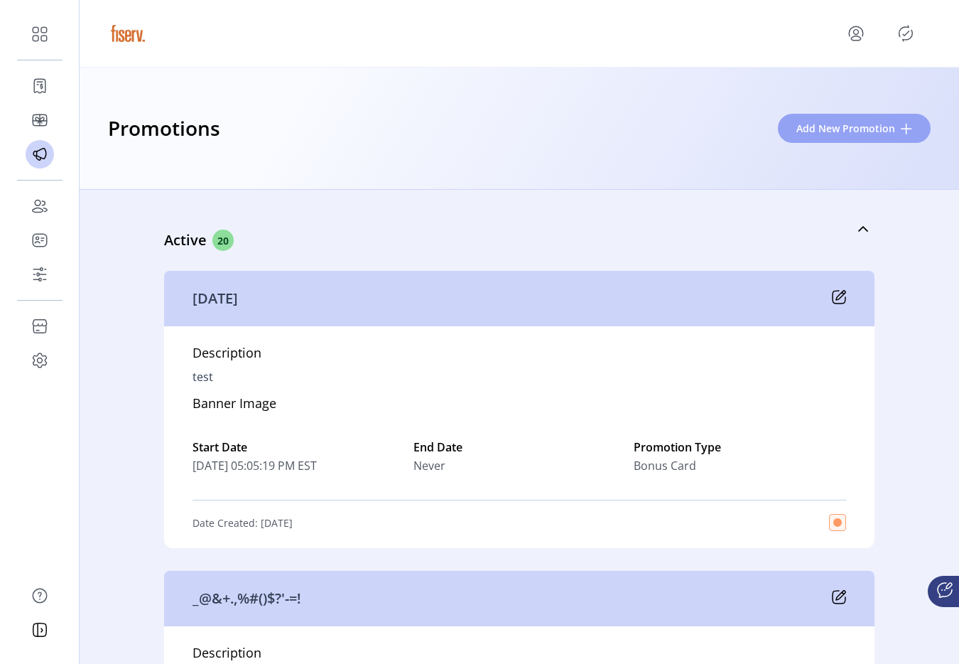
click at [821, 136] on button "Add New Promotion" at bounding box center [854, 128] width 153 height 29
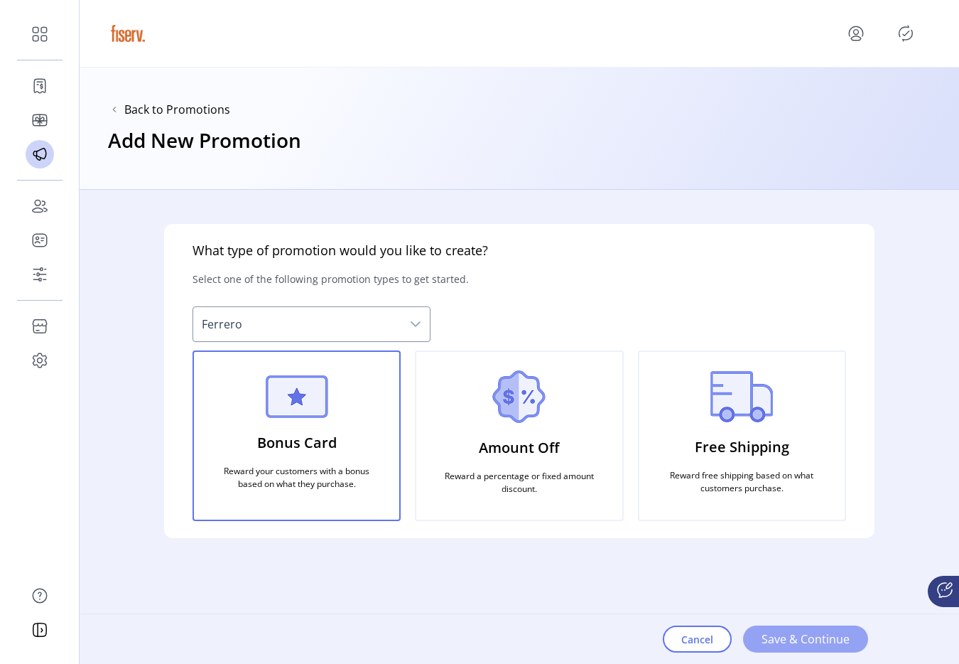
click at [824, 635] on span "Save & Continue" at bounding box center [806, 638] width 88 height 17
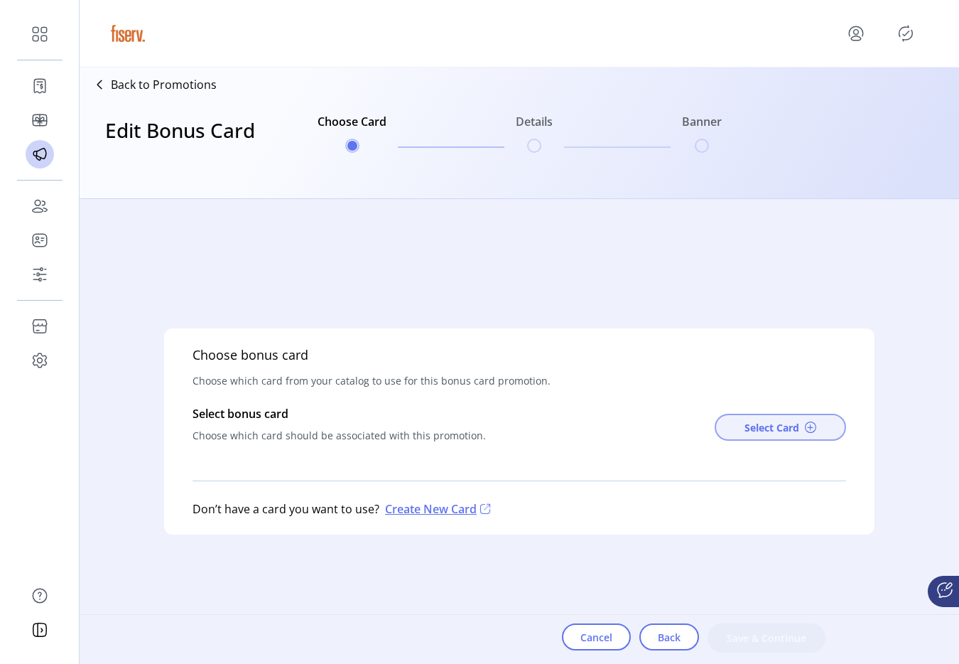
click at [767, 416] on button "Select Card" at bounding box center [780, 427] width 131 height 27
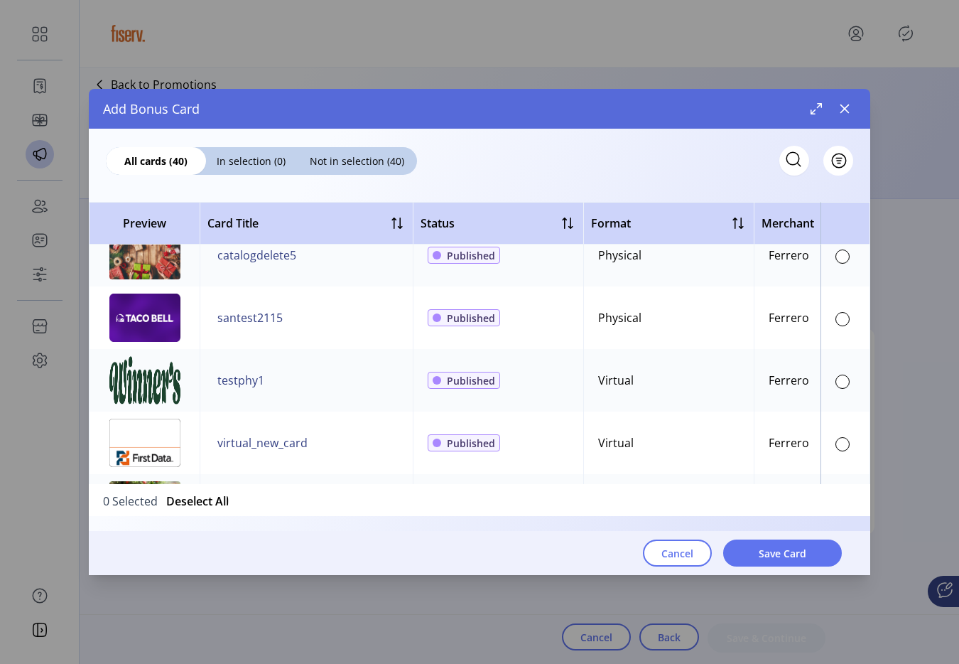
scroll to position [210, 0]
click at [836, 317] on div at bounding box center [843, 318] width 14 height 14
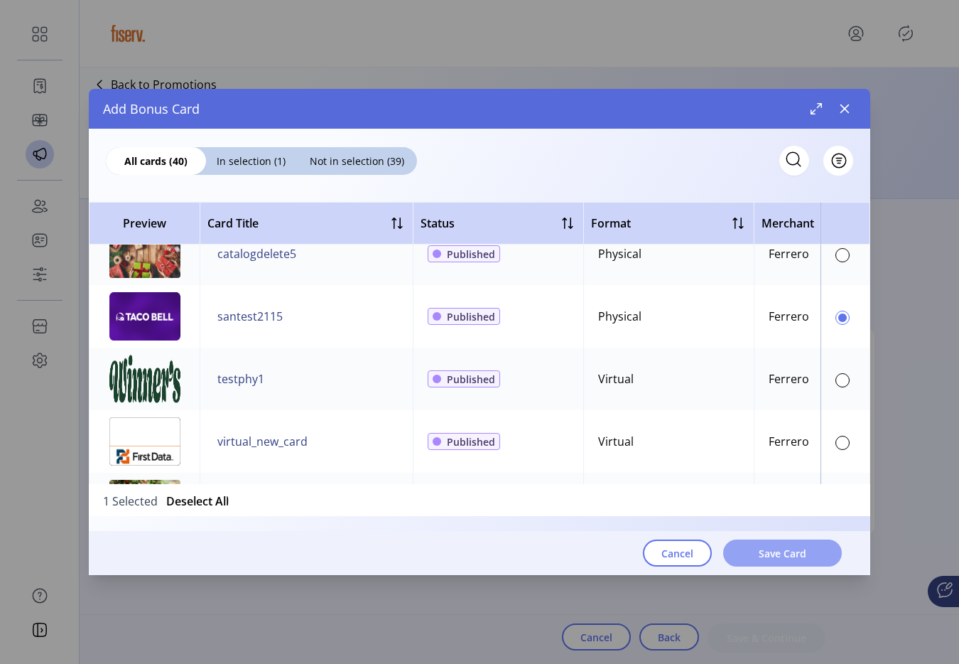
click at [770, 556] on span "Save Card" at bounding box center [783, 553] width 48 height 15
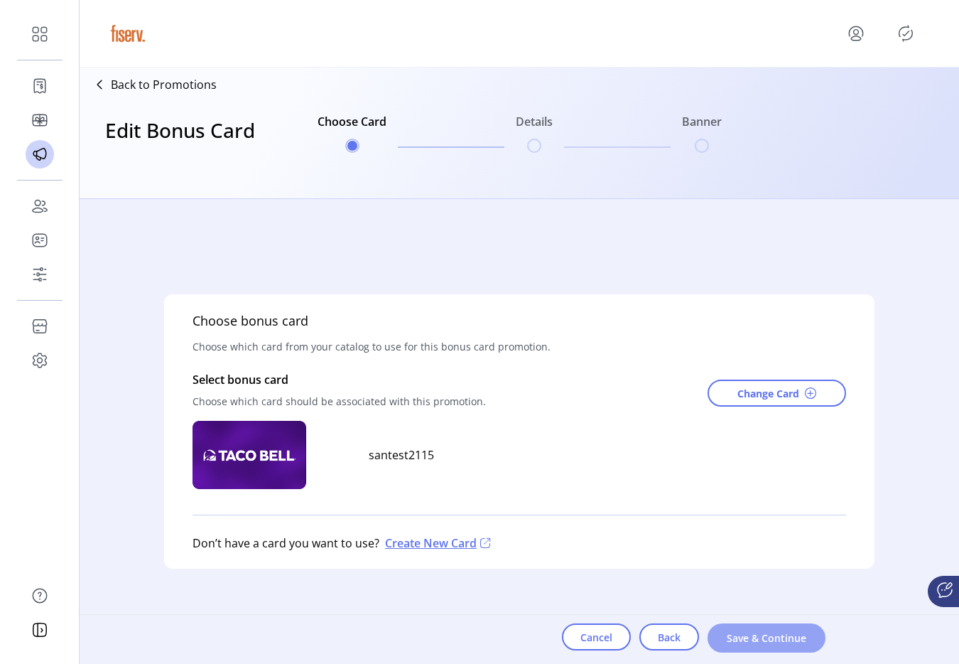
click at [733, 640] on span "Save & Continue" at bounding box center [766, 637] width 81 height 15
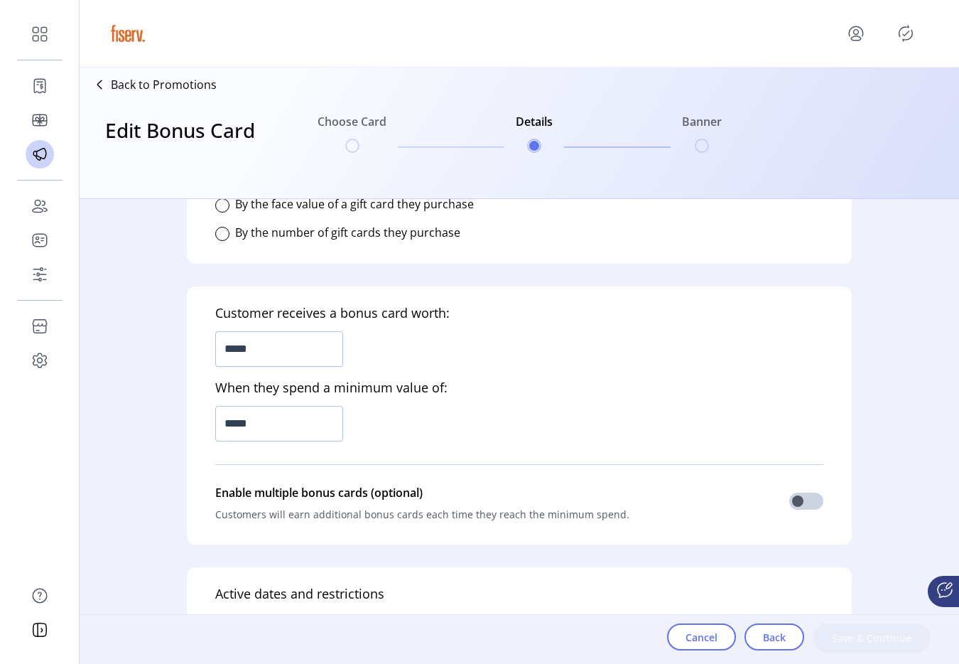
scroll to position [370, 0]
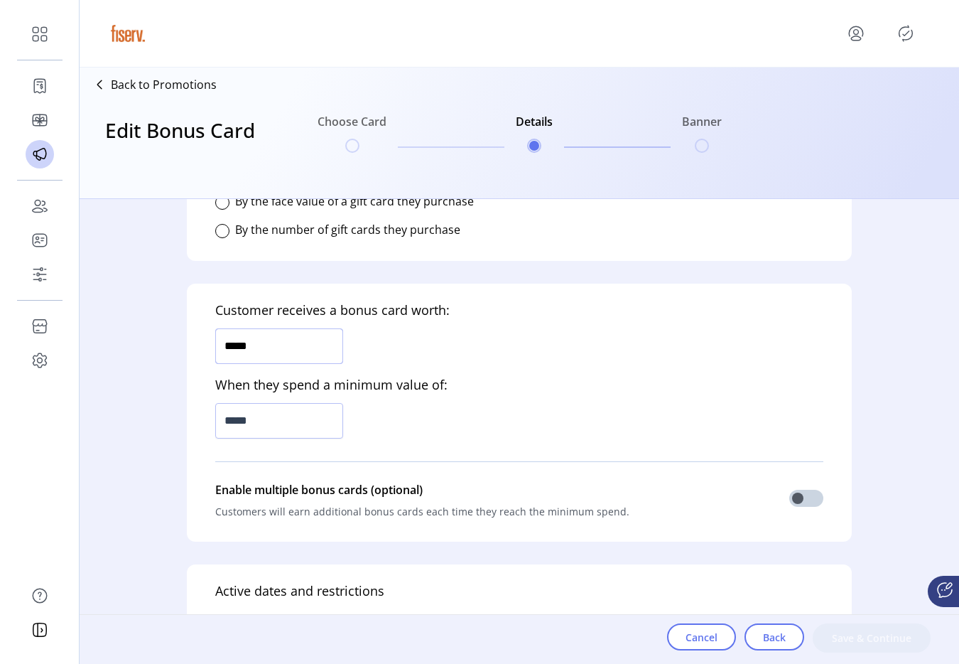
click at [301, 328] on input "*****" at bounding box center [279, 346] width 128 height 36
type input "******"
click at [295, 426] on input "*****" at bounding box center [279, 421] width 128 height 36
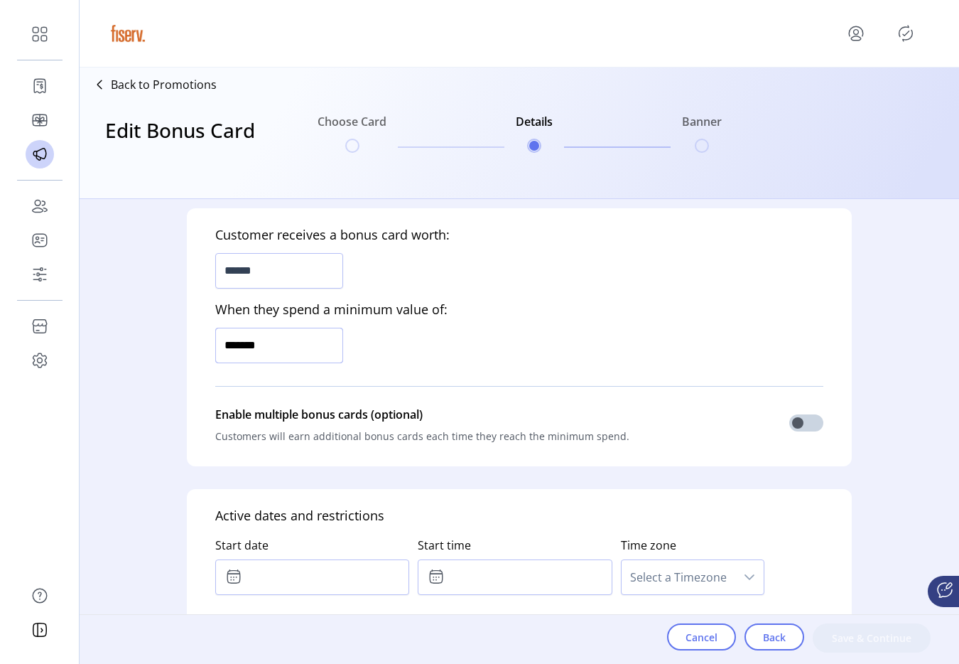
type input "*********"
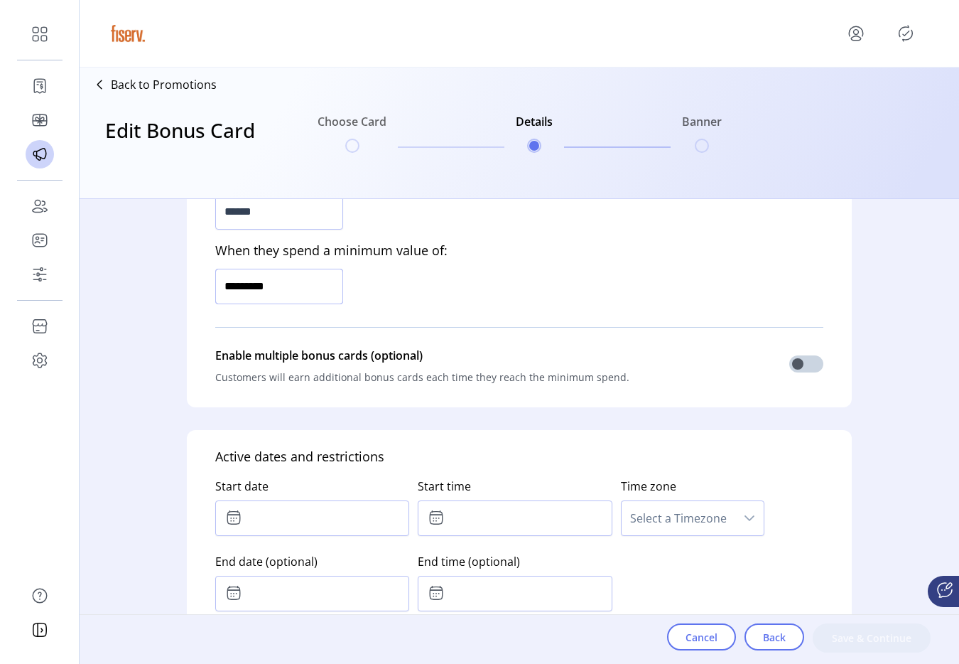
scroll to position [510, 0]
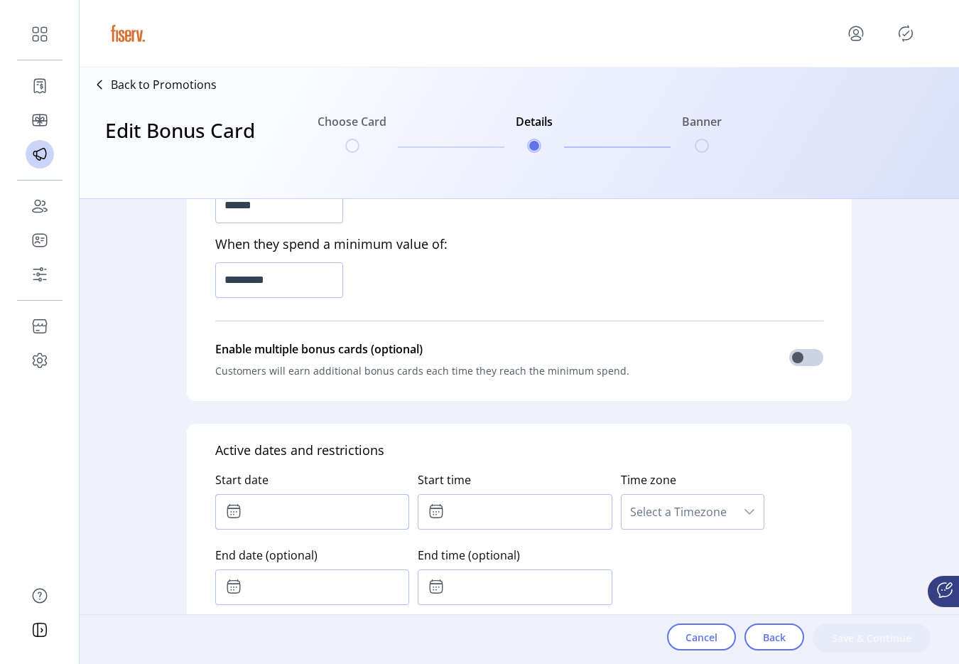
click at [286, 505] on input "text" at bounding box center [312, 512] width 194 height 36
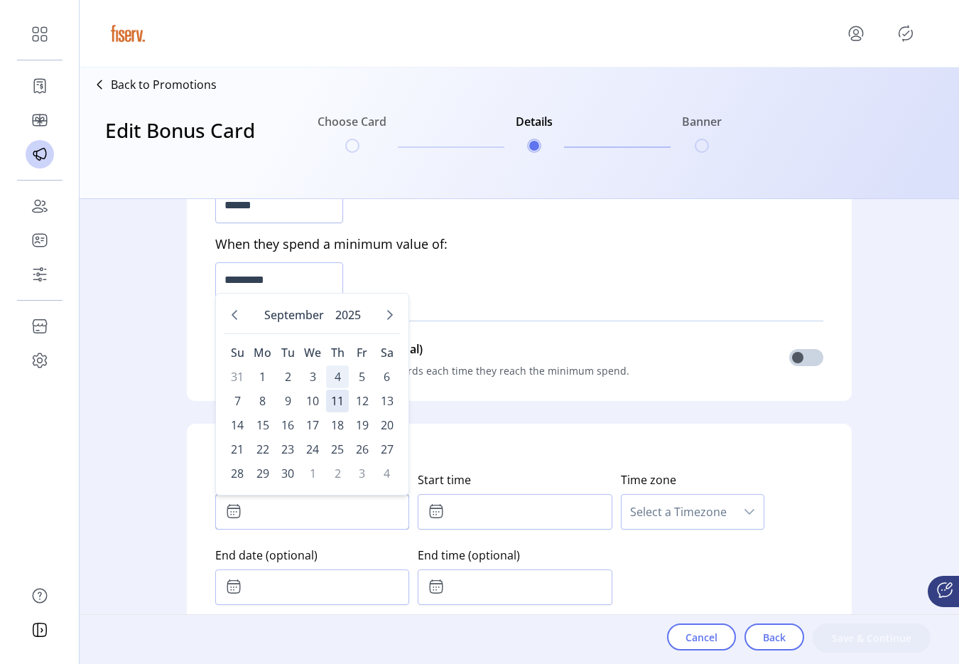
click at [335, 381] on span "4" at bounding box center [337, 376] width 23 height 23
type input "**********"
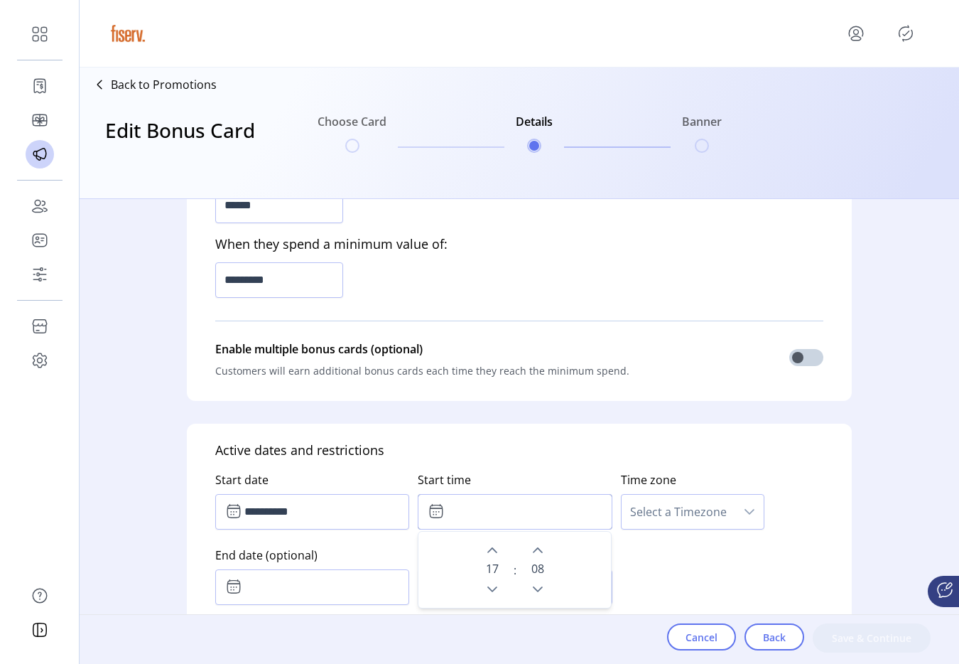
click at [477, 507] on input "text" at bounding box center [515, 512] width 194 height 36
click at [491, 543] on button "Next Hour" at bounding box center [493, 550] width 20 height 20
type input "*****"
click at [686, 507] on span "Select a Timezone" at bounding box center [679, 512] width 114 height 34
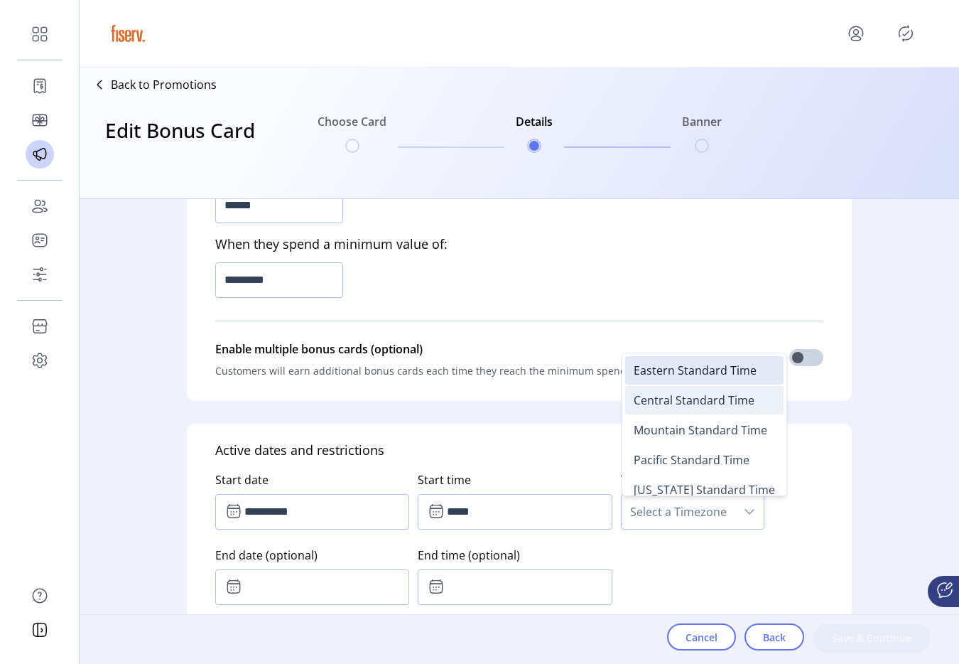
click at [651, 405] on span "Central Standard Time" at bounding box center [694, 400] width 121 height 16
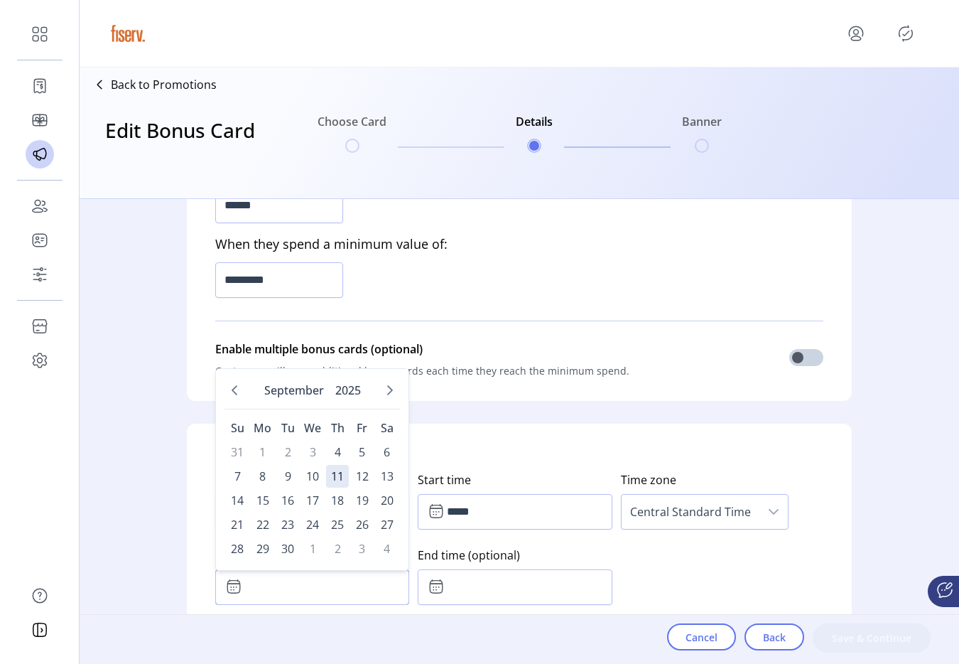
click at [333, 570] on span "September 2025 Su Mo Tu We Th Fr Sa 31 1 2 3 4 5 6 7 8 9 10 11 12 13 14 15 16 1…" at bounding box center [312, 587] width 194 height 36
click at [341, 481] on span "11" at bounding box center [337, 476] width 23 height 23
type input "**********"
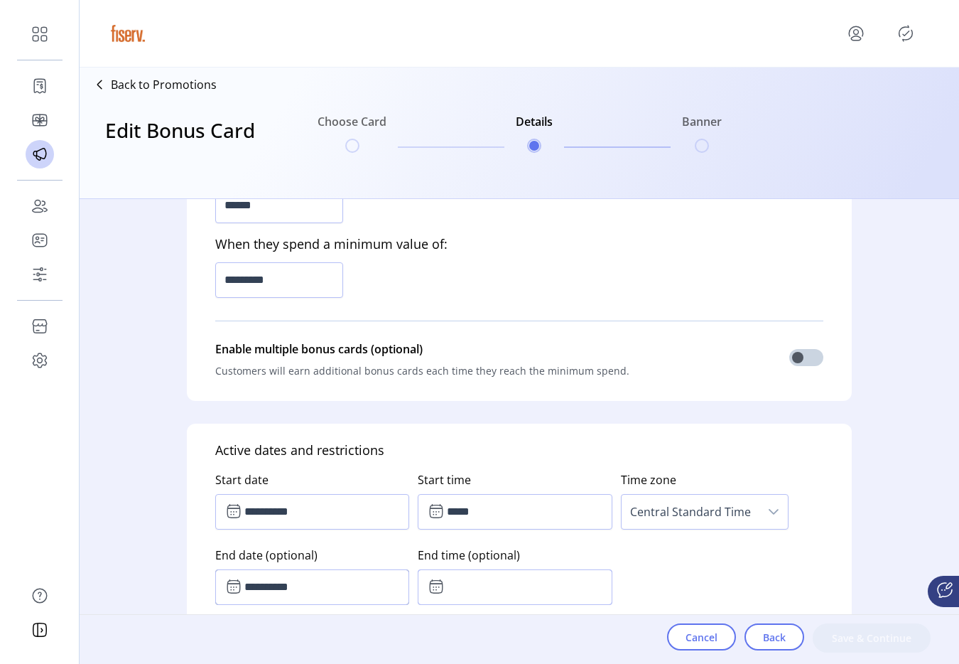
click at [463, 598] on input "text" at bounding box center [515, 587] width 194 height 36
click at [533, 541] on button "Previous Minute" at bounding box center [538, 551] width 20 height 20
type input "*****"
click at [711, 541] on div "**********" at bounding box center [519, 535] width 608 height 151
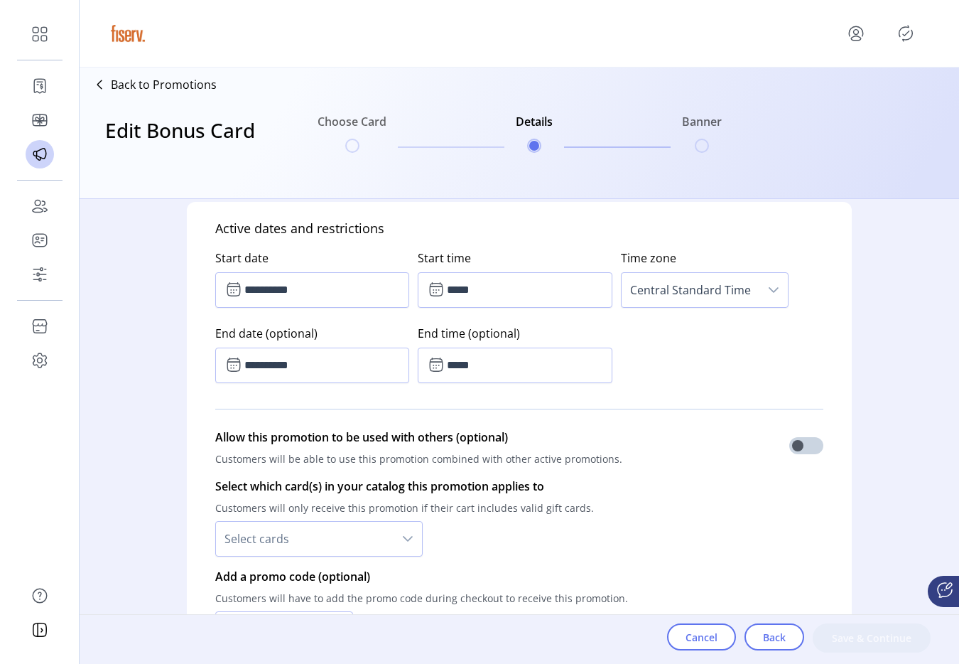
scroll to position [733, 0]
click at [669, 293] on span "Central Standard Time" at bounding box center [691, 288] width 138 height 34
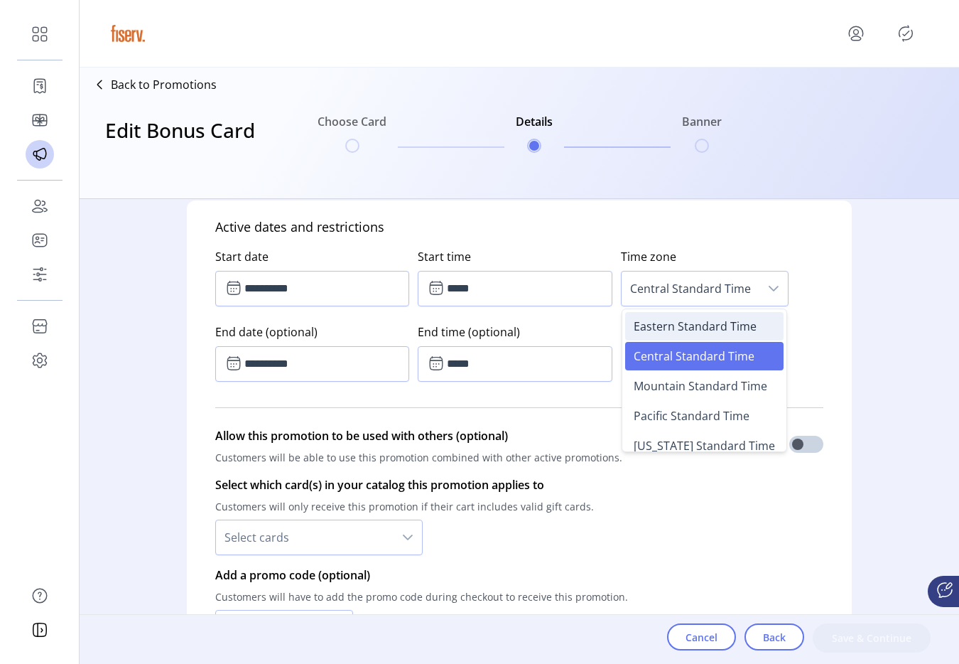
click at [664, 325] on span "Eastern Standard Time" at bounding box center [695, 326] width 123 height 16
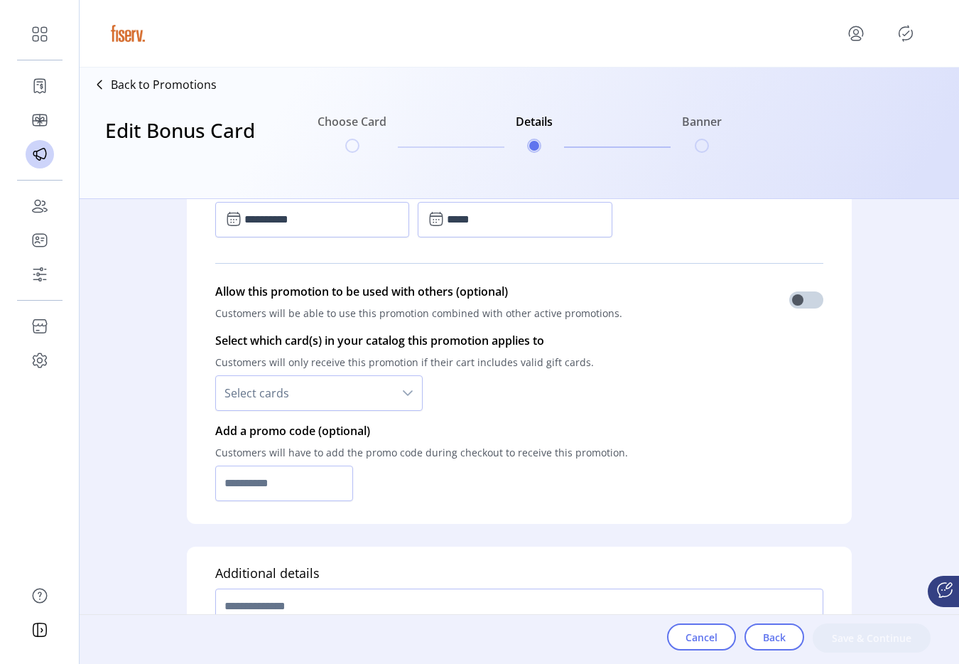
scroll to position [915, 0]
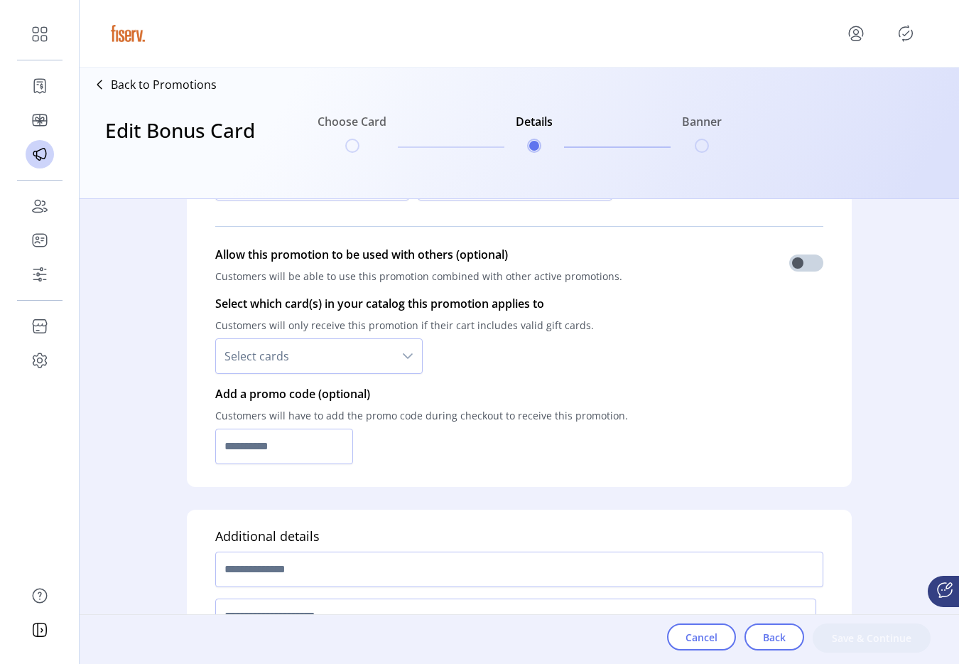
click at [271, 421] on p "Customers will have to add the promo code during checkout to receive this promo…" at bounding box center [421, 415] width 413 height 26
click at [264, 439] on input "text" at bounding box center [284, 447] width 138 height 36
type input "********"
click at [309, 377] on div "Select which card(s) in your catalog this promotion applies to Customers will o…" at bounding box center [519, 334] width 608 height 90
click at [334, 363] on span "Select cards" at bounding box center [305, 356] width 178 height 34
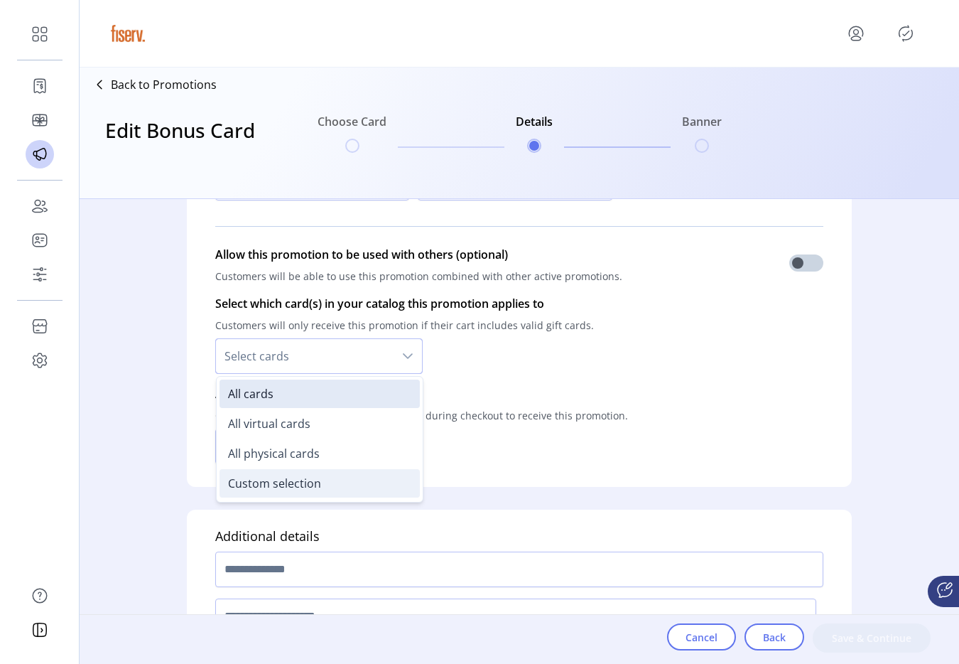
click at [308, 487] on span "Custom selection" at bounding box center [274, 483] width 93 height 16
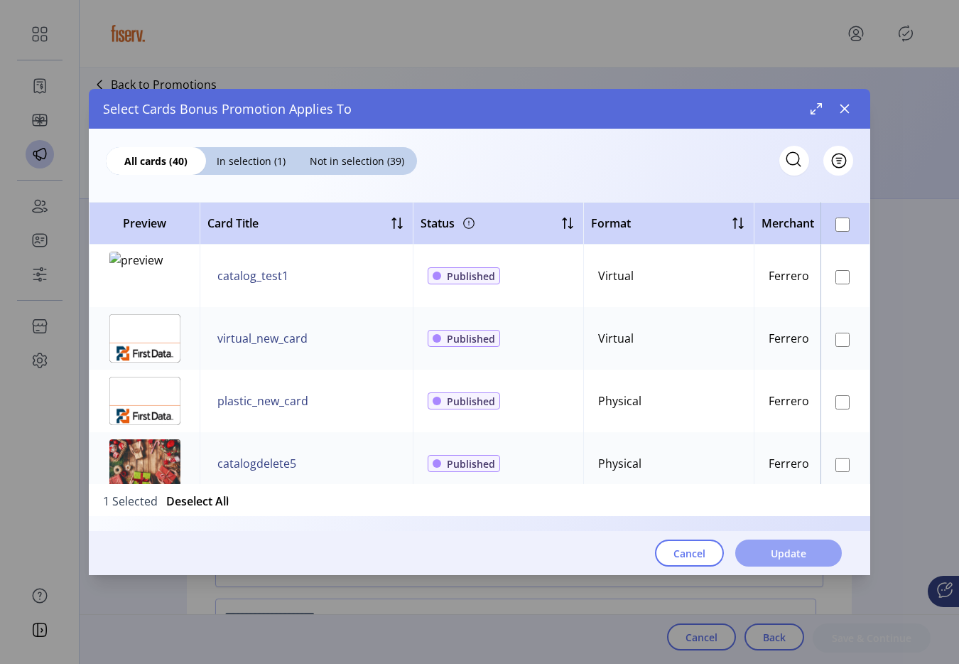
click at [790, 553] on span "Update" at bounding box center [789, 553] width 36 height 15
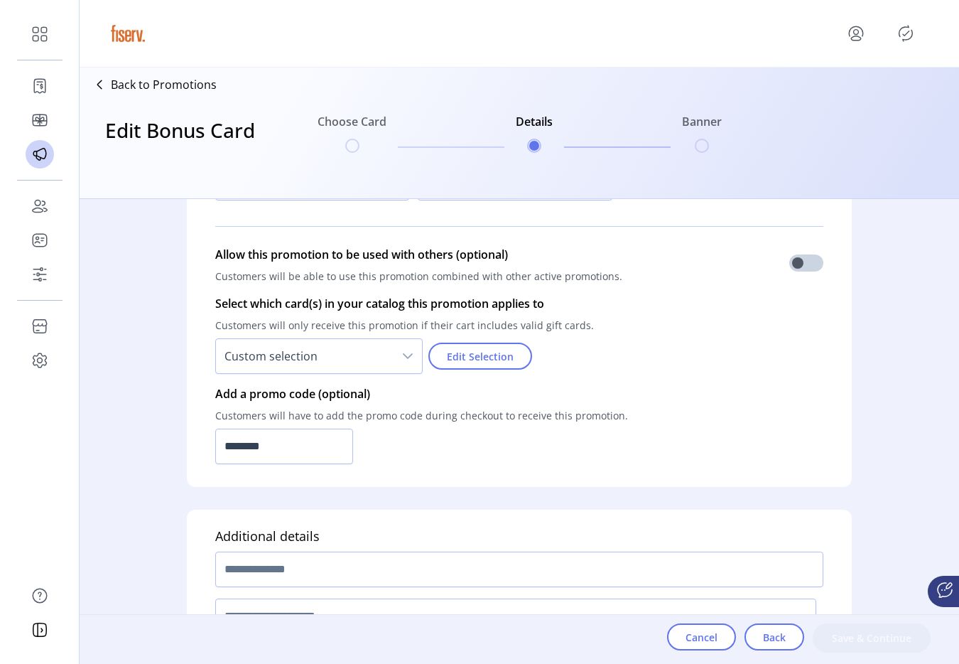
scroll to position [1033, 0]
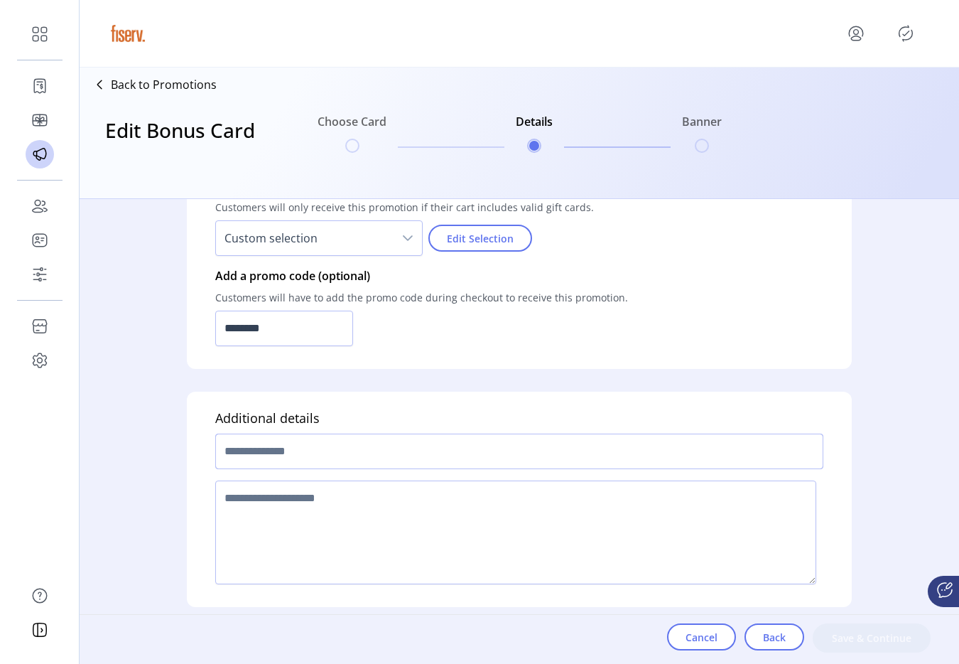
click at [573, 449] on input "text" at bounding box center [519, 451] width 608 height 36
type input "********"
click at [521, 543] on textarea at bounding box center [515, 532] width 601 height 104
type textarea "****"
click at [902, 635] on span "Save & Continue" at bounding box center [871, 637] width 81 height 15
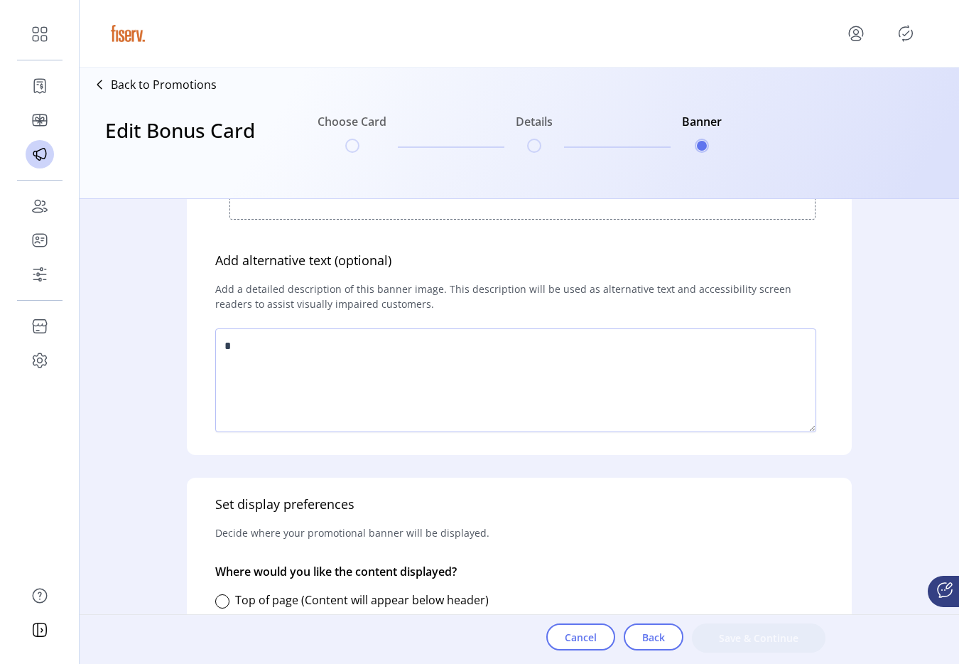
scroll to position [325, 0]
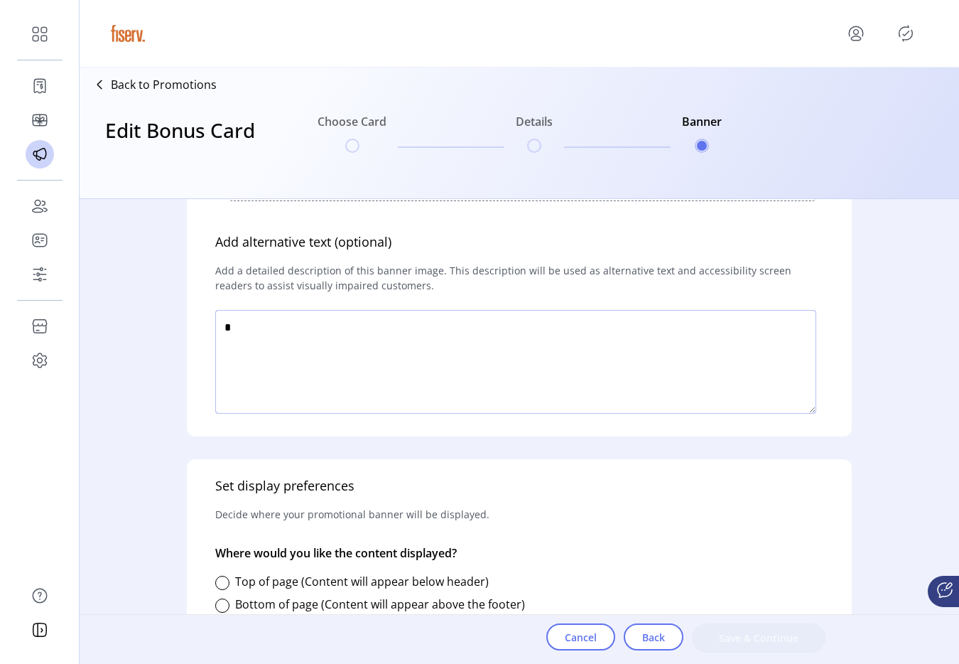
click at [527, 407] on textarea at bounding box center [515, 362] width 601 height 104
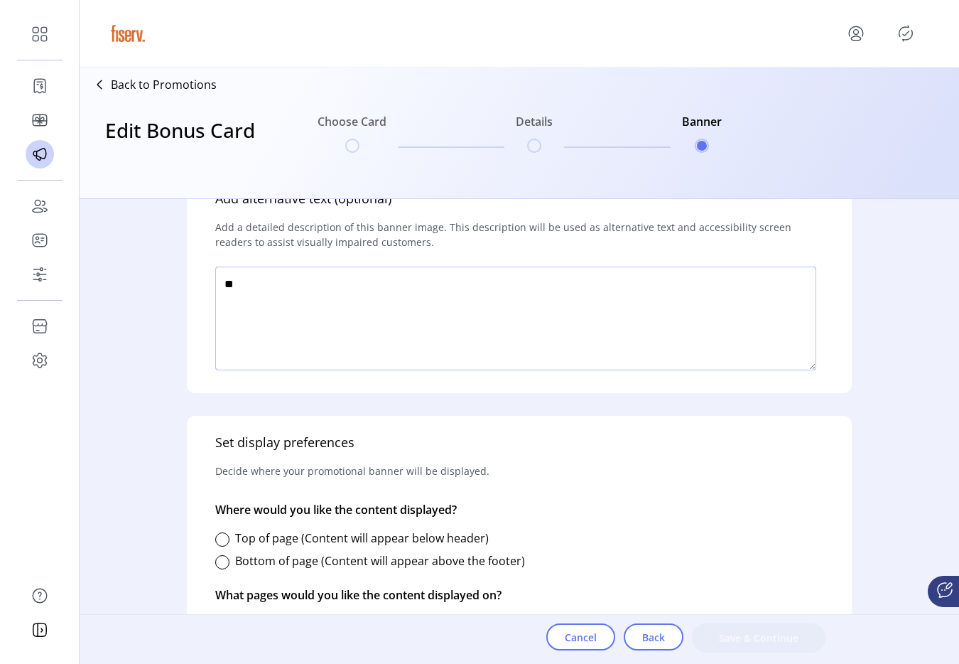
scroll to position [418, 0]
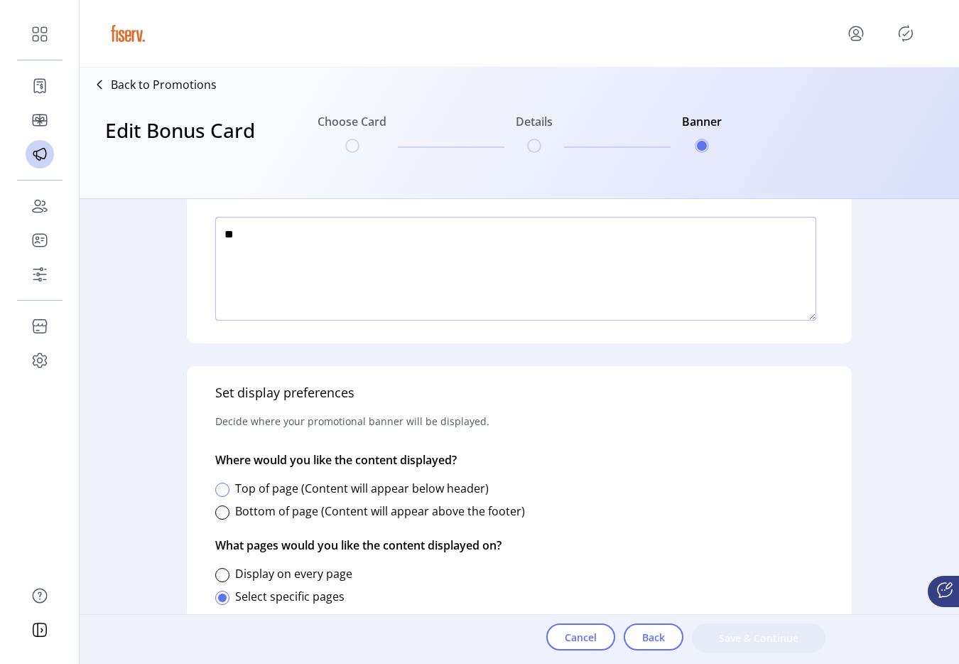
type textarea "**"
click at [220, 490] on div at bounding box center [222, 490] width 14 height 14
click at [225, 572] on div at bounding box center [222, 575] width 14 height 14
click at [734, 634] on span "Save & Continue" at bounding box center [759, 637] width 97 height 15
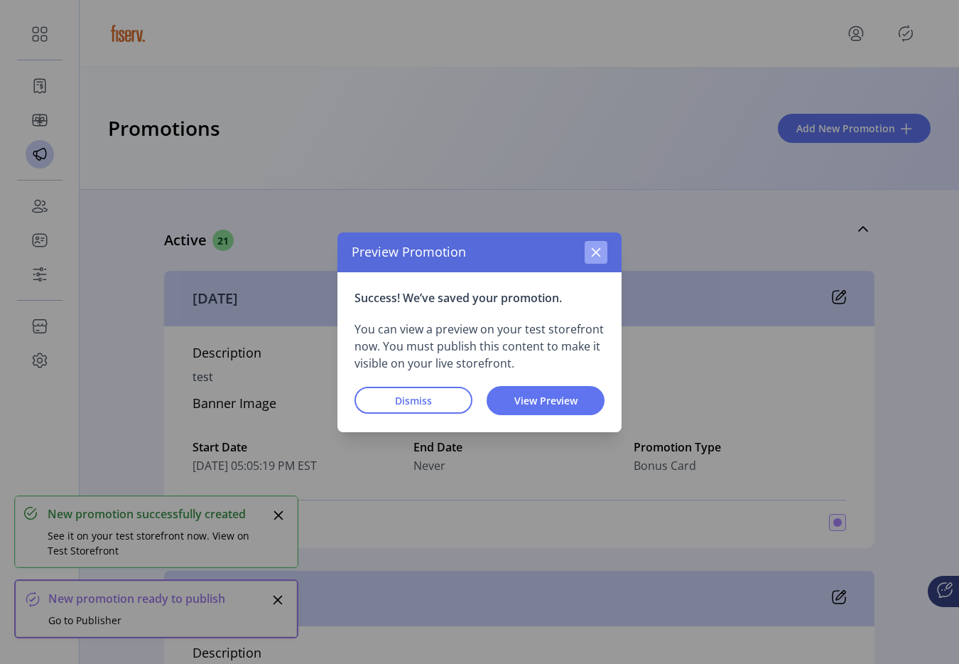
click at [596, 259] on button "button" at bounding box center [596, 252] width 23 height 23
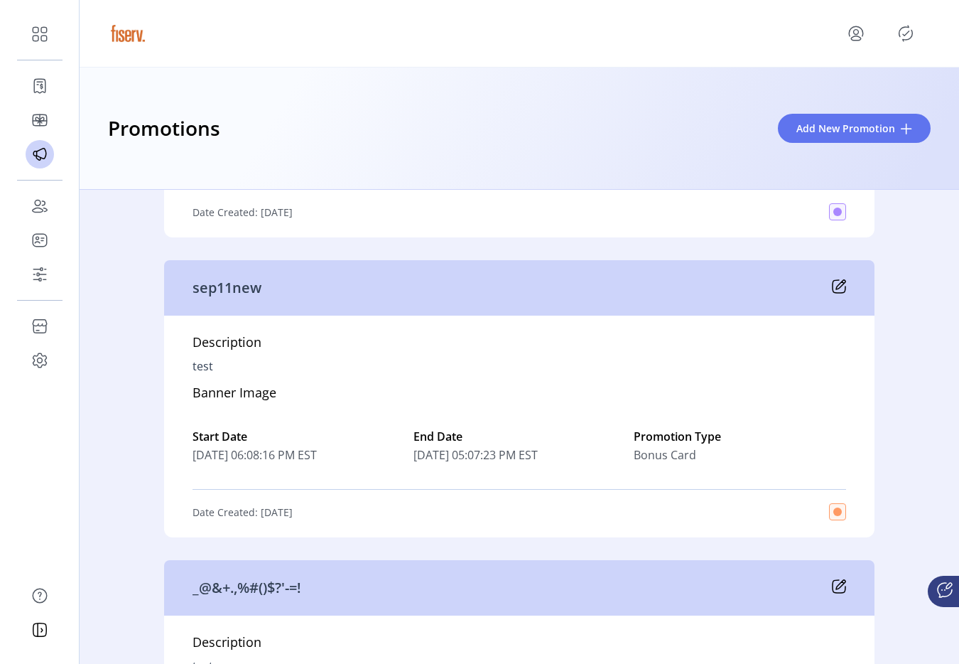
scroll to position [308, 0]
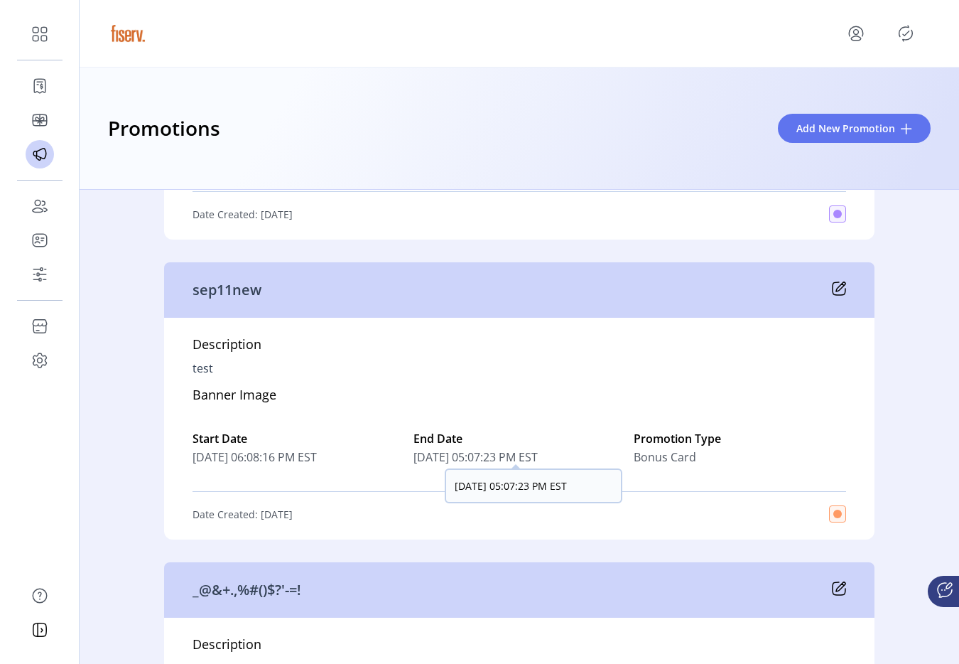
drag, startPoint x: 444, startPoint y: 464, endPoint x: 561, endPoint y: 458, distance: 116.7
click at [561, 458] on span "09/11/2025 05:07:23 PM EST" at bounding box center [520, 456] width 212 height 17
click at [838, 289] on icon at bounding box center [839, 288] width 14 height 14
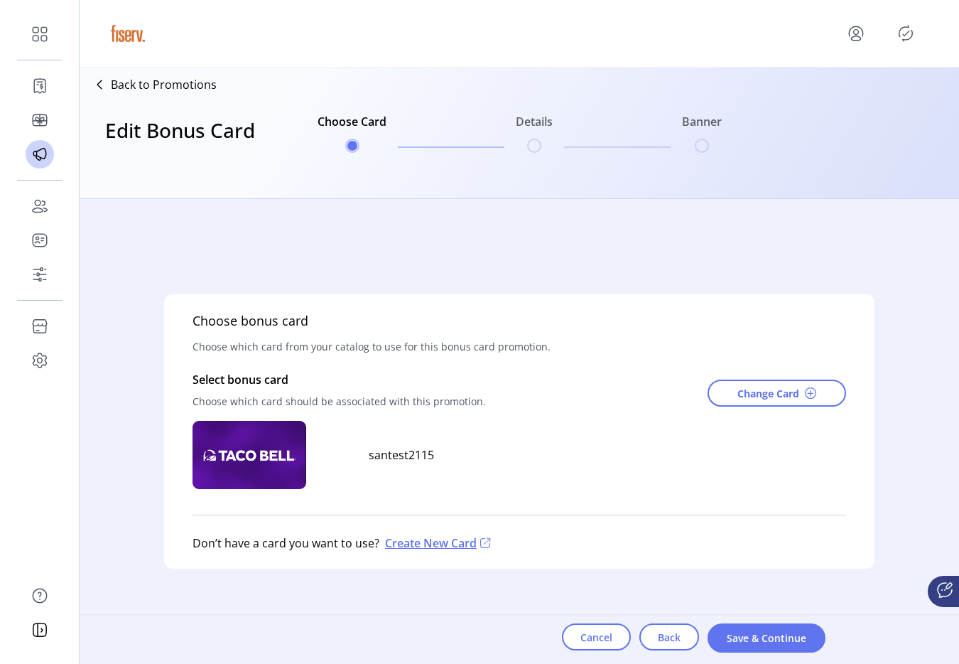
click at [769, 631] on span "Save & Continue" at bounding box center [766, 637] width 81 height 15
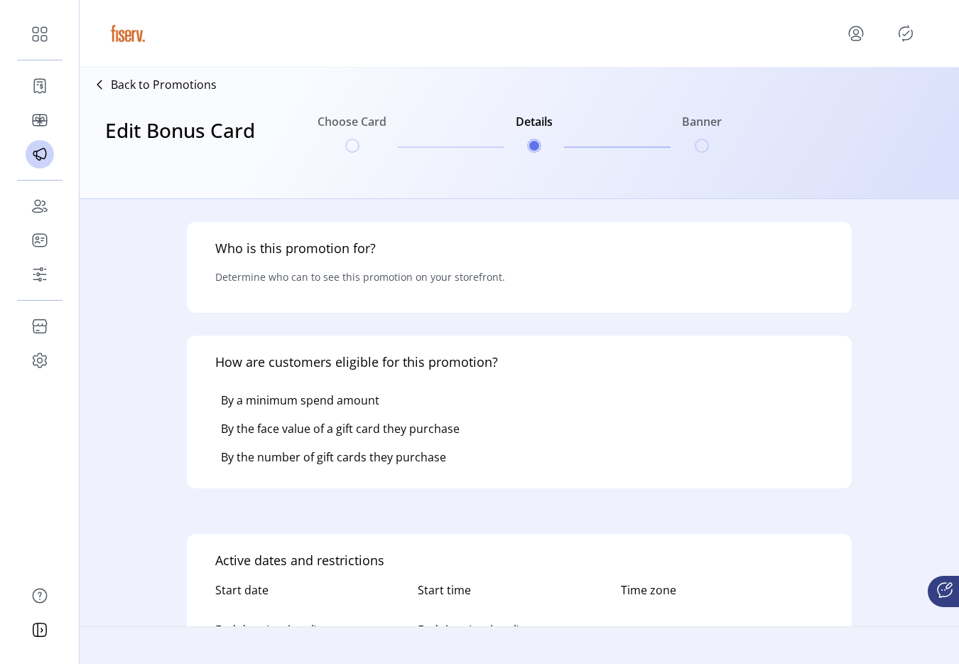
type input "********"
type textarea "****"
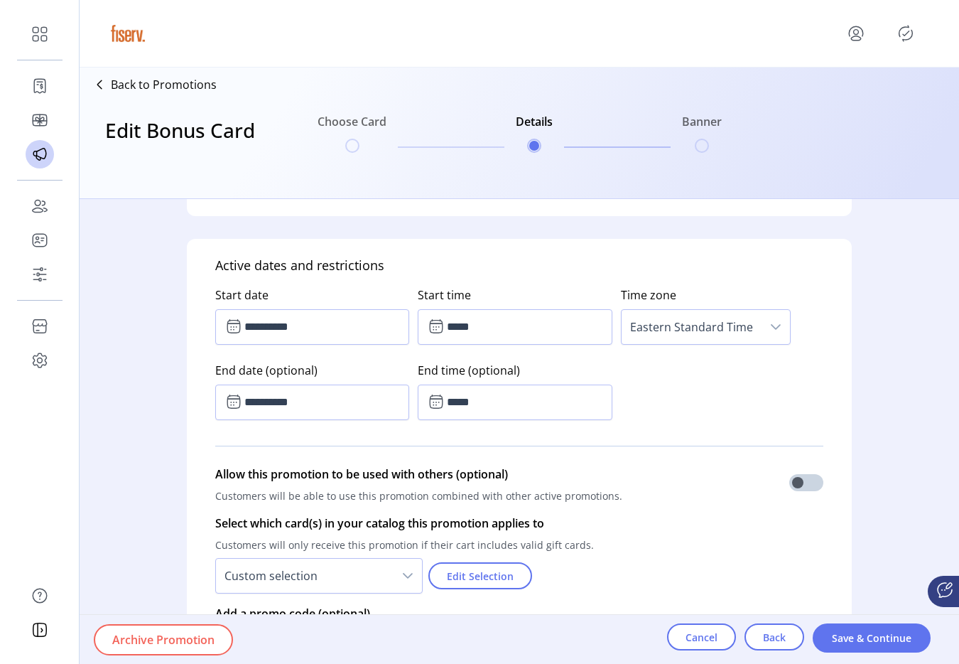
scroll to position [704, 0]
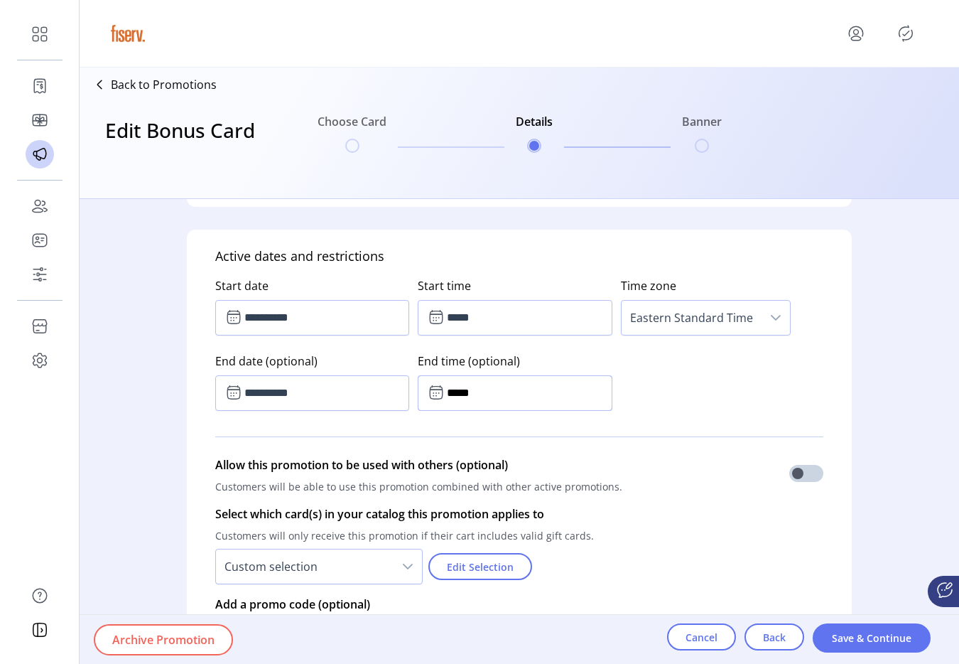
click at [468, 390] on input "*****" at bounding box center [515, 393] width 194 height 36
click at [490, 473] on icon "Previous Hour" at bounding box center [492, 470] width 11 height 11
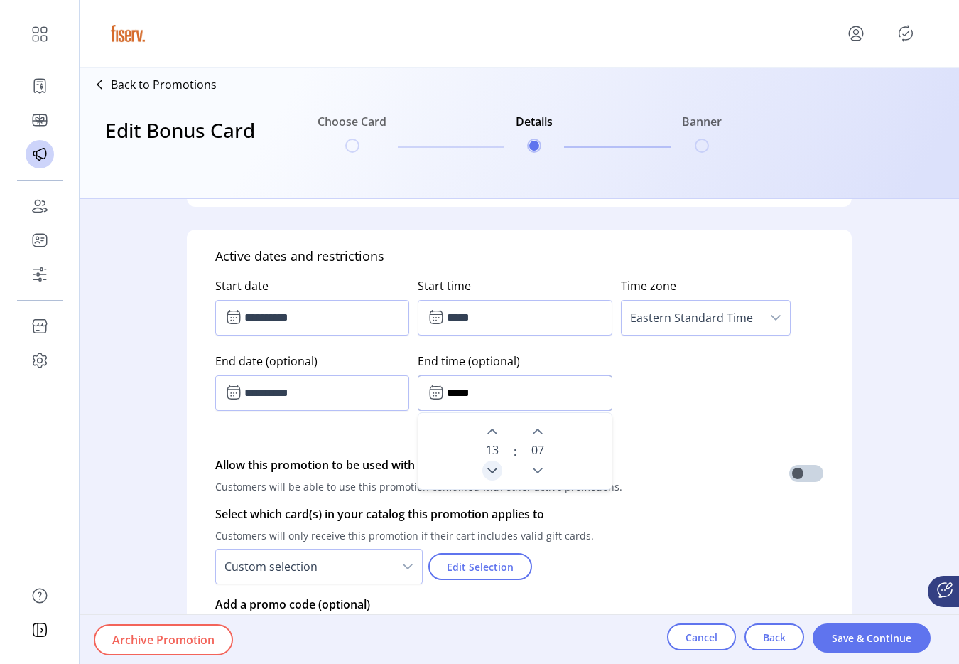
click at [490, 473] on icon "Previous Hour" at bounding box center [492, 470] width 11 height 11
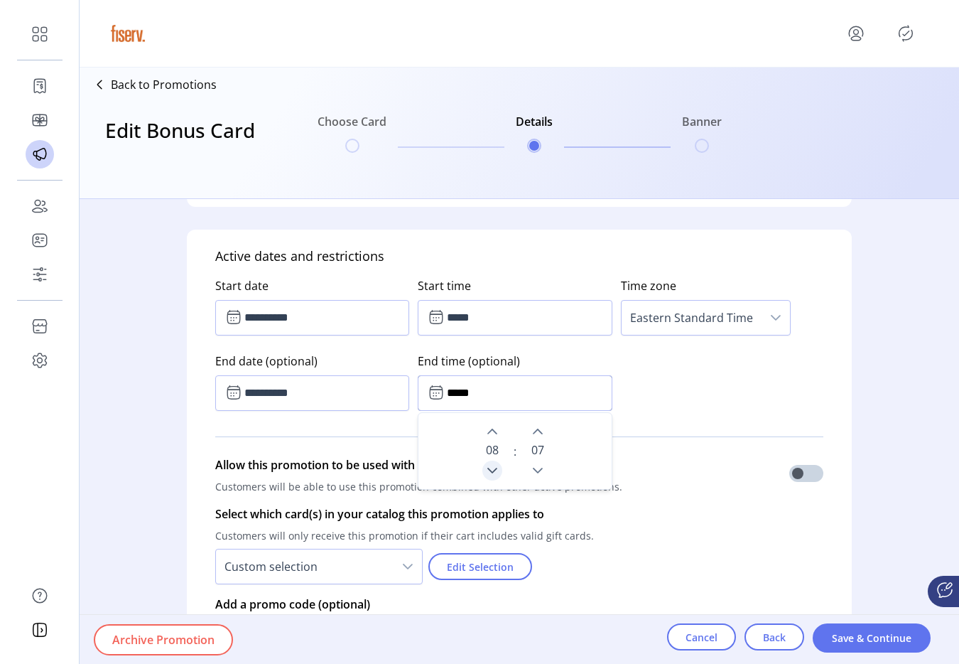
click at [490, 473] on icon "Previous Hour" at bounding box center [492, 470] width 11 height 11
click at [533, 432] on icon "Next Minute" at bounding box center [537, 431] width 11 height 11
type input "*****"
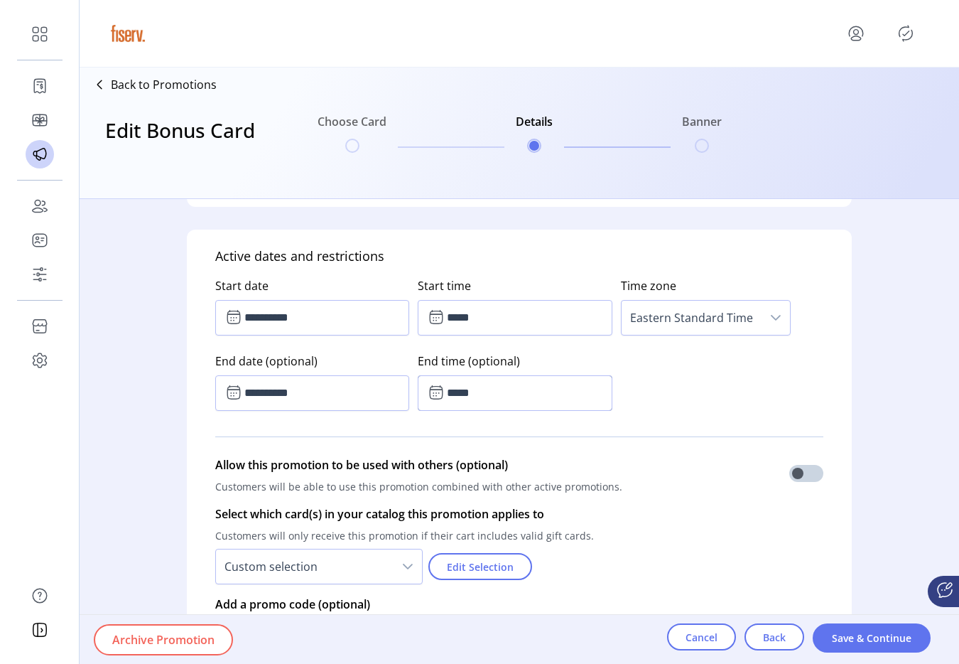
click at [694, 508] on div "Select which card(s) in your catalog this promotion applies to Customers will o…" at bounding box center [519, 545] width 608 height 90
click at [896, 640] on span "Save & Continue" at bounding box center [871, 637] width 81 height 15
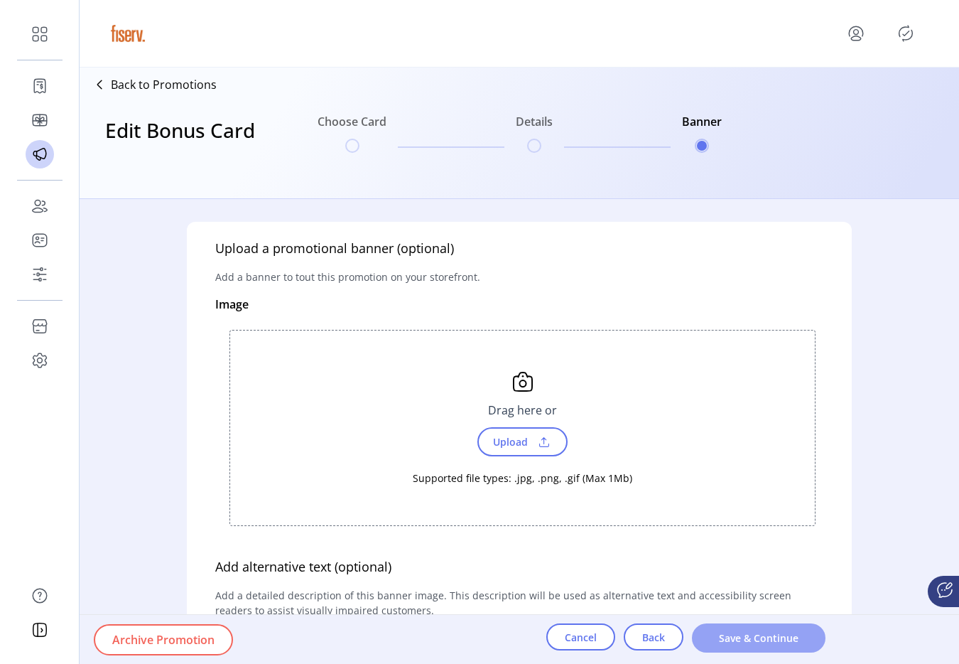
click at [802, 639] on span "Save & Continue" at bounding box center [759, 637] width 97 height 15
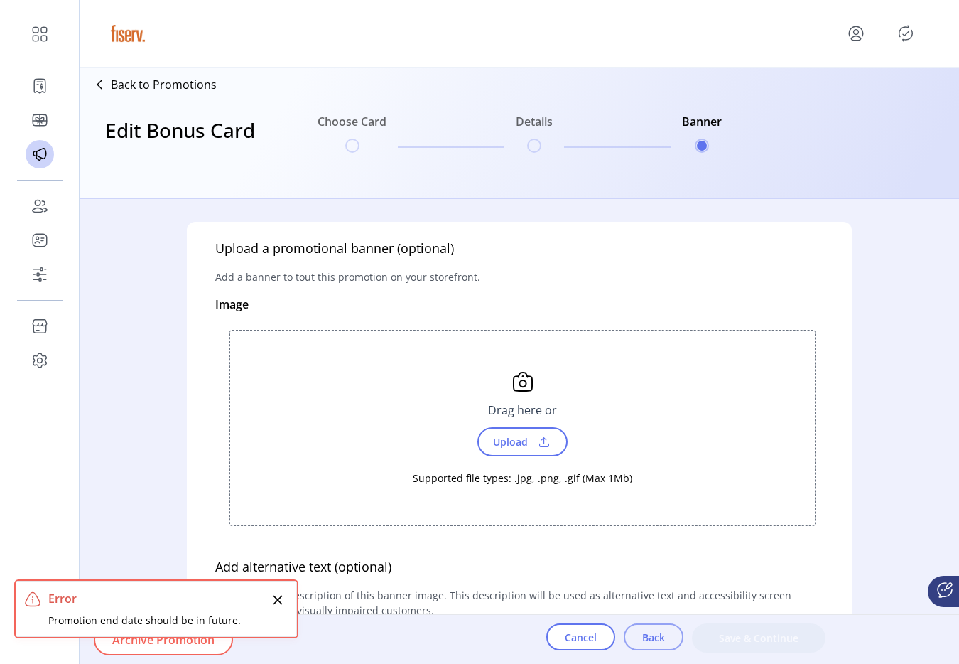
click at [656, 640] on span "Back" at bounding box center [653, 637] width 23 height 15
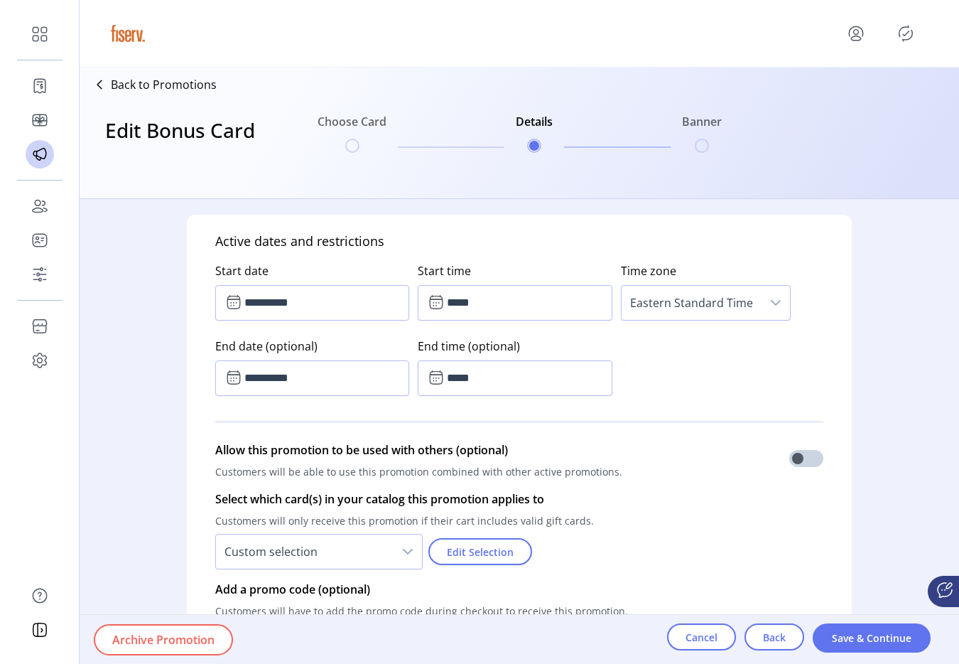
scroll to position [733, 0]
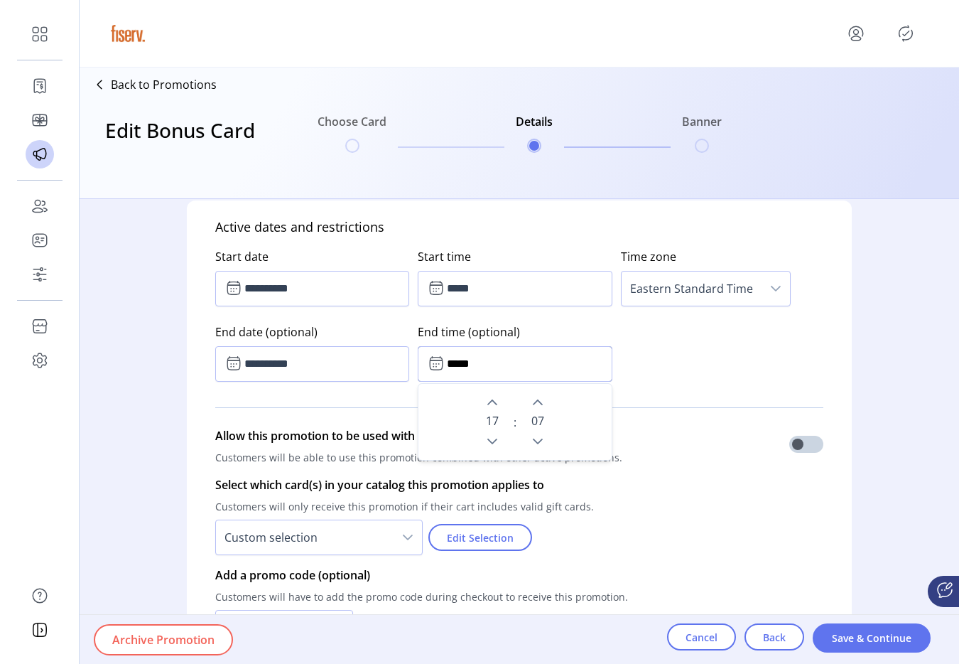
click at [480, 371] on input "*****" at bounding box center [515, 364] width 194 height 36
click at [491, 442] on icon "Previous Hour" at bounding box center [492, 441] width 11 height 11
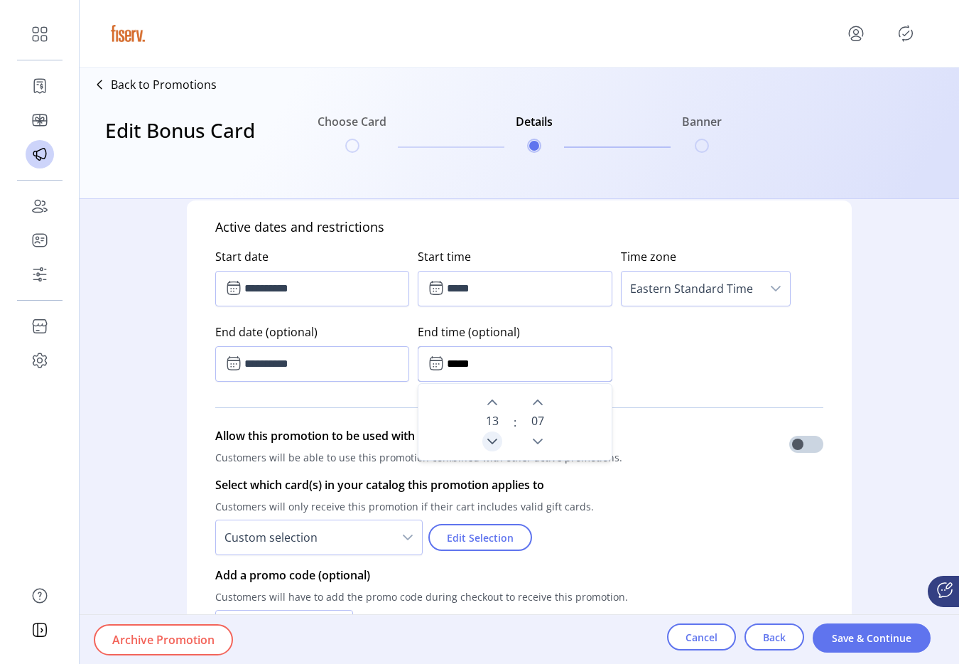
click at [491, 442] on icon "Previous Hour" at bounding box center [492, 441] width 11 height 11
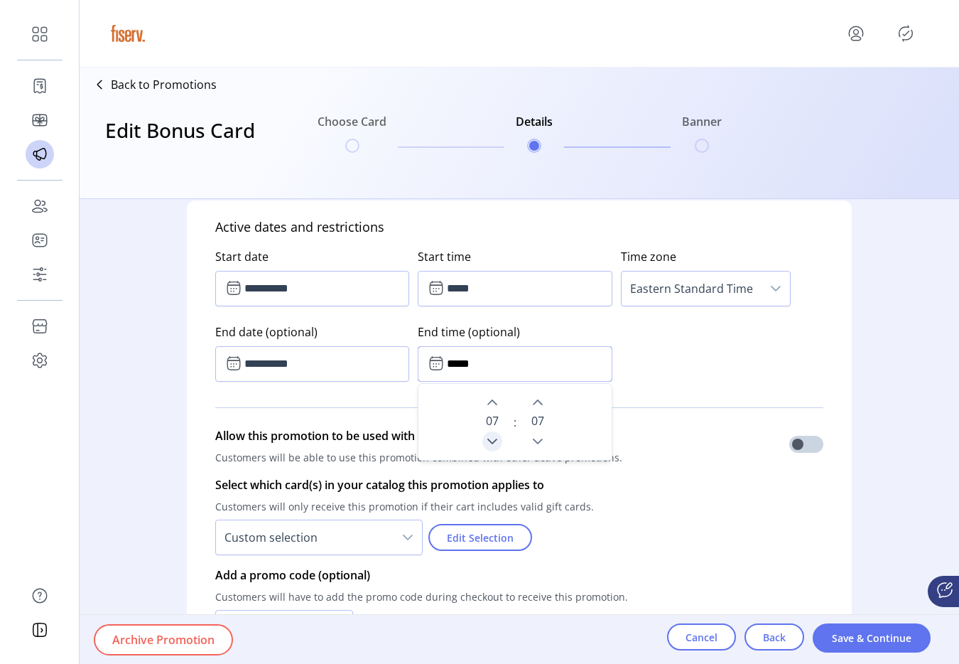
click at [491, 442] on icon "Previous Hour" at bounding box center [492, 441] width 11 height 11
click at [535, 410] on button "Next Minute" at bounding box center [538, 402] width 20 height 20
click at [532, 406] on icon "Next Minute" at bounding box center [537, 402] width 11 height 11
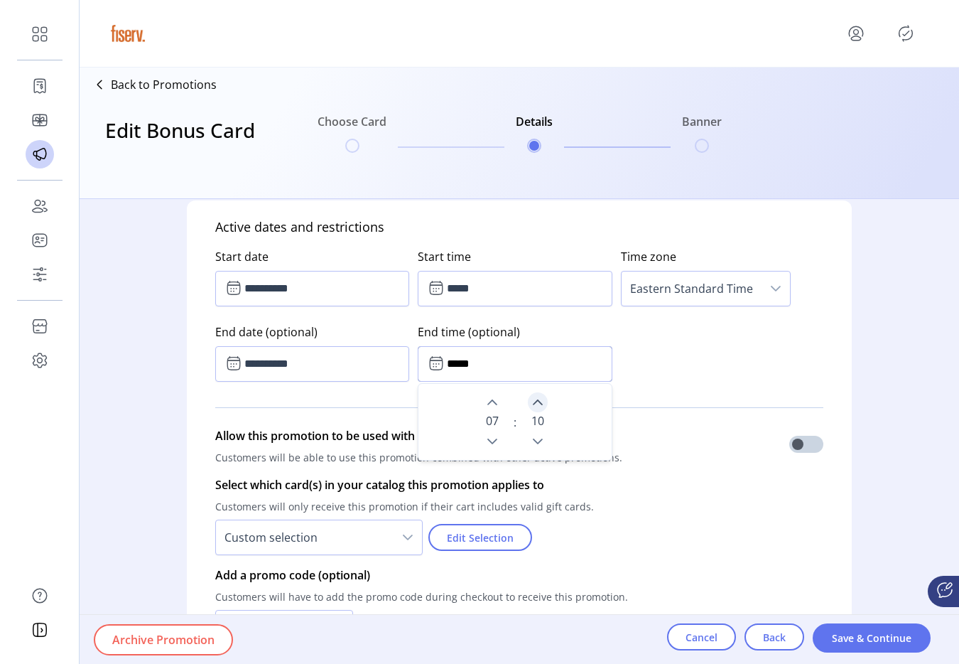
type input "*****"
click at [625, 448] on div "Allow this promotion to be used with others (optional) Customers will be able t…" at bounding box center [519, 448] width 608 height 43
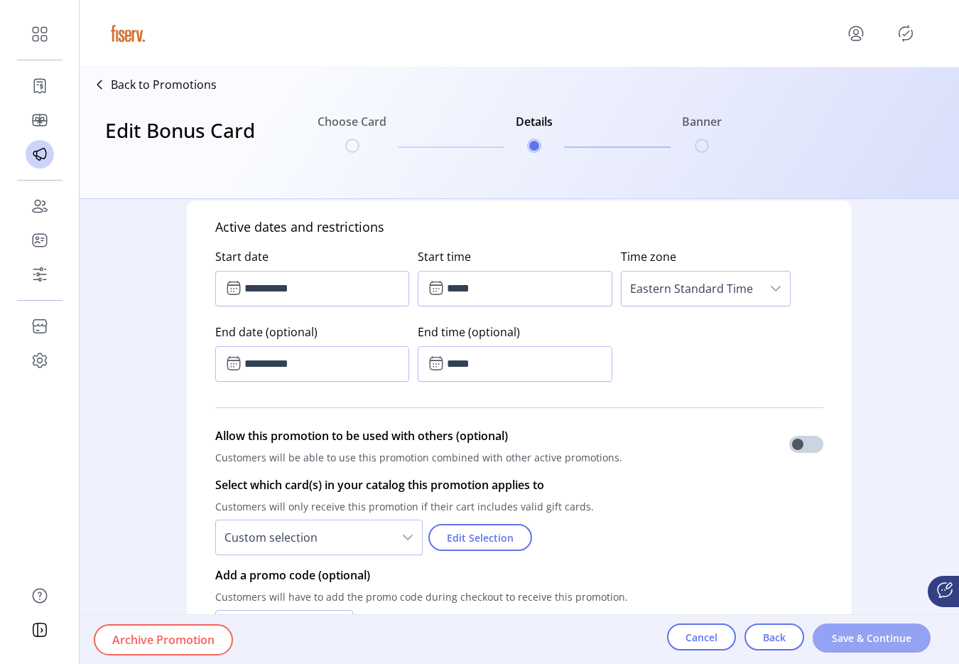
click at [831, 633] on button "Save & Continue" at bounding box center [872, 637] width 118 height 29
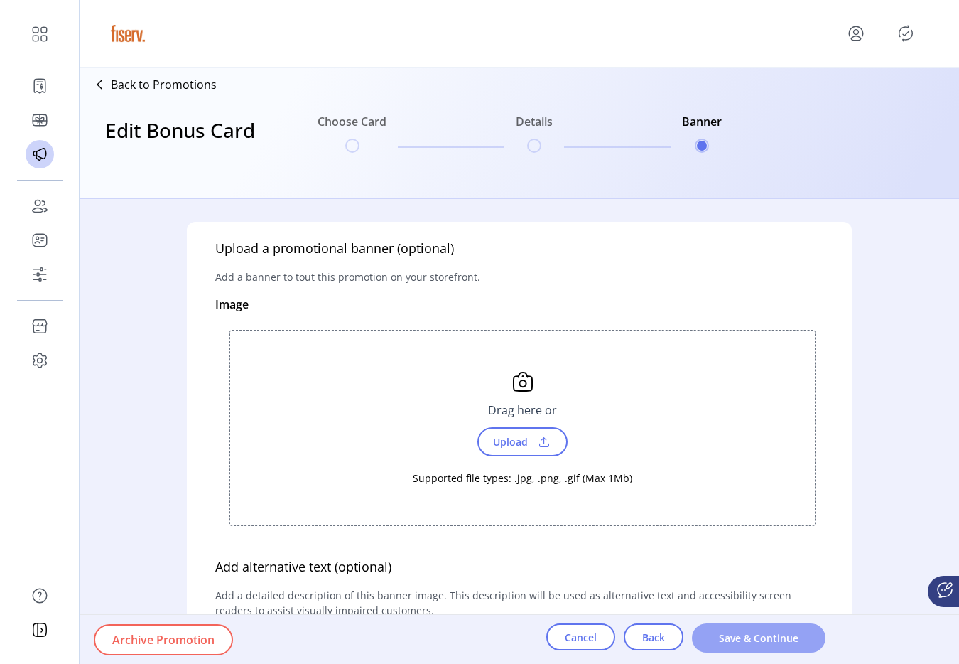
click at [792, 627] on button "Save & Continue" at bounding box center [759, 637] width 134 height 29
click at [664, 638] on span "Back" at bounding box center [653, 637] width 23 height 15
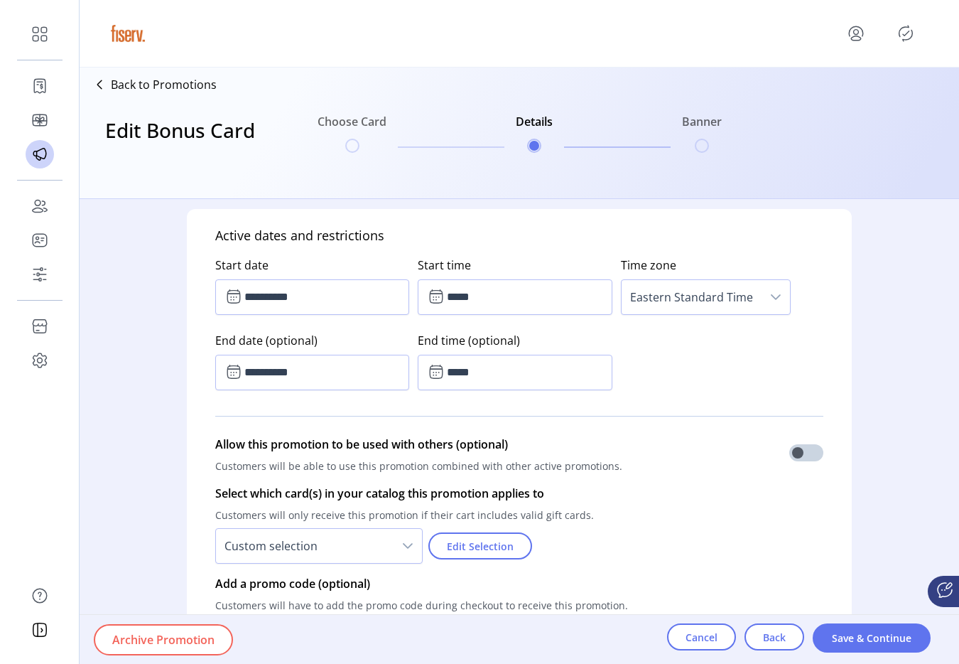
scroll to position [726, 0]
click at [464, 301] on input "*****" at bounding box center [515, 297] width 194 height 36
click at [492, 367] on button "Previous Hour" at bounding box center [493, 374] width 20 height 20
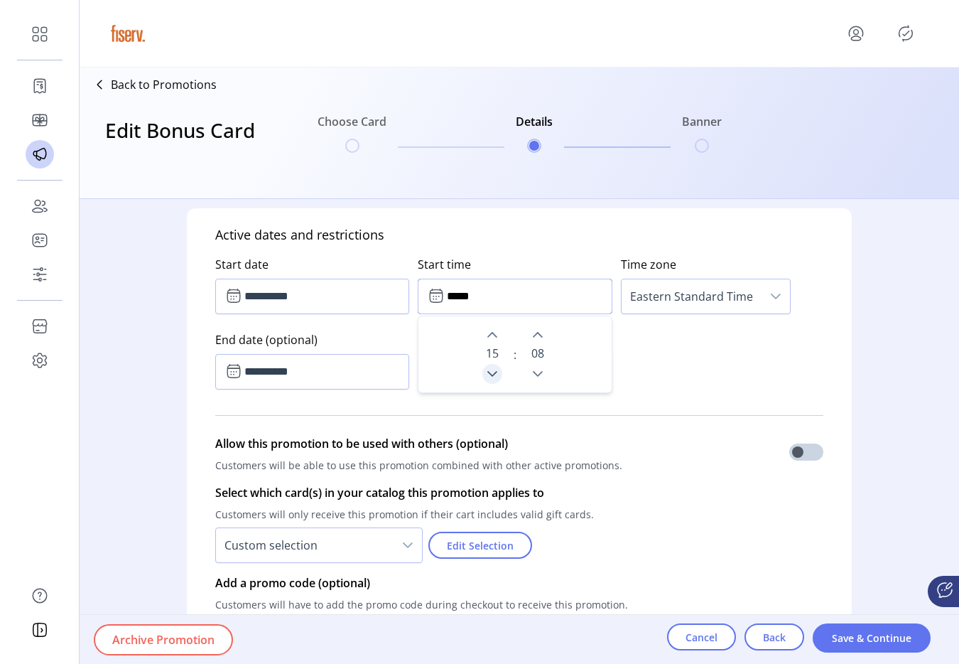
click at [492, 367] on button "Previous Hour" at bounding box center [493, 374] width 20 height 20
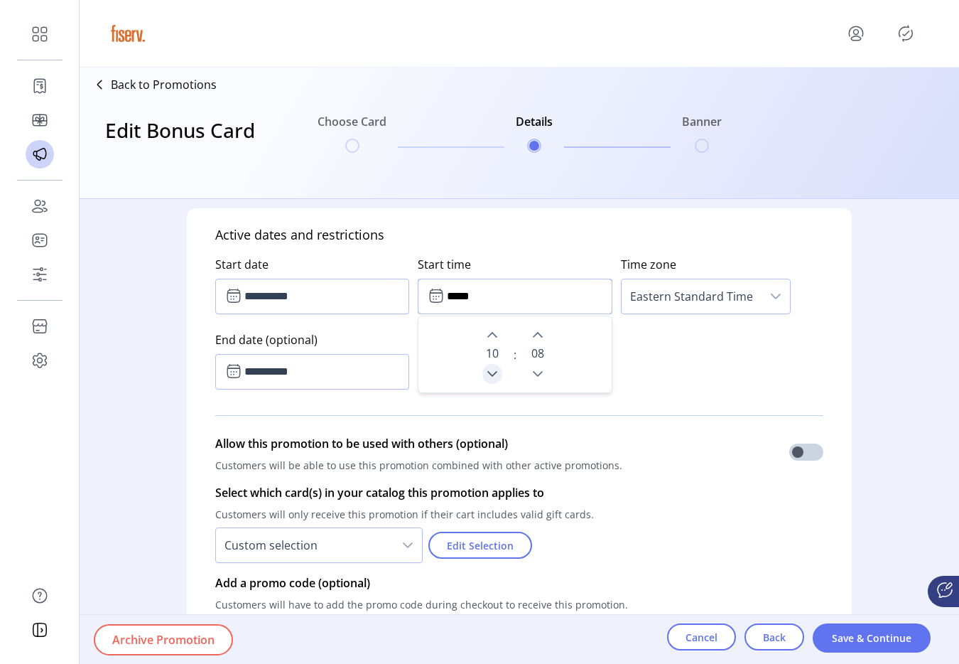
click at [492, 367] on button "Previous Hour" at bounding box center [493, 374] width 20 height 20
type input "*****"
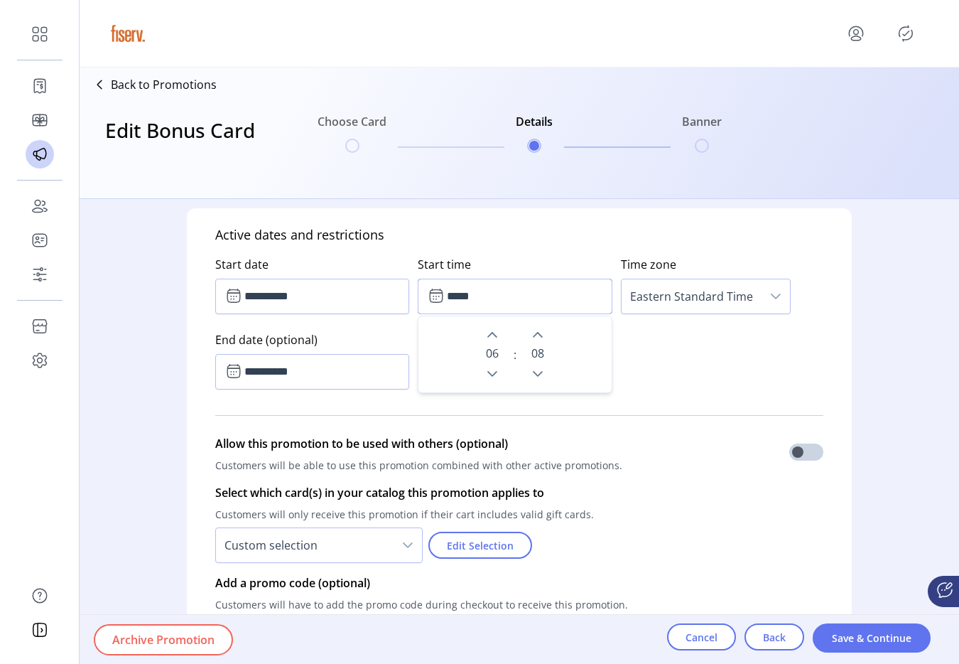
click at [694, 345] on div "**********" at bounding box center [519, 319] width 608 height 151
click at [486, 365] on input "*****" at bounding box center [515, 372] width 194 height 36
click at [490, 441] on button "Previous Hour" at bounding box center [493, 449] width 20 height 20
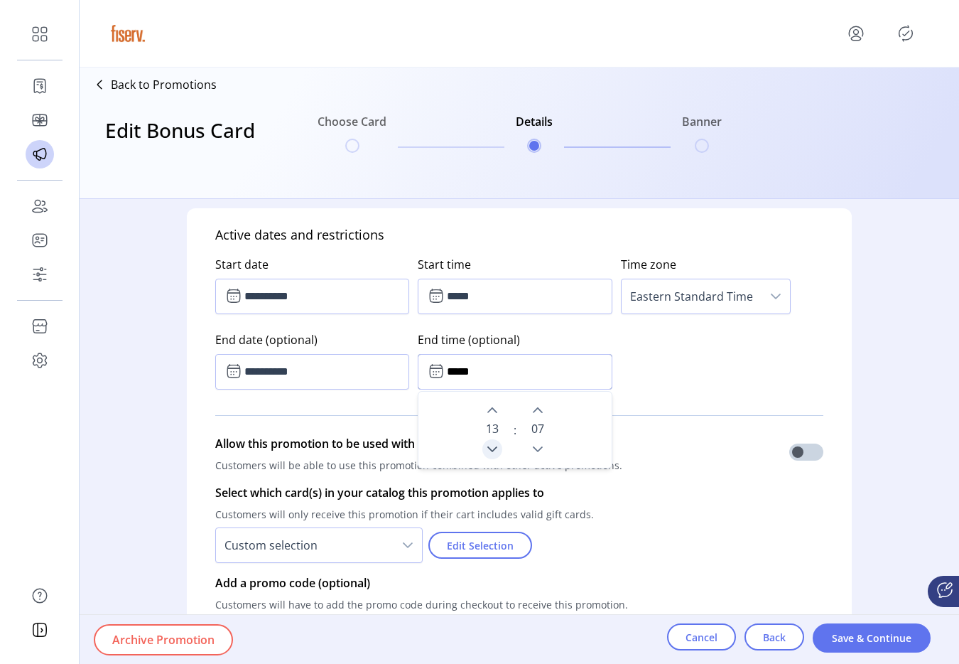
click at [490, 441] on button "Previous Hour" at bounding box center [493, 449] width 20 height 20
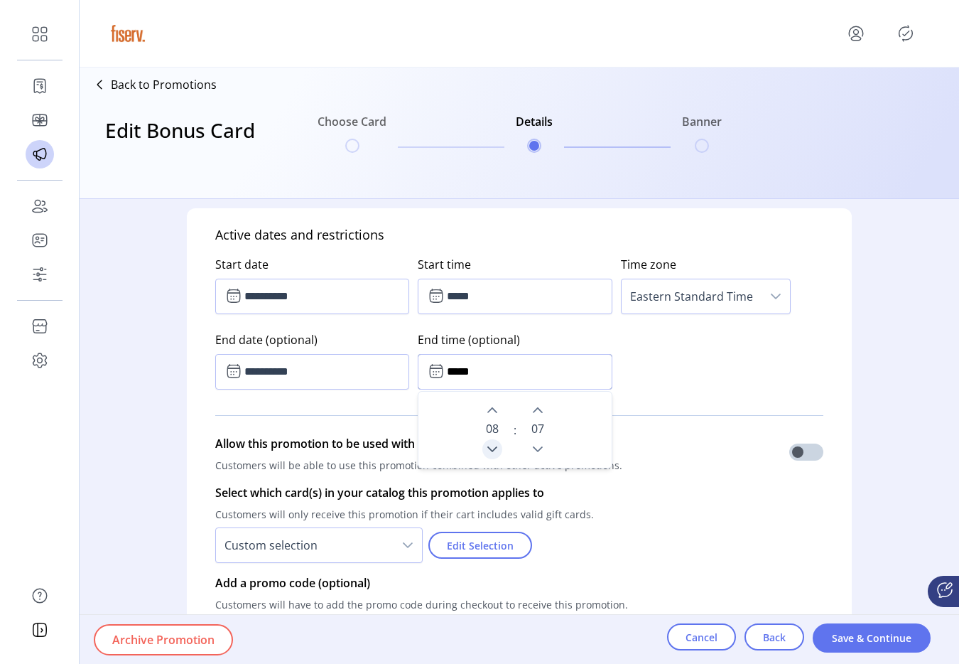
click at [490, 441] on button "Previous Hour" at bounding box center [493, 449] width 20 height 20
click at [540, 449] on button "Previous Minute" at bounding box center [538, 449] width 20 height 20
click at [538, 409] on icon "Next Minute" at bounding box center [537, 409] width 11 height 11
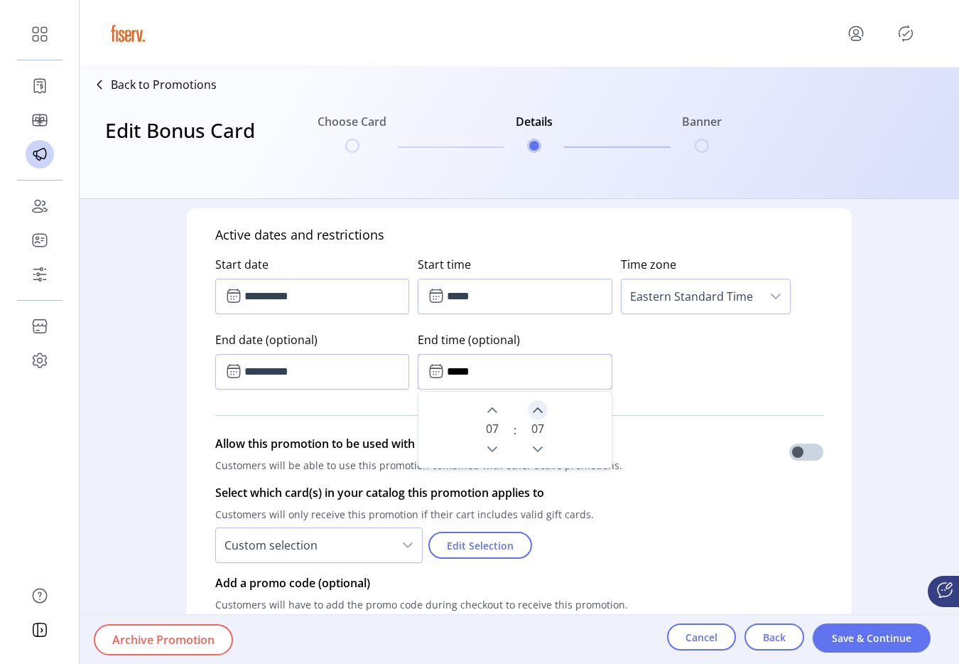
click at [538, 409] on icon "Next Minute" at bounding box center [537, 409] width 11 height 11
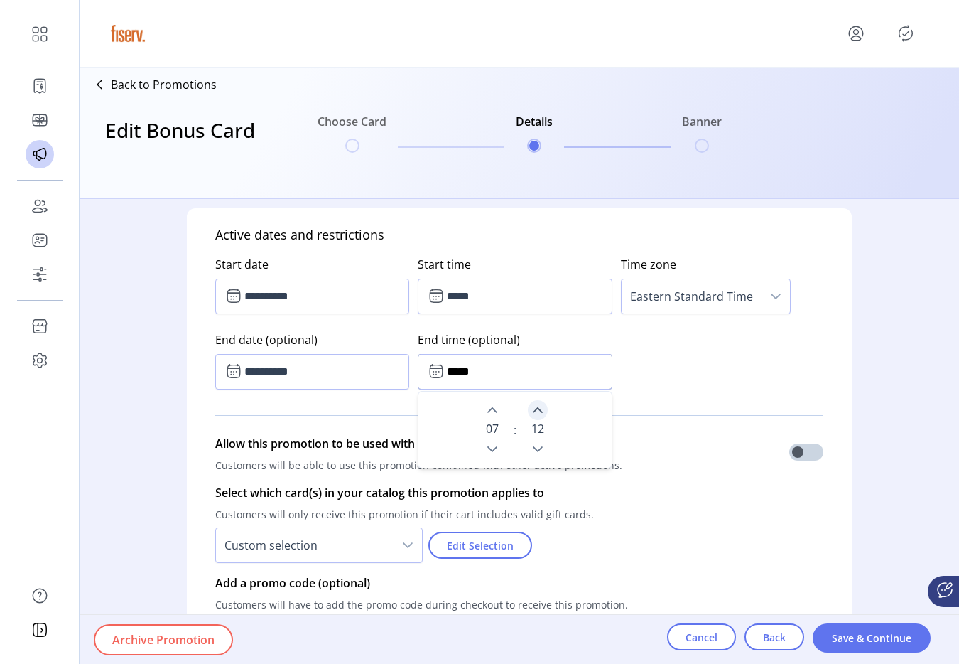
click at [538, 409] on icon "Next Minute" at bounding box center [537, 409] width 11 height 11
type input "*****"
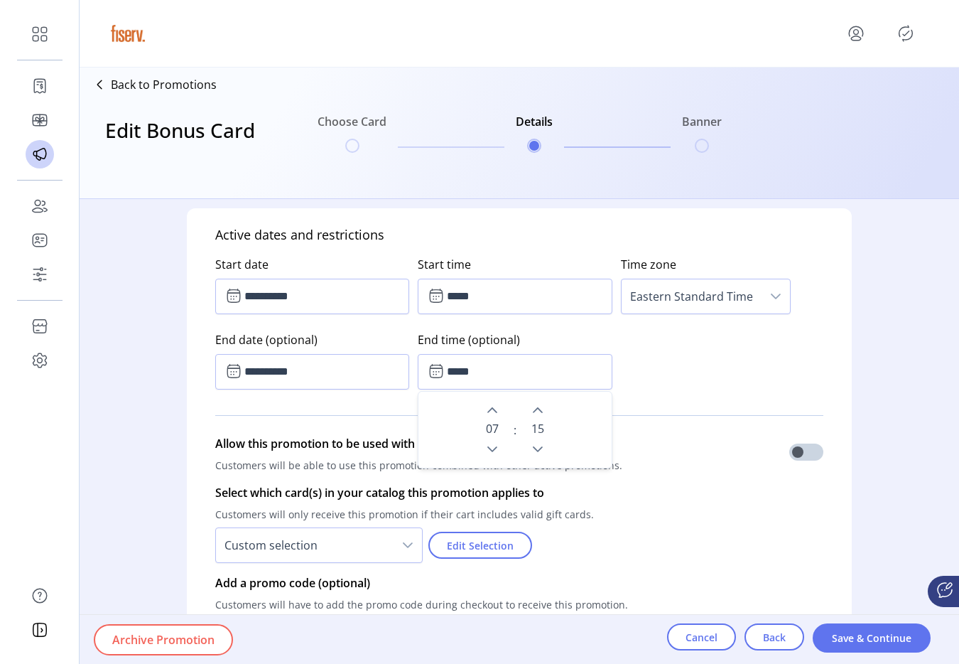
click at [681, 453] on div "Allow this promotion to be used with others (optional) Customers will be able t…" at bounding box center [519, 456] width 608 height 43
click at [846, 627] on button "Save & Continue" at bounding box center [872, 637] width 118 height 29
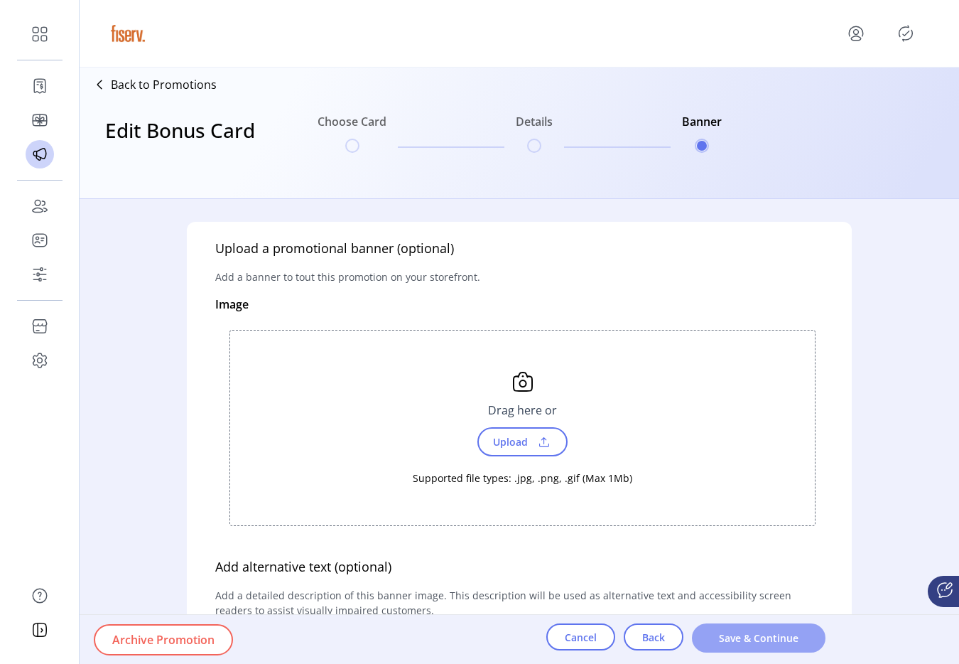
click at [787, 639] on span "Save & Continue" at bounding box center [759, 637] width 97 height 15
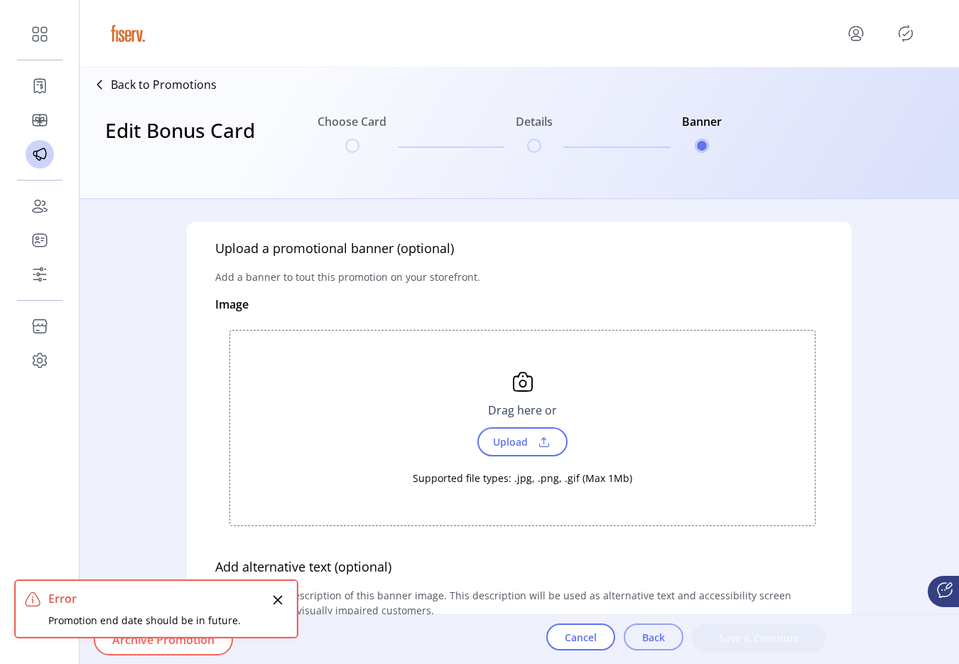
click at [659, 638] on span "Back" at bounding box center [653, 637] width 23 height 15
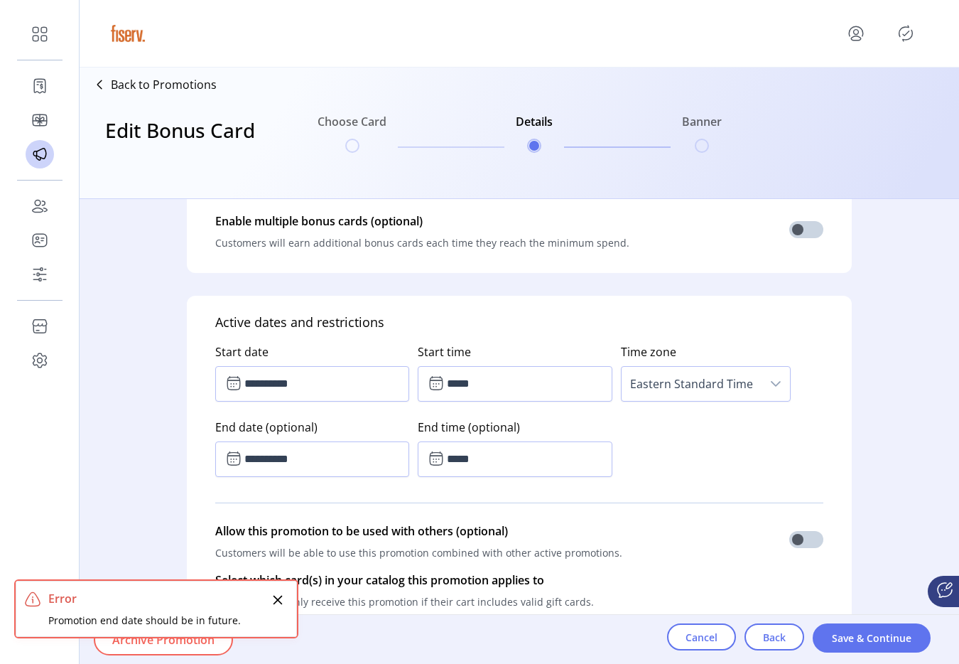
scroll to position [684, 0]
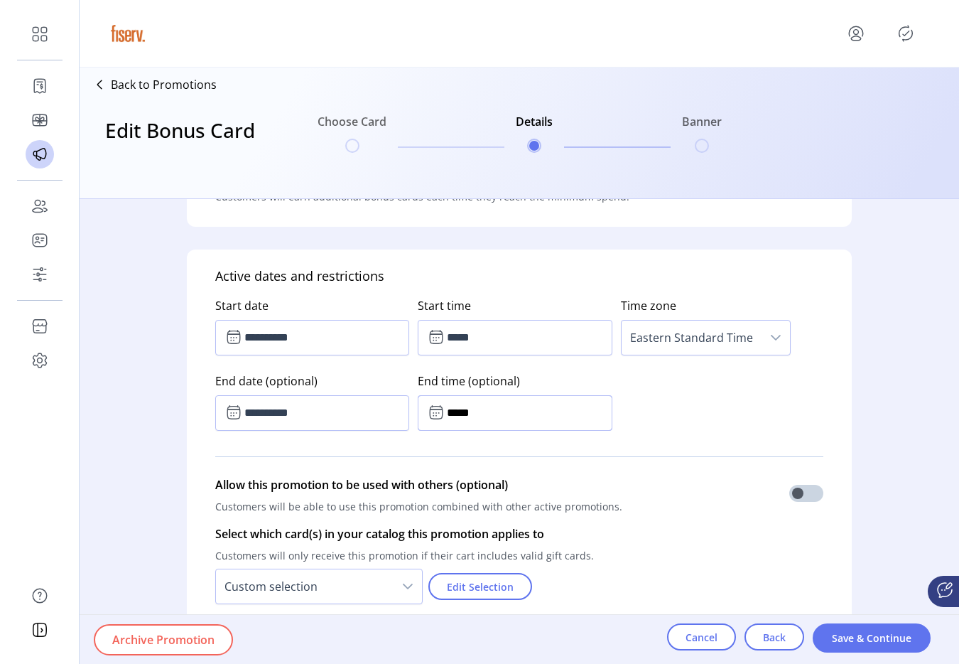
click at [486, 406] on input "*****" at bounding box center [515, 413] width 194 height 36
click at [620, 453] on p-divider at bounding box center [519, 456] width 608 height 40
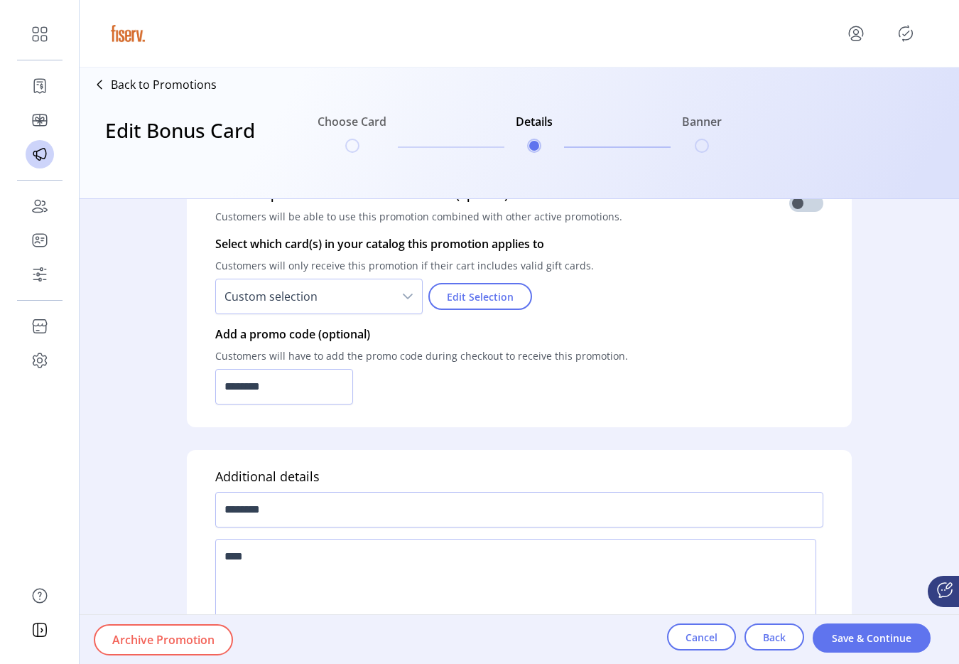
scroll to position [1033, 0]
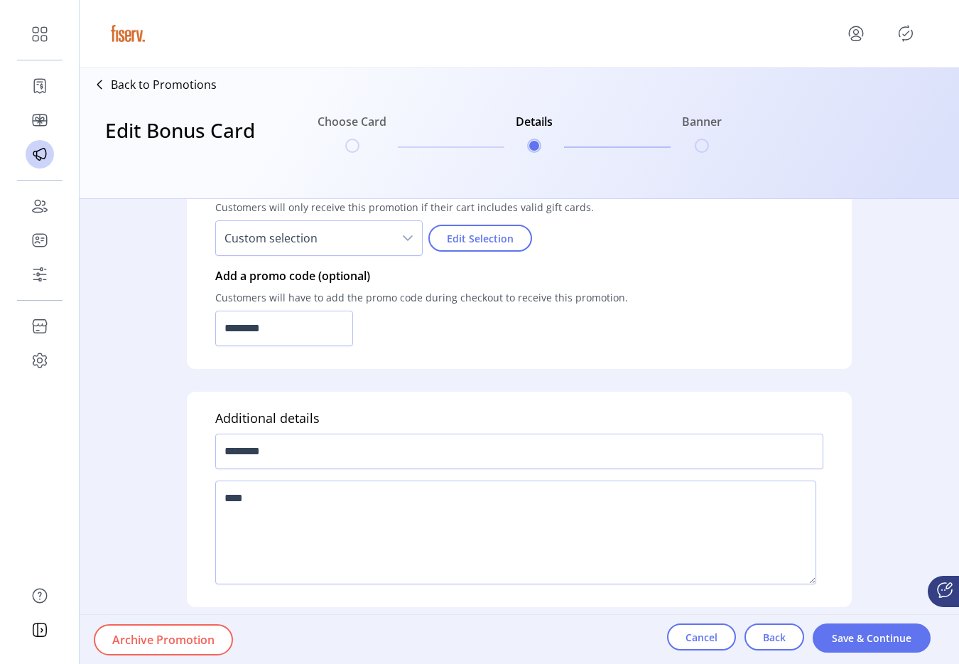
click at [902, 31] on icon "Publisher Panel" at bounding box center [906, 33] width 23 height 23
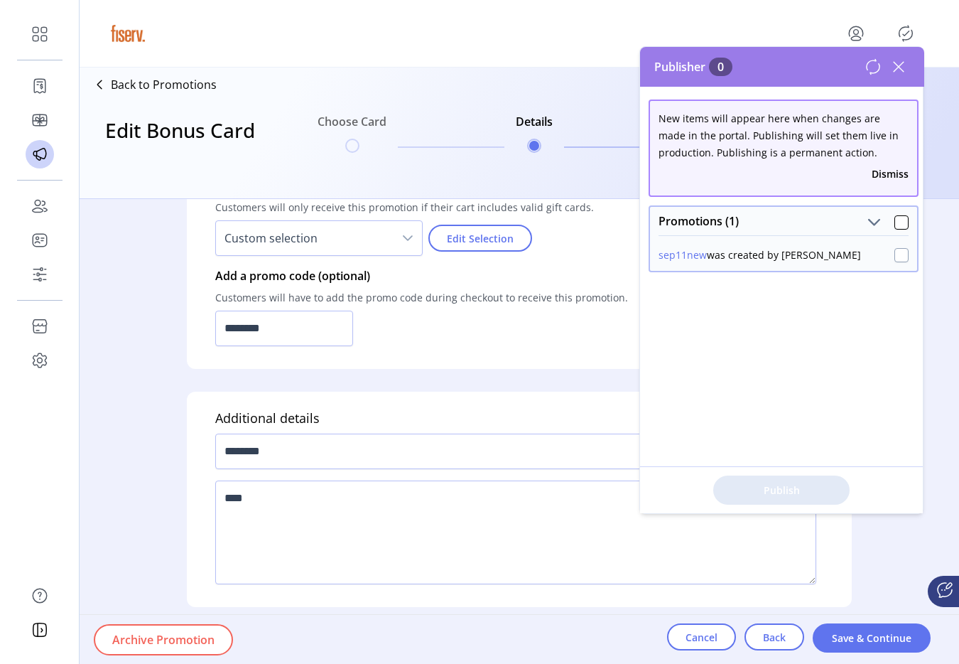
click at [895, 248] on div at bounding box center [902, 255] width 14 height 14
click at [789, 483] on span "Publish 1 Items" at bounding box center [781, 490] width 99 height 15
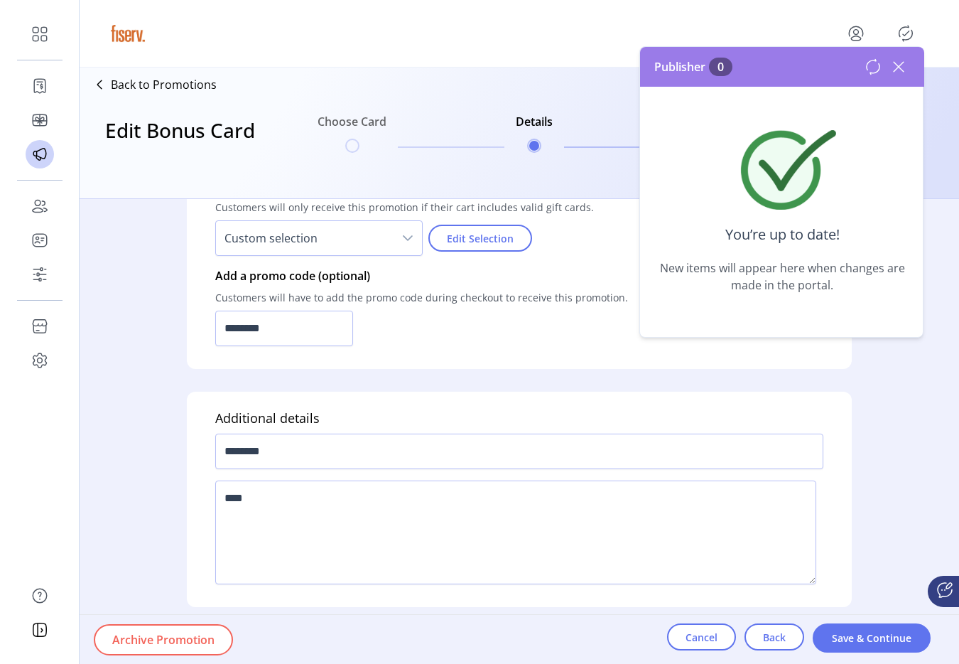
click at [902, 72] on icon at bounding box center [899, 66] width 23 height 23
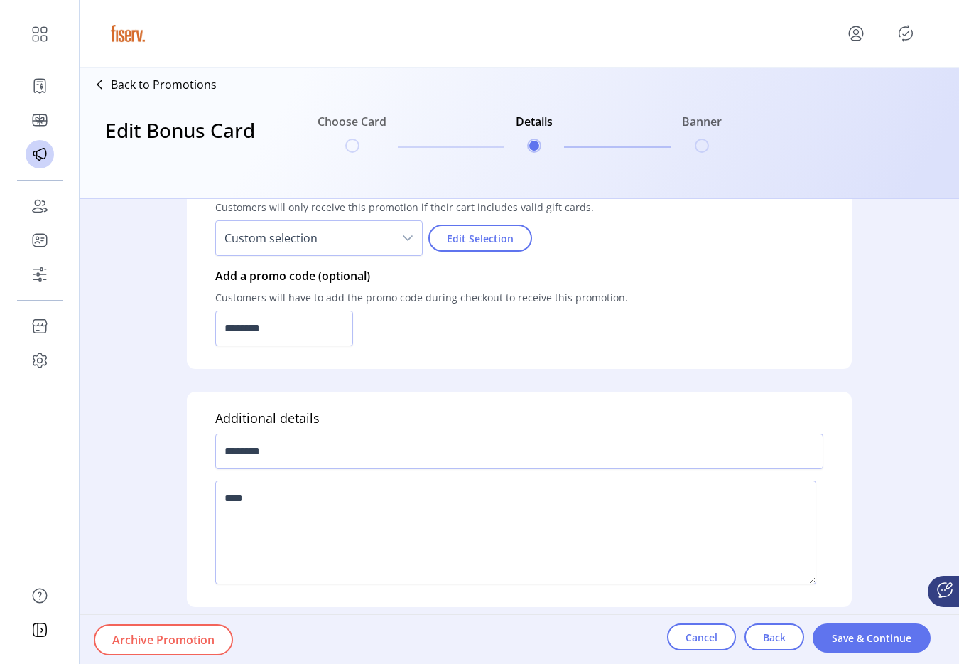
click at [197, 80] on p "Back to Promotions" at bounding box center [164, 84] width 106 height 17
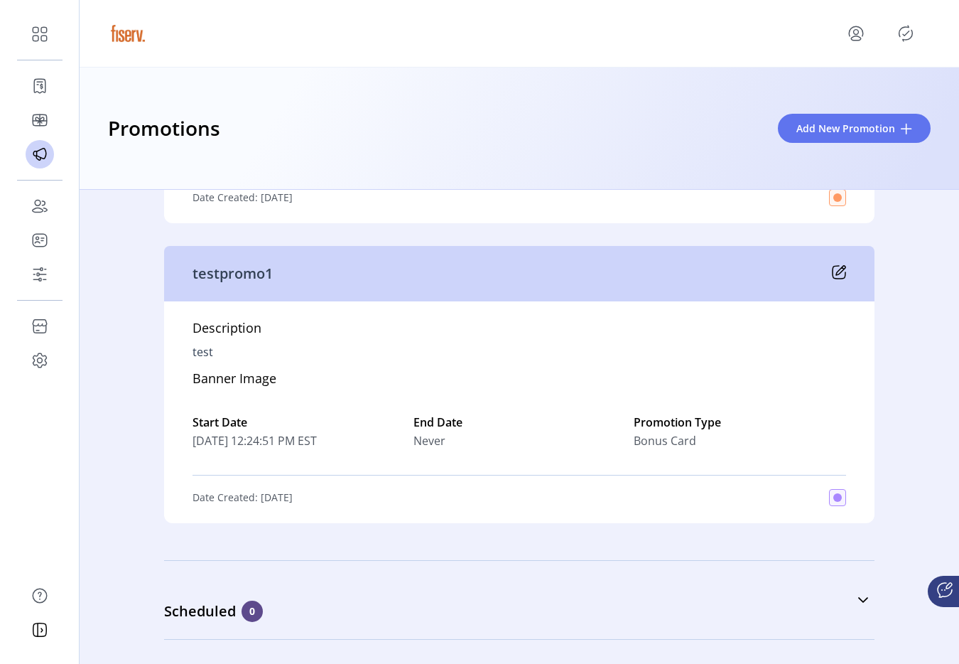
scroll to position [8311, 0]
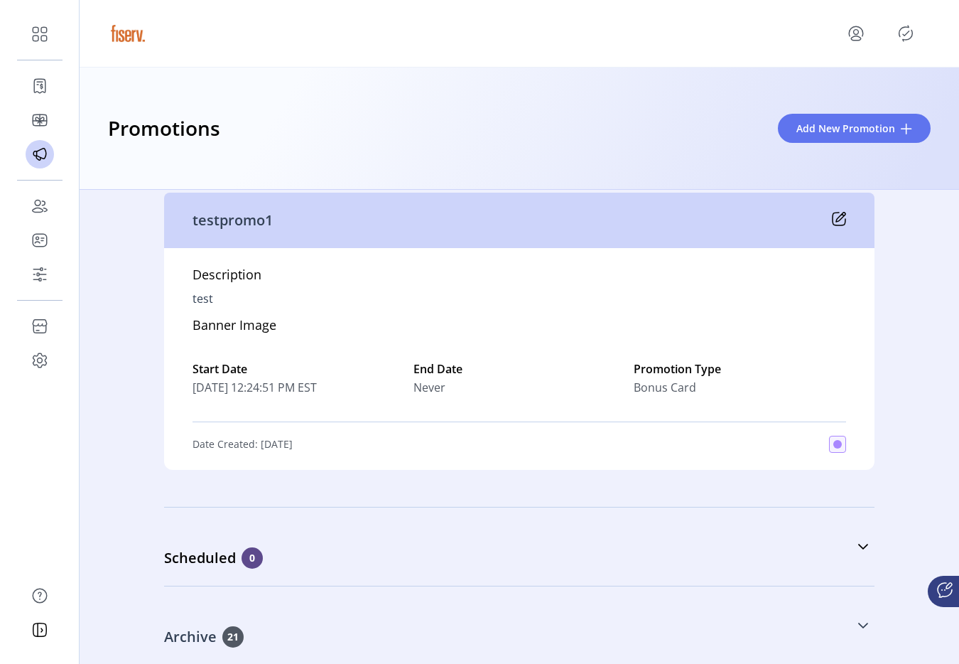
click at [313, 640] on div "Archive 21" at bounding box center [448, 636] width 569 height 21
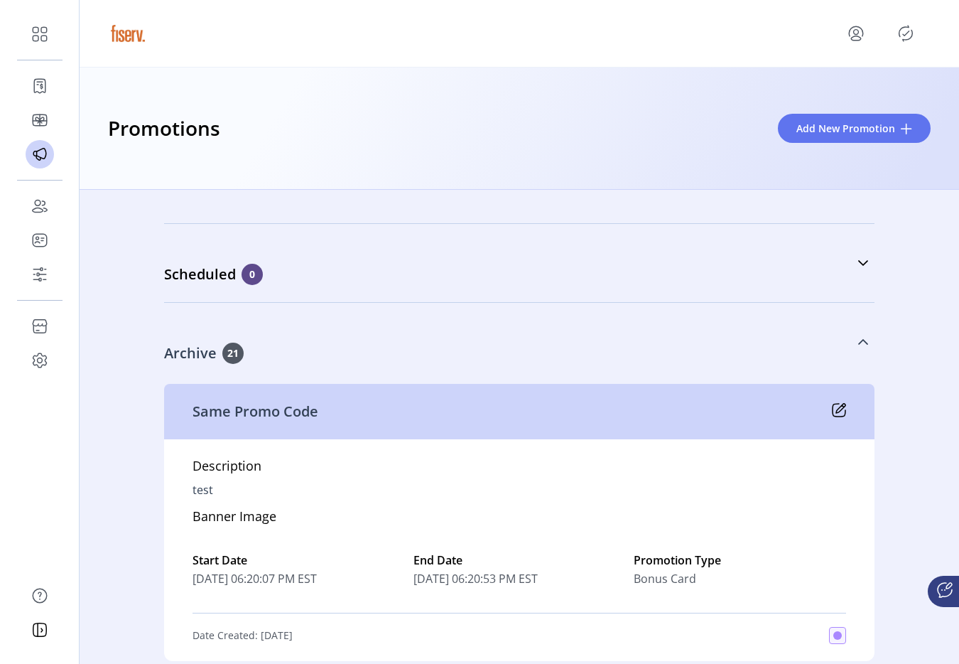
scroll to position [8674, 0]
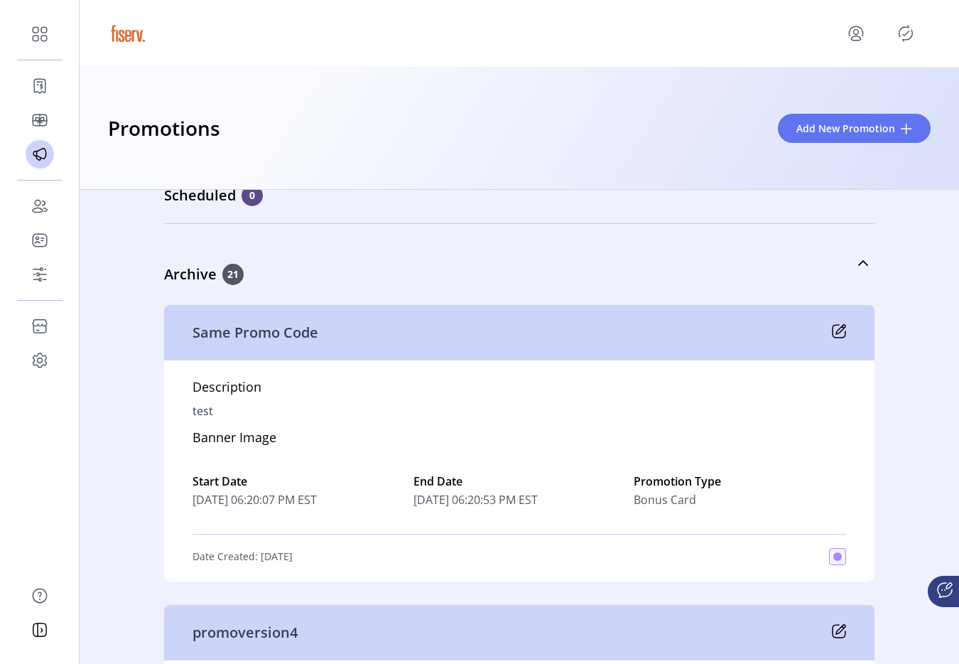
click at [836, 328] on icon at bounding box center [840, 329] width 9 height 9
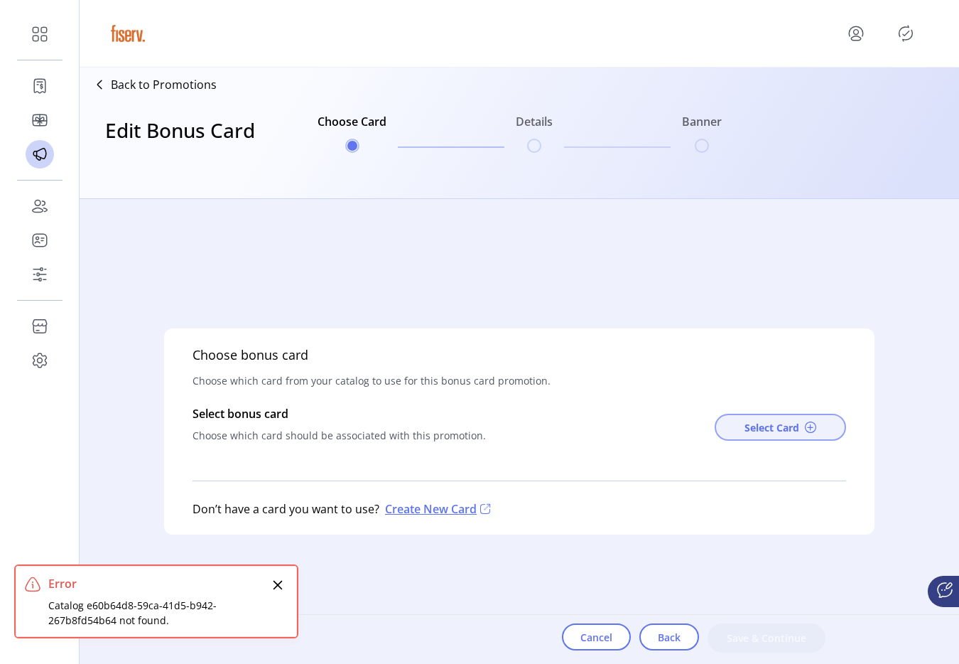
click at [764, 433] on span "Select Card" at bounding box center [772, 427] width 55 height 15
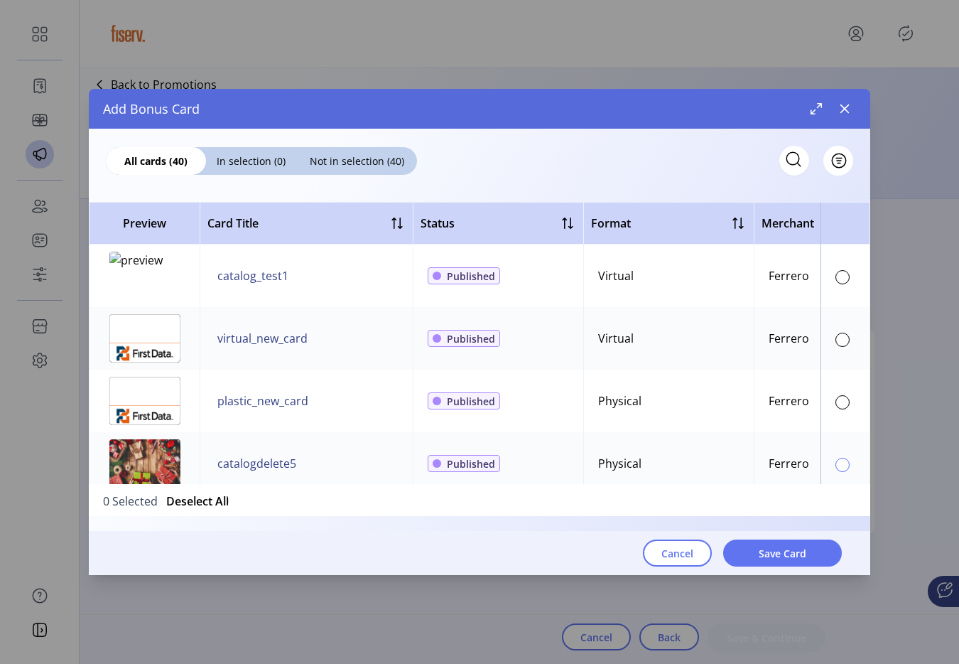
click at [837, 468] on div at bounding box center [843, 465] width 14 height 14
click at [809, 551] on button "Save Card" at bounding box center [782, 552] width 119 height 27
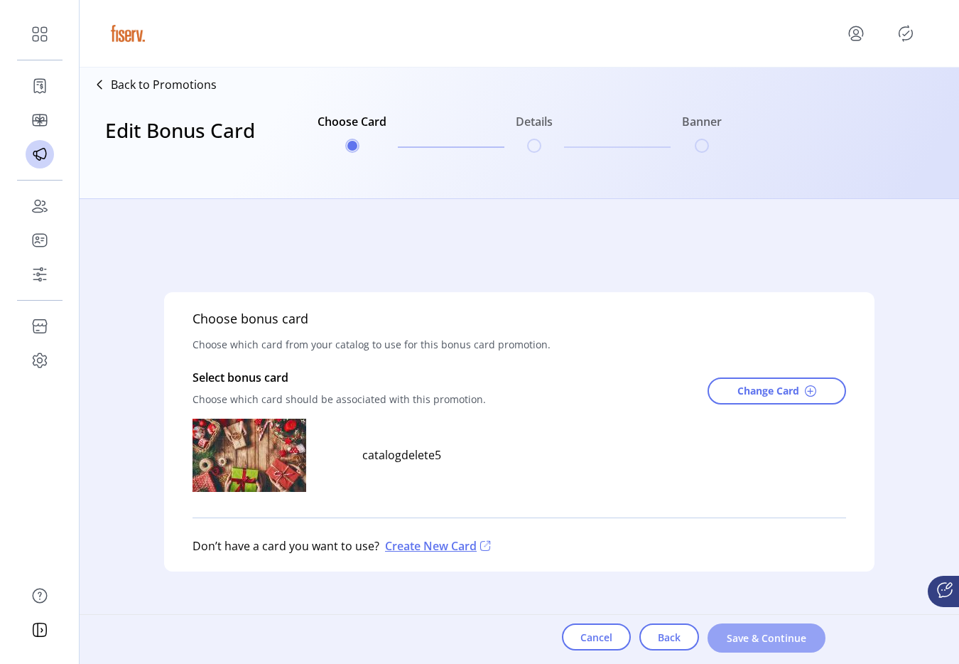
click at [772, 642] on span "Save & Continue" at bounding box center [766, 637] width 81 height 15
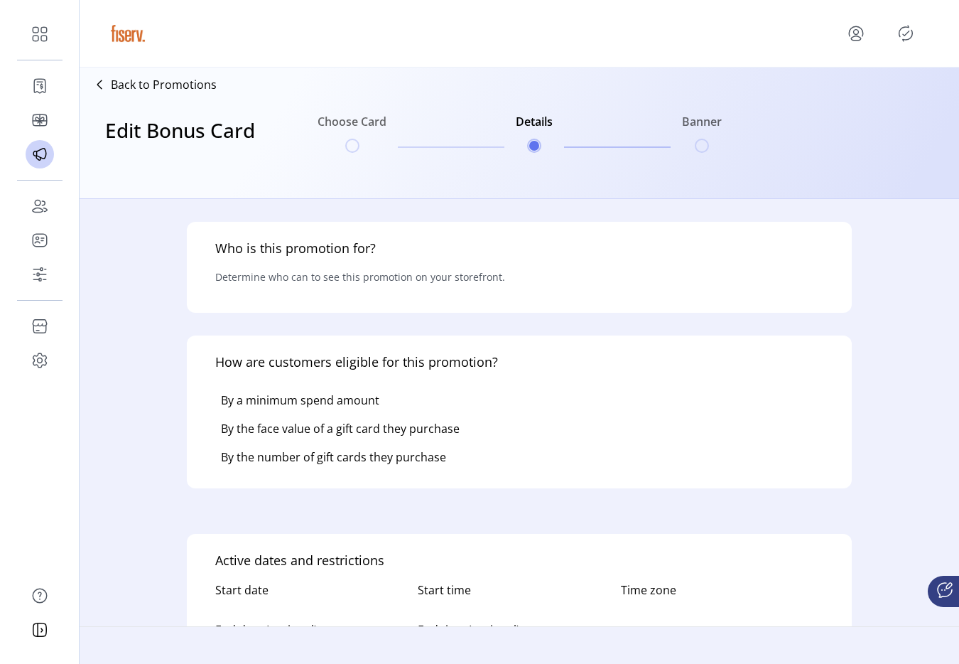
type input "**********"
type textarea "****"
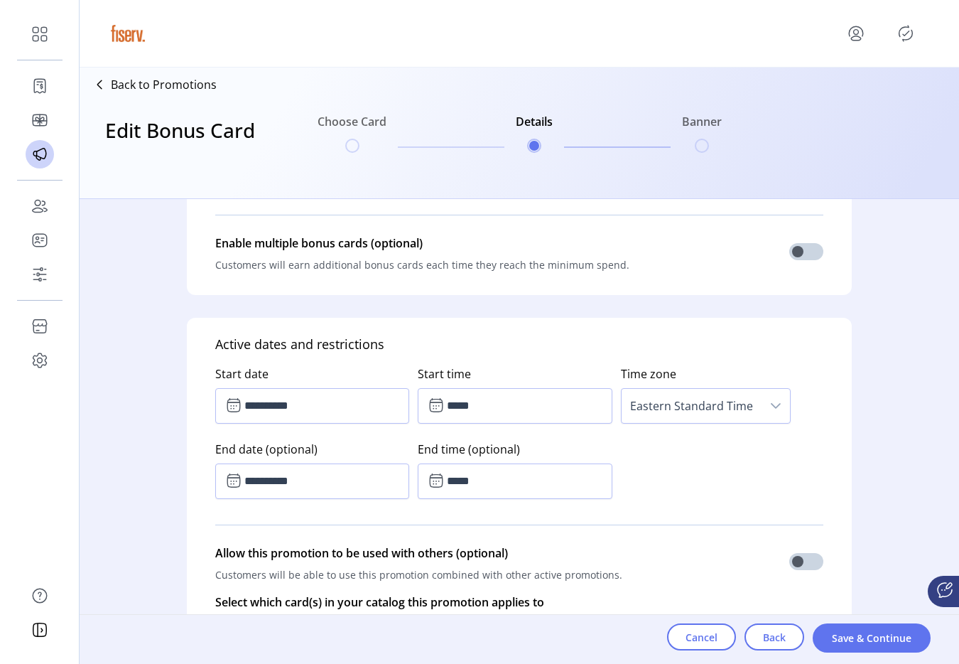
scroll to position [619, 0]
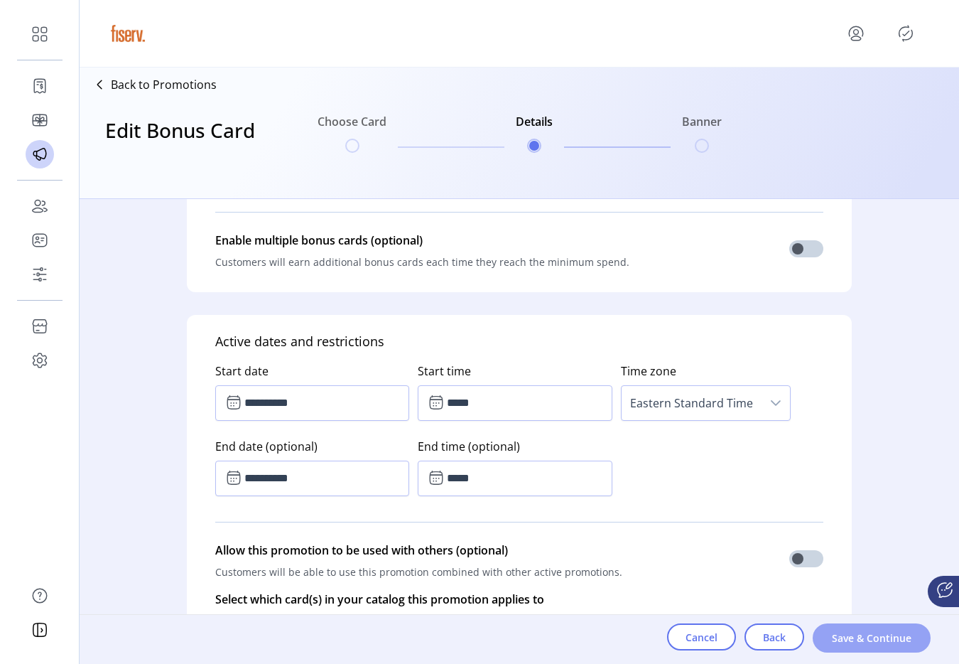
click at [846, 632] on span "Save & Continue" at bounding box center [871, 637] width 81 height 15
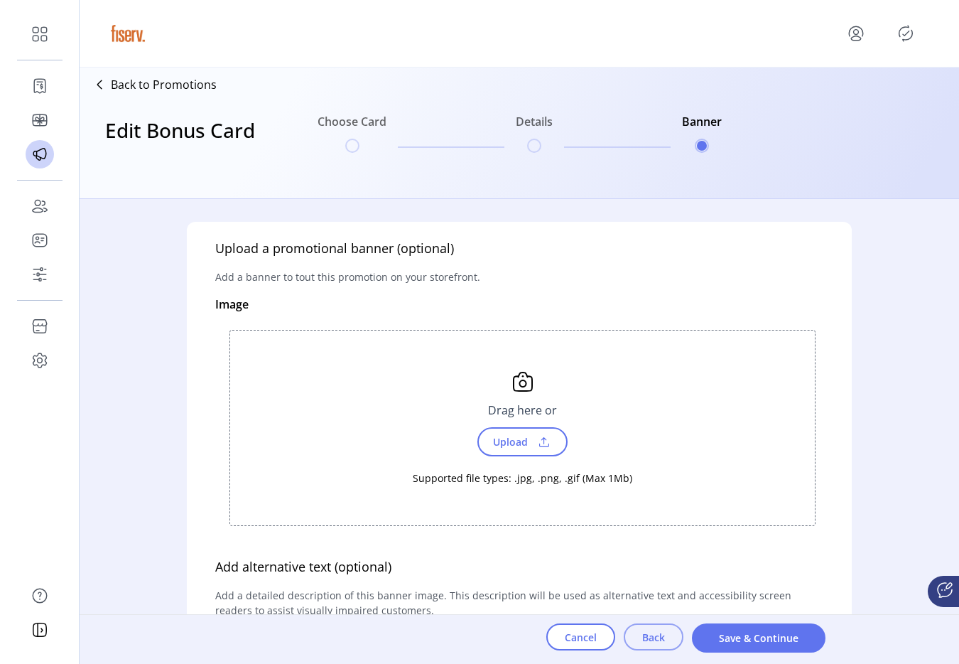
click at [658, 636] on span "Back" at bounding box center [653, 637] width 23 height 15
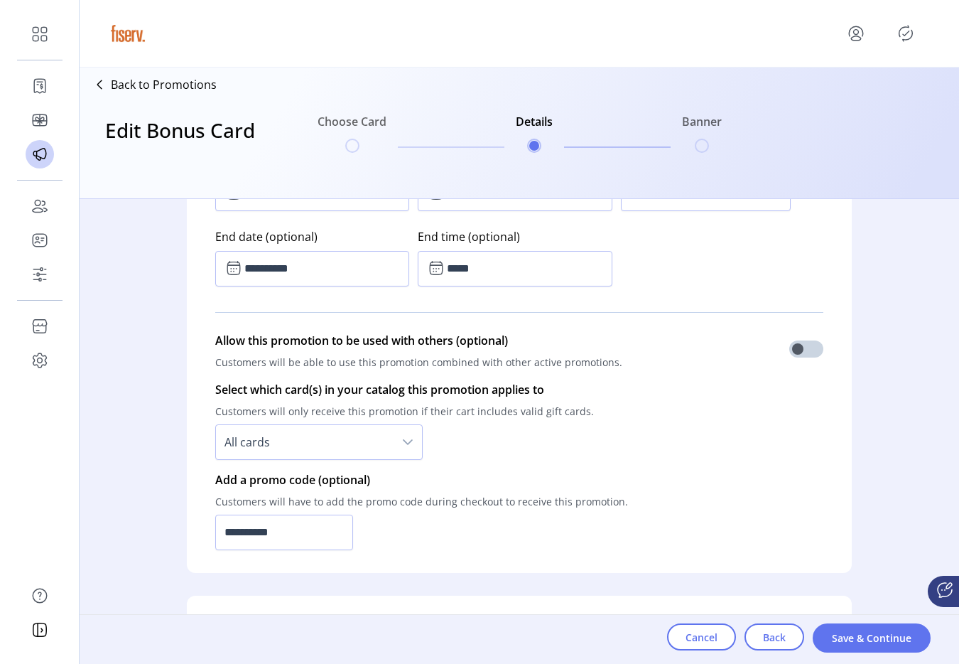
scroll to position [836, 0]
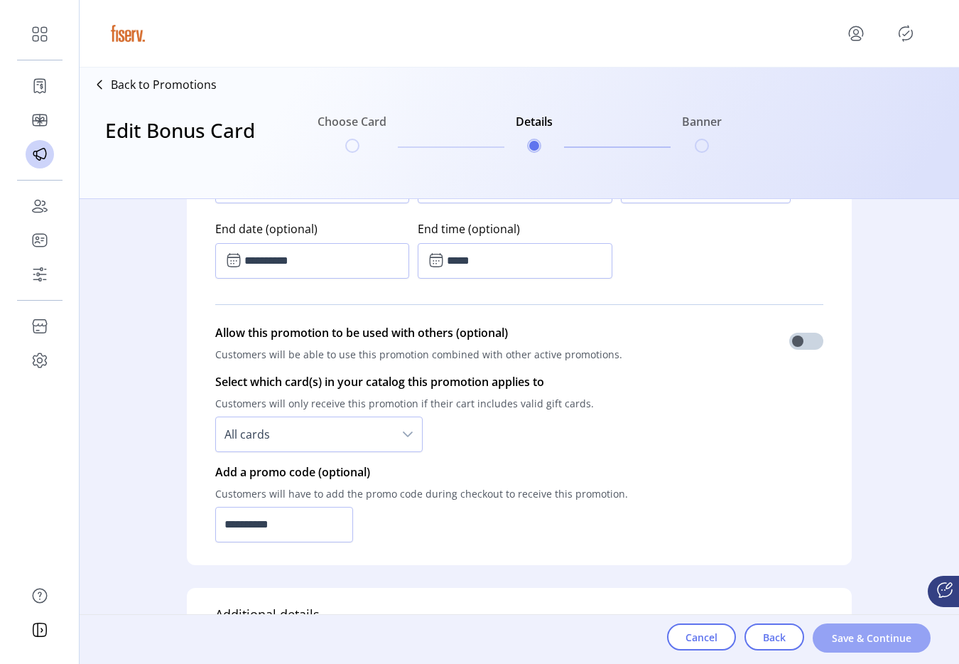
click at [881, 630] on span "Save & Continue" at bounding box center [871, 637] width 81 height 15
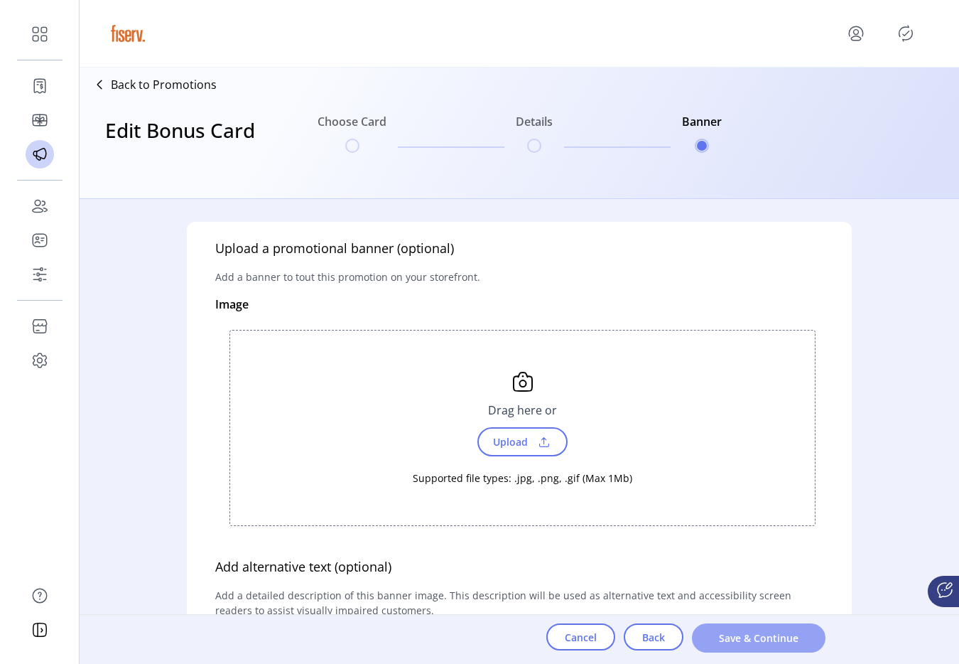
click at [801, 639] on span "Save & Continue" at bounding box center [759, 637] width 97 height 15
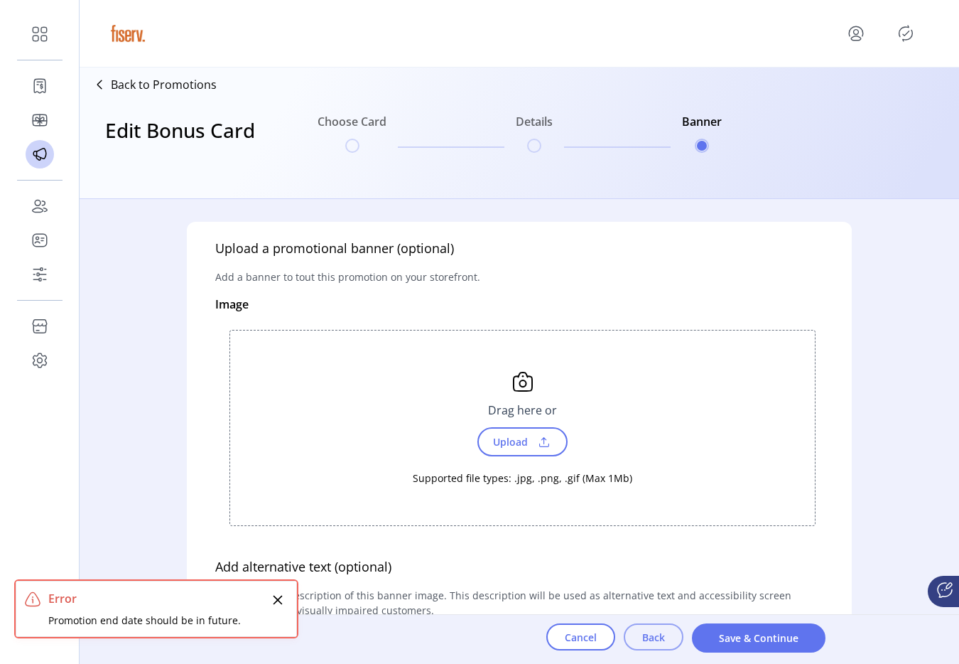
click at [670, 637] on button "Back" at bounding box center [654, 636] width 60 height 27
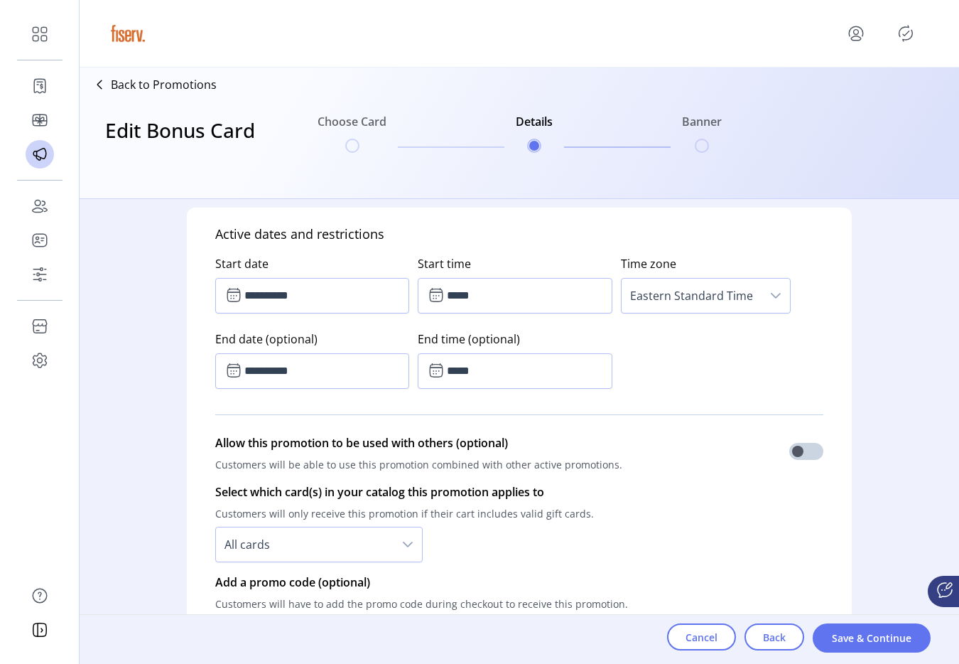
scroll to position [730, 0]
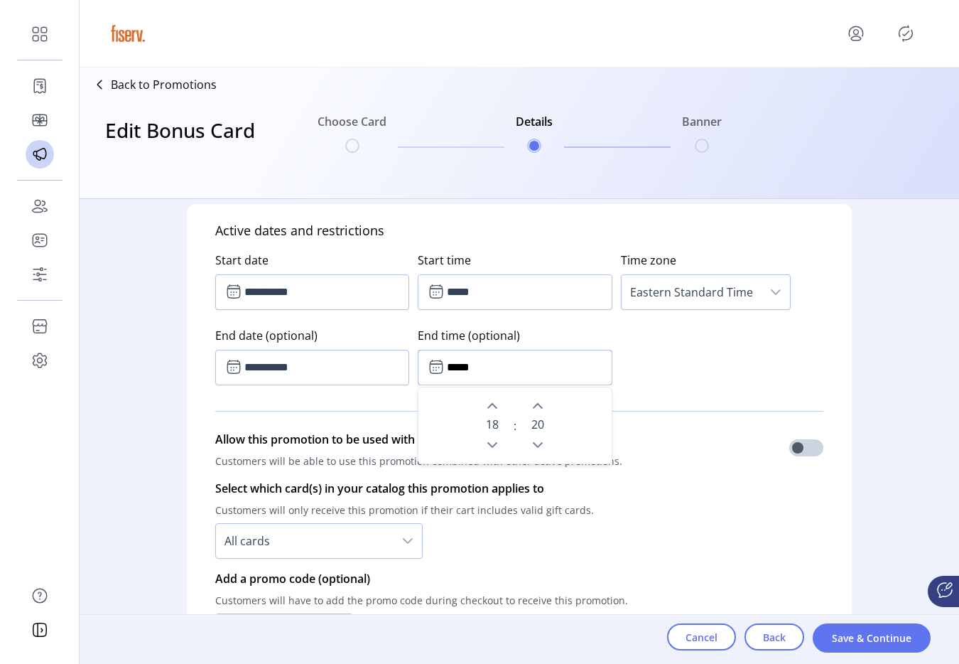
click at [463, 366] on input "*****" at bounding box center [515, 368] width 194 height 36
click at [489, 443] on icon "Previous Hour" at bounding box center [492, 444] width 11 height 11
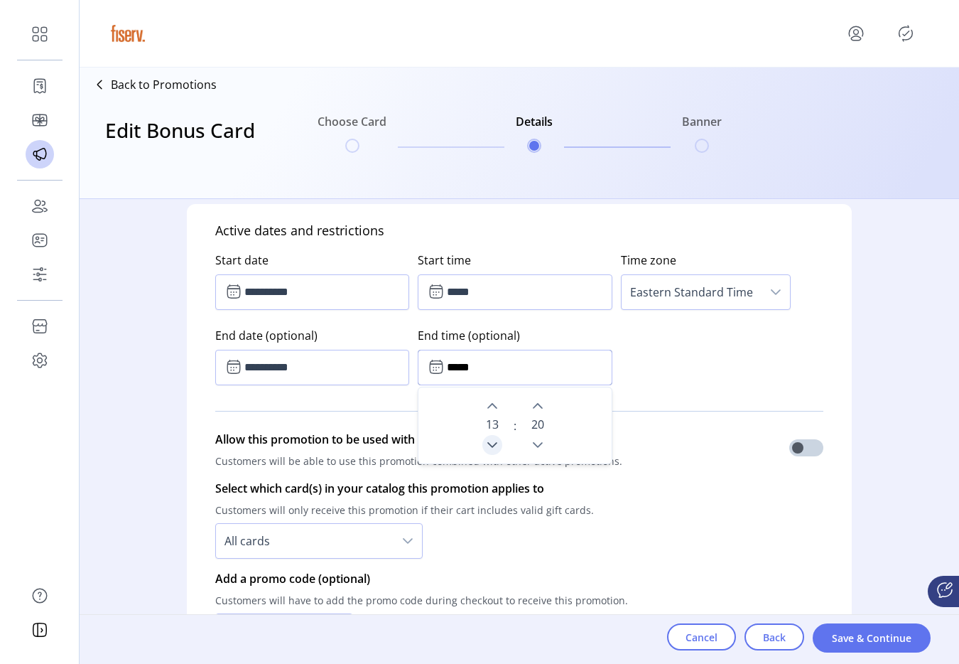
click at [489, 443] on icon "Previous Hour" at bounding box center [492, 444] width 11 height 11
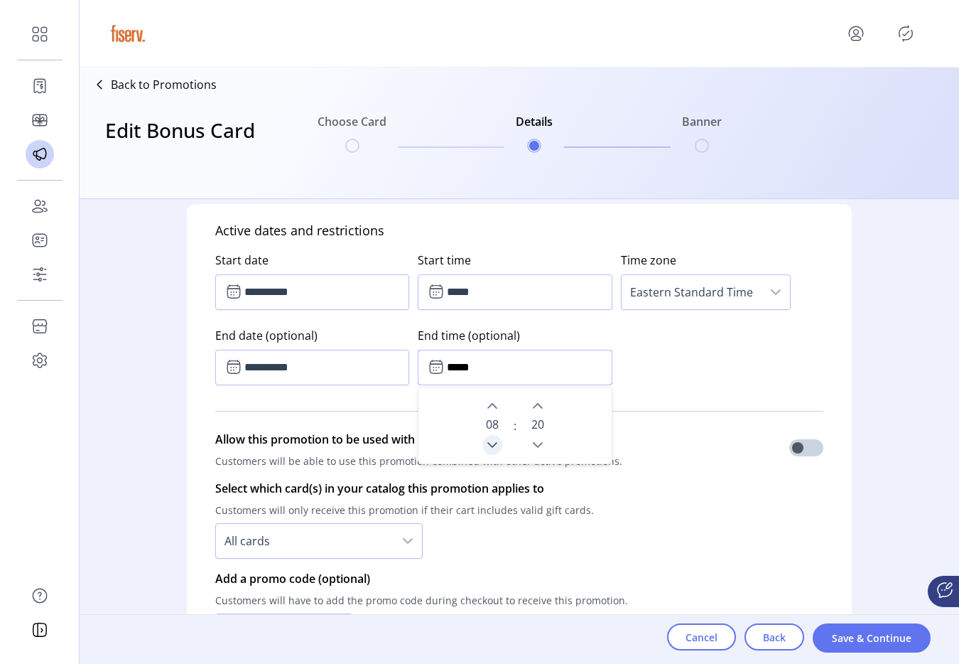
click at [489, 443] on icon "Previous Hour" at bounding box center [492, 444] width 11 height 11
type input "*****"
click at [662, 392] on p-divider at bounding box center [519, 411] width 608 height 40
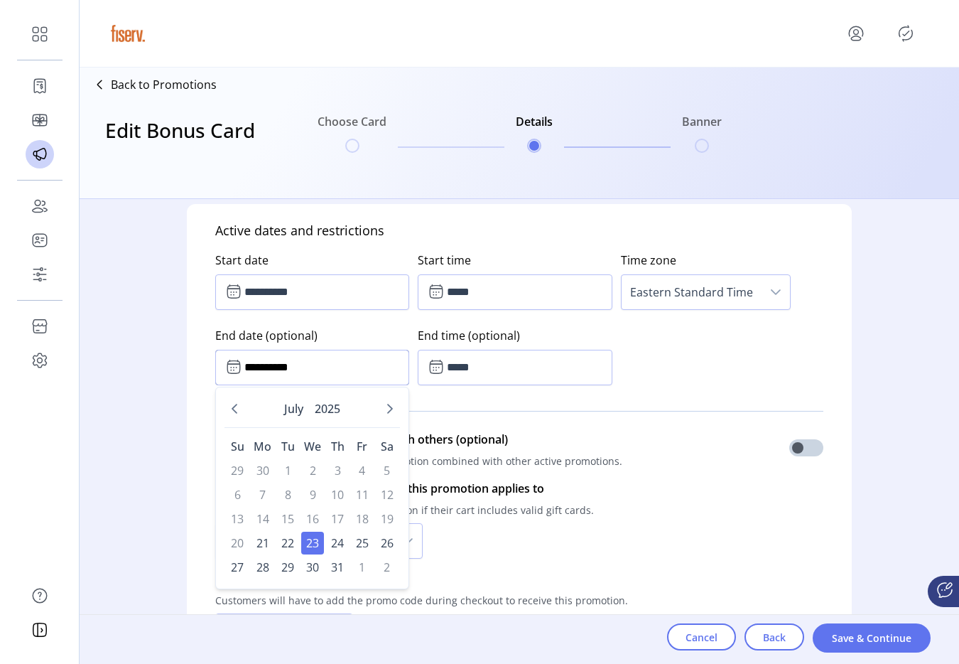
click at [272, 362] on input "**********" at bounding box center [312, 368] width 194 height 36
click at [384, 411] on icon "Next Month" at bounding box center [389, 408] width 11 height 11
click at [338, 486] on span "11" at bounding box center [337, 494] width 23 height 23
type input "**********"
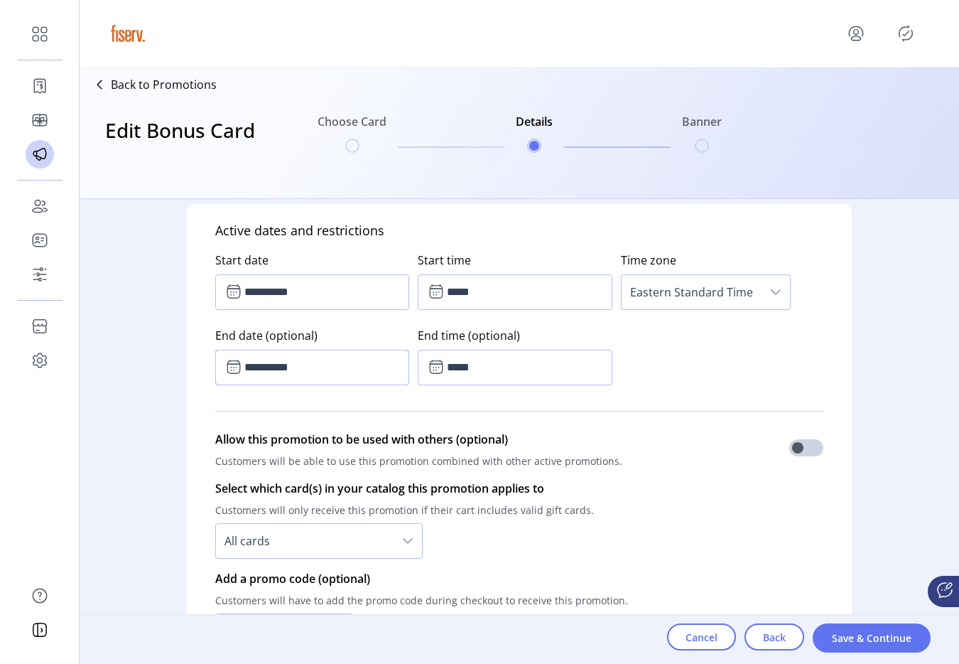
click at [627, 493] on div "Select which card(s) in your catalog this promotion applies to Customers will o…" at bounding box center [519, 519] width 608 height 90
click at [496, 370] on input "*****" at bounding box center [515, 368] width 194 height 36
click at [699, 631] on span "Cancel" at bounding box center [702, 637] width 32 height 15
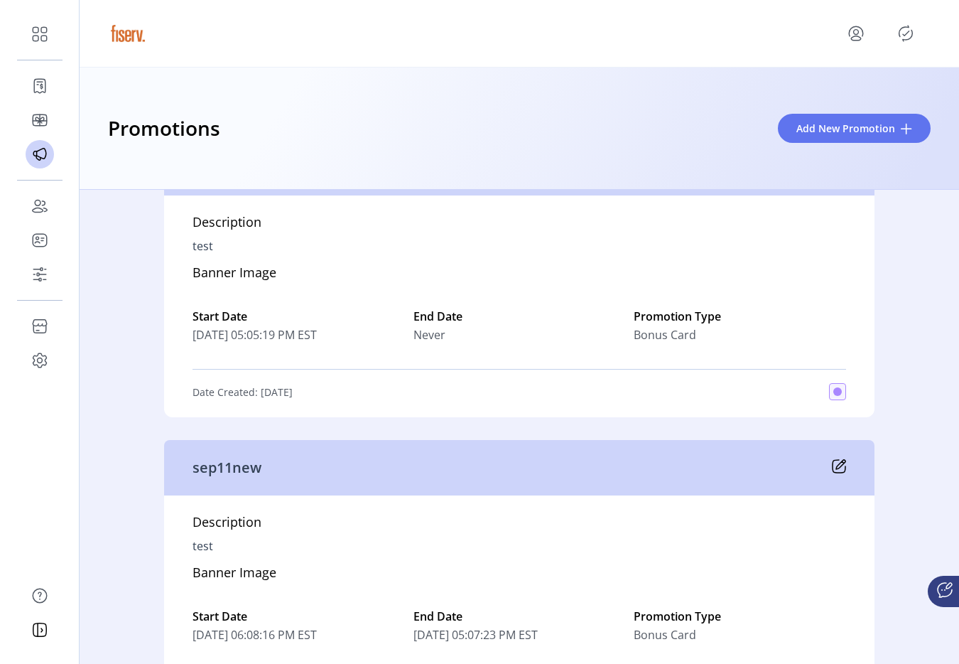
scroll to position [176, 0]
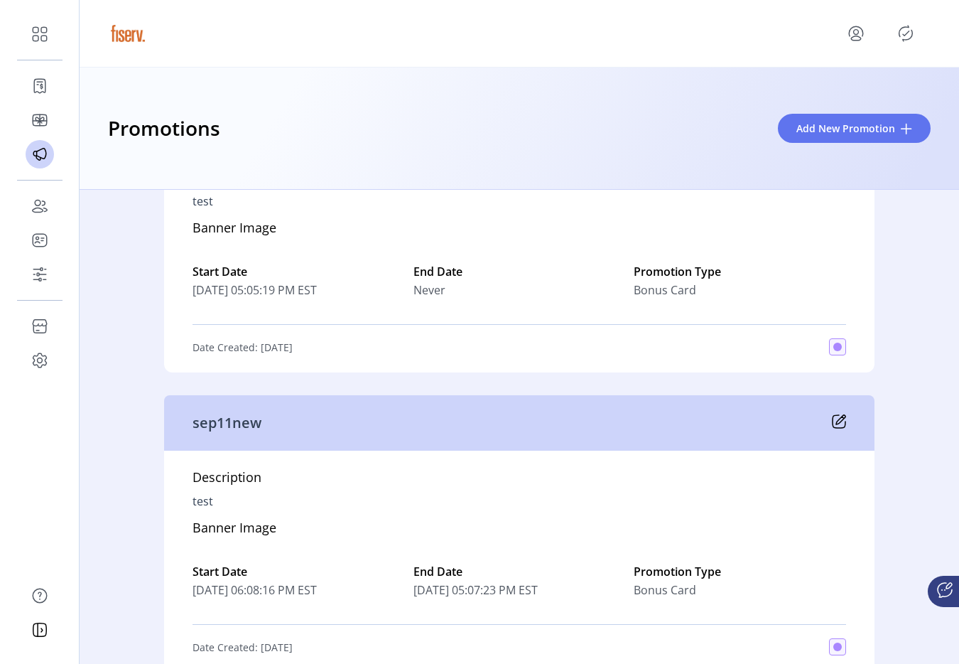
click at [836, 425] on icon at bounding box center [839, 421] width 14 height 14
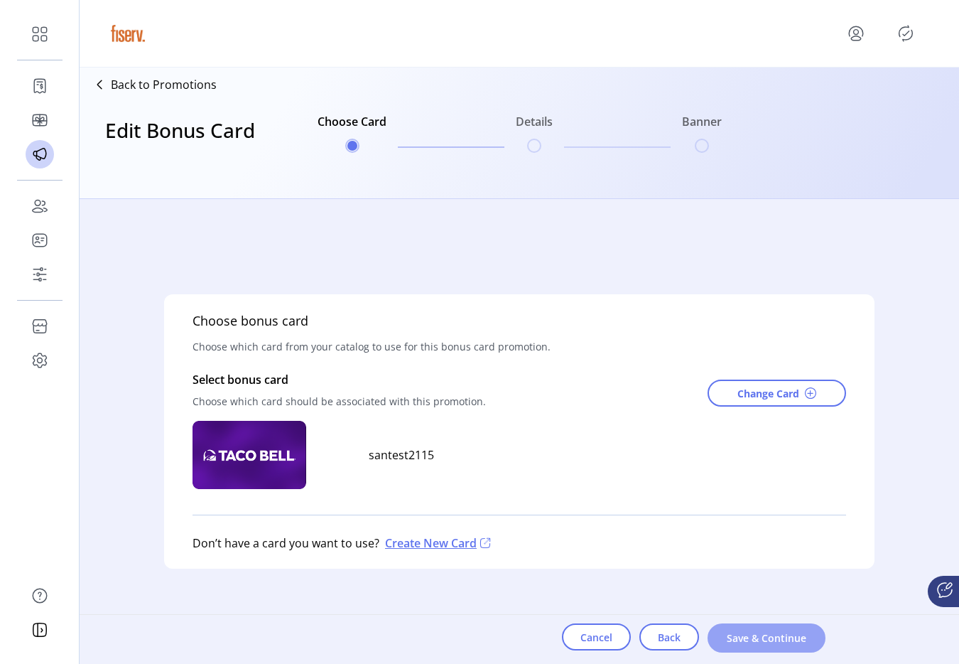
click at [723, 640] on button "Save & Continue" at bounding box center [767, 637] width 118 height 29
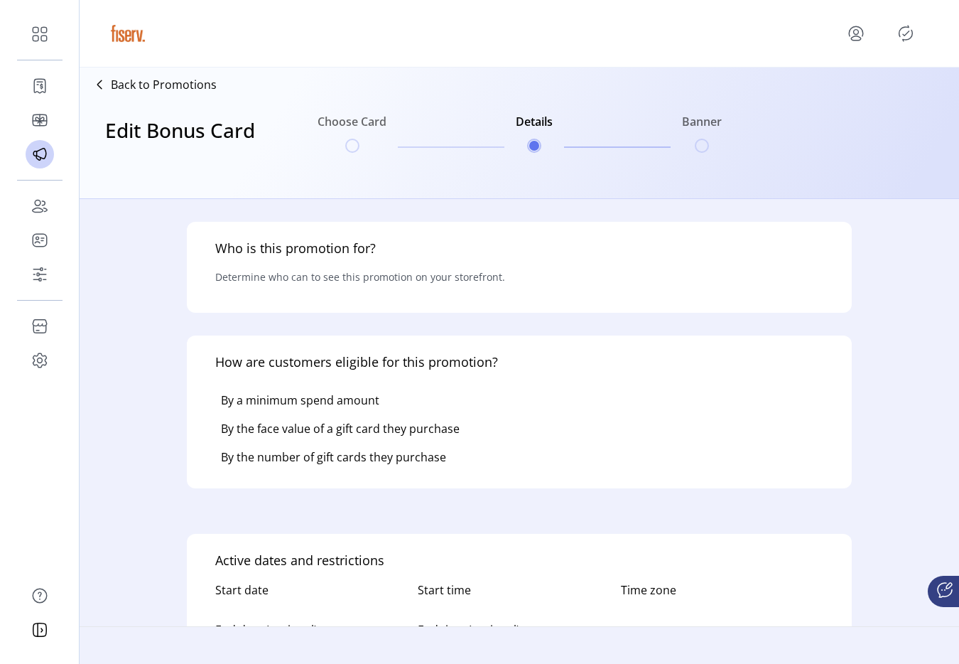
type input "********"
type textarea "****"
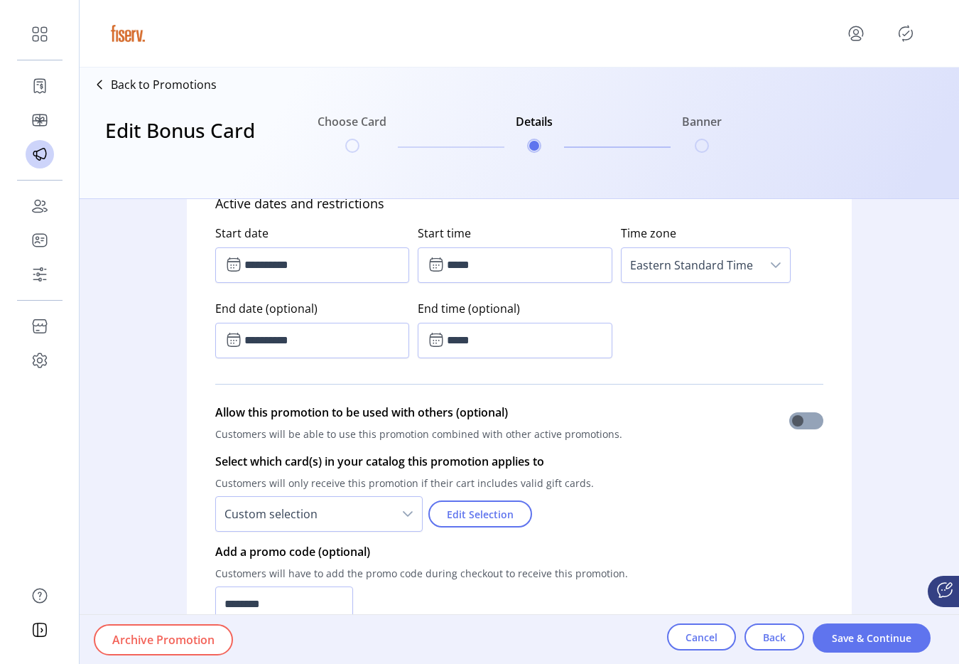
scroll to position [899, 0]
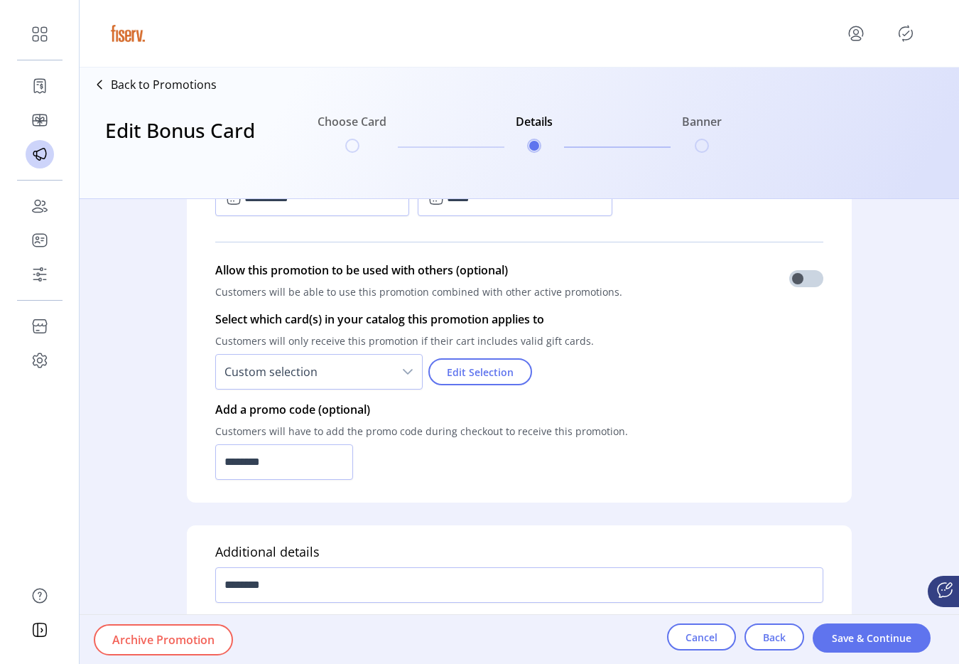
click at [168, 637] on span "Archive Promotion" at bounding box center [163, 639] width 102 height 17
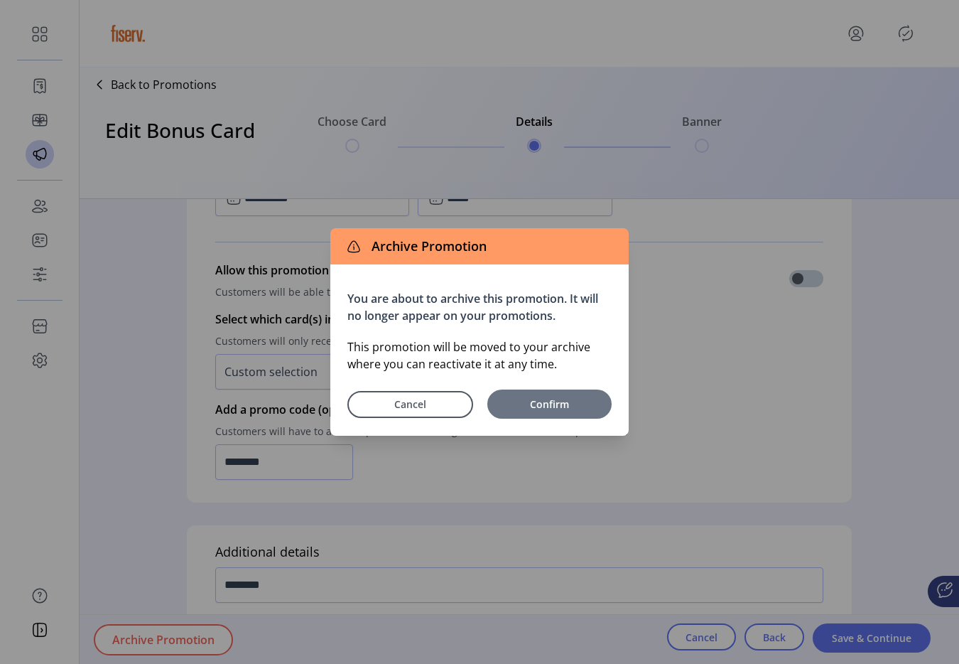
click at [549, 393] on button "Confirm" at bounding box center [549, 403] width 124 height 29
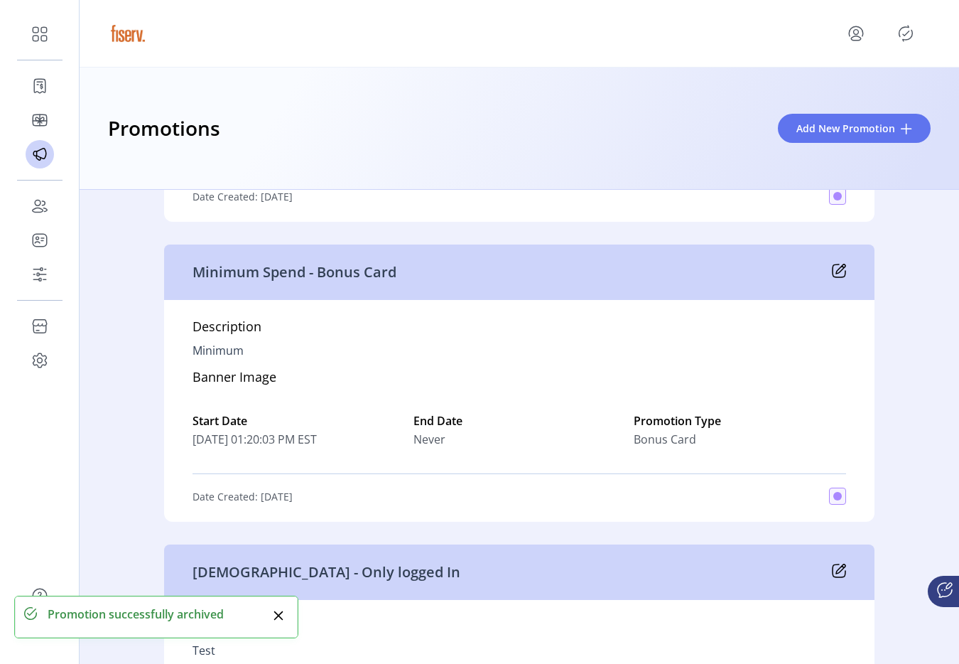
scroll to position [8012, 0]
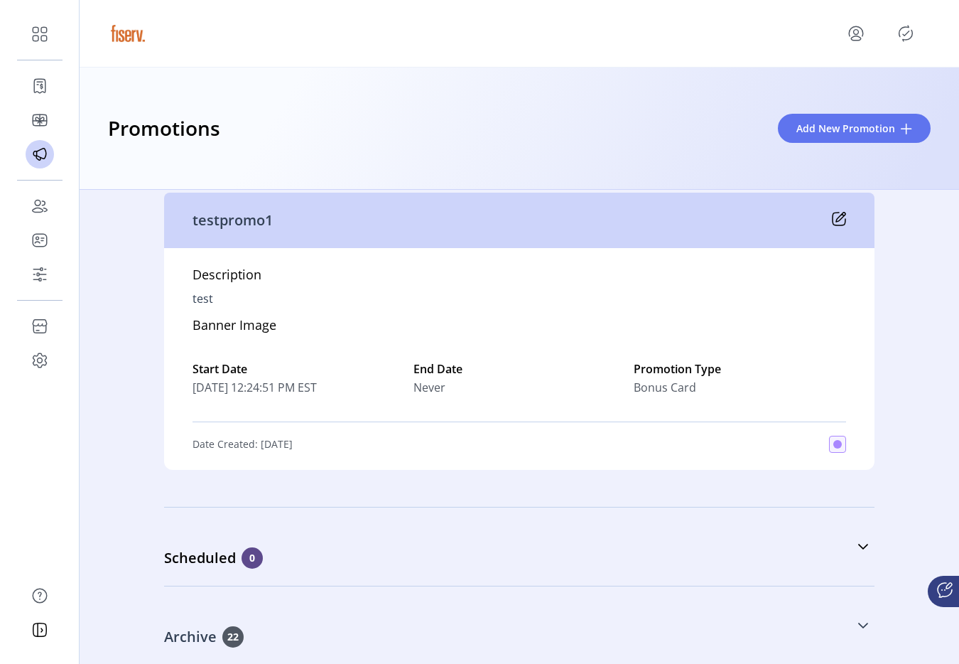
click at [404, 630] on div "Archive 22" at bounding box center [448, 636] width 569 height 21
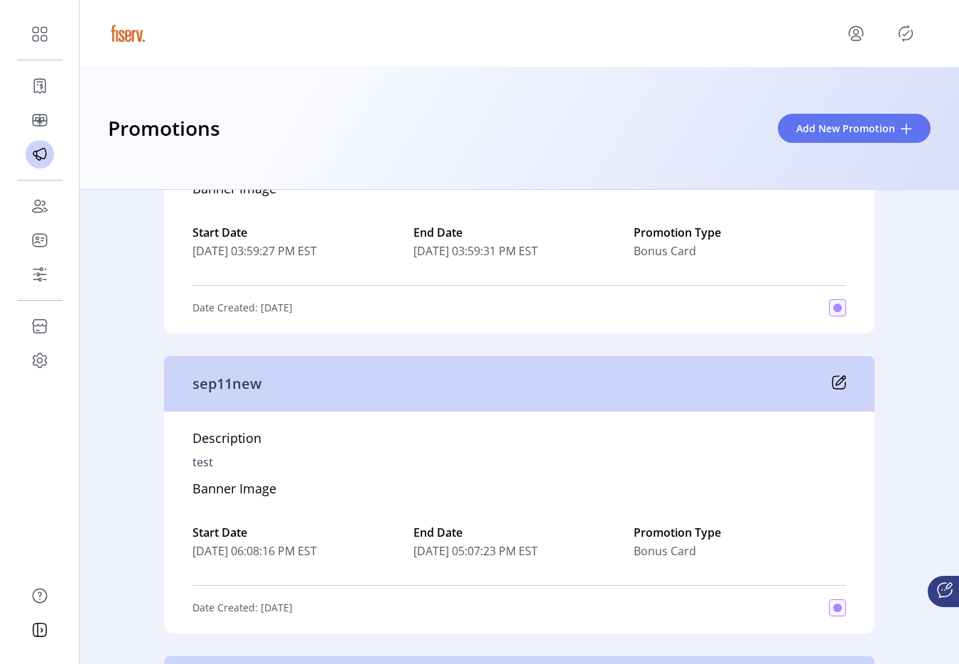
scroll to position [8924, 0]
click at [834, 374] on icon at bounding box center [839, 381] width 14 height 14
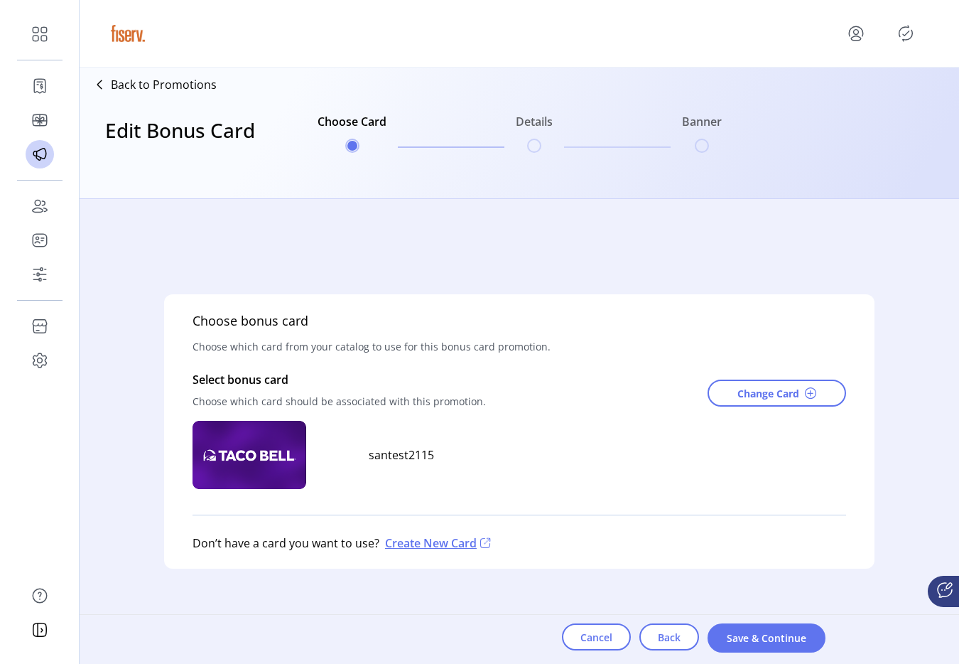
click at [752, 639] on span "Save & Continue" at bounding box center [766, 637] width 81 height 15
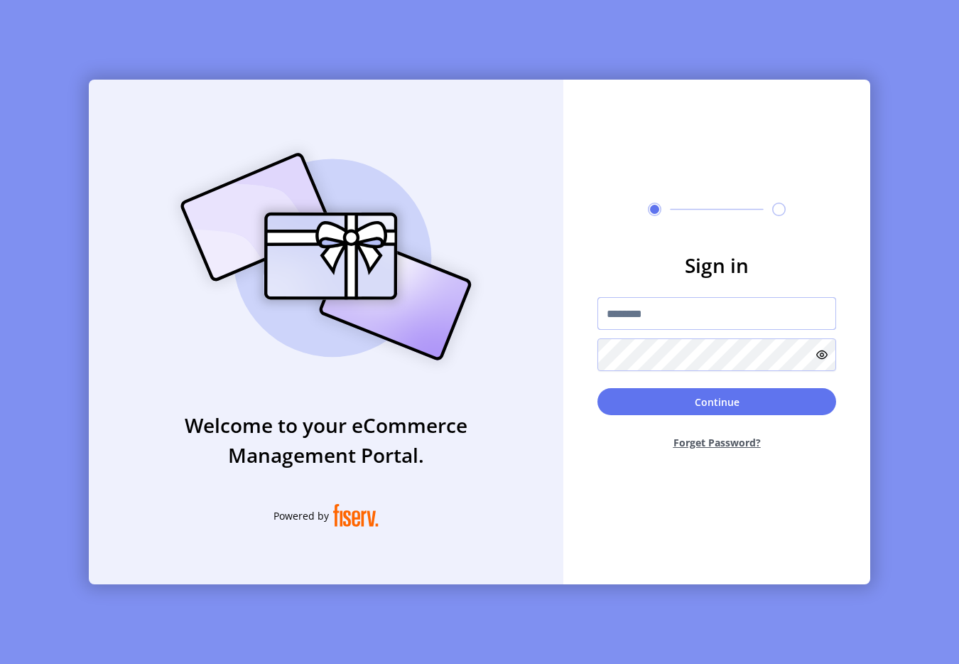
click at [656, 306] on input "text" at bounding box center [717, 313] width 239 height 33
type input "**********"
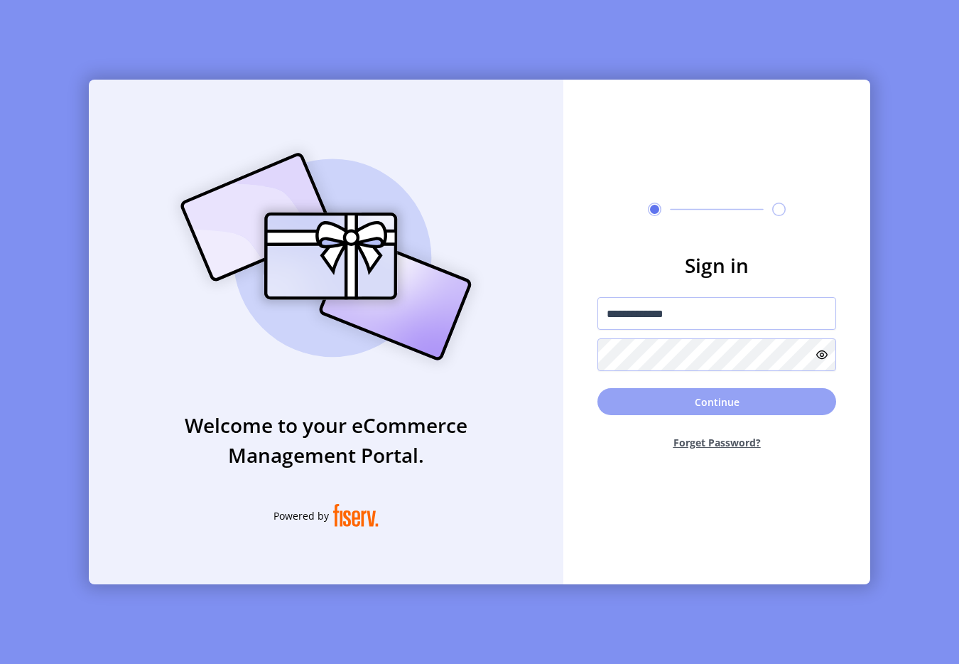
click at [669, 411] on button "Continue" at bounding box center [717, 401] width 239 height 27
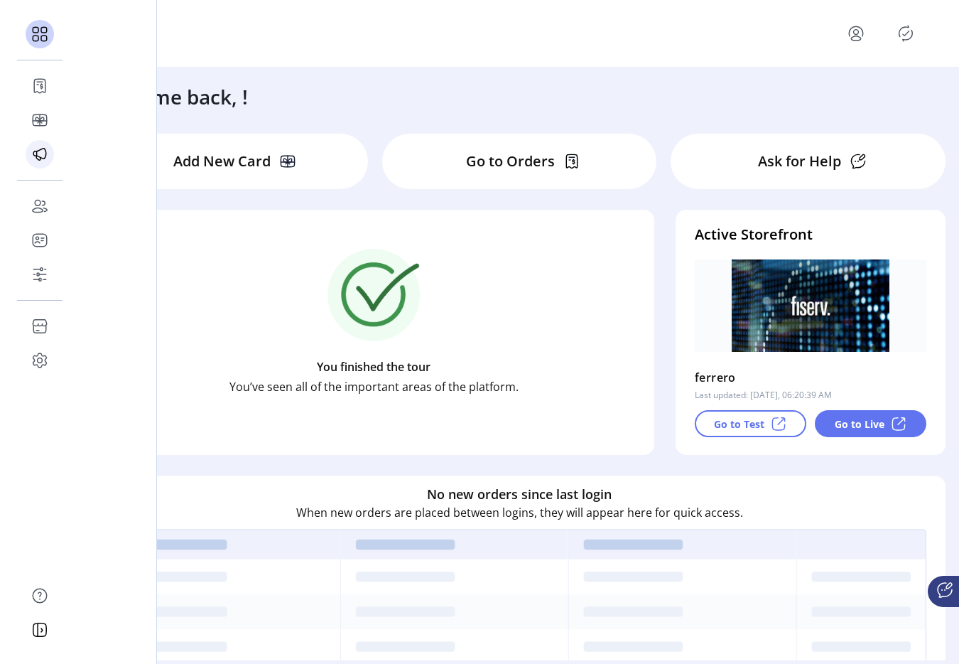
click at [53, 158] on div at bounding box center [40, 154] width 28 height 28
click at [0, 0] on span "Promotions" at bounding box center [0, 0] width 0 height 0
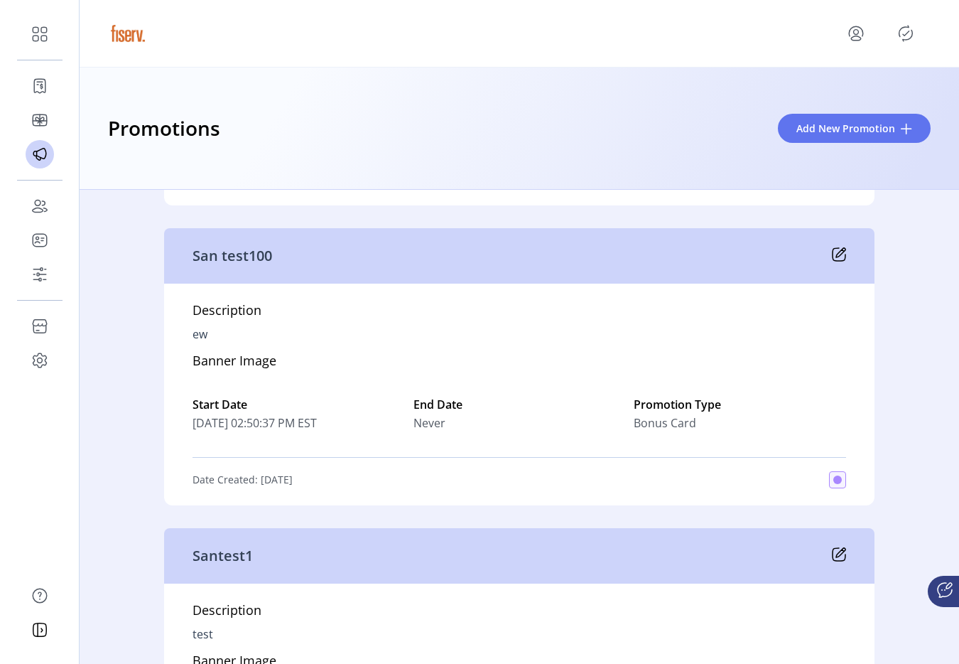
scroll to position [8012, 0]
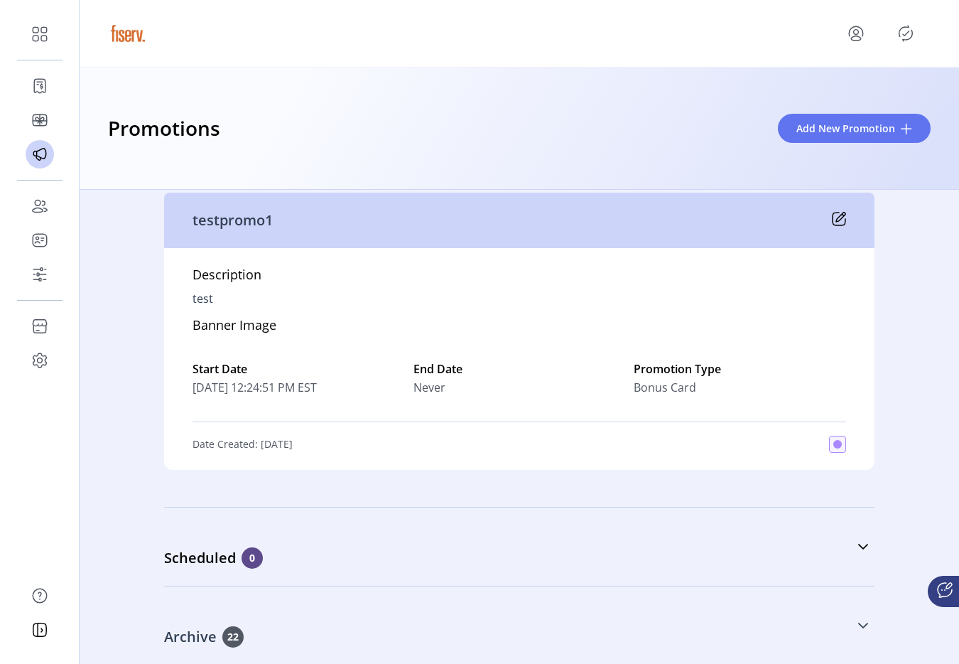
click at [530, 637] on div "Archive 22" at bounding box center [448, 636] width 569 height 21
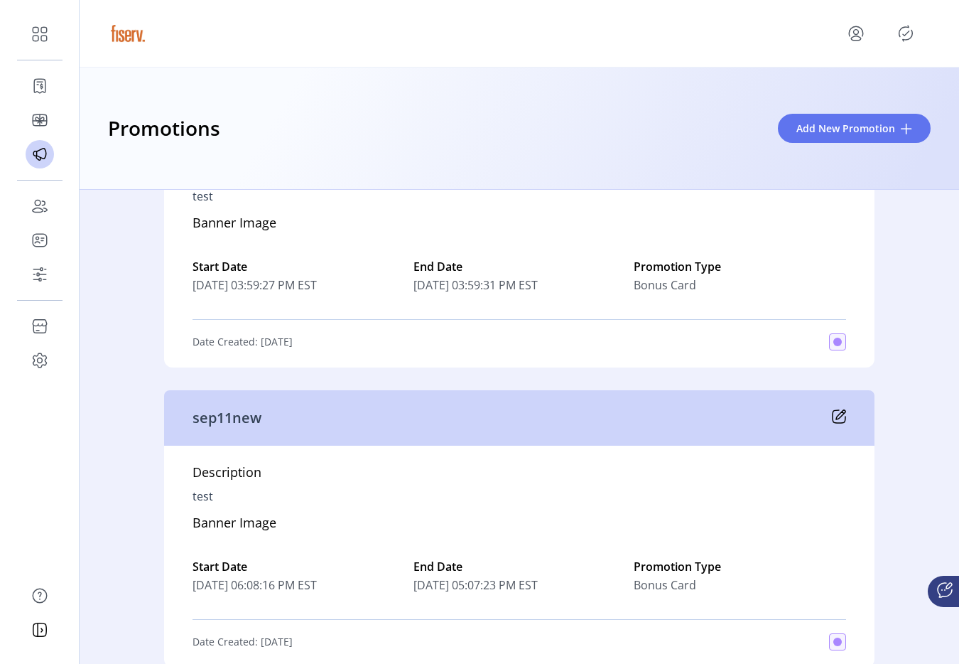
scroll to position [8899, 0]
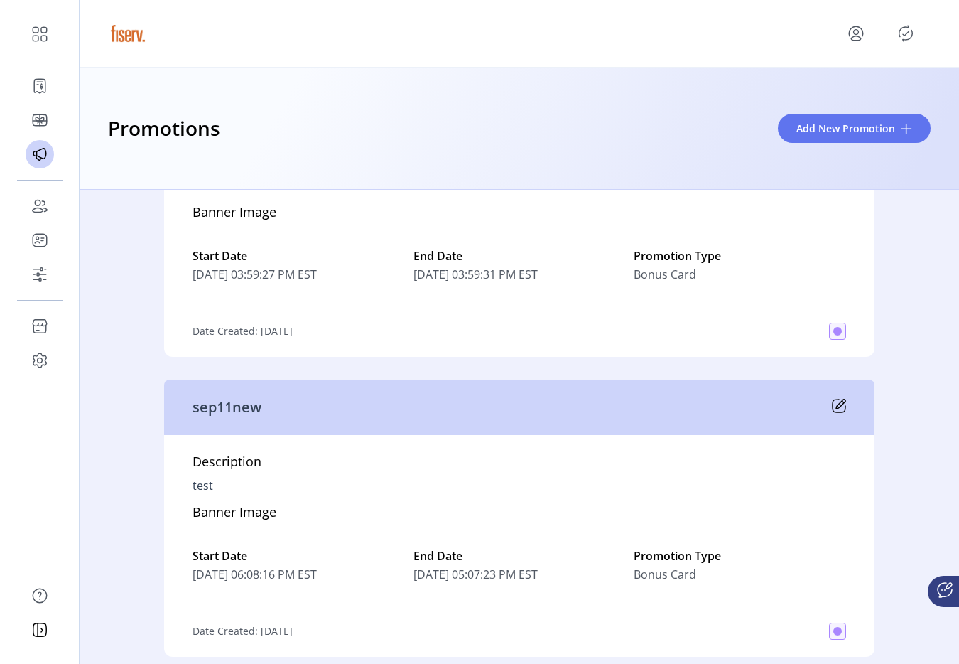
click at [839, 400] on icon at bounding box center [840, 403] width 9 height 9
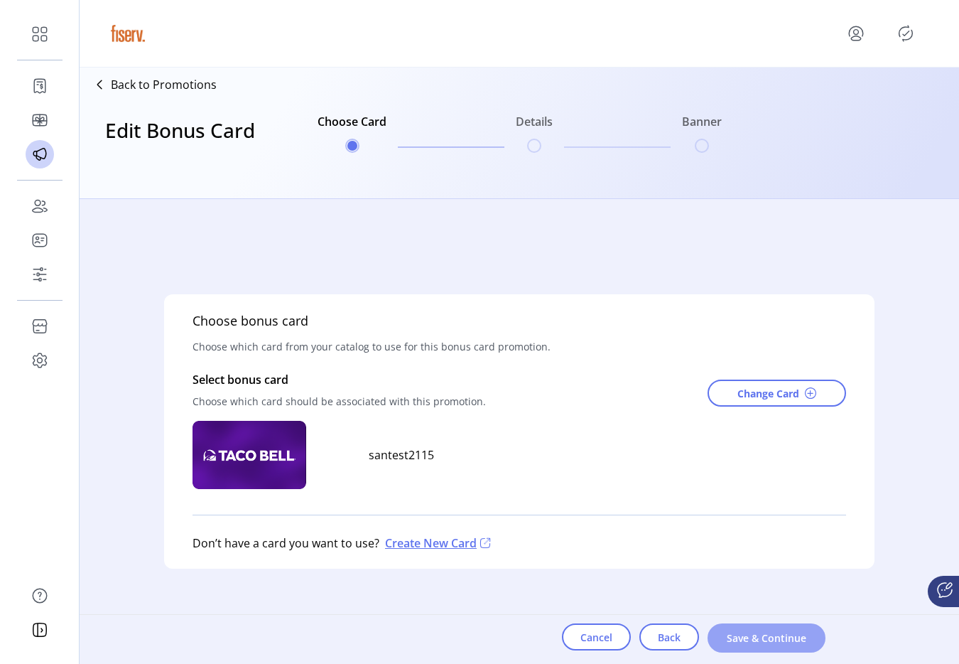
click at [760, 648] on button "Save & Continue" at bounding box center [767, 637] width 118 height 29
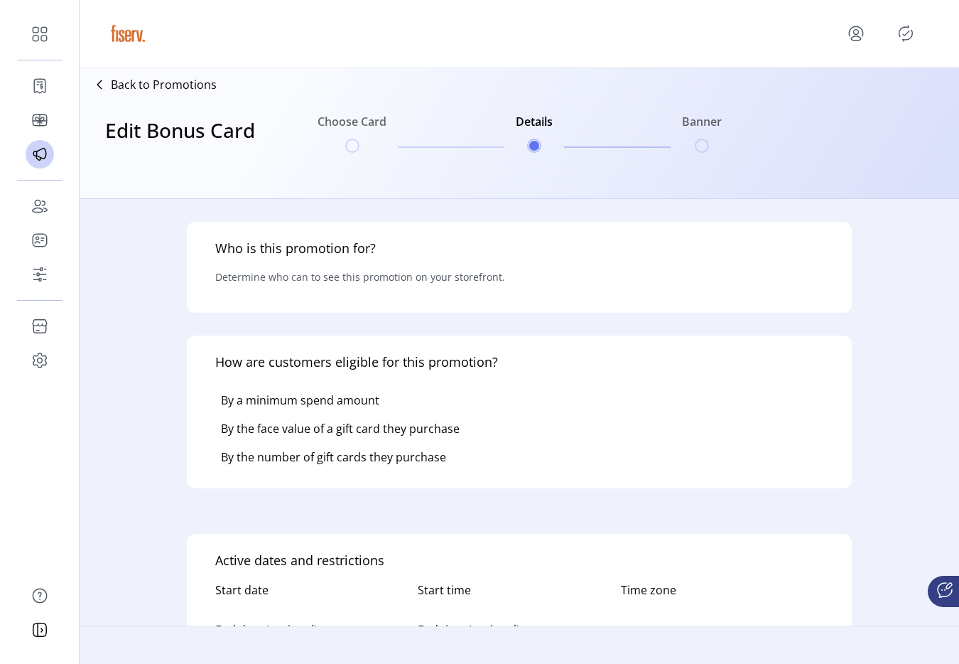
type input "********"
type textarea "****"
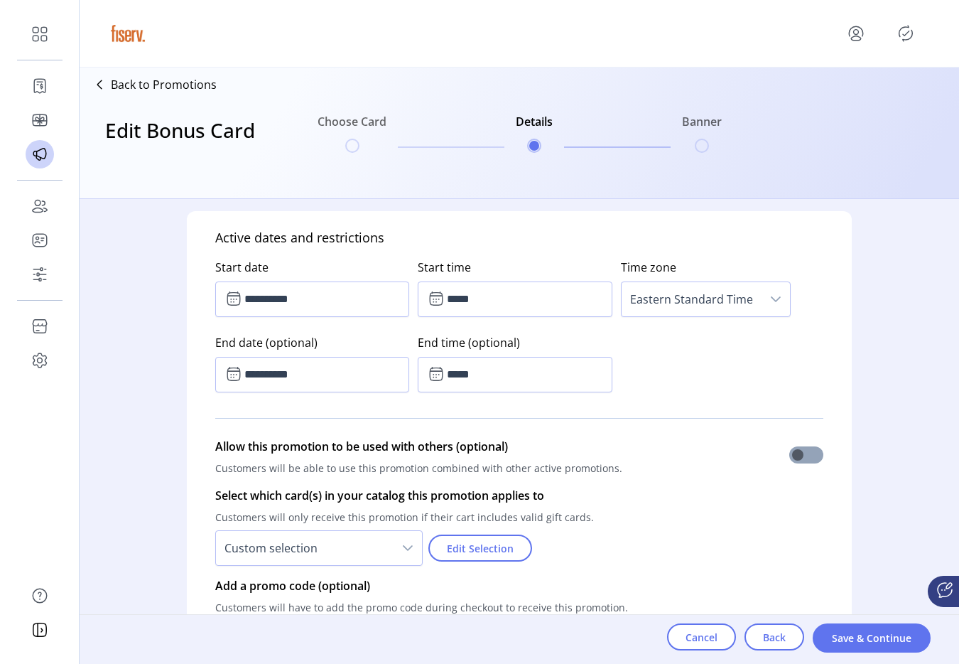
scroll to position [760, 0]
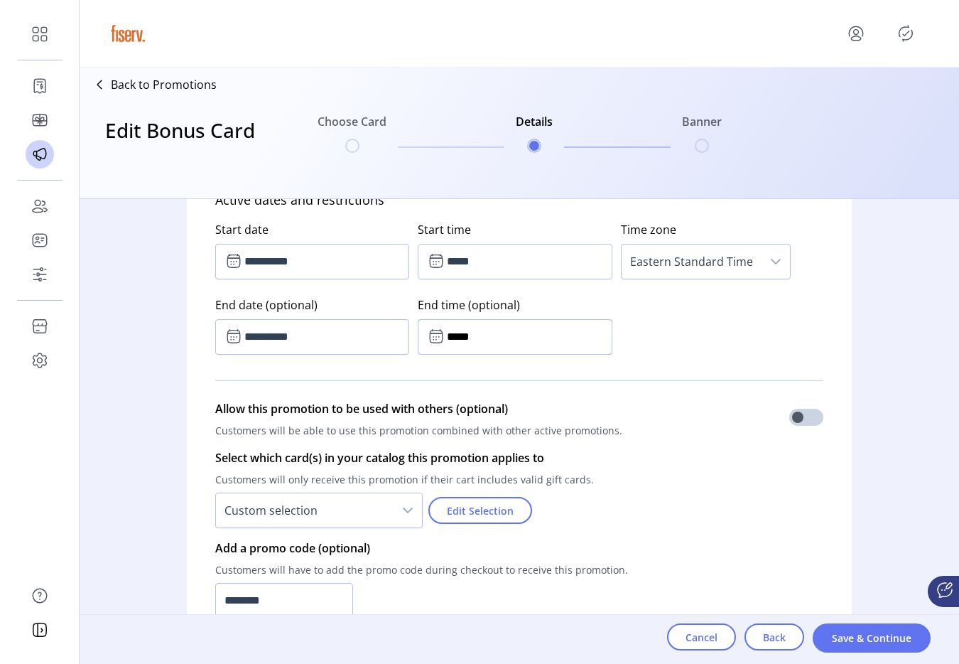
click at [519, 339] on input "*****" at bounding box center [515, 337] width 194 height 36
click at [487, 417] on icon "Previous Hour" at bounding box center [492, 414] width 11 height 11
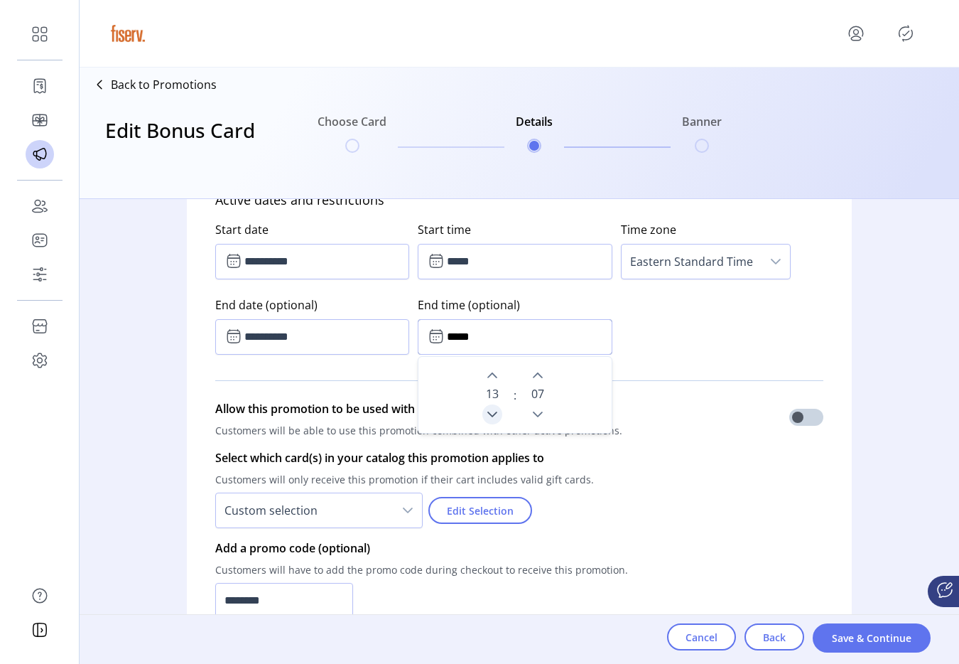
click at [487, 417] on icon "Previous Hour" at bounding box center [492, 414] width 11 height 11
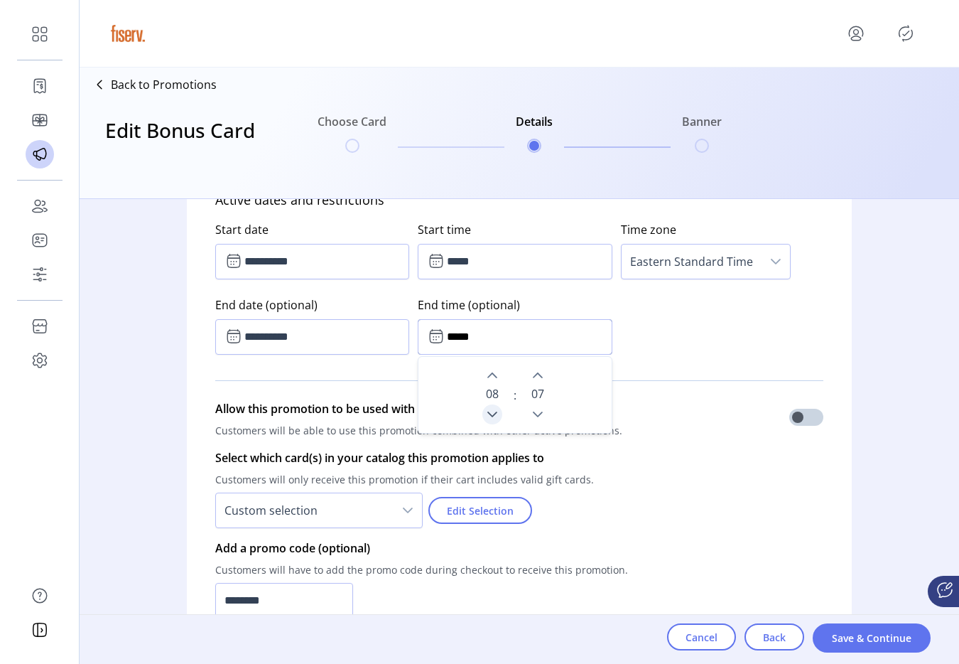
click at [487, 417] on icon "Previous Hour" at bounding box center [492, 414] width 11 height 11
click at [535, 379] on icon "Next Minute" at bounding box center [537, 375] width 11 height 11
click at [534, 378] on icon "Next Minute" at bounding box center [537, 375] width 11 height 11
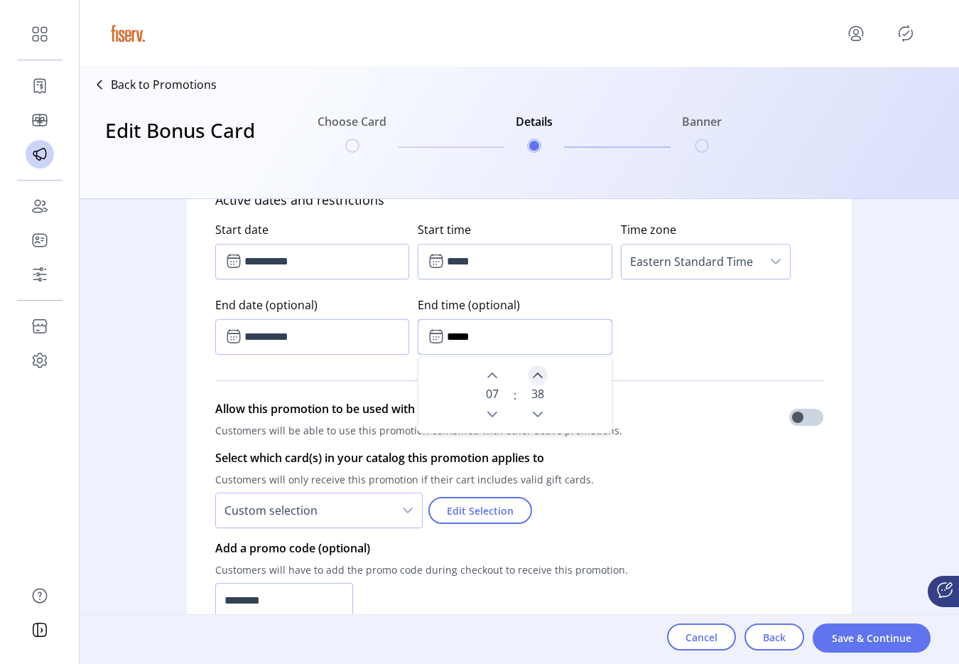
click at [534, 378] on icon "Next Minute" at bounding box center [537, 375] width 11 height 11
click at [536, 379] on icon "Next Minute" at bounding box center [537, 375] width 11 height 11
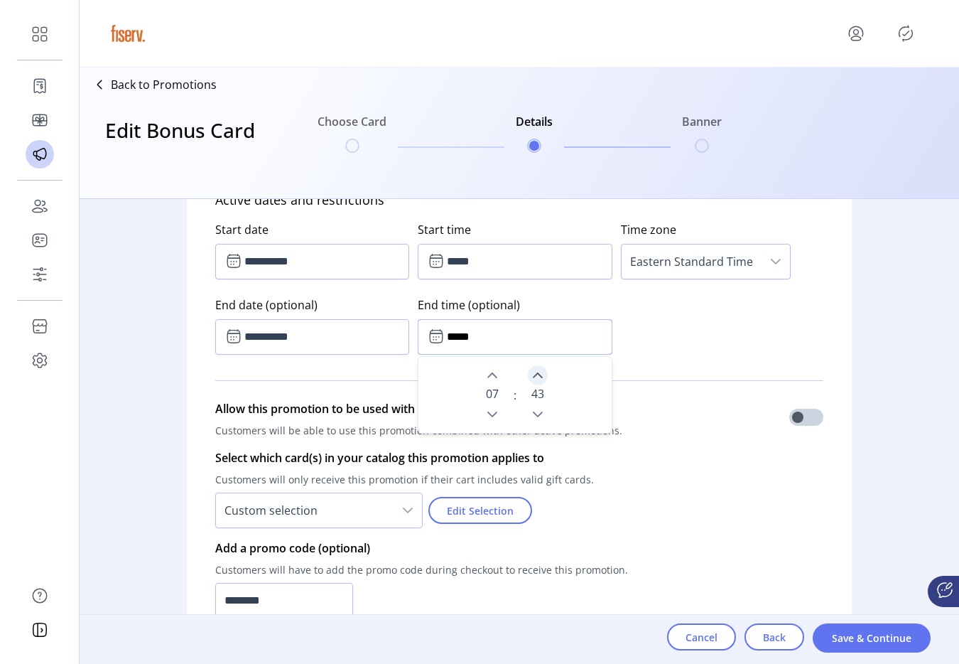
click at [536, 379] on icon "Next Minute" at bounding box center [537, 375] width 11 height 11
type input "*****"
click at [660, 460] on div "Select which card(s) in your catalog this promotion applies to Customers will o…" at bounding box center [519, 488] width 608 height 90
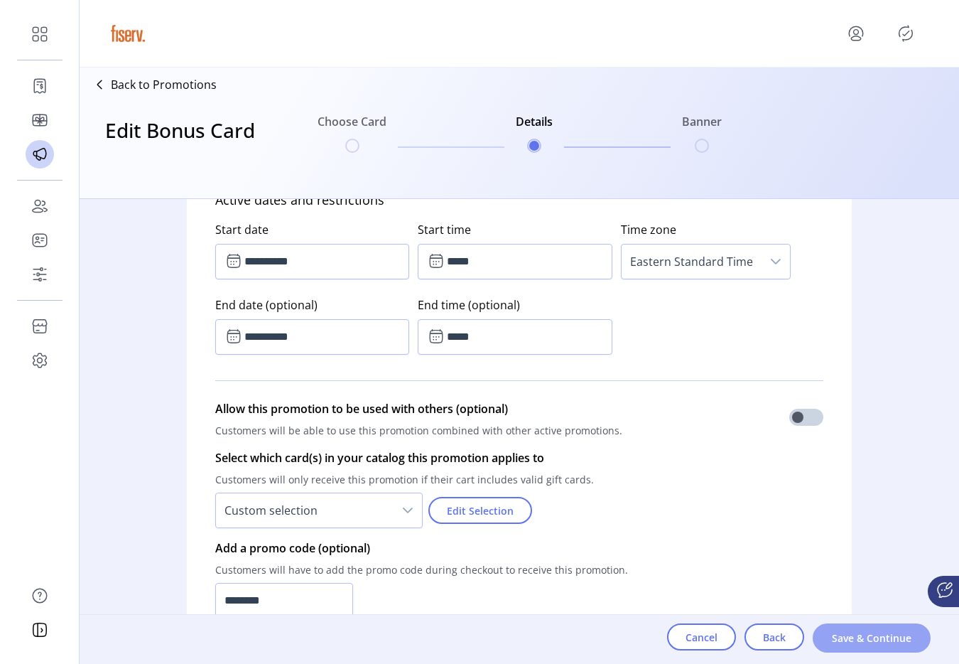
click at [878, 645] on button "Save & Continue" at bounding box center [872, 637] width 118 height 29
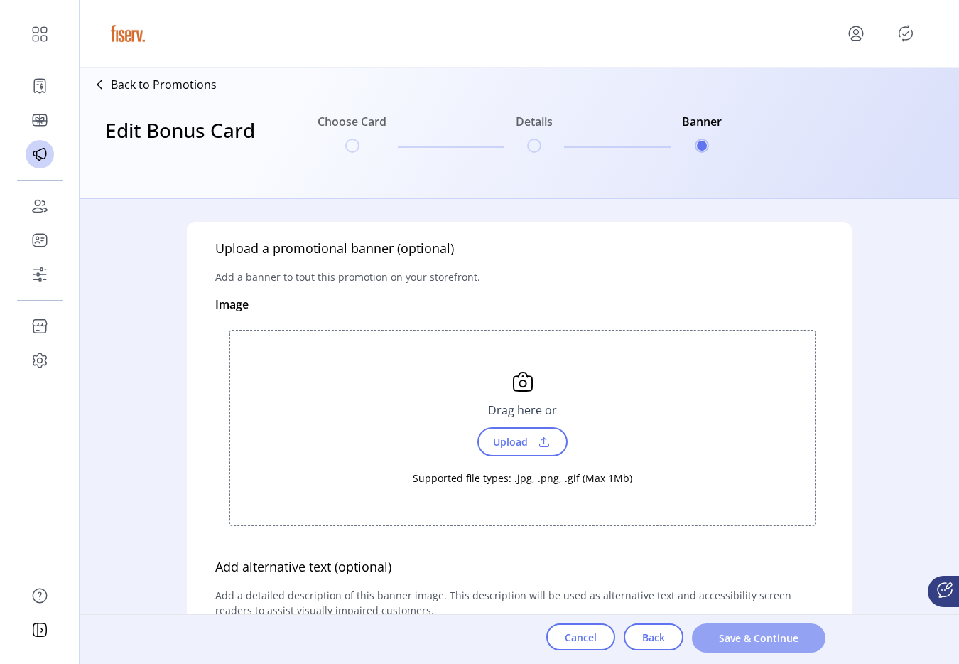
click at [800, 638] on span "Save & Continue" at bounding box center [759, 637] width 97 height 15
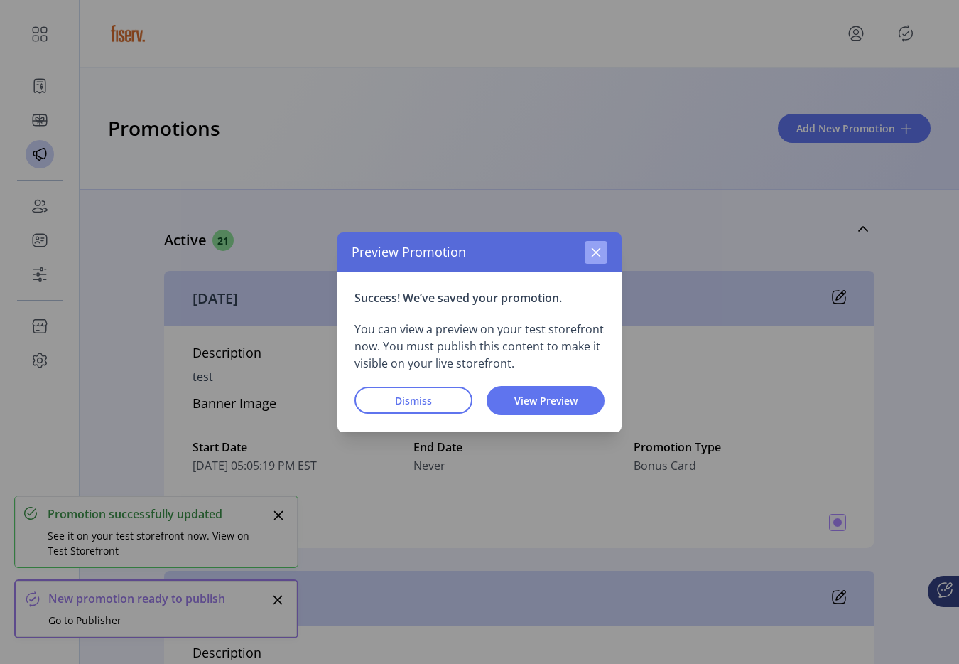
click at [602, 250] on button "button" at bounding box center [596, 252] width 23 height 23
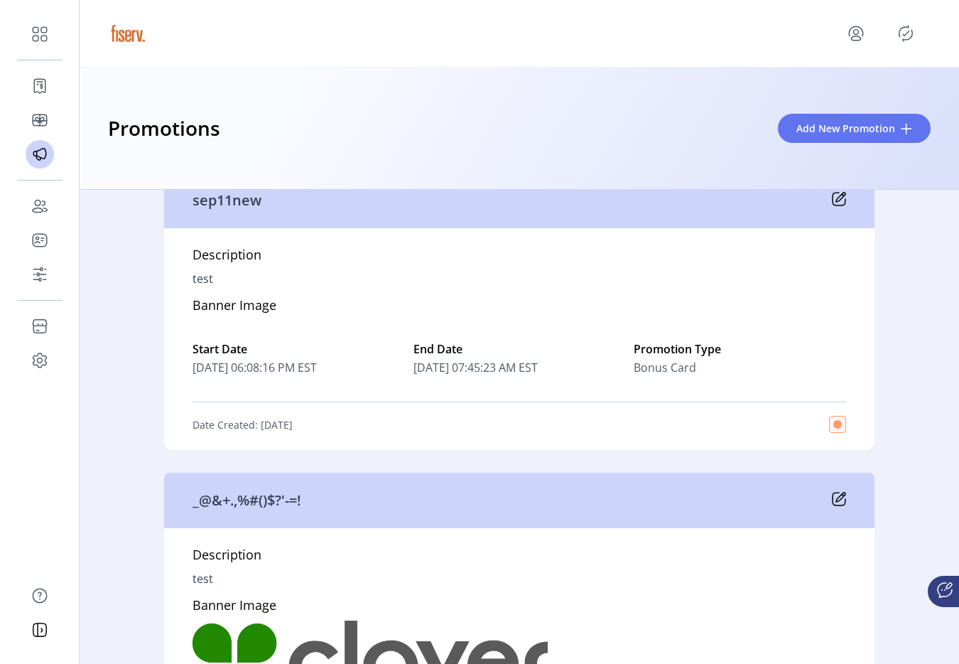
scroll to position [367, 0]
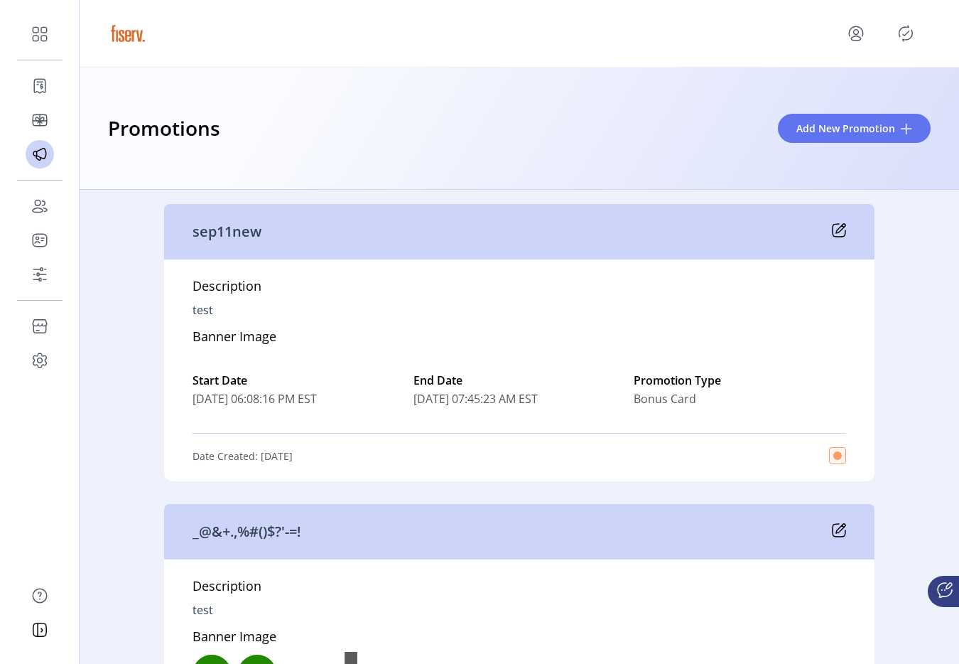
click at [838, 228] on icon at bounding box center [839, 230] width 14 height 14
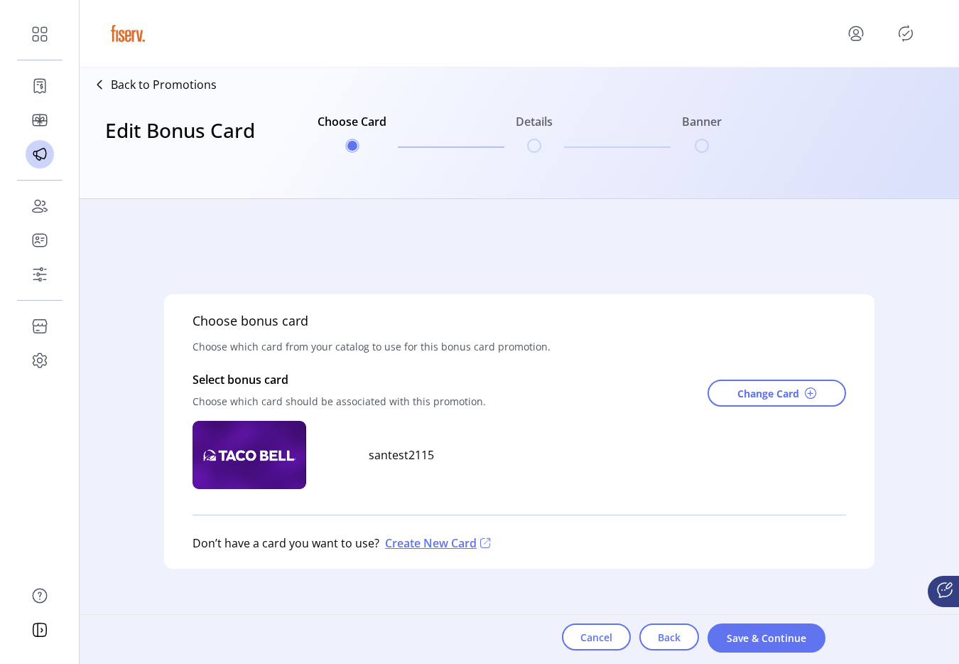
click at [909, 25] on icon "Publisher Panel" at bounding box center [906, 33] width 23 height 23
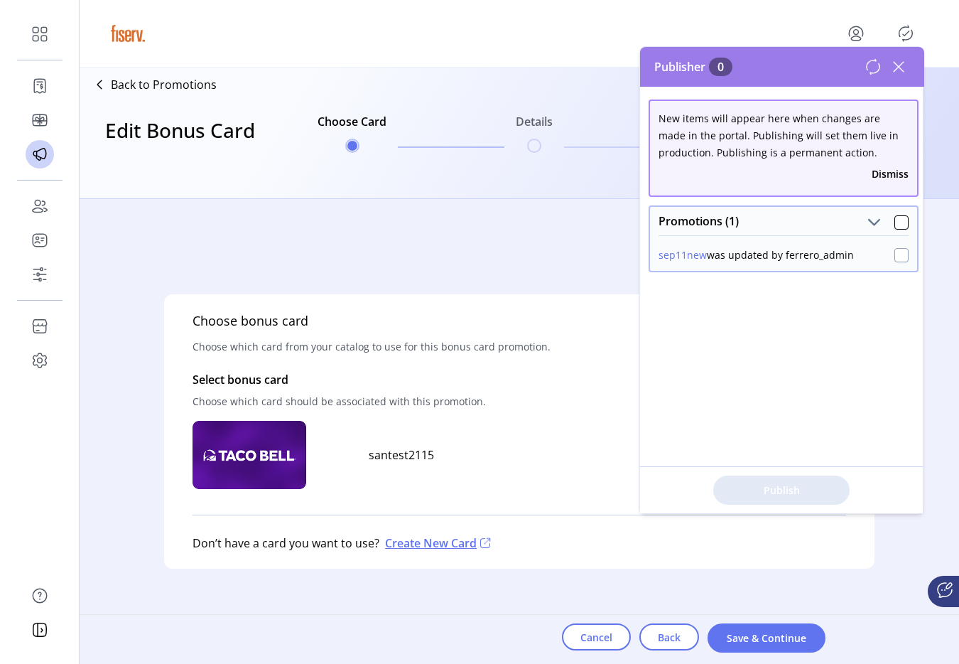
click at [900, 257] on div at bounding box center [902, 255] width 14 height 14
click at [778, 505] on div "Publish 1 Items" at bounding box center [781, 489] width 283 height 47
click at [780, 476] on button "Publish 1 Items" at bounding box center [781, 489] width 136 height 29
click at [596, 637] on span "Cancel" at bounding box center [597, 637] width 32 height 15
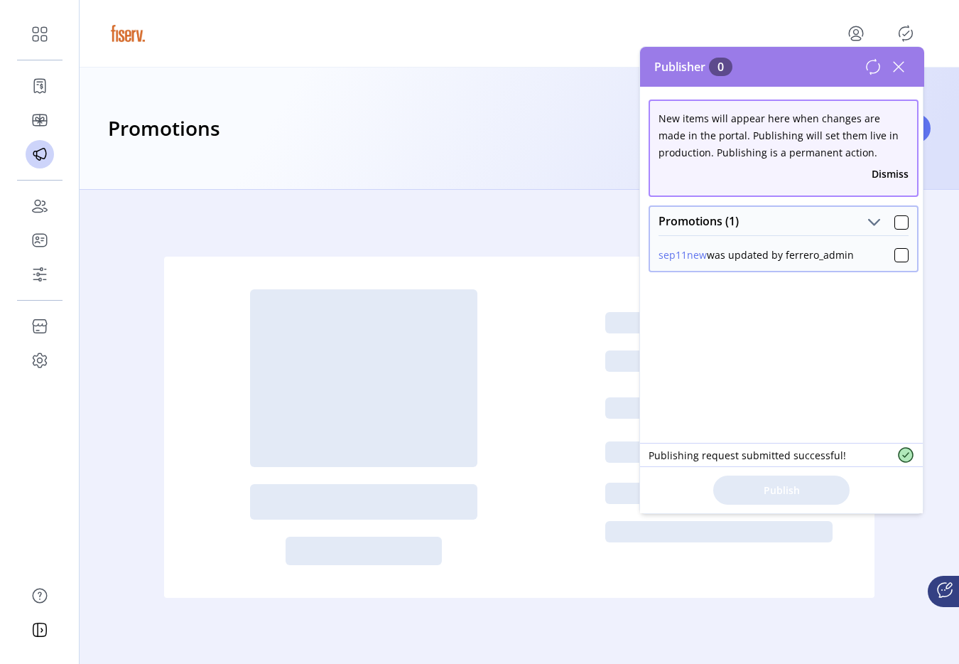
click at [868, 72] on icon at bounding box center [873, 66] width 17 height 17
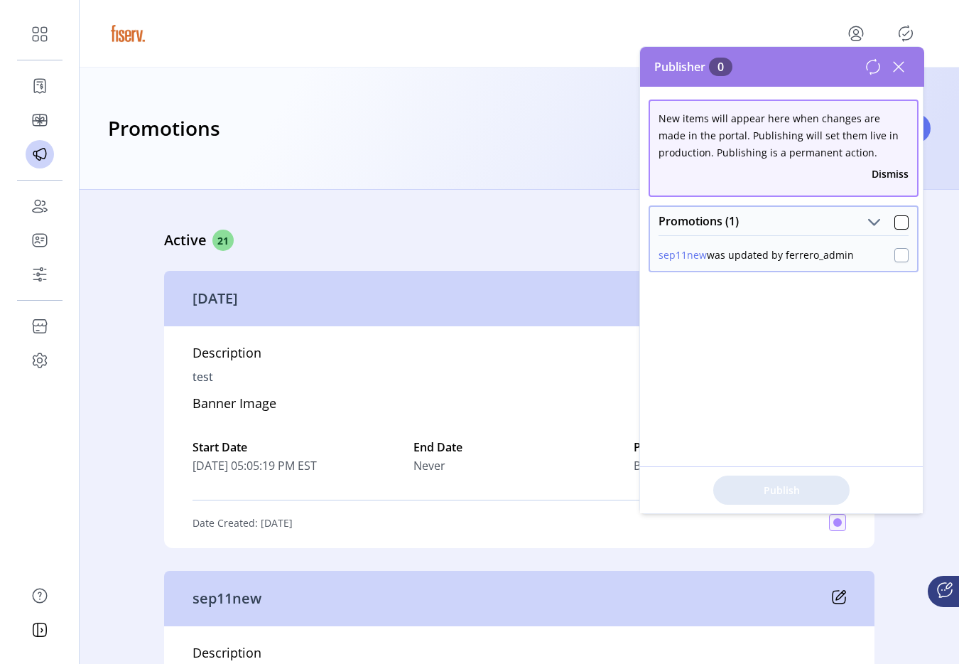
click at [895, 259] on div at bounding box center [902, 255] width 14 height 14
click at [777, 494] on span "Publish 1 Items" at bounding box center [781, 490] width 99 height 15
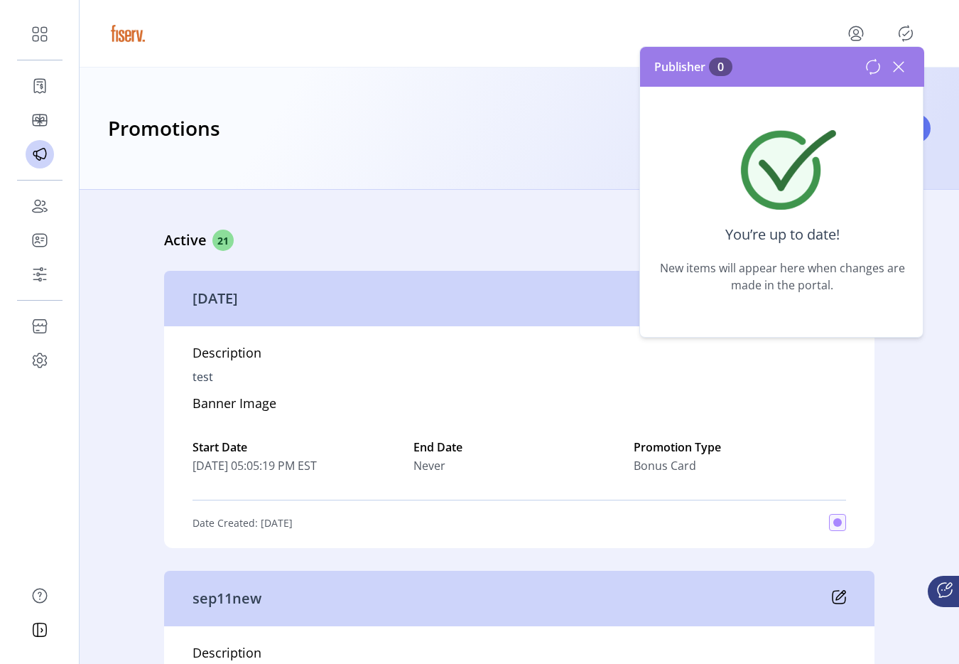
click at [897, 48] on div "Publisher 0" at bounding box center [782, 67] width 284 height 40
click at [897, 60] on icon at bounding box center [899, 66] width 23 height 23
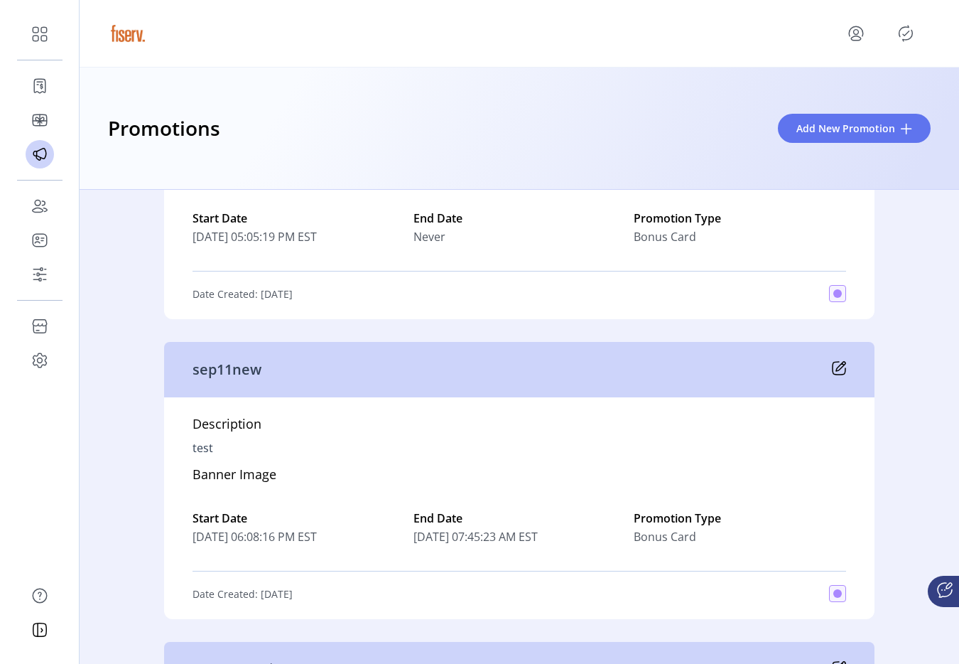
scroll to position [224, 0]
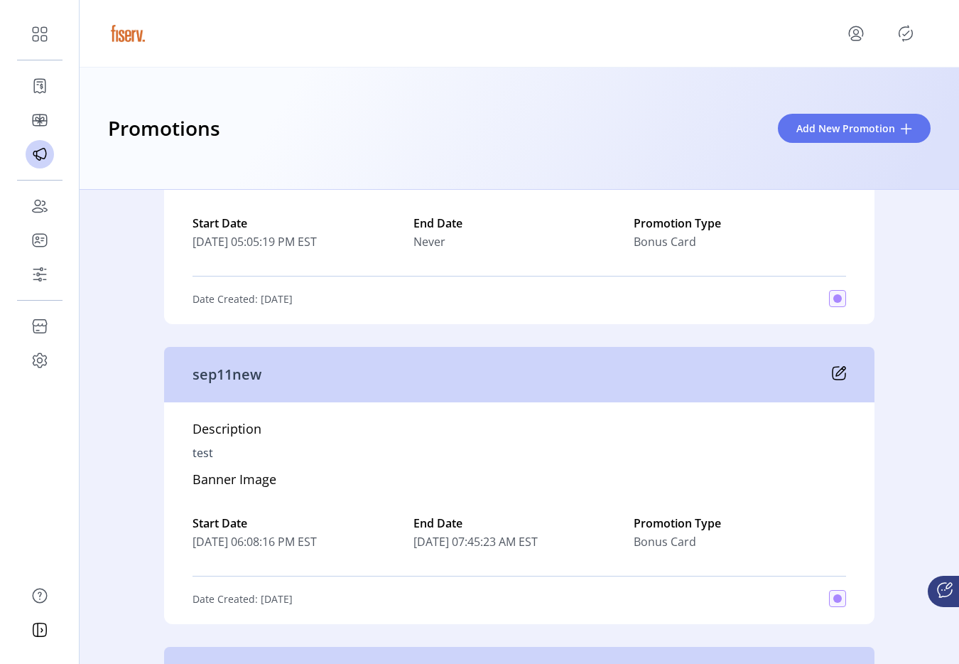
click at [836, 370] on icon at bounding box center [840, 371] width 9 height 9
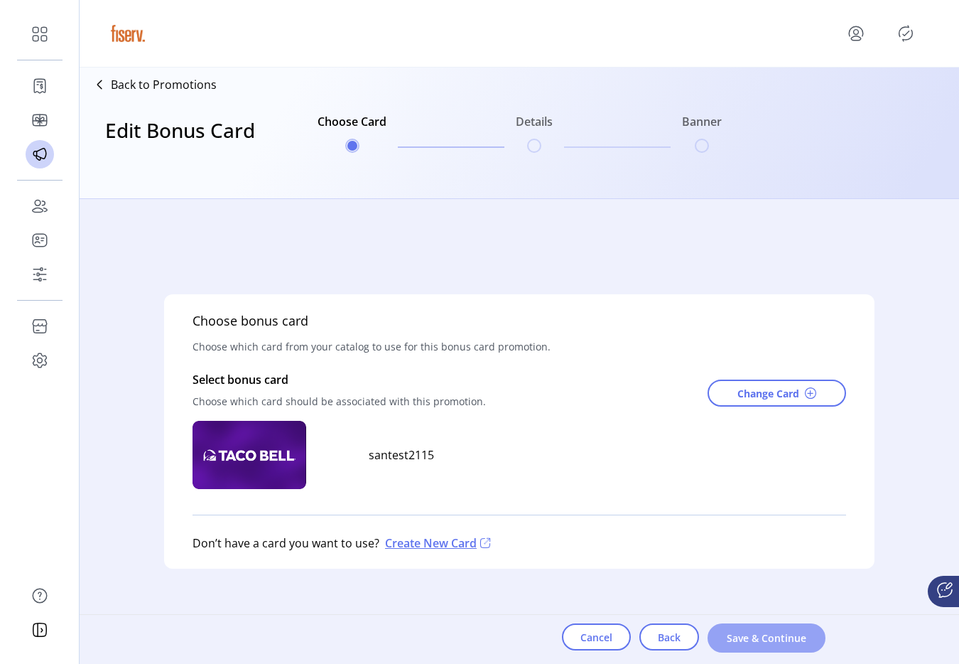
click at [733, 634] on span "Save & Continue" at bounding box center [766, 637] width 81 height 15
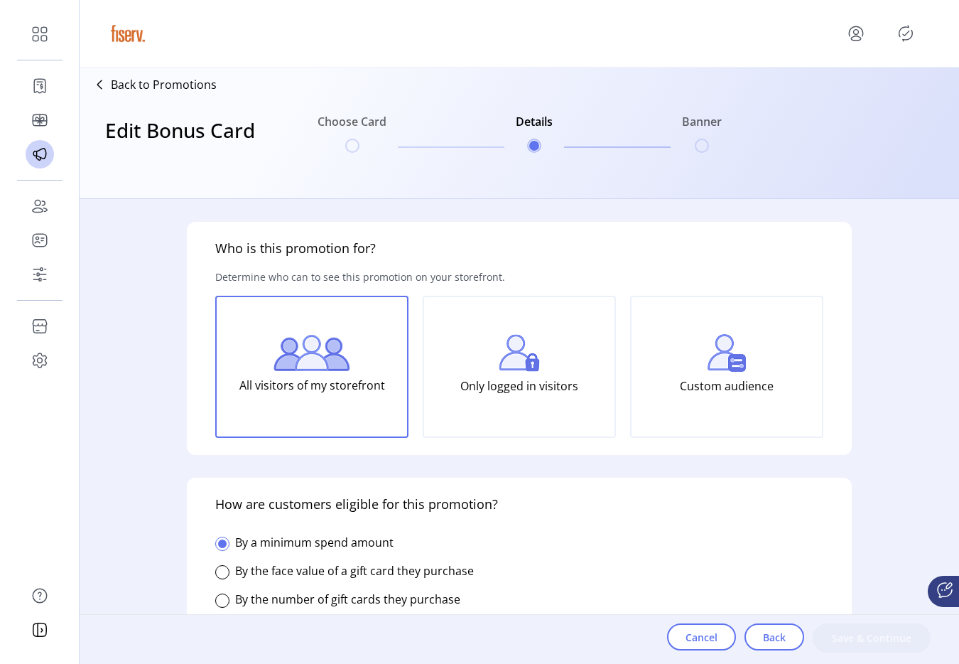
type input "********"
type textarea "****"
type input "******"
type input "*********"
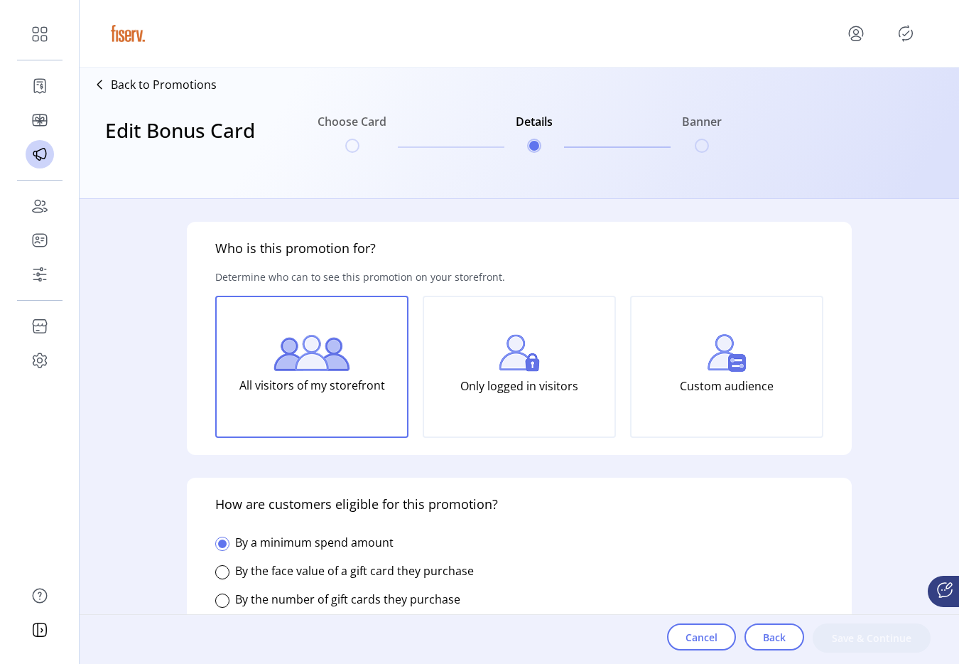
type input "**********"
type input "*****"
type input "**********"
type input "*****"
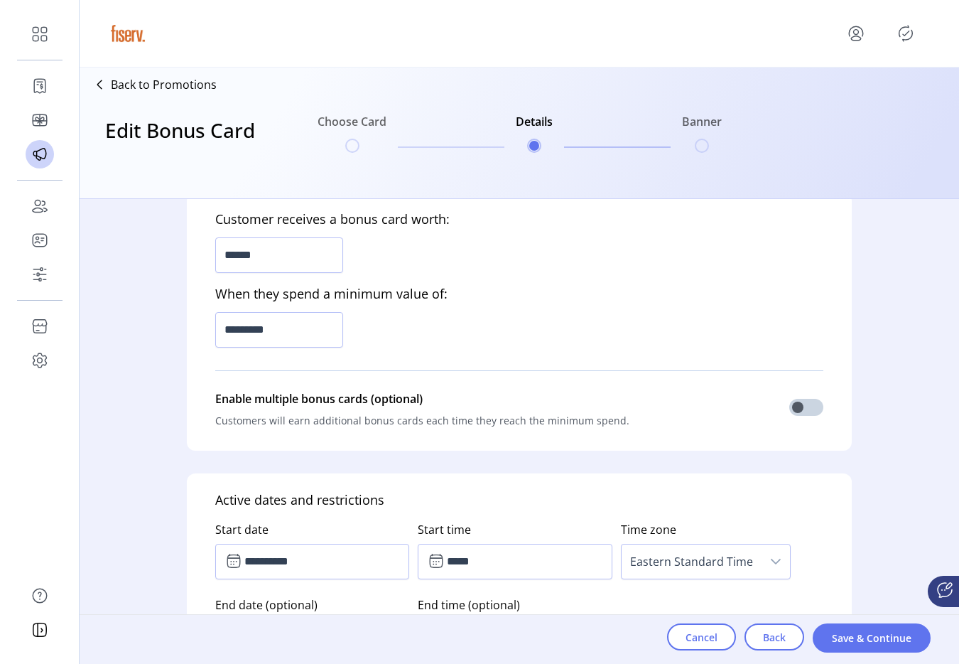
scroll to position [461, 0]
click at [765, 641] on span "Back" at bounding box center [774, 637] width 23 height 15
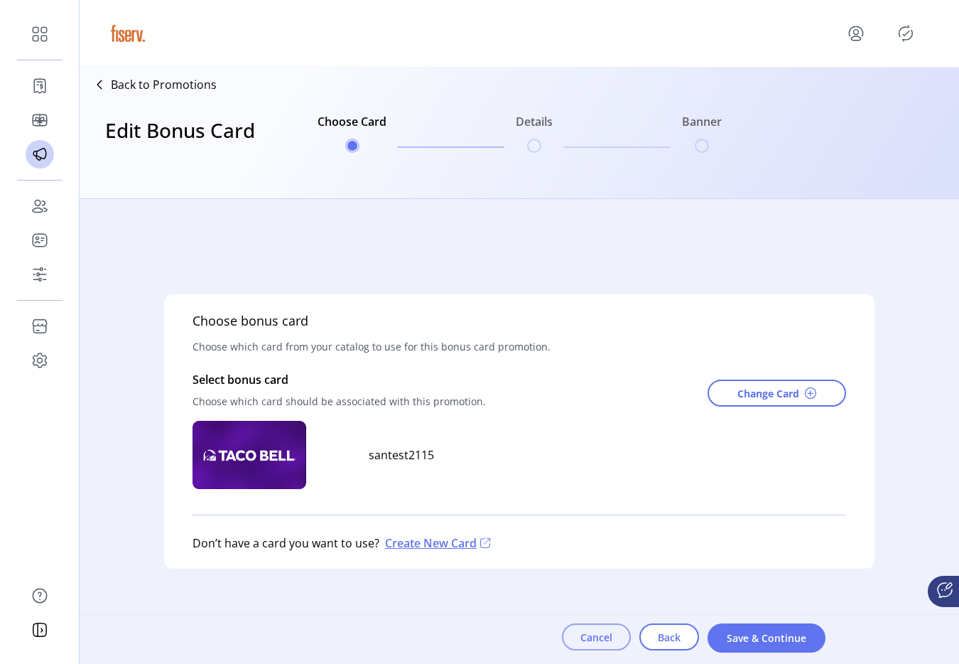
click at [595, 640] on span "Cancel" at bounding box center [597, 637] width 32 height 15
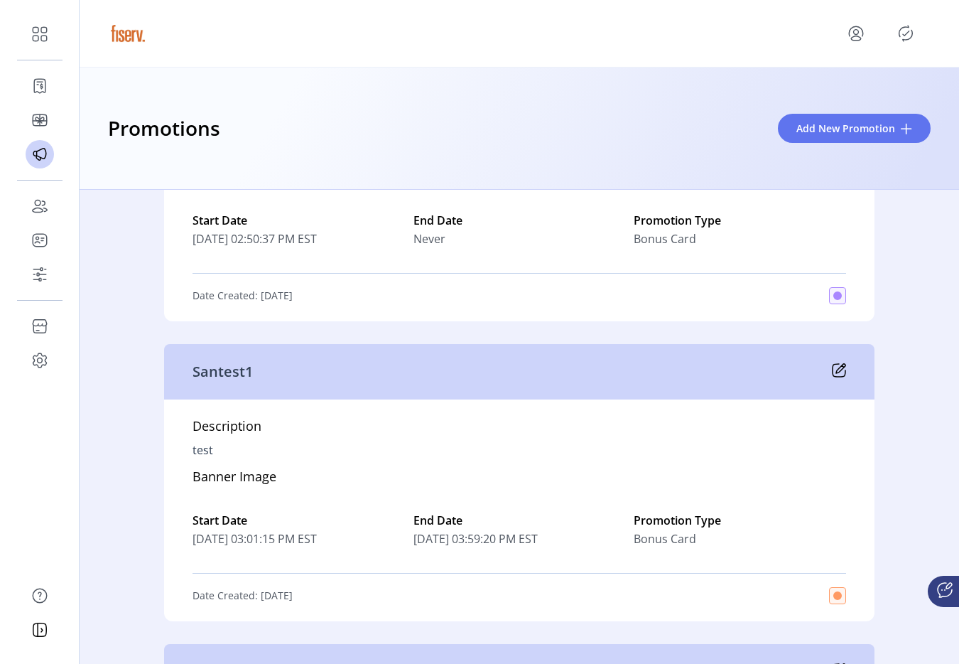
scroll to position [8012, 0]
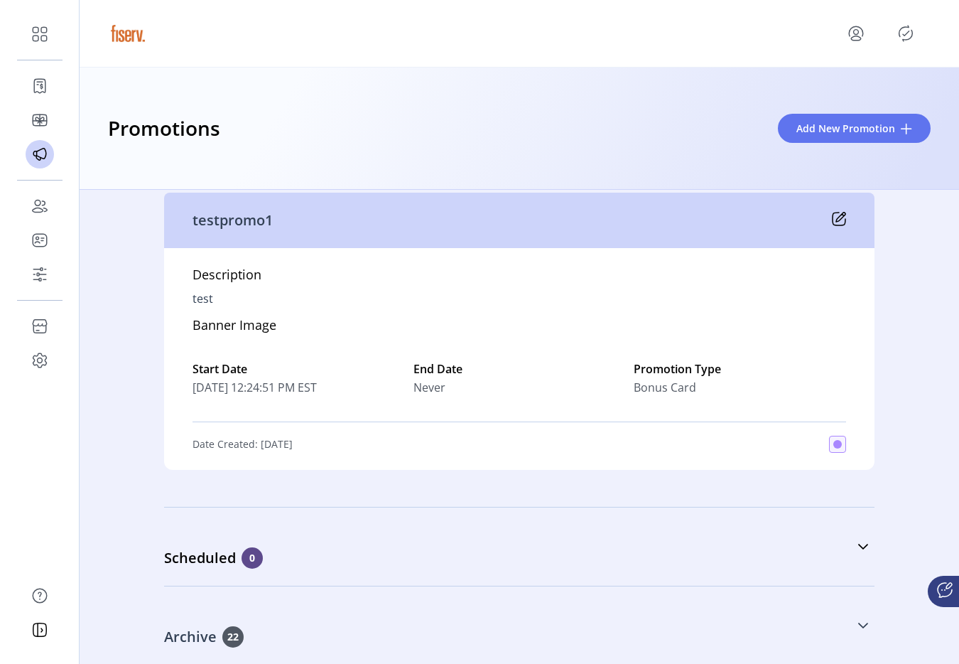
click at [360, 630] on div "Archive 22" at bounding box center [448, 636] width 569 height 21
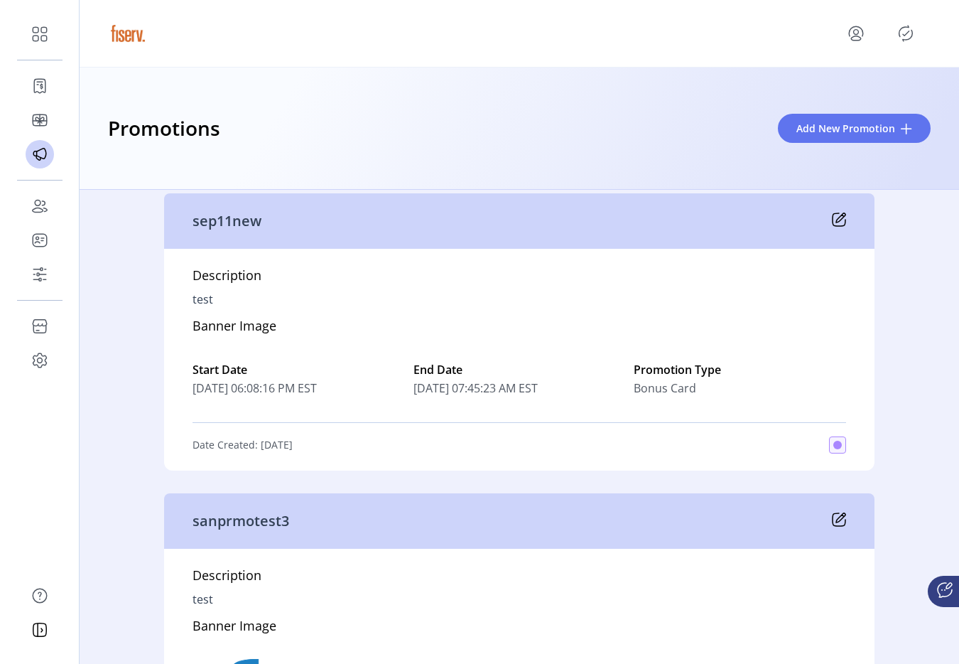
scroll to position [10027, 0]
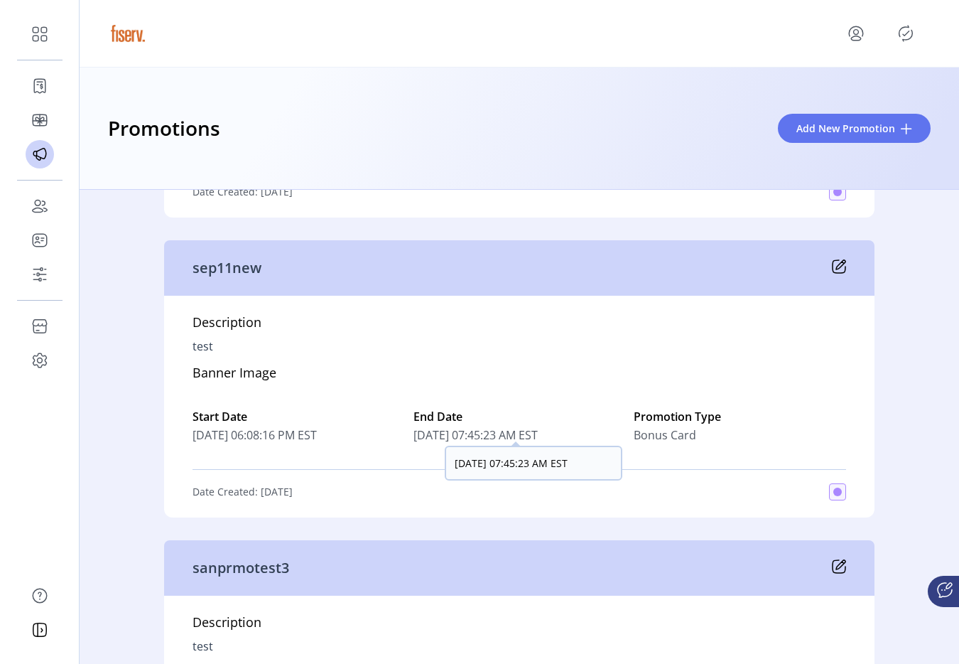
drag, startPoint x: 499, startPoint y: 433, endPoint x: 554, endPoint y: 436, distance: 54.8
click at [554, 436] on span "[DATE] 07:45:23 AM EST" at bounding box center [520, 434] width 212 height 17
click at [549, 382] on div "Description test Banner Image Start Date [DATE] 06:08:16 PM EST End Date [DATE]…" at bounding box center [519, 407] width 711 height 222
click at [837, 264] on icon at bounding box center [839, 266] width 14 height 14
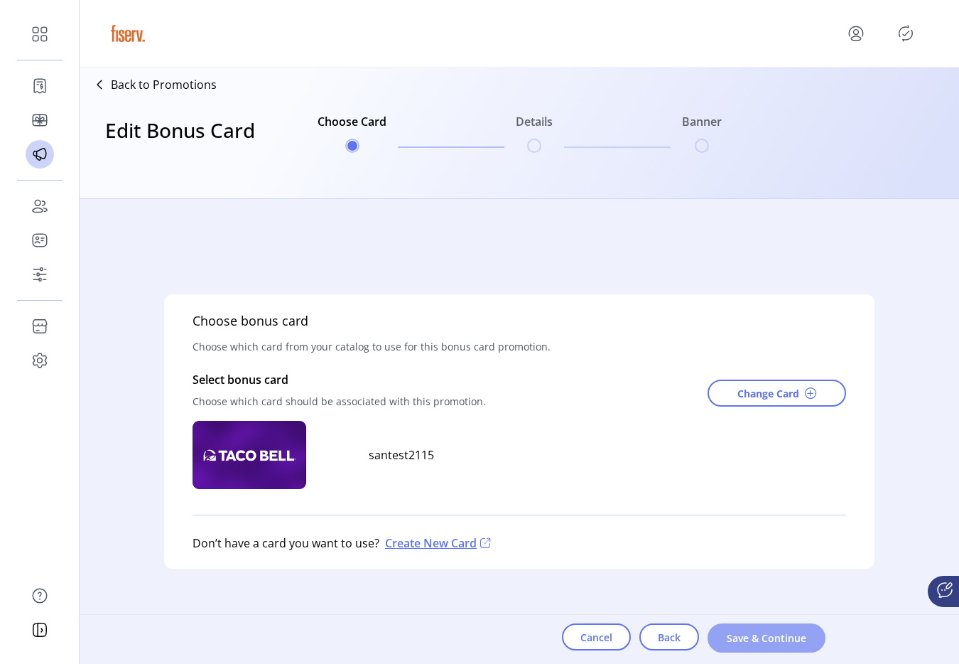
click at [732, 636] on span "Save & Continue" at bounding box center [766, 637] width 81 height 15
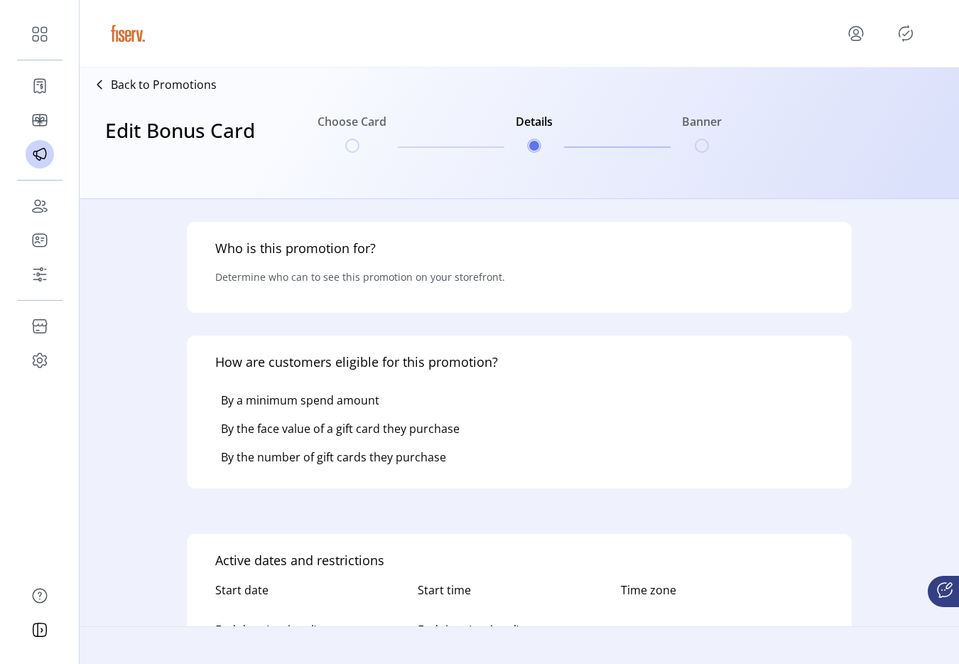
type input "********"
type textarea "****"
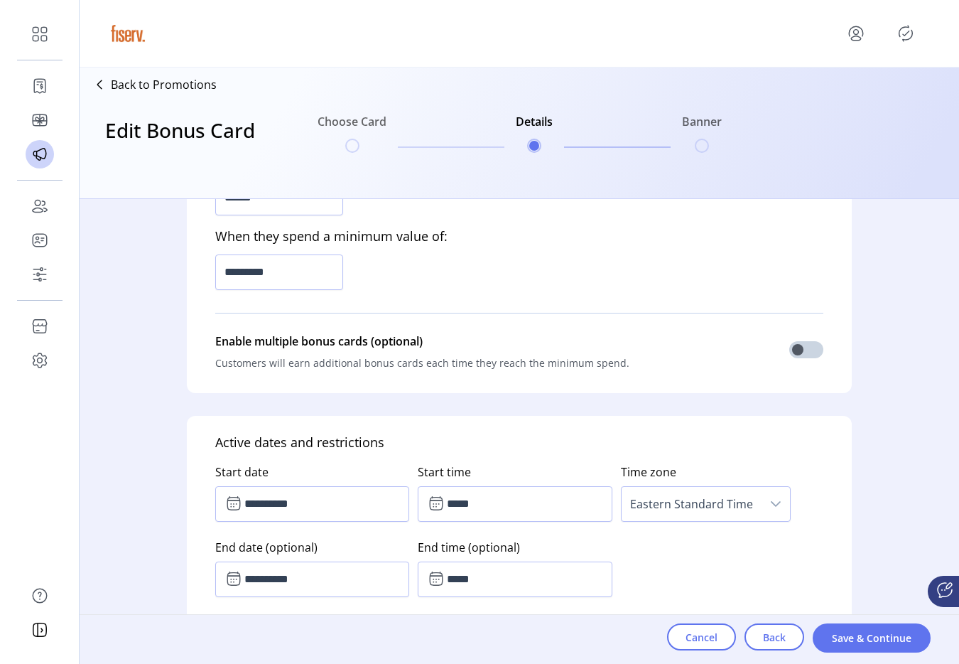
scroll to position [581, 0]
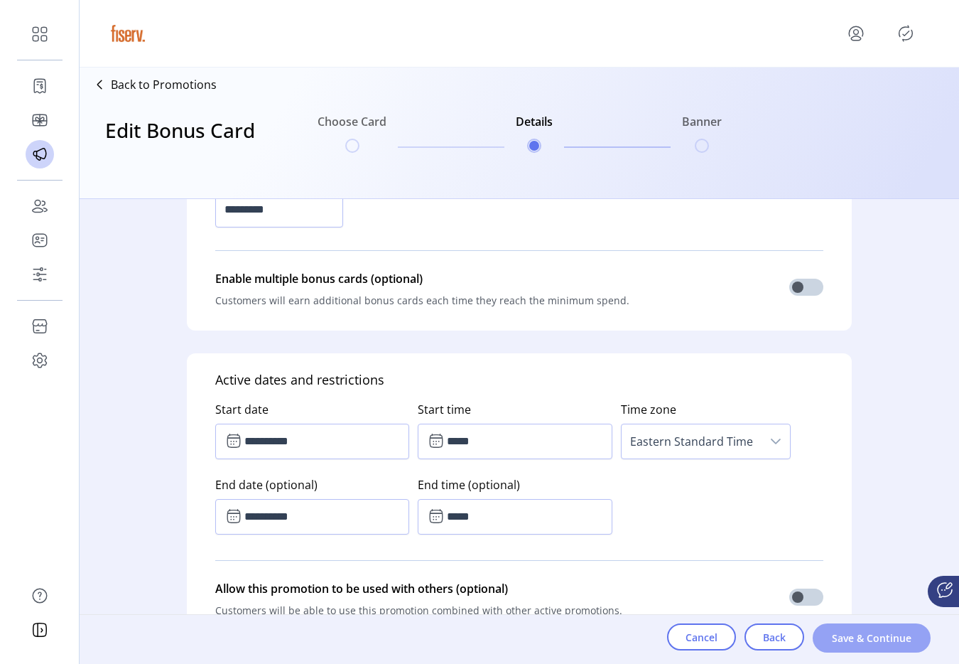
click at [836, 631] on span "Save & Continue" at bounding box center [871, 637] width 81 height 15
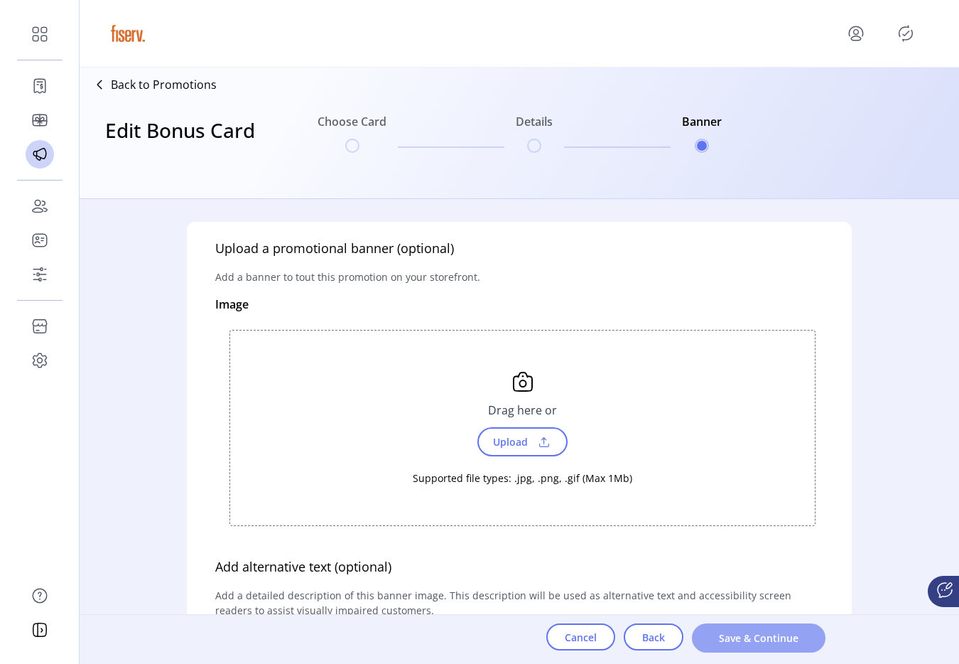
click at [785, 637] on span "Save & Continue" at bounding box center [759, 637] width 97 height 15
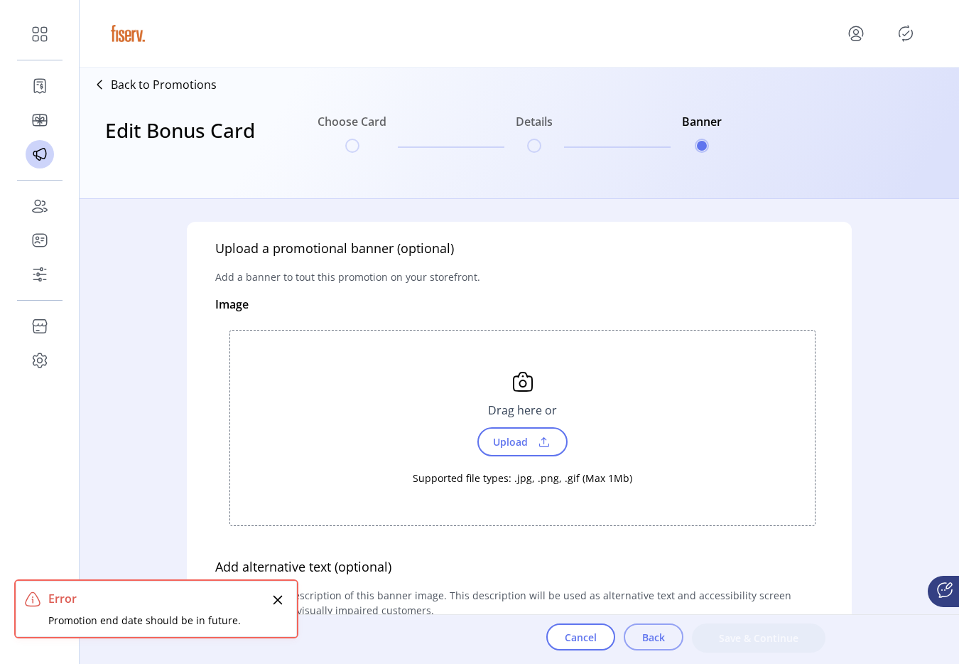
click at [654, 640] on span "Back" at bounding box center [653, 637] width 23 height 15
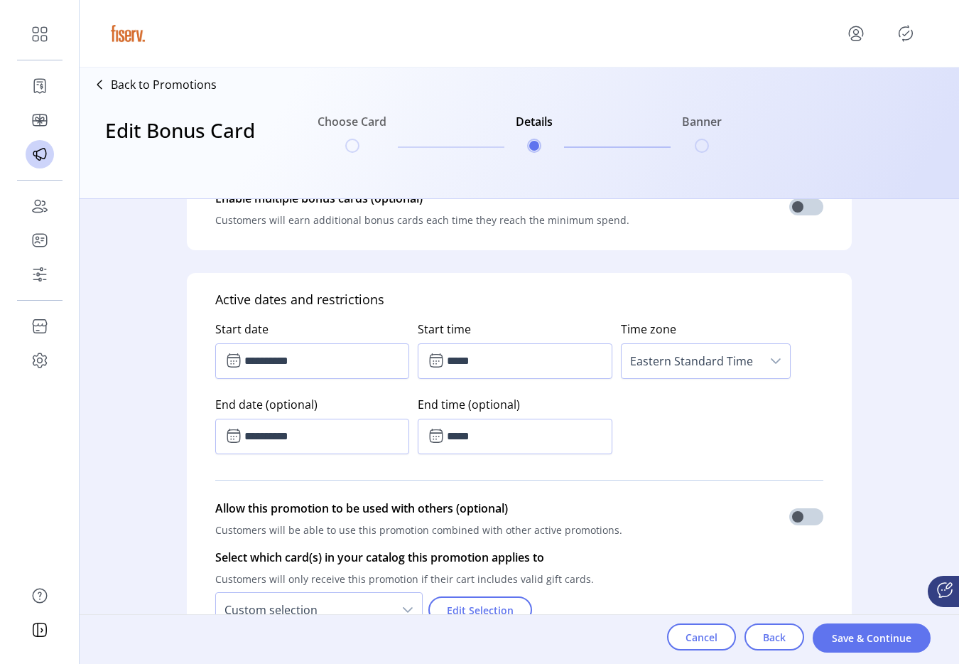
scroll to position [768, 0]
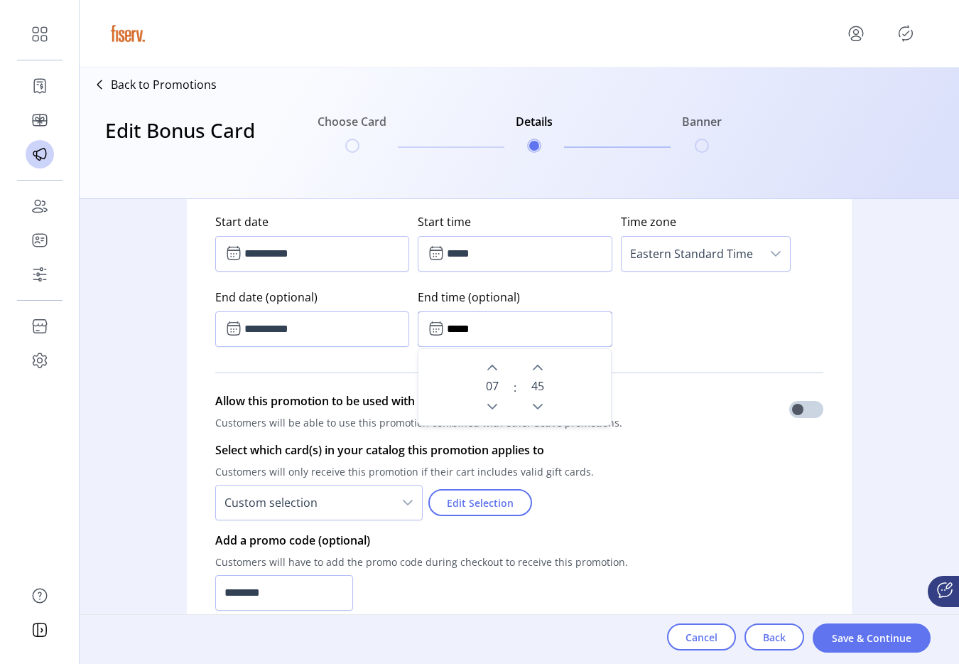
click at [497, 314] on input "*****" at bounding box center [515, 329] width 194 height 36
click at [541, 404] on button "Previous Minute" at bounding box center [538, 407] width 20 height 20
click at [538, 369] on icon "Next Minute" at bounding box center [538, 368] width 10 height 6
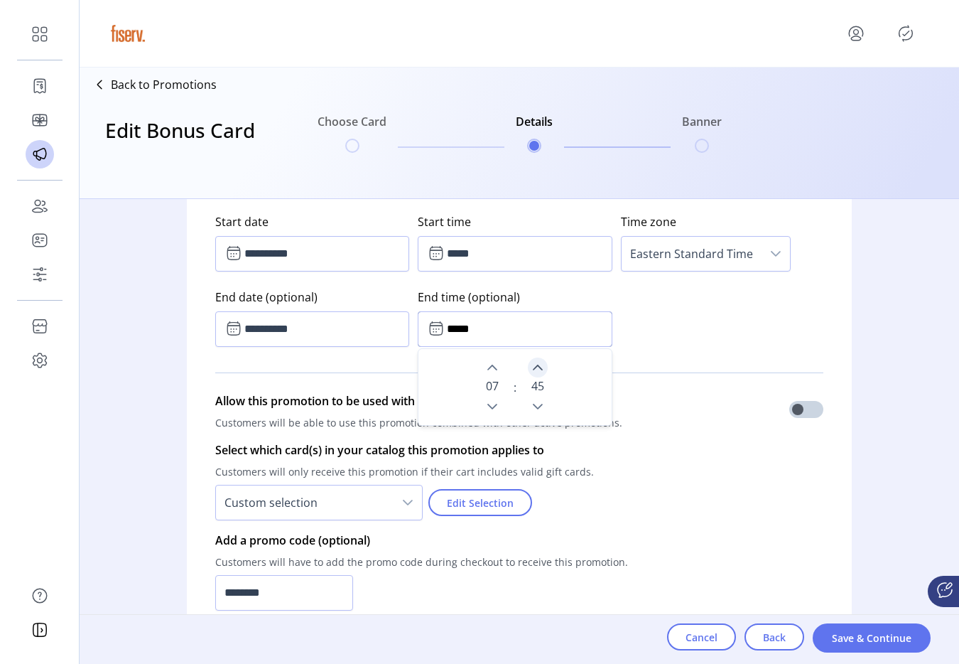
click at [538, 369] on icon "Next Minute" at bounding box center [538, 368] width 10 height 6
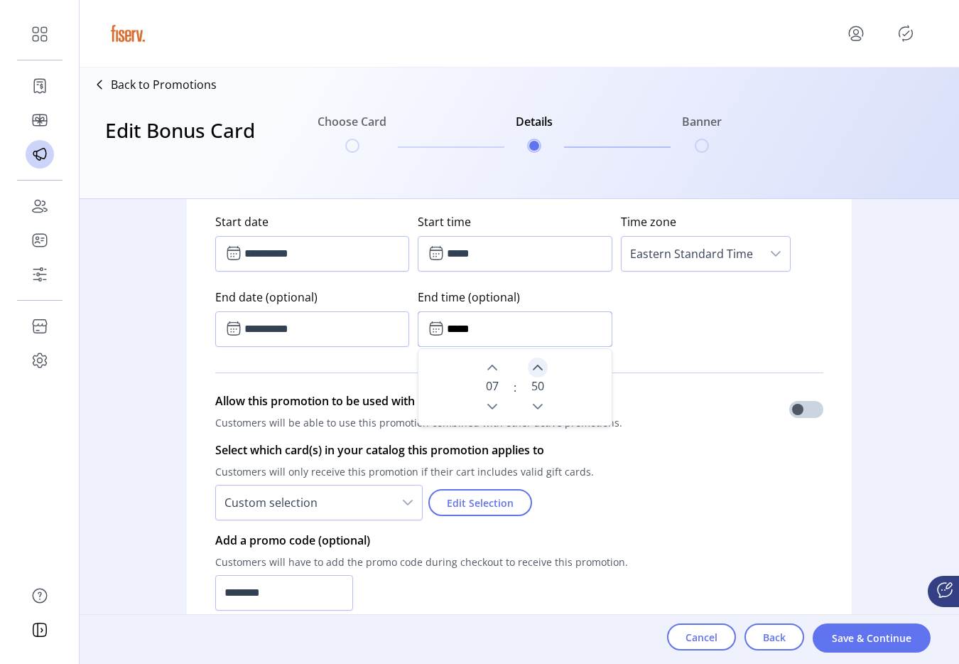
click at [538, 369] on icon "Next Minute" at bounding box center [538, 368] width 10 height 6
type input "*****"
click at [672, 489] on div "Select which card(s) in your catalog this promotion applies to Customers will o…" at bounding box center [519, 481] width 608 height 90
click at [856, 639] on span "Save & Continue" at bounding box center [871, 637] width 81 height 15
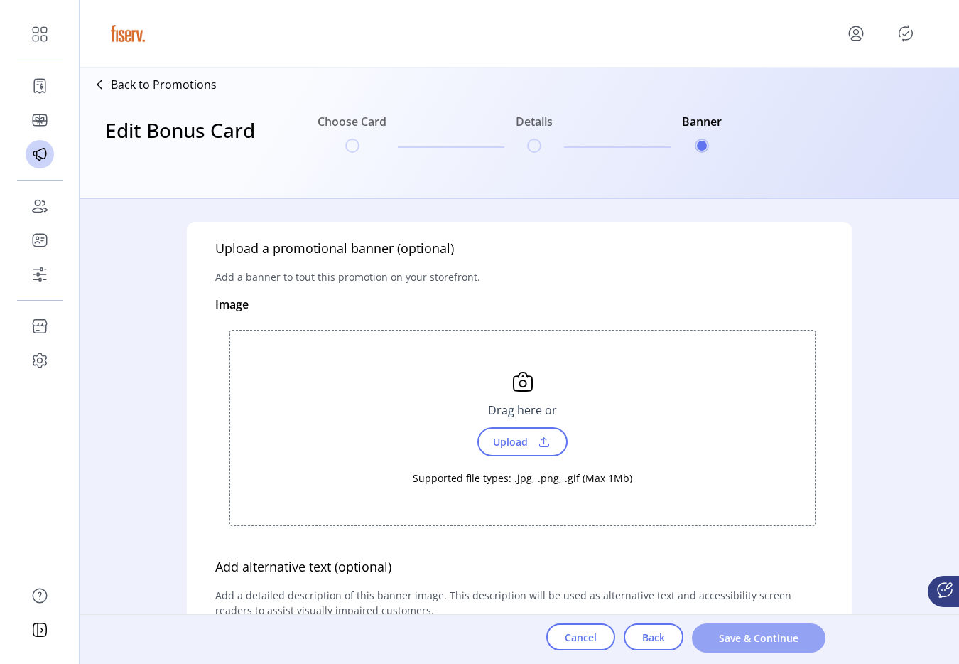
click at [790, 634] on span "Save & Continue" at bounding box center [759, 637] width 97 height 15
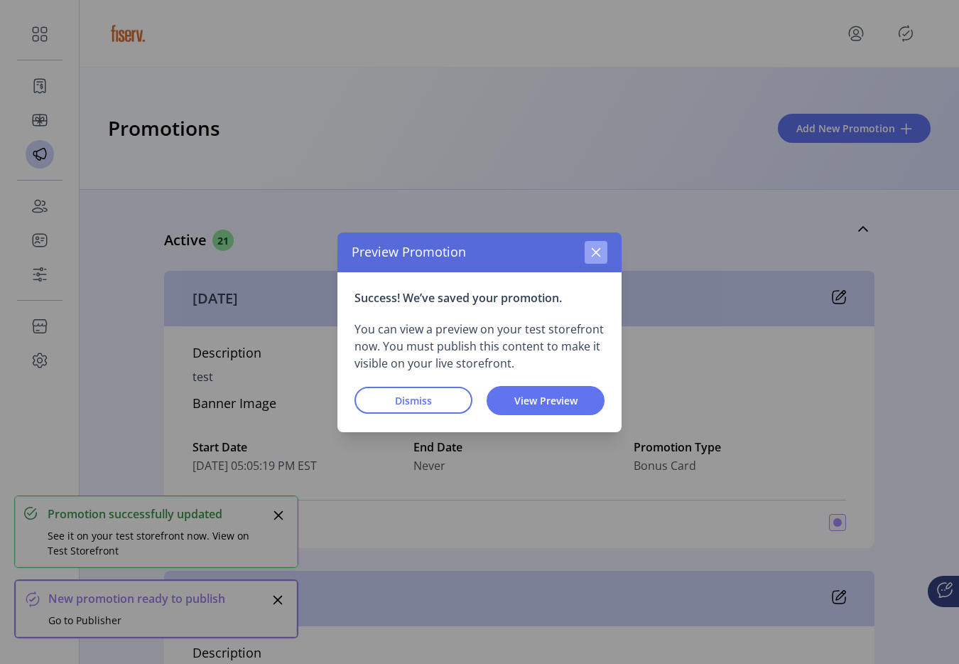
click at [607, 246] on button "button" at bounding box center [596, 252] width 23 height 23
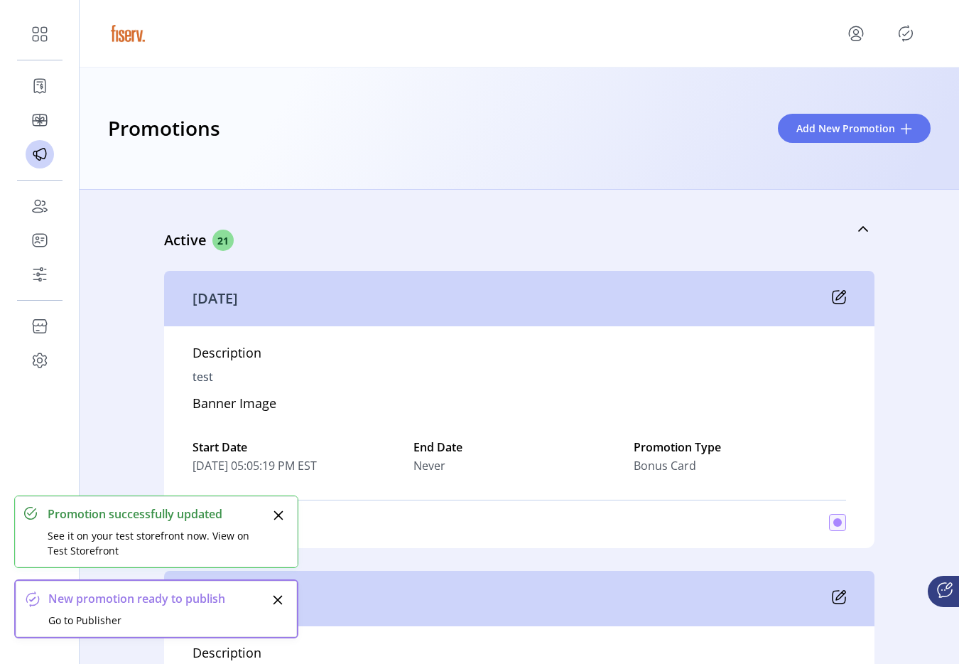
click at [889, 47] on div at bounding box center [519, 34] width 823 height 40
click at [898, 43] on p-button at bounding box center [906, 33] width 23 height 23
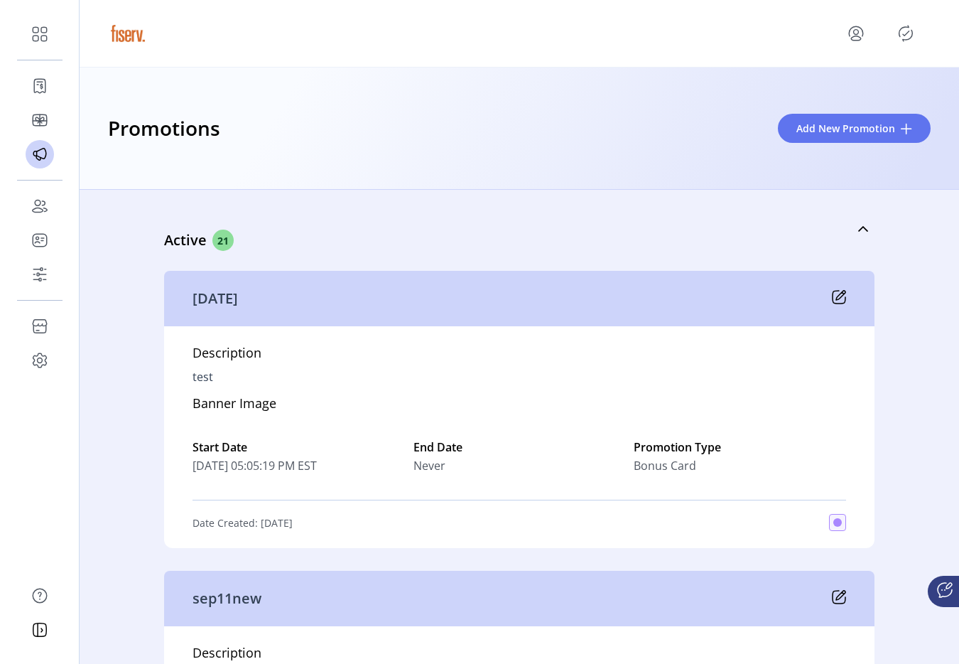
click at [912, 36] on icon "Publisher Panel" at bounding box center [906, 33] width 23 height 23
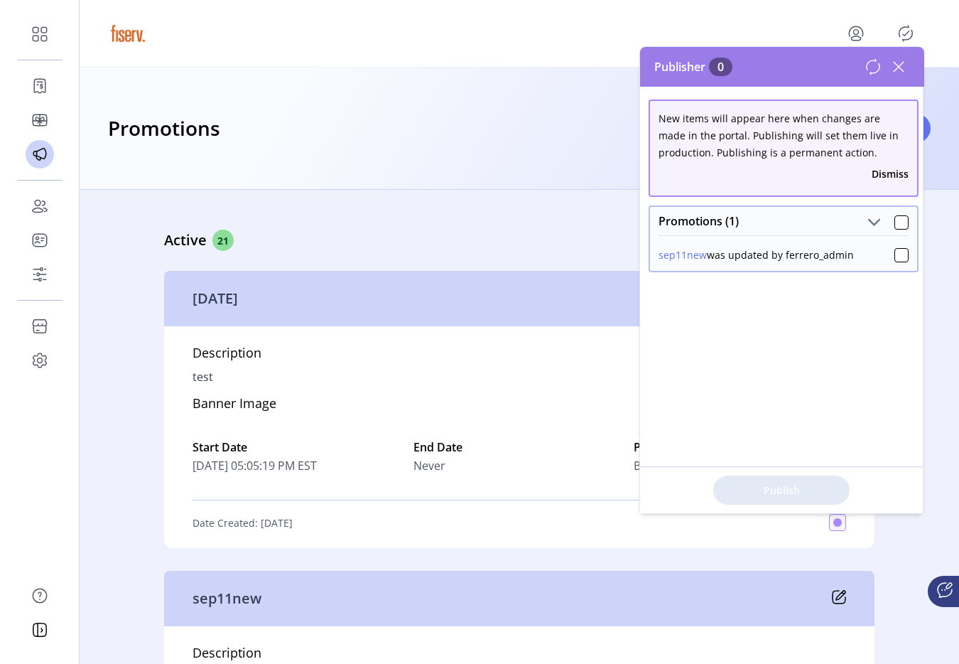
click at [900, 72] on icon at bounding box center [899, 66] width 23 height 23
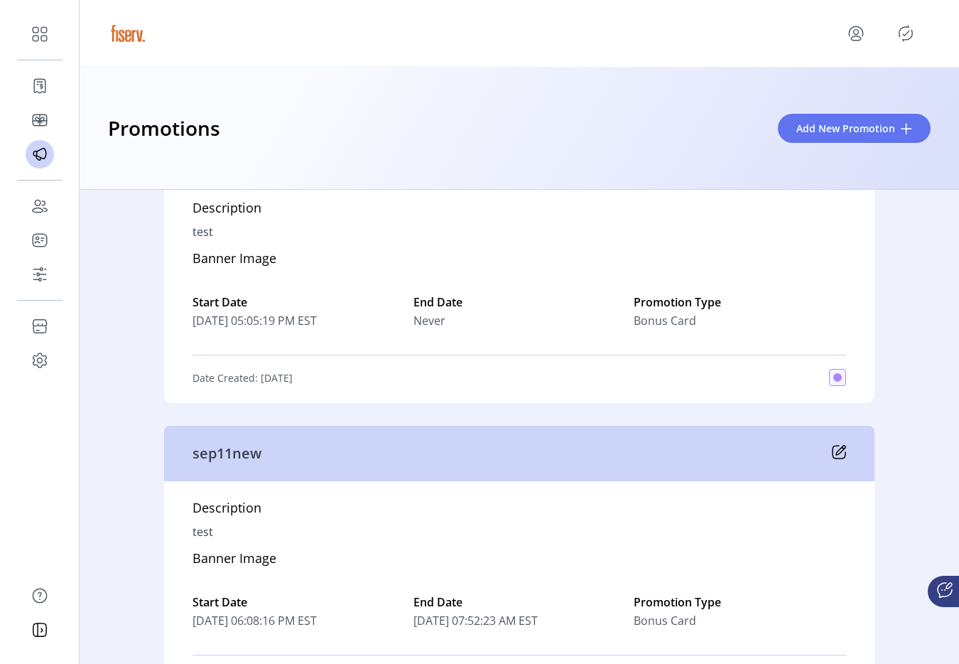
scroll to position [313, 0]
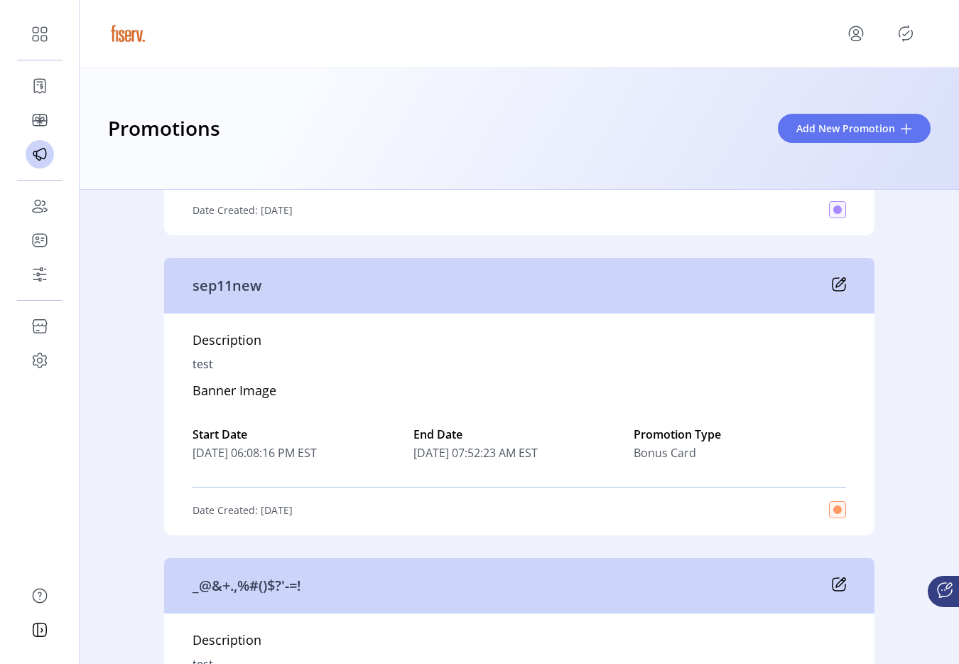
click at [836, 288] on icon at bounding box center [839, 284] width 14 height 14
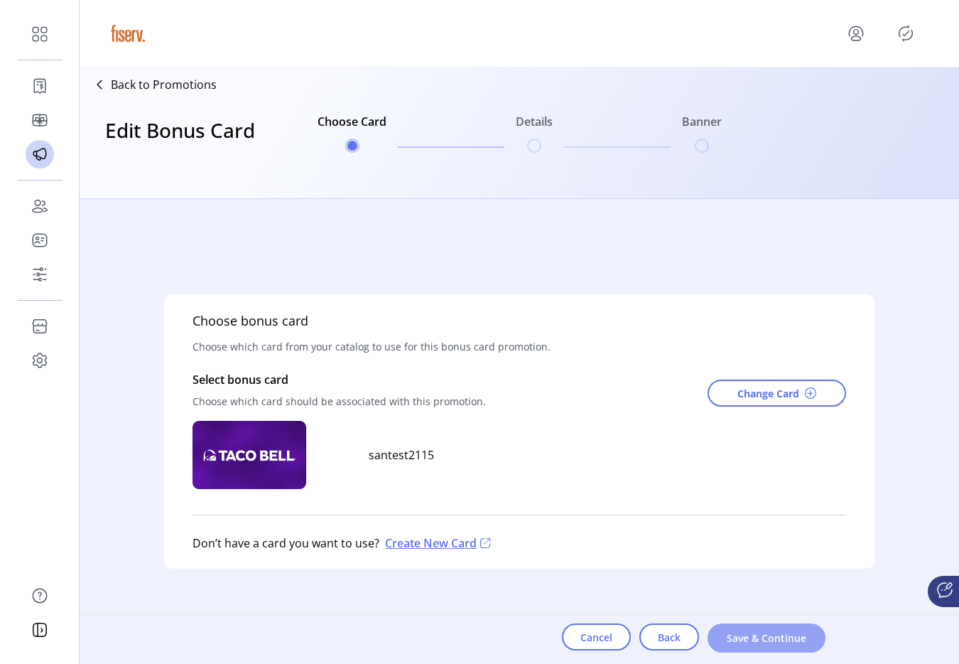
click at [731, 641] on span "Save & Continue" at bounding box center [766, 637] width 81 height 15
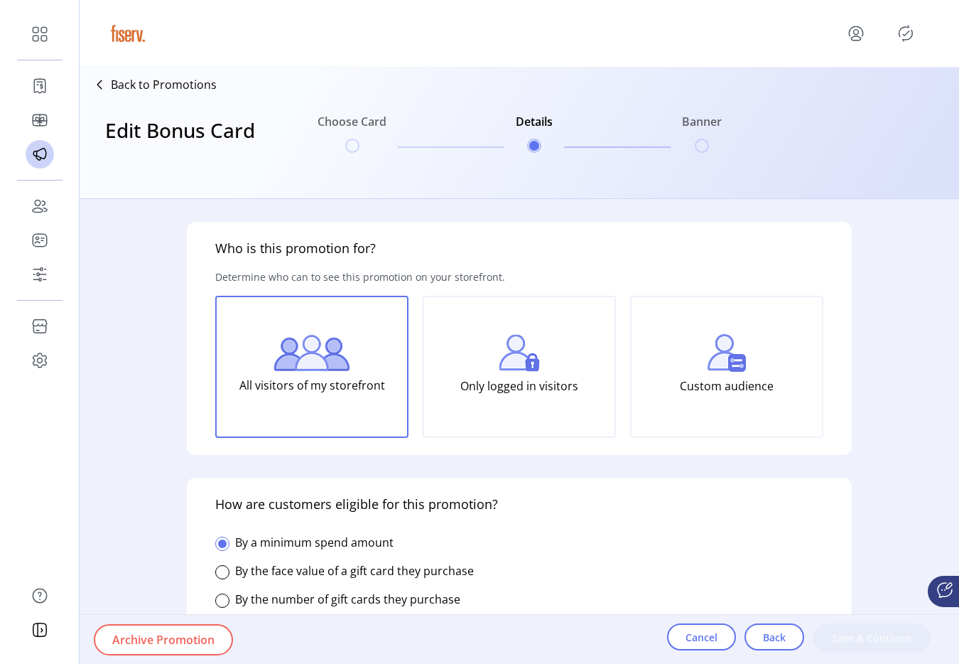
type input "********"
type textarea "****"
type input "******"
type input "*********"
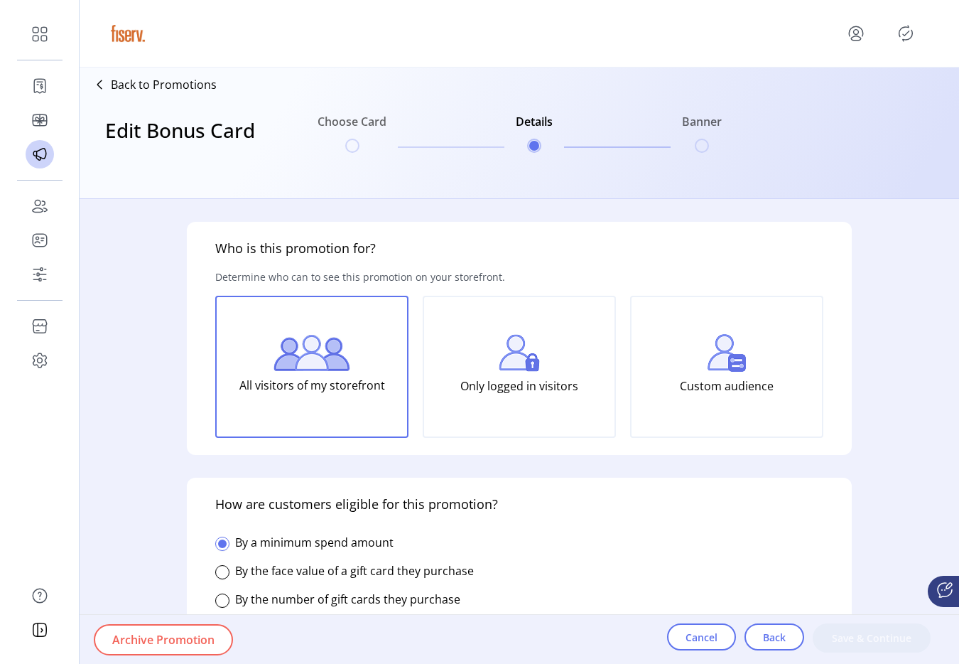
type input "**********"
type input "*****"
type input "**********"
type input "*****"
click at [192, 636] on span "Archive Promotion" at bounding box center [163, 639] width 102 height 17
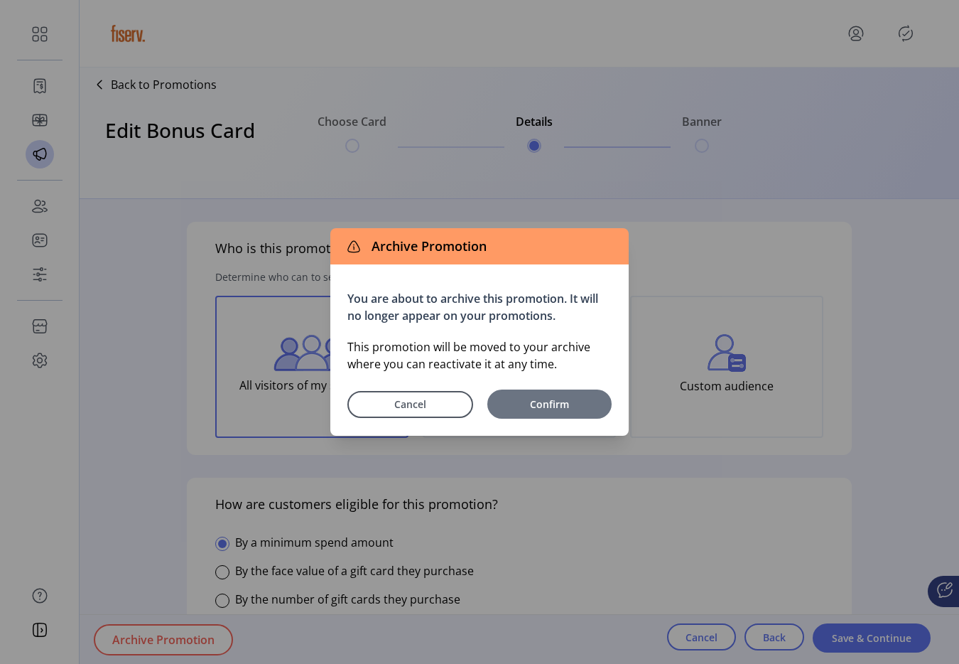
click at [534, 398] on span "Confirm" at bounding box center [550, 404] width 110 height 15
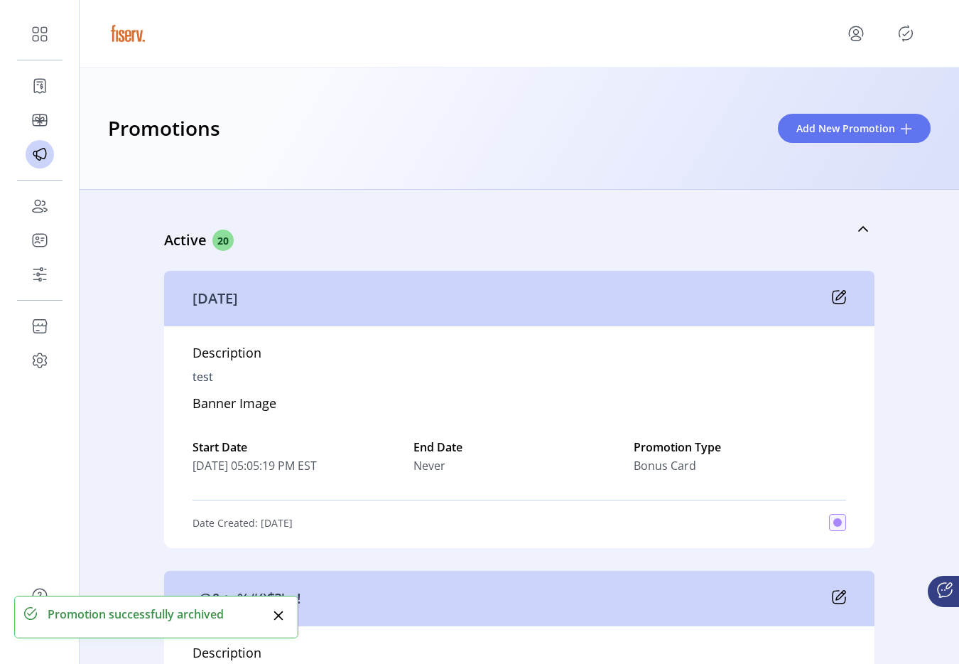
click at [895, 38] on icon "Publisher Panel" at bounding box center [906, 33] width 23 height 23
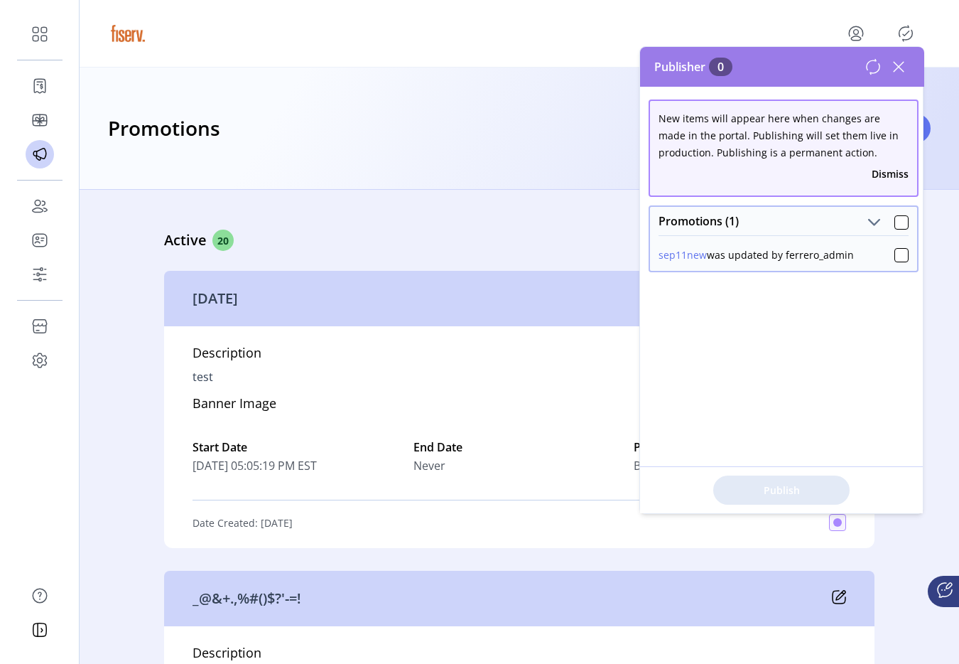
click at [680, 252] on button "sep11new" at bounding box center [683, 254] width 48 height 15
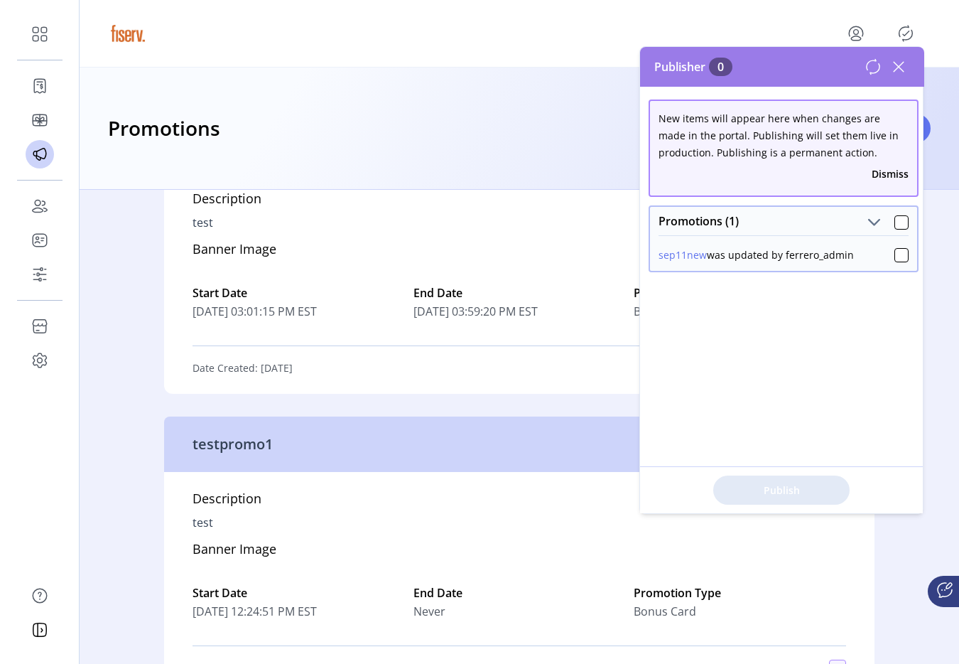
scroll to position [8012, 0]
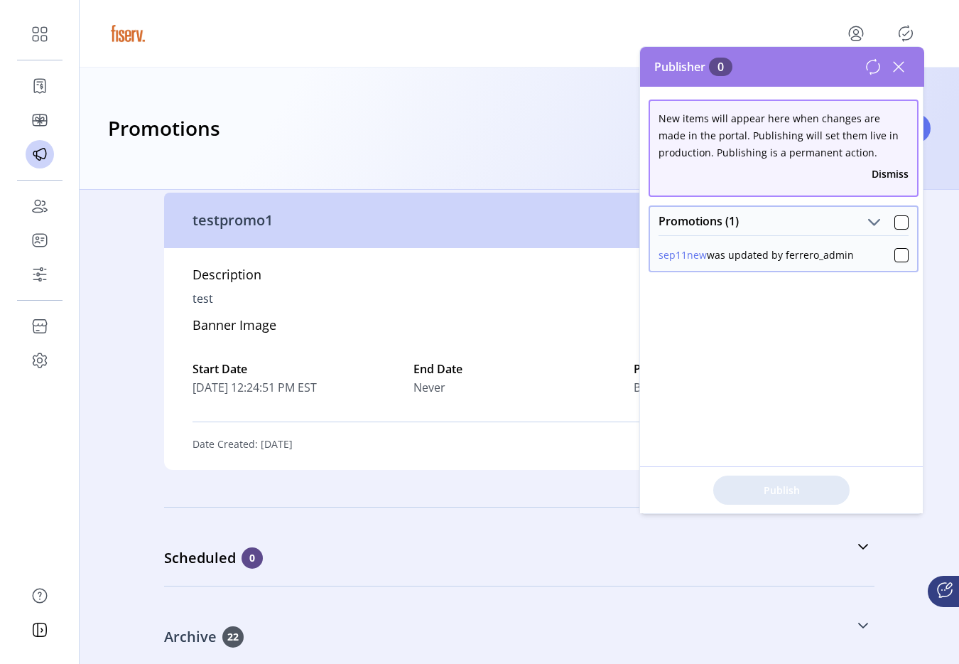
click at [371, 634] on div "Archive 22" at bounding box center [448, 636] width 569 height 21
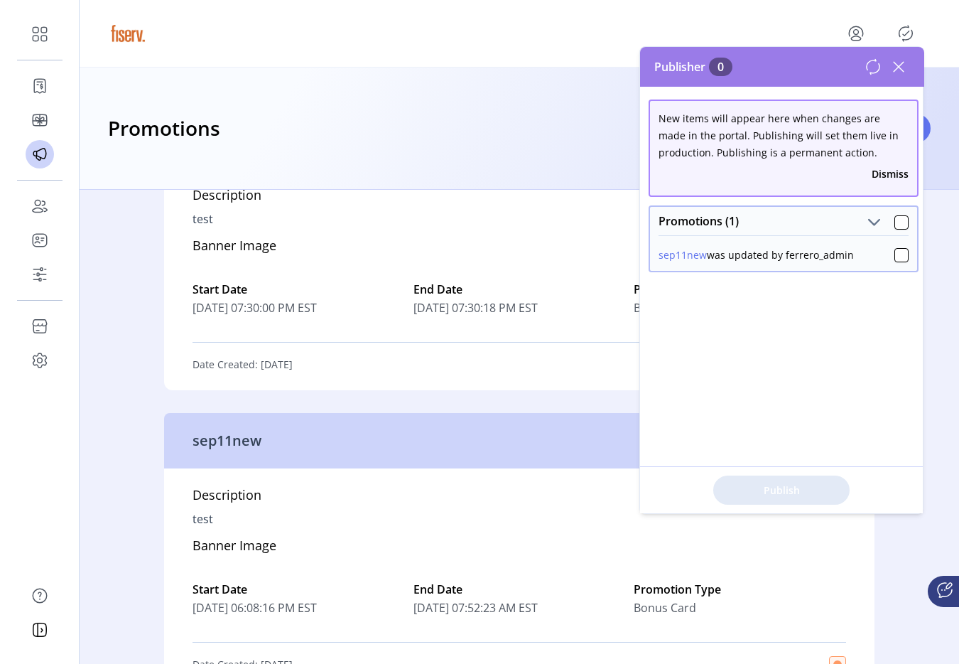
scroll to position [9465, 0]
click at [899, 68] on icon at bounding box center [899, 66] width 23 height 23
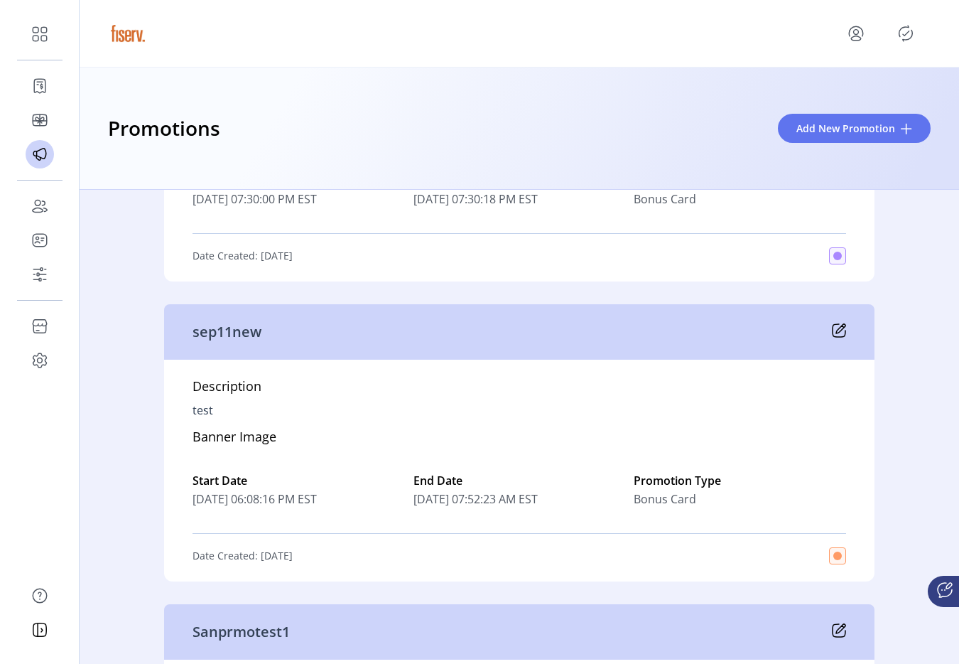
scroll to position [9577, 0]
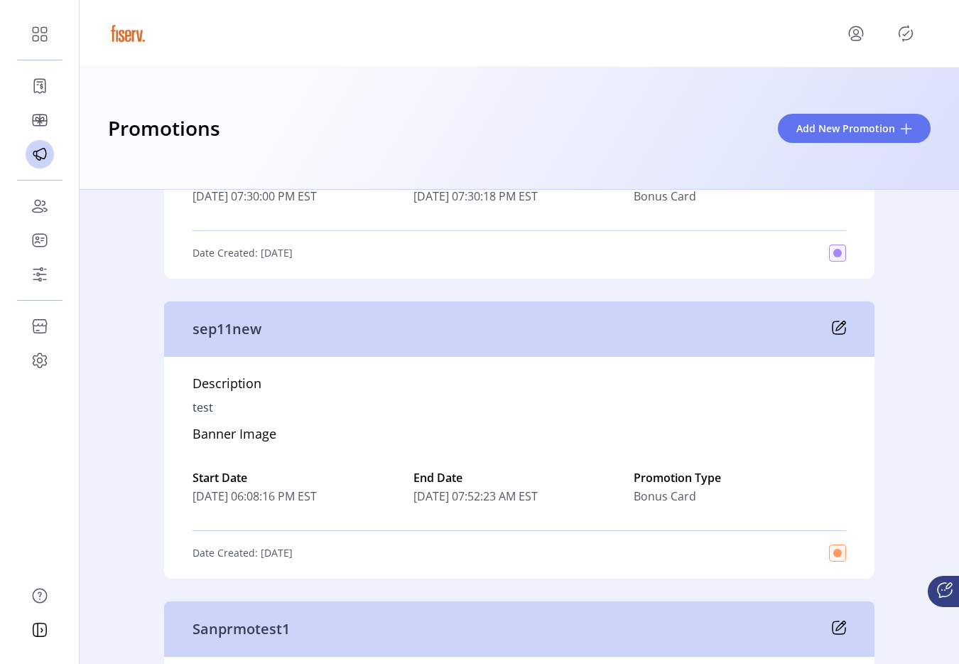
click at [836, 326] on icon at bounding box center [839, 327] width 14 height 14
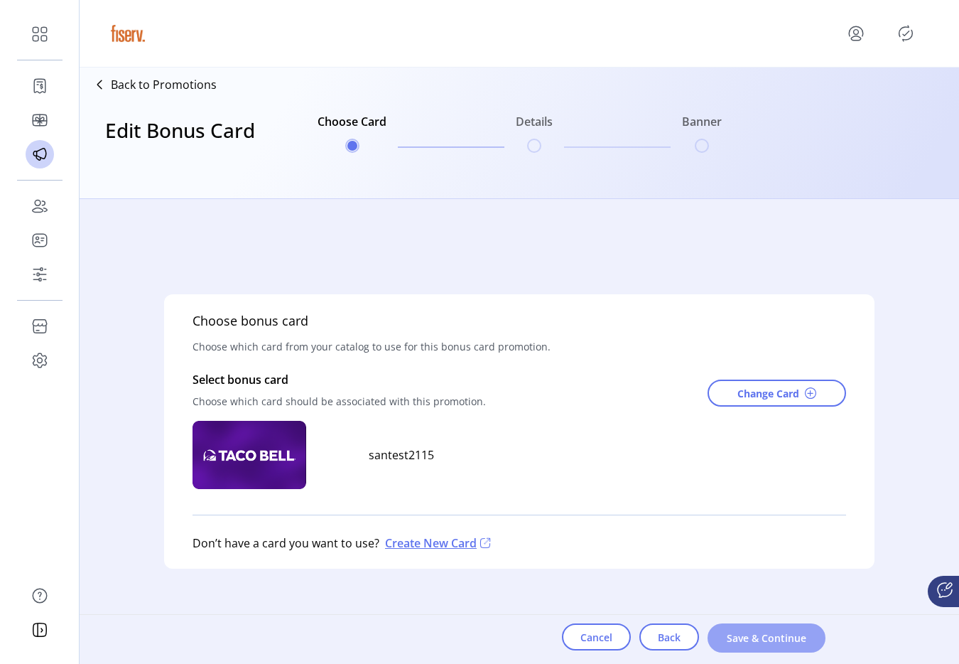
click at [744, 635] on span "Save & Continue" at bounding box center [766, 637] width 81 height 15
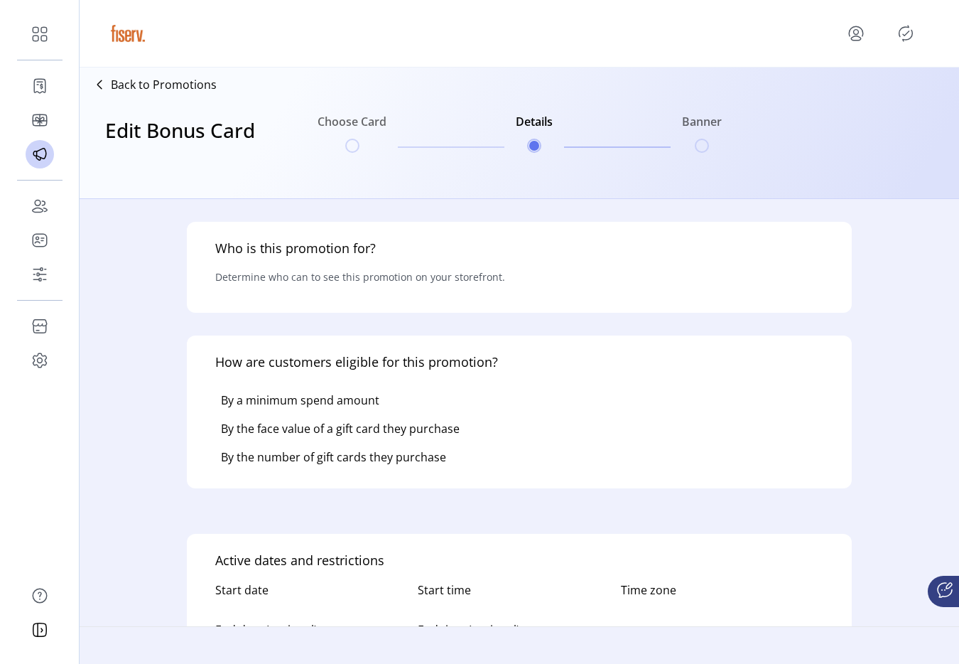
type input "********"
type textarea "****"
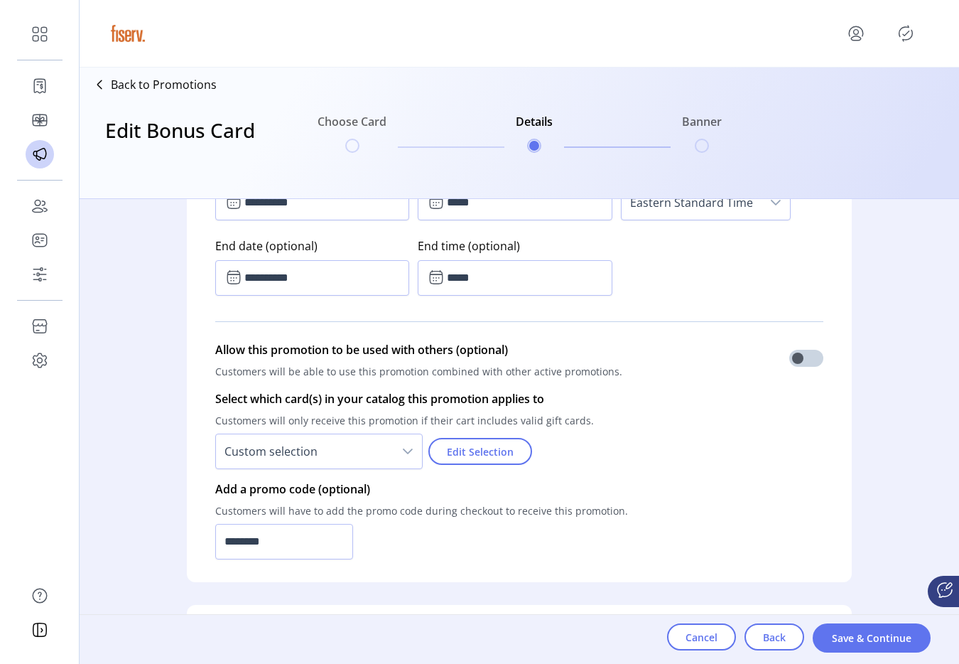
scroll to position [833, 0]
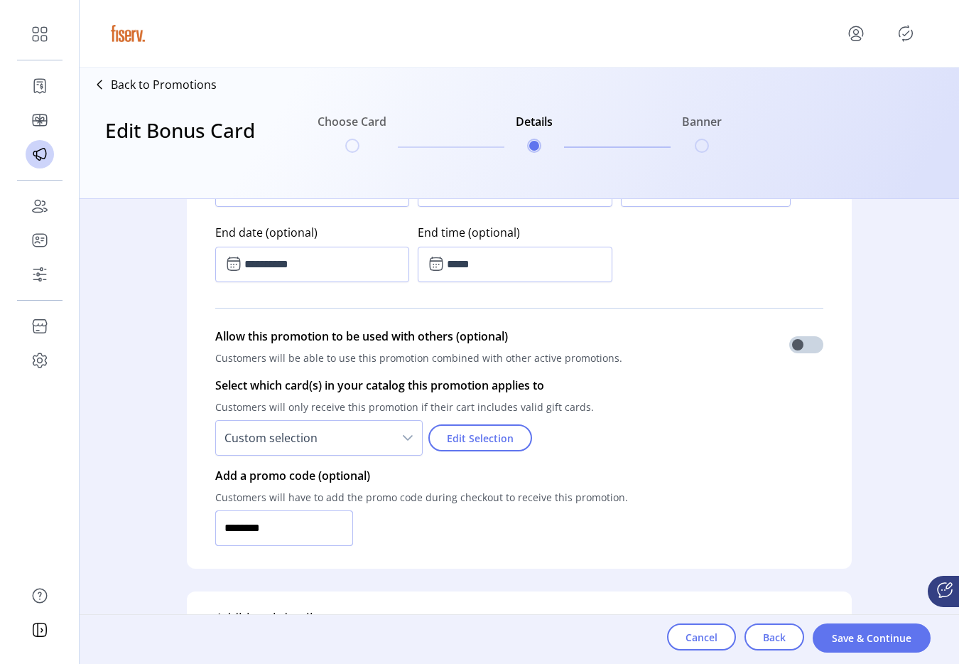
click at [314, 527] on input "********" at bounding box center [284, 528] width 138 height 36
click at [714, 639] on span "Cancel" at bounding box center [702, 637] width 32 height 15
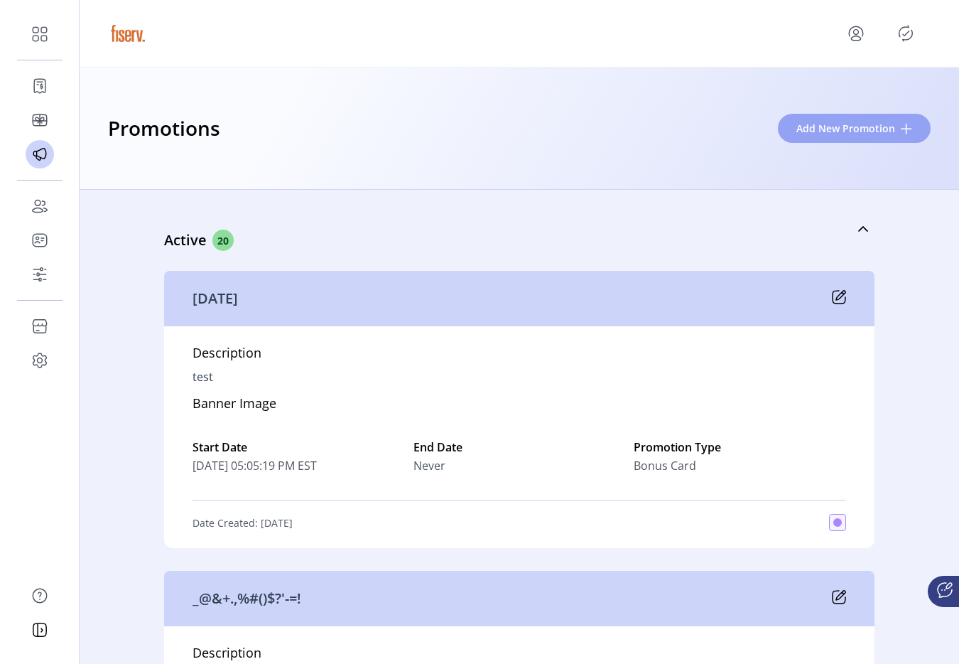
click at [822, 124] on span "Add New Promotion" at bounding box center [846, 128] width 99 height 15
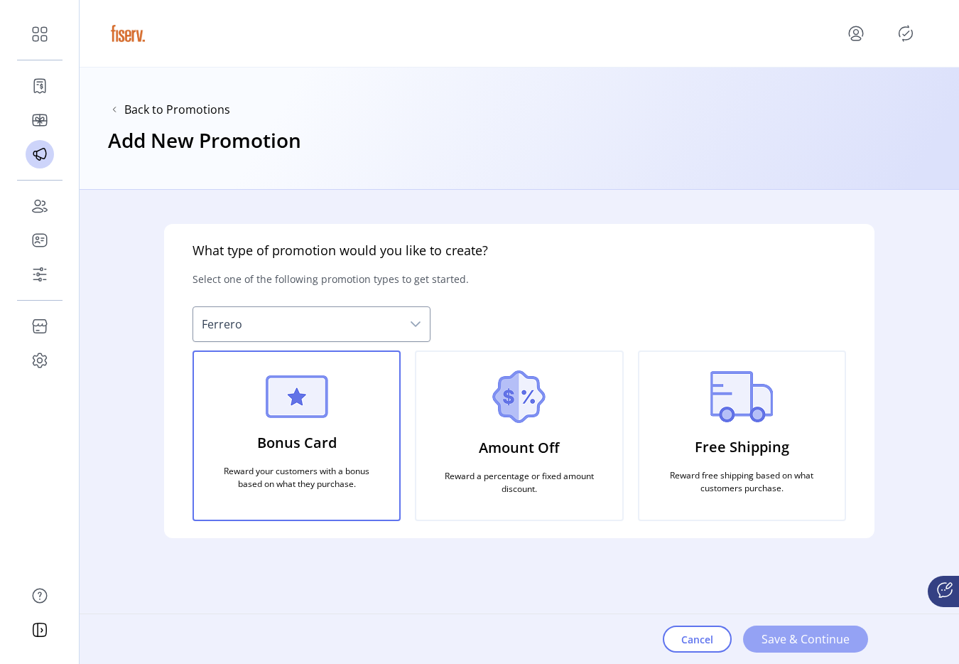
click at [814, 625] on button "Save & Continue" at bounding box center [805, 638] width 125 height 27
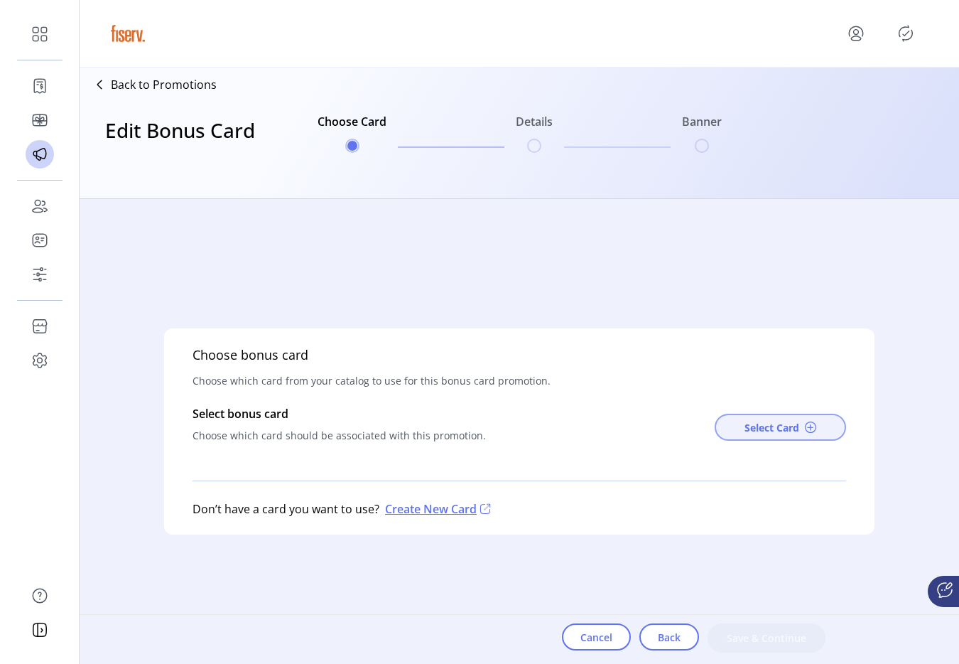
click at [763, 431] on span "Select Card" at bounding box center [772, 427] width 55 height 15
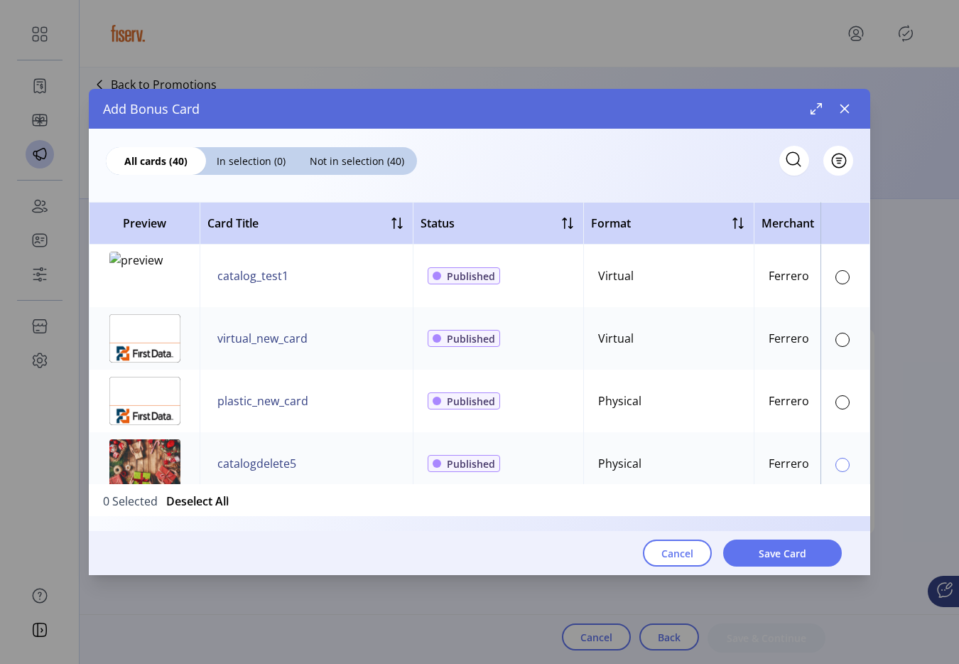
click at [836, 467] on div at bounding box center [843, 465] width 14 height 14
click at [782, 544] on button "Save Card" at bounding box center [782, 552] width 119 height 27
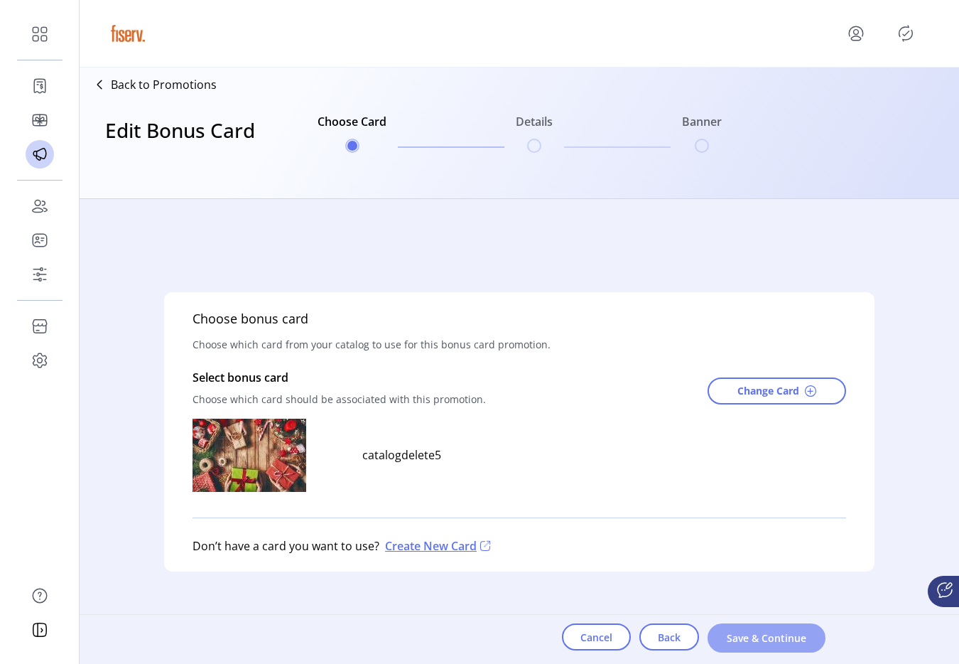
click at [768, 626] on button "Save & Continue" at bounding box center [767, 637] width 118 height 29
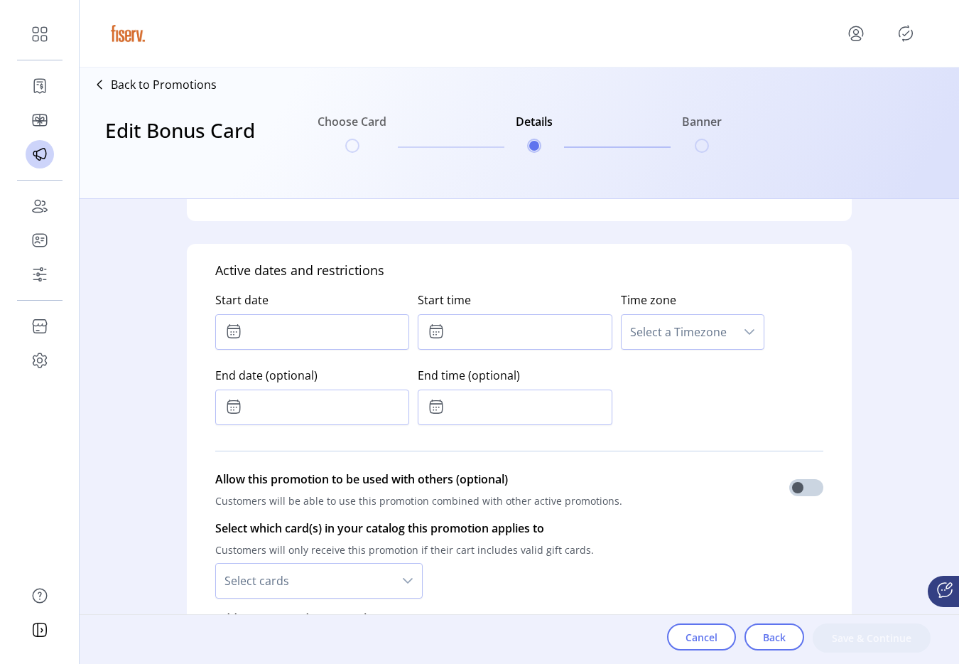
scroll to position [982, 0]
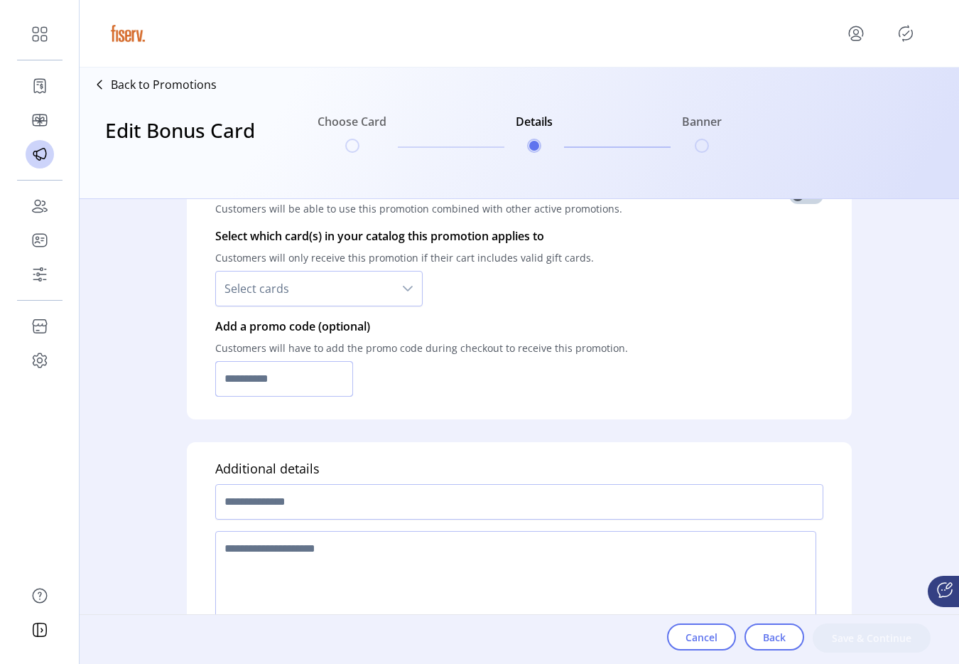
click at [265, 389] on input "text" at bounding box center [284, 379] width 138 height 36
paste input "********"
type input "********"
click at [325, 291] on span "Select cards" at bounding box center [305, 288] width 178 height 34
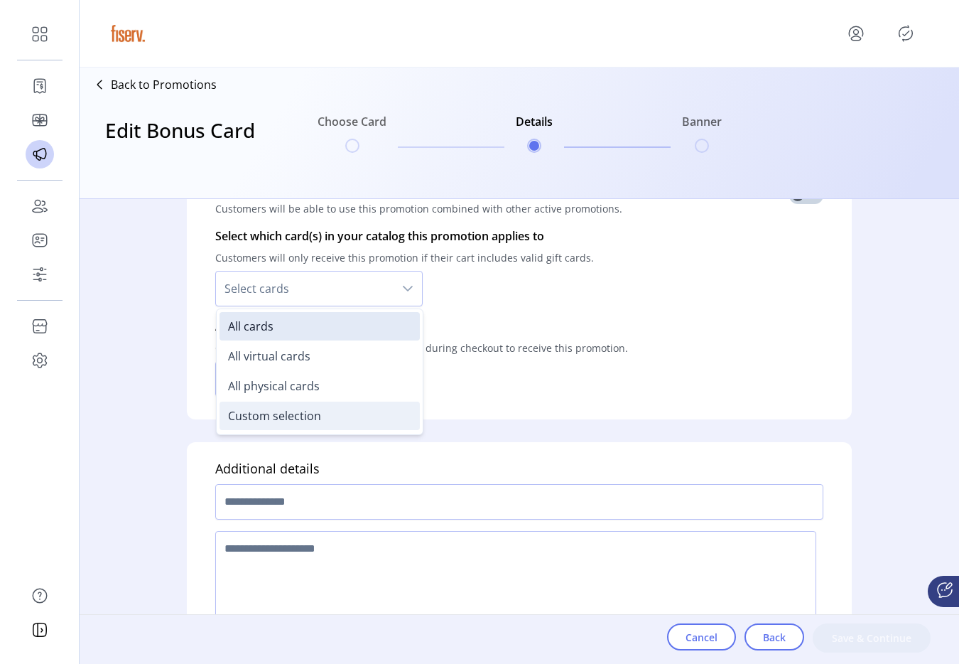
click at [323, 419] on li "Custom selection" at bounding box center [320, 416] width 200 height 28
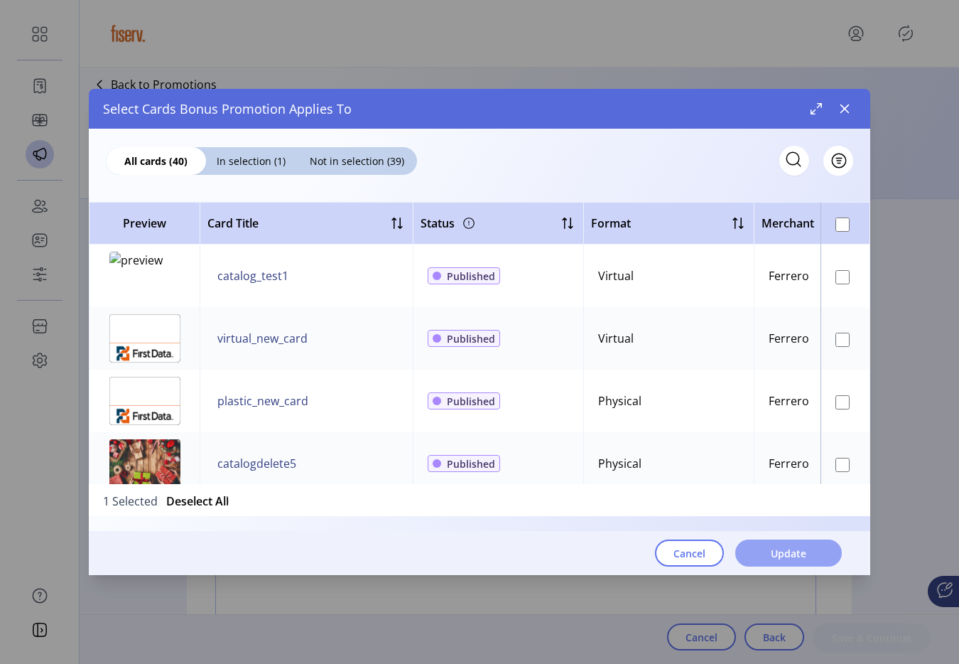
click at [817, 550] on button "Update" at bounding box center [788, 552] width 107 height 27
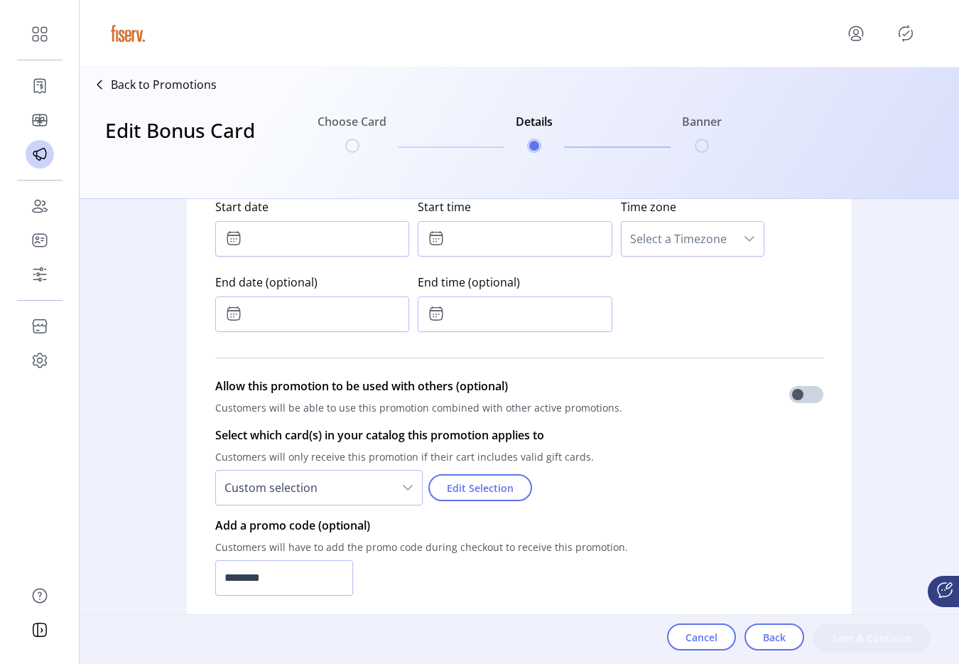
scroll to position [682, 0]
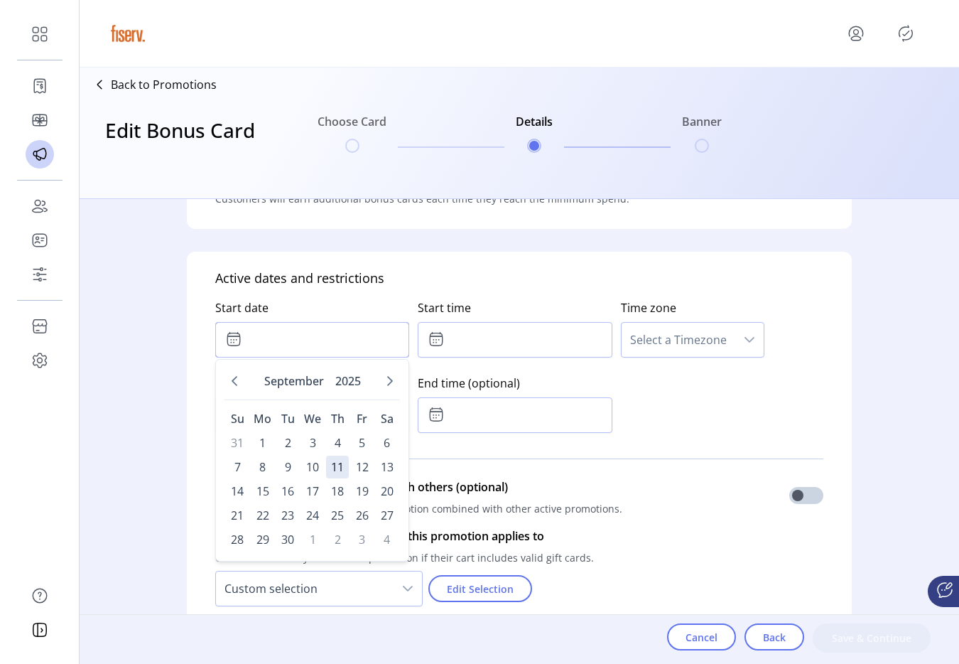
click at [288, 325] on input "text" at bounding box center [312, 340] width 194 height 36
click at [389, 445] on span "6" at bounding box center [387, 442] width 23 height 23
type input "**********"
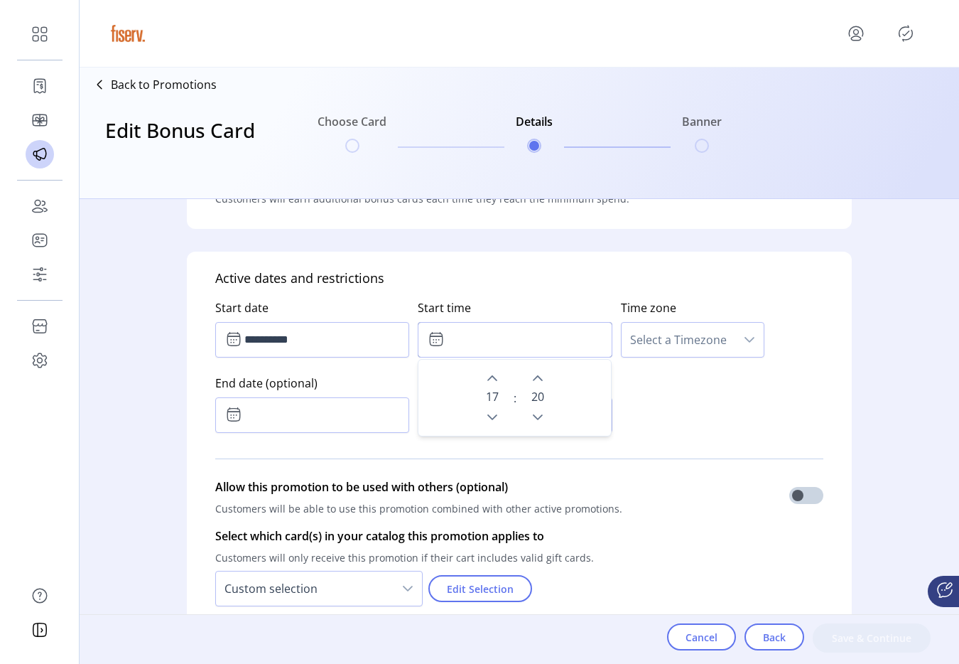
click at [492, 338] on input "text" at bounding box center [515, 340] width 194 height 36
click at [539, 418] on icon "Previous Minute" at bounding box center [537, 416] width 11 height 11
type input "*****"
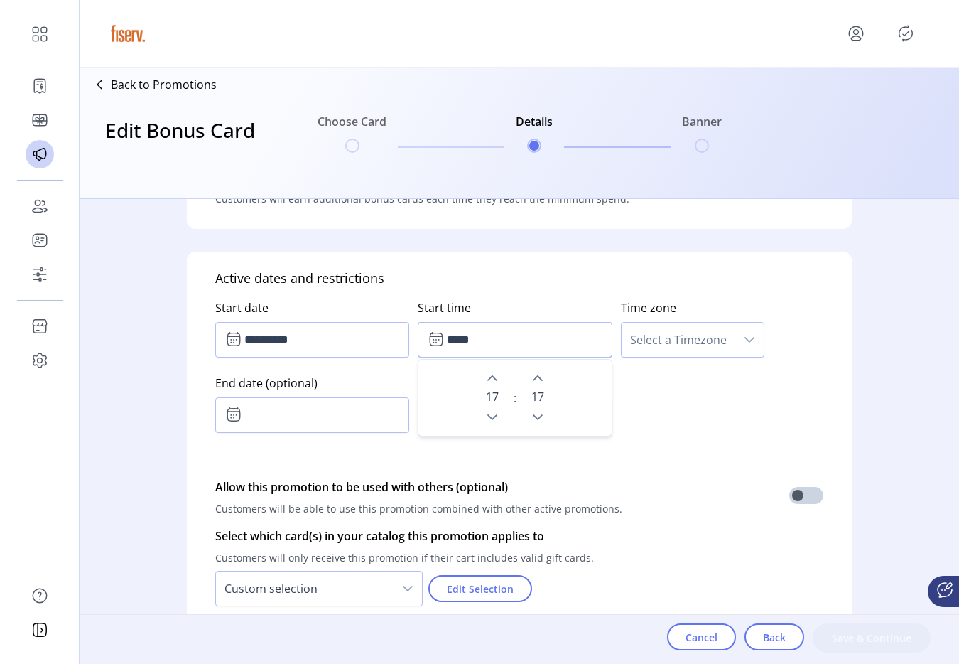
click at [665, 337] on span "Select a Timezone" at bounding box center [679, 340] width 114 height 34
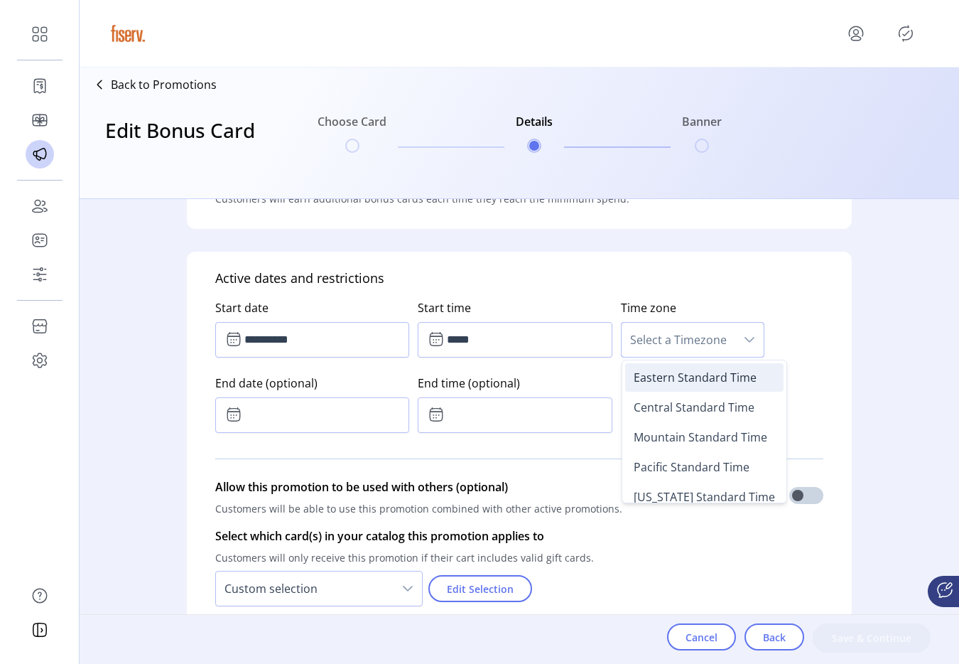
click at [650, 379] on span "Eastern Standard Time" at bounding box center [695, 378] width 123 height 16
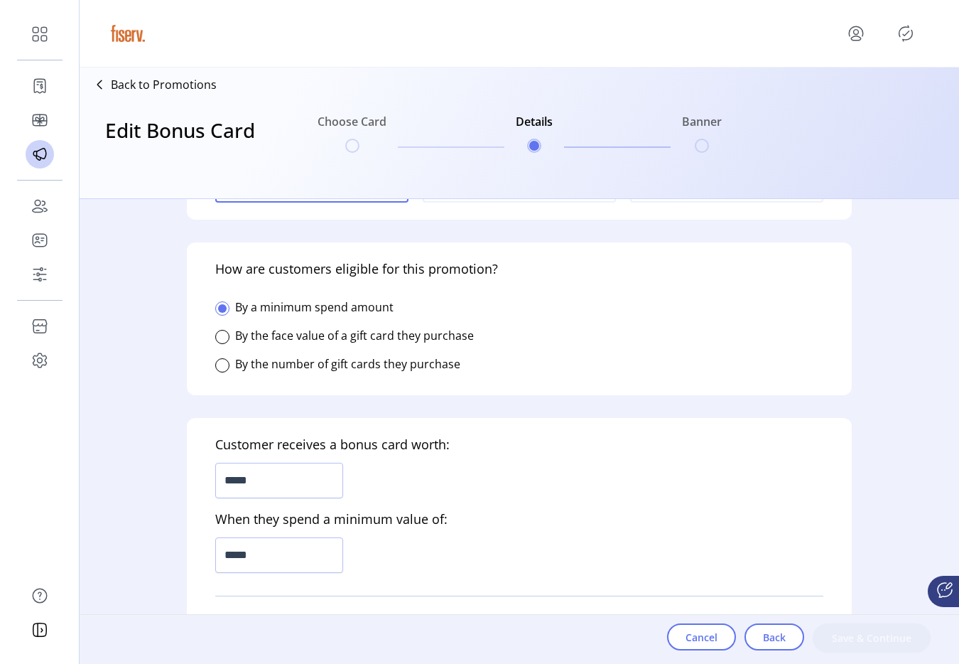
scroll to position [401, 0]
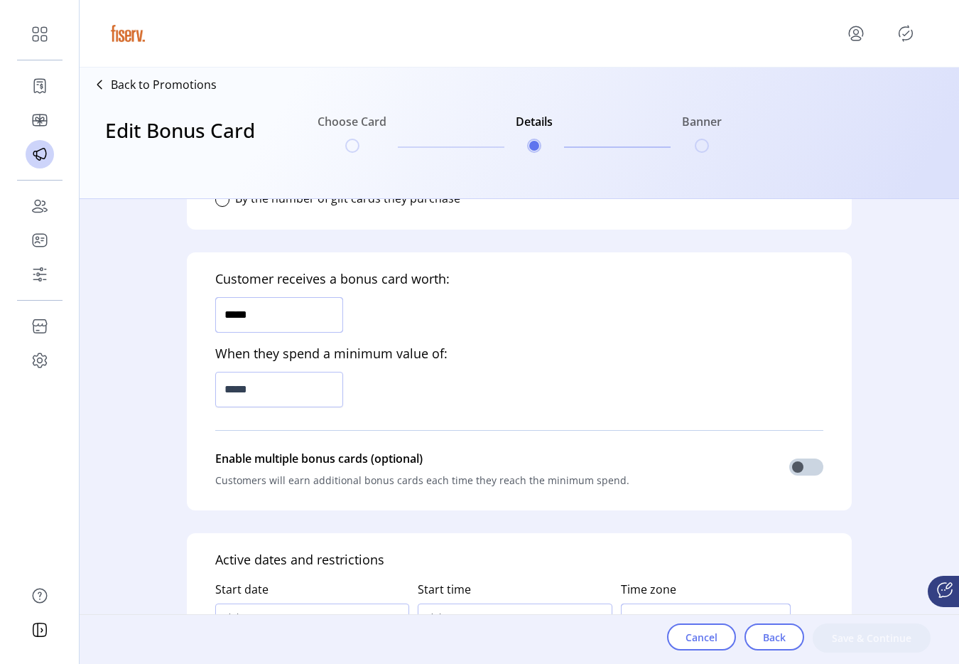
click at [263, 325] on input "*****" at bounding box center [279, 315] width 128 height 36
type input "*****"
click at [263, 325] on input "*****" at bounding box center [279, 315] width 128 height 36
click at [281, 379] on input "*****" at bounding box center [279, 390] width 128 height 36
click at [281, 379] on input "******" at bounding box center [279, 390] width 128 height 36
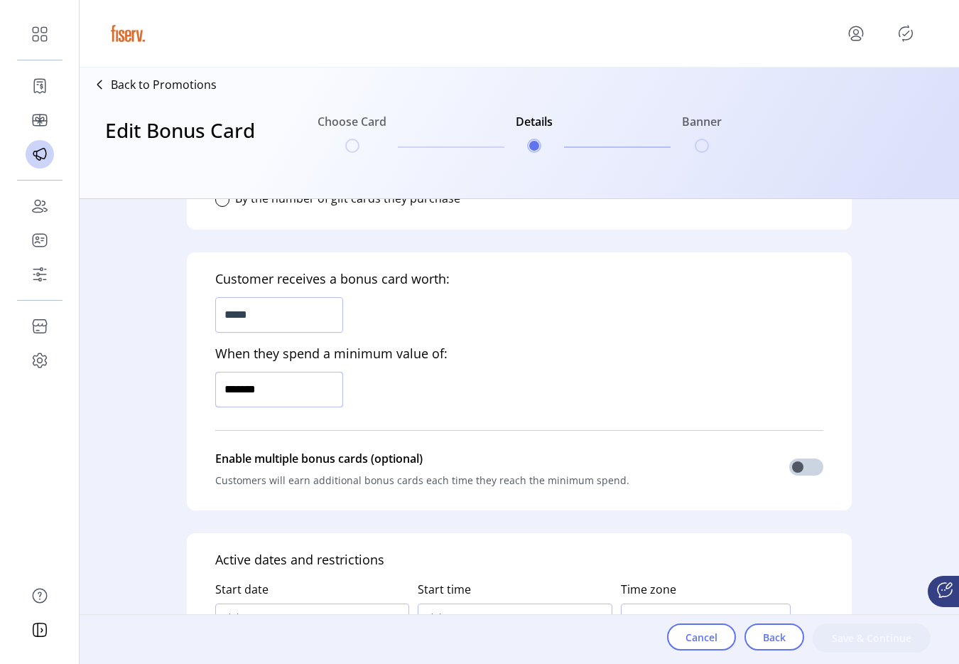
type input "*********"
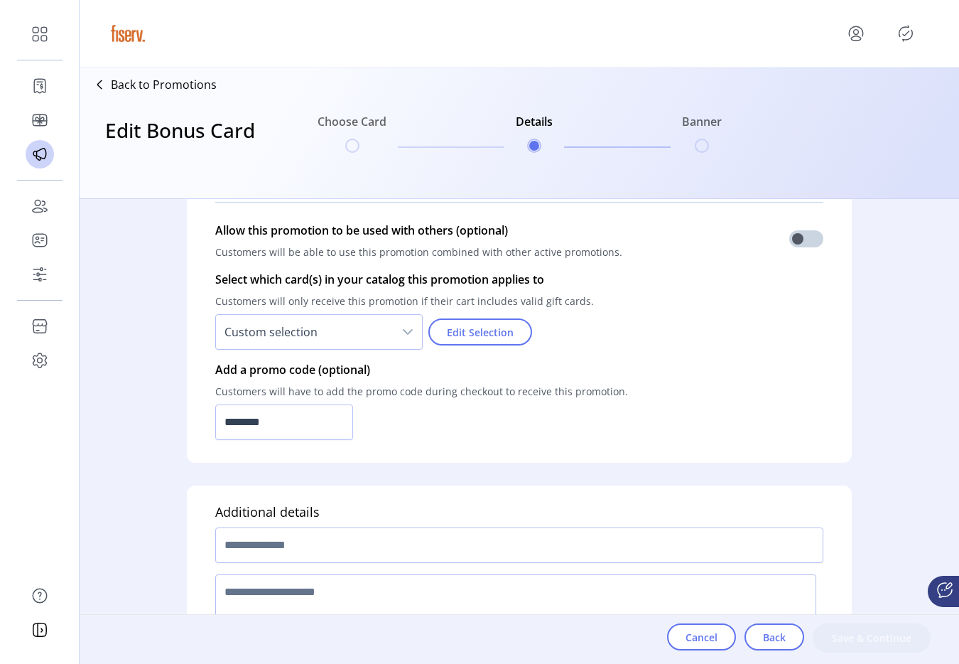
scroll to position [1033, 0]
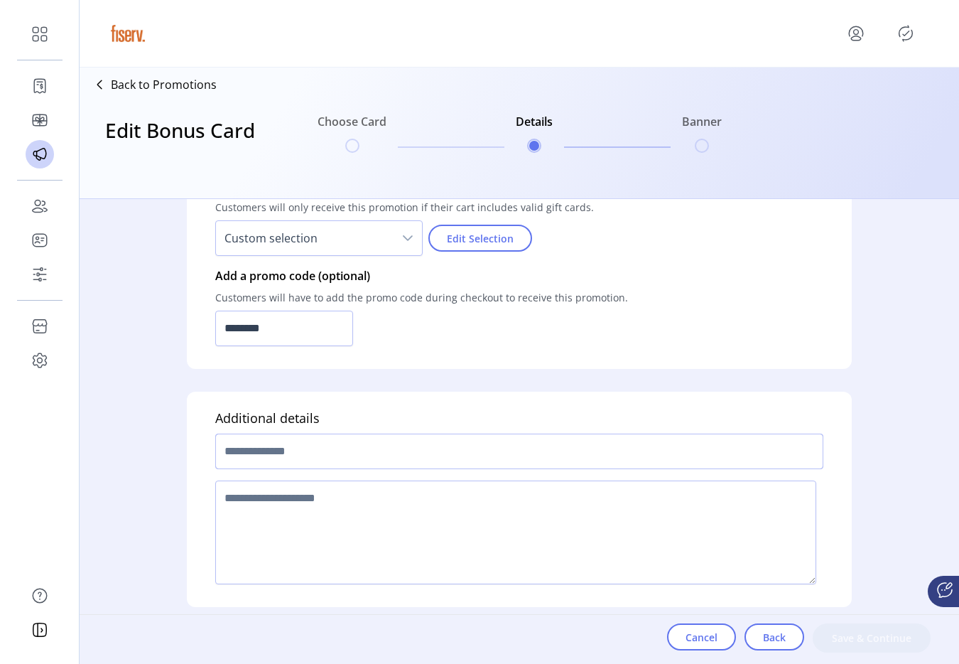
click at [313, 448] on input "text" at bounding box center [519, 451] width 608 height 36
drag, startPoint x: 257, startPoint y: 453, endPoint x: 190, endPoint y: 442, distance: 67.6
click at [189, 446] on div "**********" at bounding box center [519, 499] width 665 height 215
type input "**********"
click at [251, 526] on textarea at bounding box center [515, 532] width 601 height 104
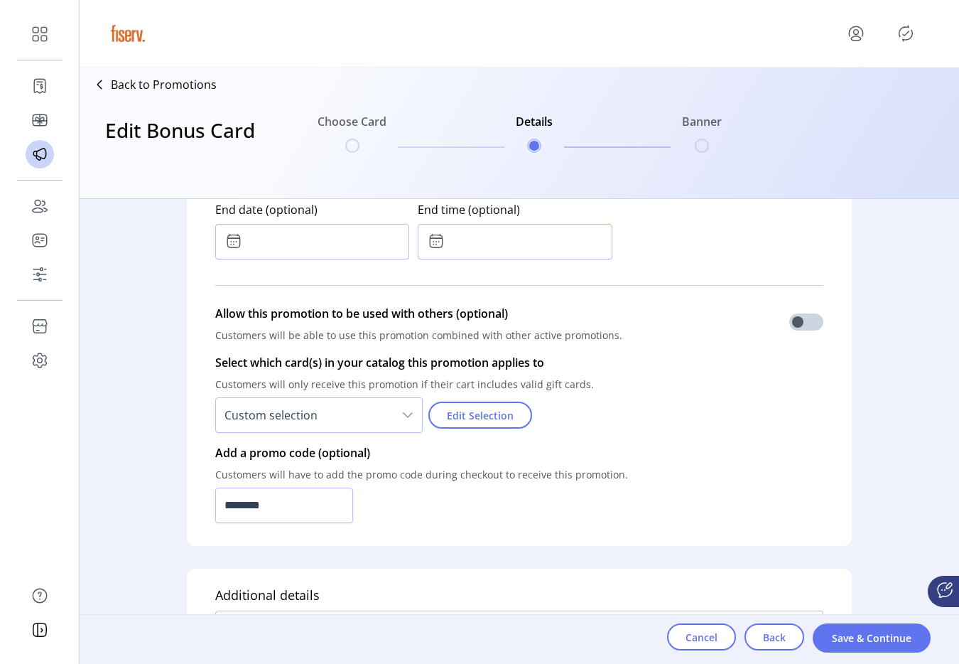
scroll to position [928, 0]
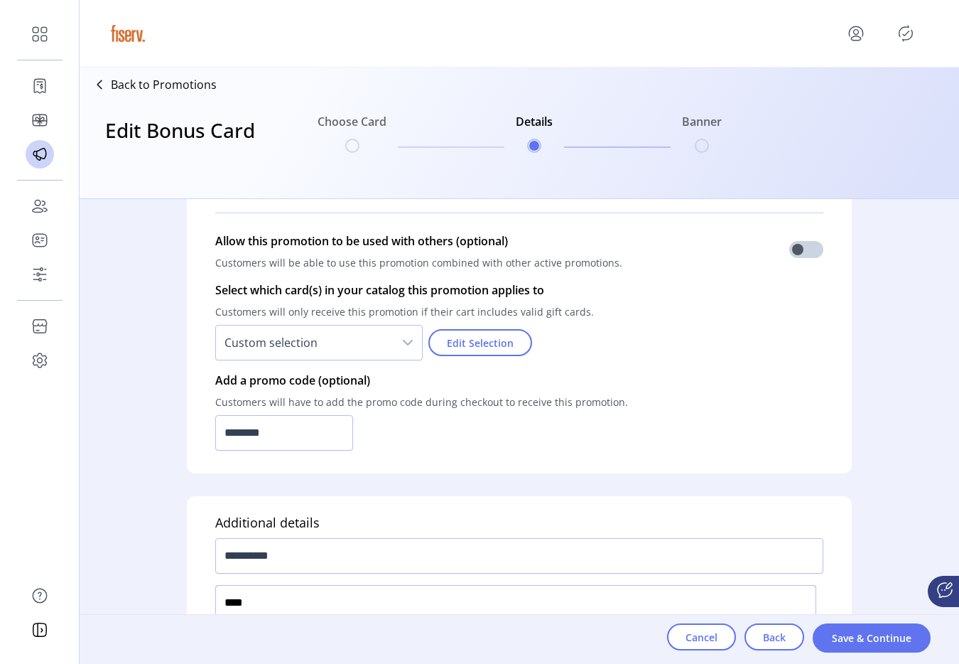
type textarea "****"
drag, startPoint x: 225, startPoint y: 431, endPoint x: 362, endPoint y: 426, distance: 137.2
click at [338, 426] on input "********" at bounding box center [284, 433] width 138 height 36
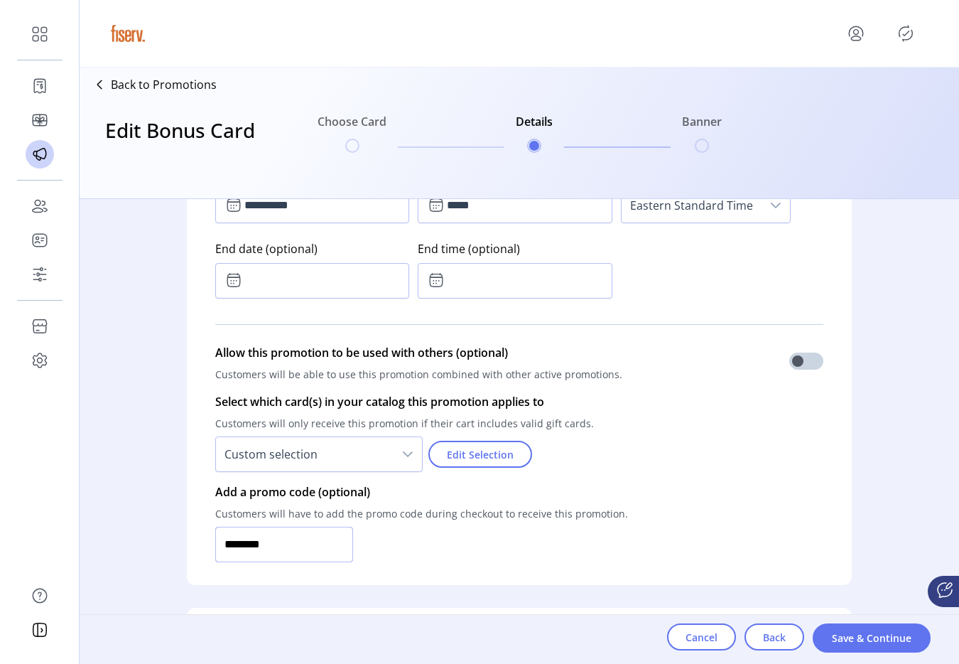
scroll to position [1033, 0]
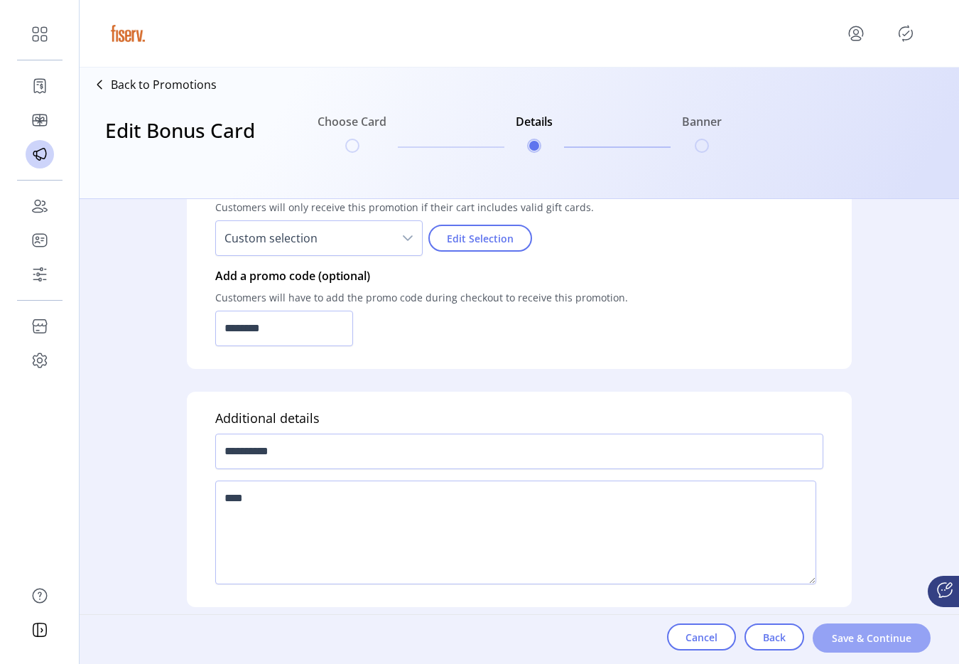
click at [861, 634] on span "Save & Continue" at bounding box center [871, 637] width 81 height 15
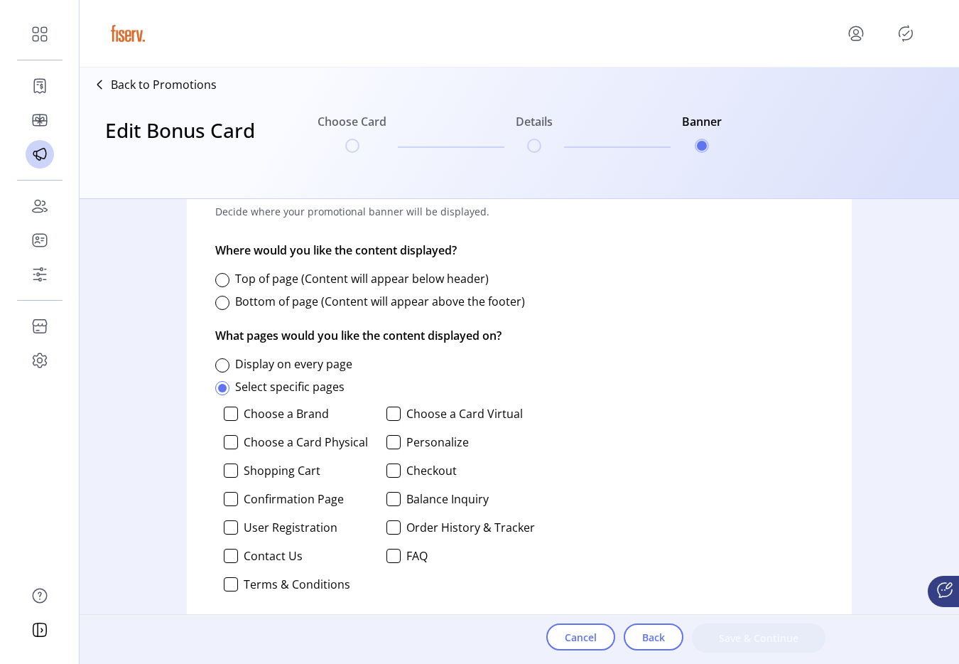
scroll to position [643, 0]
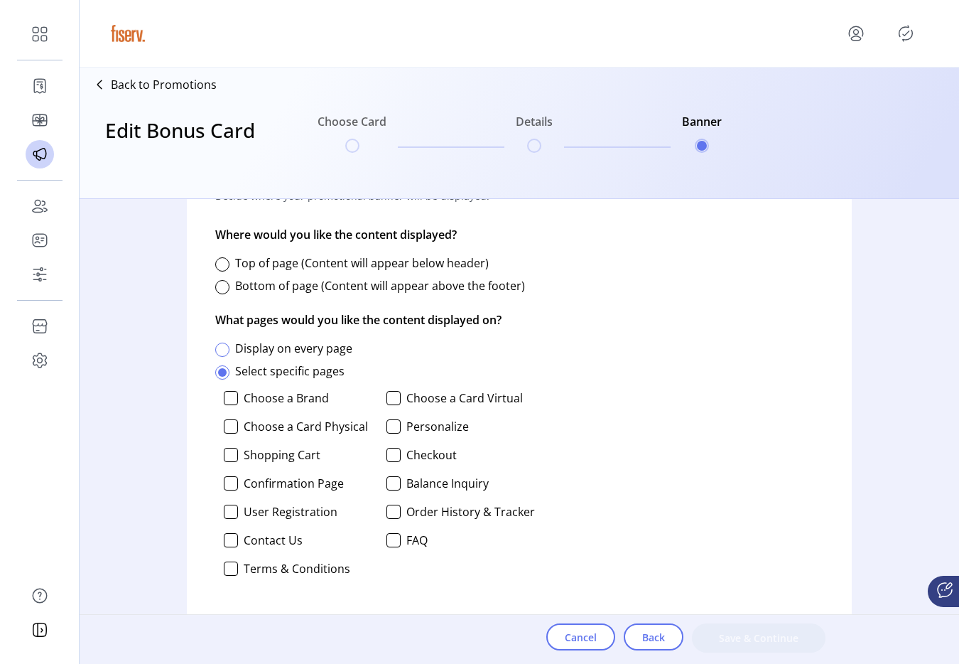
click at [220, 350] on div at bounding box center [222, 350] width 14 height 14
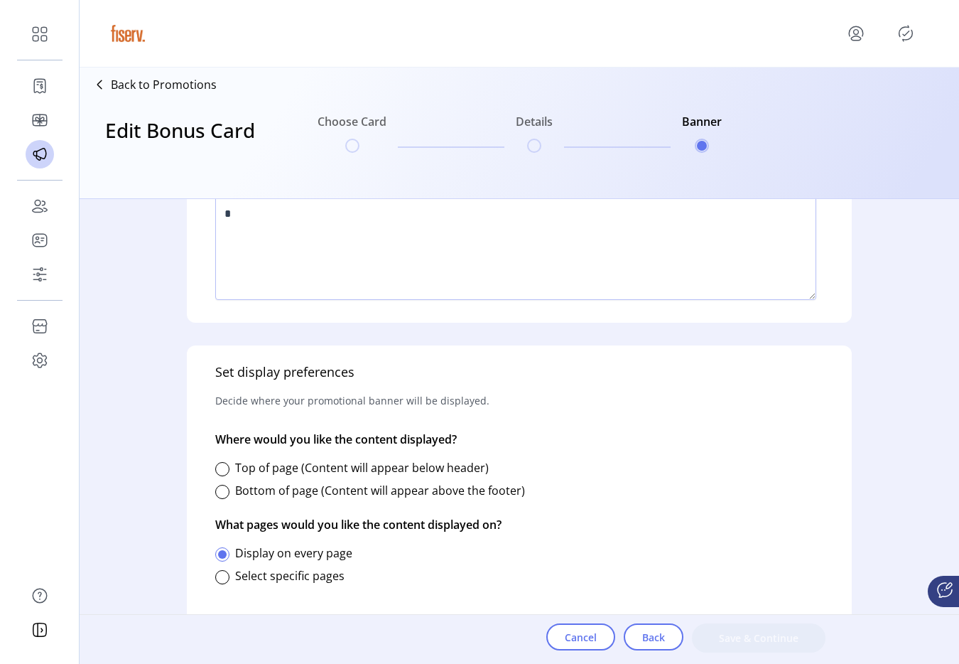
scroll to position [438, 0]
click at [223, 466] on div at bounding box center [222, 469] width 14 height 14
click at [738, 635] on span "Save & Continue" at bounding box center [759, 637] width 97 height 15
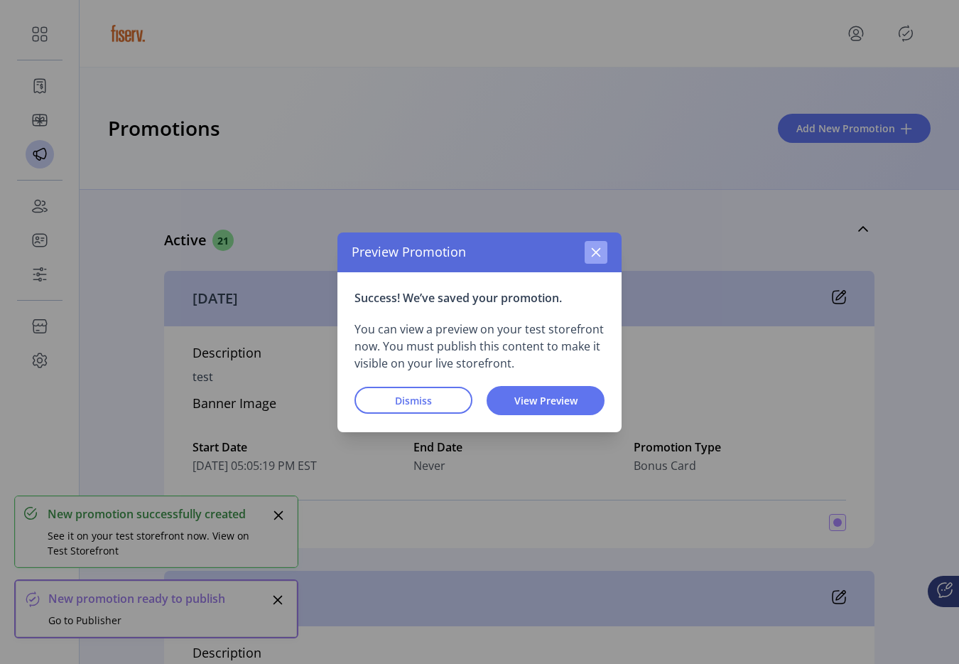
click at [592, 248] on icon "button" at bounding box center [596, 251] width 9 height 9
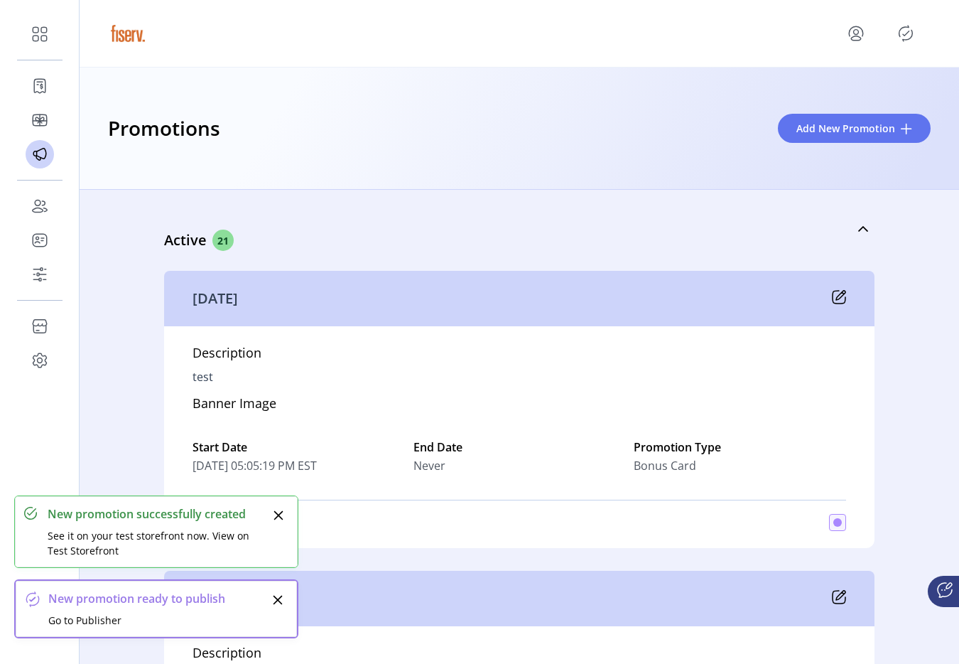
click at [908, 36] on icon "Publisher Panel" at bounding box center [906, 33] width 23 height 23
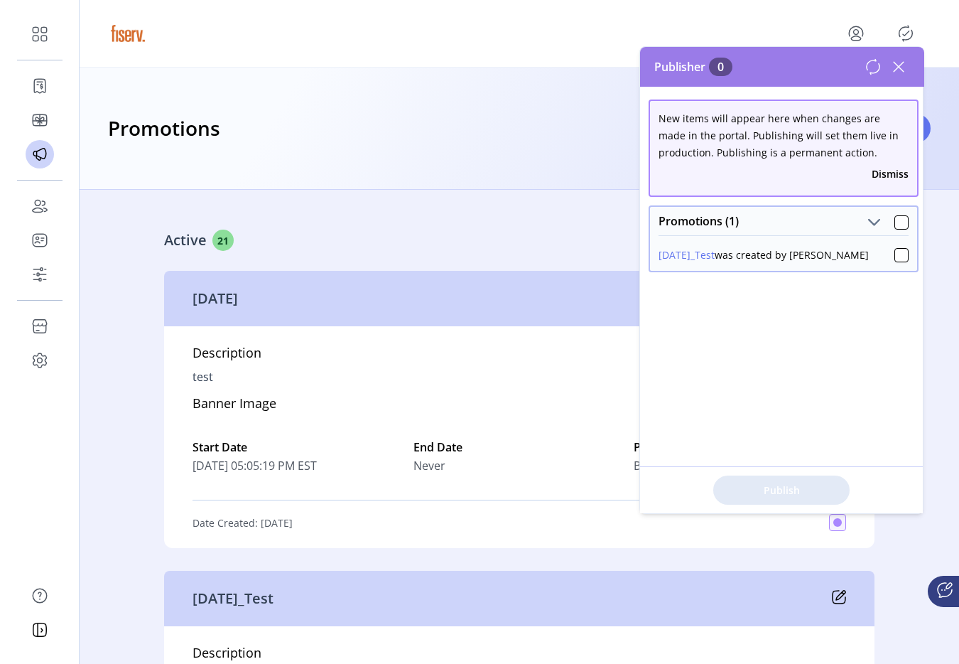
click at [544, 232] on div "Active 21" at bounding box center [448, 240] width 569 height 21
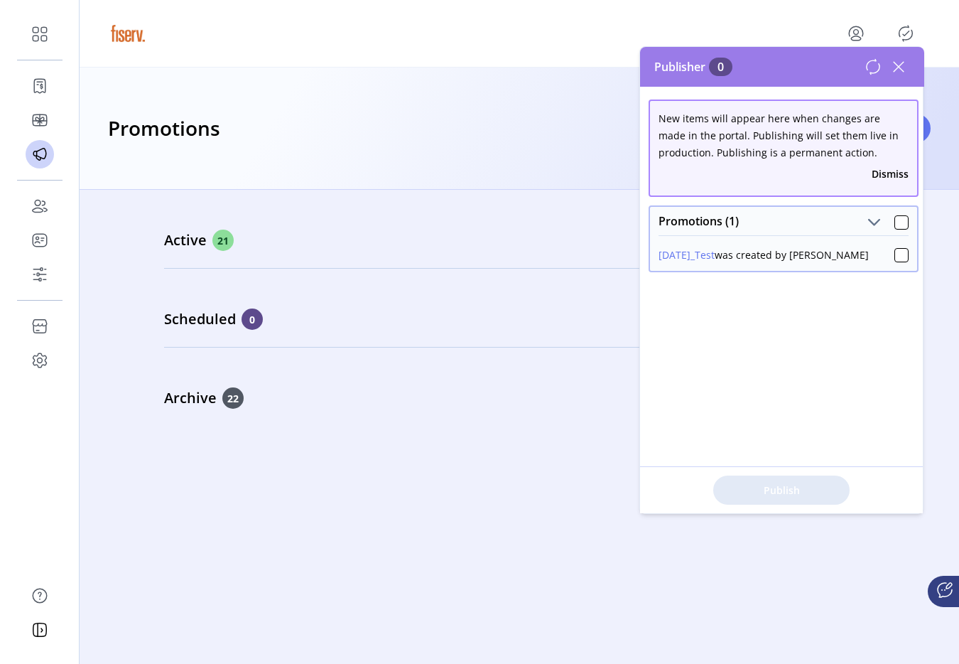
click at [901, 68] on icon at bounding box center [899, 66] width 23 height 23
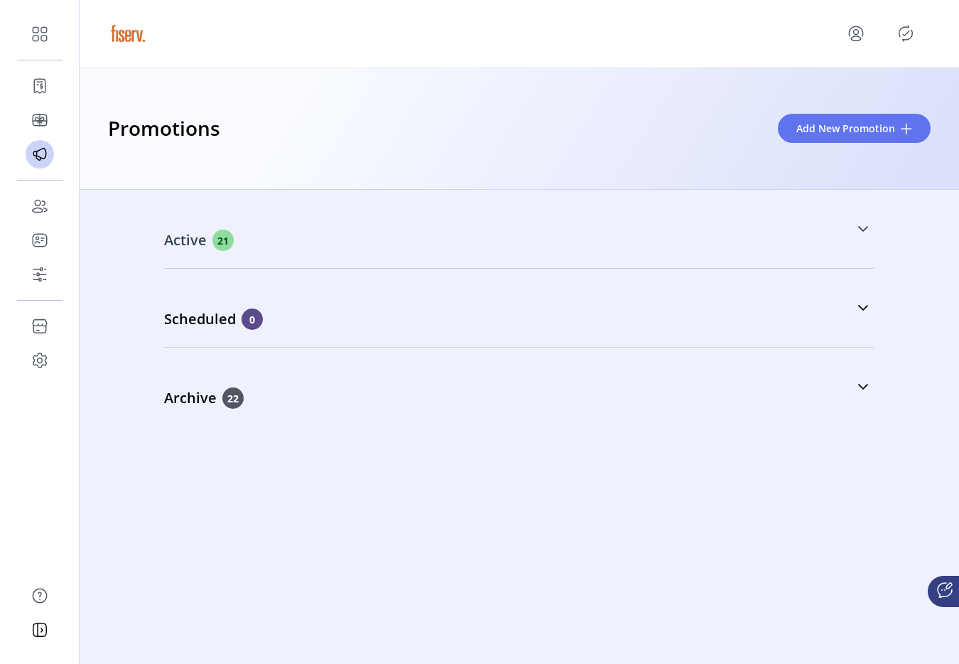
click at [409, 251] on link "Active 21" at bounding box center [519, 228] width 711 height 61
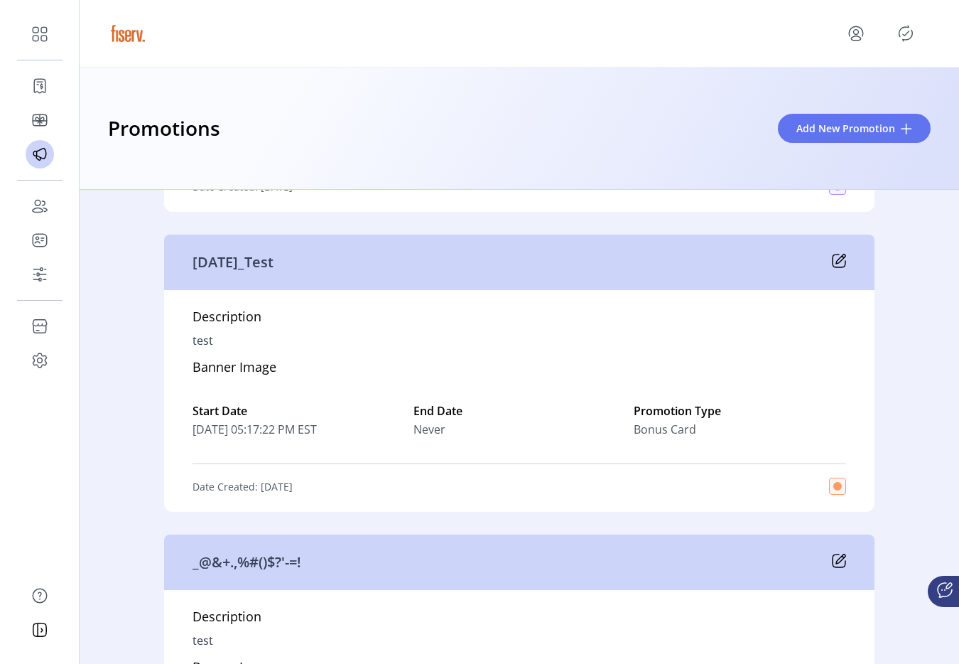
scroll to position [330, 0]
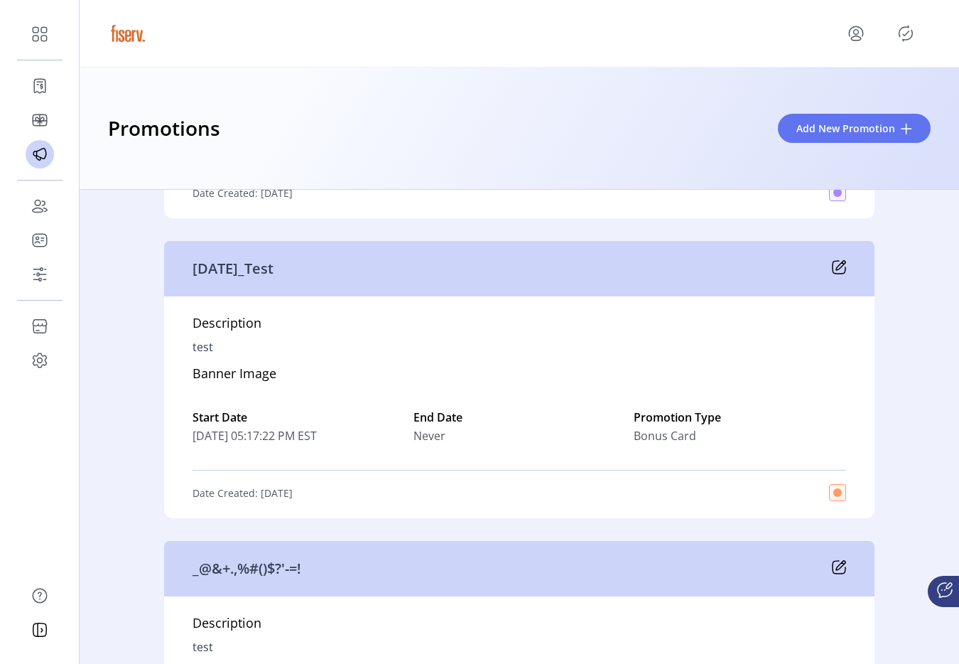
click at [836, 266] on icon at bounding box center [839, 267] width 14 height 14
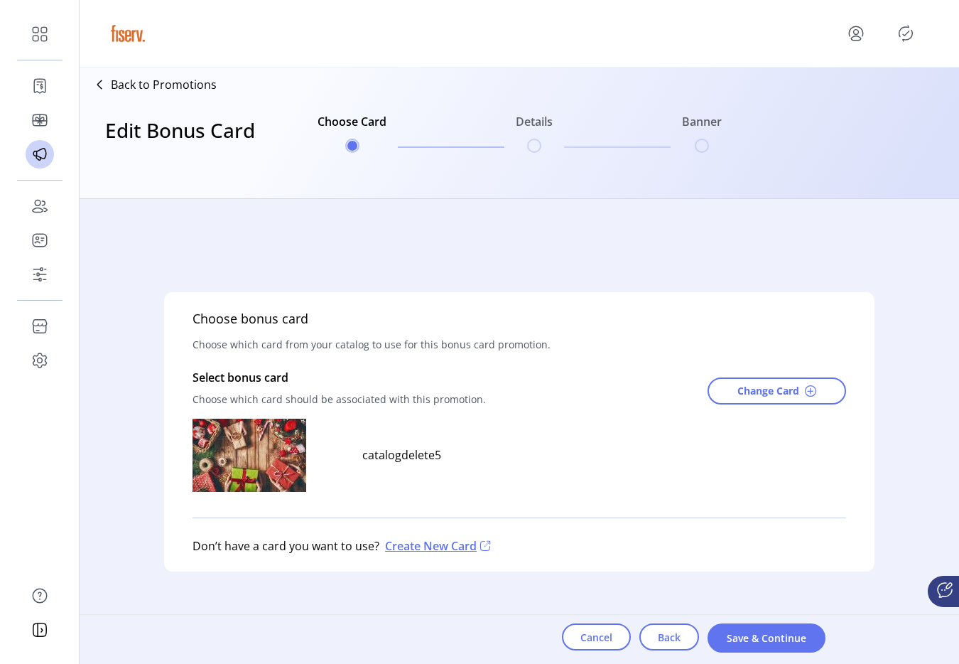
click at [836, 161] on div "Back to Promotions Edit Bonus Card Choose Card Details Banner" at bounding box center [520, 133] width 880 height 131
click at [887, 26] on div at bounding box center [888, 33] width 86 height 23
click at [902, 32] on icon "Publisher Panel" at bounding box center [906, 33] width 23 height 23
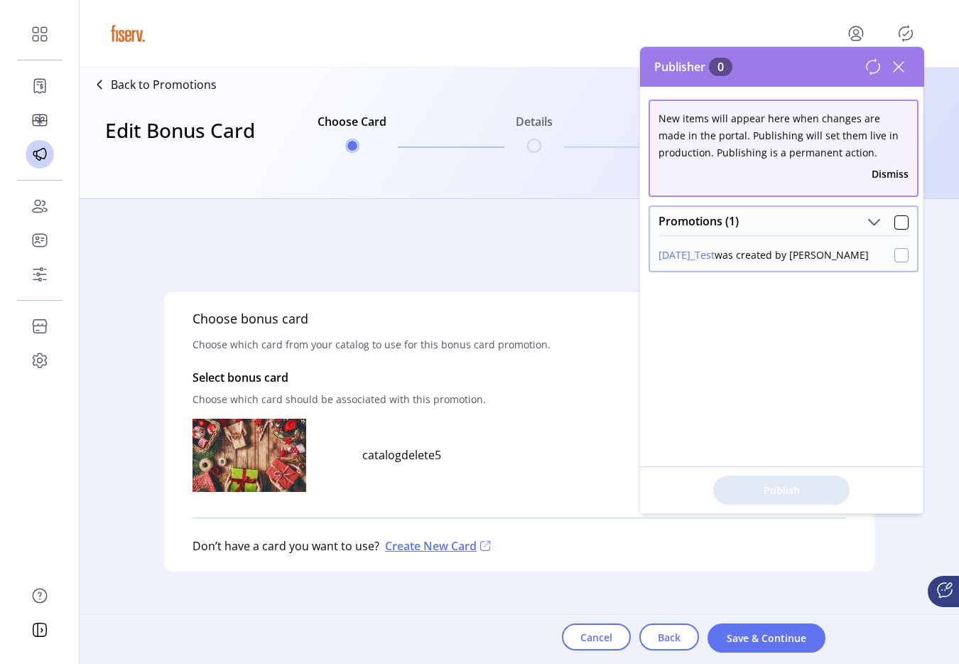
click at [895, 258] on div at bounding box center [902, 255] width 14 height 14
click at [805, 490] on span "Publish 1 Items" at bounding box center [781, 490] width 99 height 15
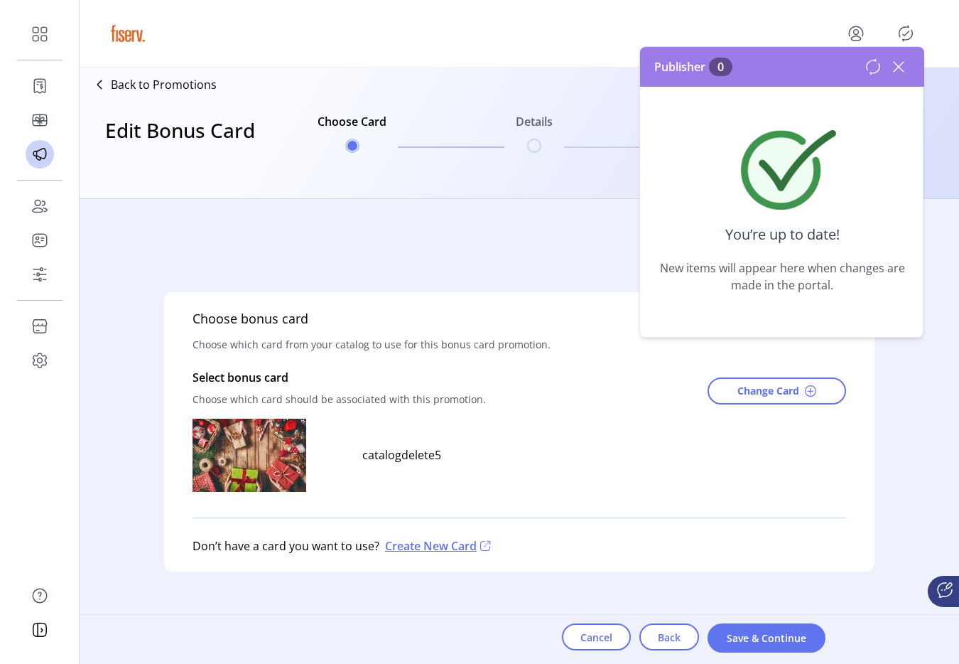
drag, startPoint x: 909, startPoint y: 66, endPoint x: 895, endPoint y: 64, distance: 14.4
click at [907, 68] on icon at bounding box center [899, 66] width 23 height 23
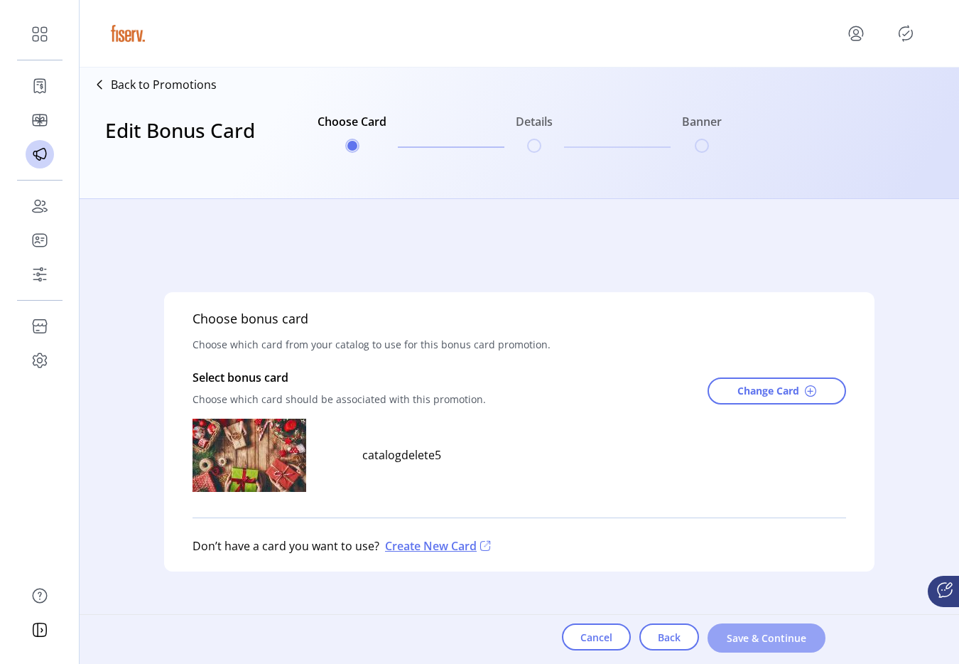
click at [785, 630] on span "Save & Continue" at bounding box center [766, 637] width 81 height 15
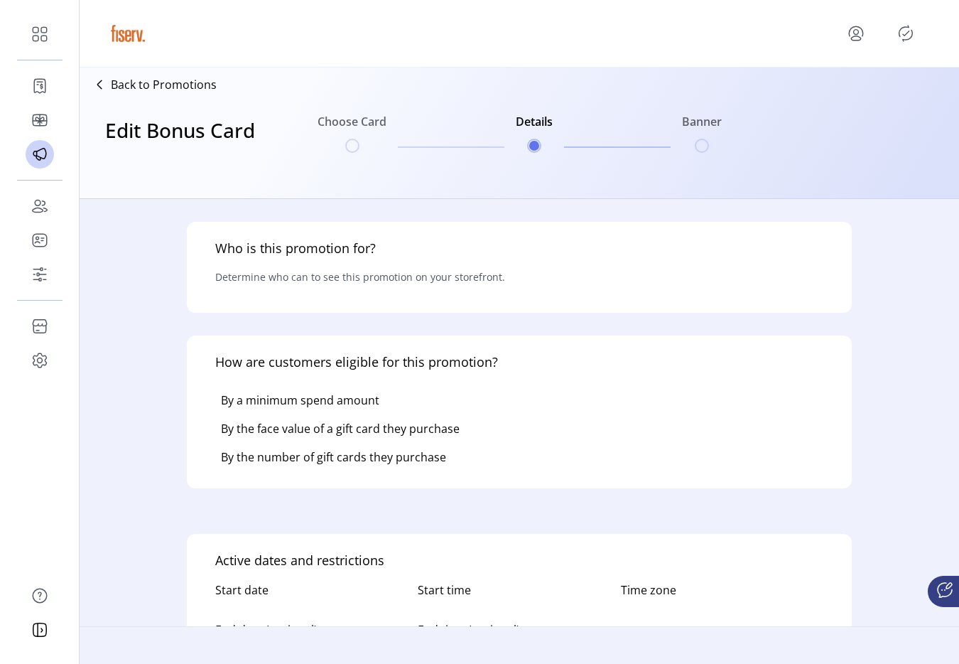
type input "********"
type input "**********"
type textarea "****"
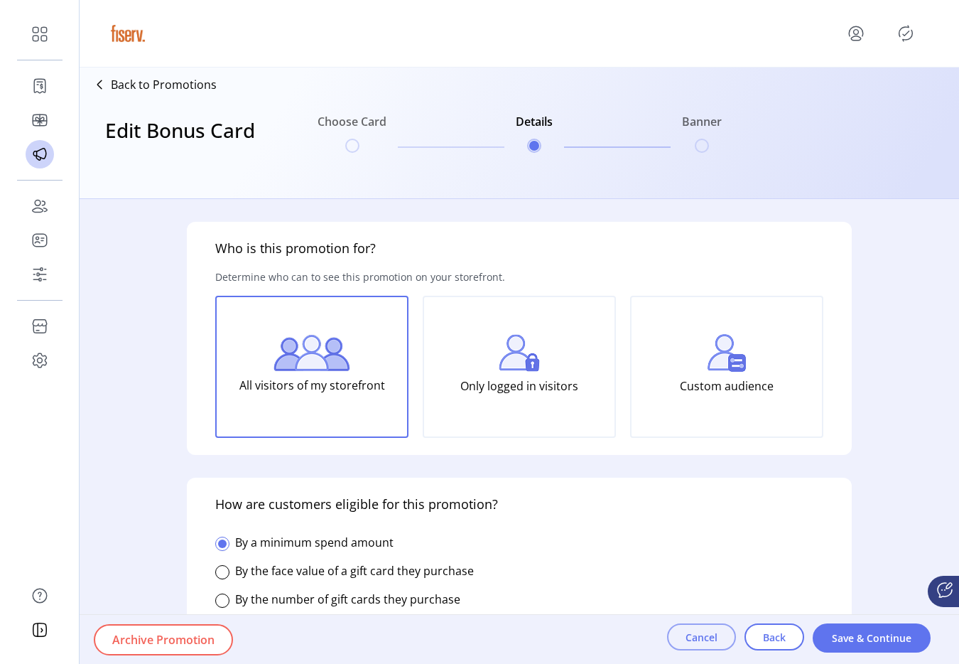
click at [724, 636] on button "Cancel" at bounding box center [701, 636] width 69 height 27
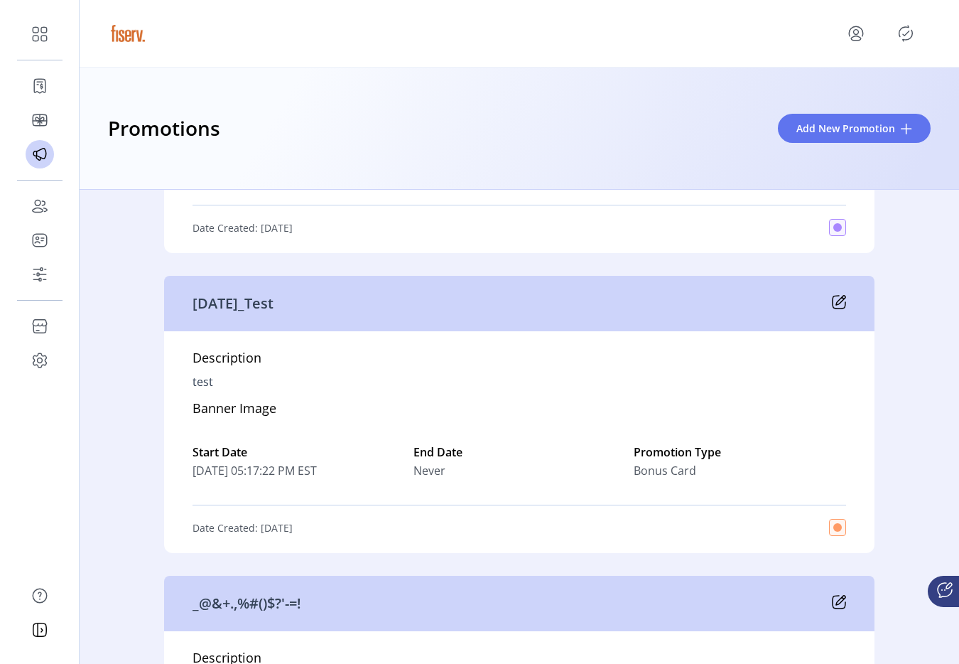
scroll to position [149, 0]
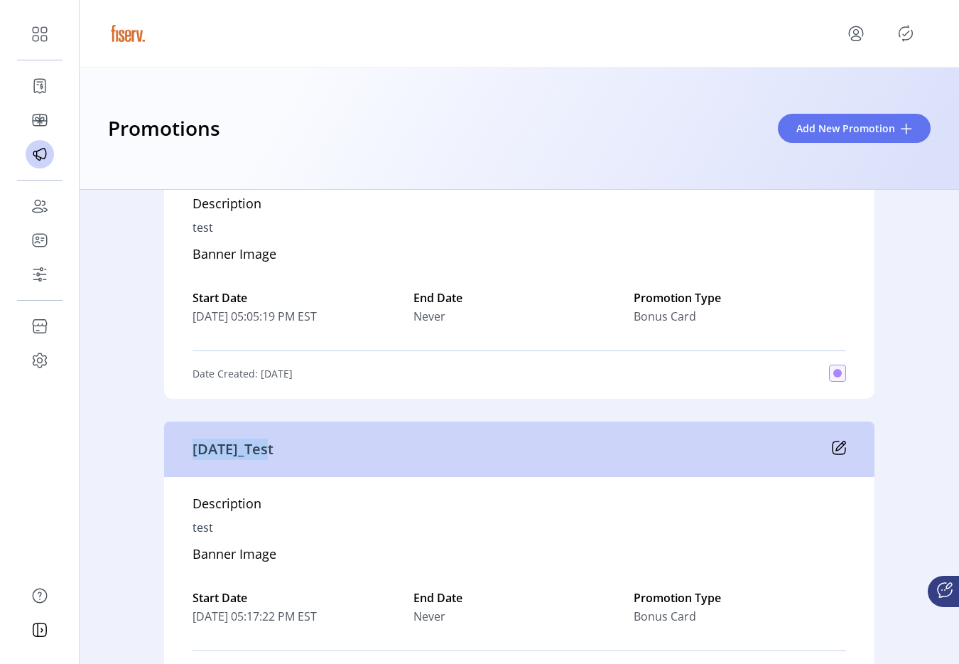
drag, startPoint x: 187, startPoint y: 453, endPoint x: 273, endPoint y: 455, distance: 86.0
click at [273, 455] on div "[DATE]_Test" at bounding box center [519, 448] width 711 height 55
copy p "[DATE]_Test"
click at [910, 40] on icon "Publisher Panel" at bounding box center [906, 33] width 23 height 23
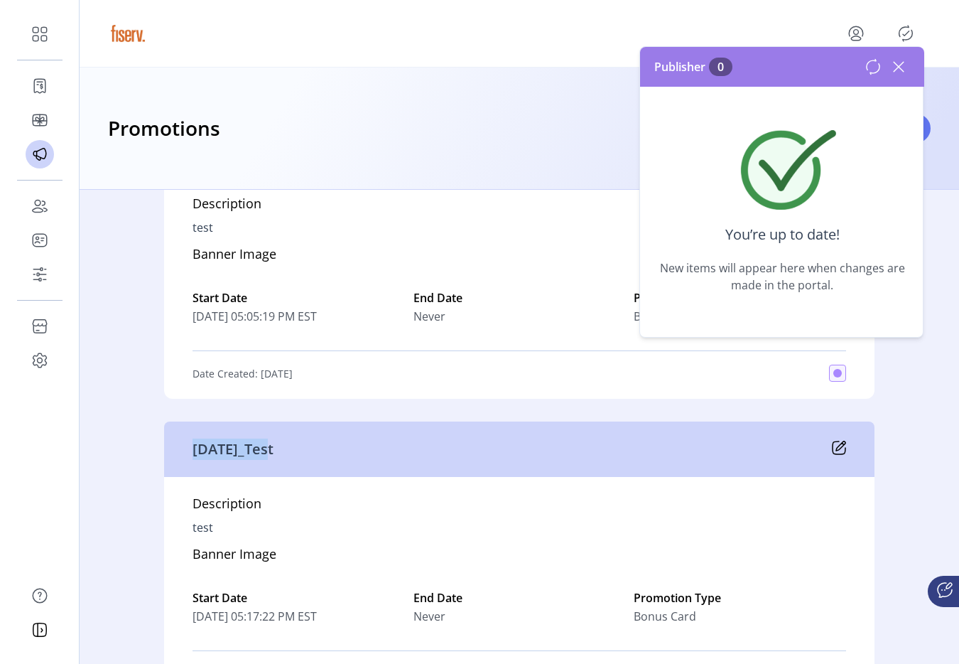
click at [877, 75] on icon at bounding box center [873, 66] width 17 height 17
click at [893, 65] on icon at bounding box center [899, 66] width 23 height 23
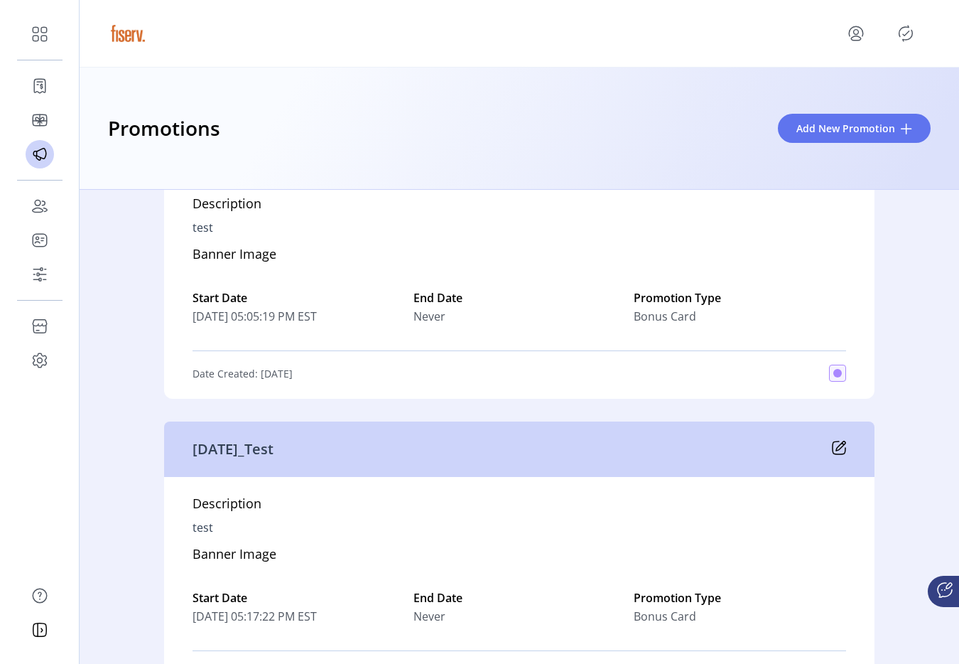
click at [912, 43] on p-button at bounding box center [906, 33] width 23 height 23
click at [909, 40] on icon "Publisher Panel" at bounding box center [906, 33] width 23 height 23
